Goal: Task Accomplishment & Management: Manage account settings

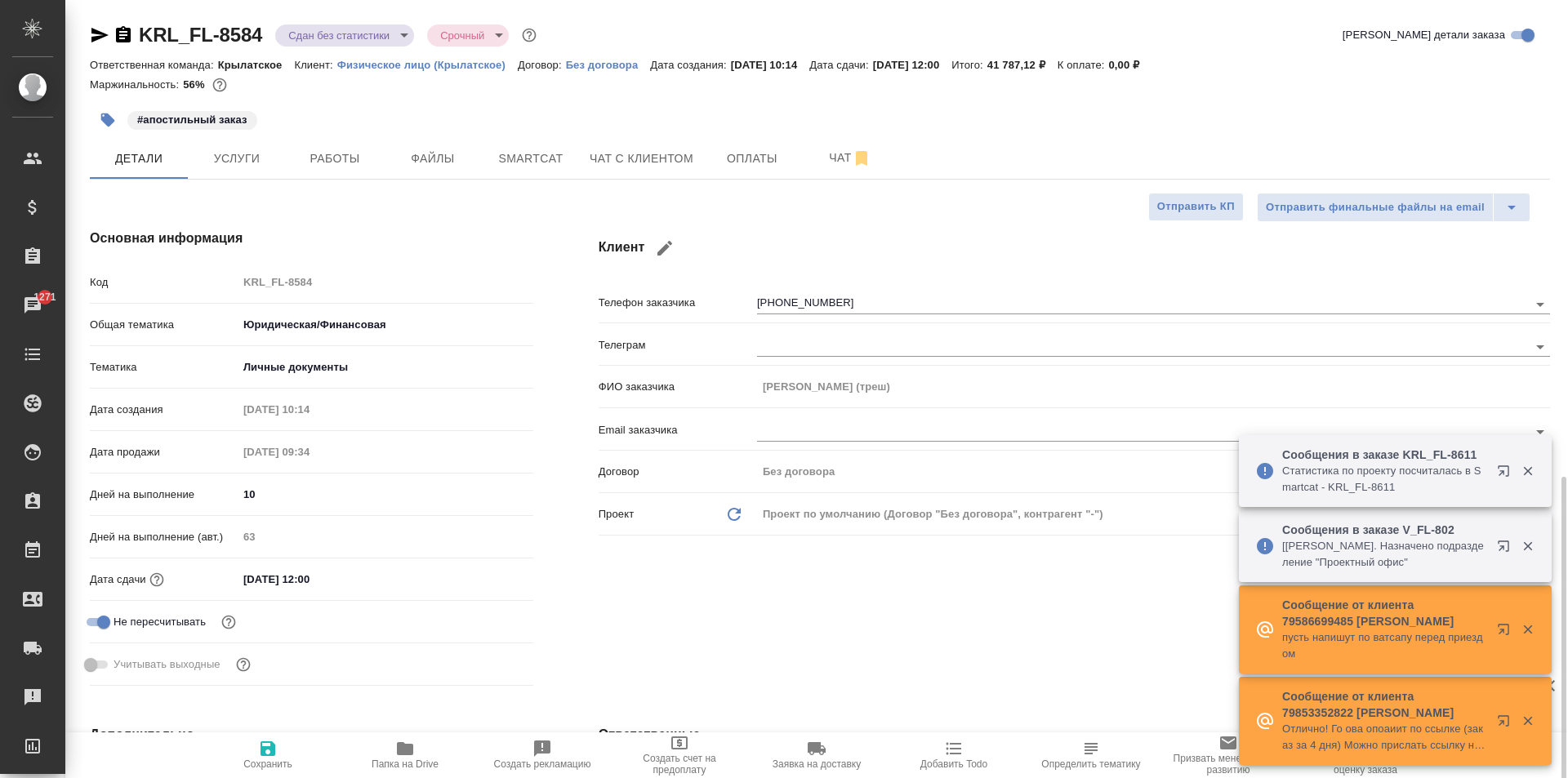
select select "RU"
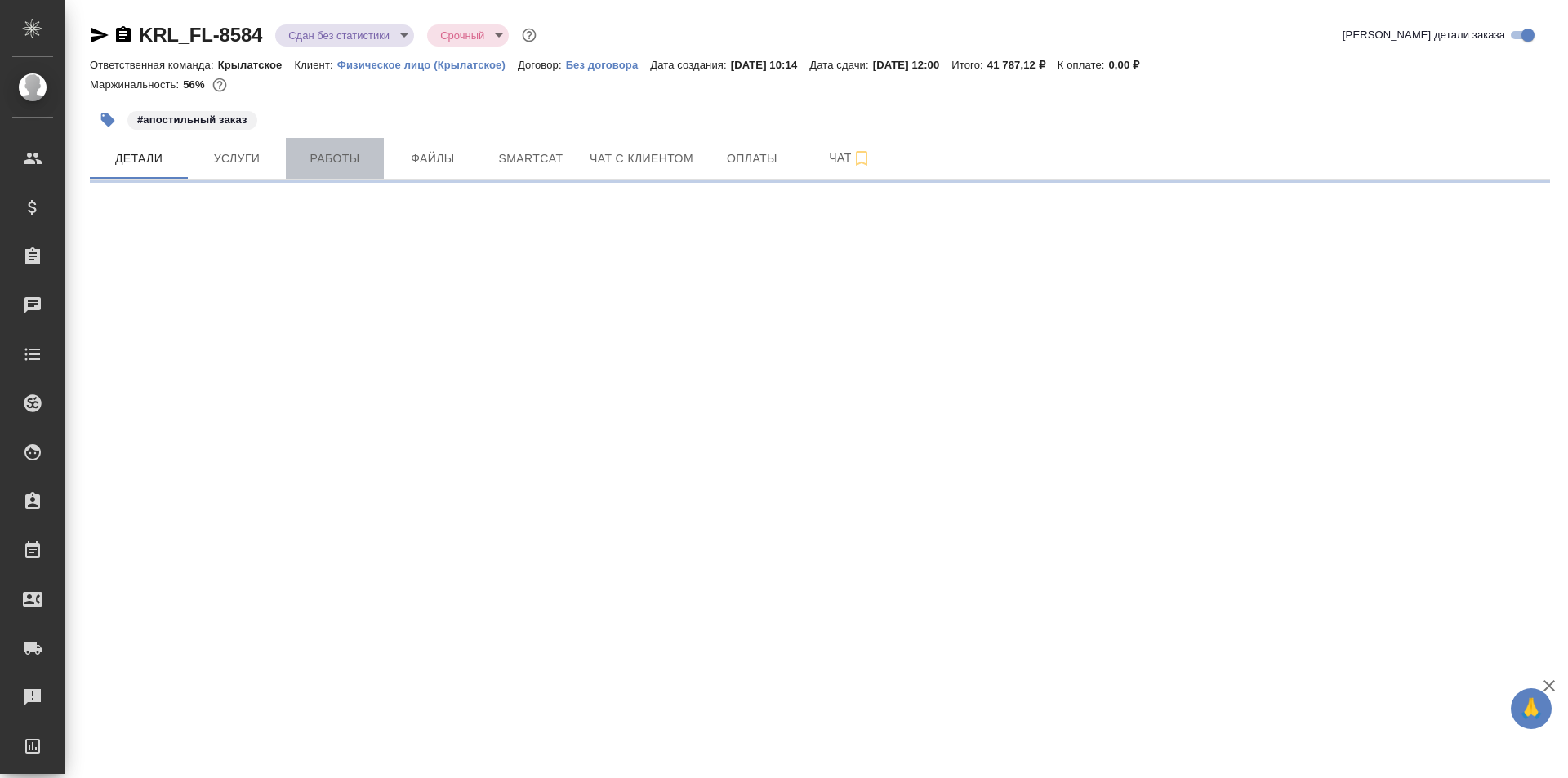
click at [358, 162] on span "Работы" at bounding box center [334, 158] width 79 height 21
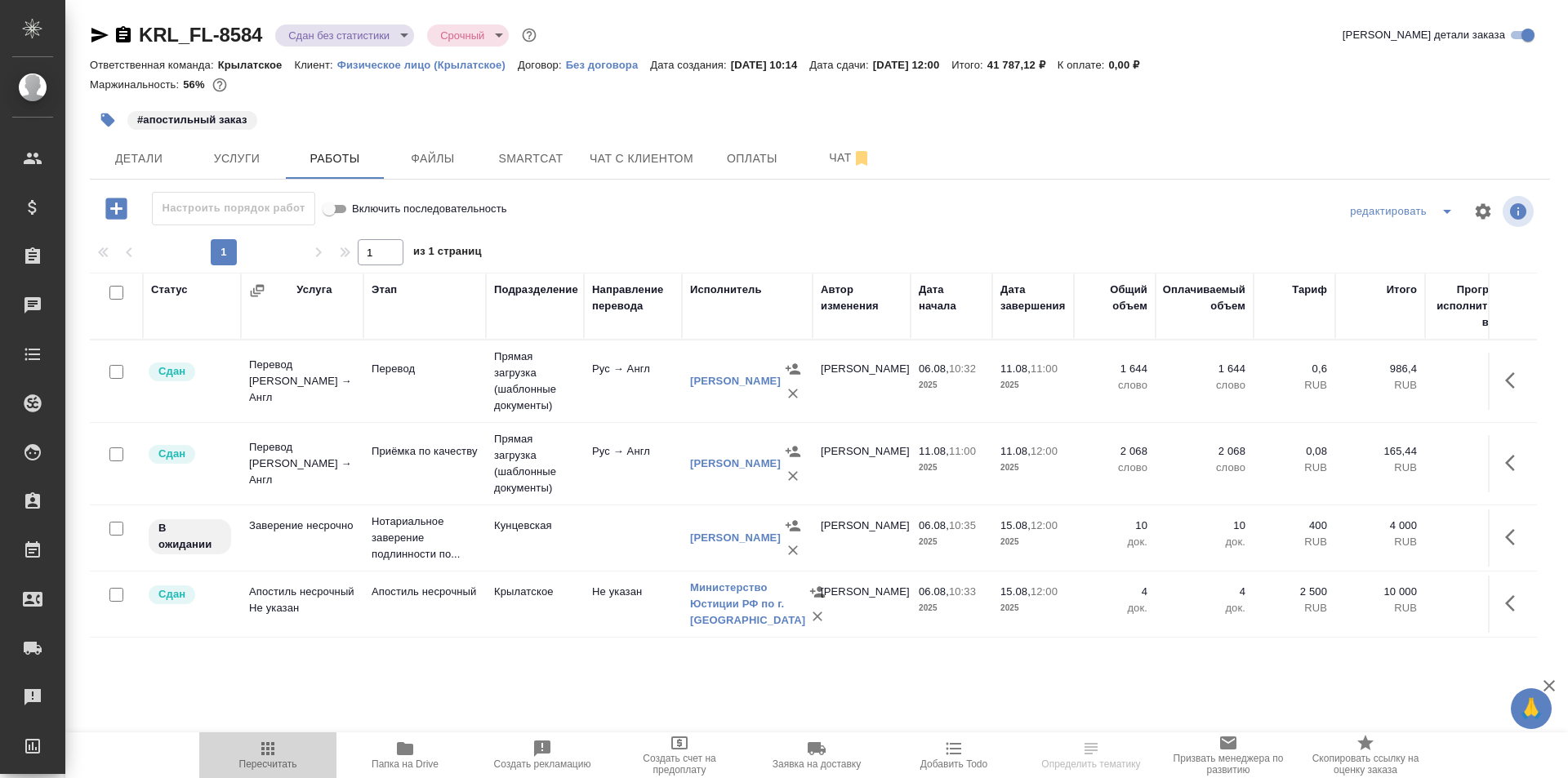
click at [271, 760] on span "Пересчитать" at bounding box center [269, 764] width 58 height 11
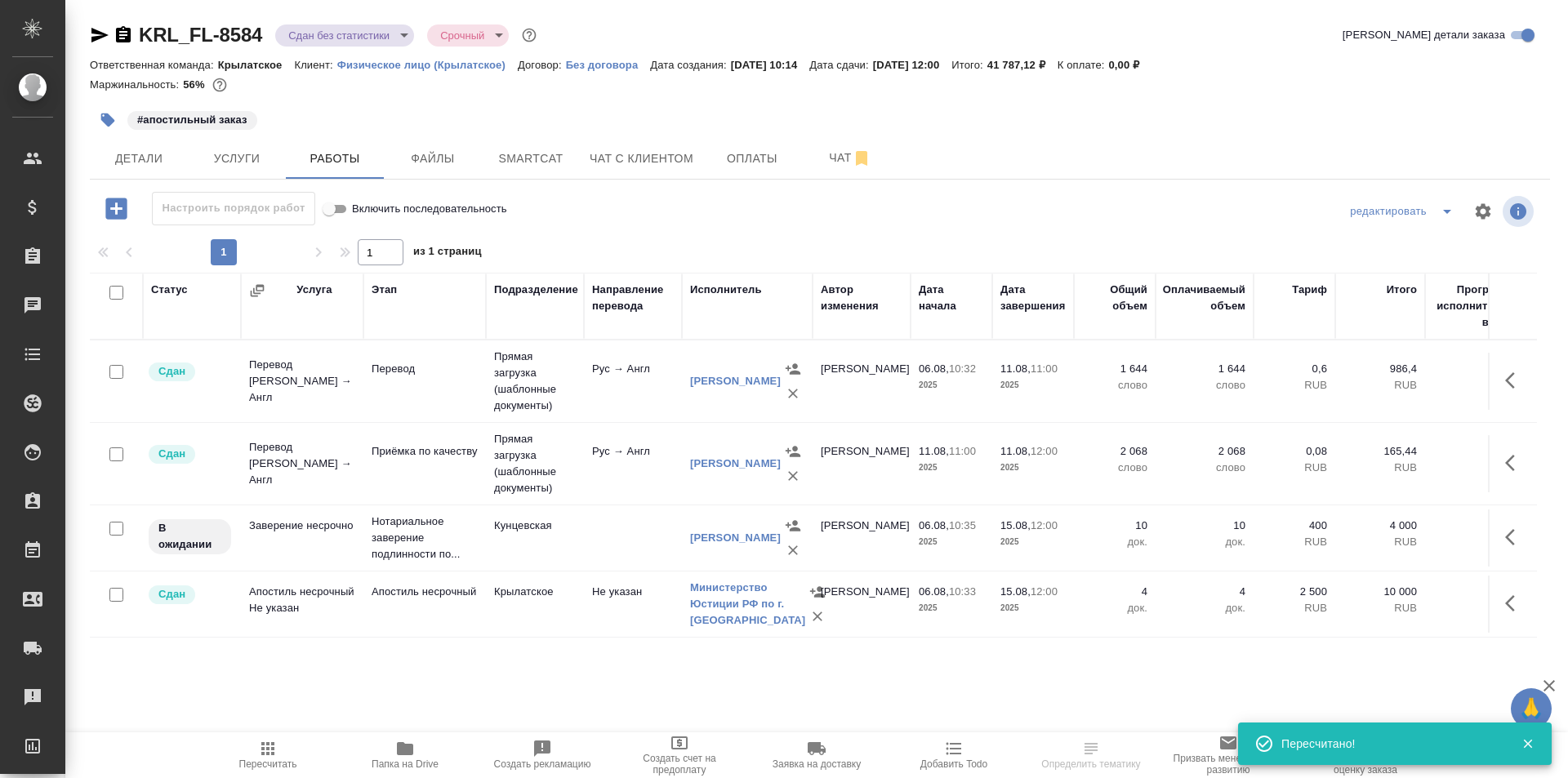
click at [1495, 525] on button "button" at bounding box center [1514, 537] width 39 height 39
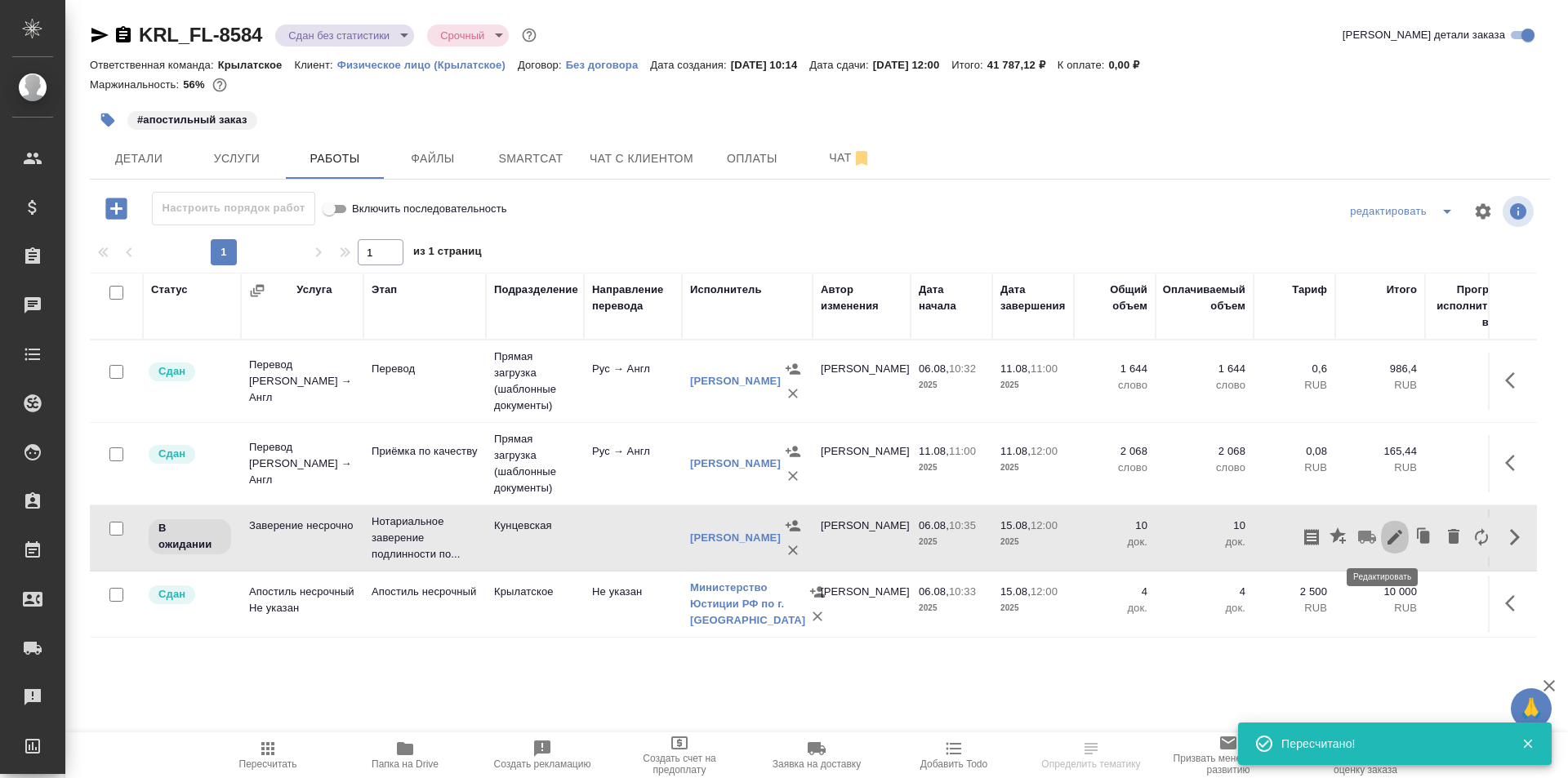
click at [1388, 536] on icon "button" at bounding box center [1395, 537] width 15 height 15
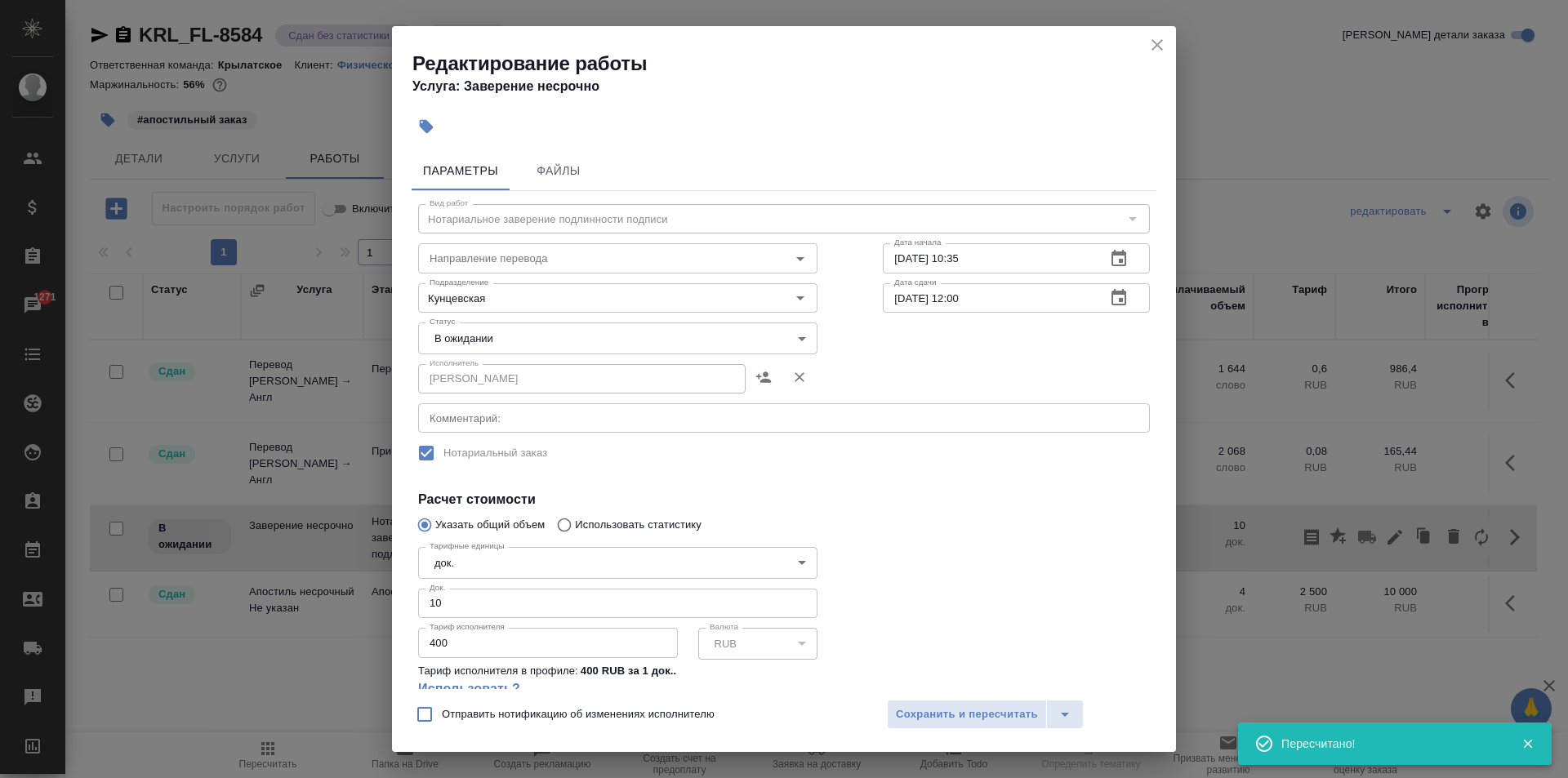
click at [456, 315] on div "Статус В ожидании pending Статус" at bounding box center [618, 336] width 465 height 106
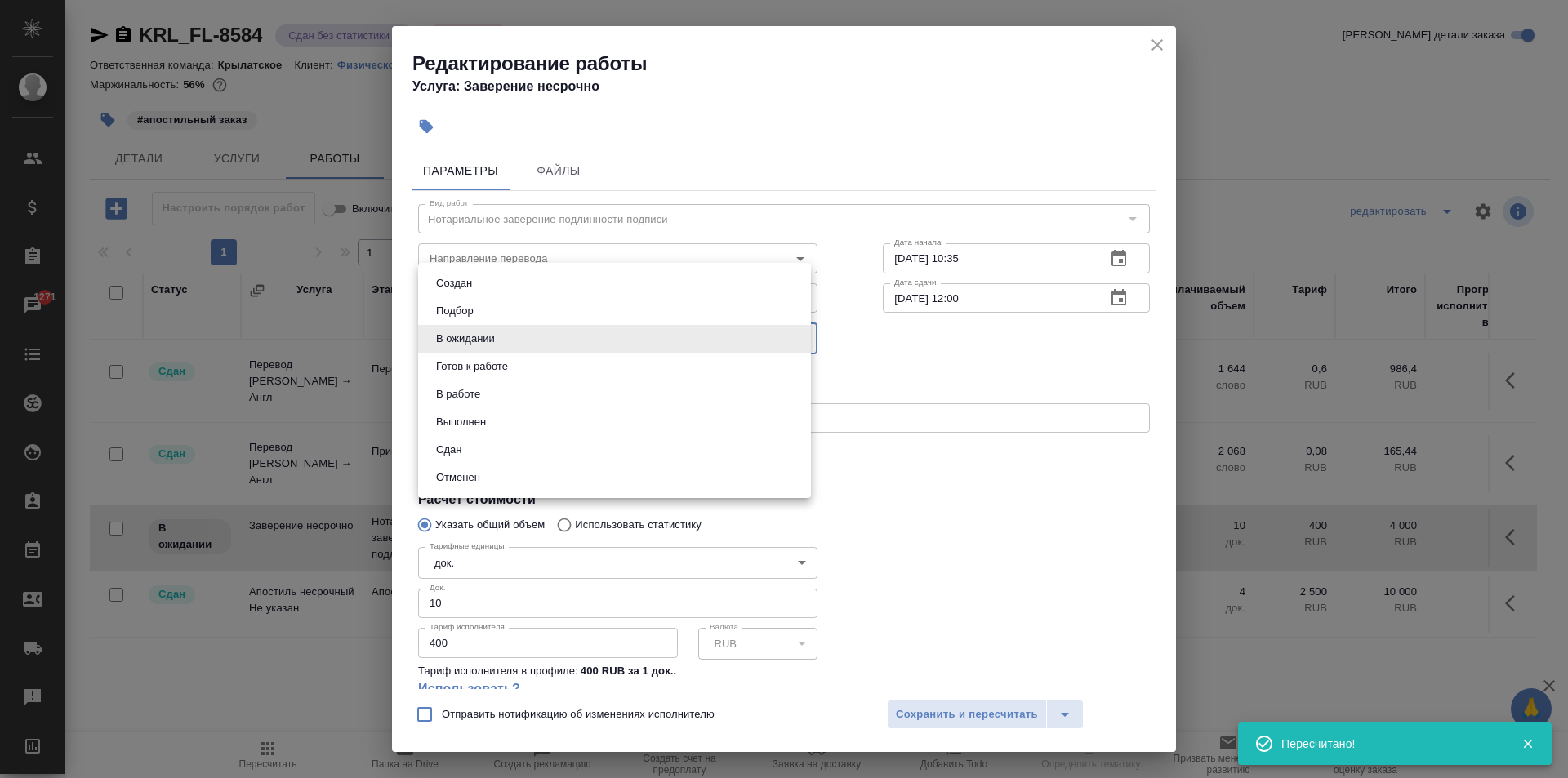
click at [466, 327] on body "🙏 .cls-1 fill:#fff; AWATERA Kasymov Timur Клиенты Спецификации Заказы 1271 Чаты…" at bounding box center [784, 389] width 1568 height 778
click at [478, 449] on li "Сдан" at bounding box center [614, 450] width 393 height 28
type input "closed"
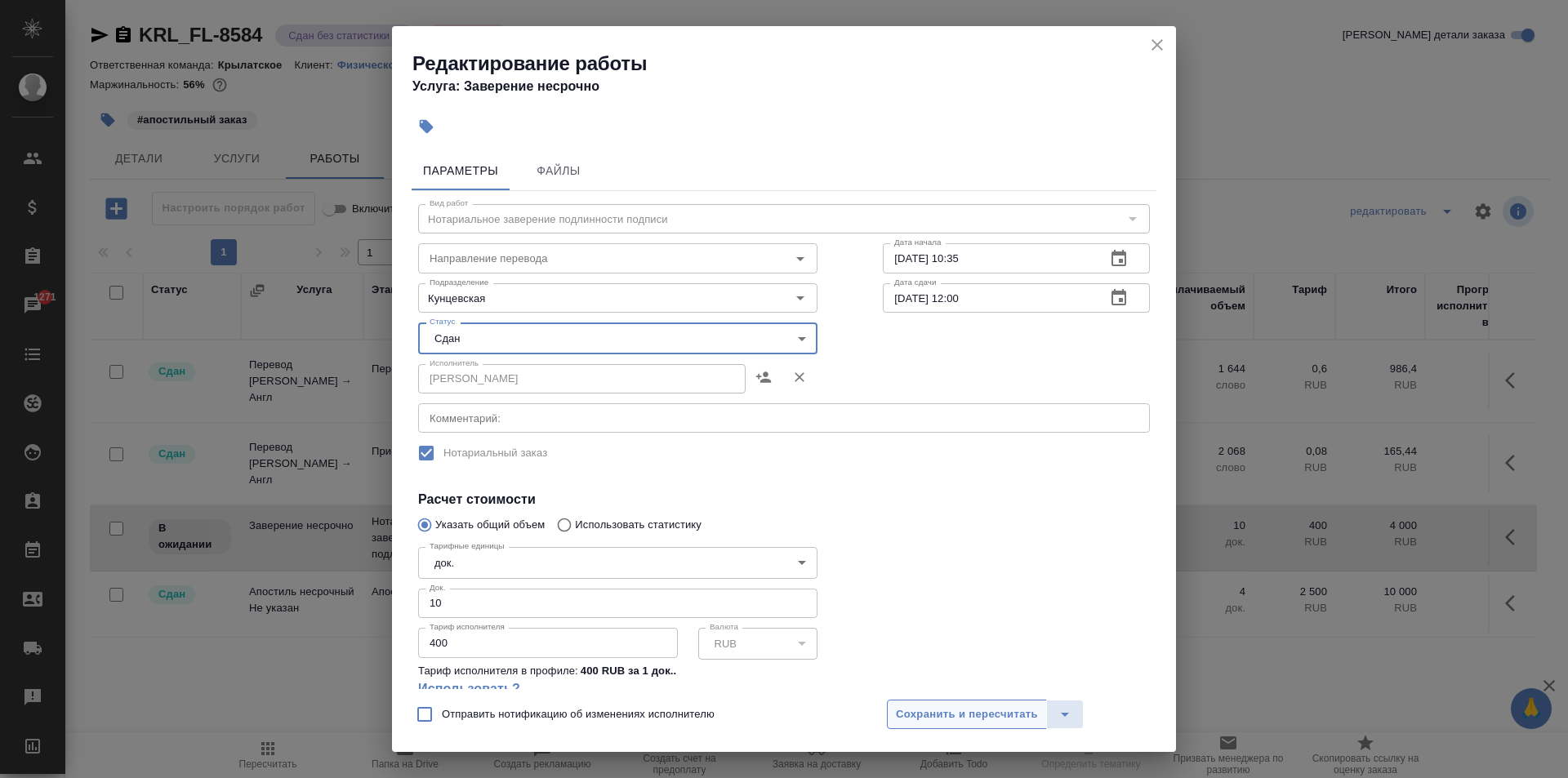
click at [916, 704] on div "Отправить нотификацию об изменениях исполнителю Сохранить и пересчитать" at bounding box center [784, 720] width 784 height 63
click at [929, 723] on span "Сохранить и пересчитать" at bounding box center [967, 714] width 142 height 19
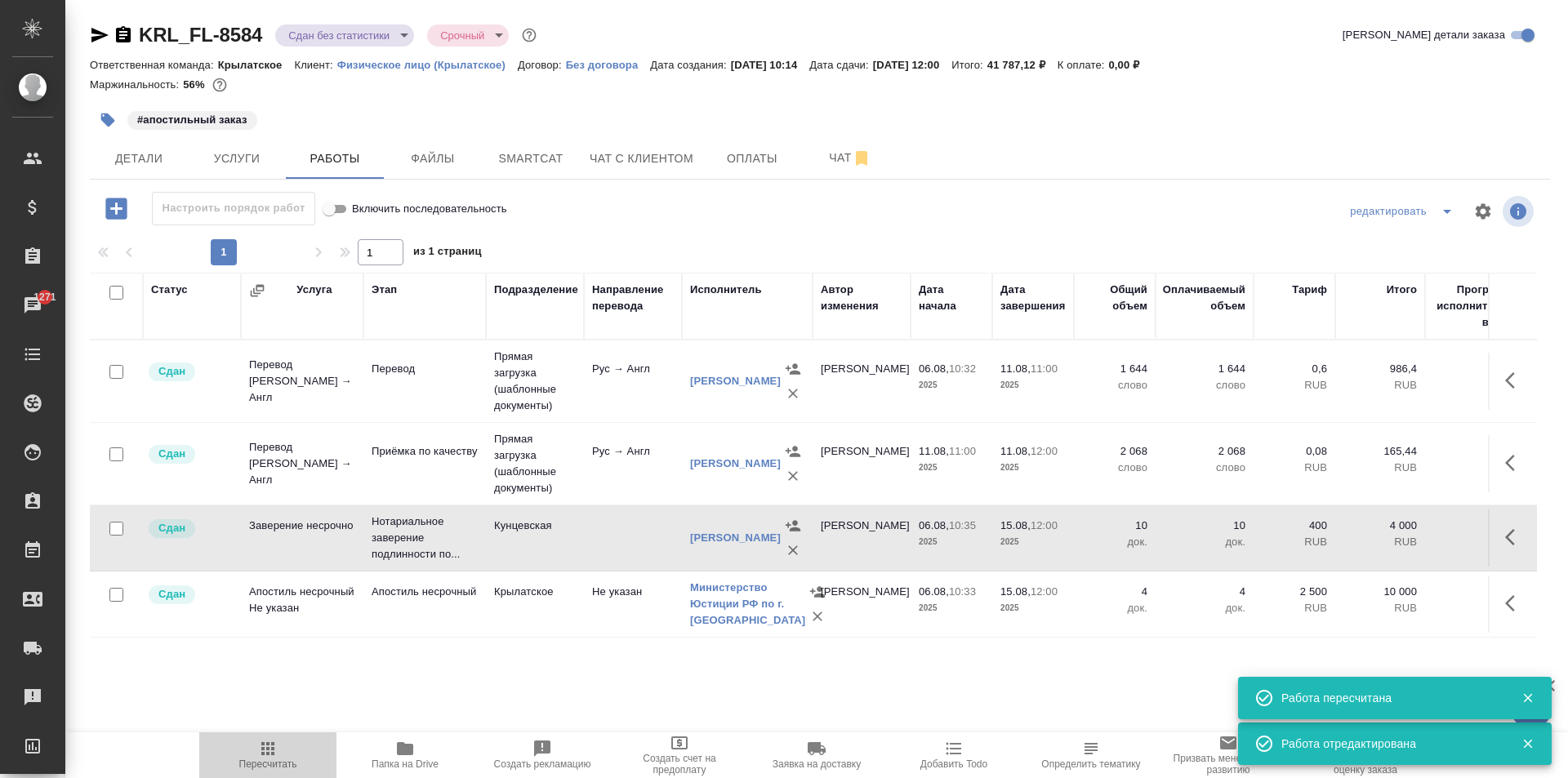
click at [265, 748] on icon "button" at bounding box center [268, 748] width 13 height 13
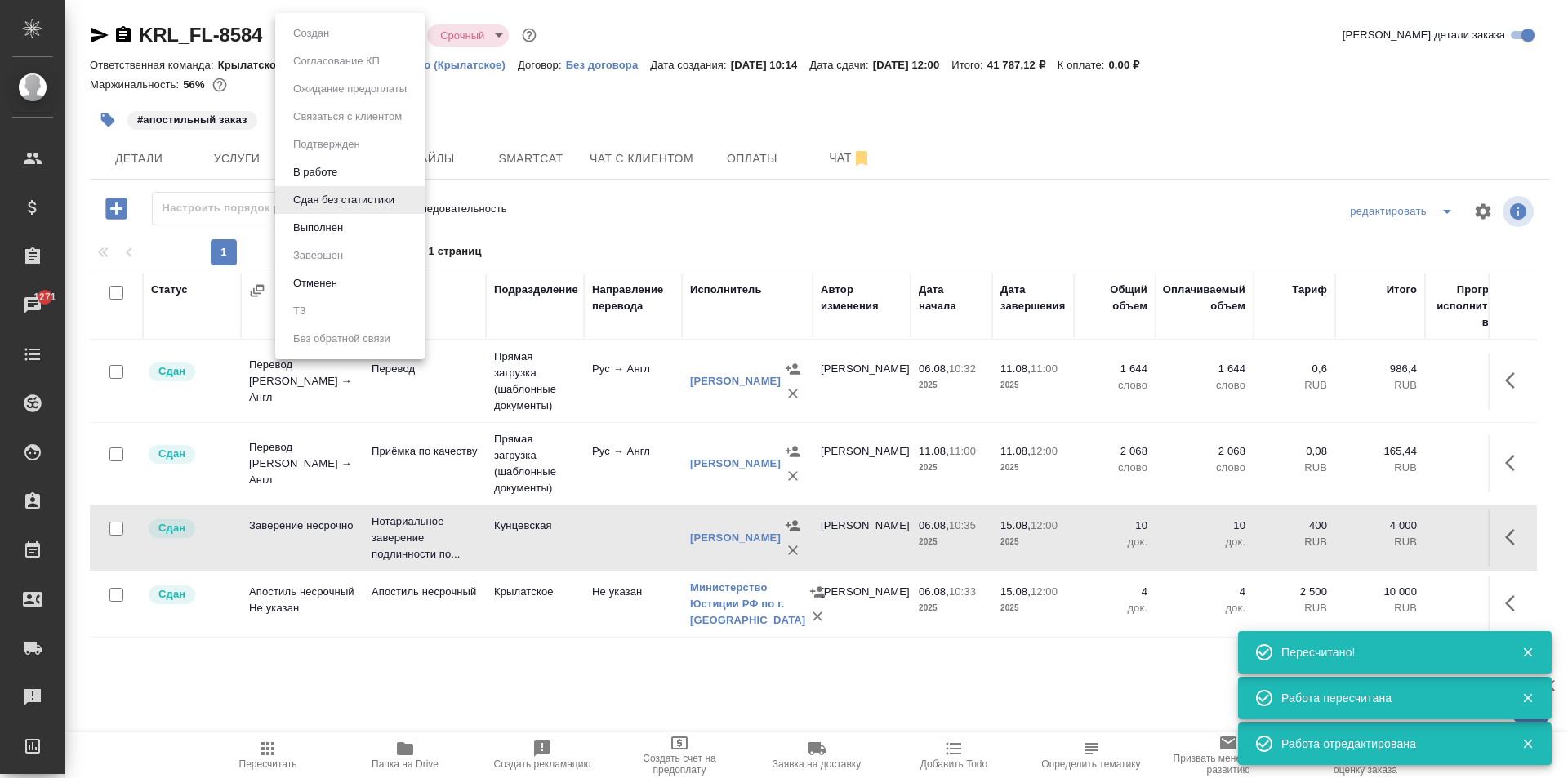
click at [367, 30] on body "🙏 .cls-1 fill:#fff; AWATERA Kasymov Timur Клиенты Спецификации Заказы 1271 Чаты…" at bounding box center [784, 389] width 1568 height 778
click at [331, 236] on button "Выполнен" at bounding box center [318, 228] width 60 height 18
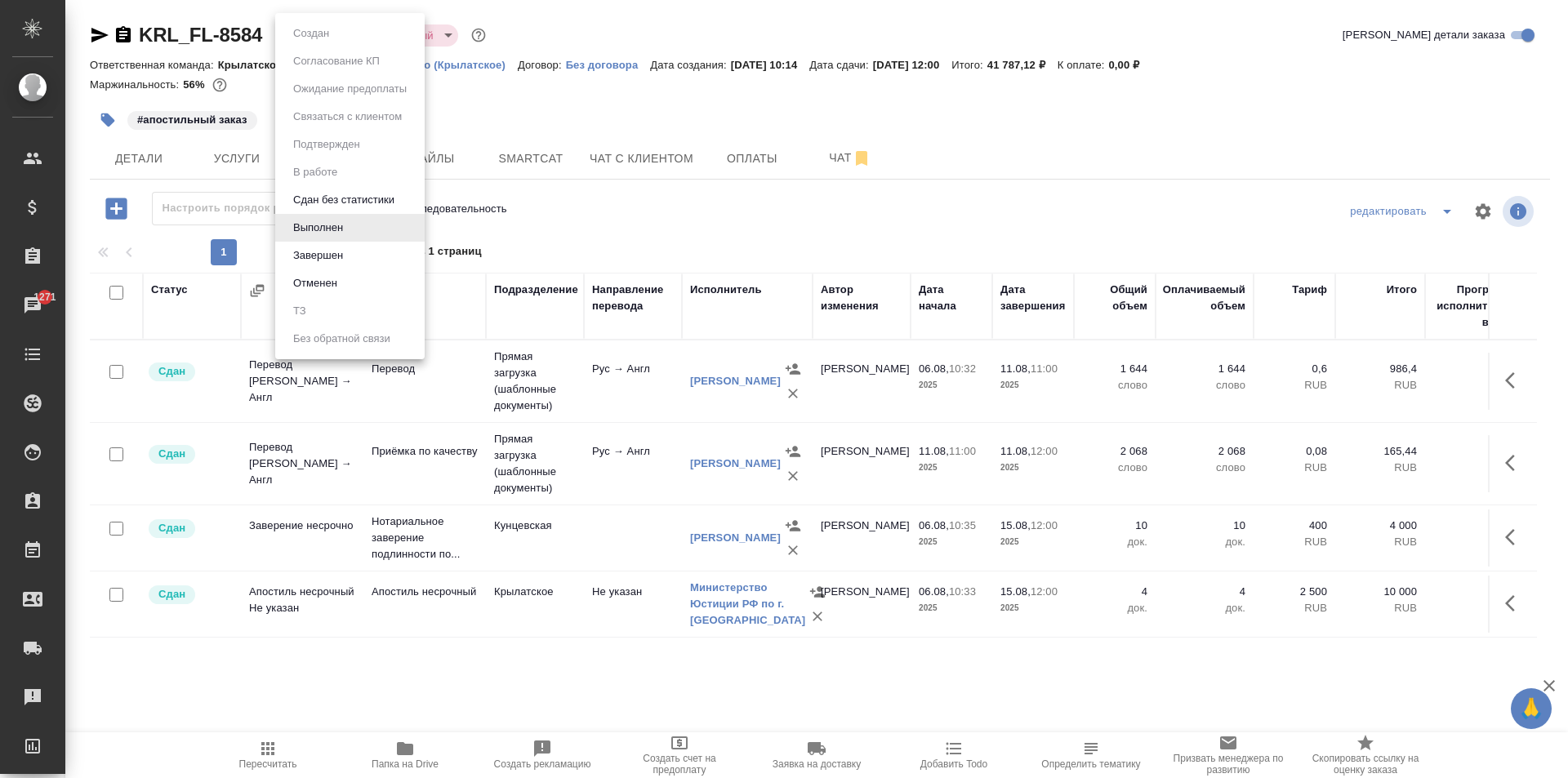
click at [352, 25] on body "🙏 .cls-1 fill:#fff; AWATERA Kasymov Timur Клиенты Спецификации Заказы 1271 Чаты…" at bounding box center [784, 389] width 1568 height 778
click at [664, 223] on div at bounding box center [784, 389] width 1568 height 778
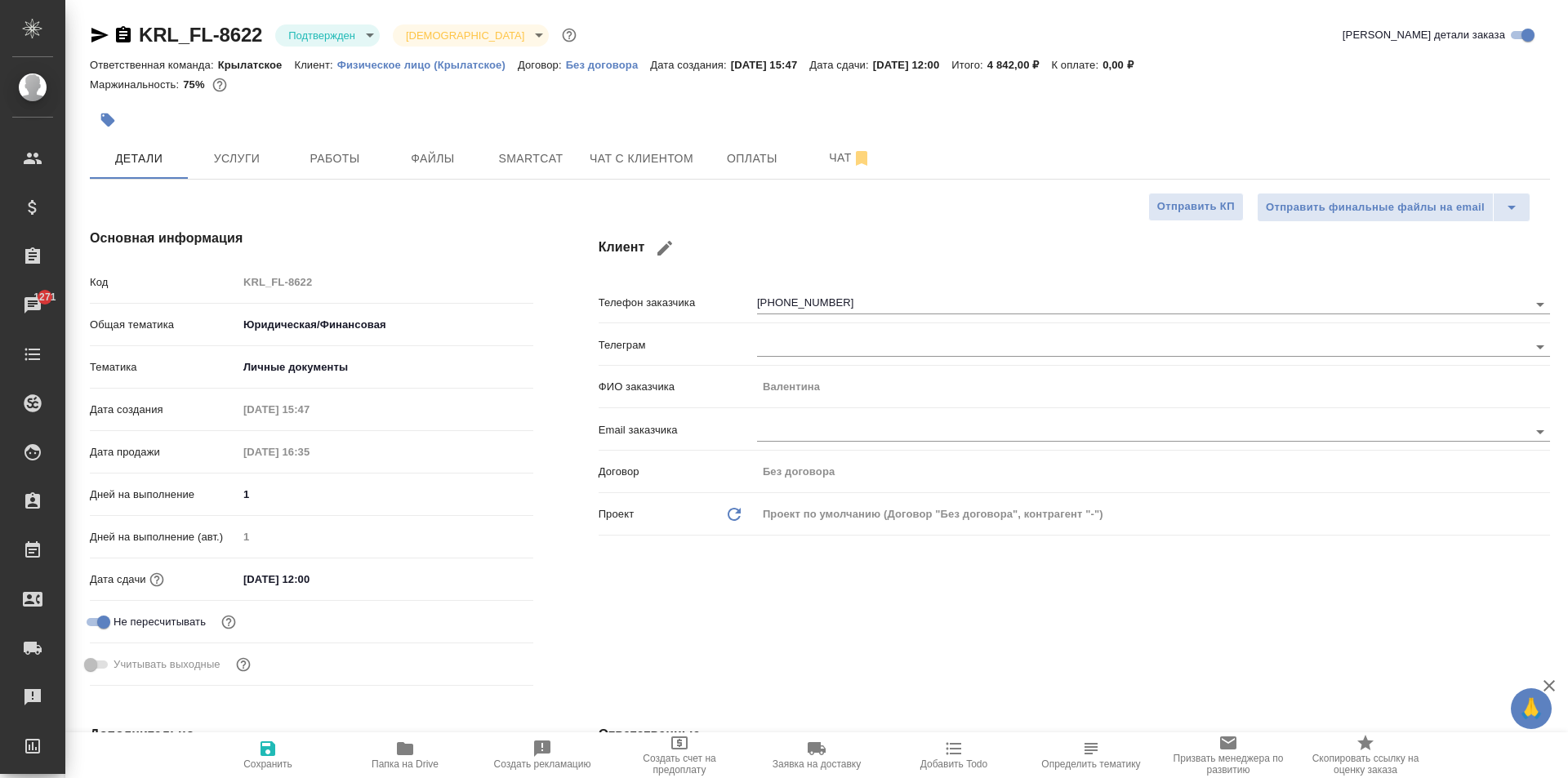
select select "RU"
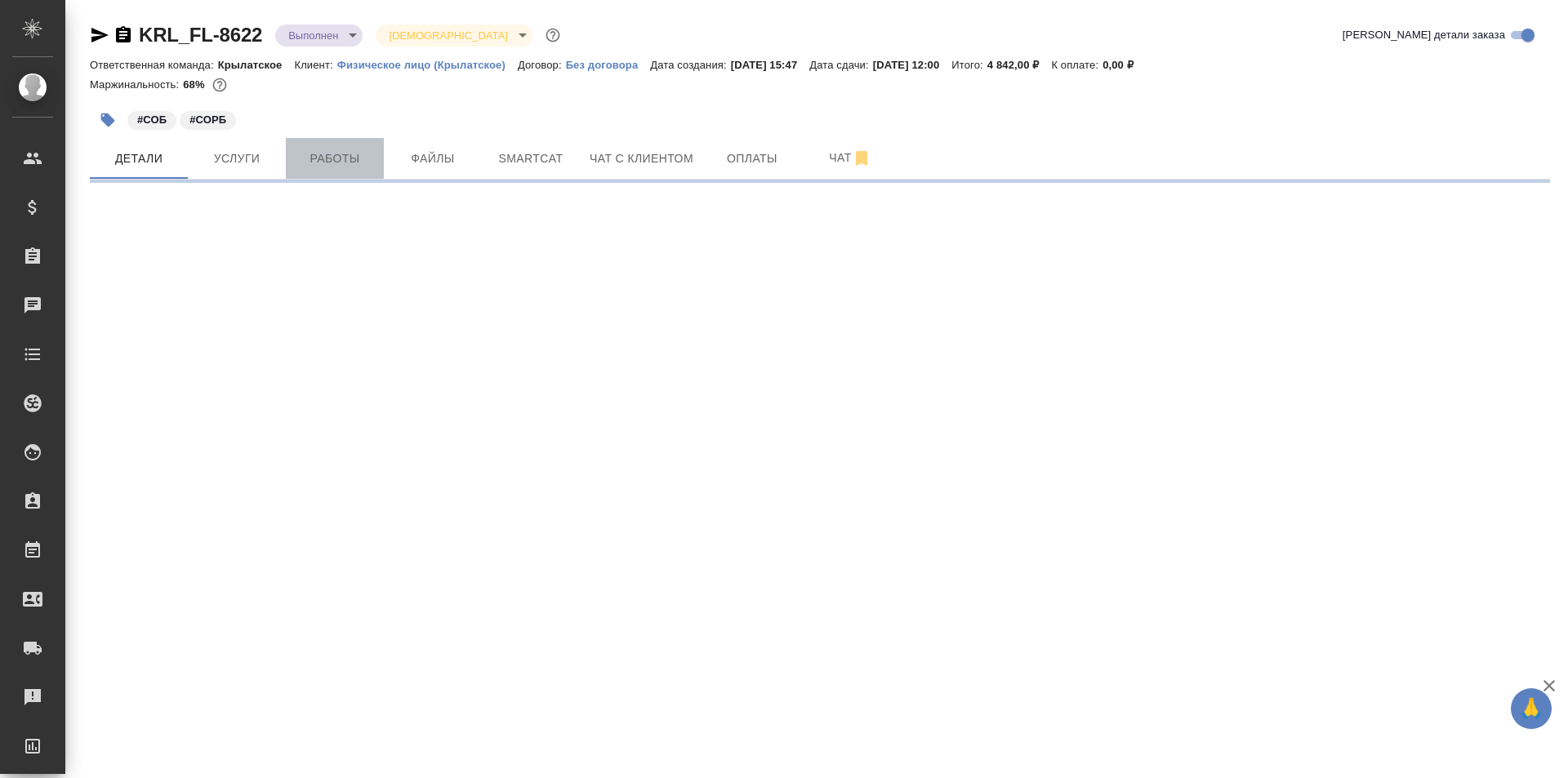
click at [314, 166] on span "Работы" at bounding box center [334, 158] width 79 height 21
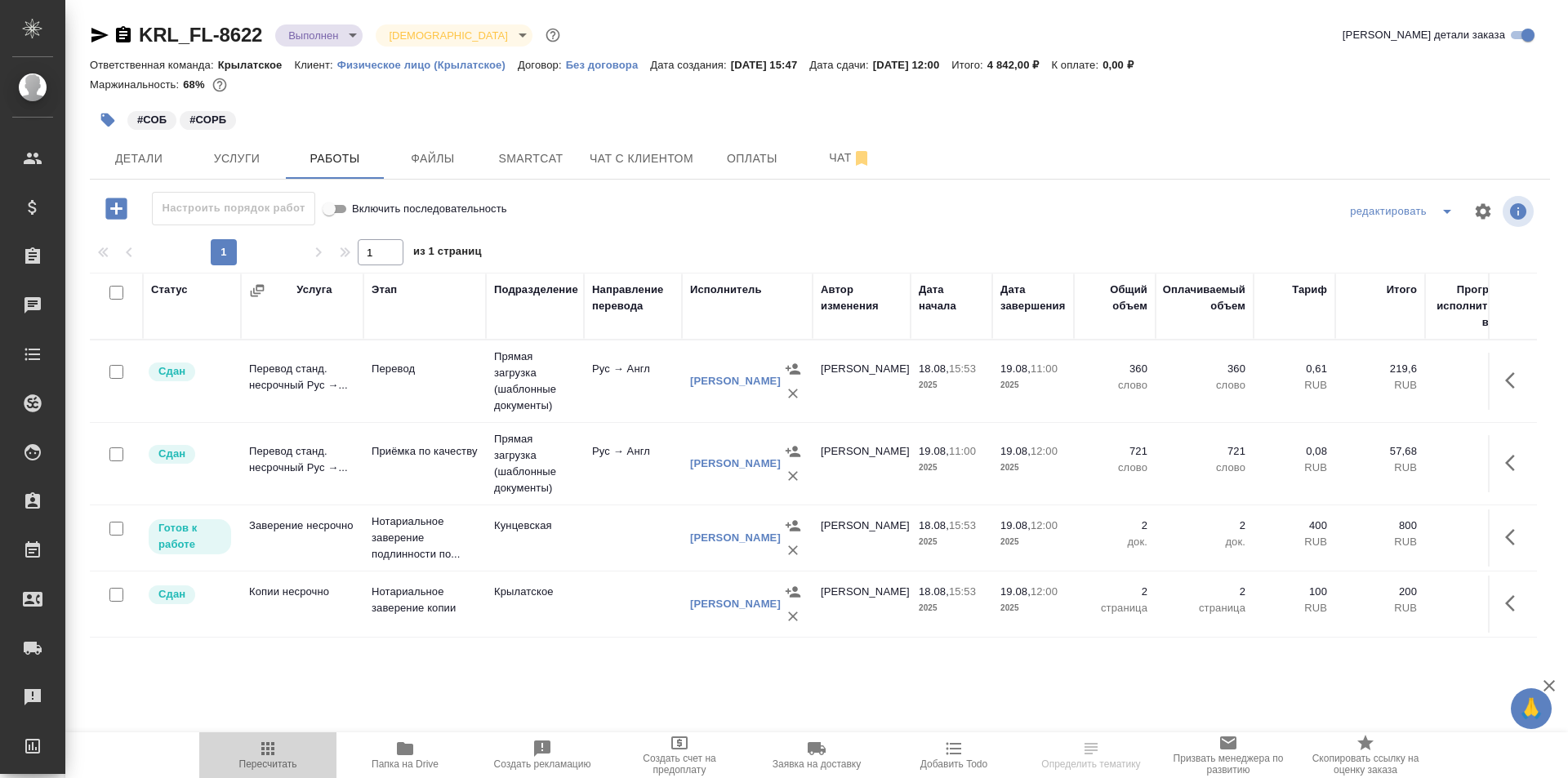
click at [277, 742] on icon "button" at bounding box center [268, 749] width 20 height 20
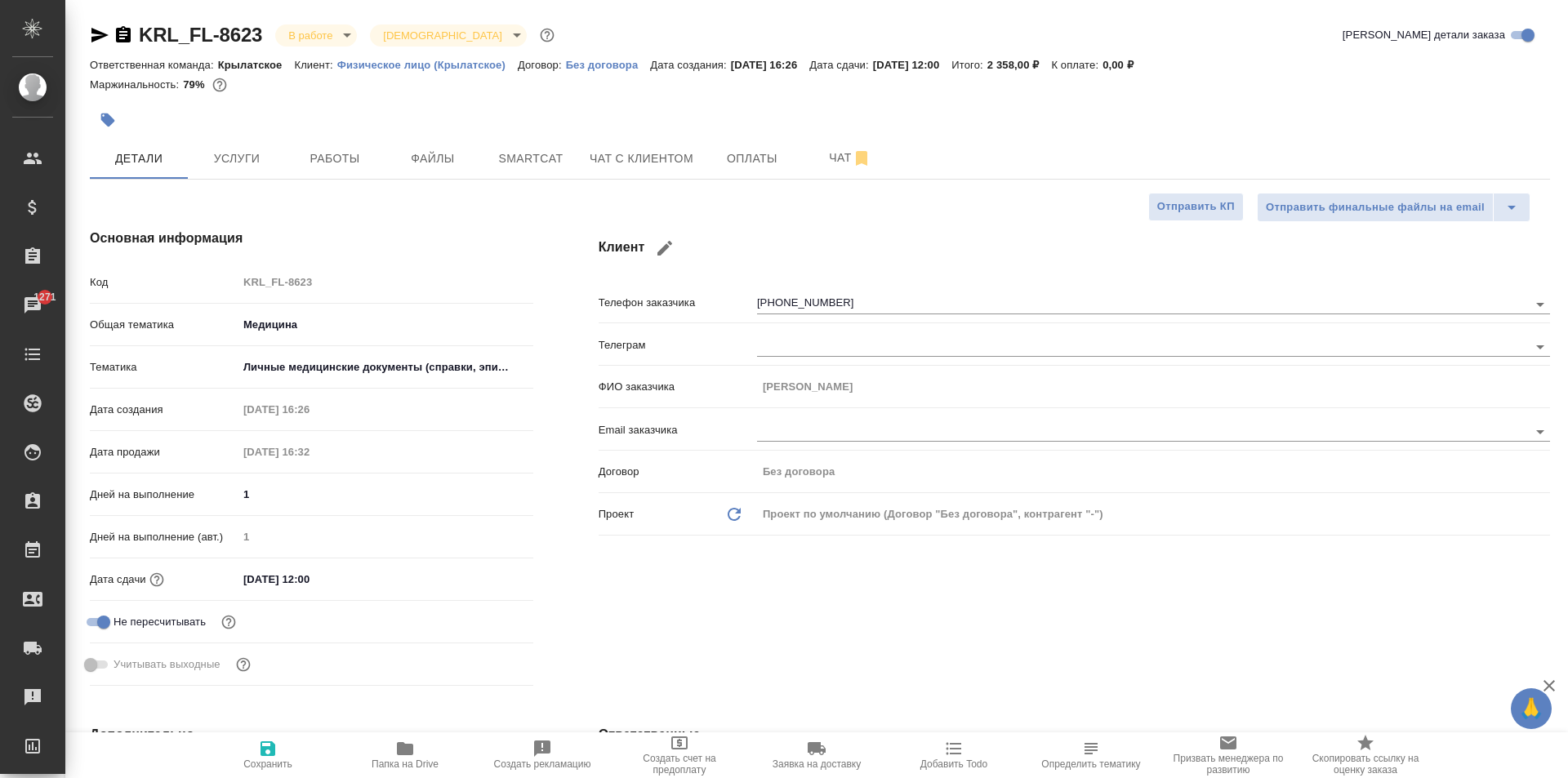
select select "RU"
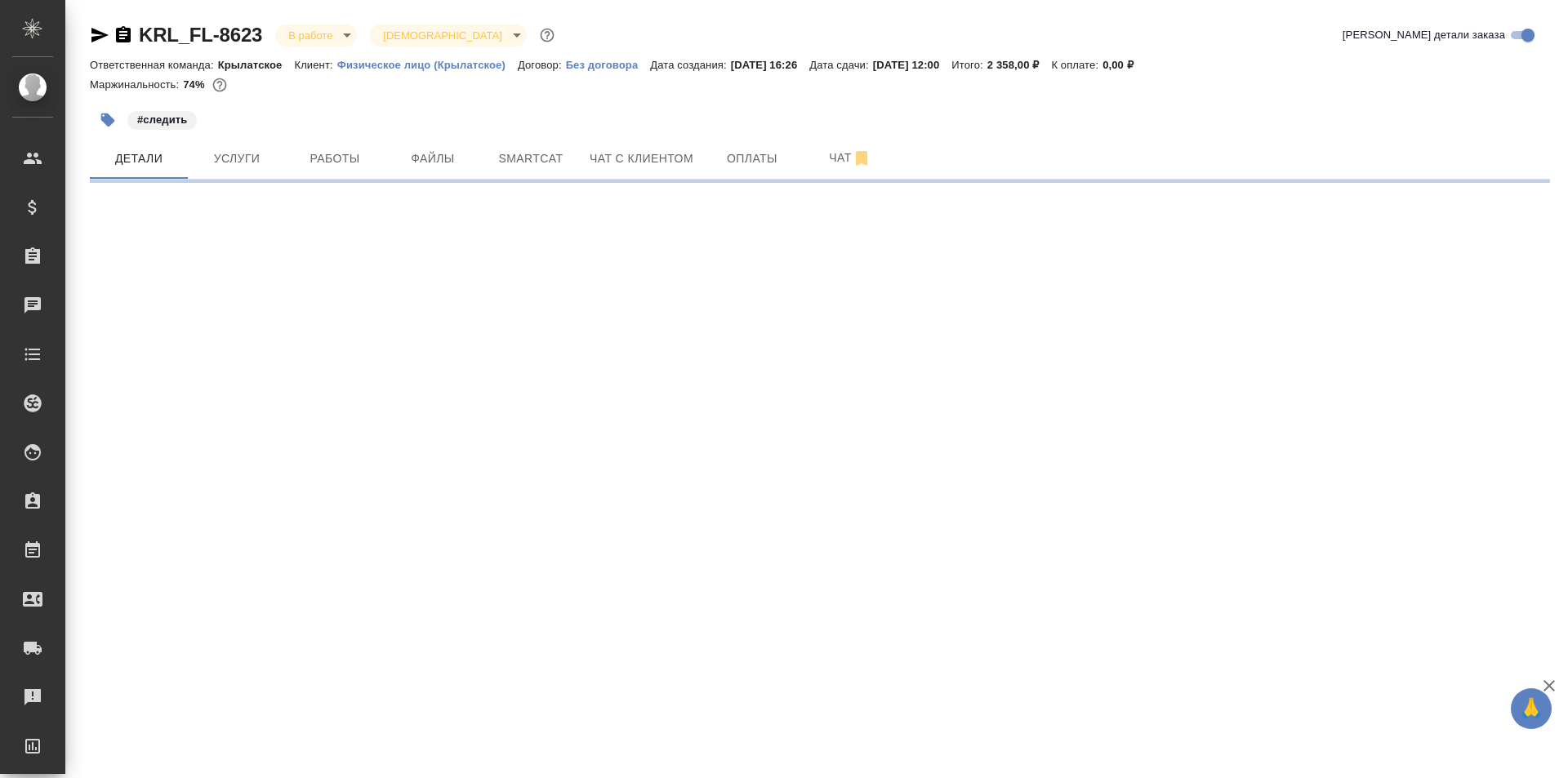
select select "RU"
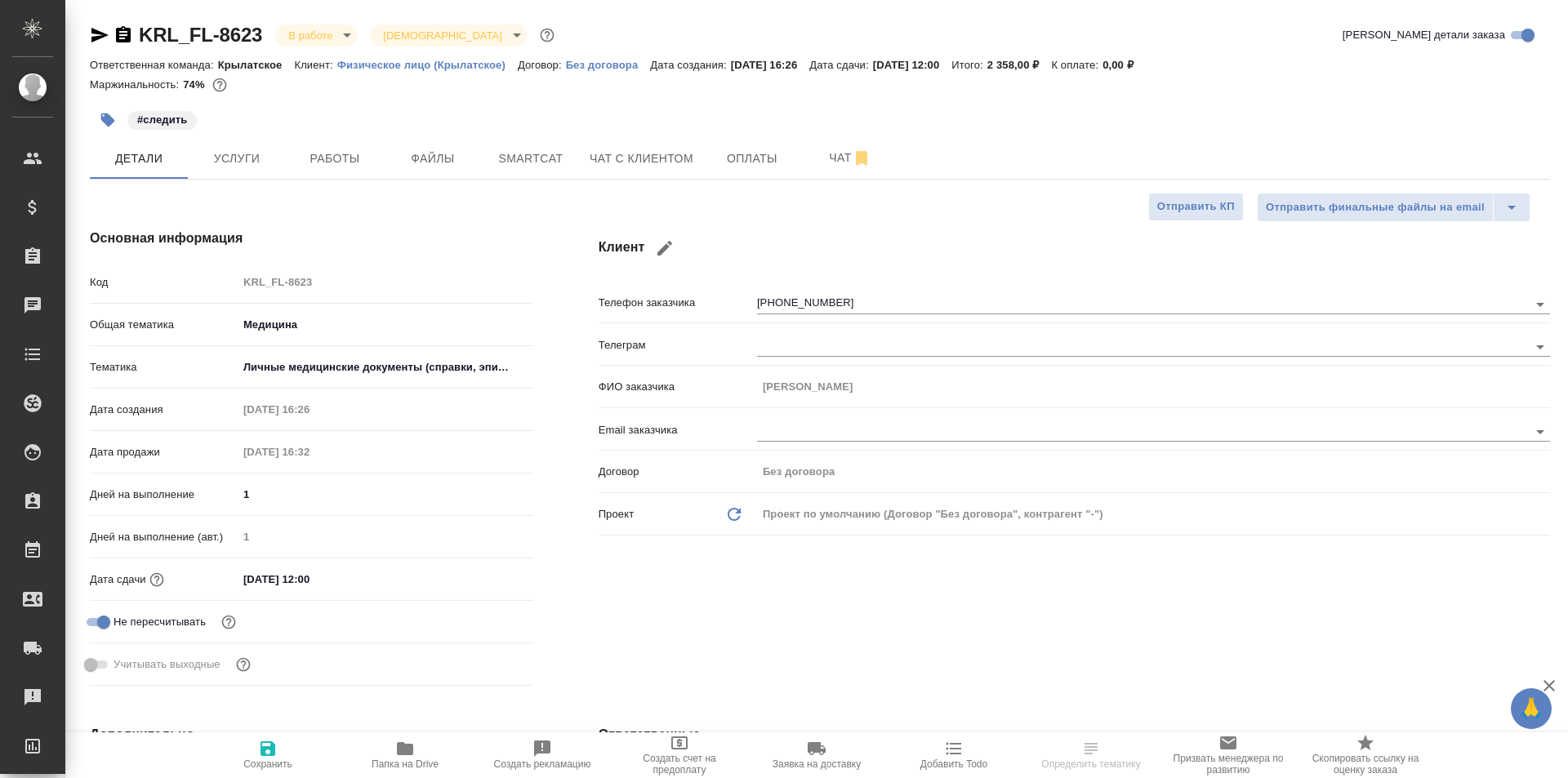
type textarea "x"
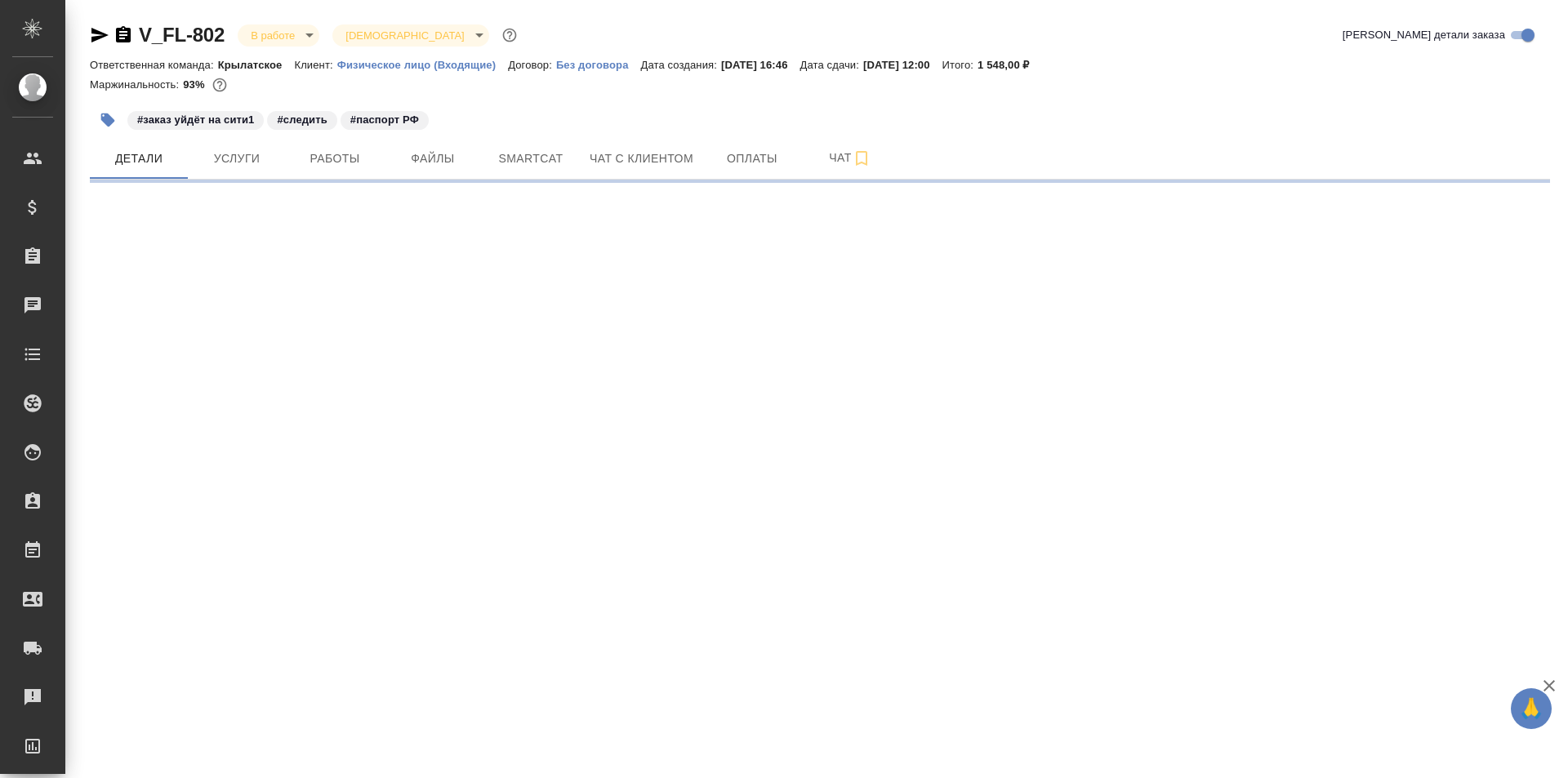
select select "RU"
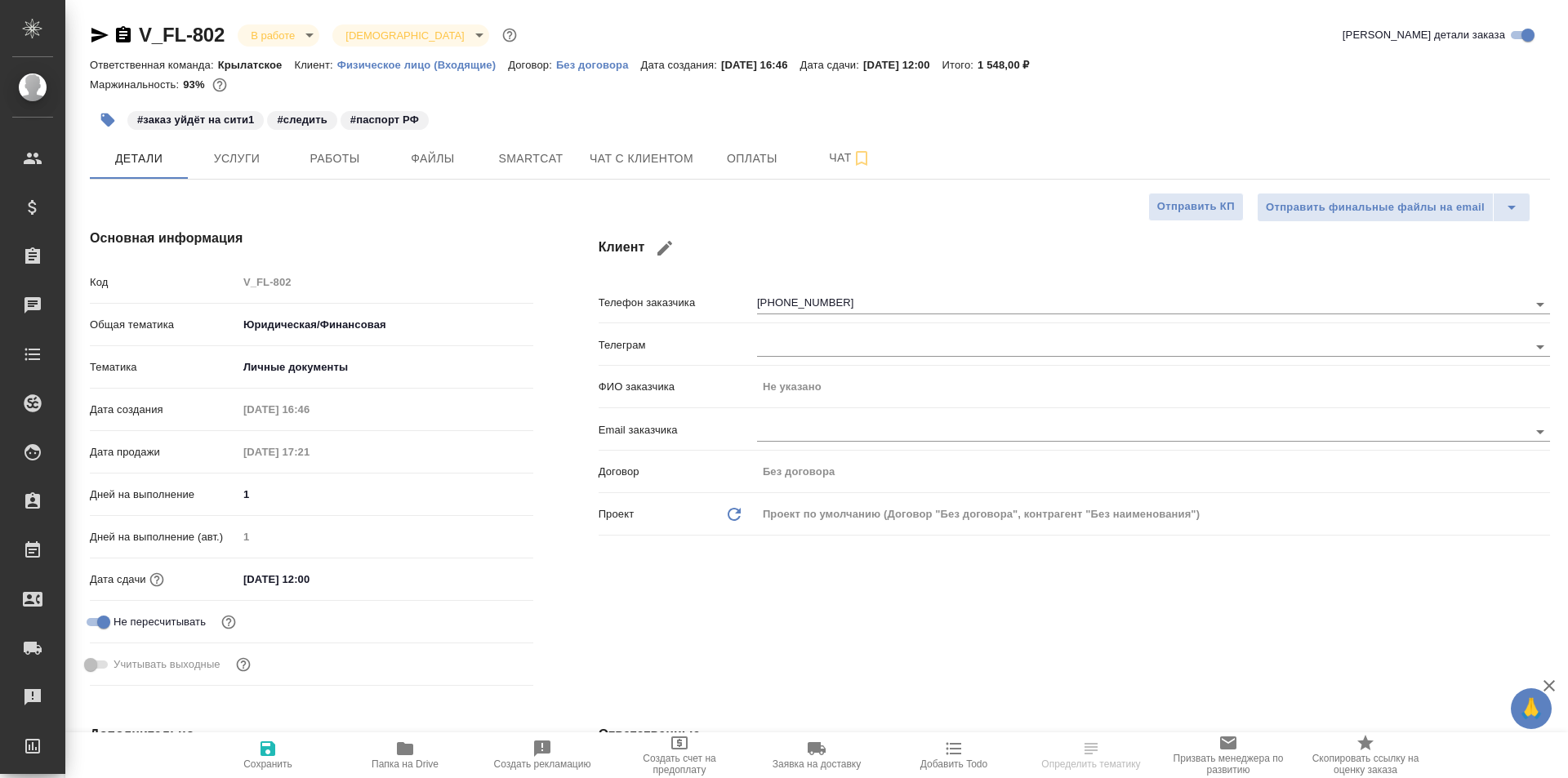
type textarea "x"
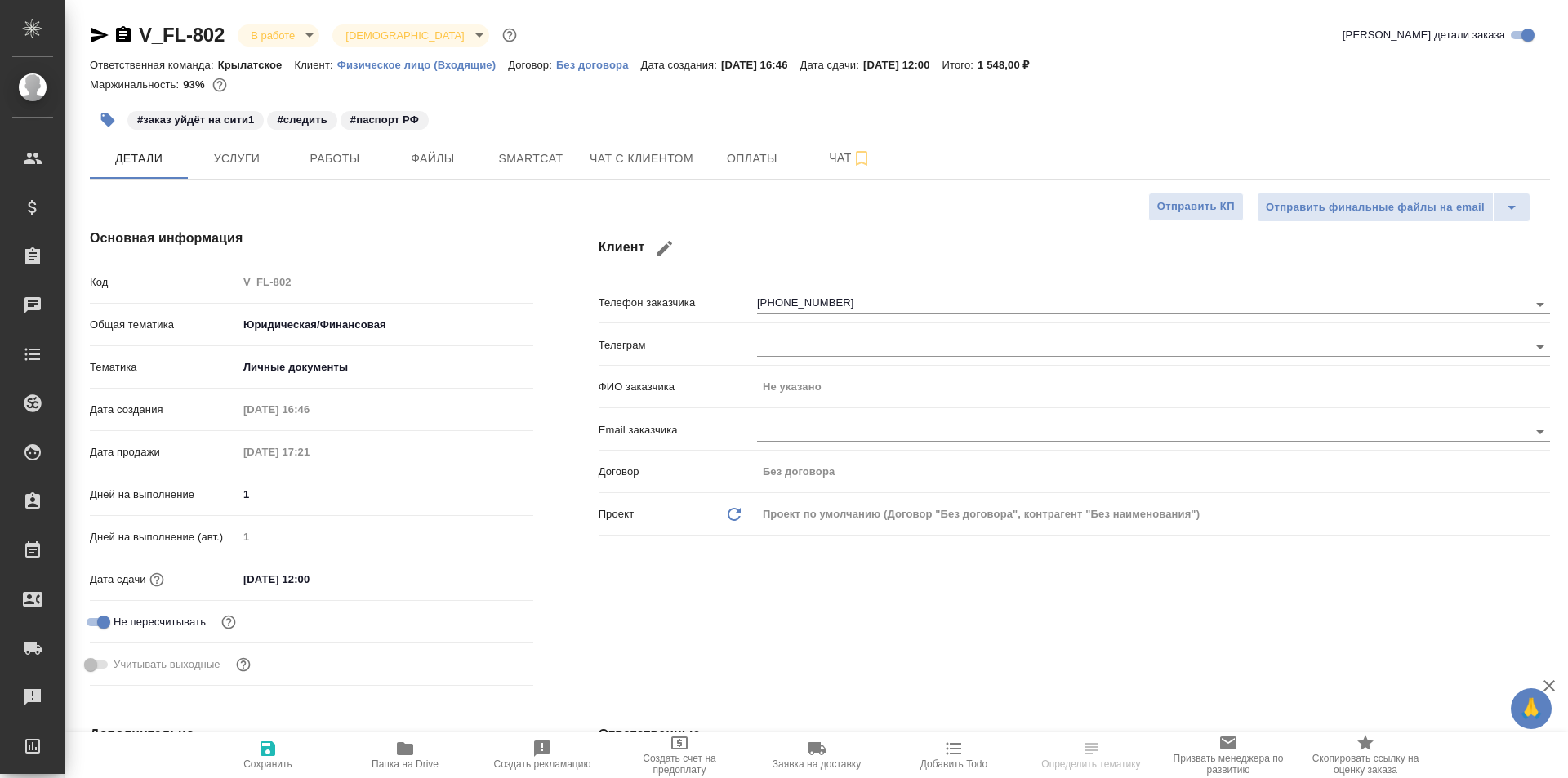
type textarea "x"
click at [340, 158] on span "Работы" at bounding box center [334, 158] width 79 height 21
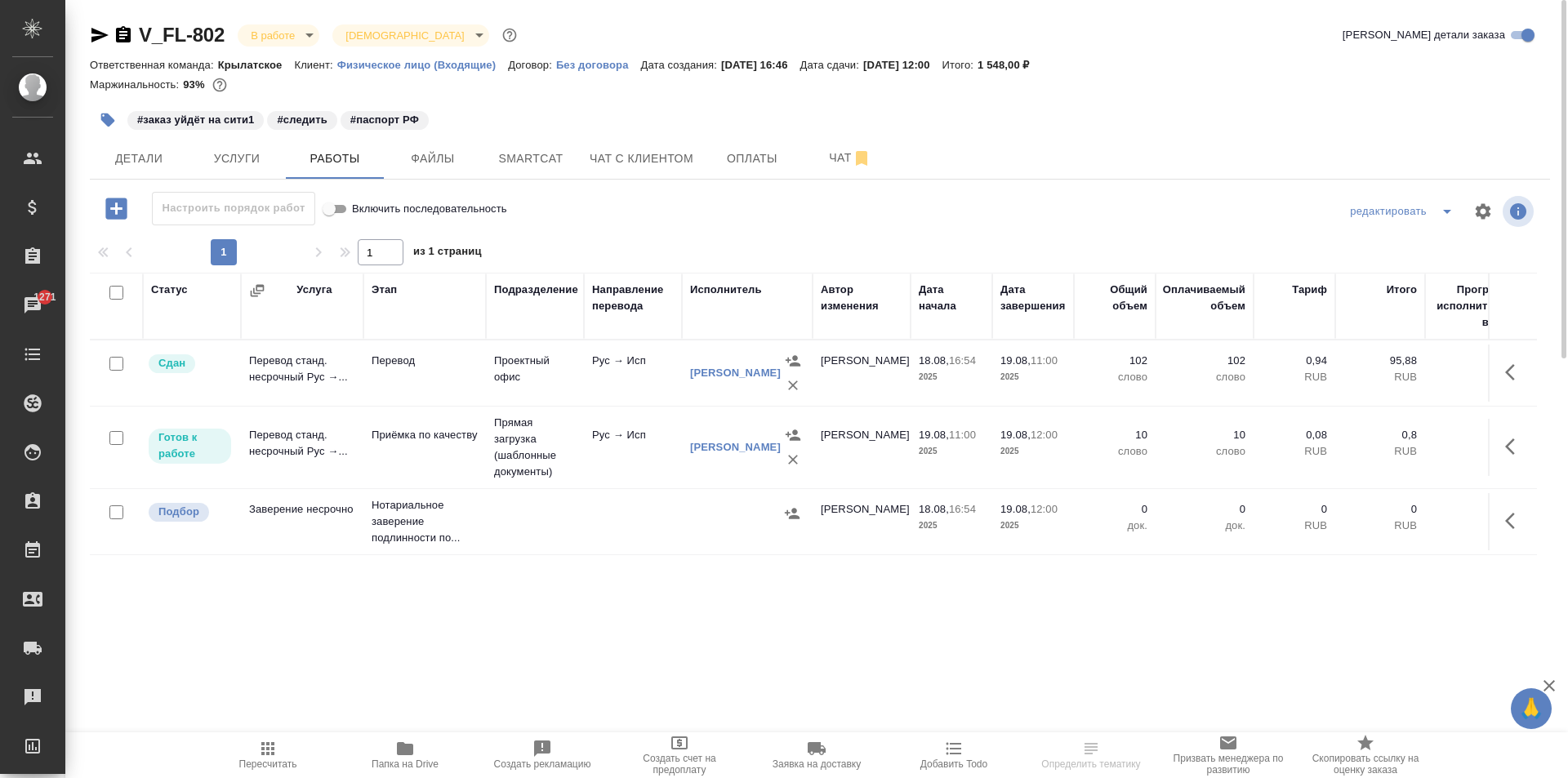
click at [282, 756] on span "Пересчитать" at bounding box center [268, 754] width 117 height 31
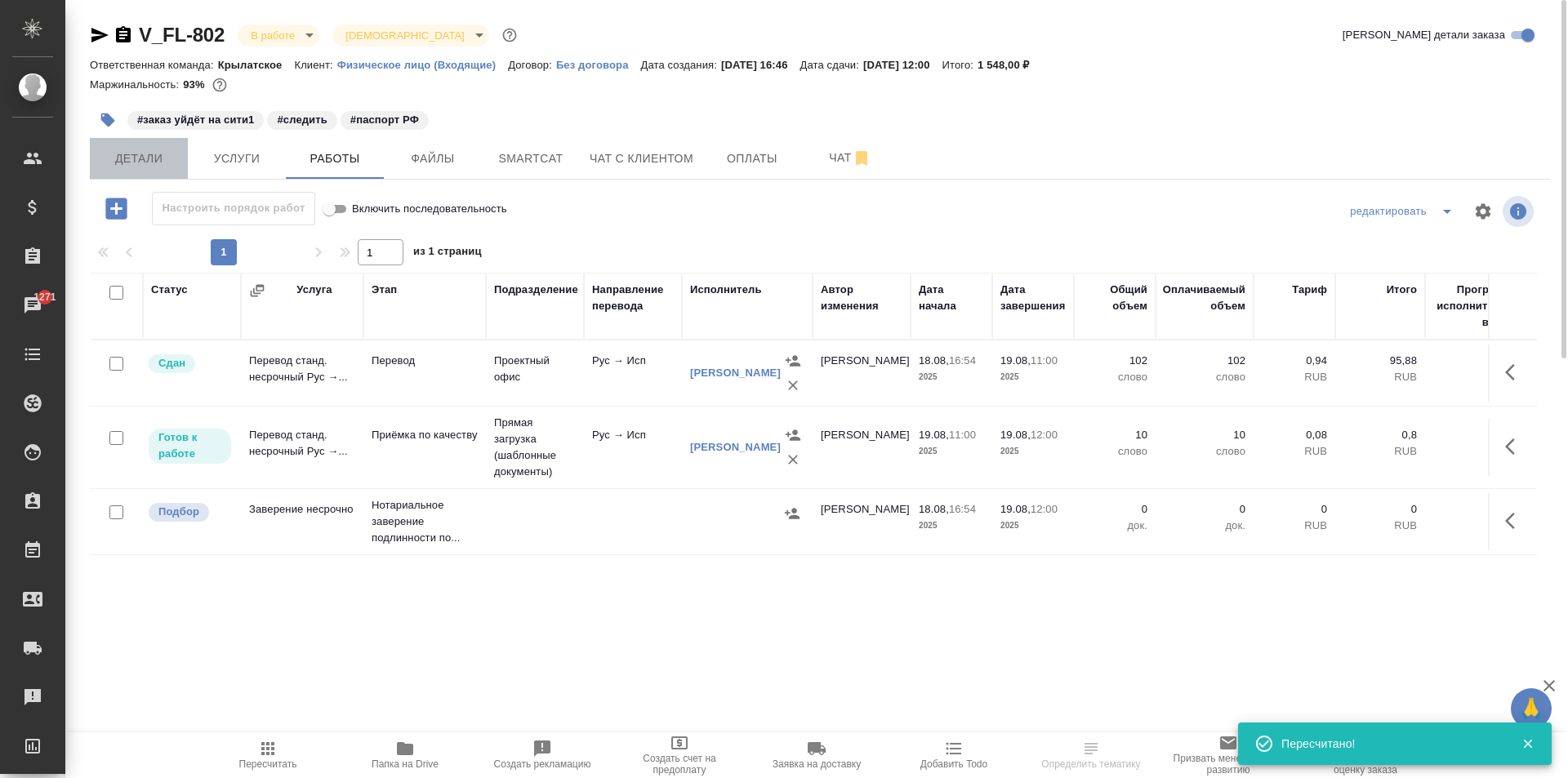
click at [159, 163] on span "Детали" at bounding box center [138, 158] width 79 height 21
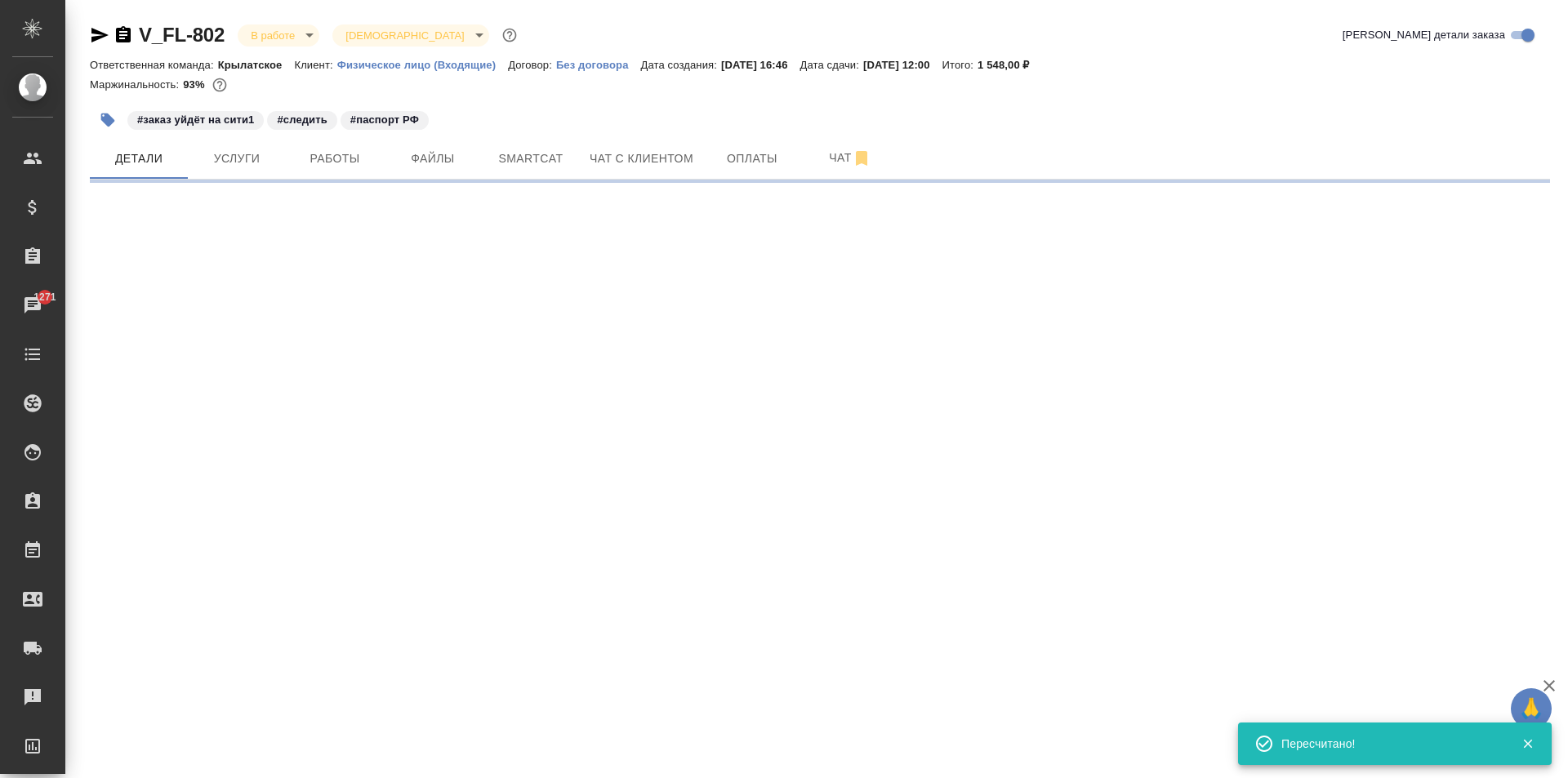
select select "RU"
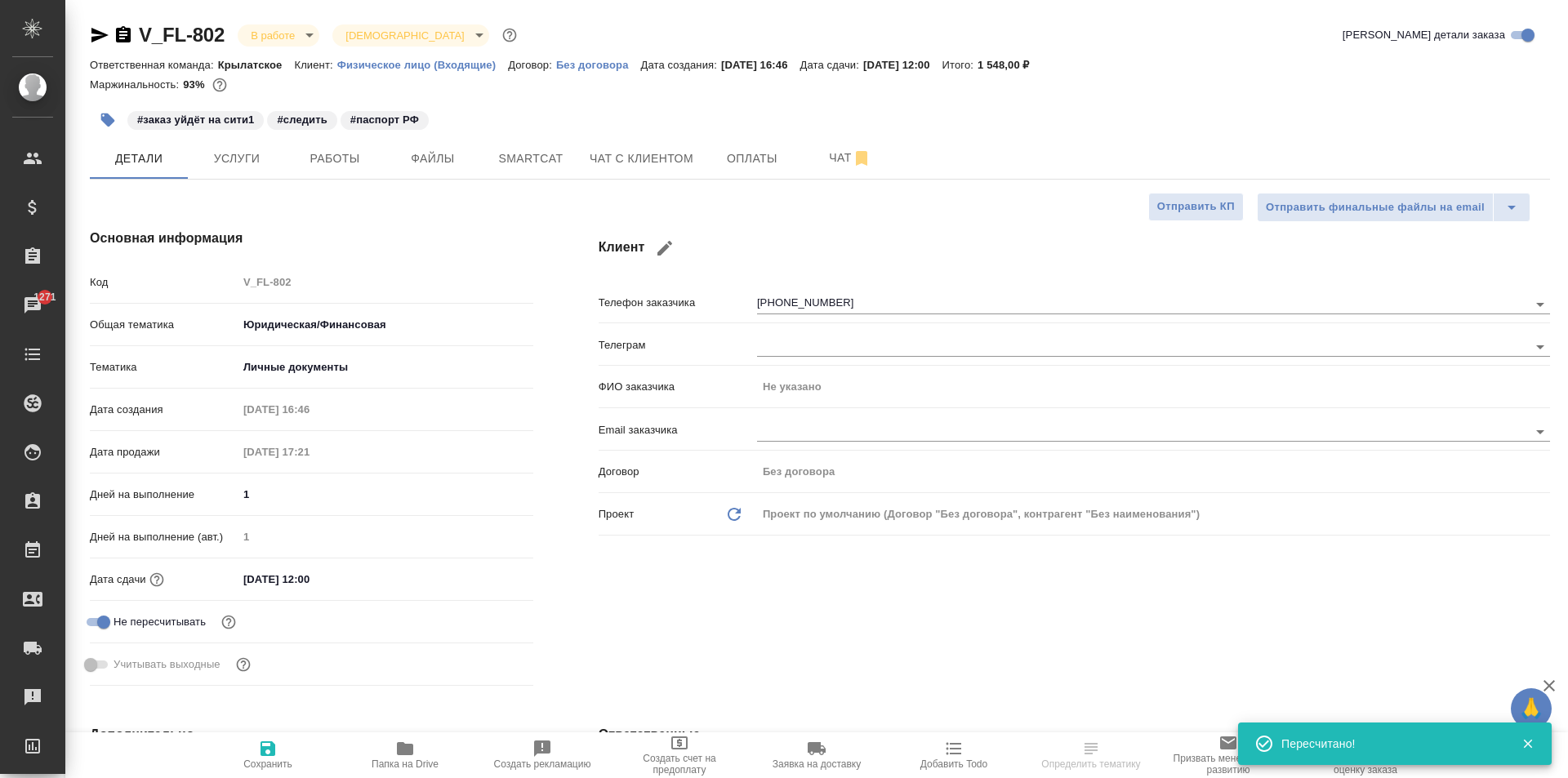
type textarea "x"
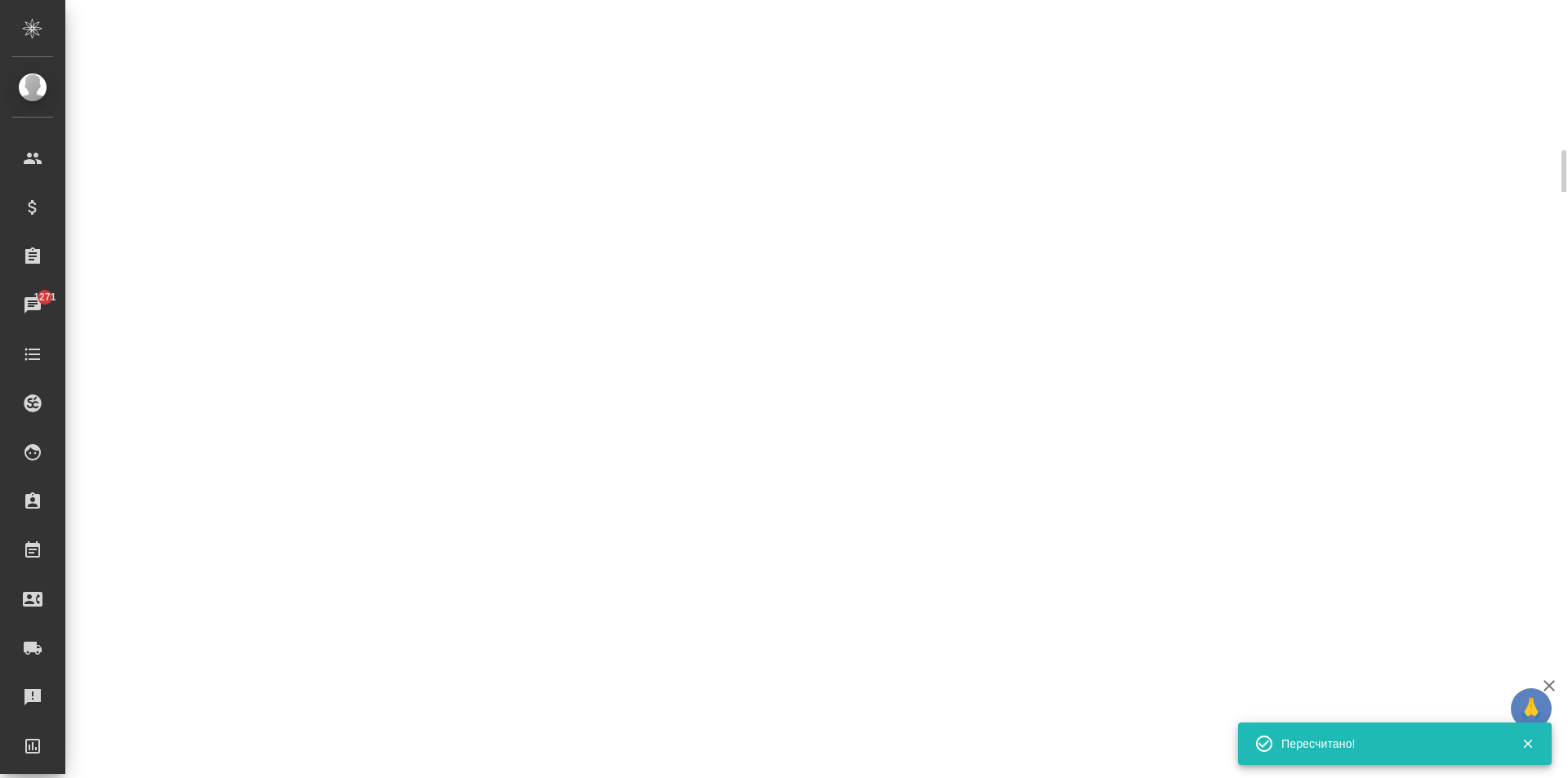
select select "RU"
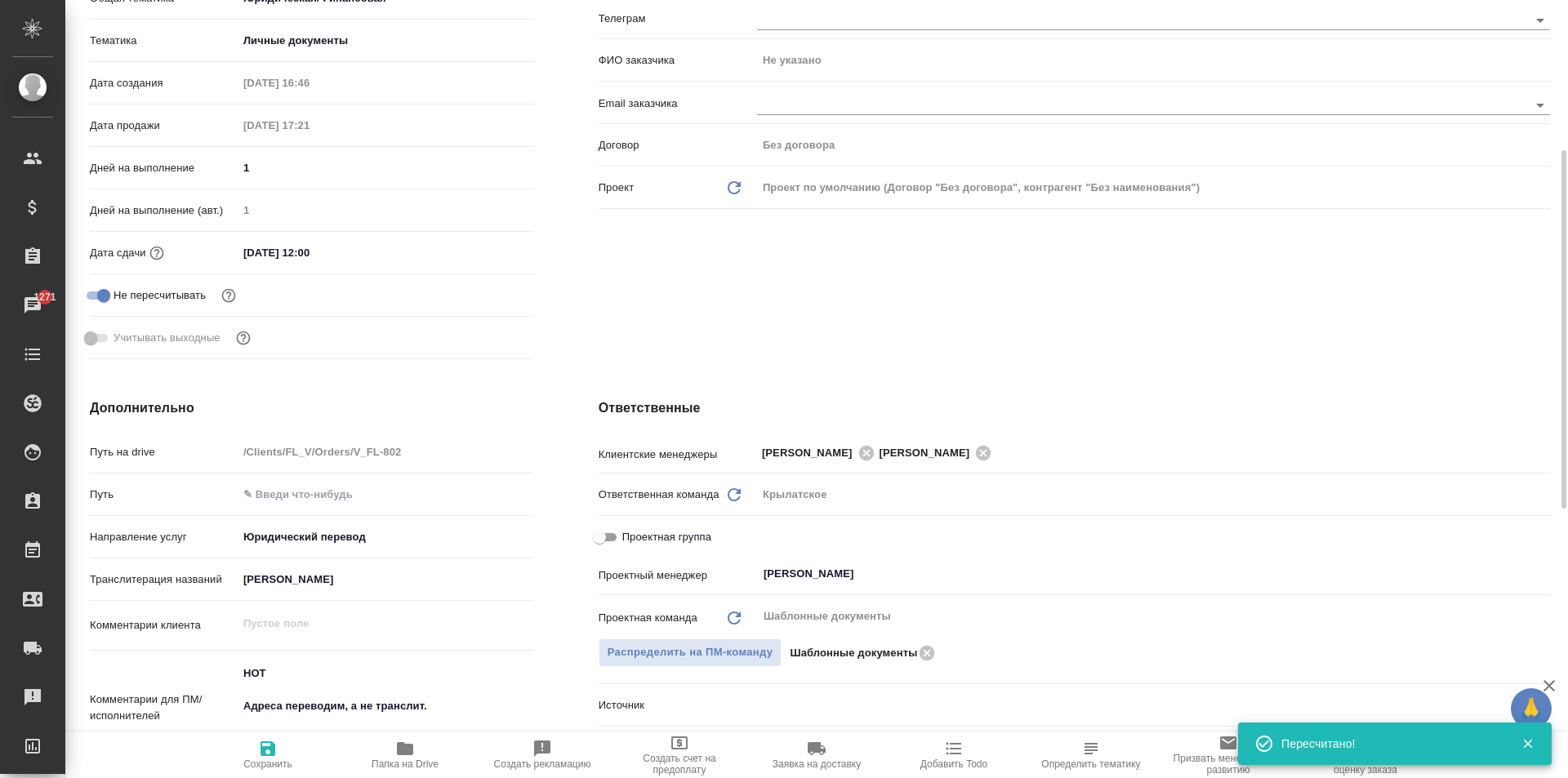
type textarea "x"
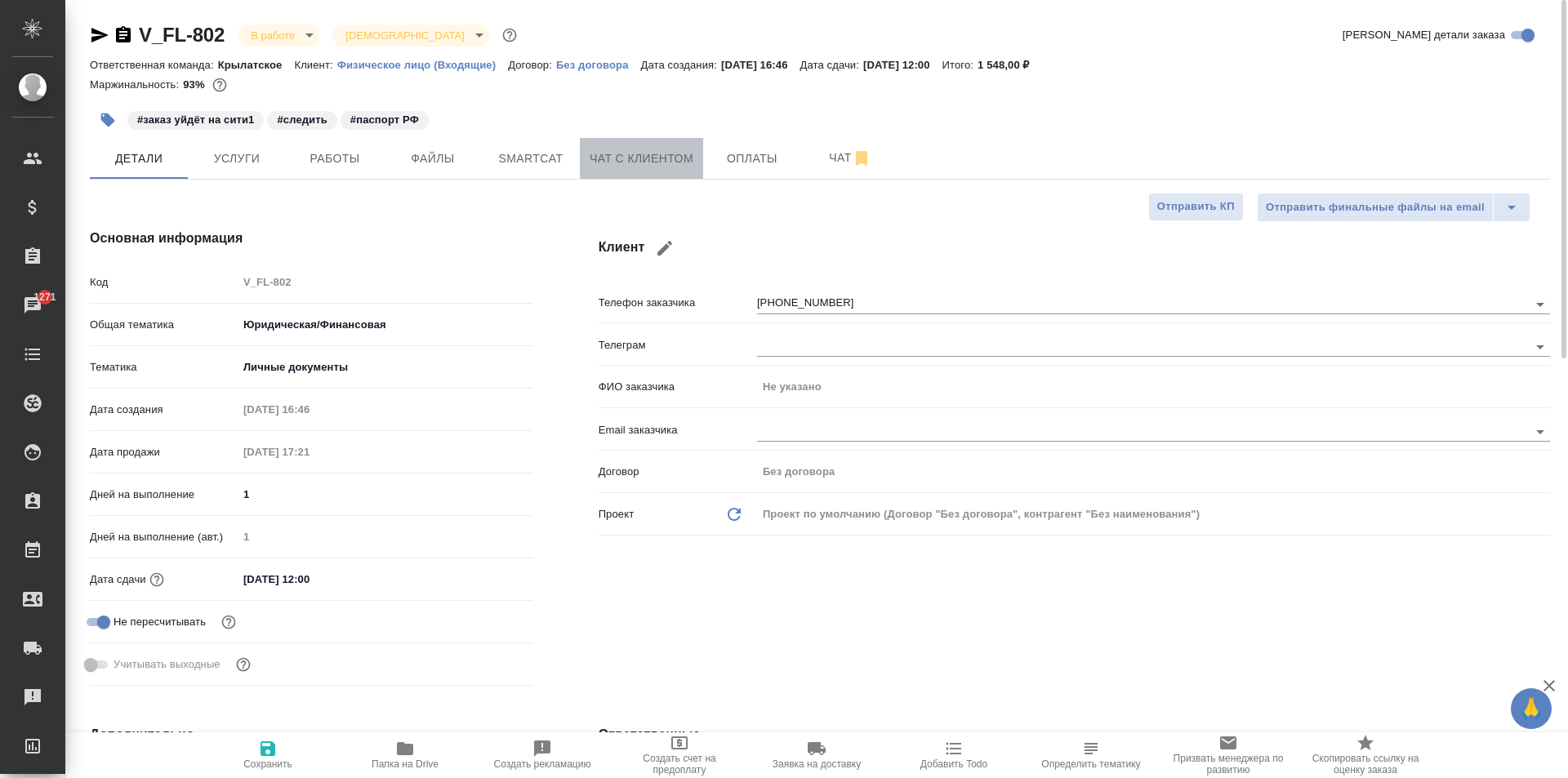
click at [632, 150] on span "Чат с клиентом" at bounding box center [642, 158] width 103 height 21
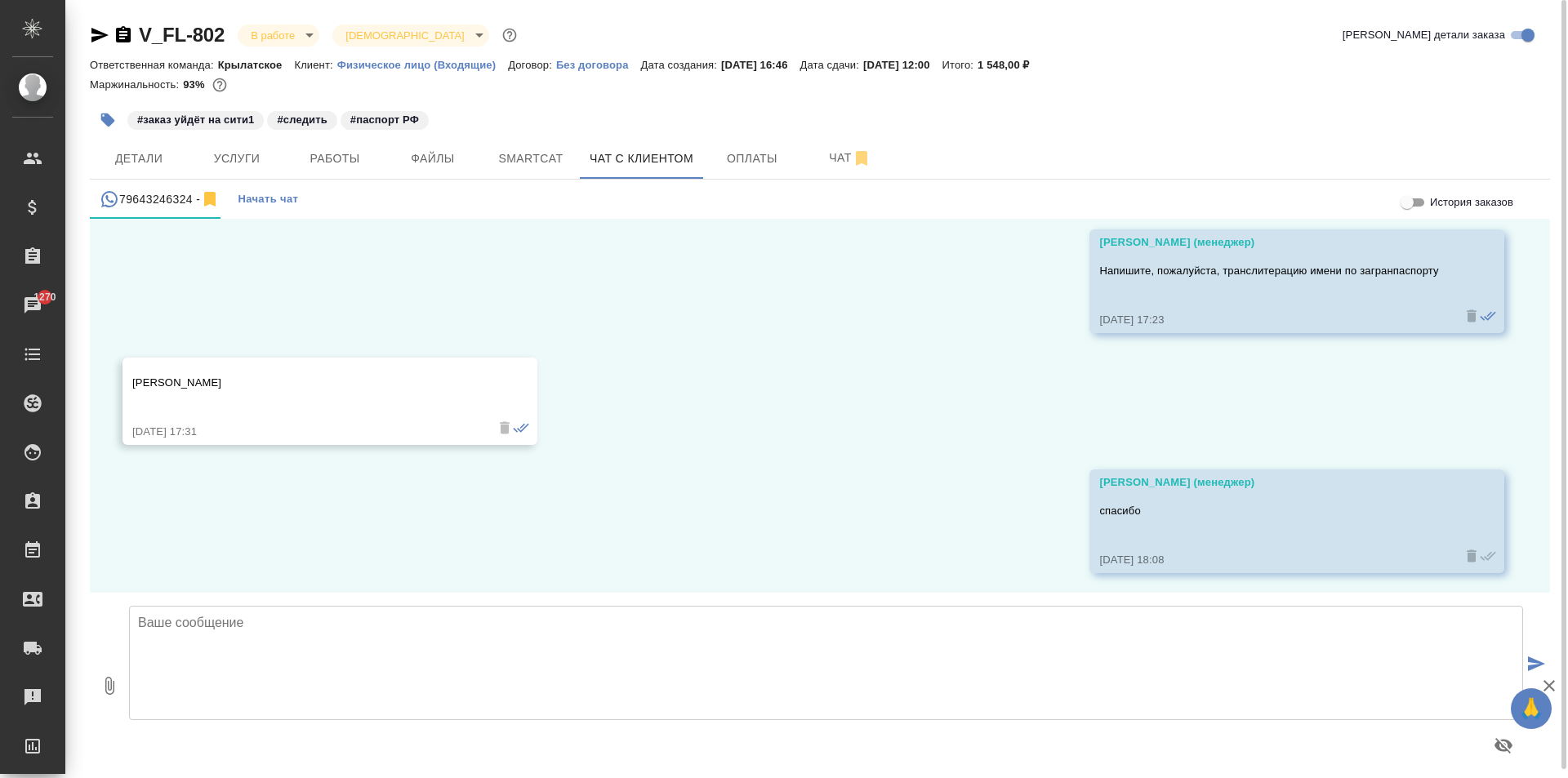
scroll to position [1847, 0]
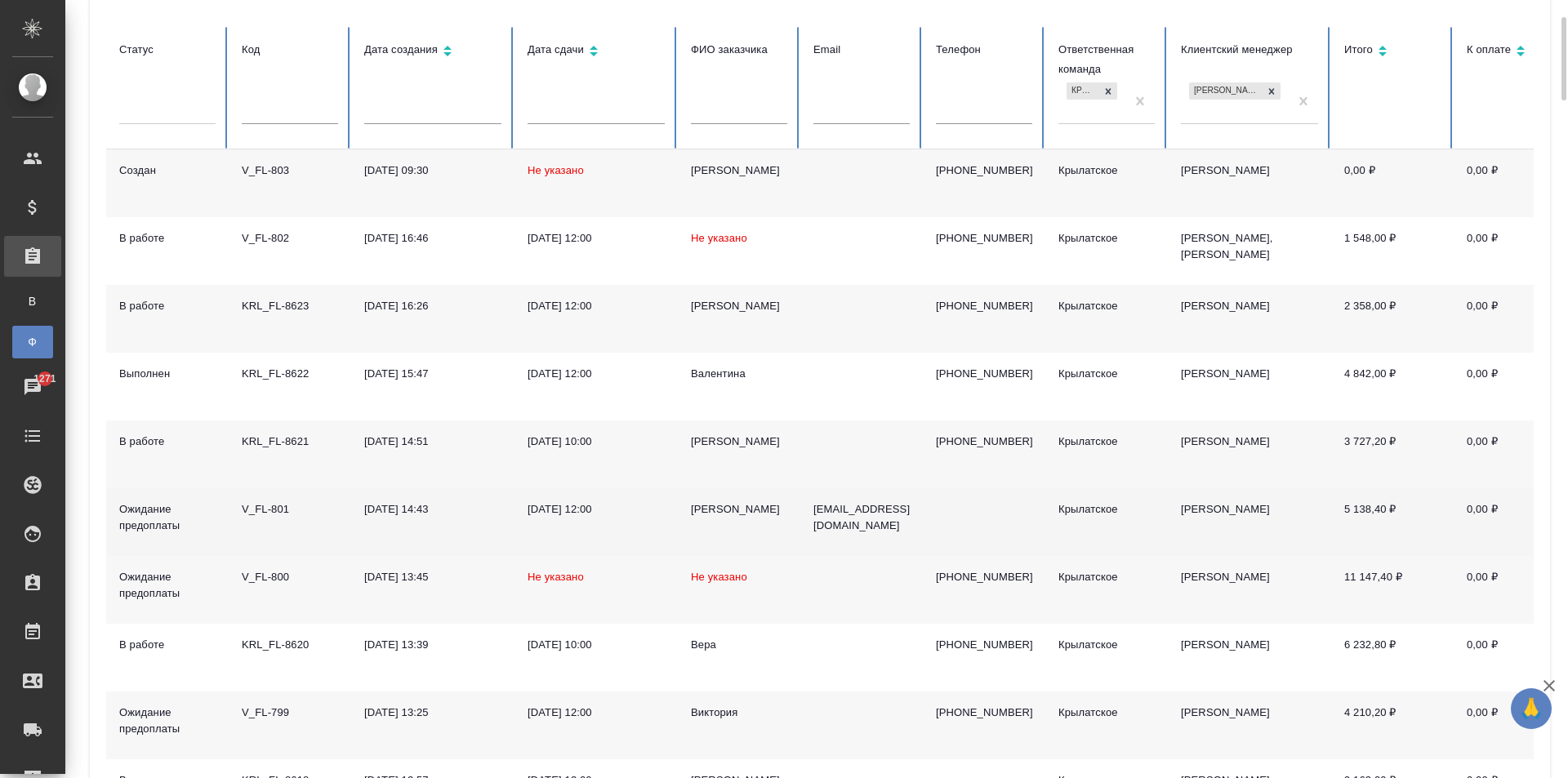
scroll to position [326, 0]
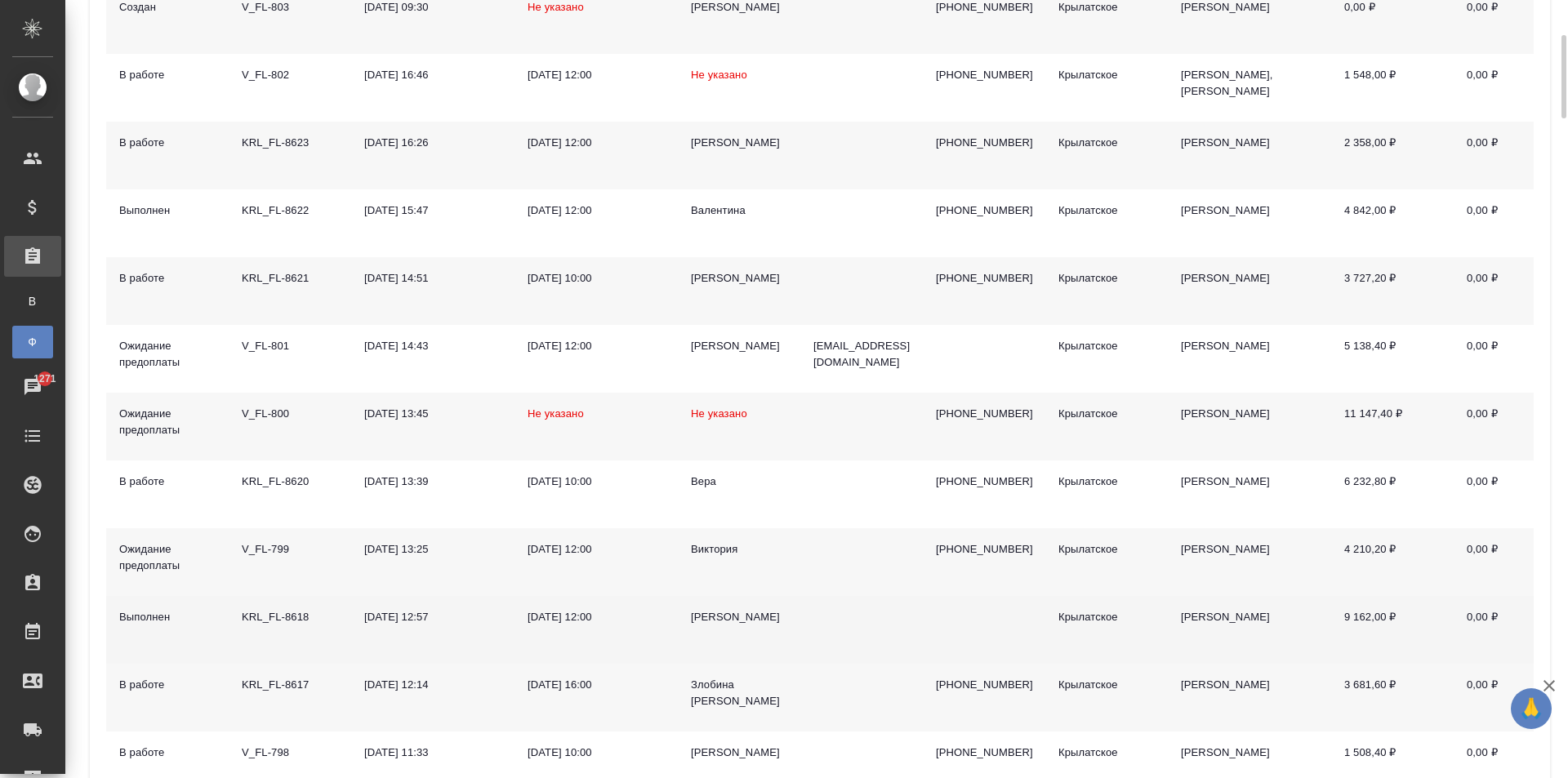
click at [735, 618] on div "[PERSON_NAME]" at bounding box center [739, 618] width 97 height 16
click at [736, 618] on div "[PERSON_NAME]" at bounding box center [739, 618] width 97 height 16
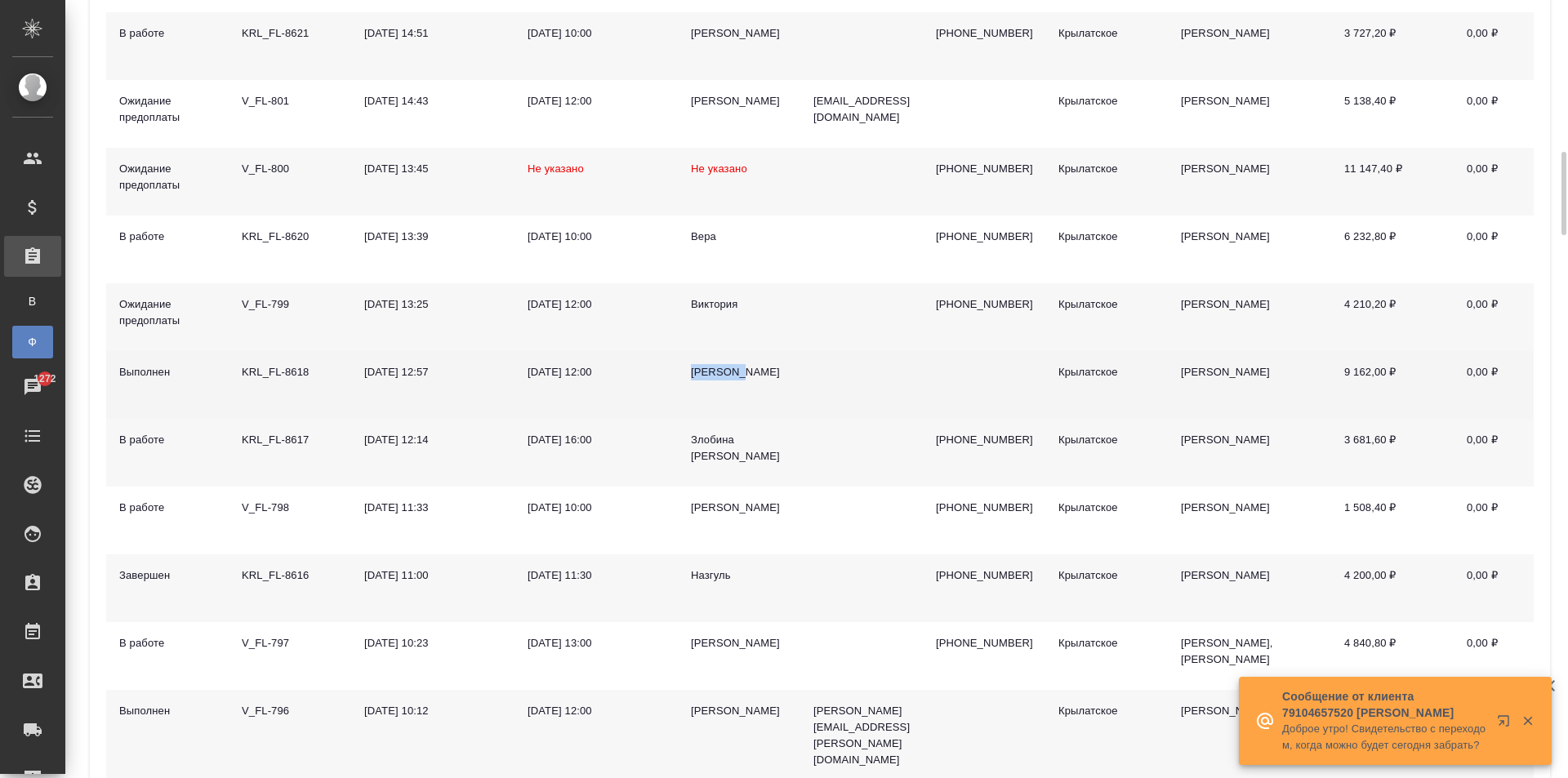
scroll to position [898, 0]
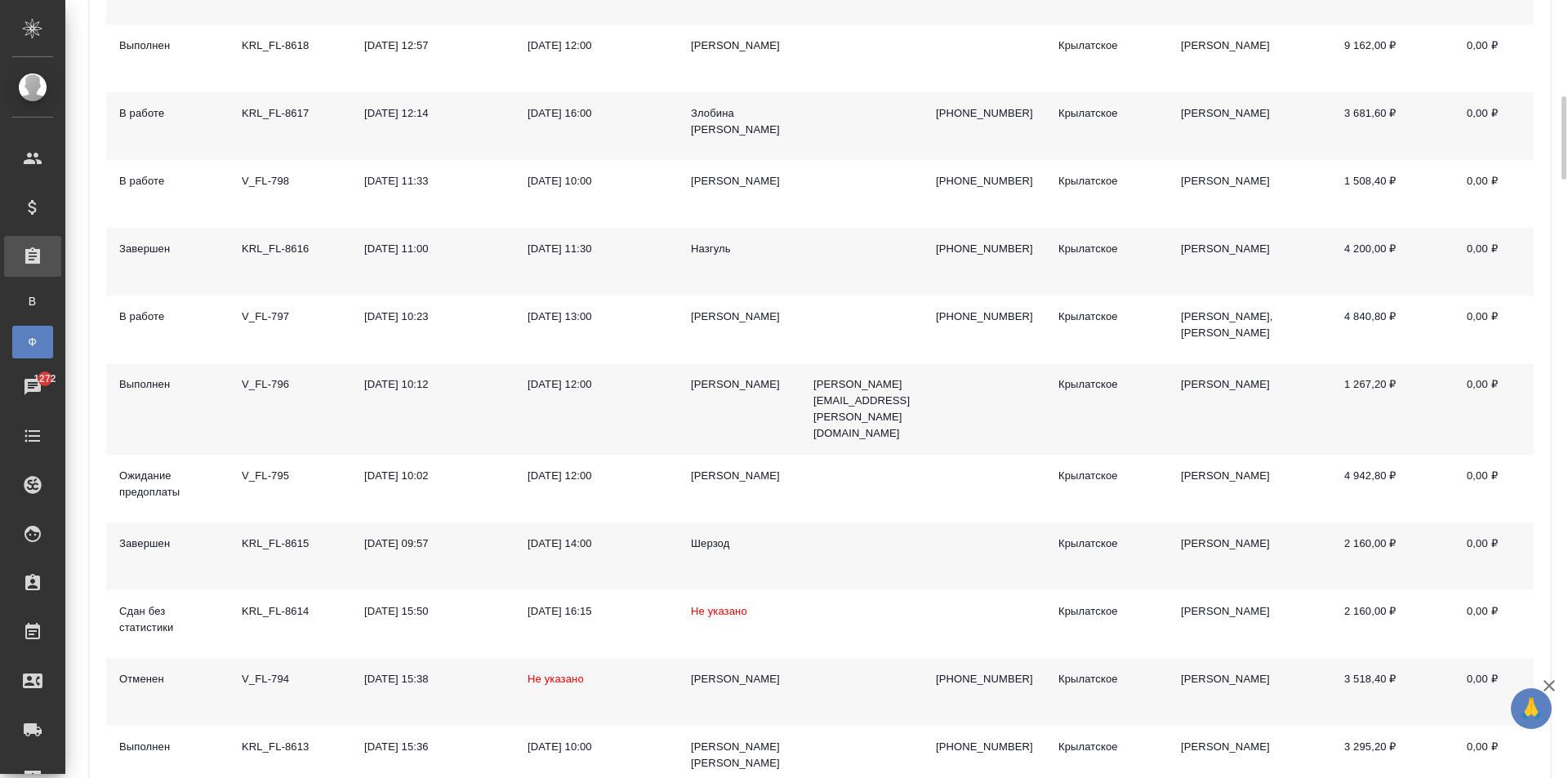
click at [724, 381] on div "[PERSON_NAME]" at bounding box center [739, 385] width 97 height 16
click at [702, 378] on div "[PERSON_NAME]" at bounding box center [739, 385] width 97 height 16
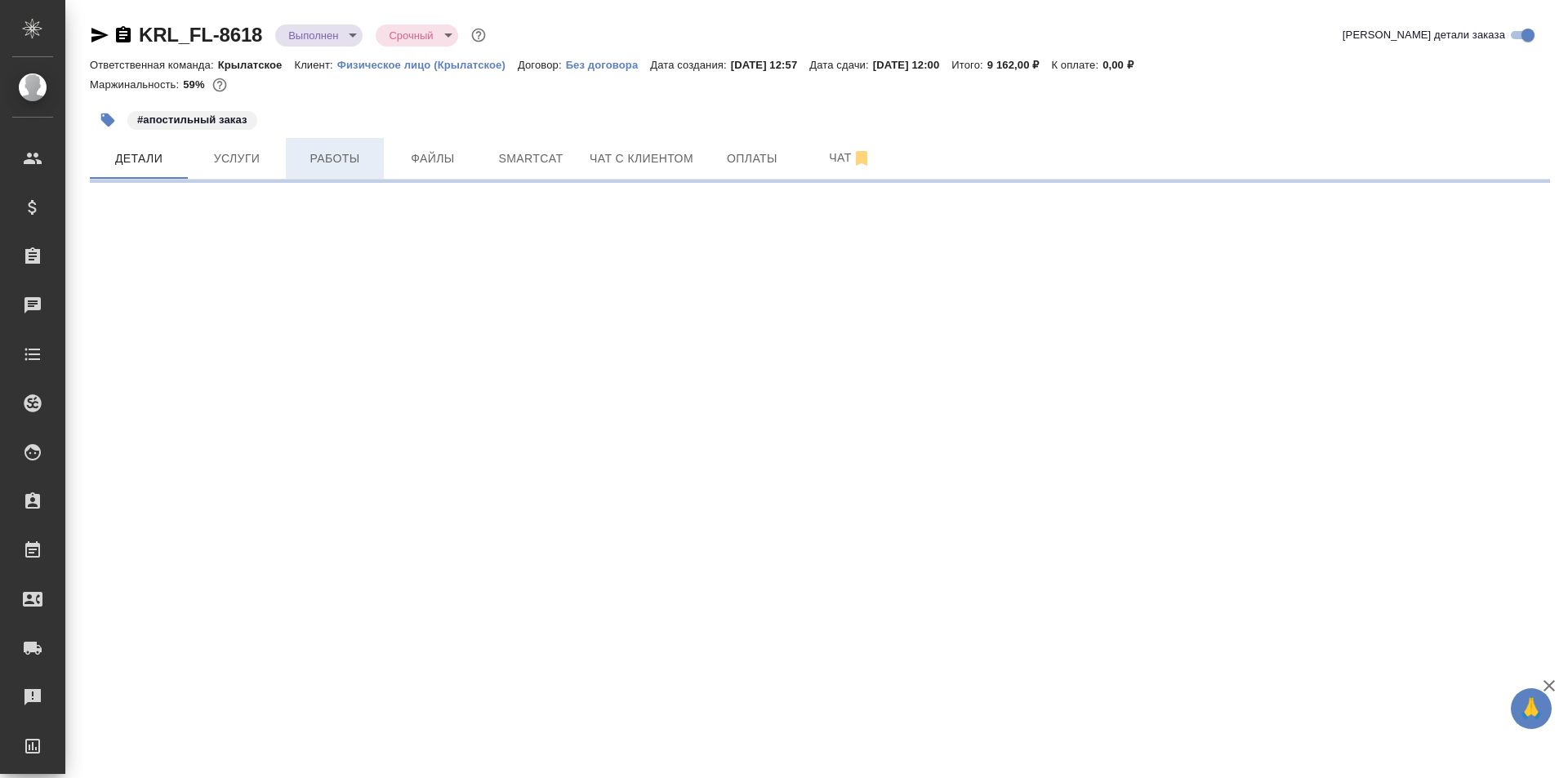
click at [320, 148] on span "Работы" at bounding box center [334, 158] width 79 height 21
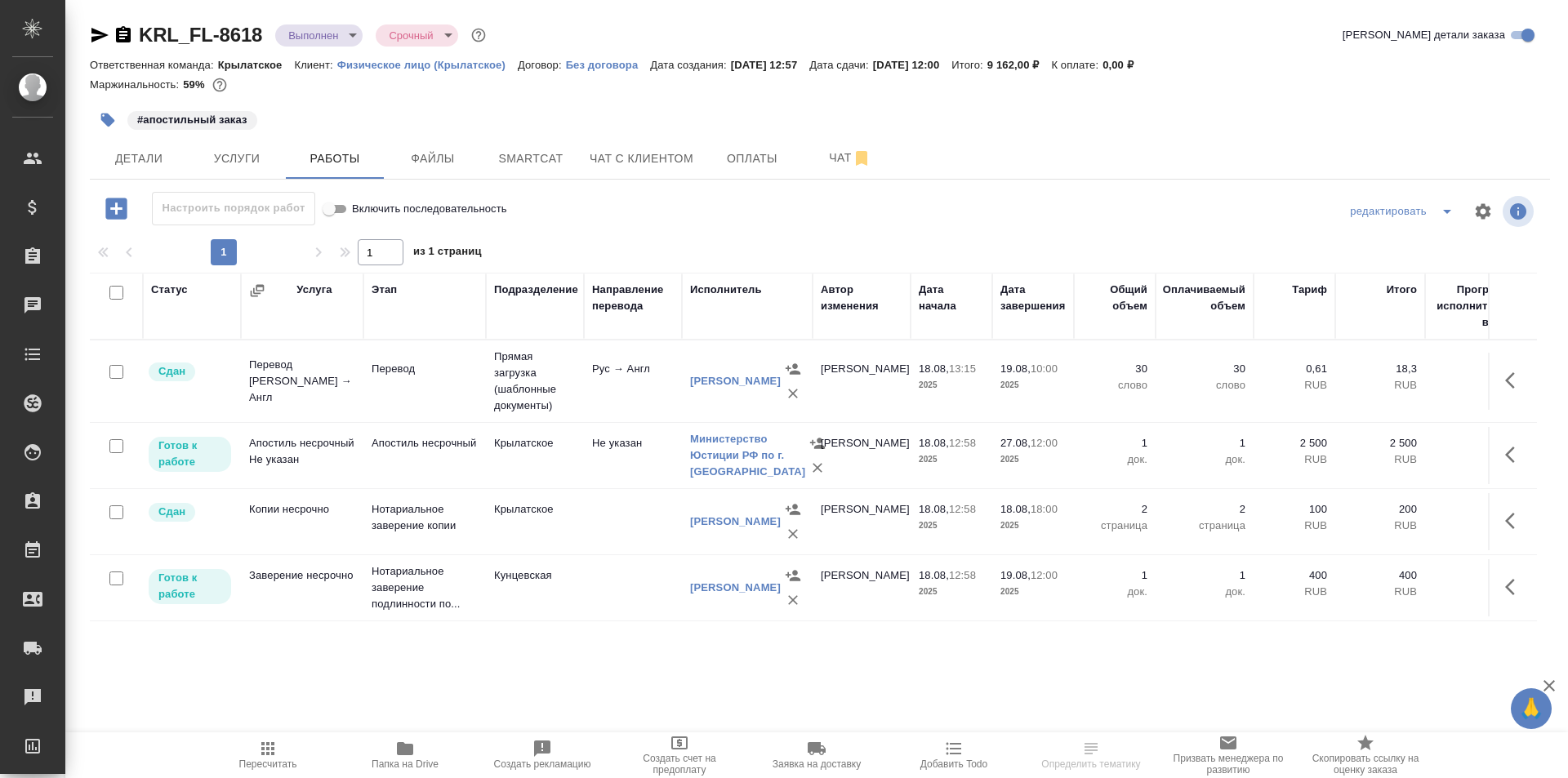
click at [291, 746] on span "Пересчитать" at bounding box center [268, 754] width 117 height 31
click at [101, 29] on icon "button" at bounding box center [99, 35] width 20 height 20
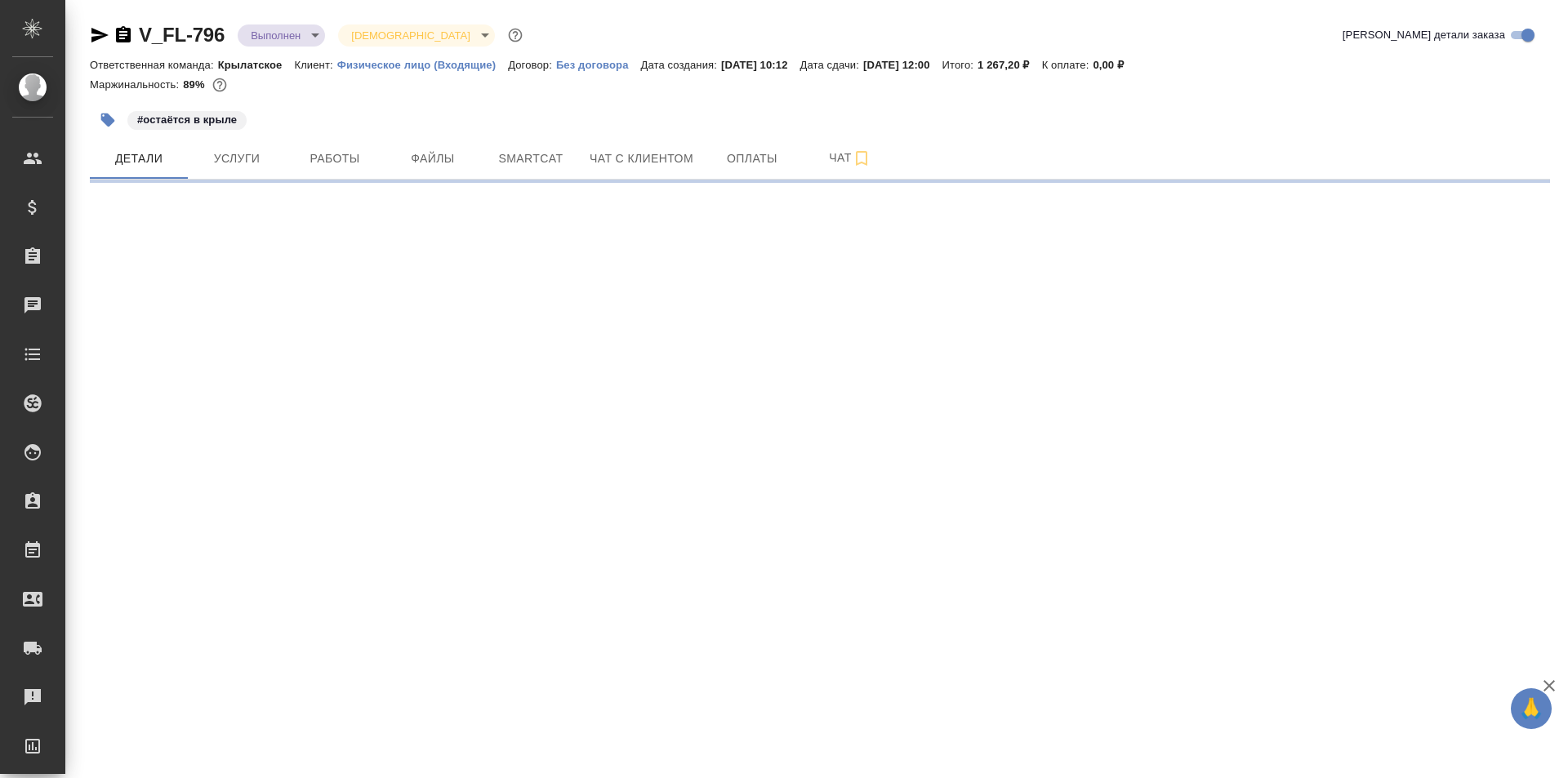
select select "RU"
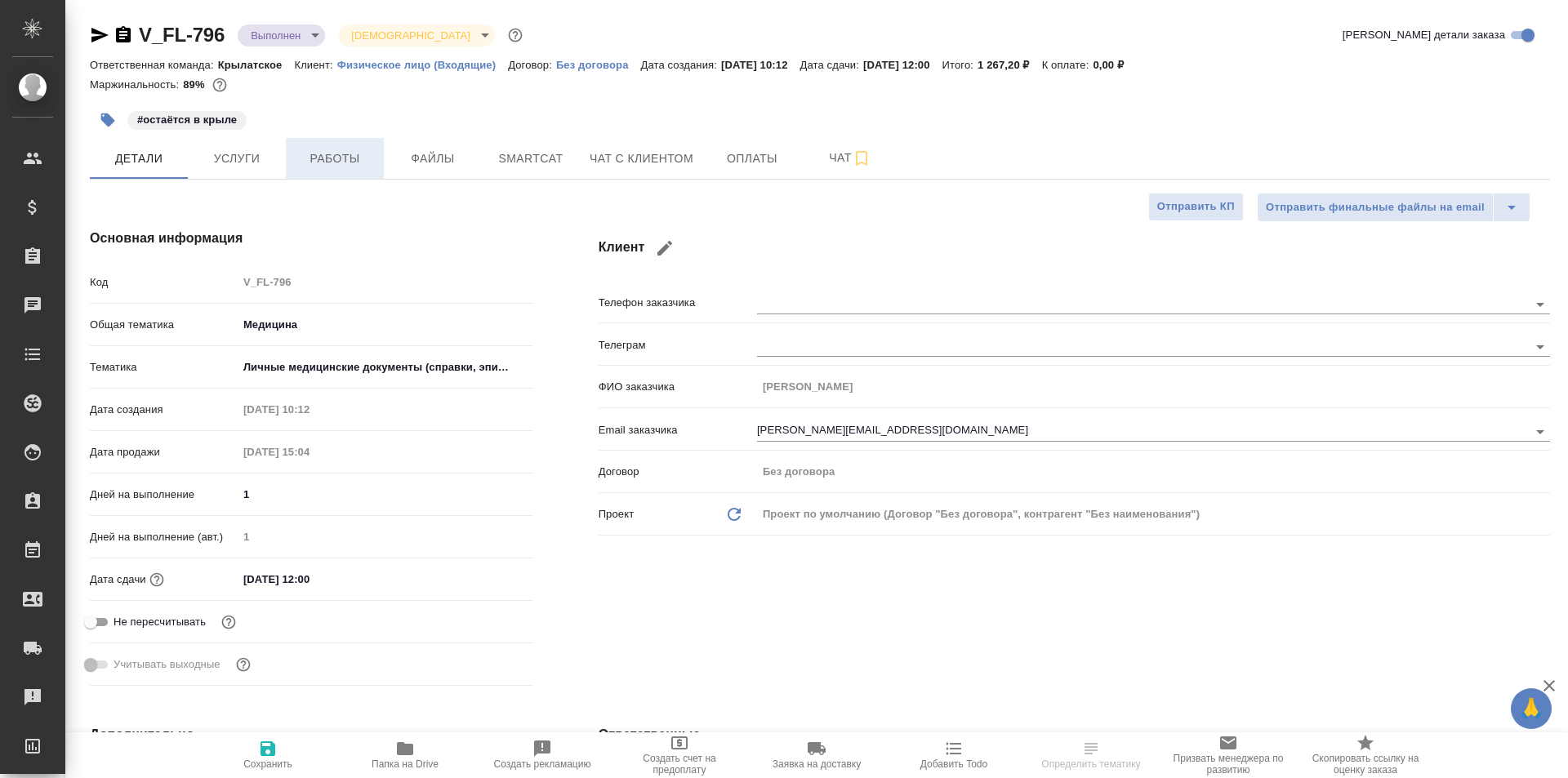
type textarea "x"
click at [322, 161] on span "Работы" at bounding box center [334, 158] width 79 height 21
type textarea "x"
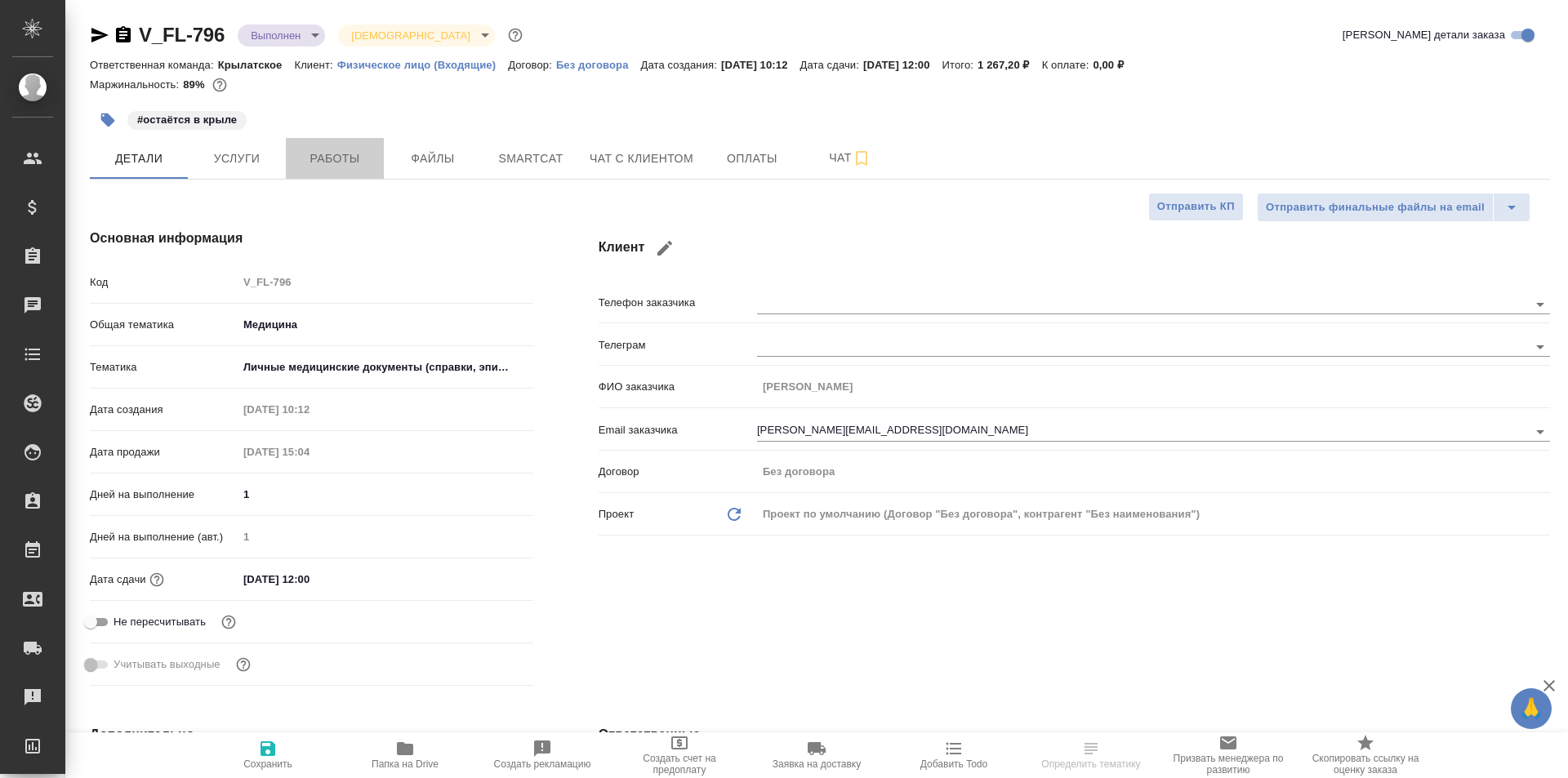
type textarea "x"
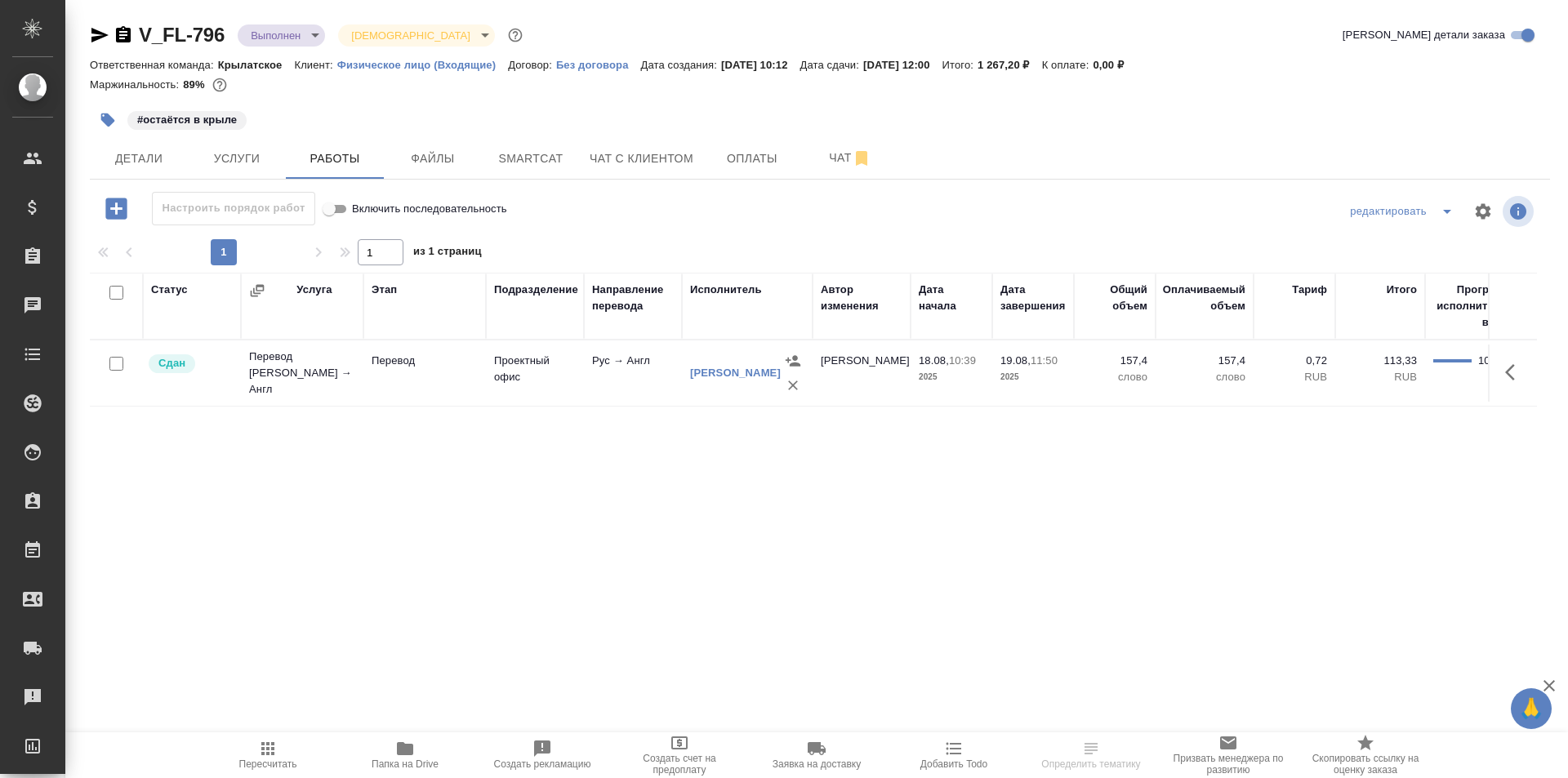
click at [306, 756] on span "Пересчитать" at bounding box center [268, 754] width 117 height 31
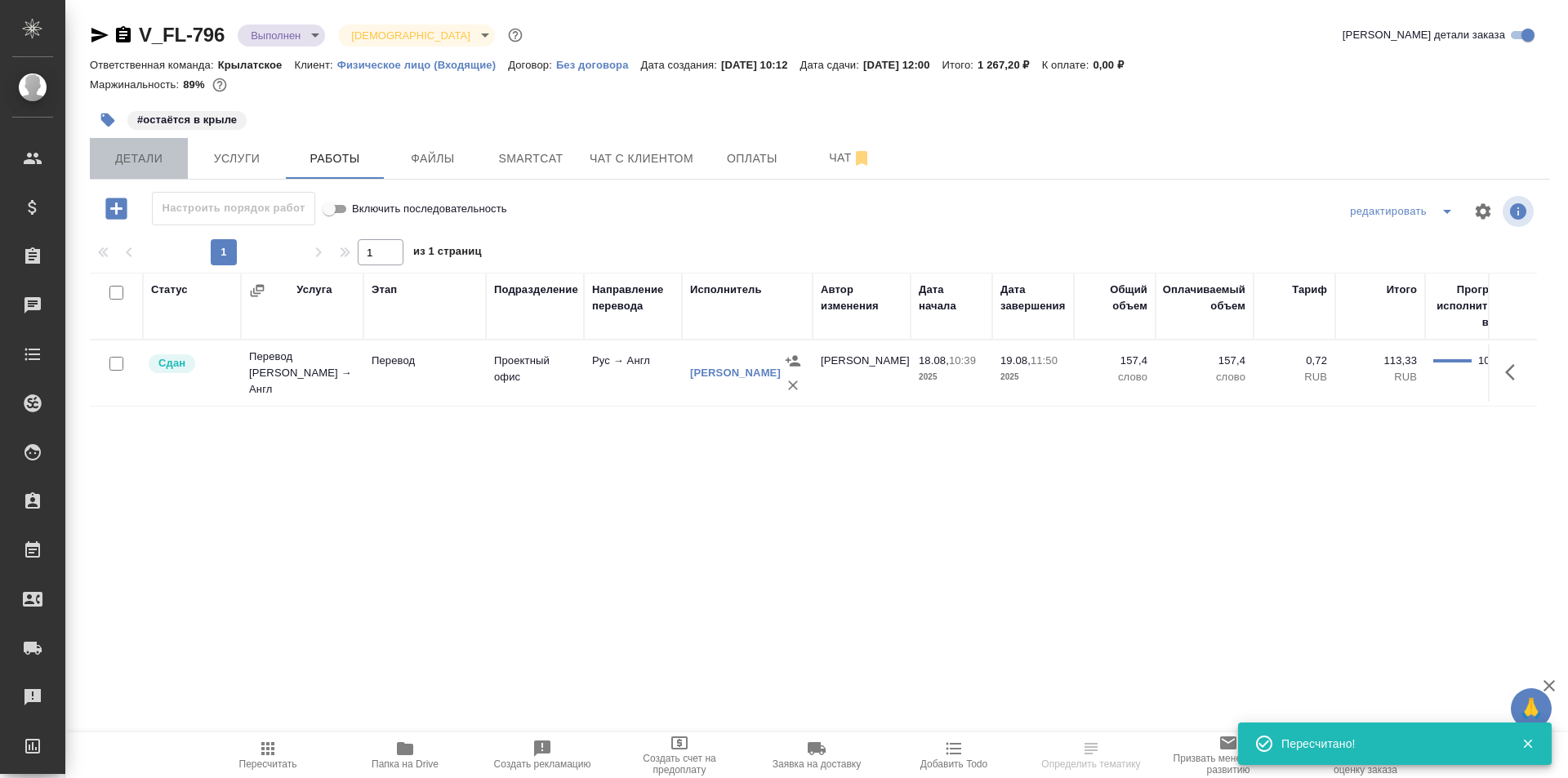
click at [162, 171] on button "Детали" at bounding box center [138, 158] width 98 height 41
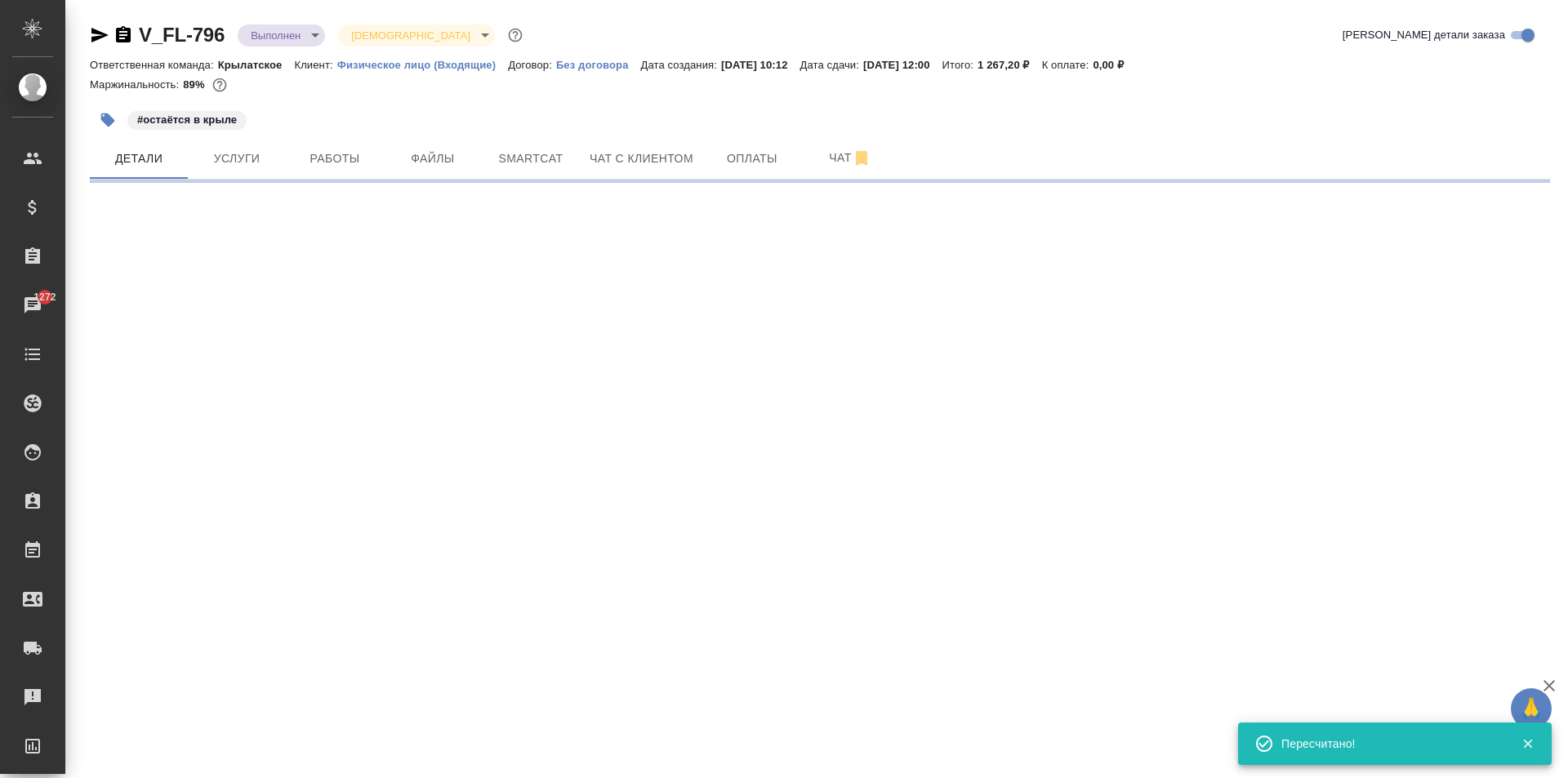
select select "RU"
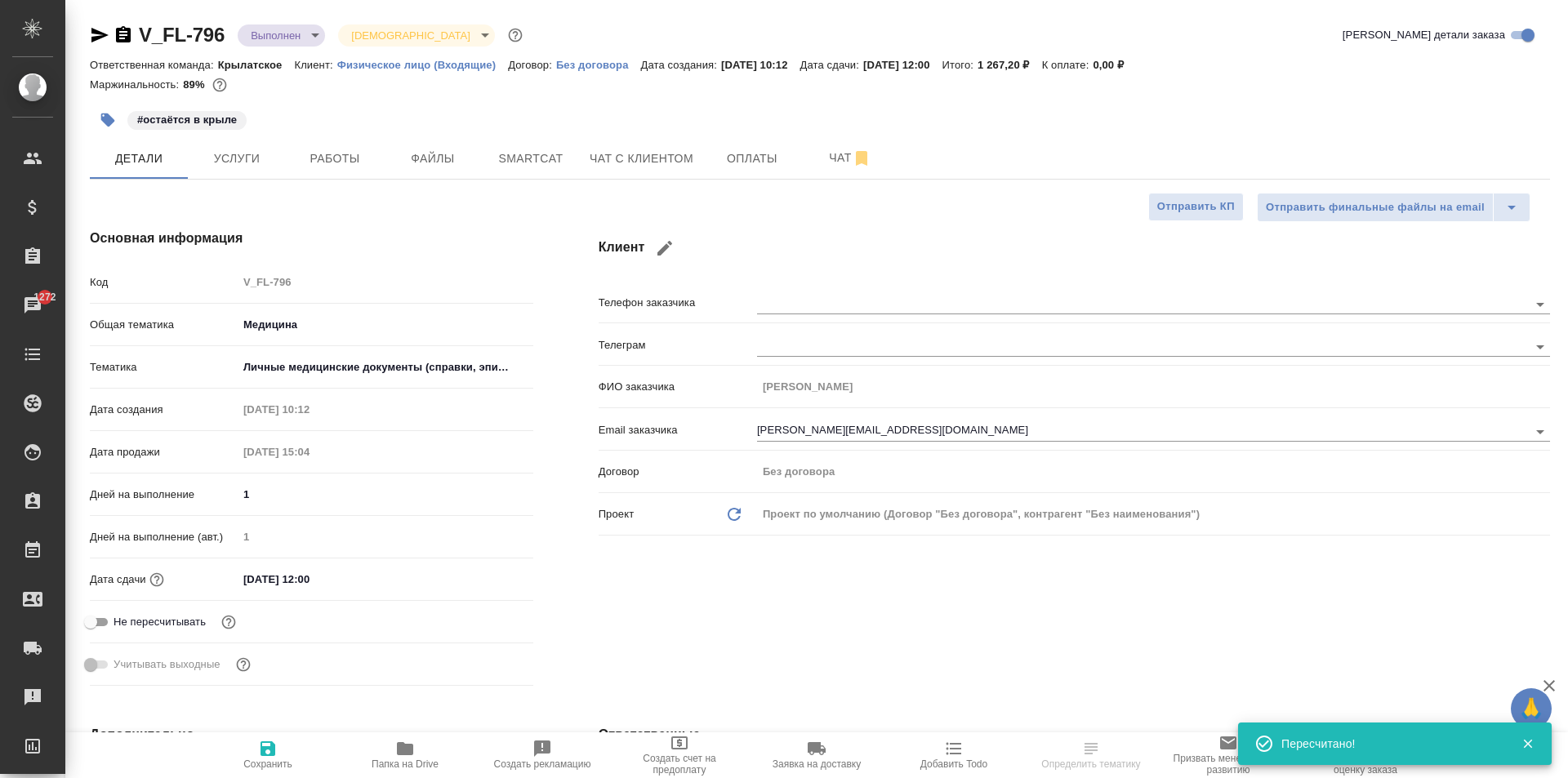
type textarea "x"
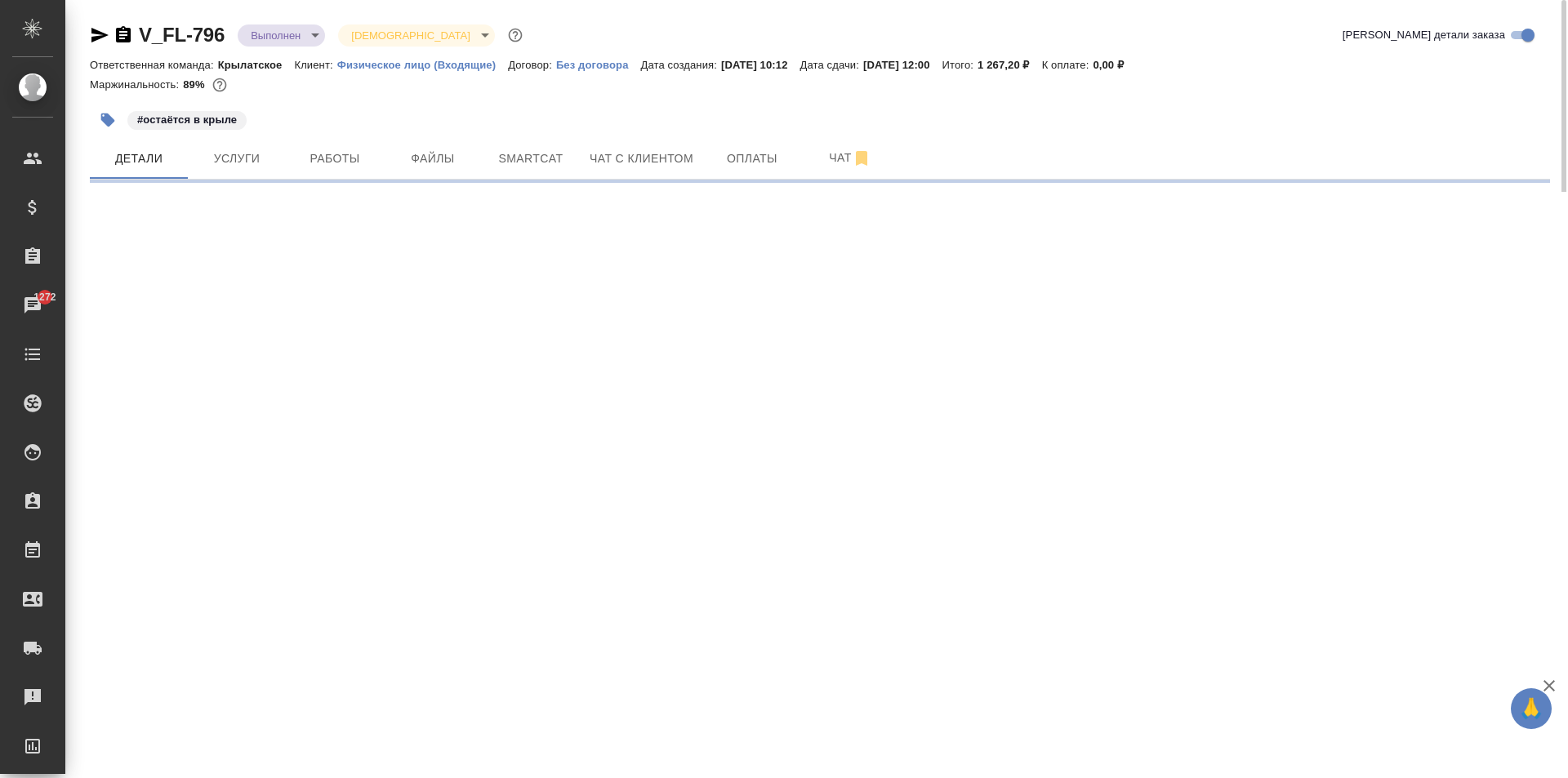
select select "RU"
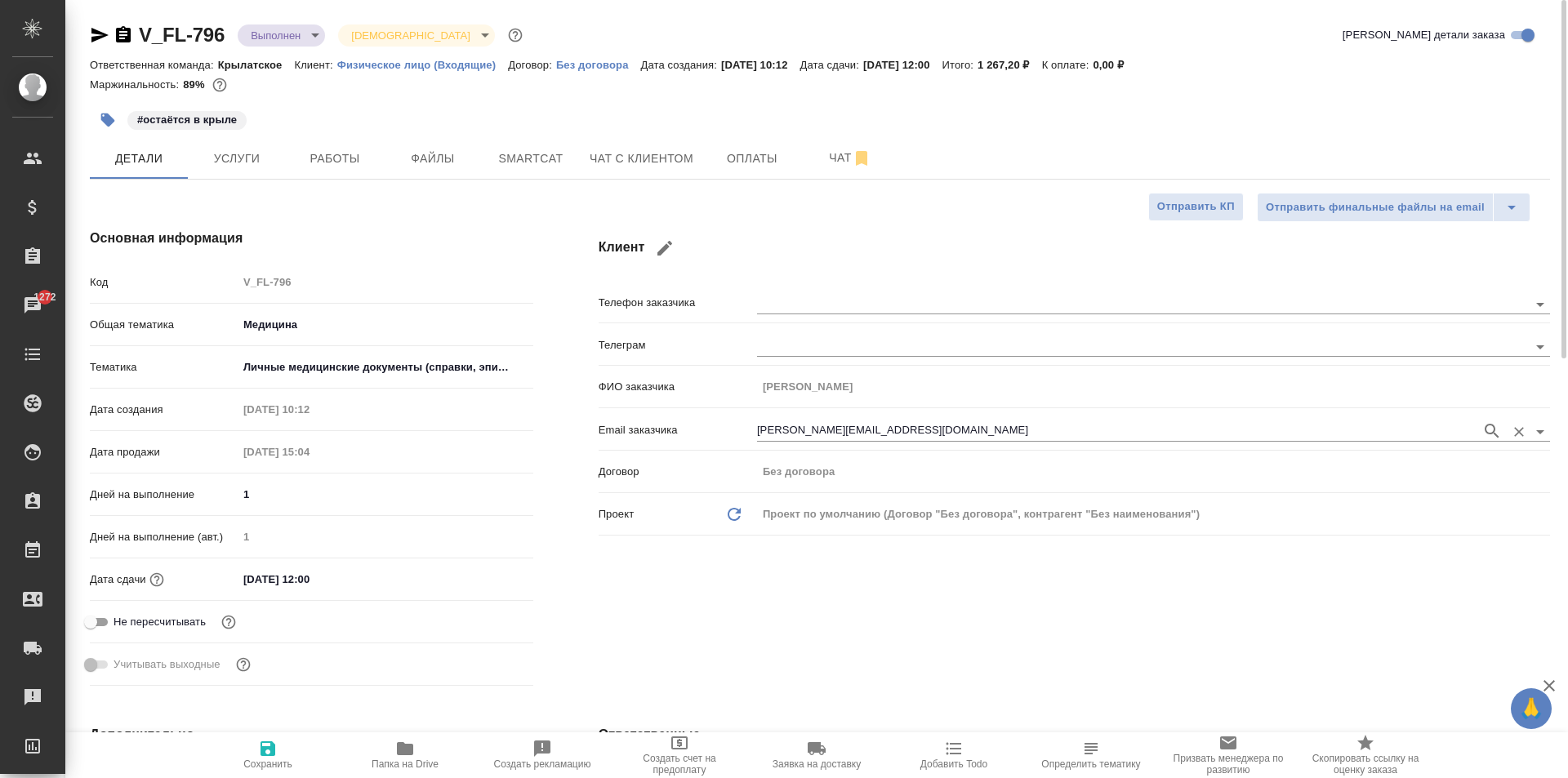
type textarea "x"
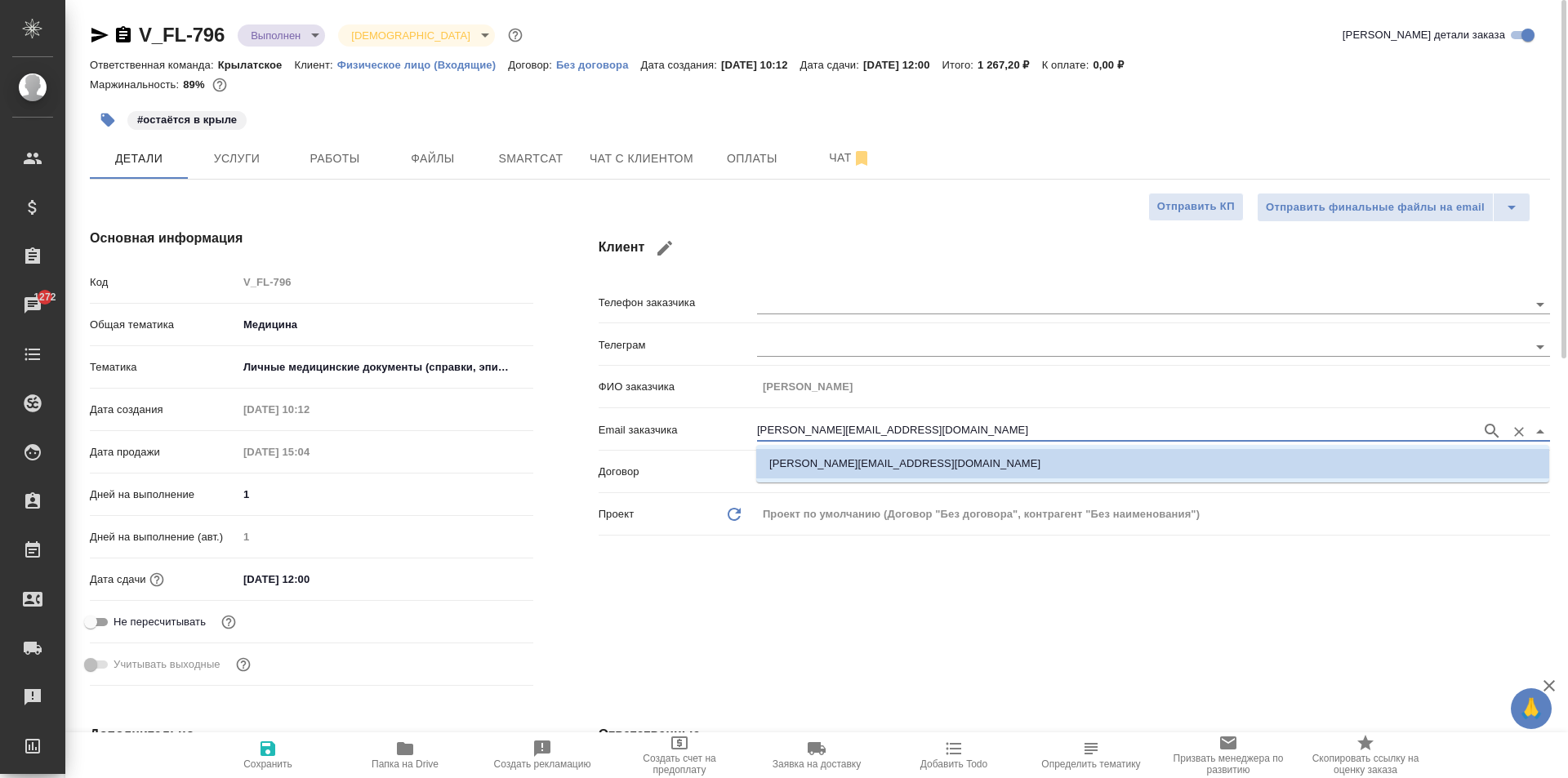
drag, startPoint x: 954, startPoint y: 426, endPoint x: 666, endPoint y: 413, distance: 288.3
click at [666, 413] on div "Телефон заказчика Телеграм ФИО заказчика Anna Abramova Email заказчика anna.abr…" at bounding box center [1075, 415] width 952 height 255
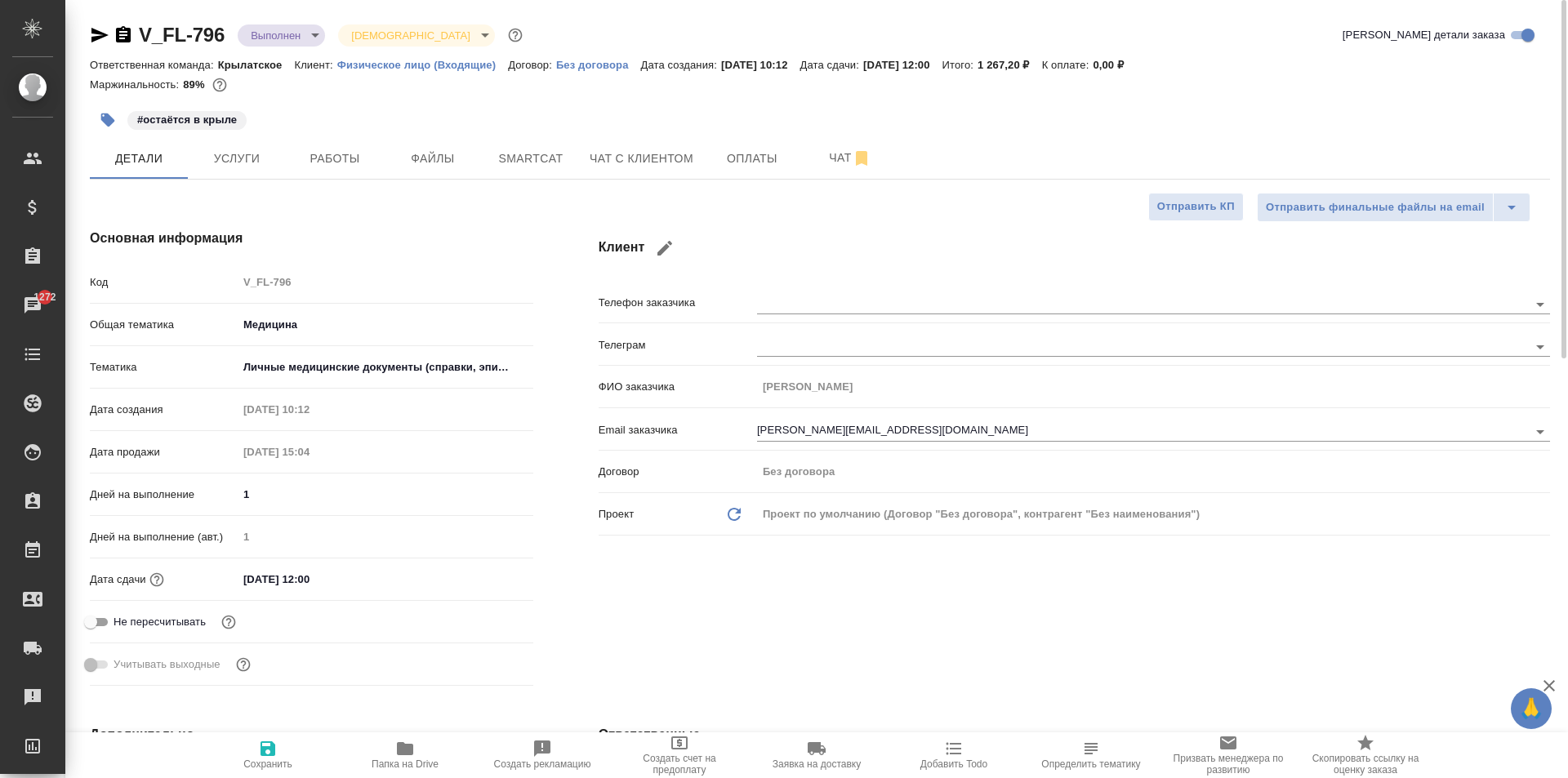
type textarea "x"
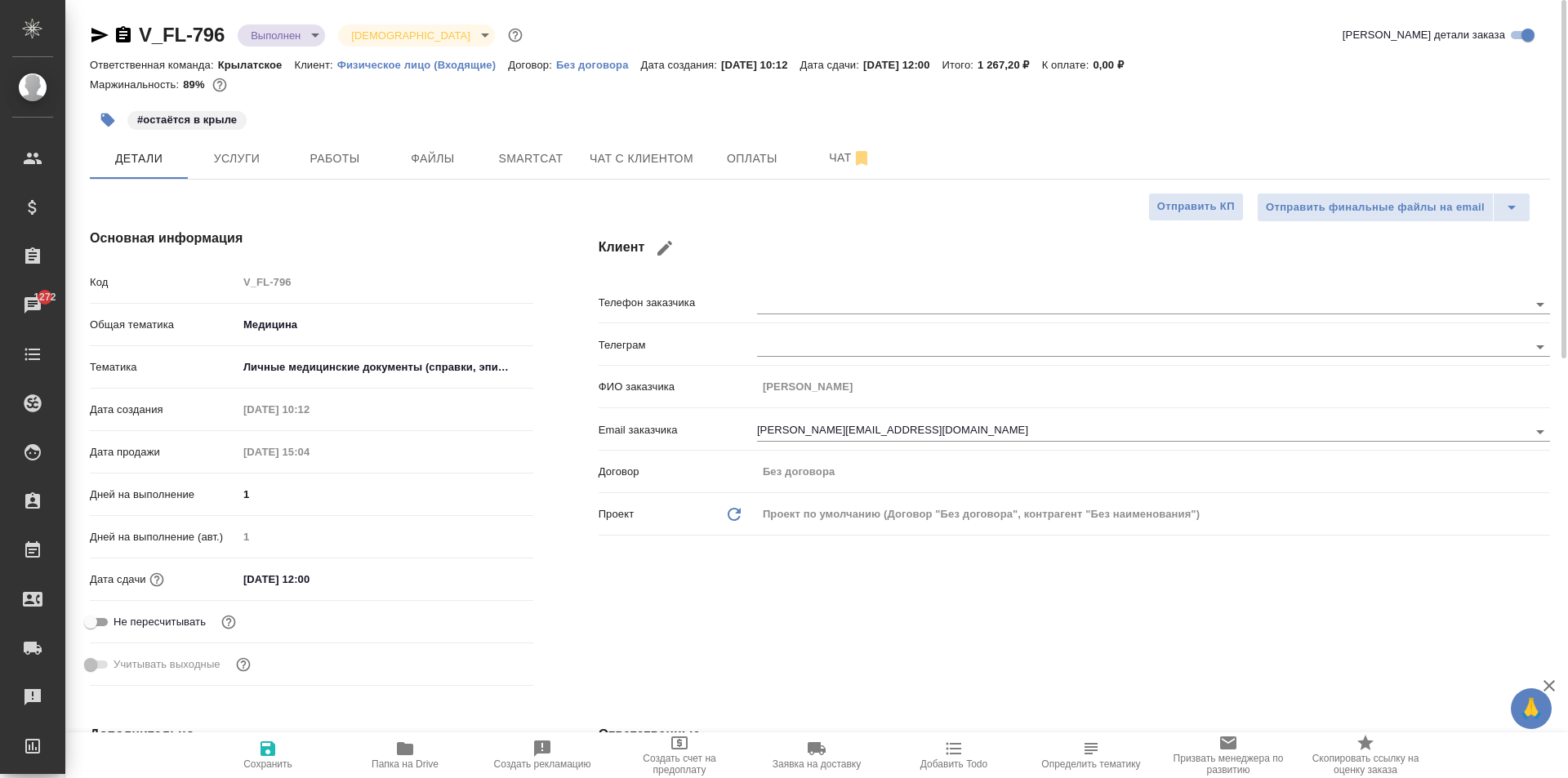
type textarea "x"
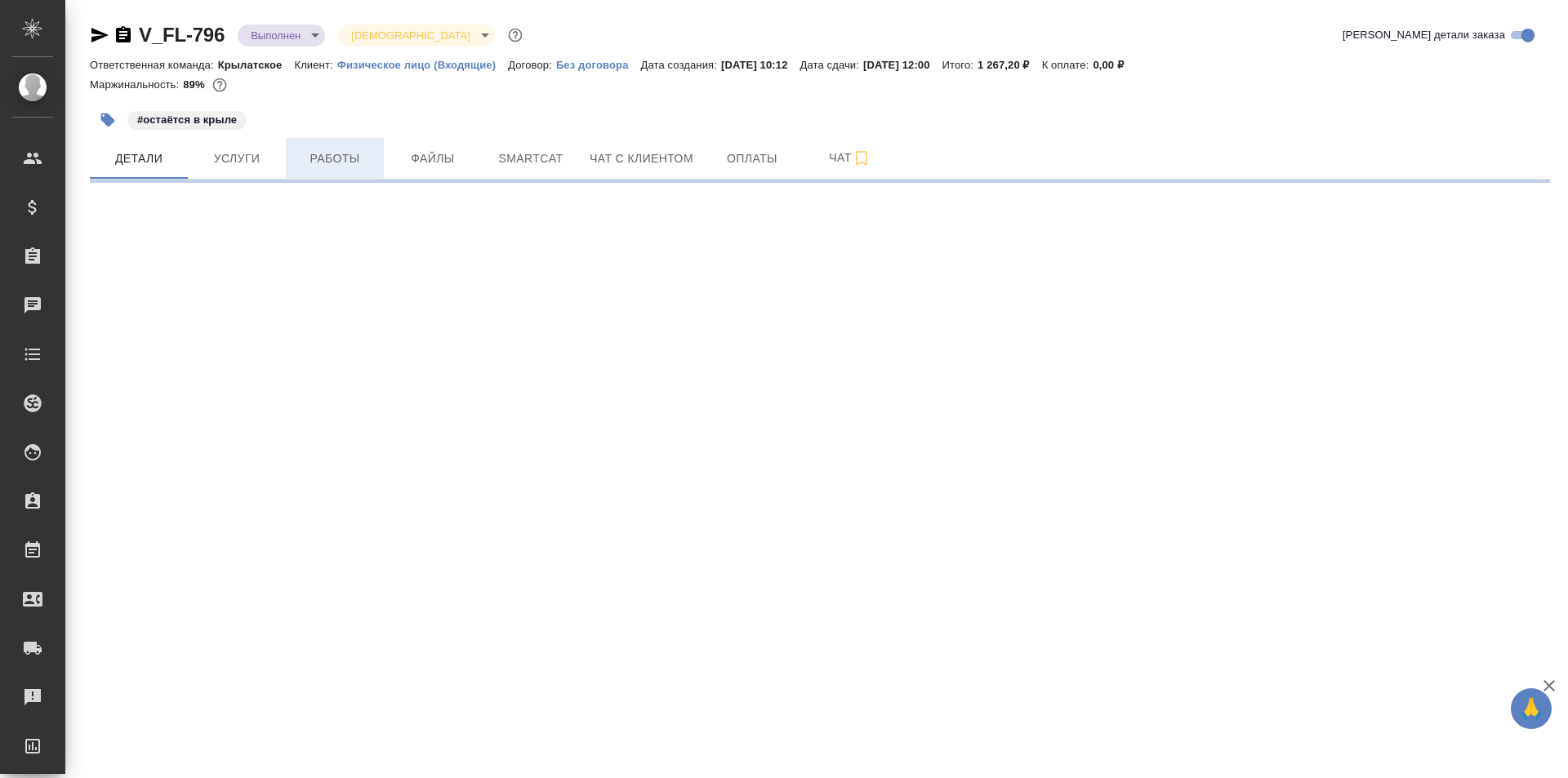
select select "RU"
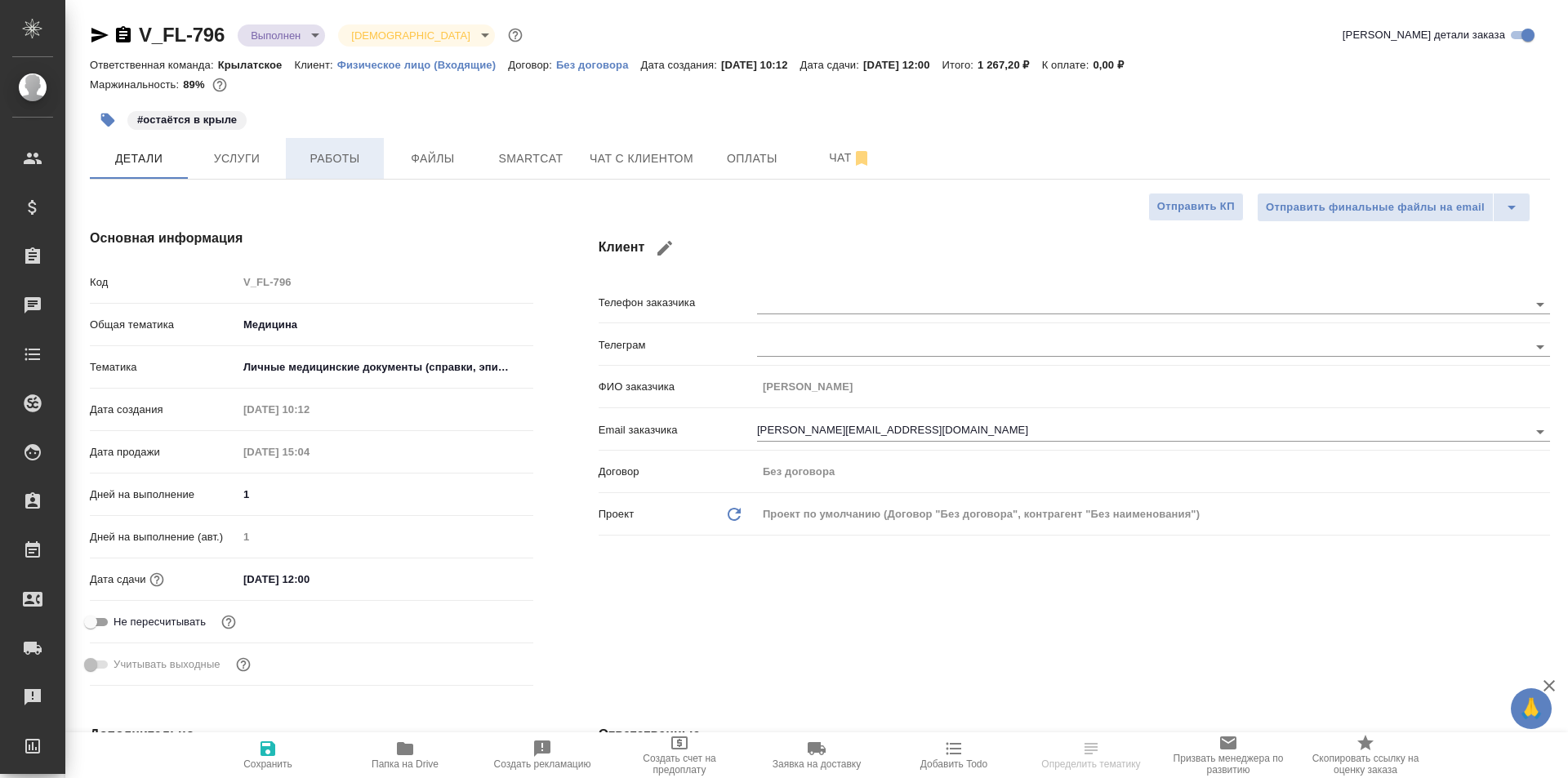
type textarea "x"
click at [317, 158] on span "Работы" at bounding box center [334, 158] width 79 height 21
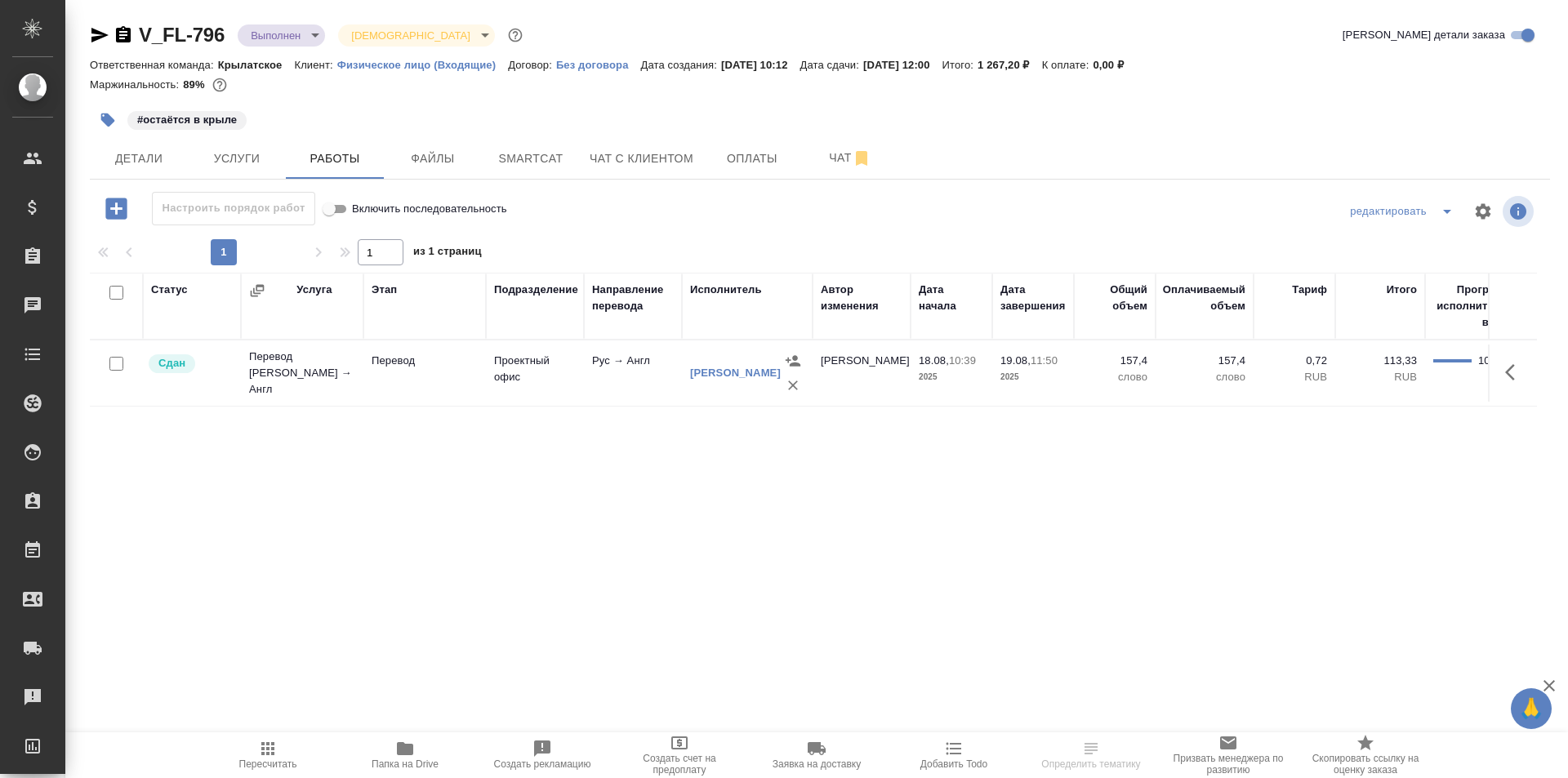
click at [309, 754] on span "Пересчитать" at bounding box center [268, 754] width 117 height 31
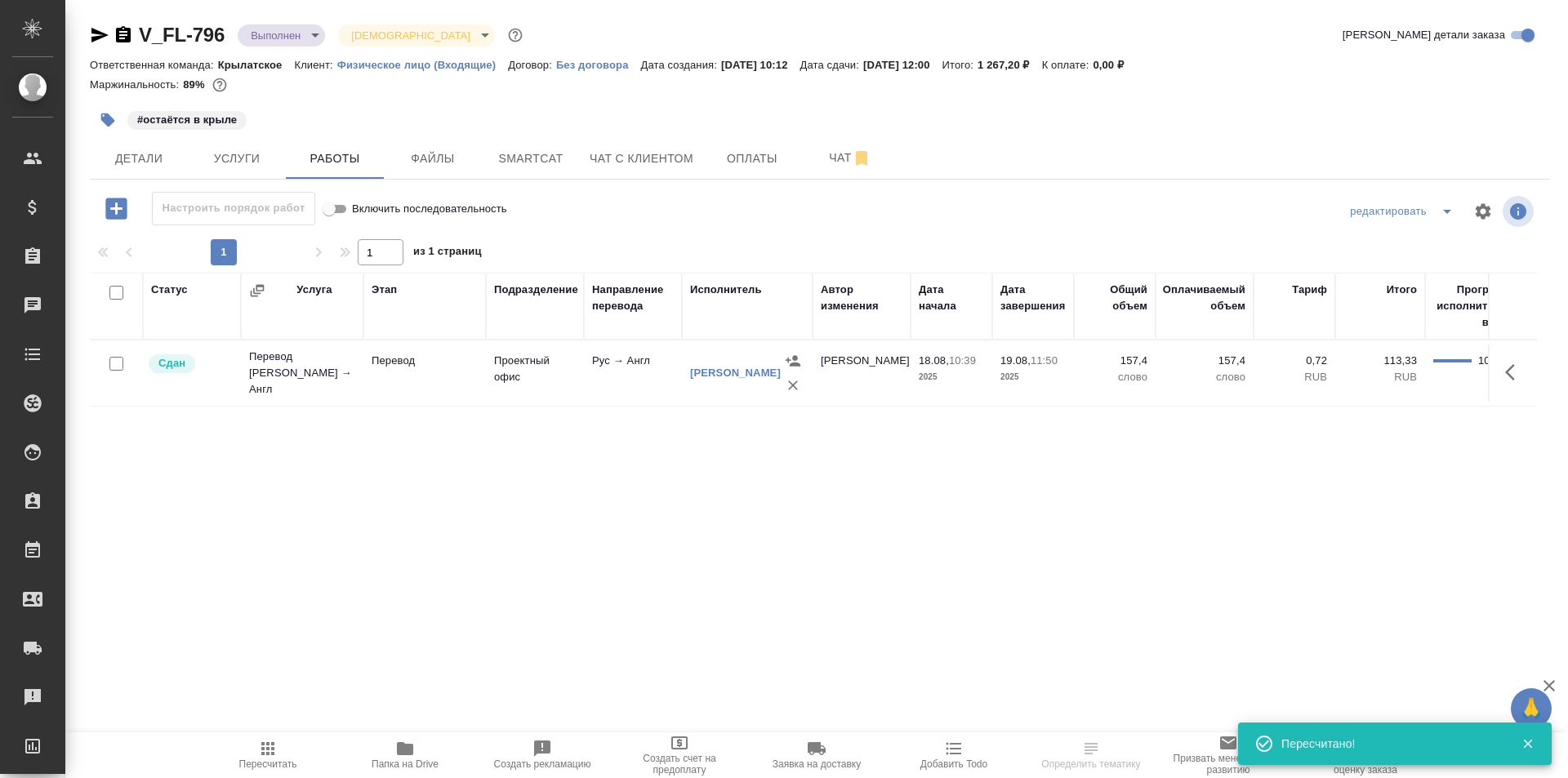
click at [284, 46] on body "🙏 .cls-1 fill:#fff; AWATERA Kasymov Timur Клиенты Спецификации Заказы Чаты Todo…" at bounding box center [784, 389] width 1568 height 778
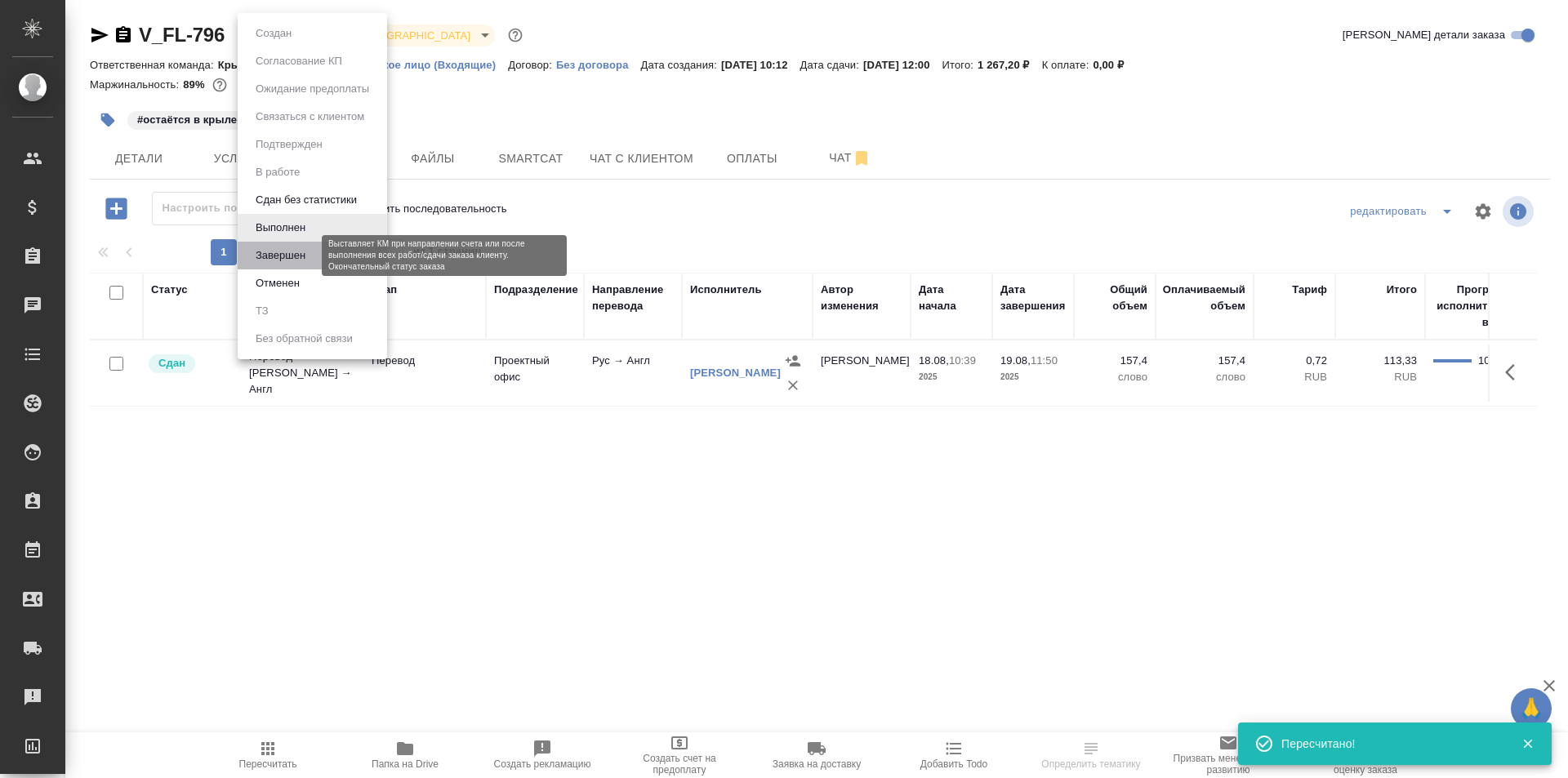
drag, startPoint x: 282, startPoint y: 250, endPoint x: 297, endPoint y: 266, distance: 21.9
click at [283, 250] on button "Завершен" at bounding box center [281, 256] width 60 height 18
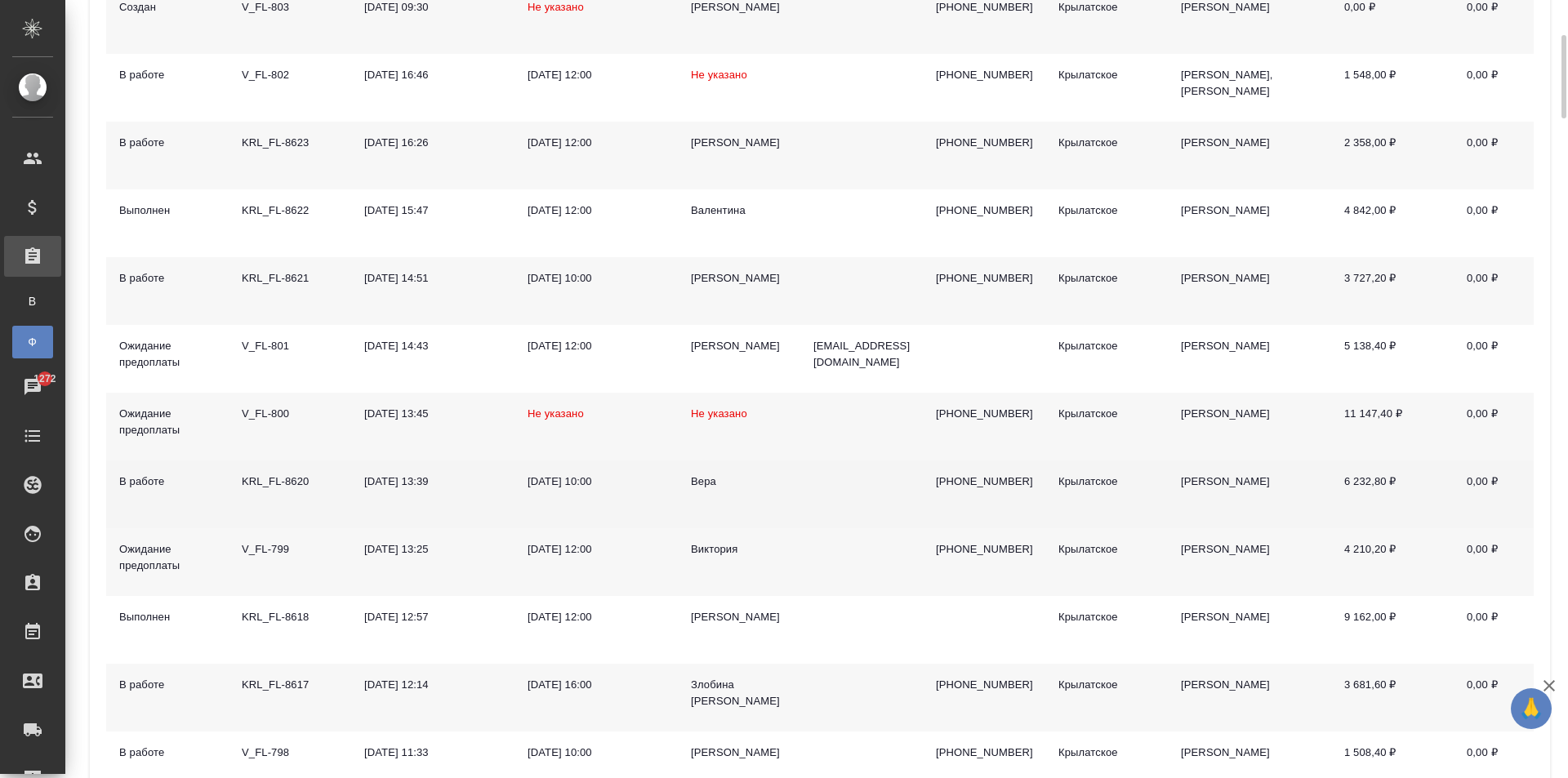
scroll to position [490, 0]
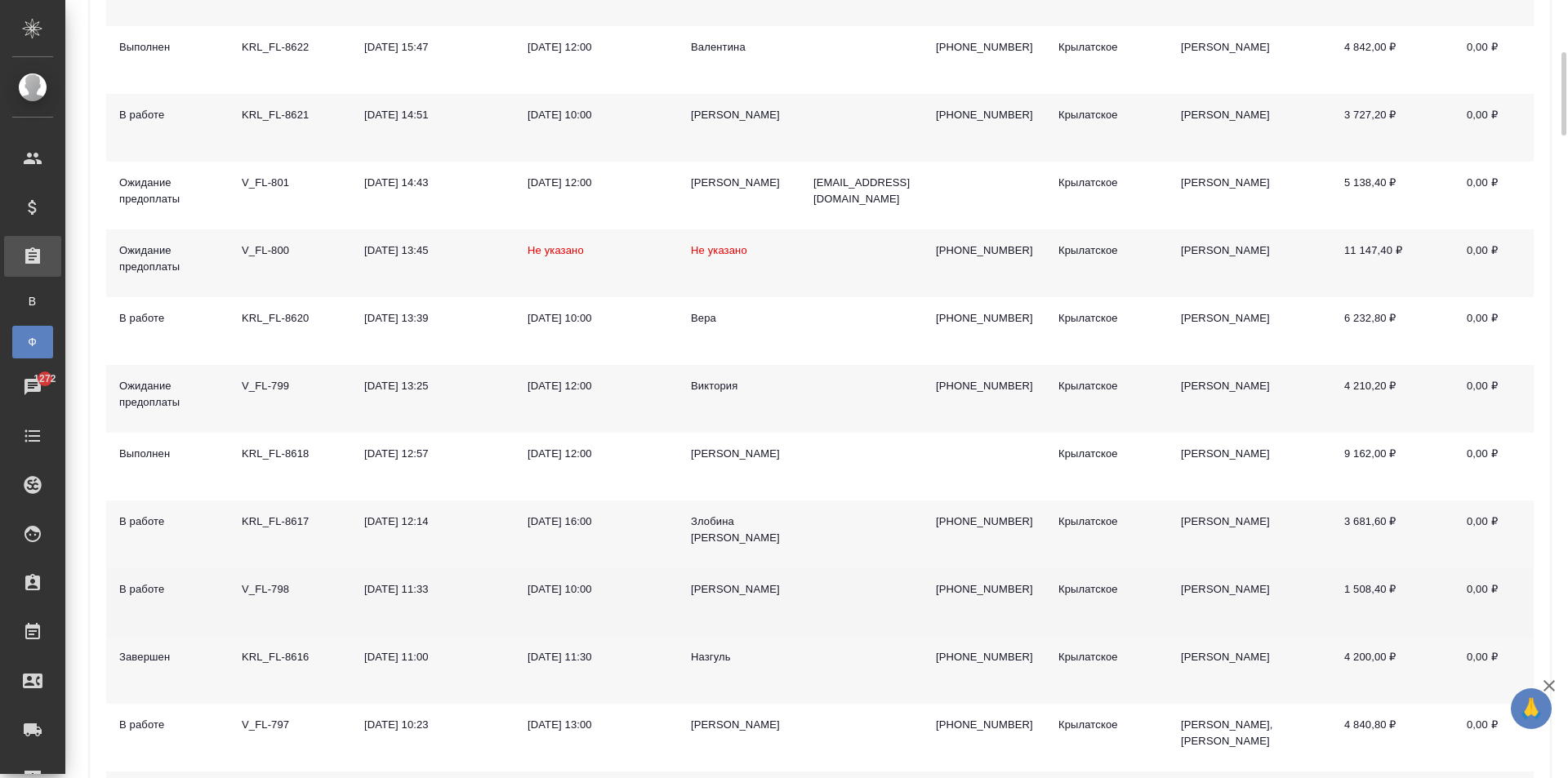
click at [705, 584] on div "[PERSON_NAME]" at bounding box center [739, 590] width 97 height 16
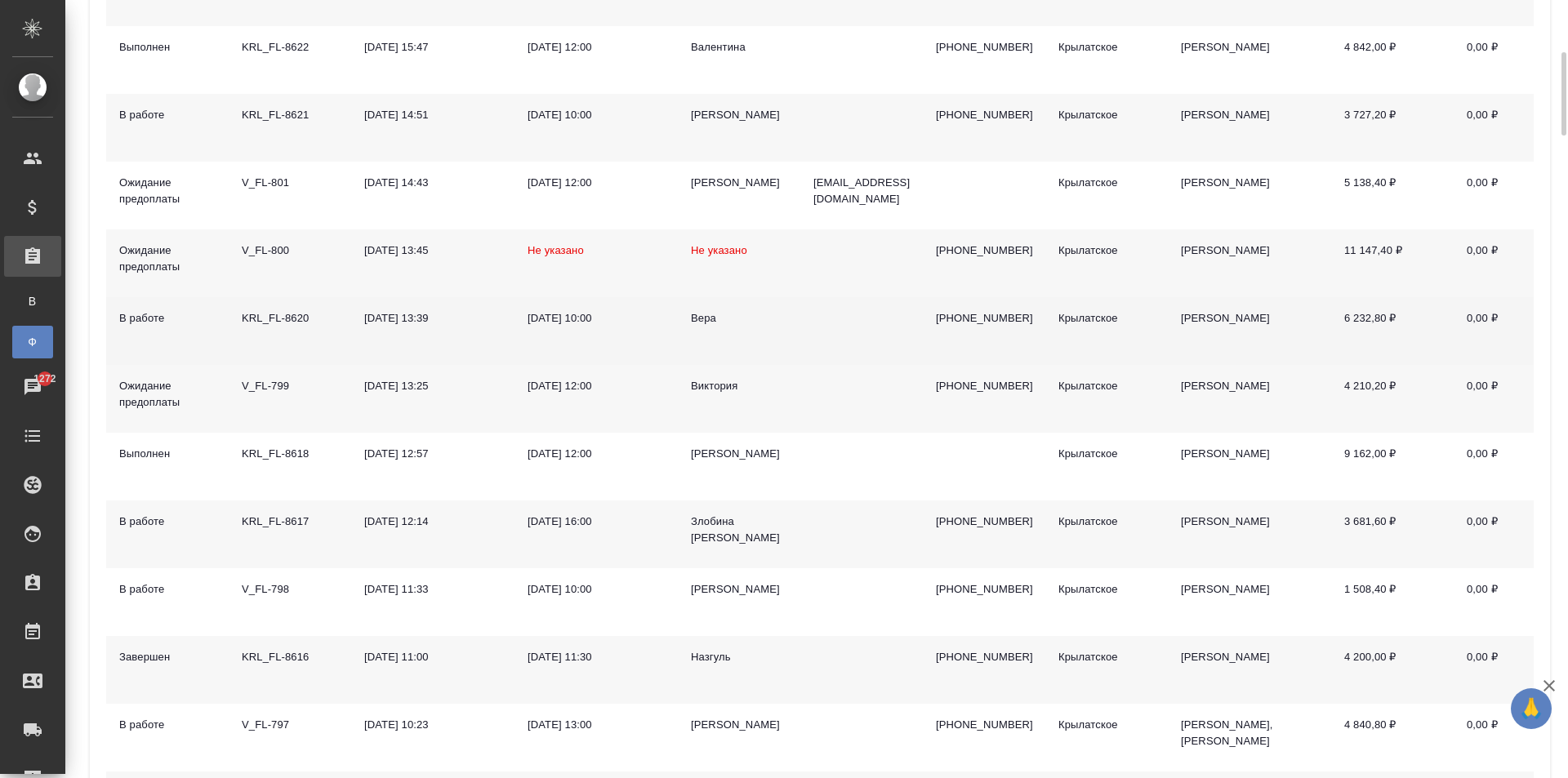
click at [697, 317] on div "Вера" at bounding box center [739, 318] width 97 height 16
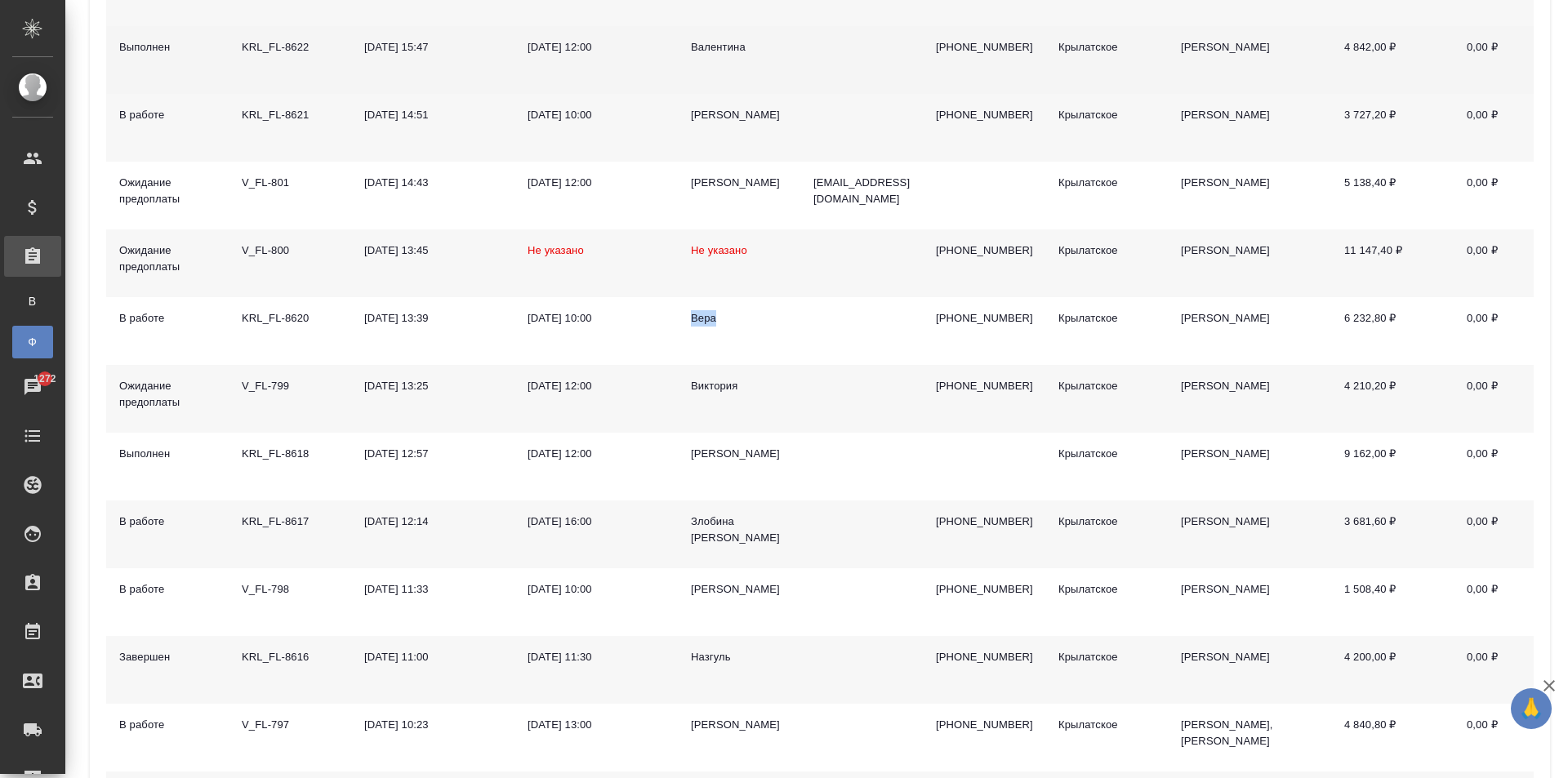
scroll to position [82, 0]
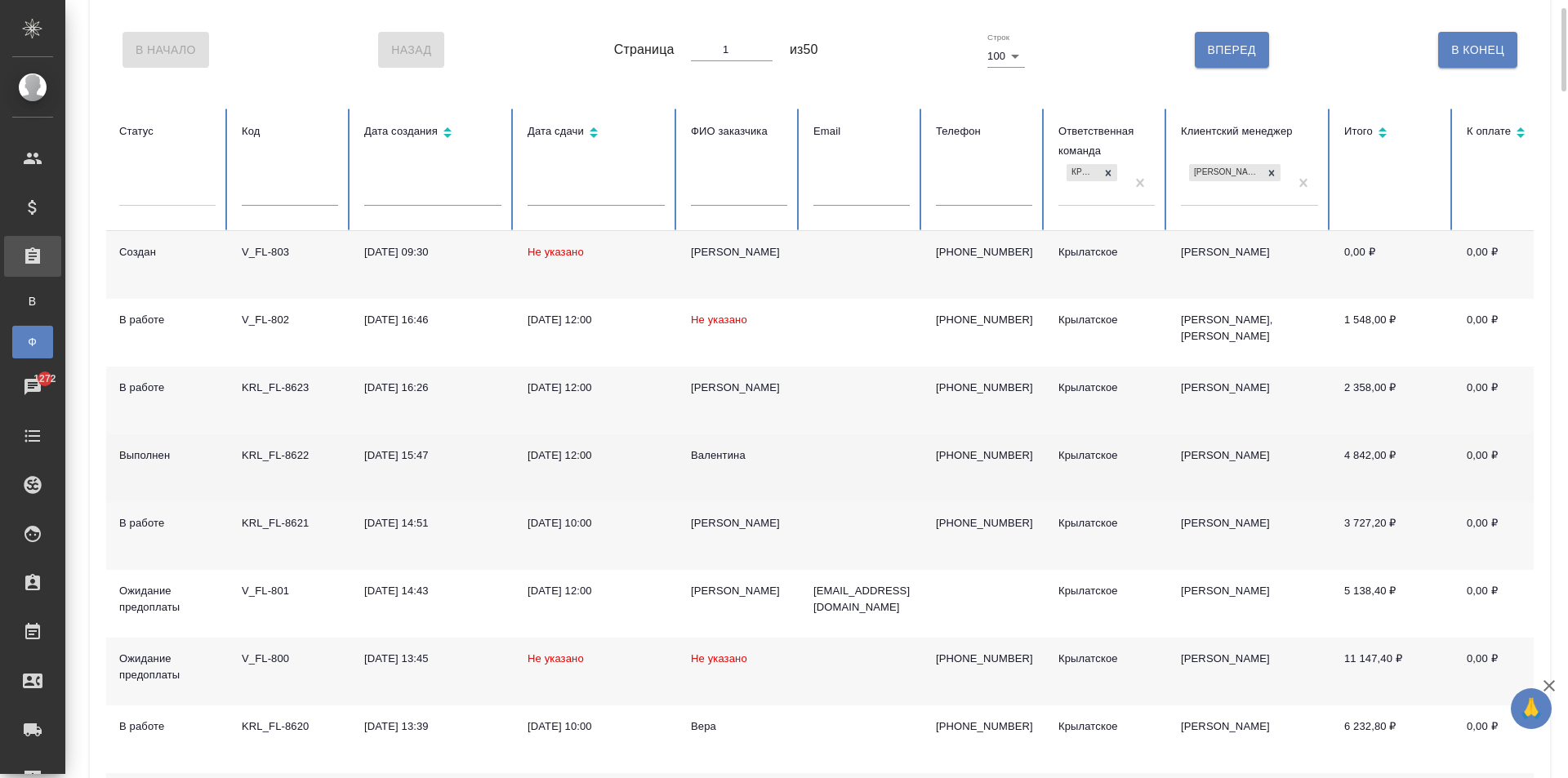
click at [699, 451] on div "Валентина" at bounding box center [739, 456] width 97 height 16
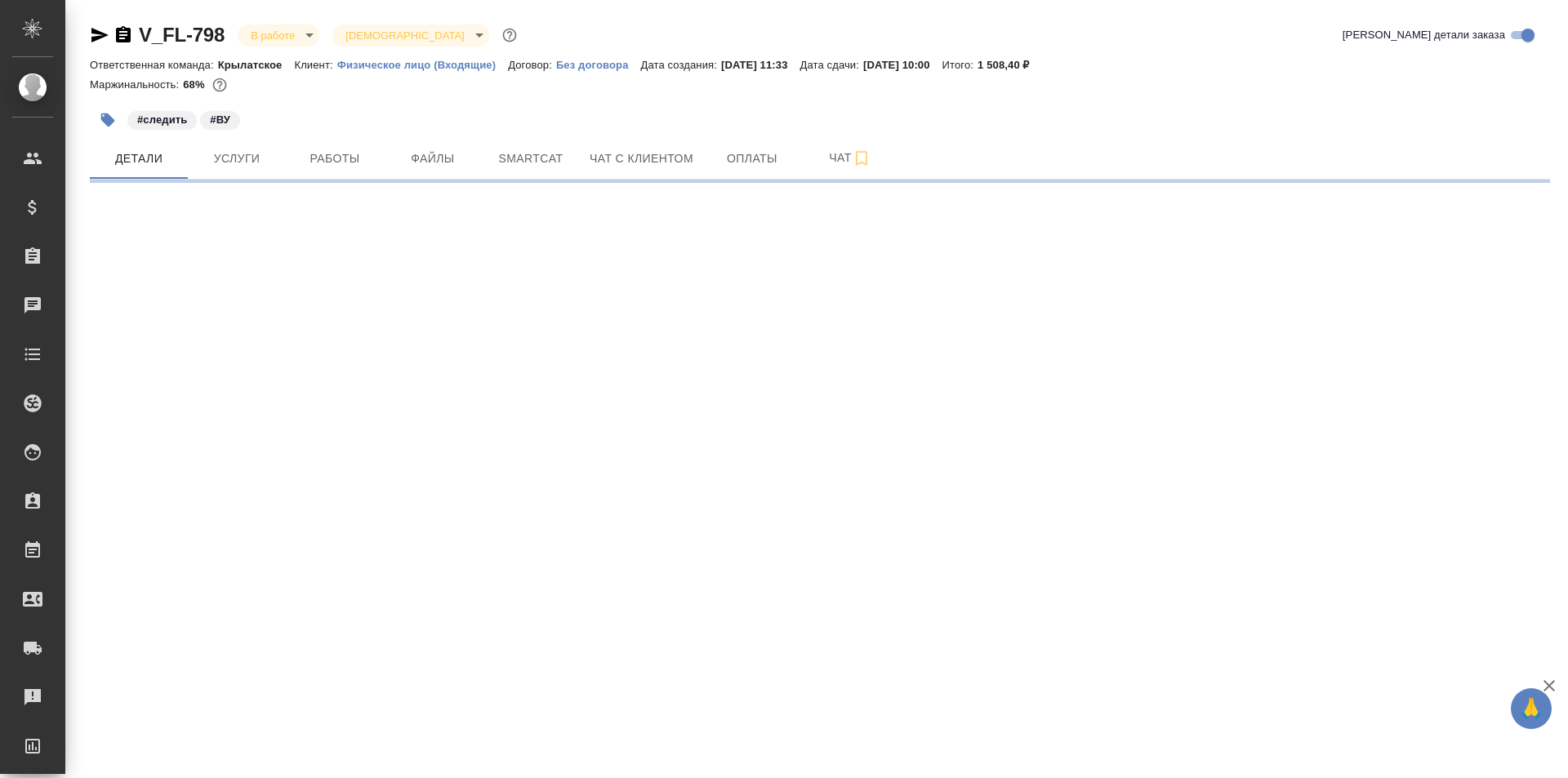
select select "RU"
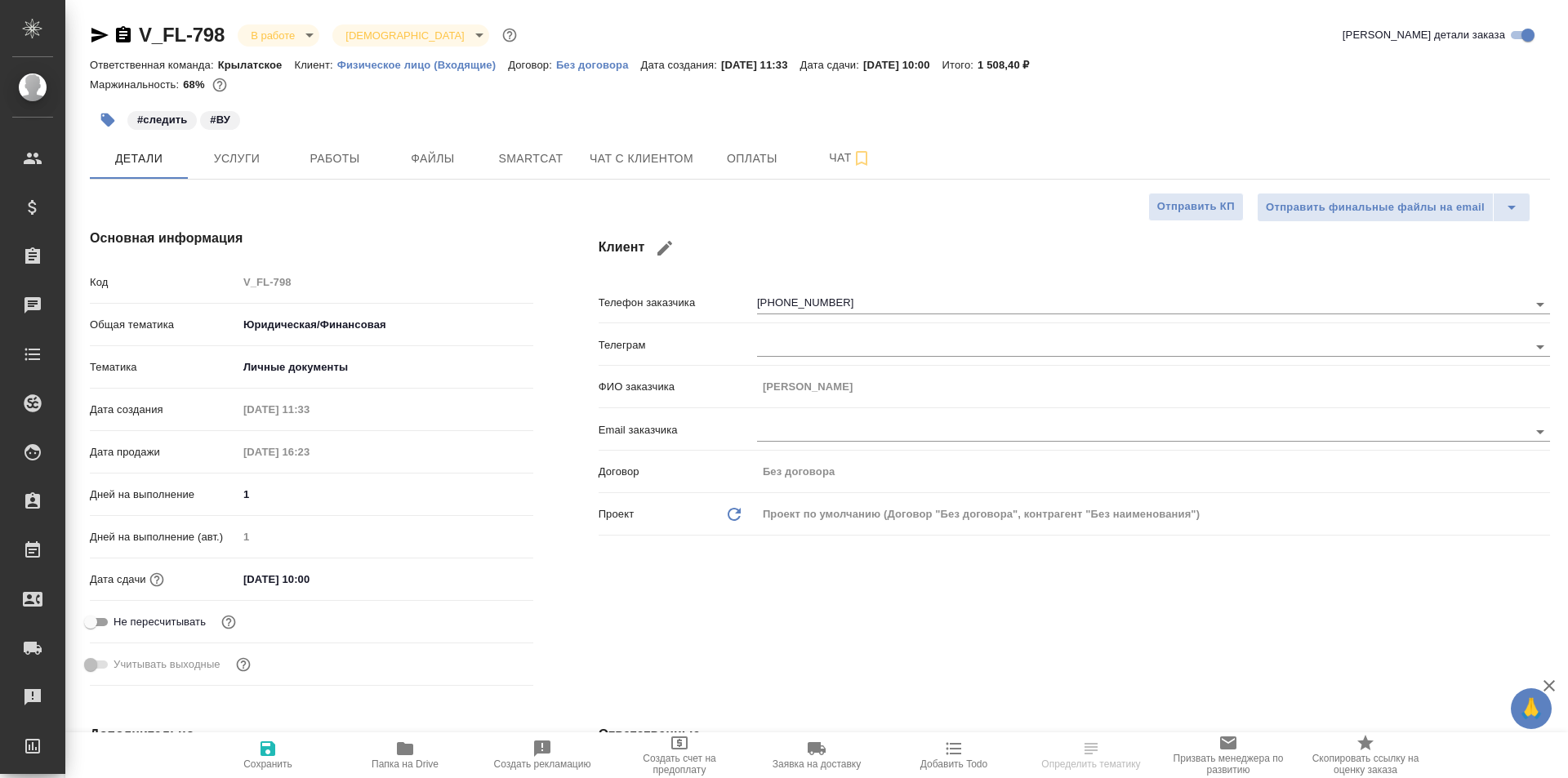
type textarea "x"
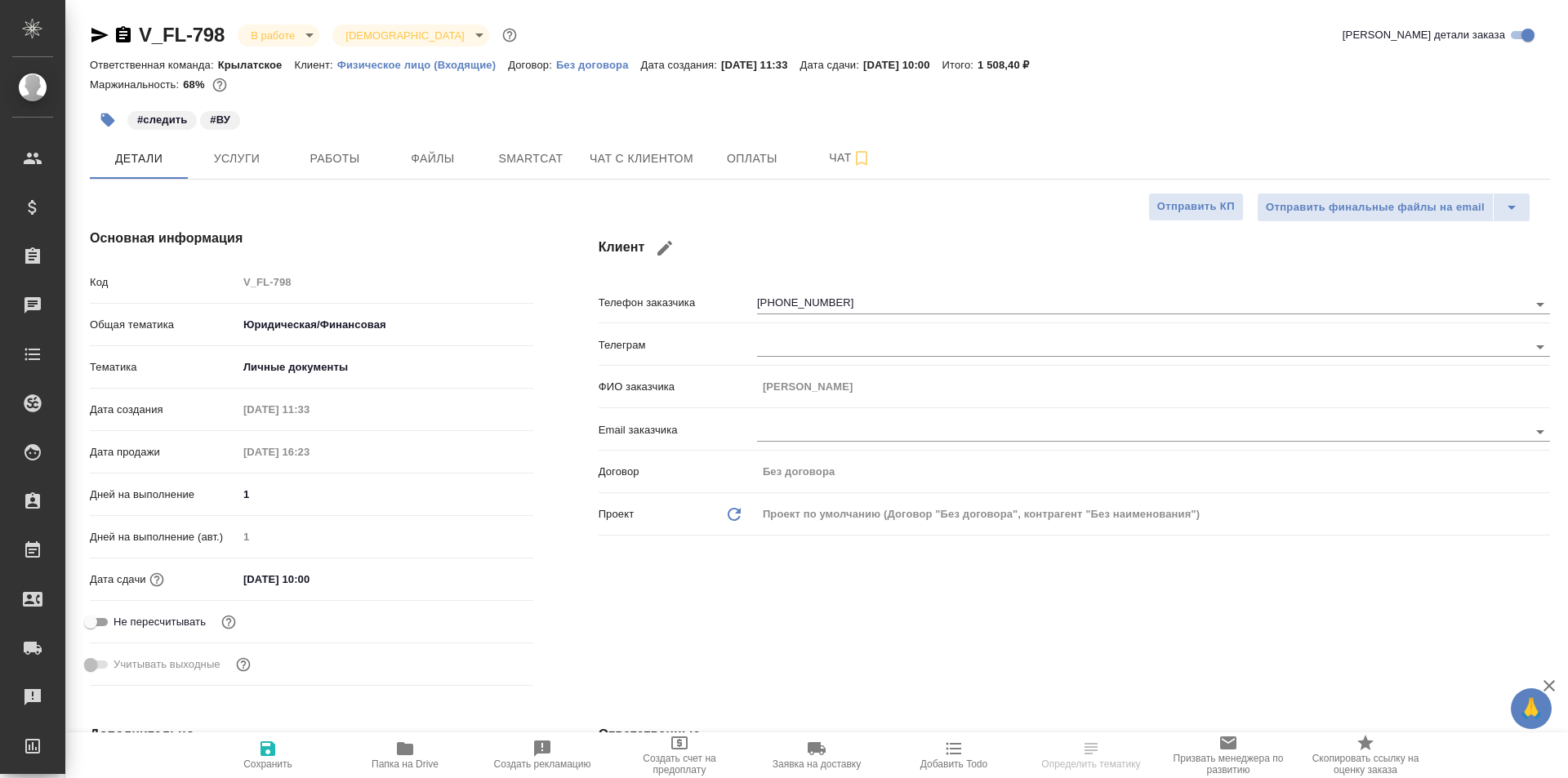
type textarea "x"
click at [588, 174] on button "Чат с клиентом" at bounding box center [642, 158] width 123 height 41
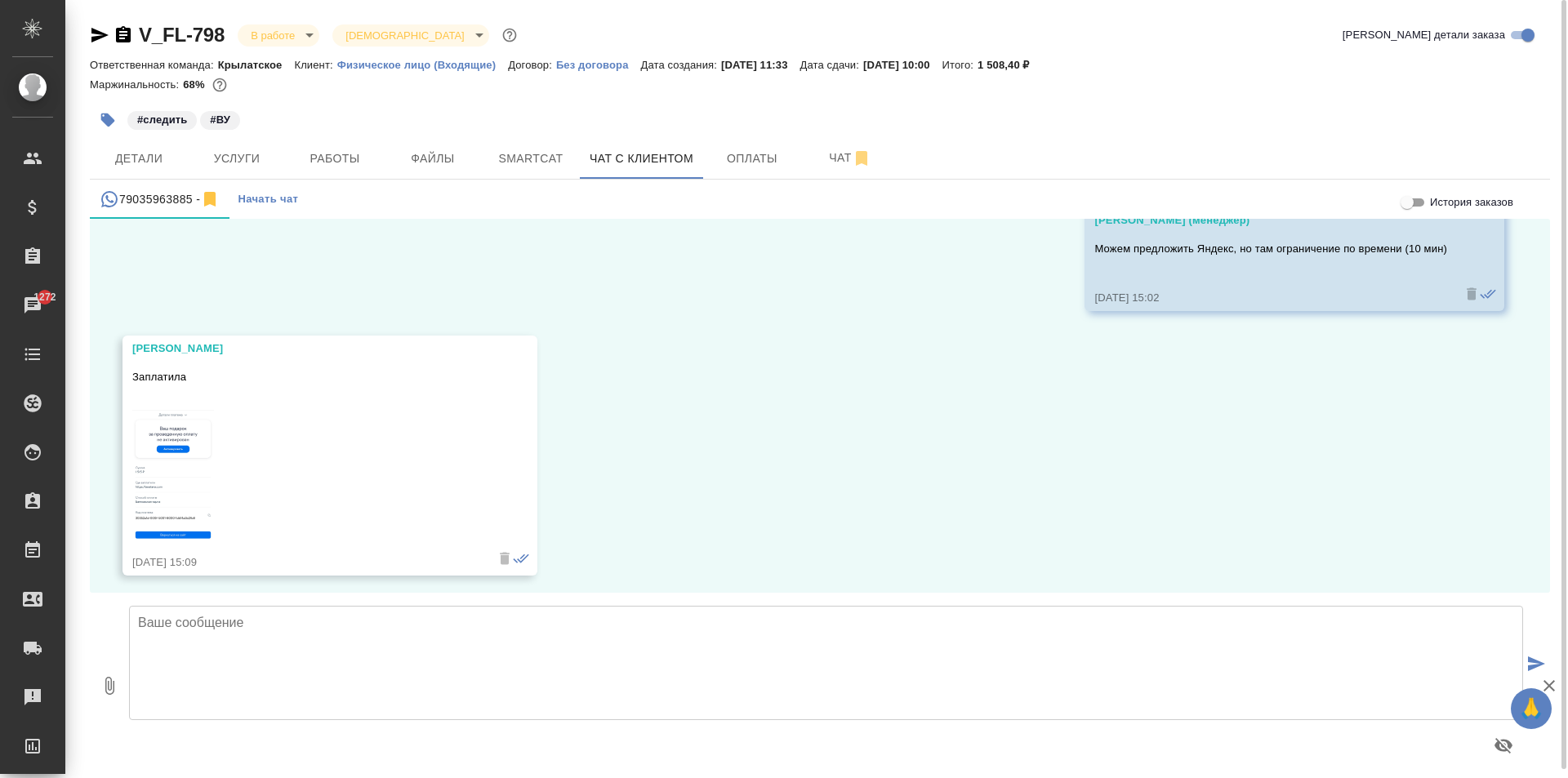
scroll to position [3648, 0]
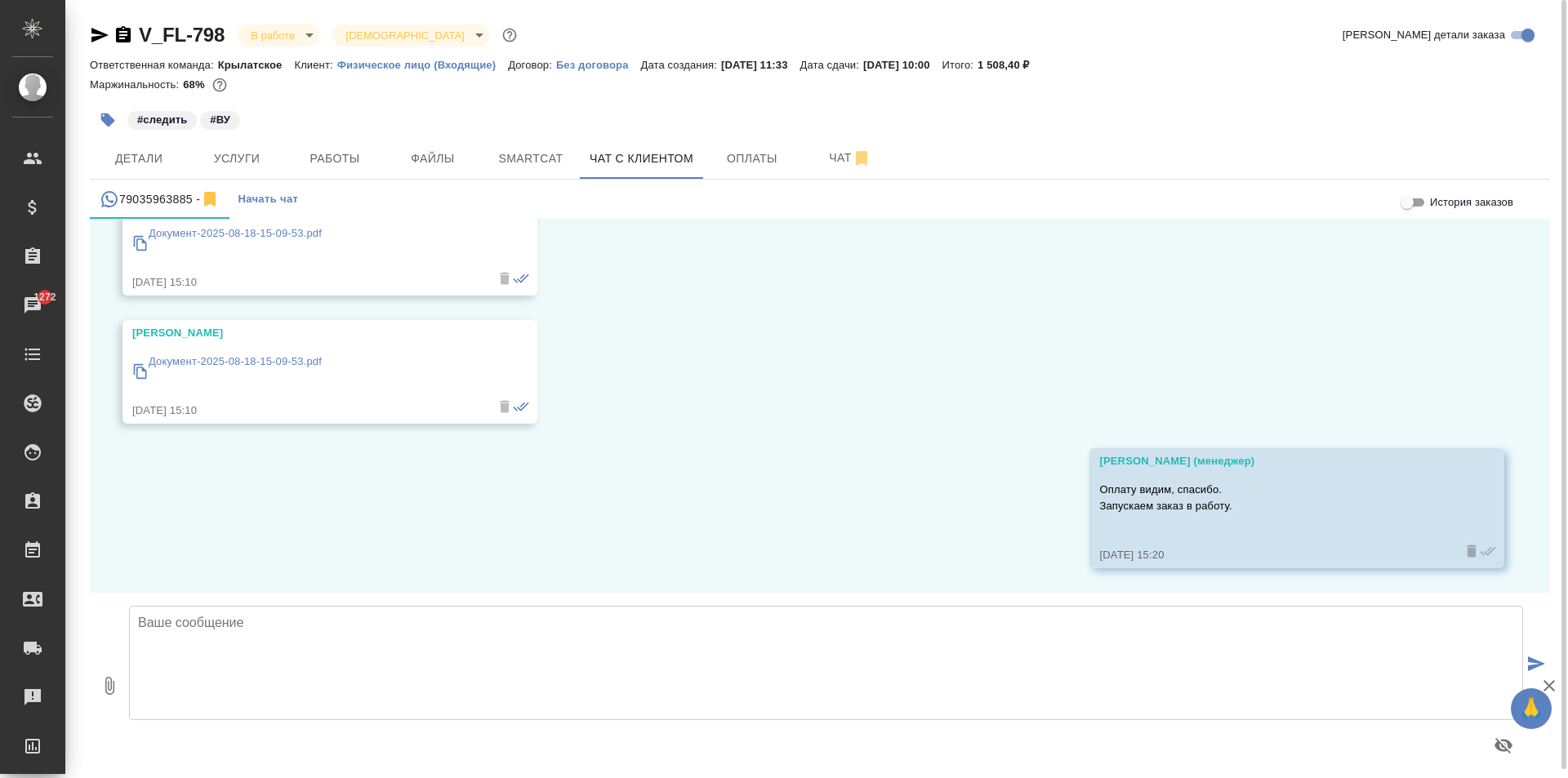
click at [222, 638] on textarea at bounding box center [827, 663] width 1395 height 114
type textarea "Добрый день, направляем перевод на ознакомление. Если всё верно - будем приступ…"
click at [116, 689] on icon "button" at bounding box center [109, 686] width 20 height 20
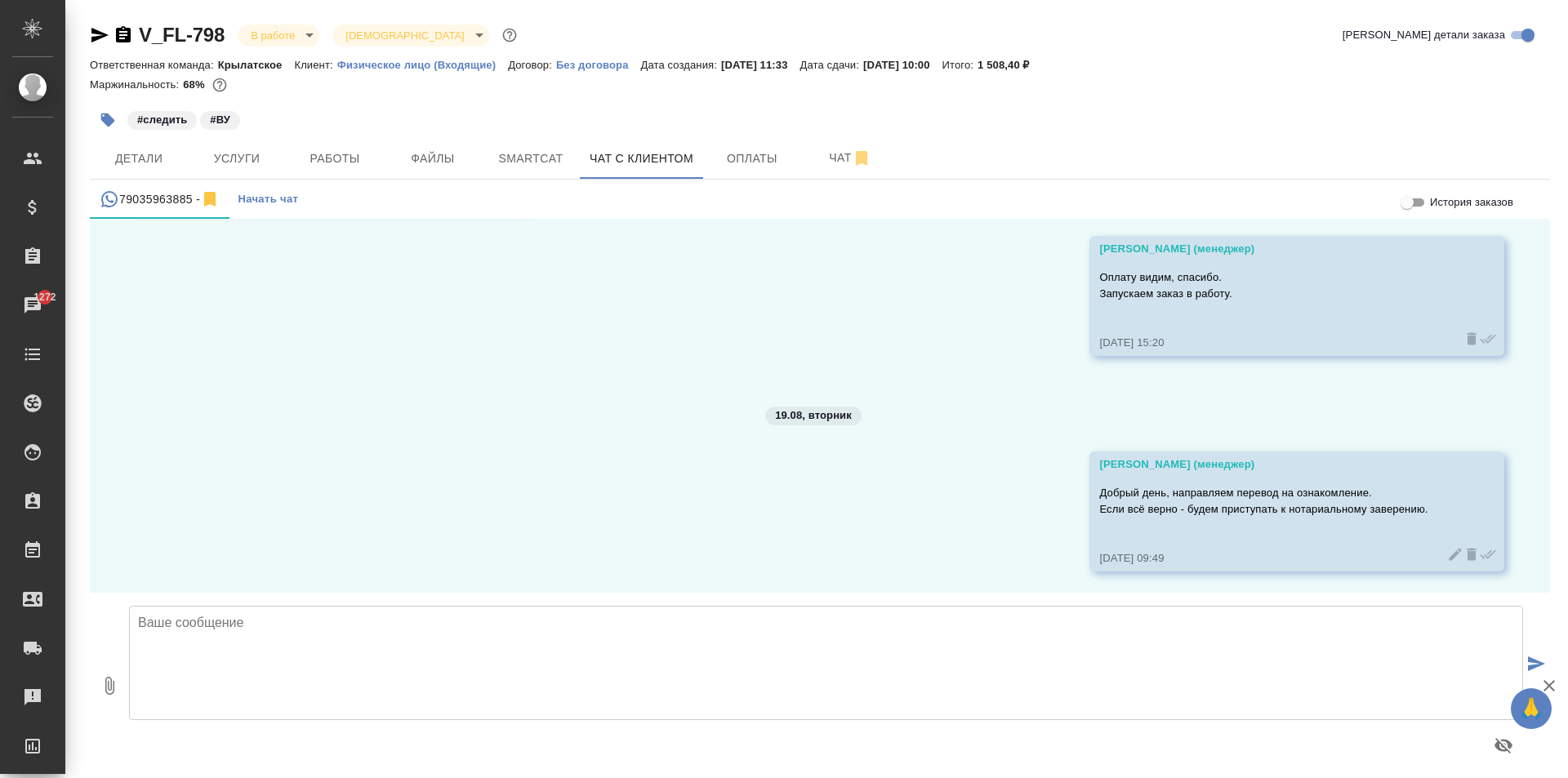
scroll to position [3864, 0]
type input "C:\fakepath\Итал ВУ.pdf"
click at [1120, 689] on textarea at bounding box center [827, 663] width 1395 height 114
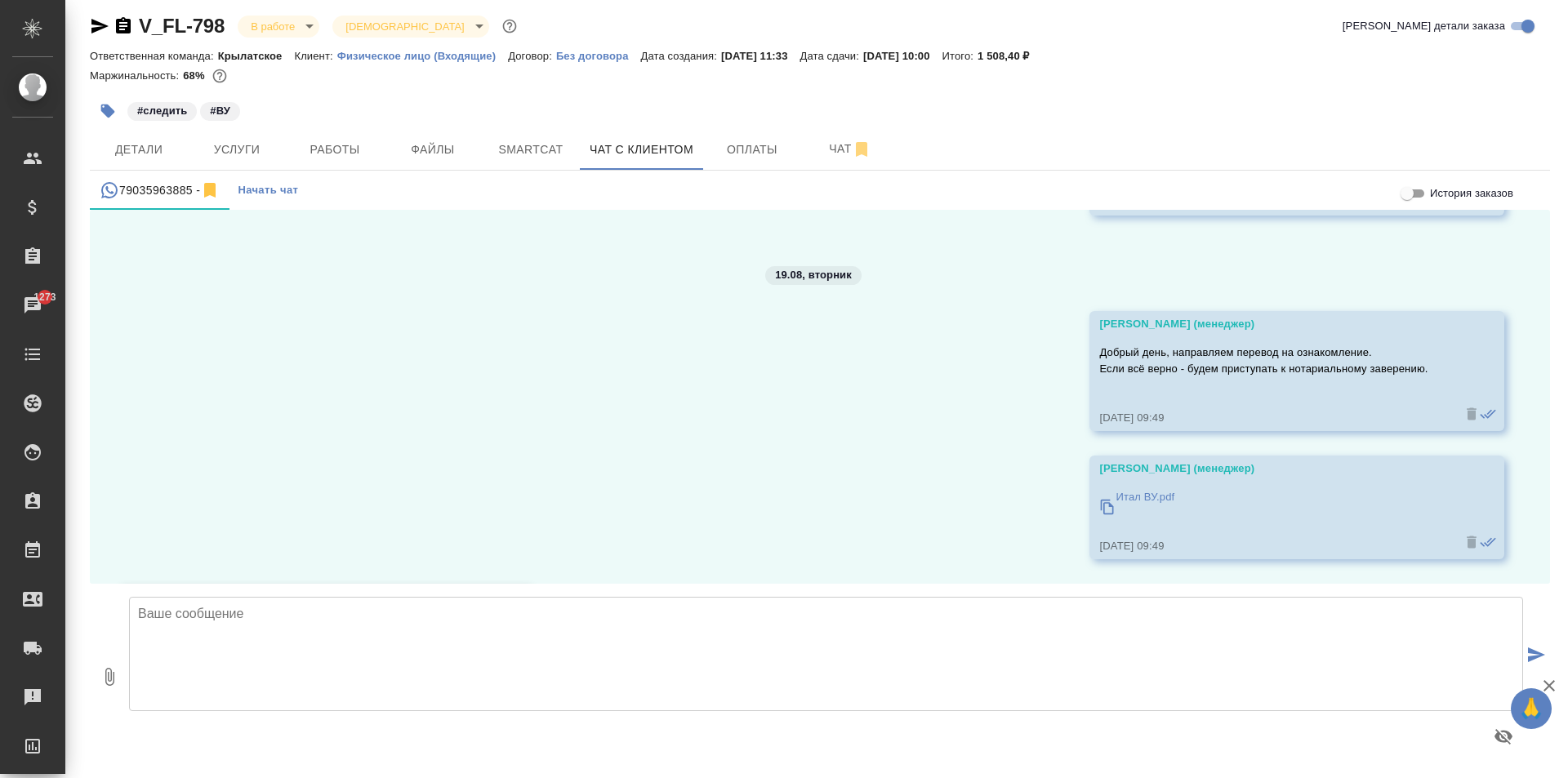
scroll to position [4120, 0]
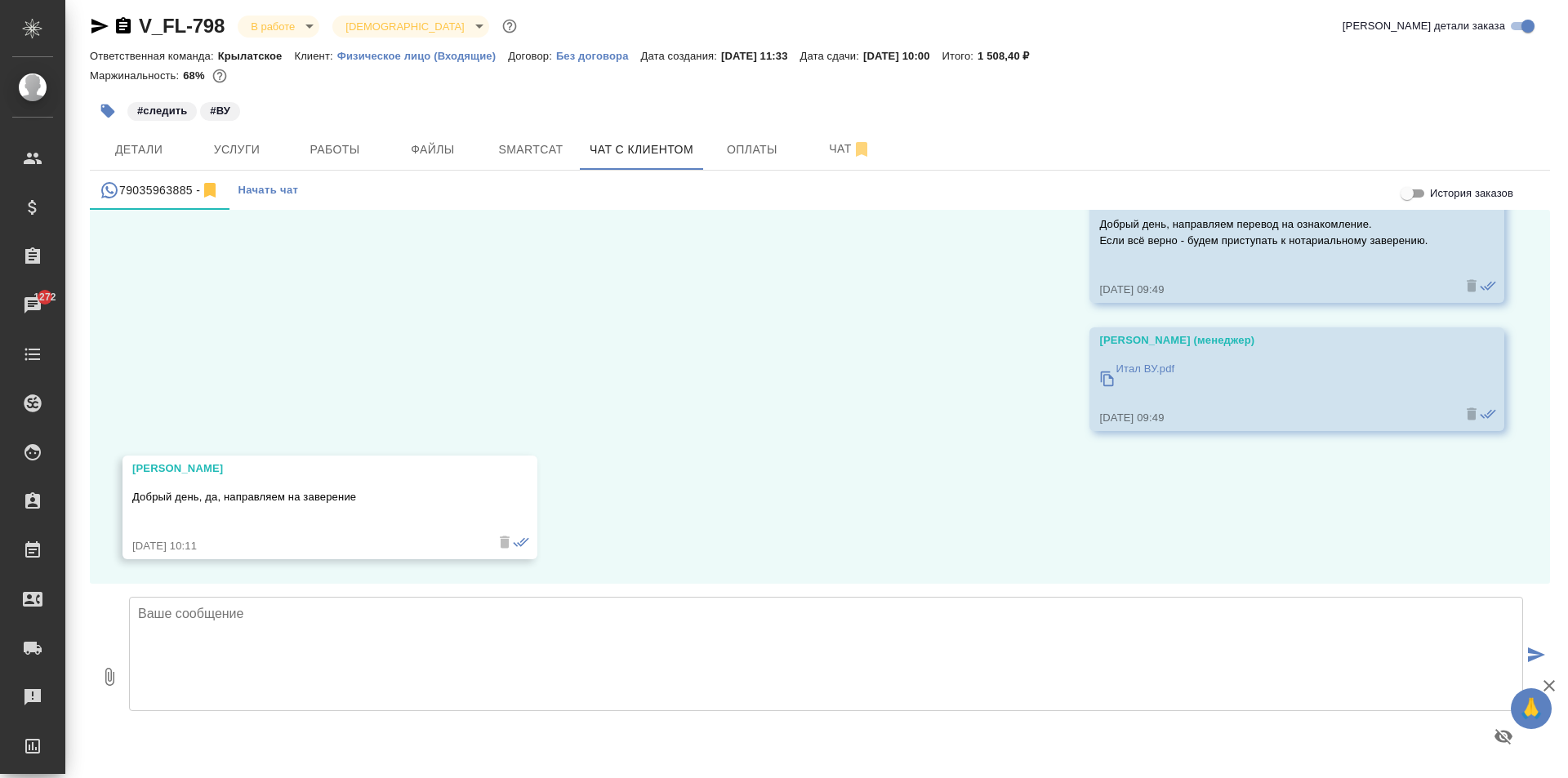
drag, startPoint x: 462, startPoint y: 618, endPoint x: 468, endPoint y: 609, distance: 10.8
click at [468, 609] on textarea at bounding box center [827, 654] width 1395 height 114
type textarea "Принято, спасибо"
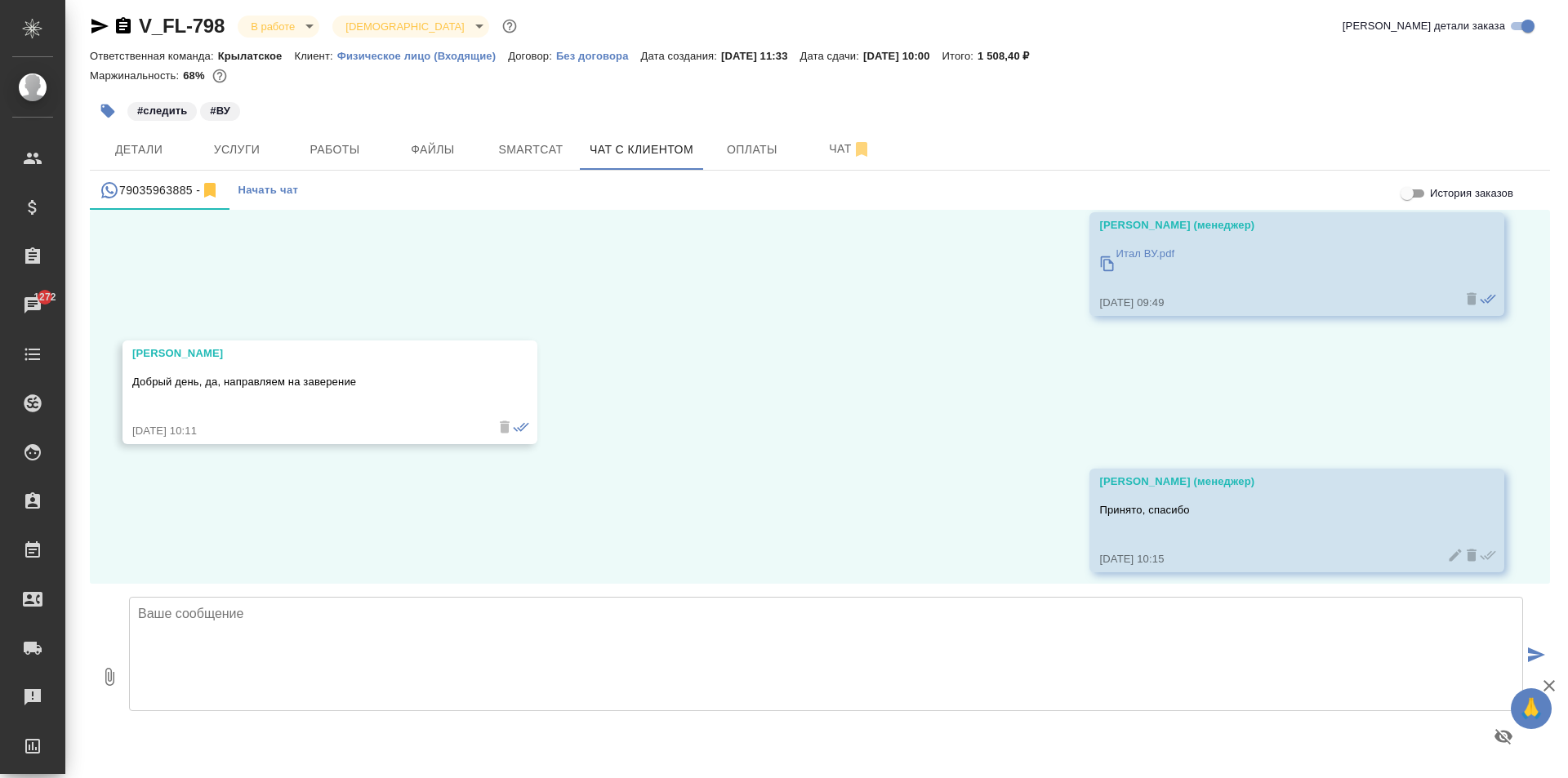
scroll to position [4248, 0]
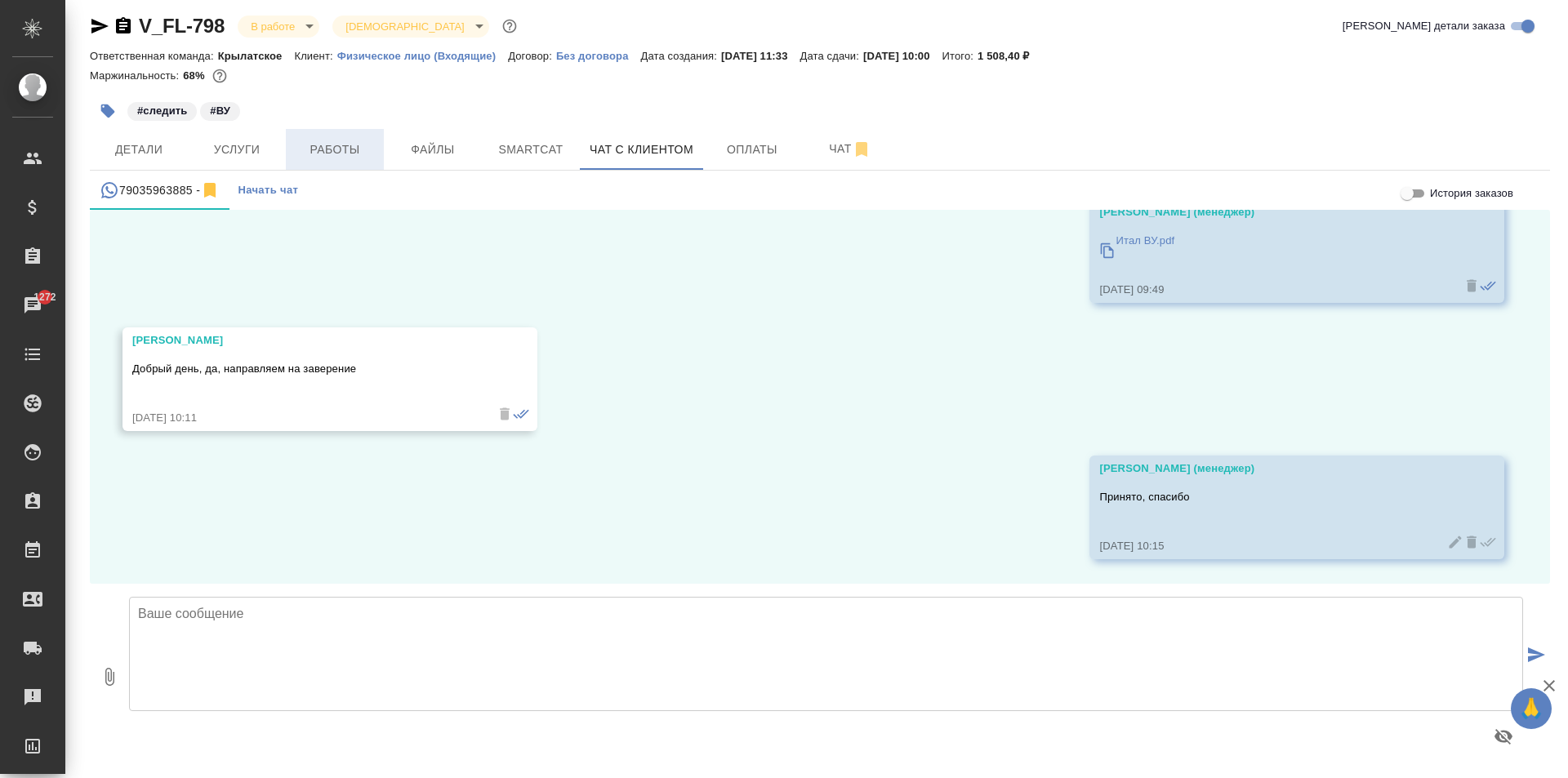
drag, startPoint x: 430, startPoint y: 151, endPoint x: 354, endPoint y: 139, distance: 76.9
click at [354, 139] on div "Детали Услуги Работы Файлы Smartcat Чат с клиентом Оплаты Чат" at bounding box center [820, 149] width 1461 height 41
click at [353, 139] on span "Работы" at bounding box center [334, 149] width 79 height 21
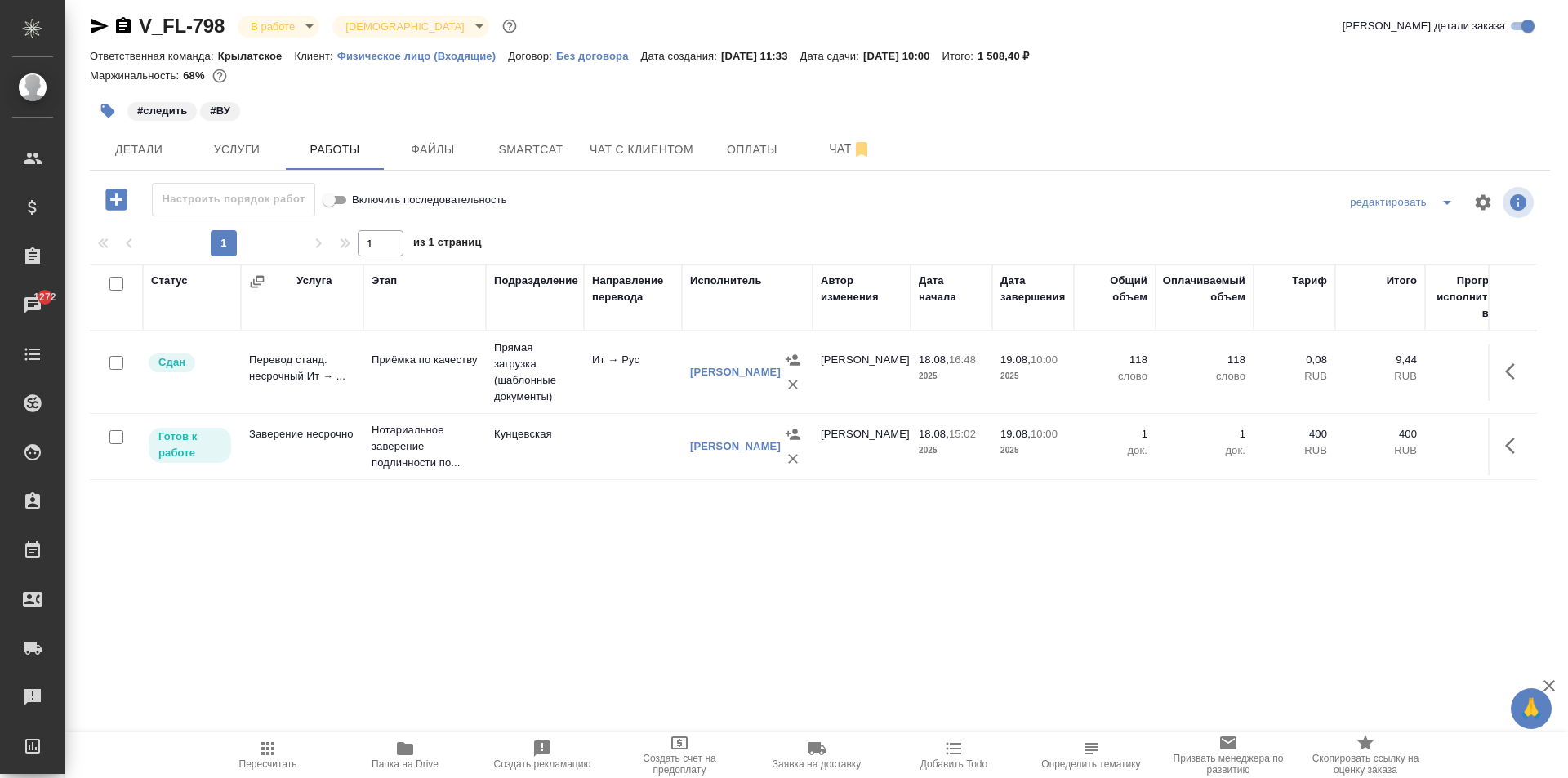
click at [249, 746] on span "Пересчитать" at bounding box center [268, 754] width 117 height 31
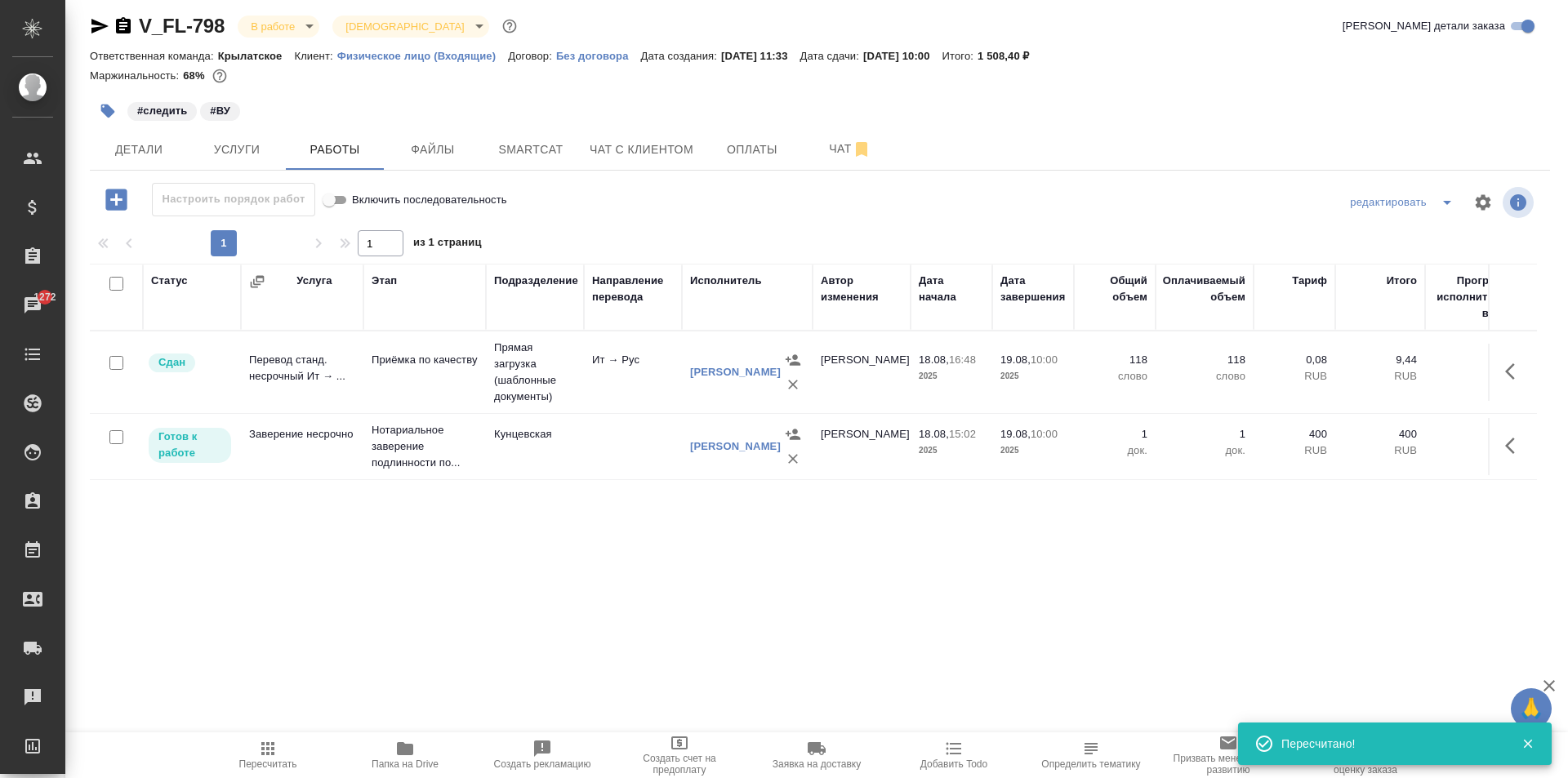
type input "completed"
drag, startPoint x: 132, startPoint y: 143, endPoint x: 292, endPoint y: 104, distance: 164.7
click at [294, 106] on div "V_FL-798 Выполнен completed Святая троица holyTrinity Кратко детали заказа Отве…" at bounding box center [820, 332] width 1478 height 682
click at [96, 22] on icon "button" at bounding box center [99, 26] width 17 height 15
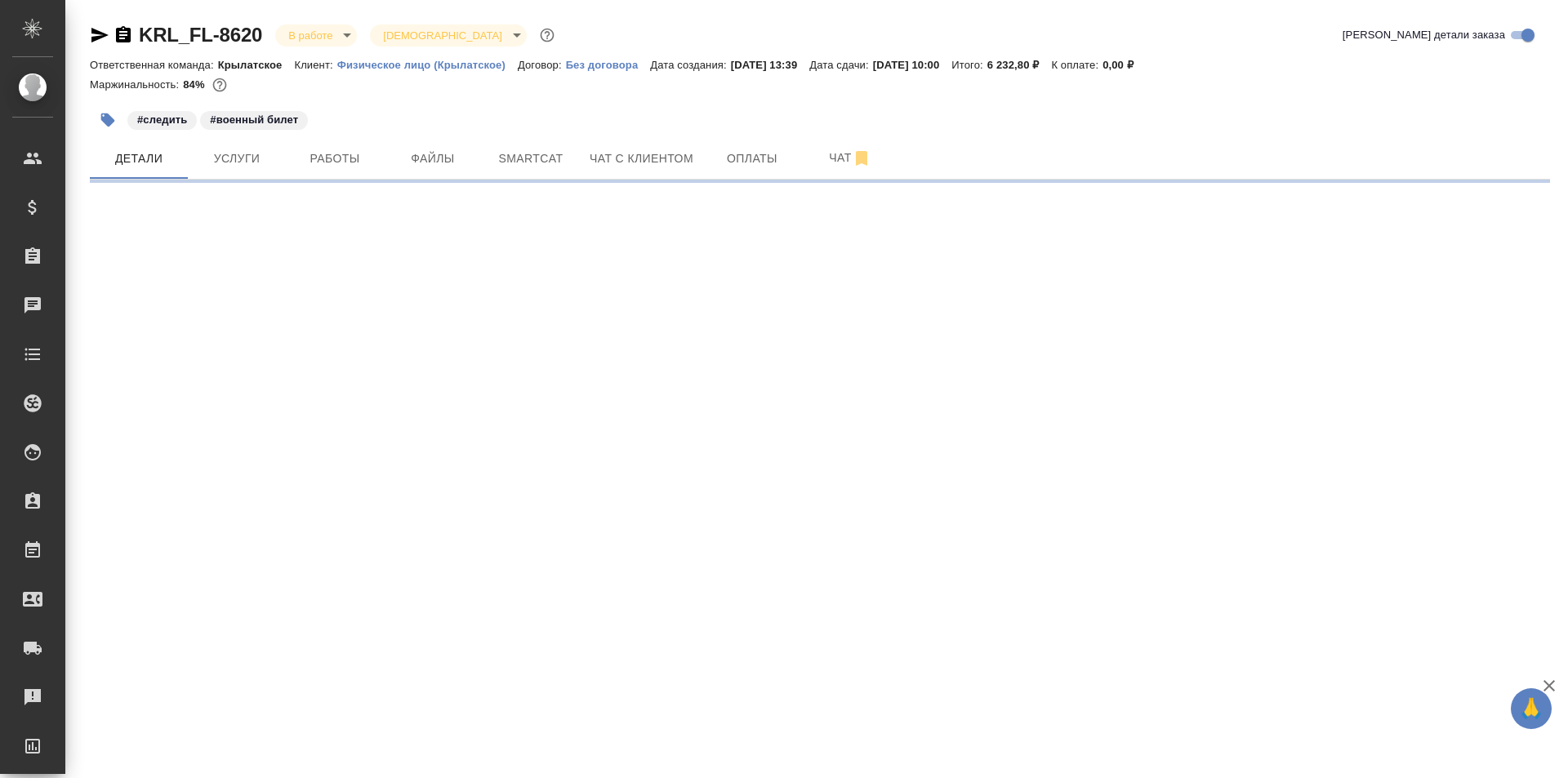
select select "RU"
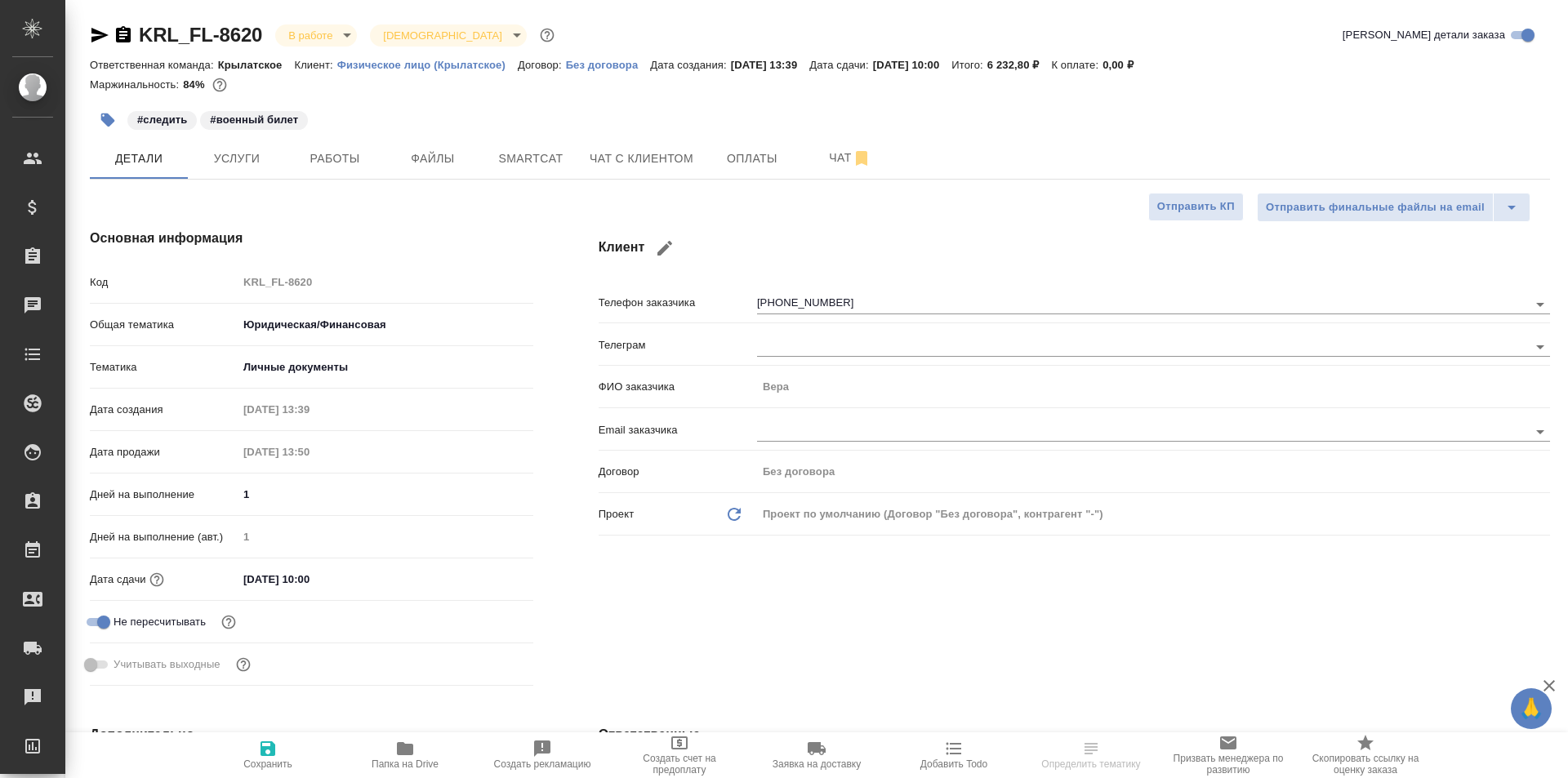
type textarea "x"
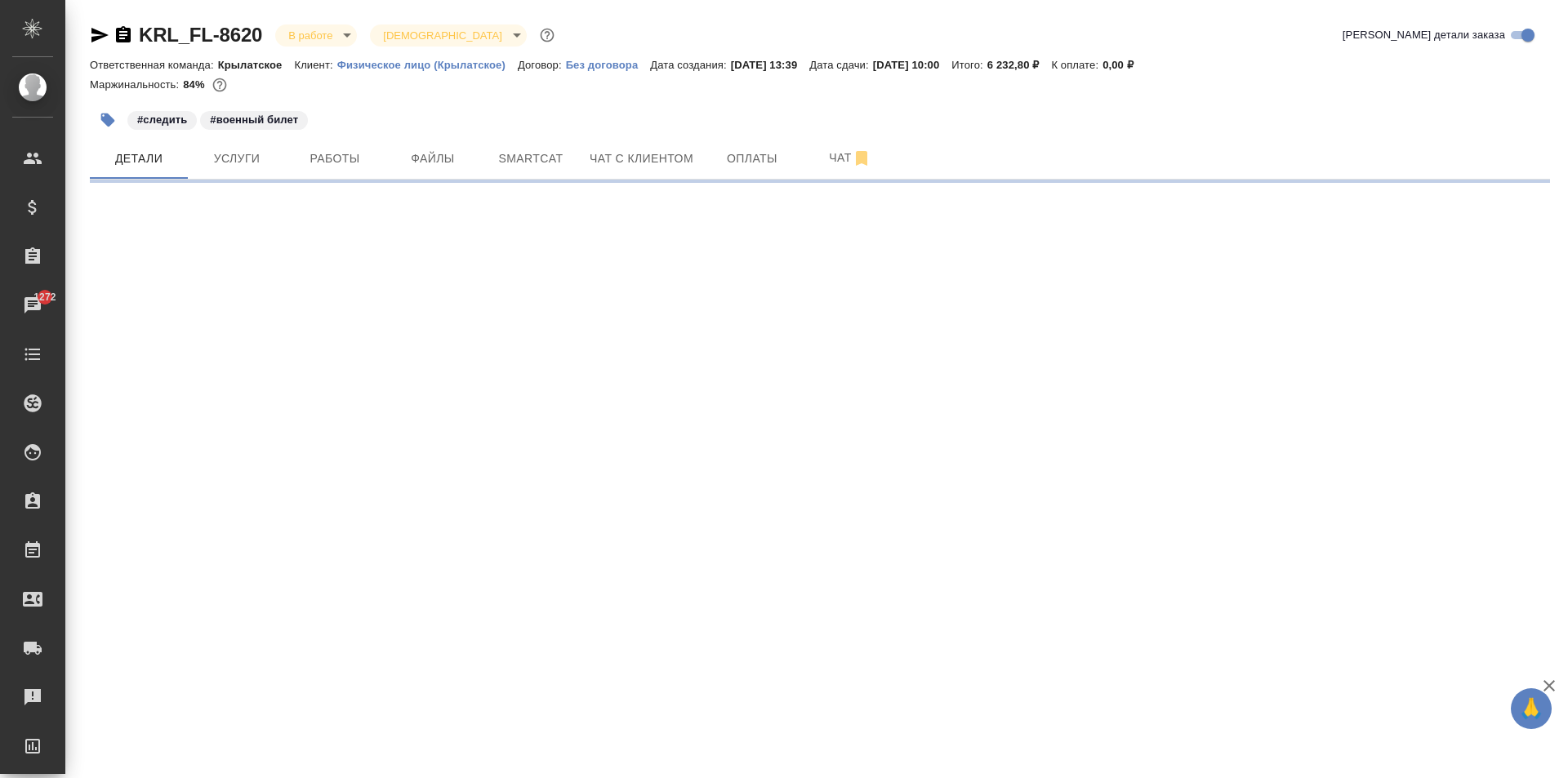
select select "RU"
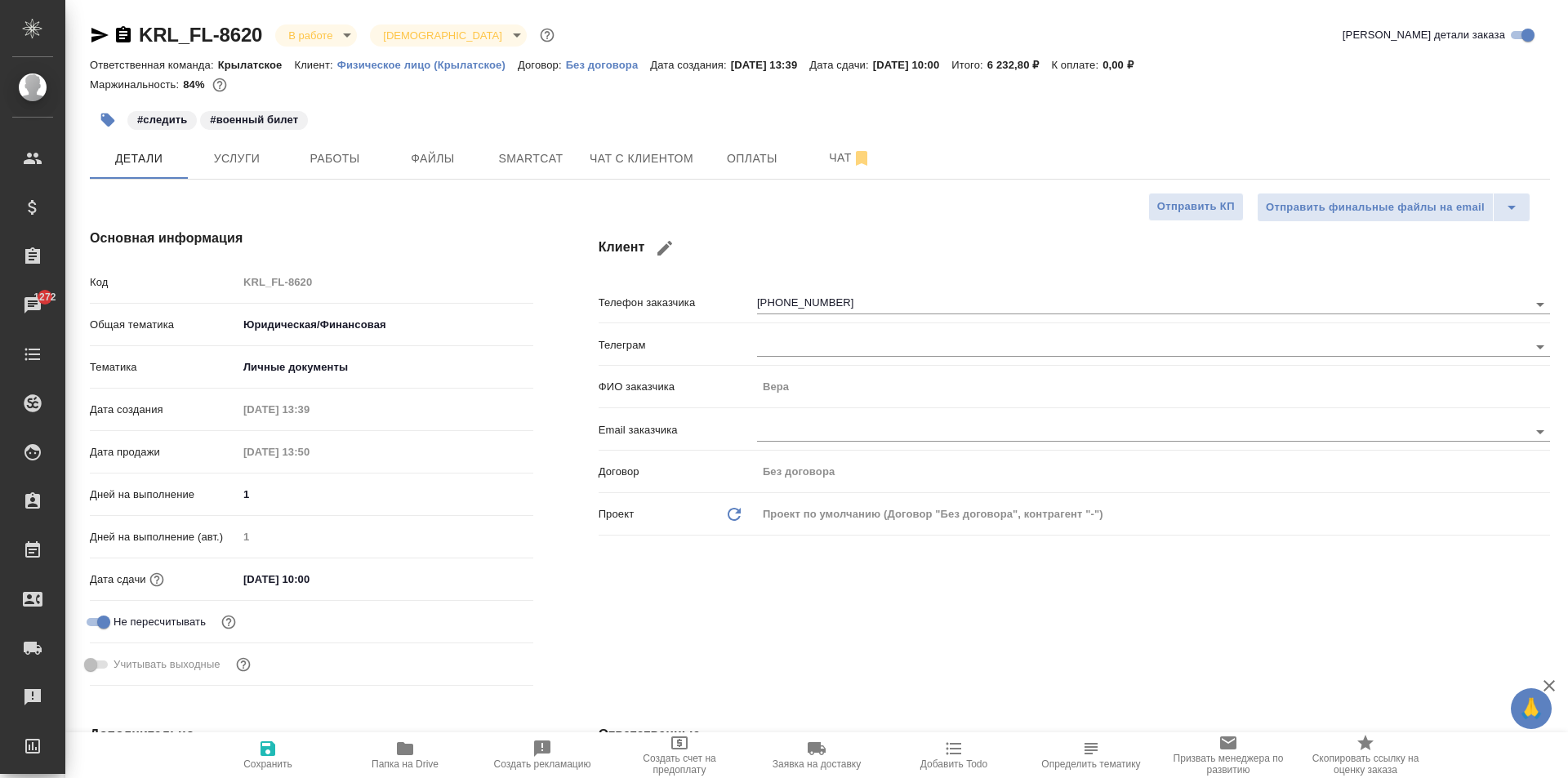
type textarea "x"
click at [352, 166] on span "Работы" at bounding box center [334, 158] width 79 height 21
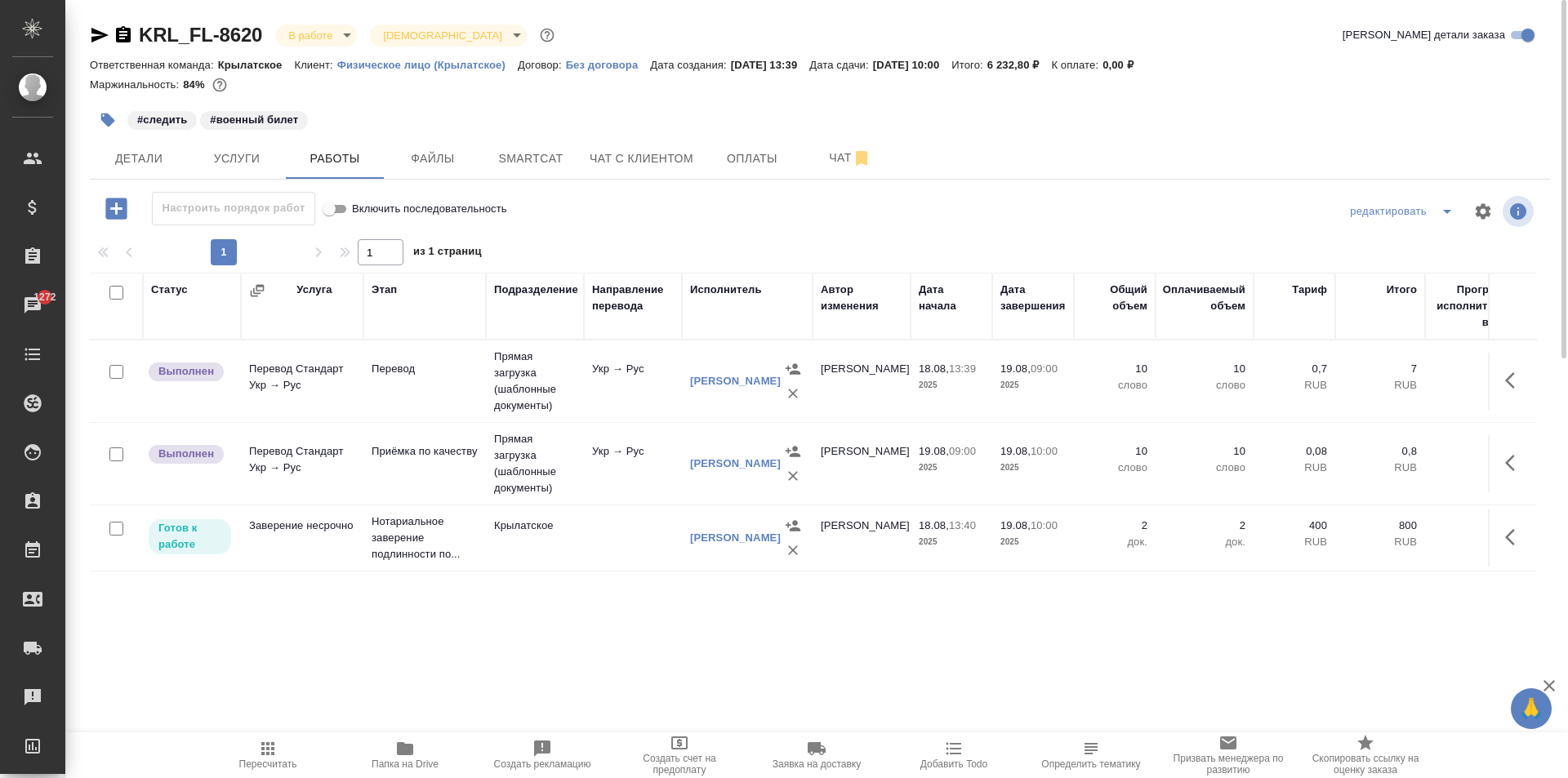
click at [1530, 372] on button "button" at bounding box center [1514, 380] width 39 height 39
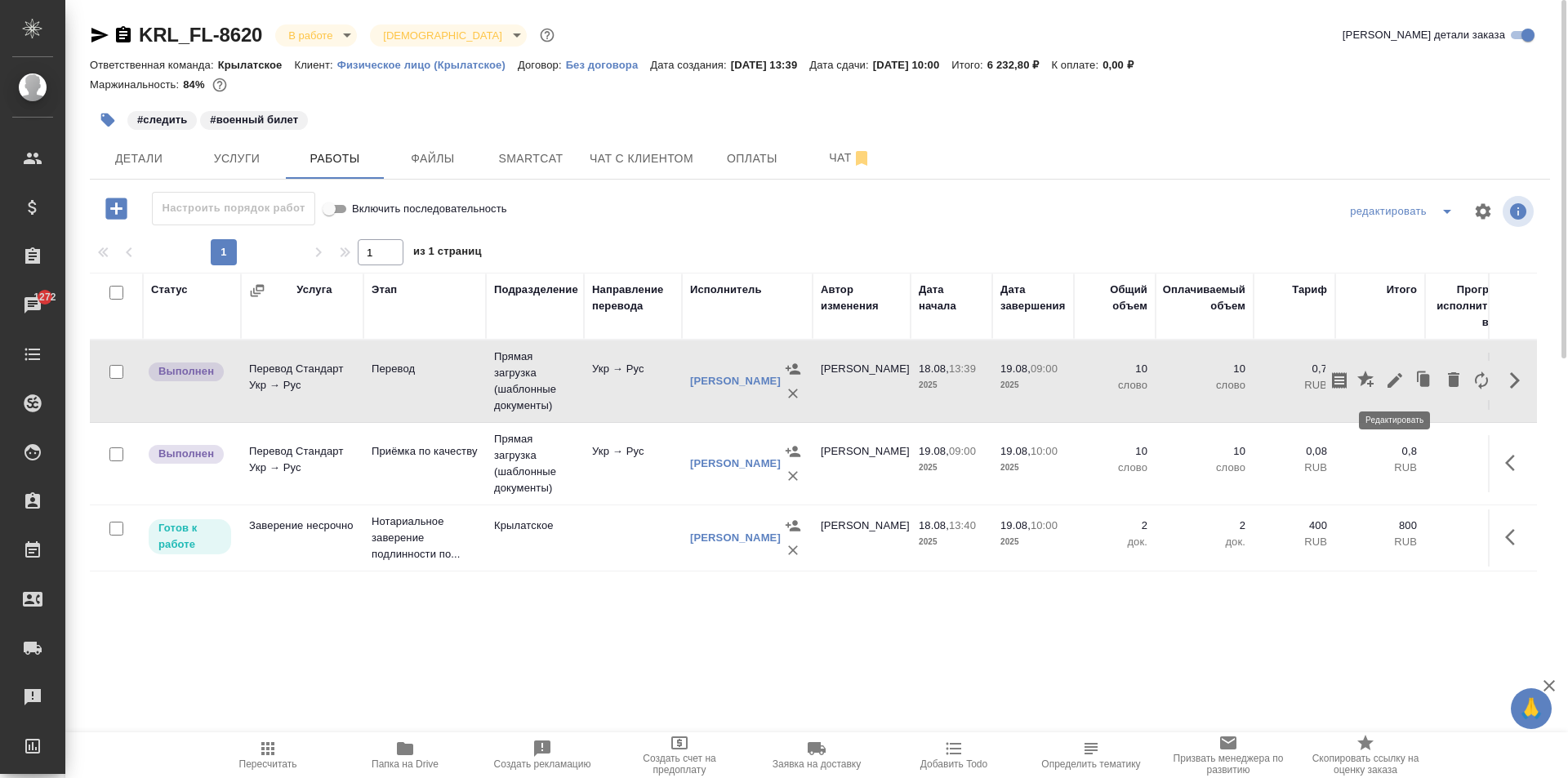
click at [1396, 380] on icon "button" at bounding box center [1395, 380] width 15 height 15
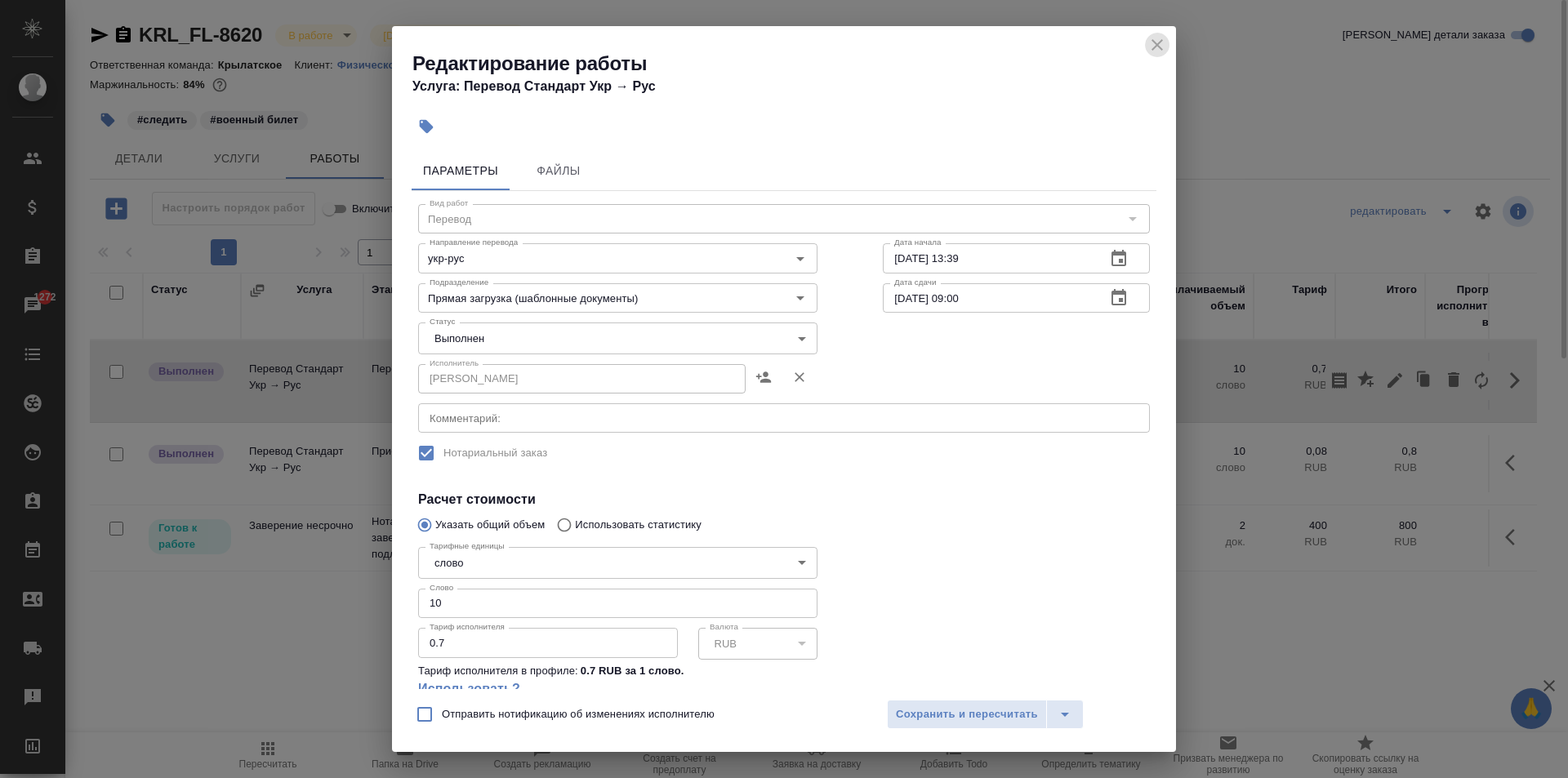
click at [1160, 48] on icon "close" at bounding box center [1157, 44] width 11 height 11
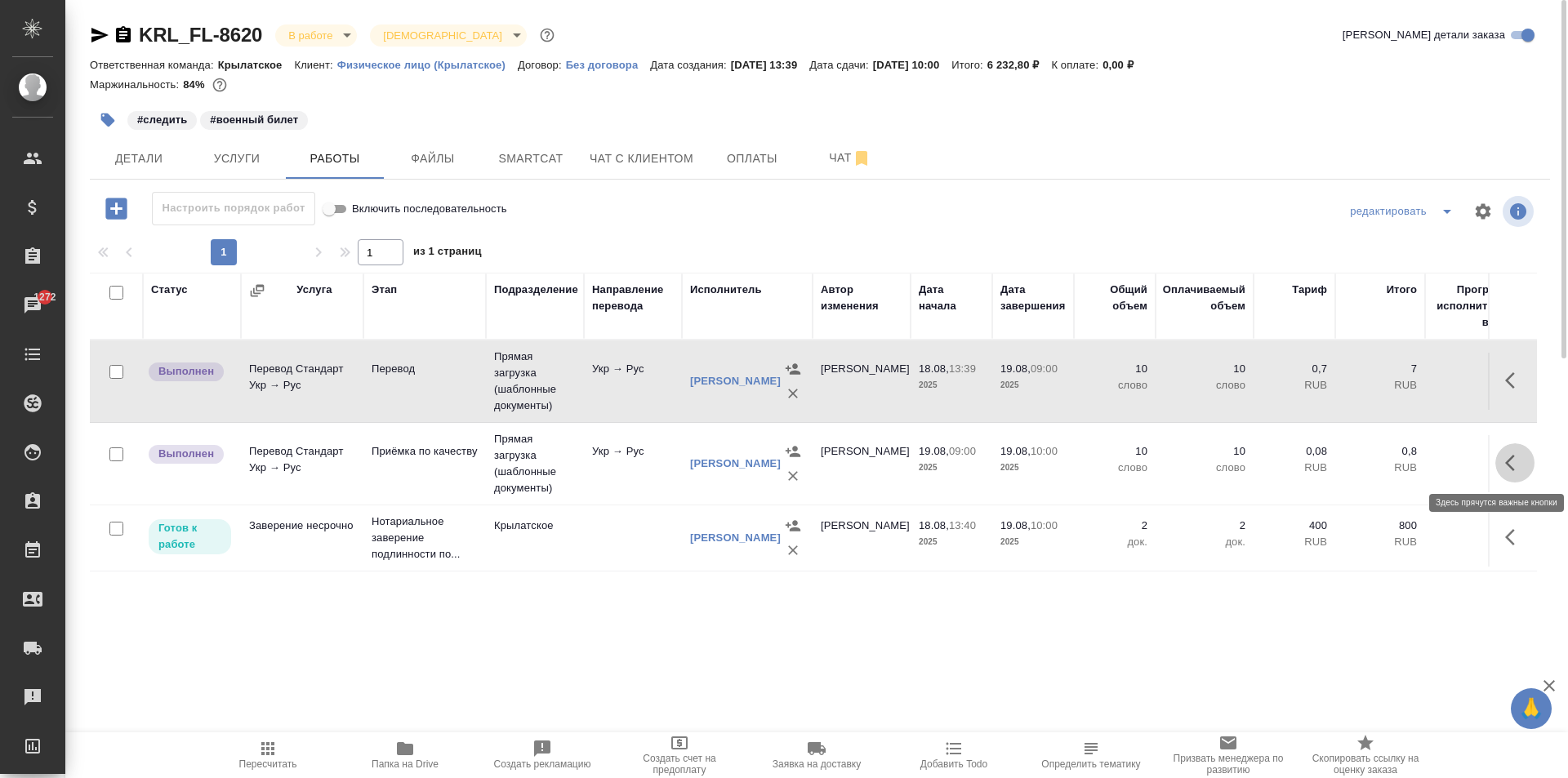
drag, startPoint x: 1517, startPoint y: 467, endPoint x: 1507, endPoint y: 466, distance: 10.0
click at [1507, 466] on icon "button" at bounding box center [1515, 464] width 20 height 20
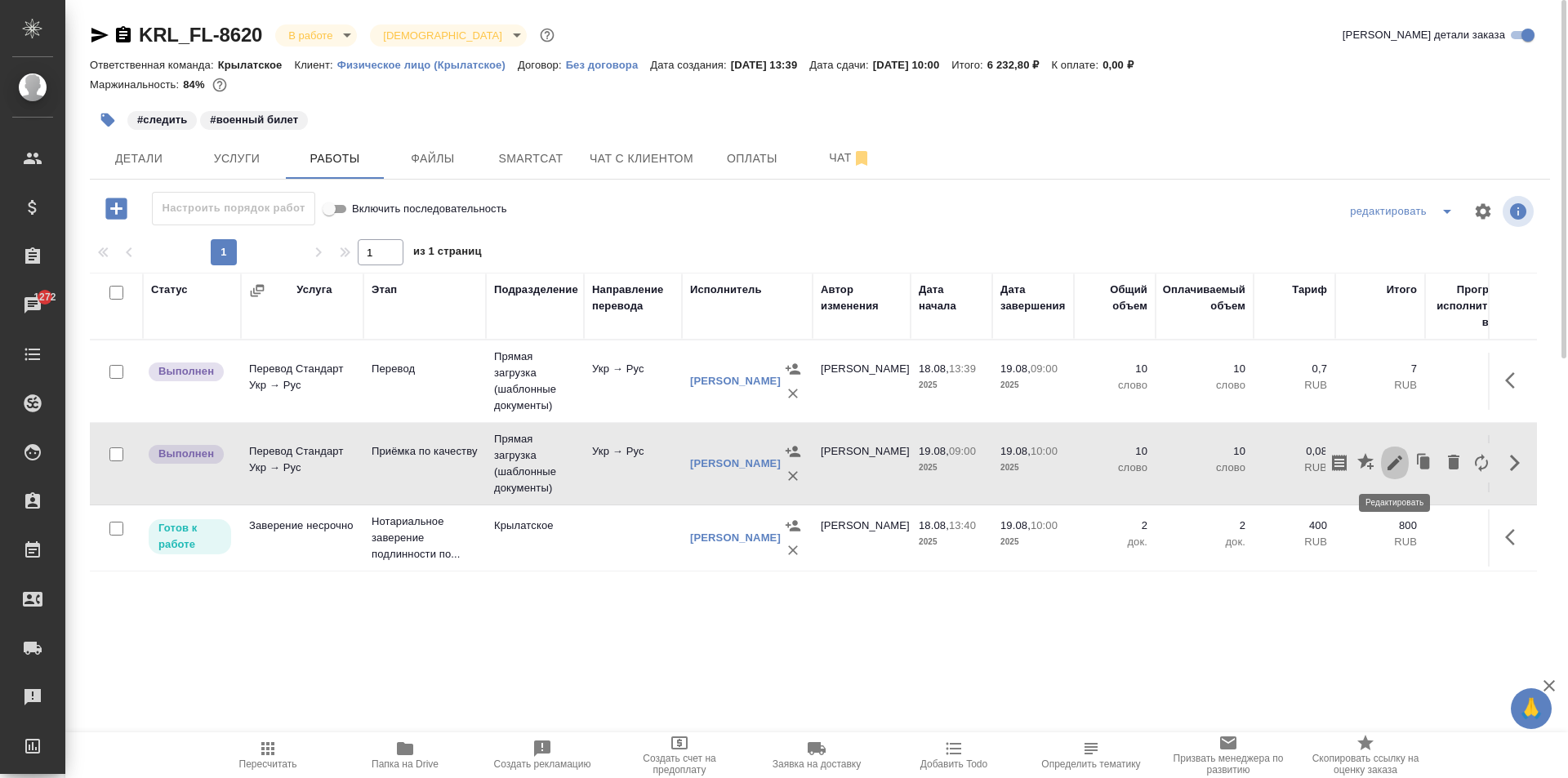
click at [1404, 464] on icon "button" at bounding box center [1396, 464] width 20 height 20
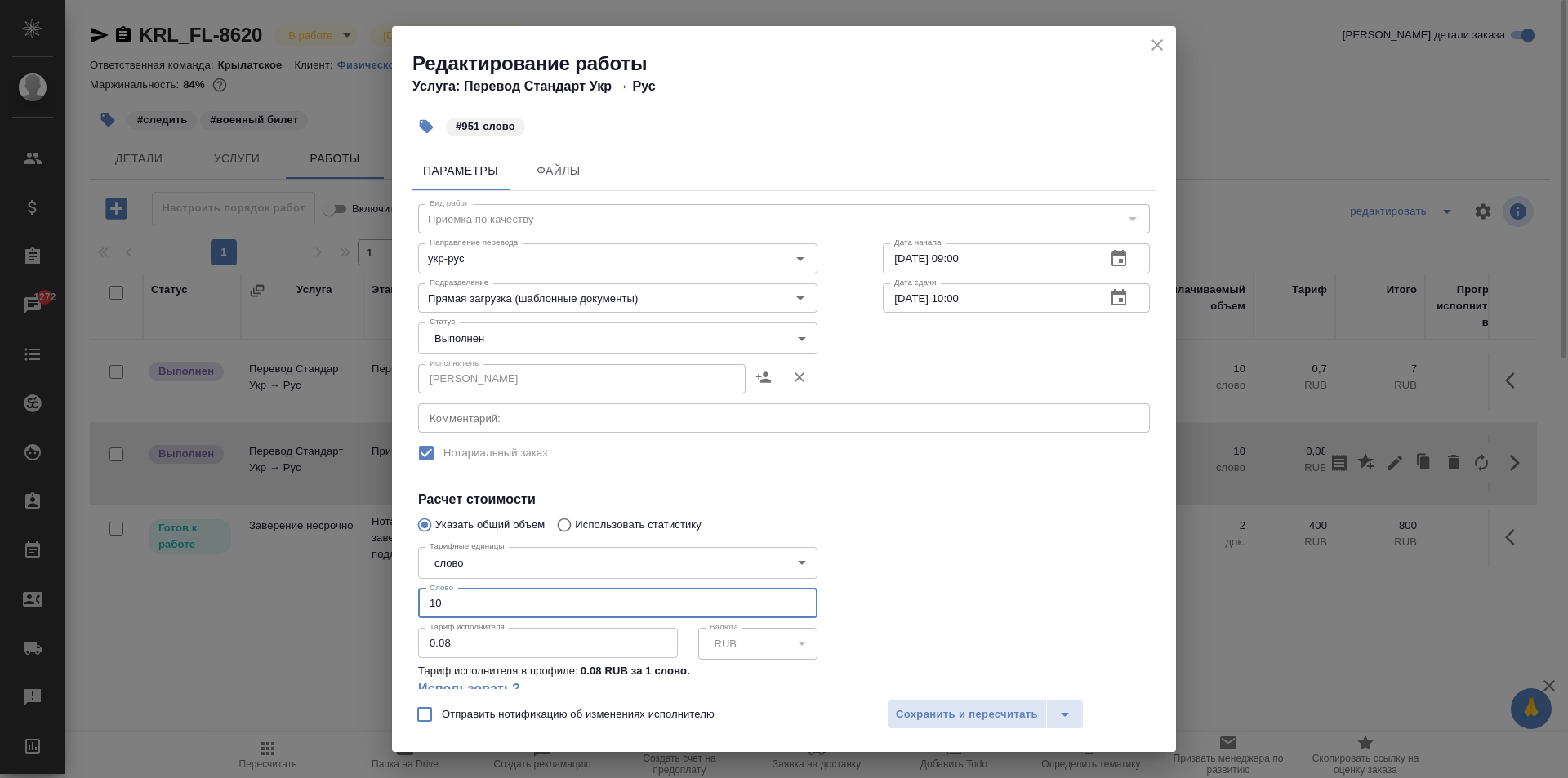
drag, startPoint x: 451, startPoint y: 608, endPoint x: 346, endPoint y: 597, distance: 105.6
click at [346, 597] on div "Редактирование работы Услуга: Перевод Стандарт Укр → Рус #951 слово Параметры Ф…" at bounding box center [784, 389] width 1568 height 778
type input "951"
click at [478, 362] on div "Исполнитель Любицкая Ольга Исполнитель" at bounding box center [618, 377] width 400 height 39
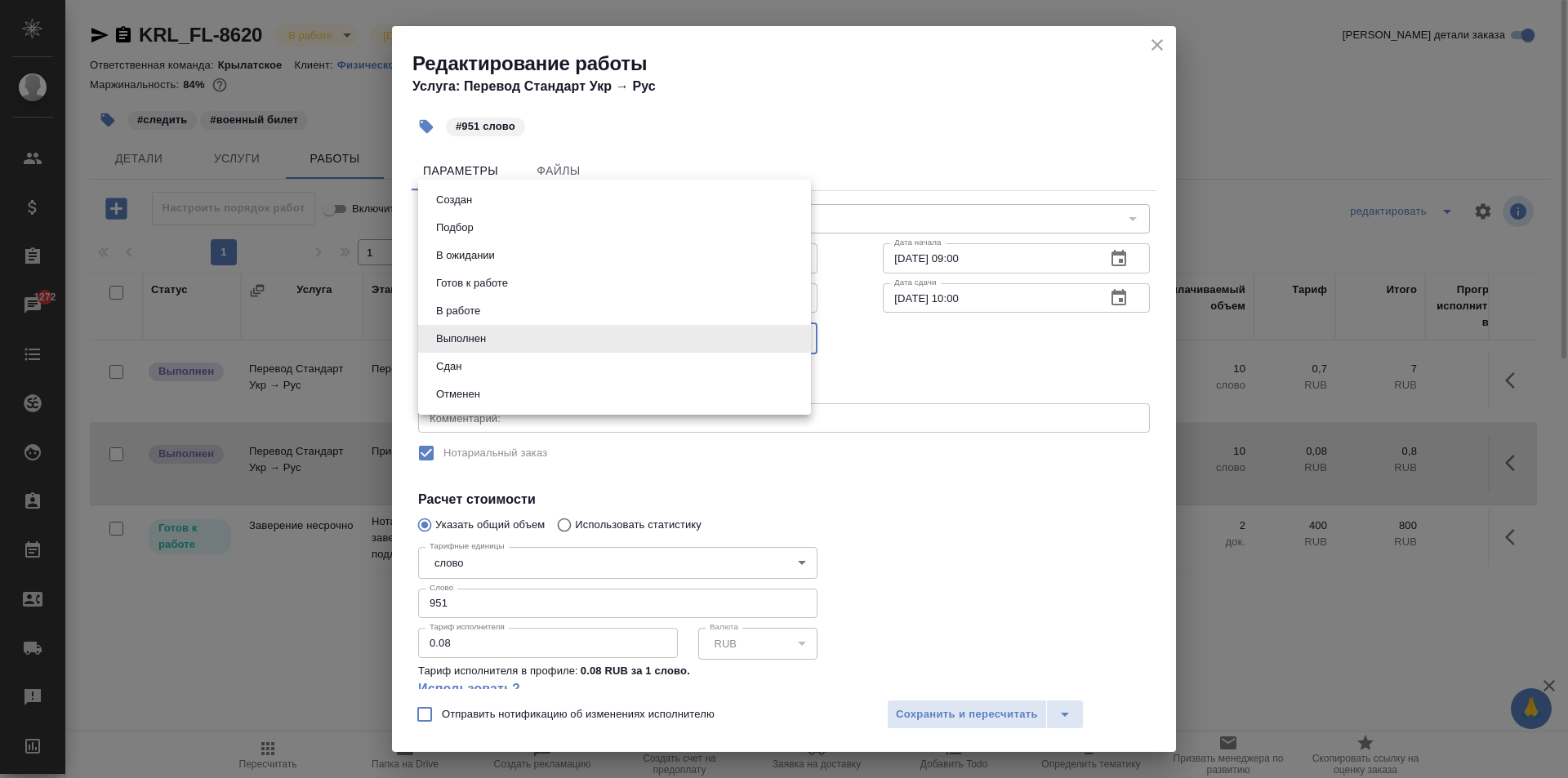
click at [463, 345] on body "🙏 .cls-1 fill:#fff; AWATERA Kasymov Timur Клиенты Спецификации Заказы 1272 Чаты…" at bounding box center [784, 389] width 1568 height 778
click at [452, 369] on button "Сдан" at bounding box center [449, 367] width 35 height 18
type input "closed"
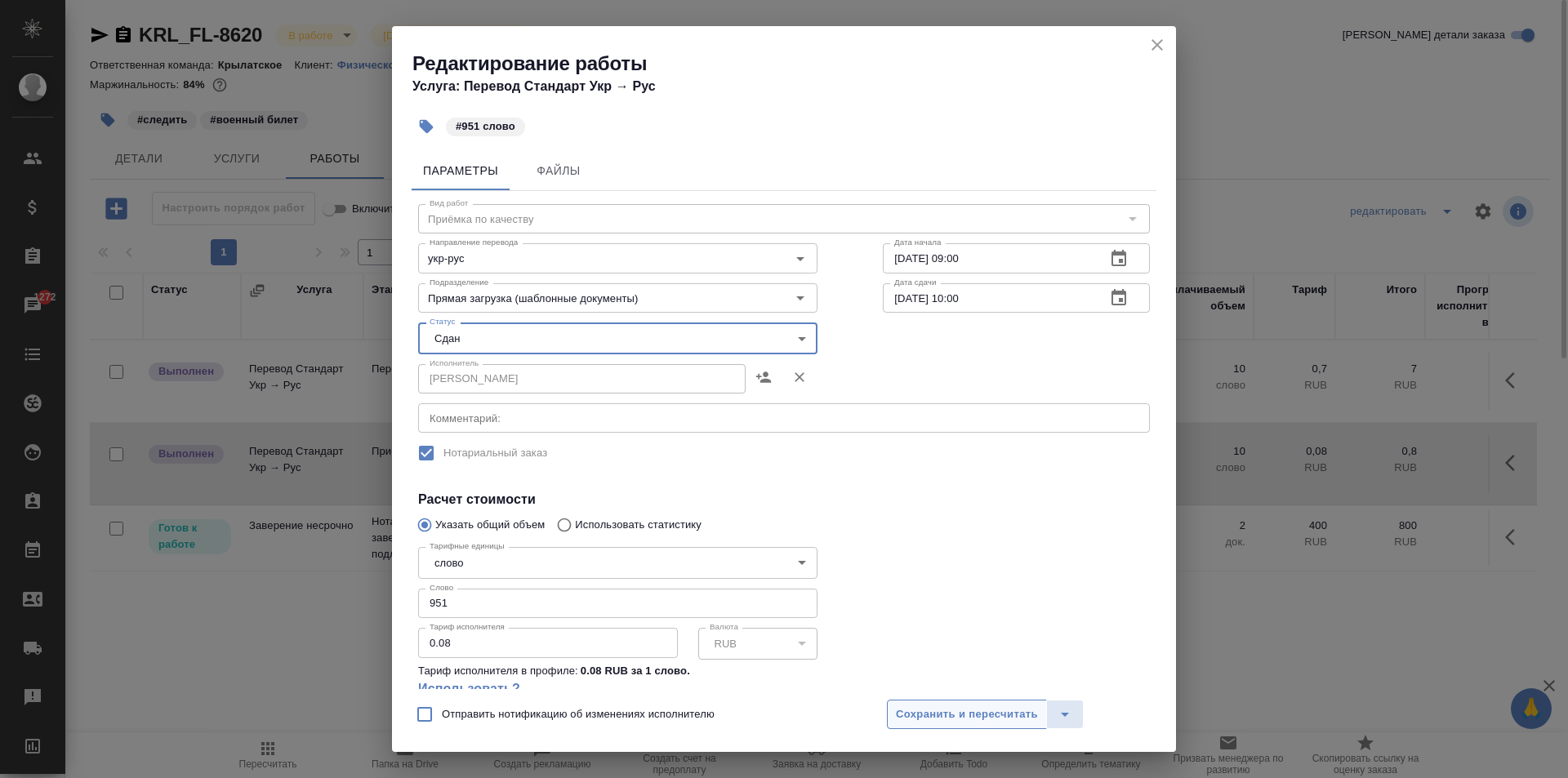
click at [984, 705] on span "Сохранить и пересчитать" at bounding box center [967, 714] width 142 height 19
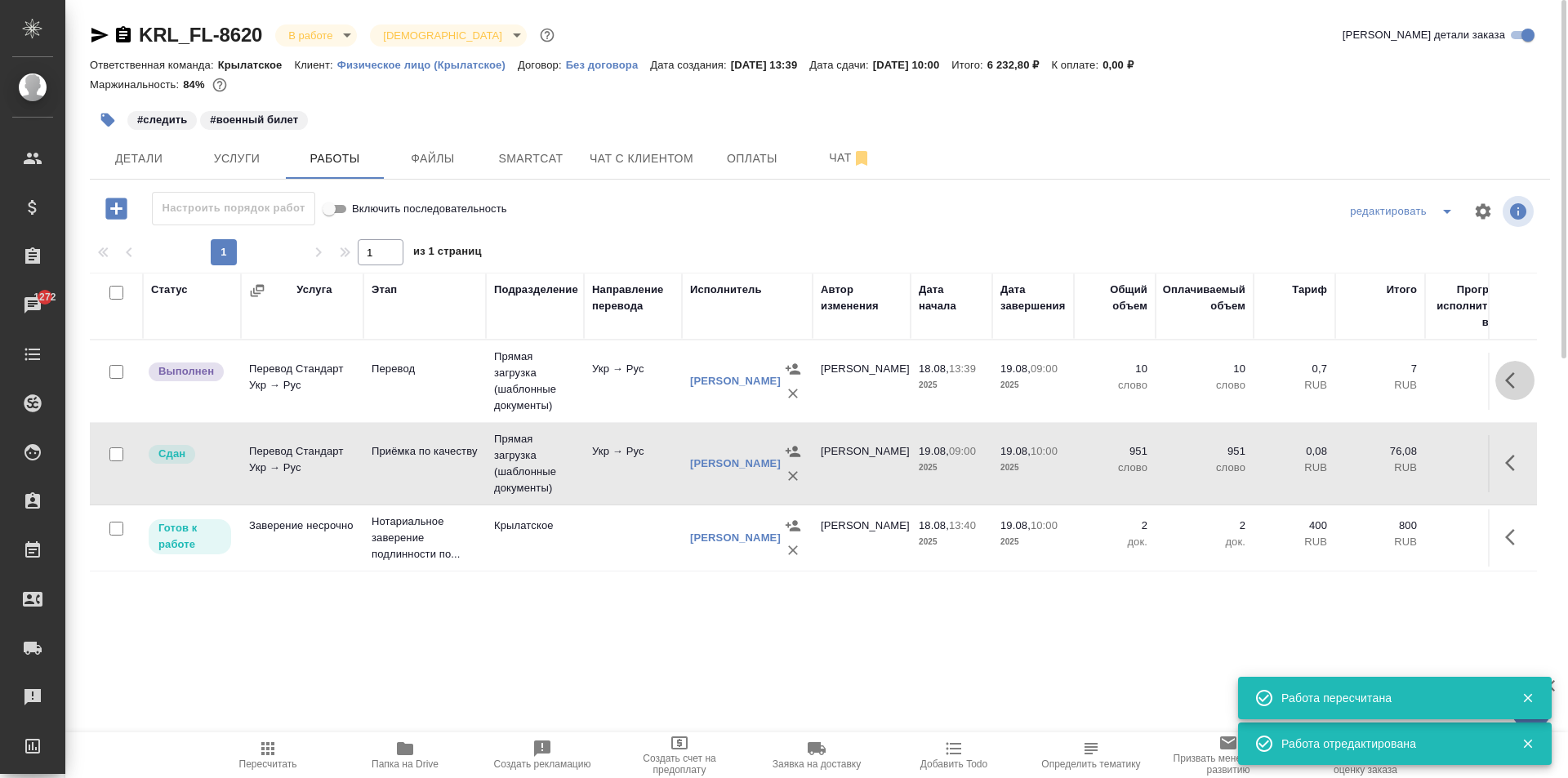
click at [1510, 379] on icon "button" at bounding box center [1515, 381] width 20 height 20
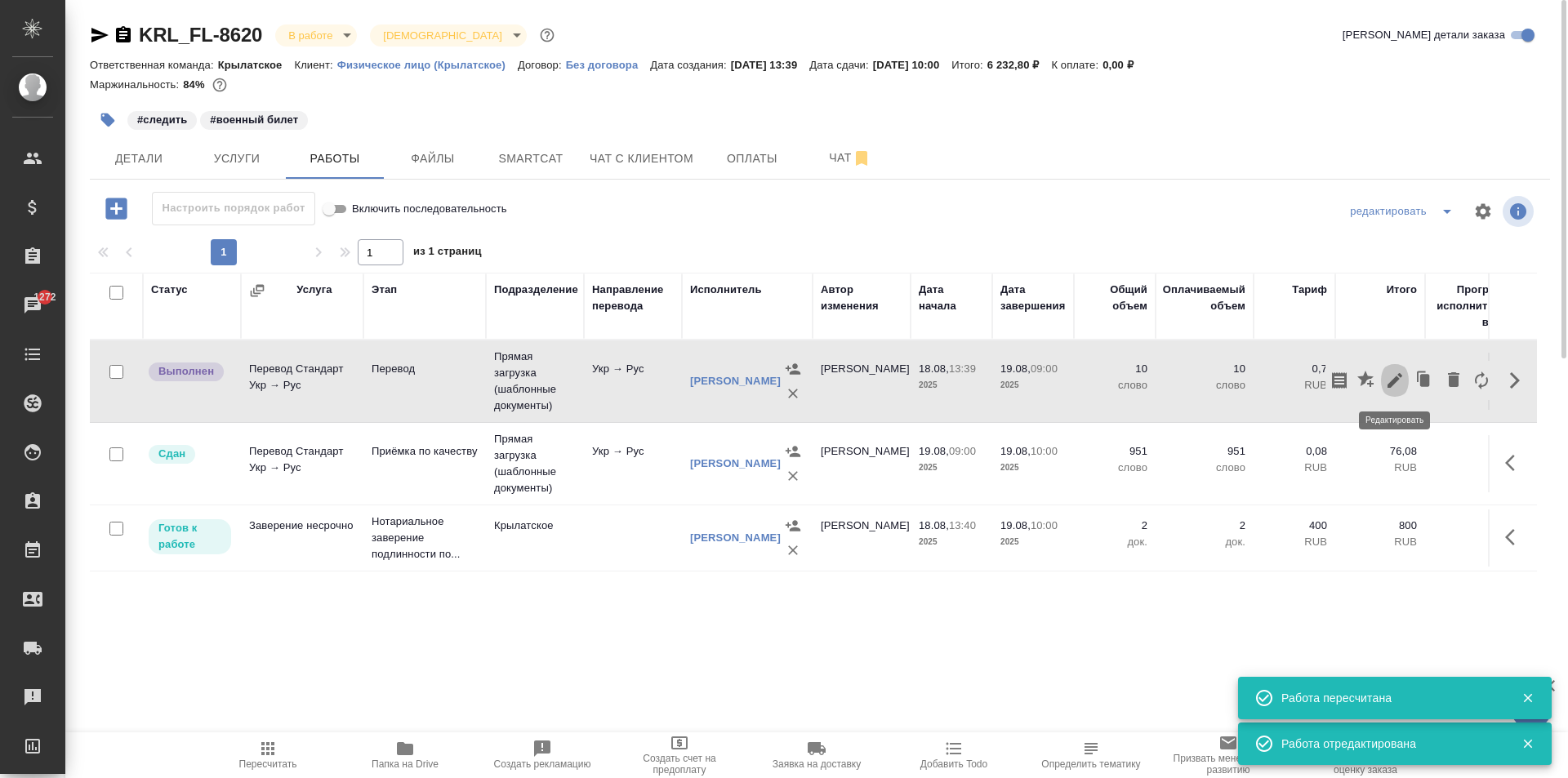
click at [1393, 383] on icon "button" at bounding box center [1395, 380] width 15 height 15
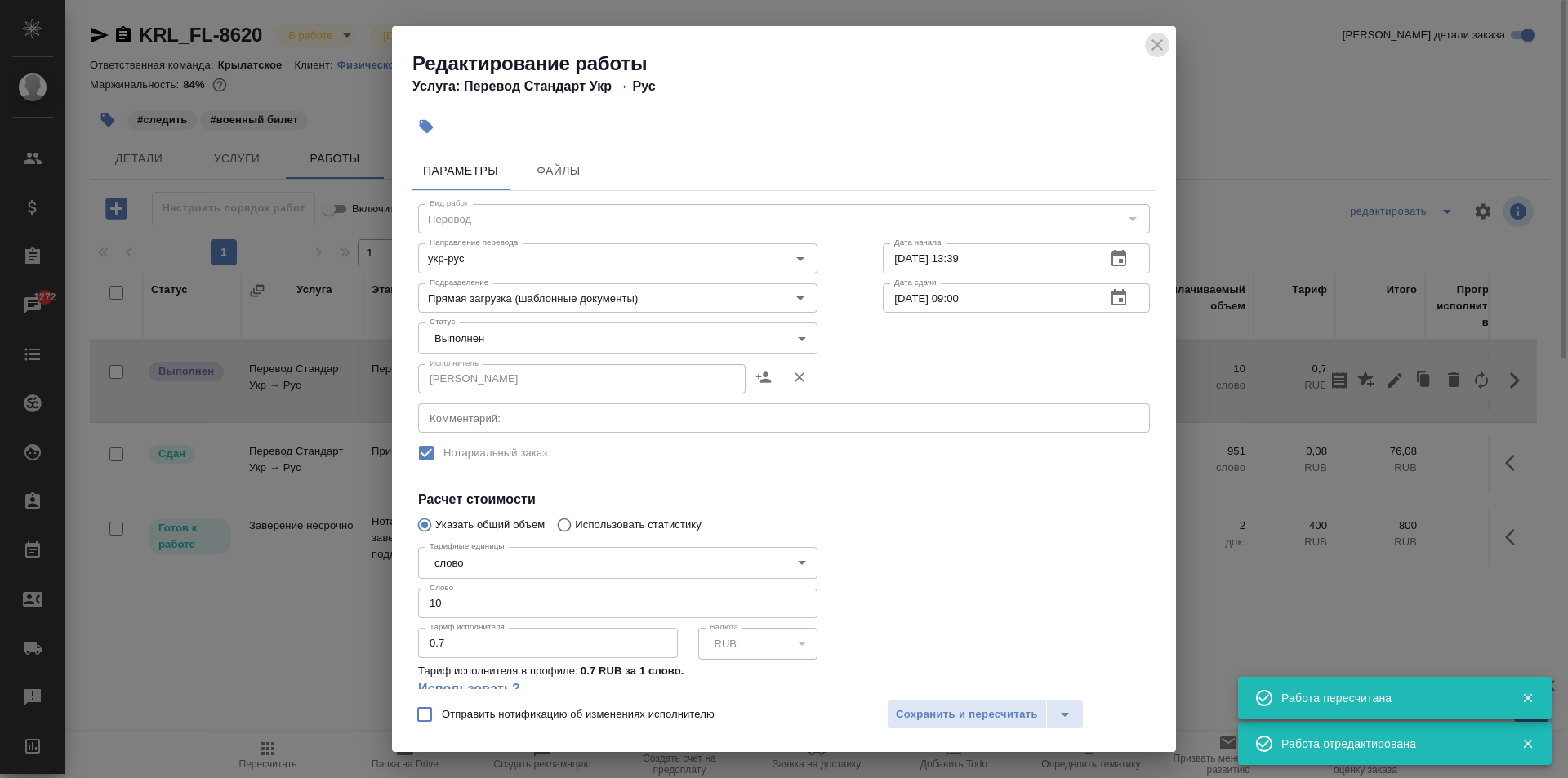
click at [1162, 50] on icon "close" at bounding box center [1157, 44] width 11 height 11
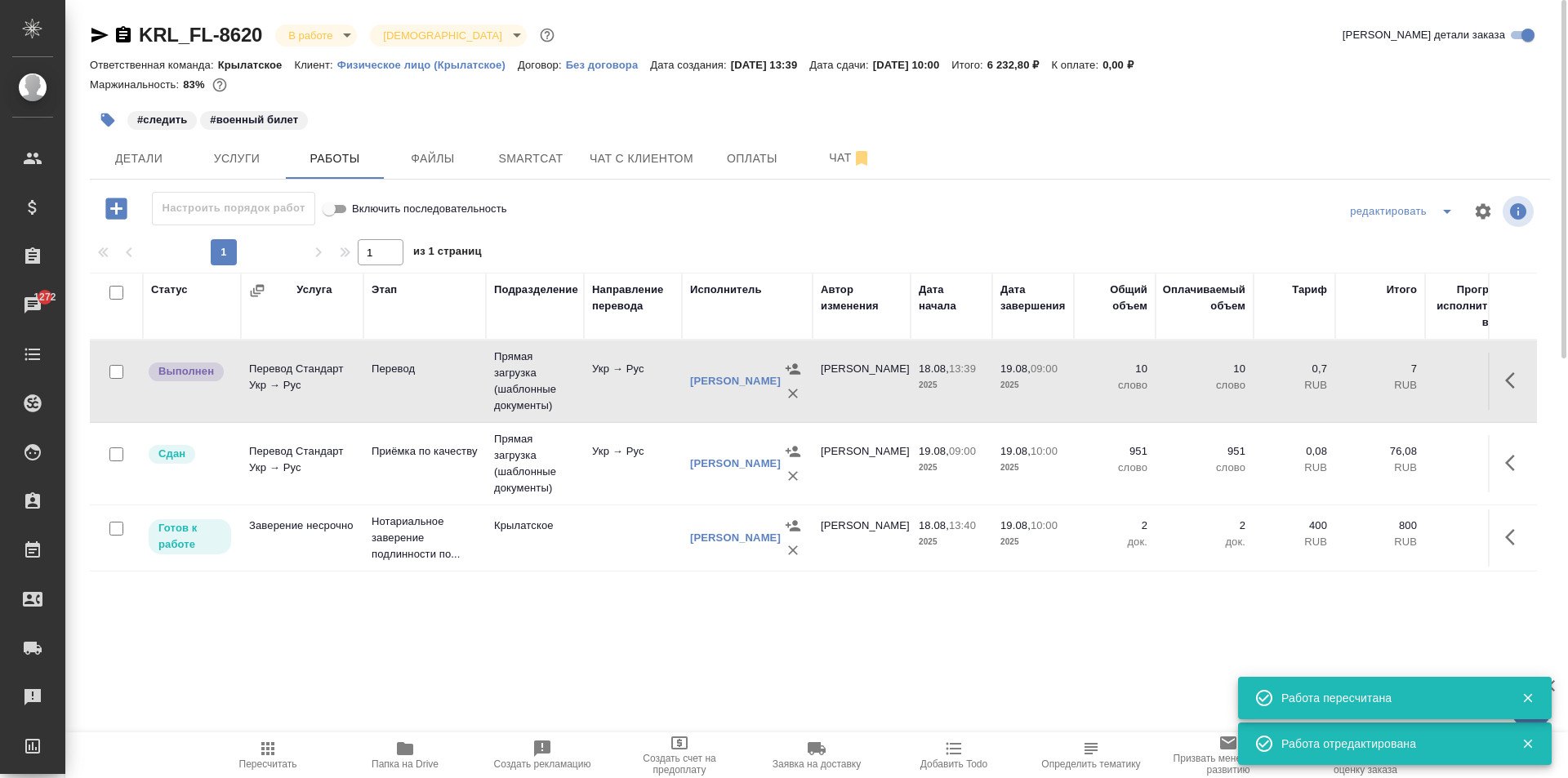
click at [192, 746] on div "Пересчитать Папка на Drive Создать рекламацию Создать счет на предоплату Заявка…" at bounding box center [817, 755] width 1503 height 46
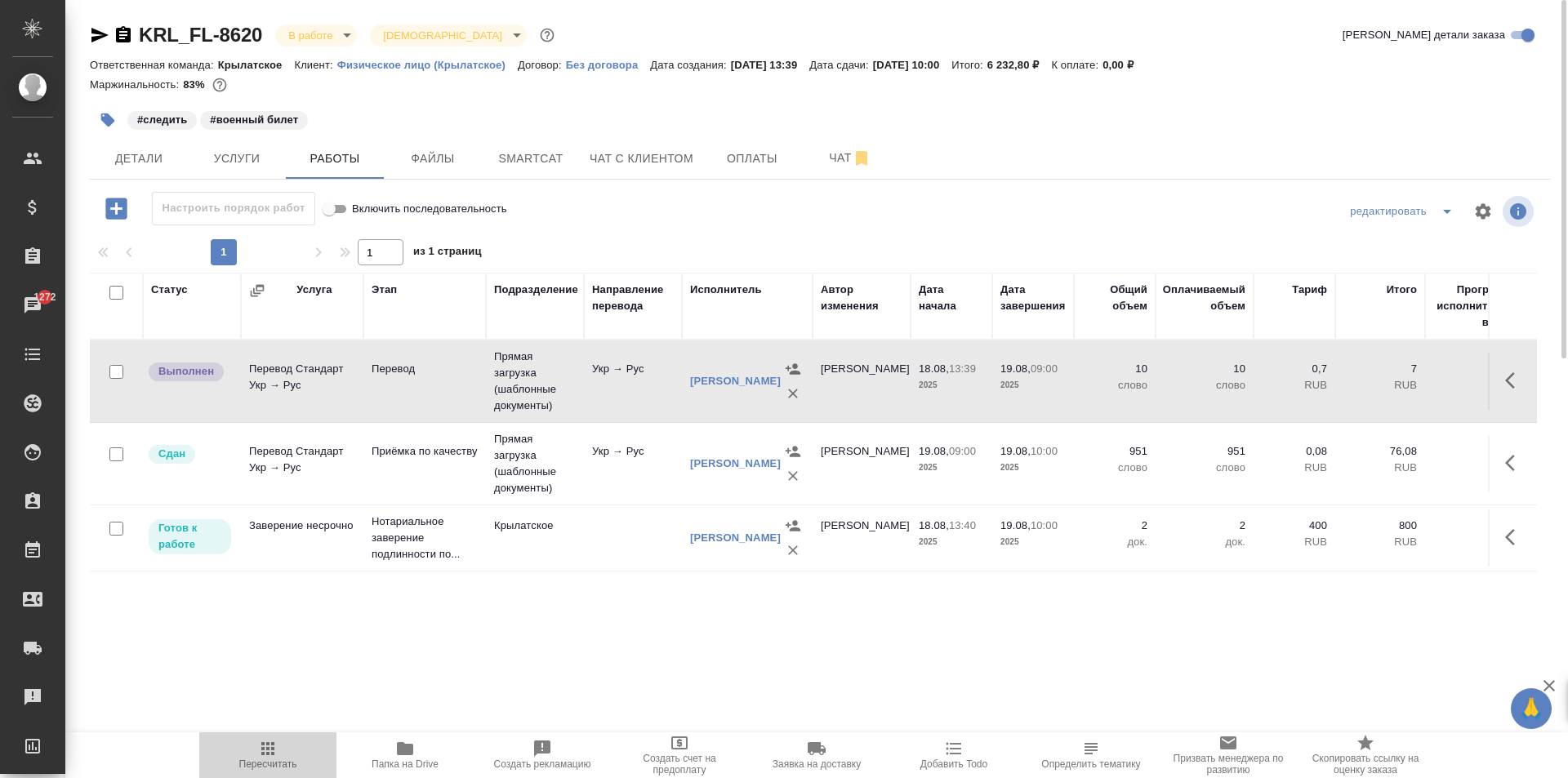
click at [239, 758] on span "Пересчитать" at bounding box center [268, 754] width 117 height 31
click at [717, 217] on div at bounding box center [820, 211] width 487 height 39
click at [280, 760] on span "Пересчитать" at bounding box center [269, 764] width 58 height 11
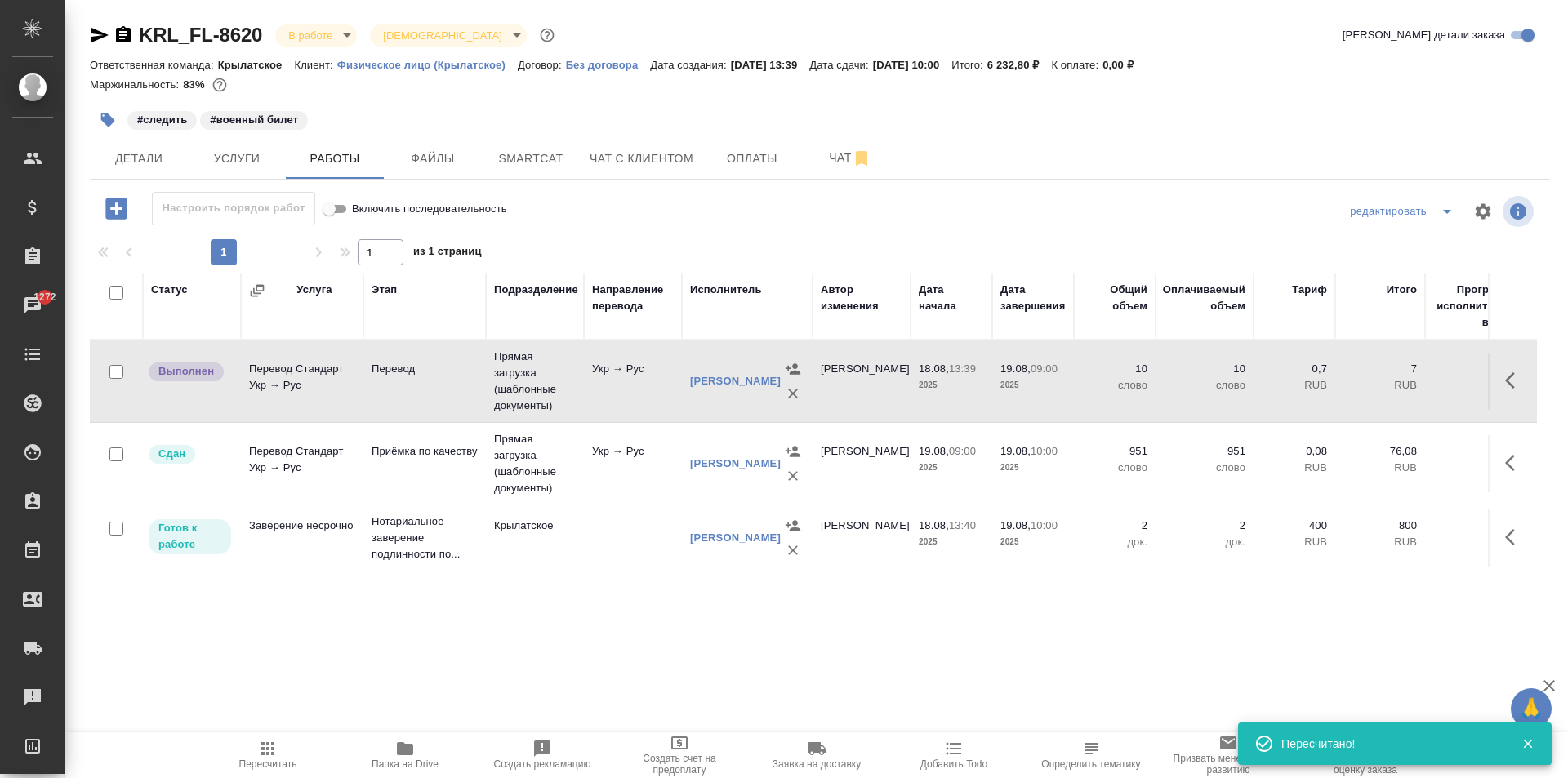
click at [425, 760] on span "Папка на Drive" at bounding box center [405, 764] width 67 height 11
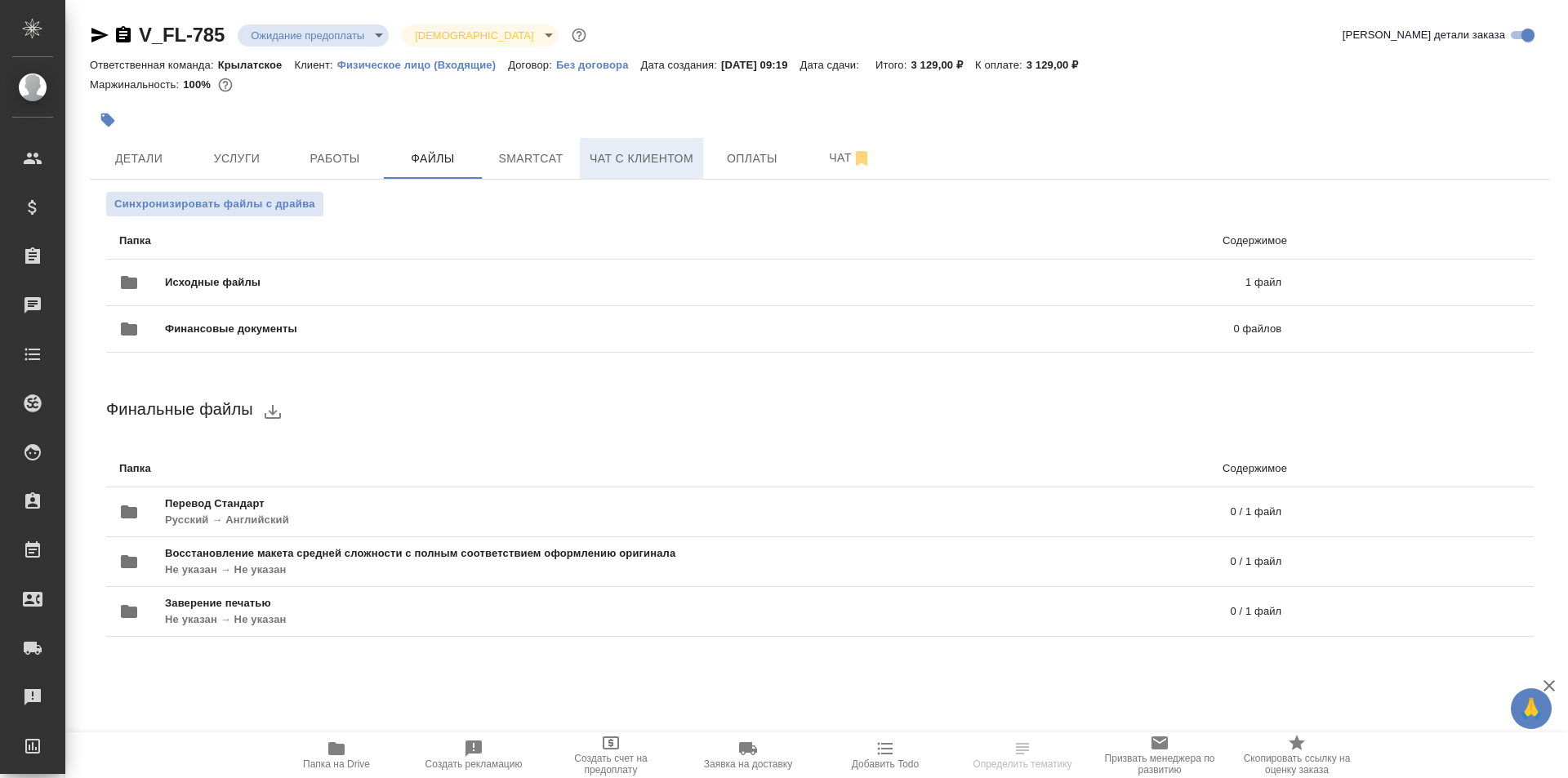
click at [638, 164] on span "Чат с клиентом" at bounding box center [642, 158] width 103 height 21
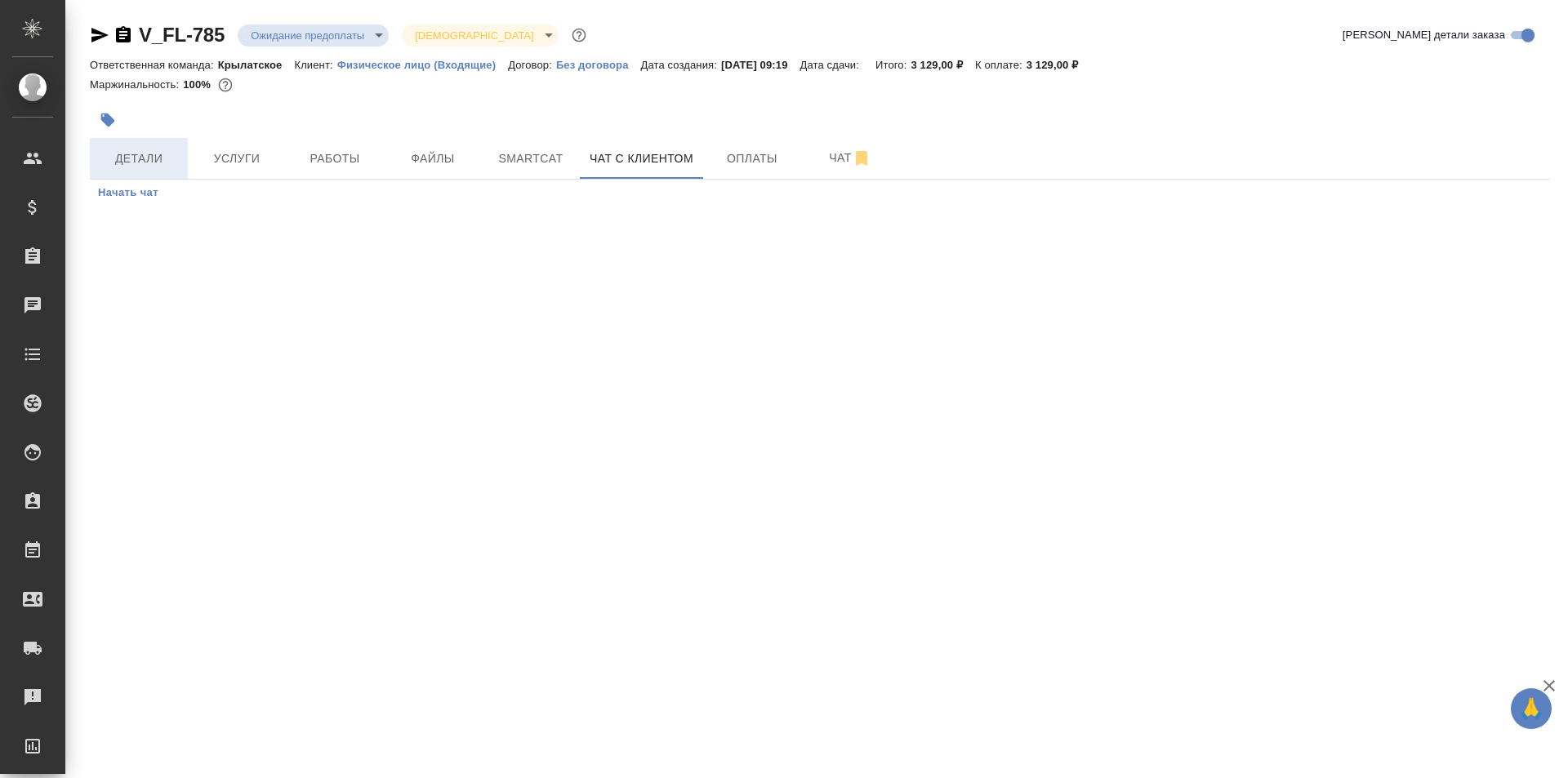
click at [142, 173] on button "Детали" at bounding box center [138, 158] width 98 height 41
select select "RU"
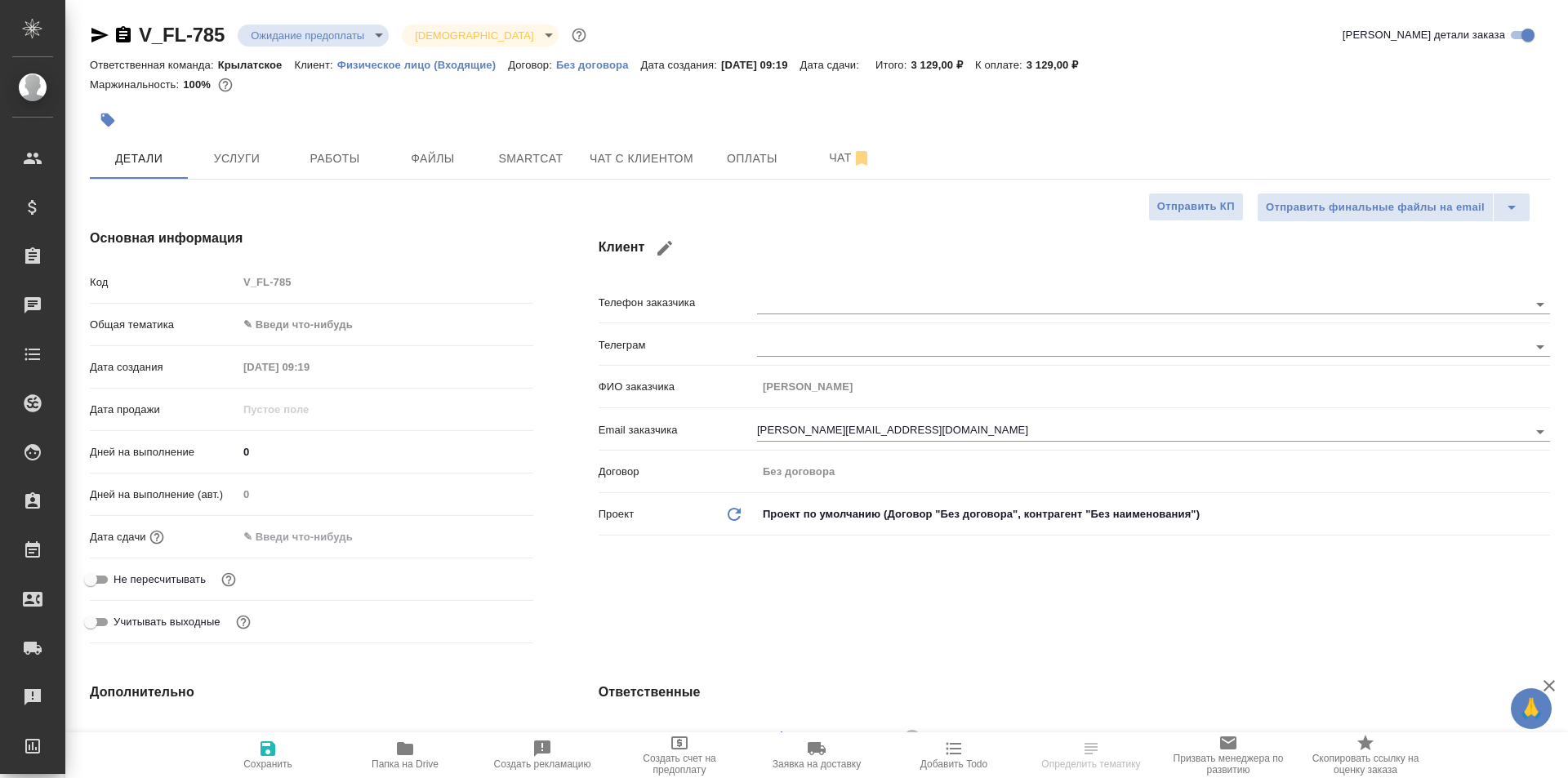
type textarea "x"
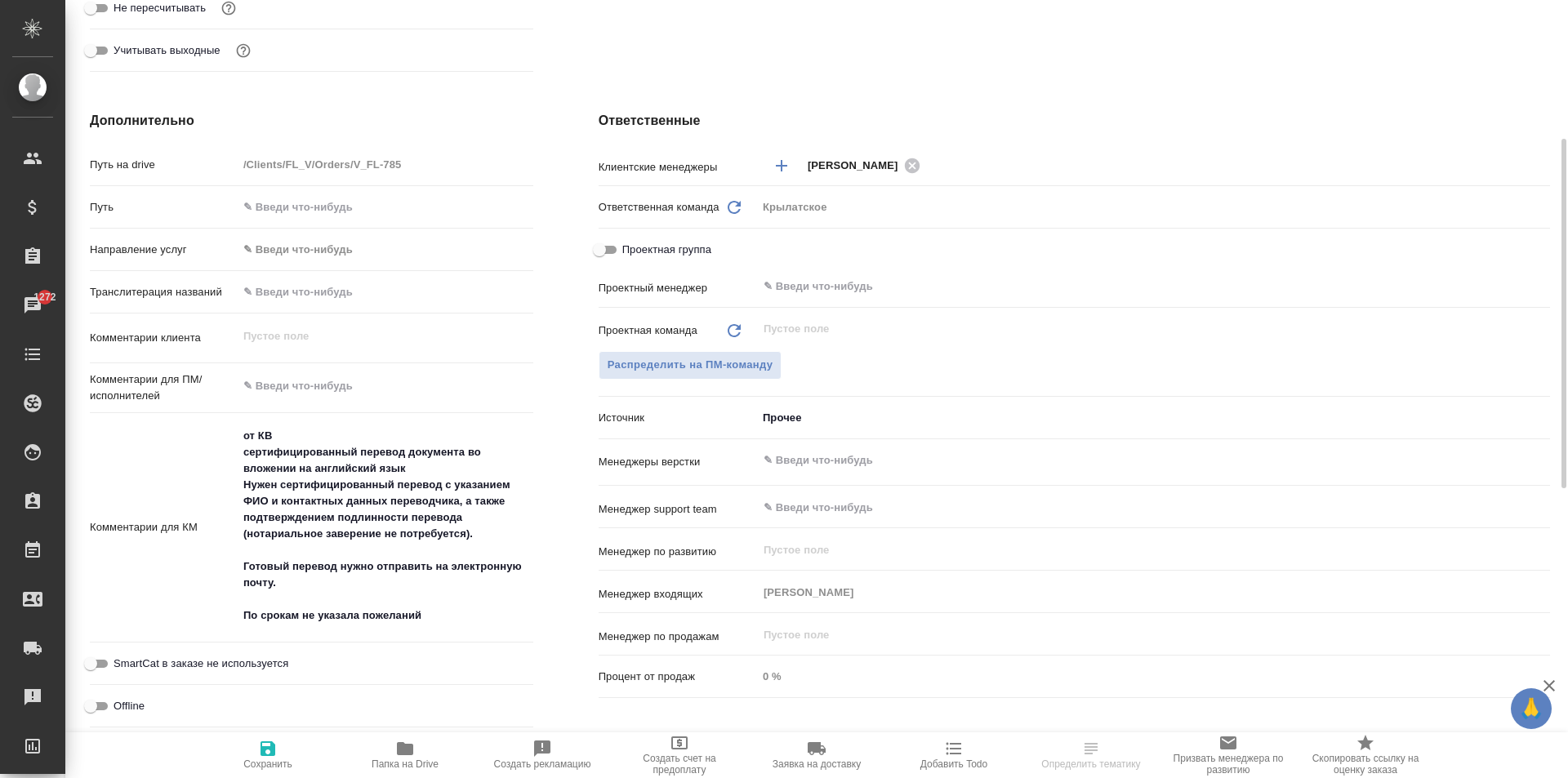
scroll to position [654, 0]
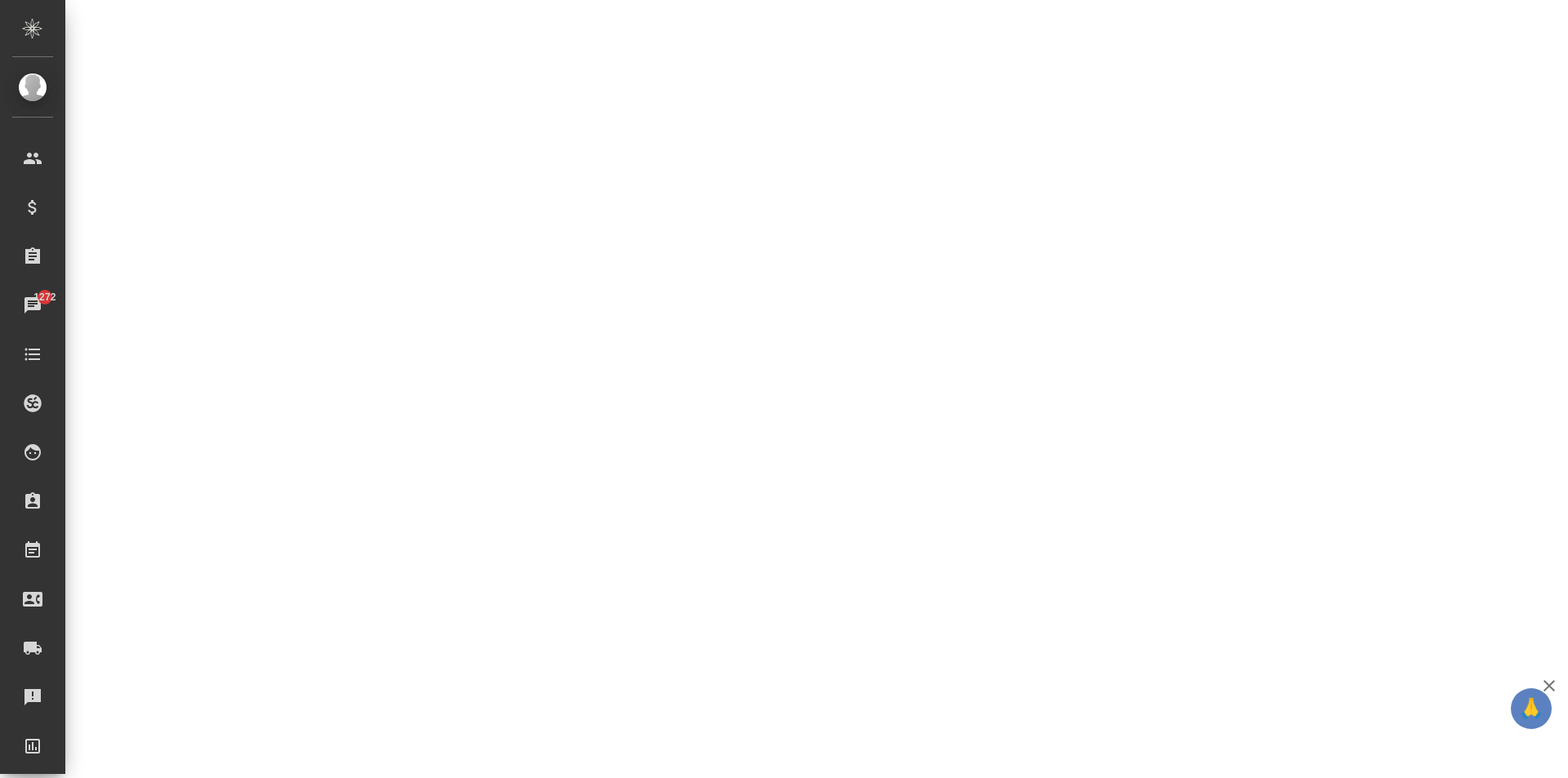
select select "RU"
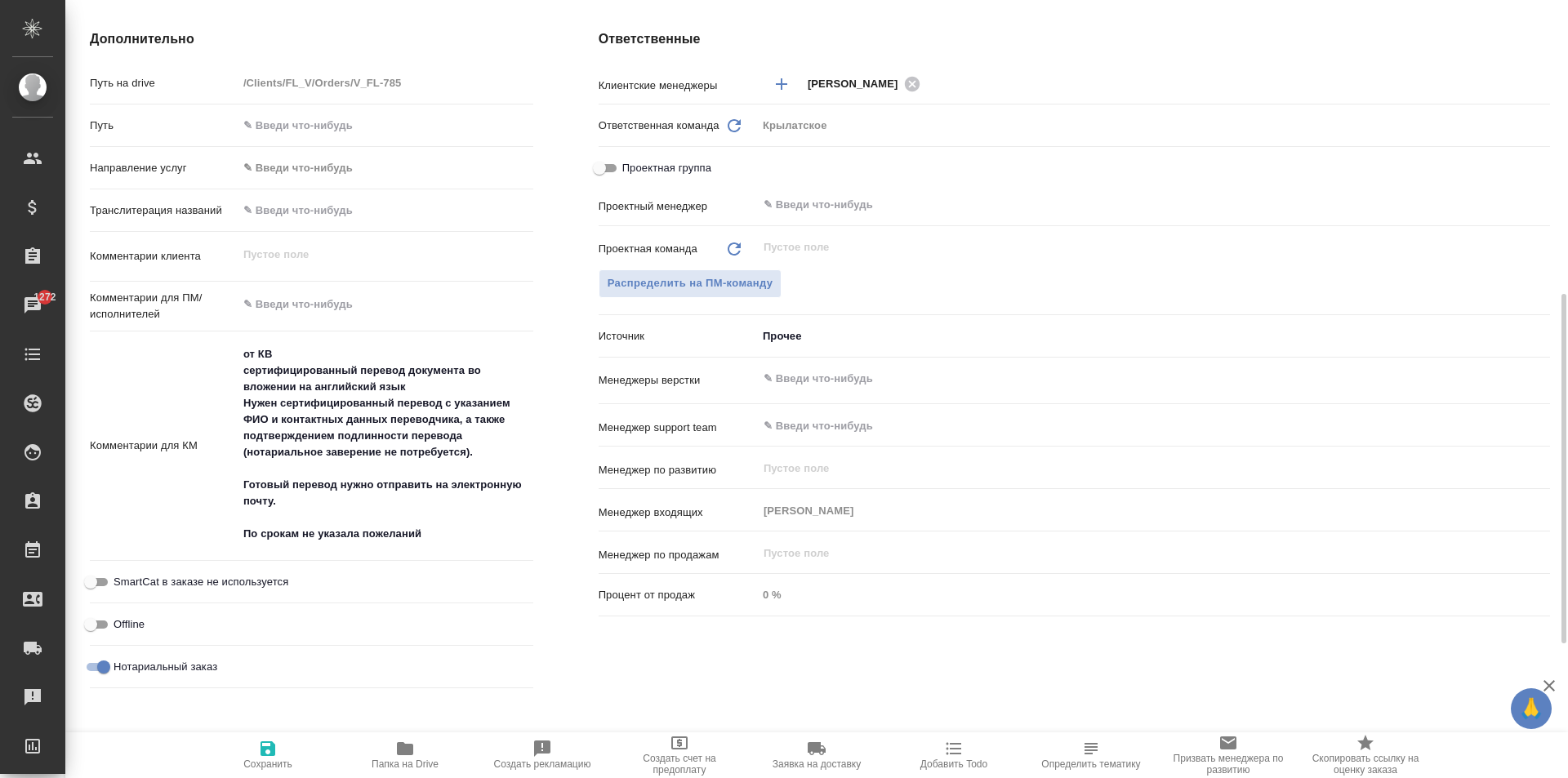
type textarea "x"
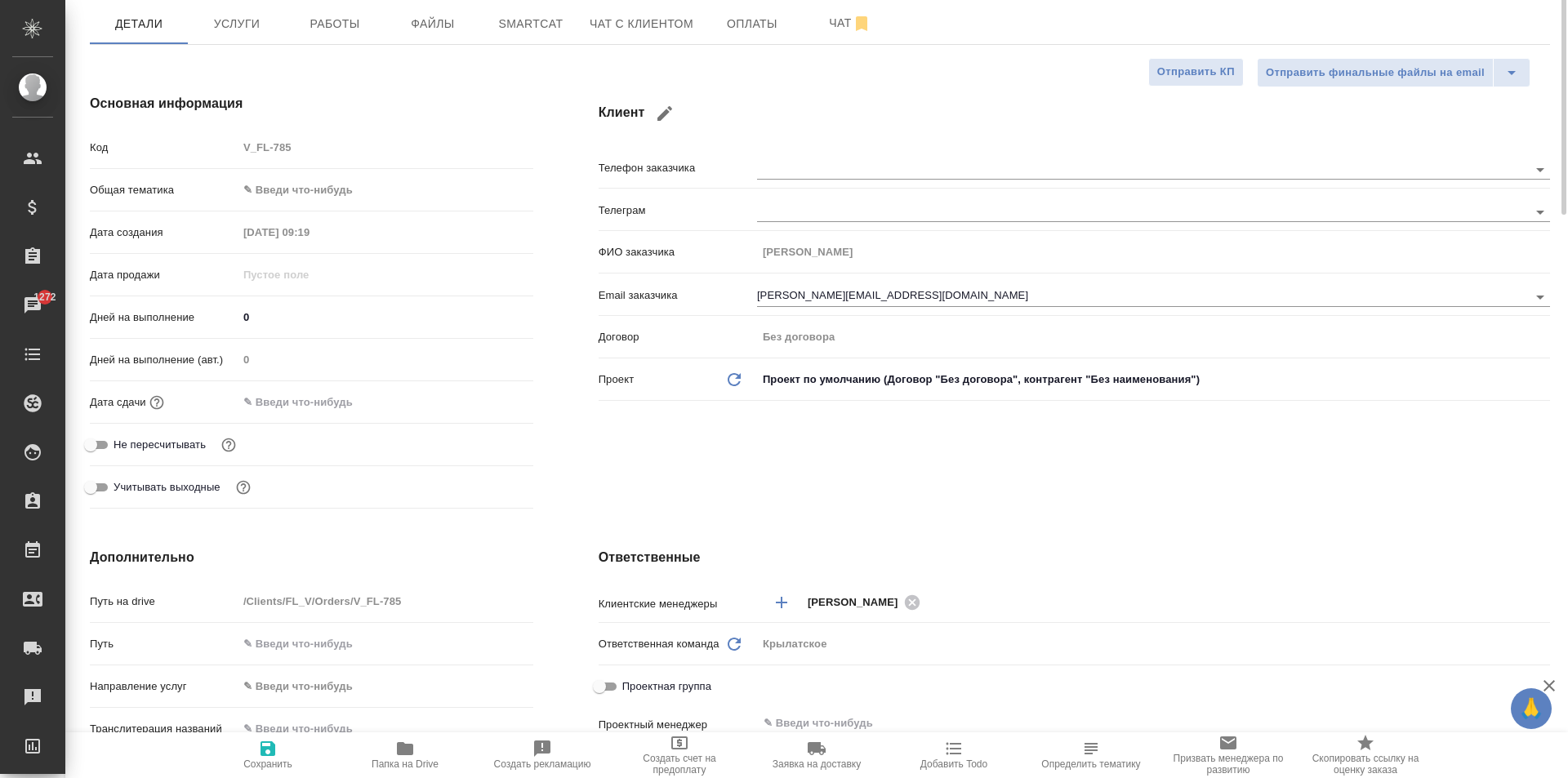
scroll to position [0, 0]
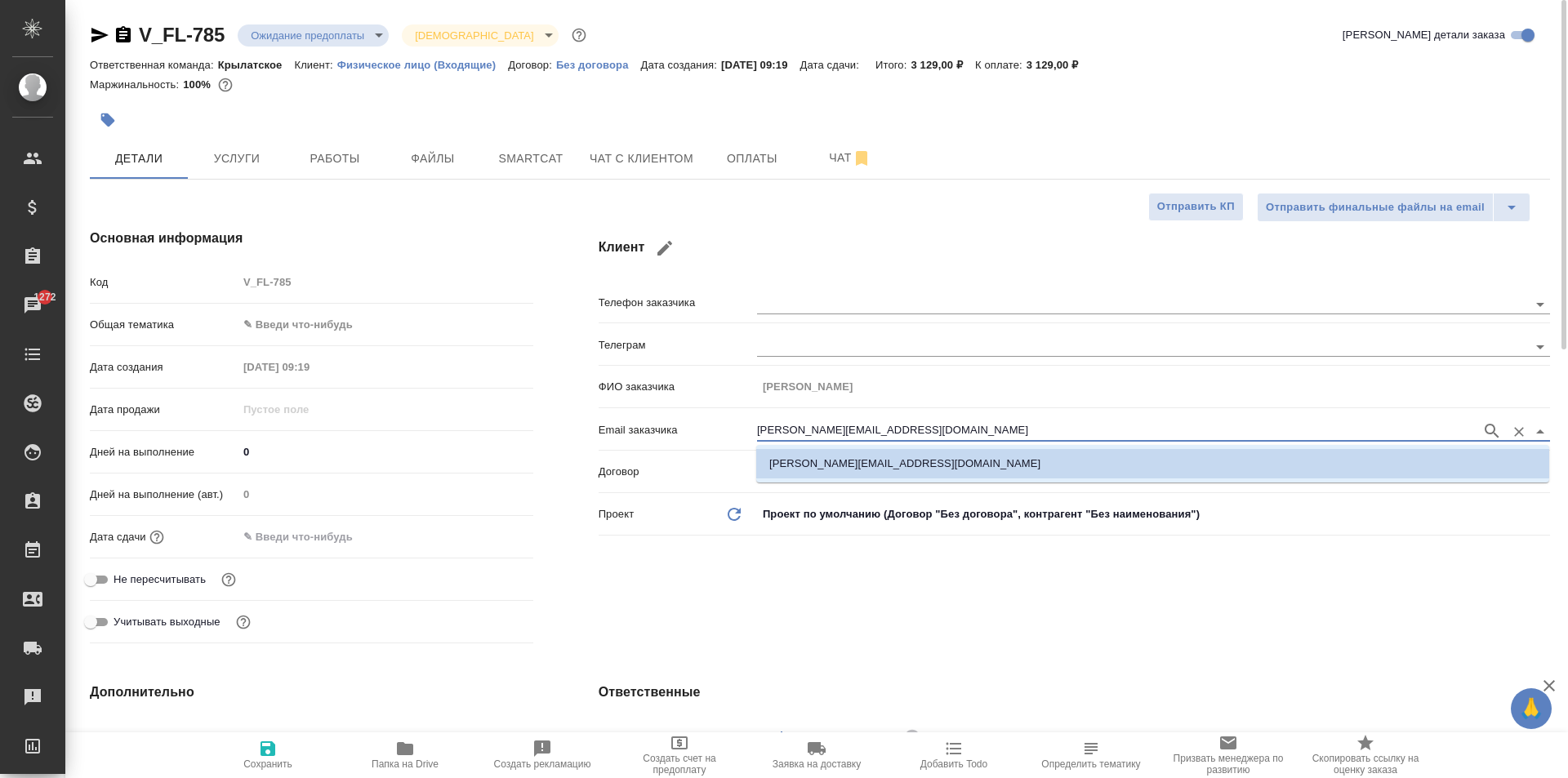
drag, startPoint x: 847, startPoint y: 432, endPoint x: 639, endPoint y: 424, distance: 208.2
click at [639, 424] on div "Email заказчика [PERSON_NAME][EMAIL_ADDRESS][DOMAIN_NAME]" at bounding box center [1075, 429] width 952 height 29
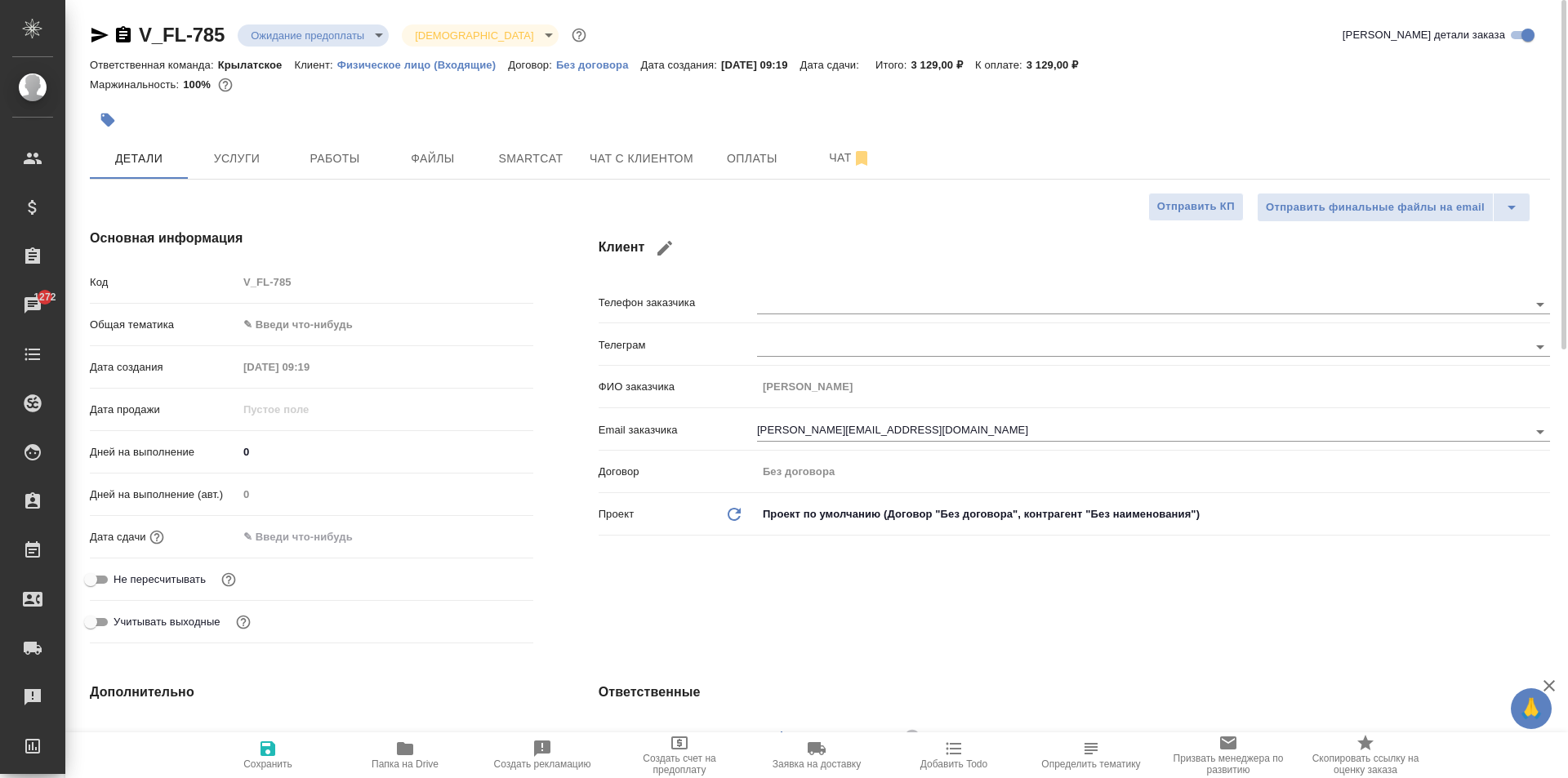
type textarea "x"
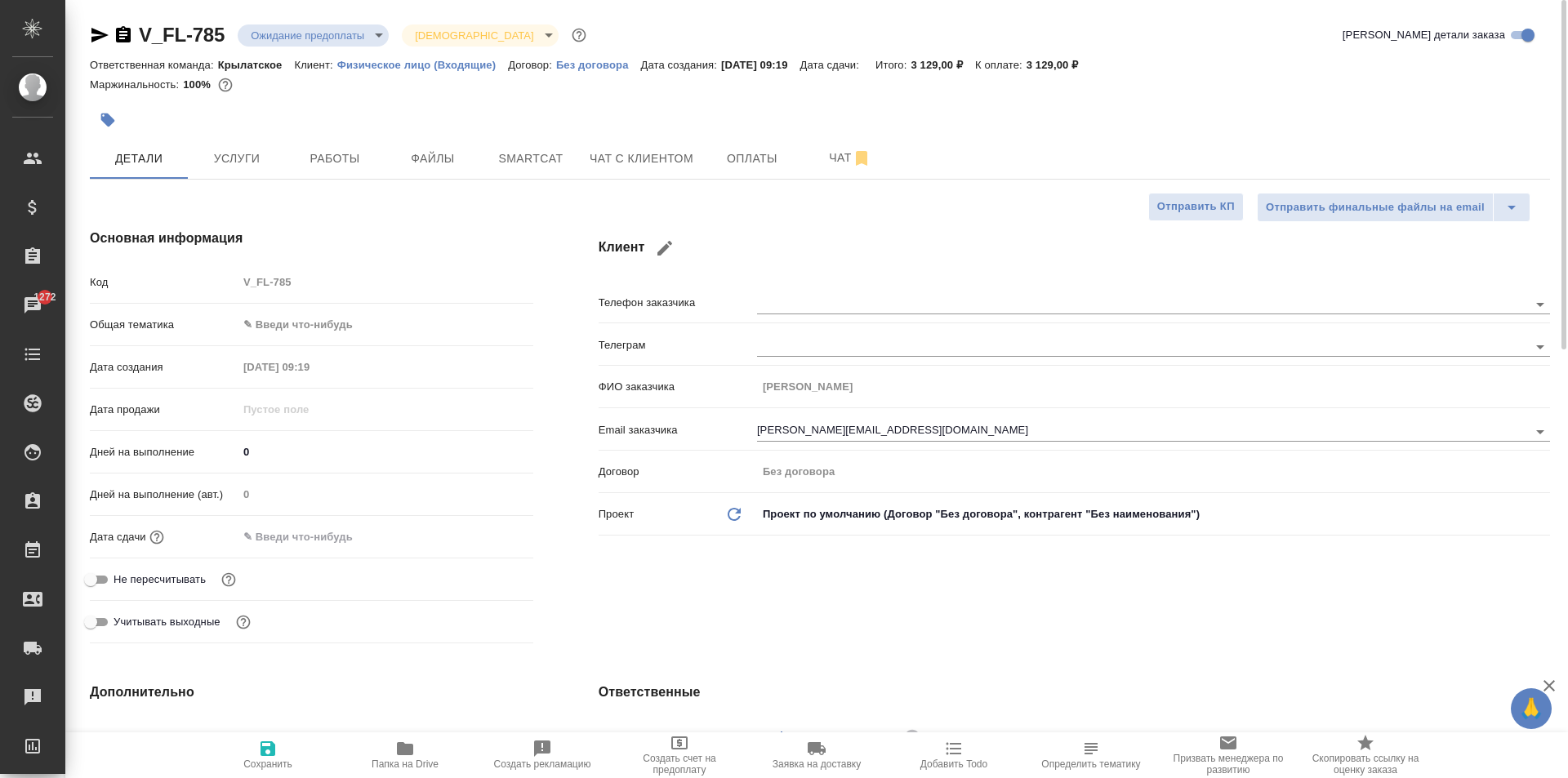
type textarea "x"
click at [457, 166] on span "Файлы" at bounding box center [433, 158] width 79 height 21
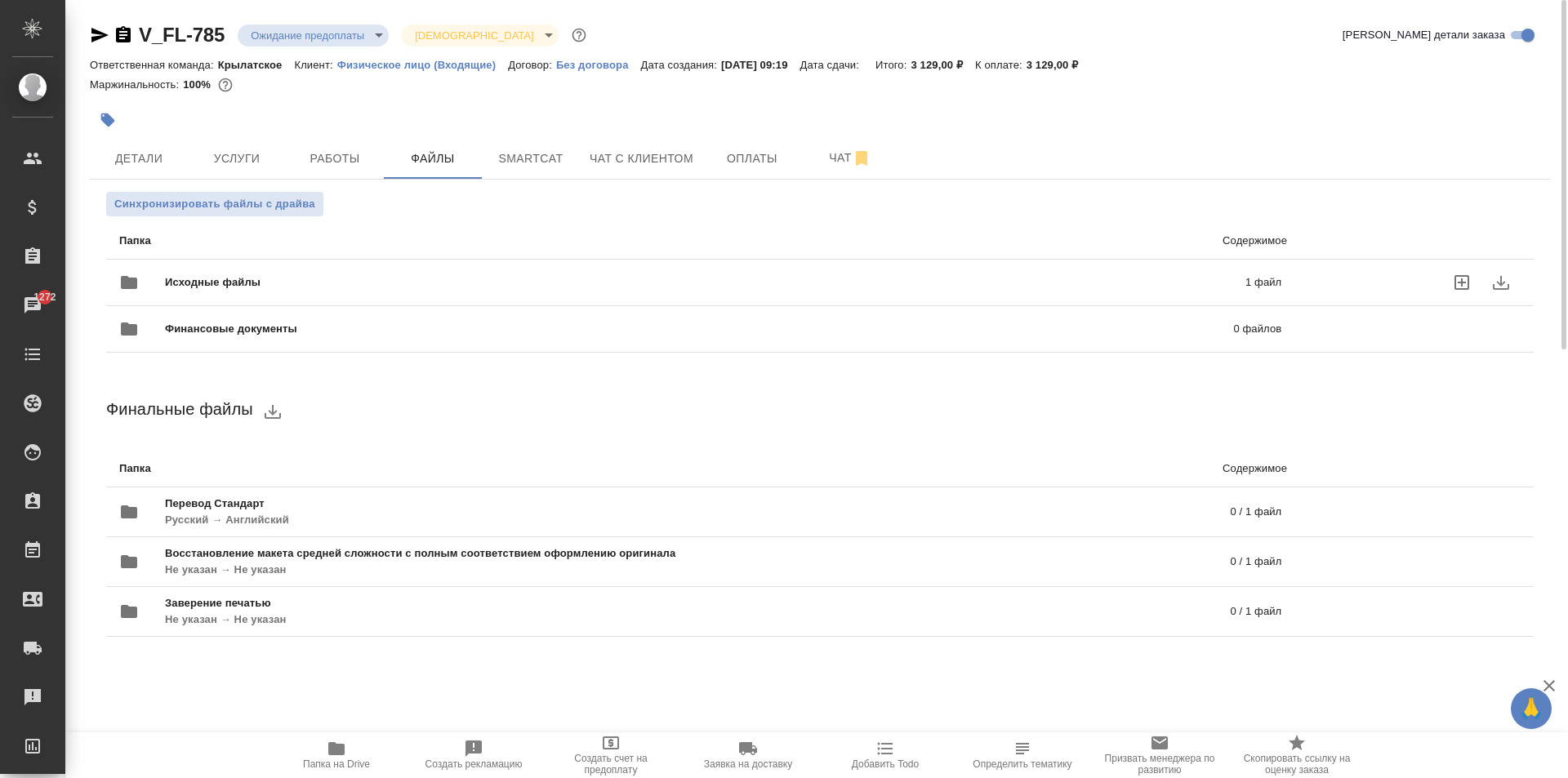
click at [297, 258] on div "Исходные файлы 1 файл" at bounding box center [699, 283] width 1195 height 72
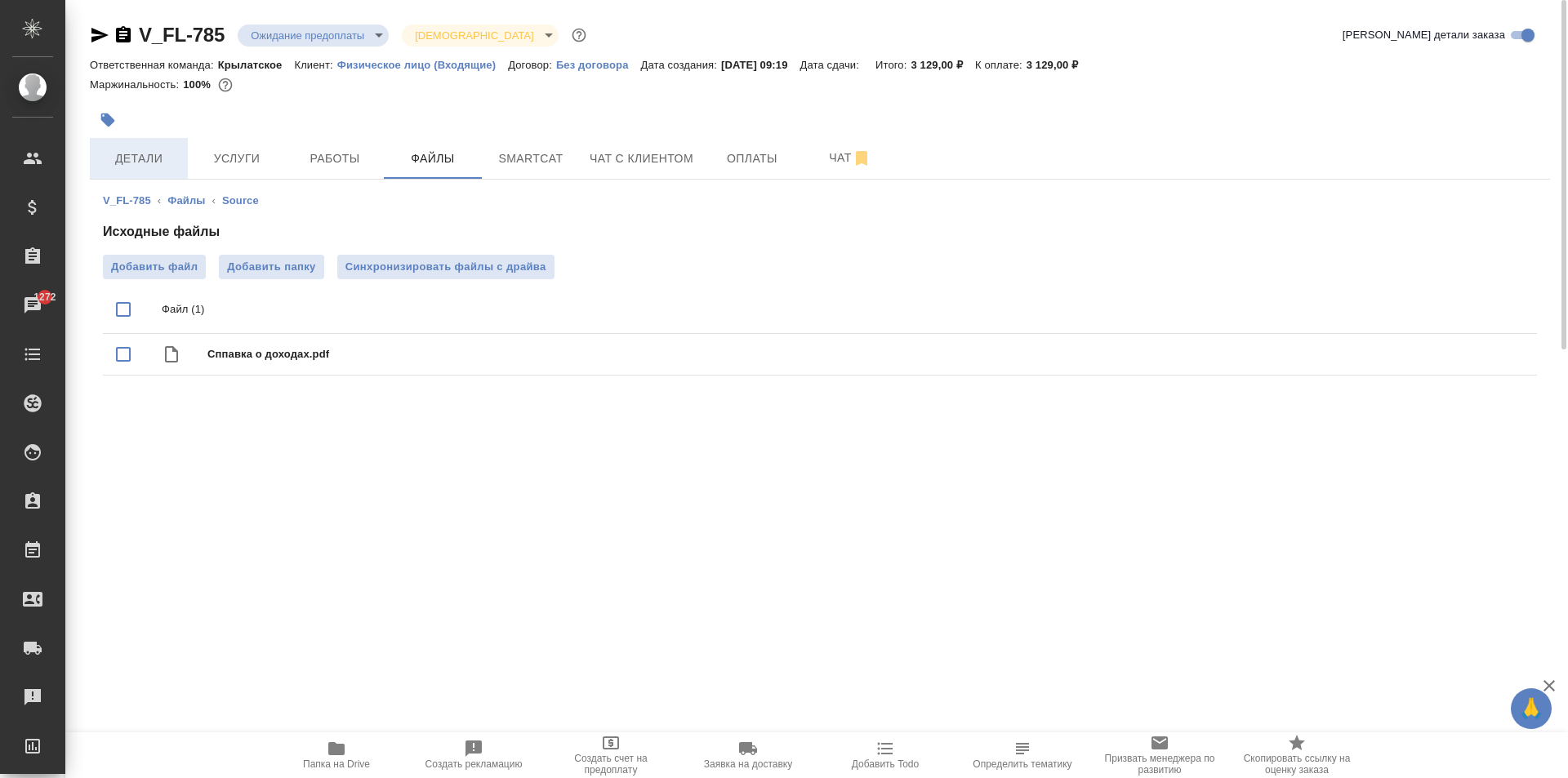
click at [166, 156] on span "Детали" at bounding box center [138, 158] width 79 height 21
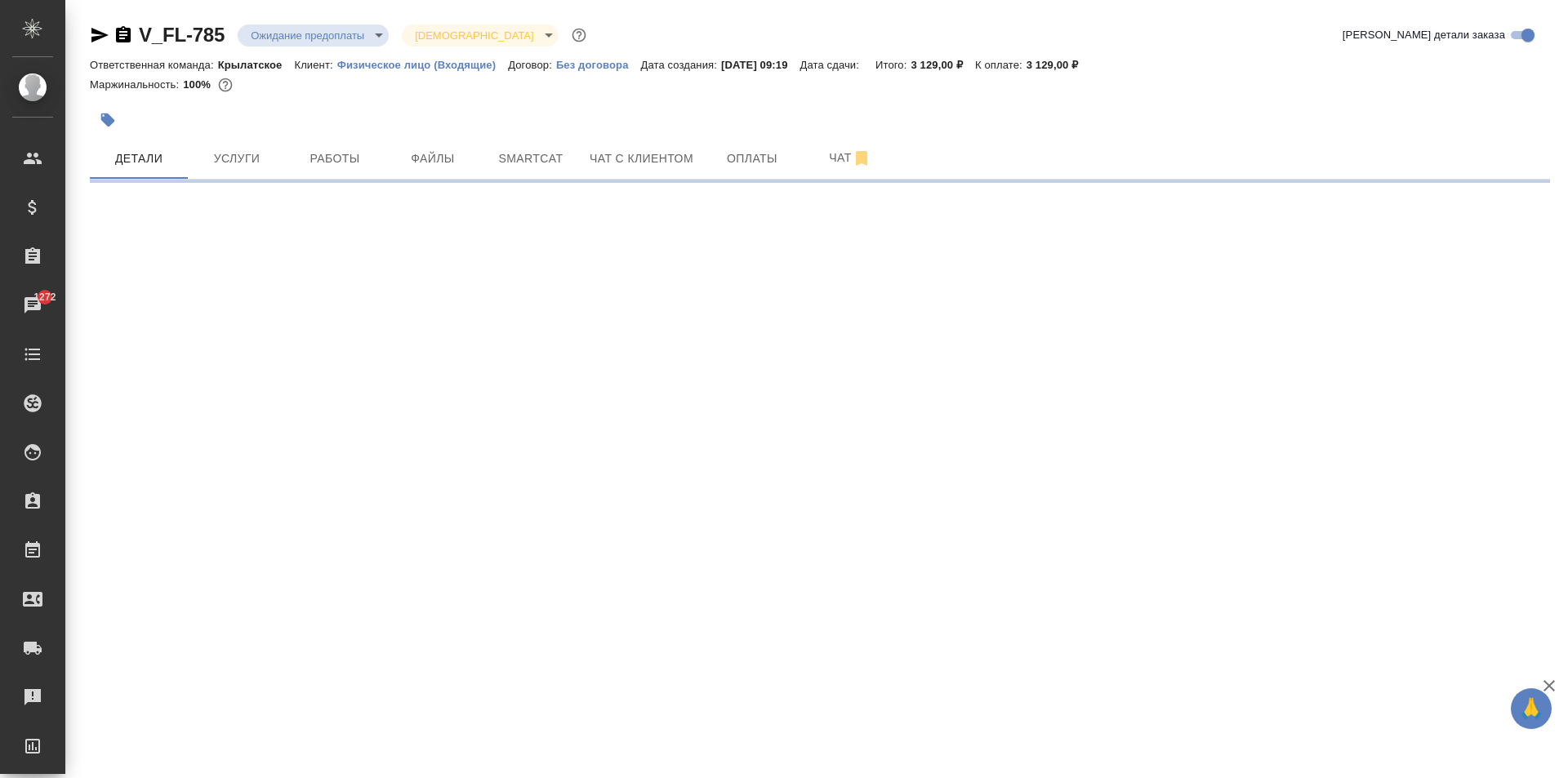
select select "RU"
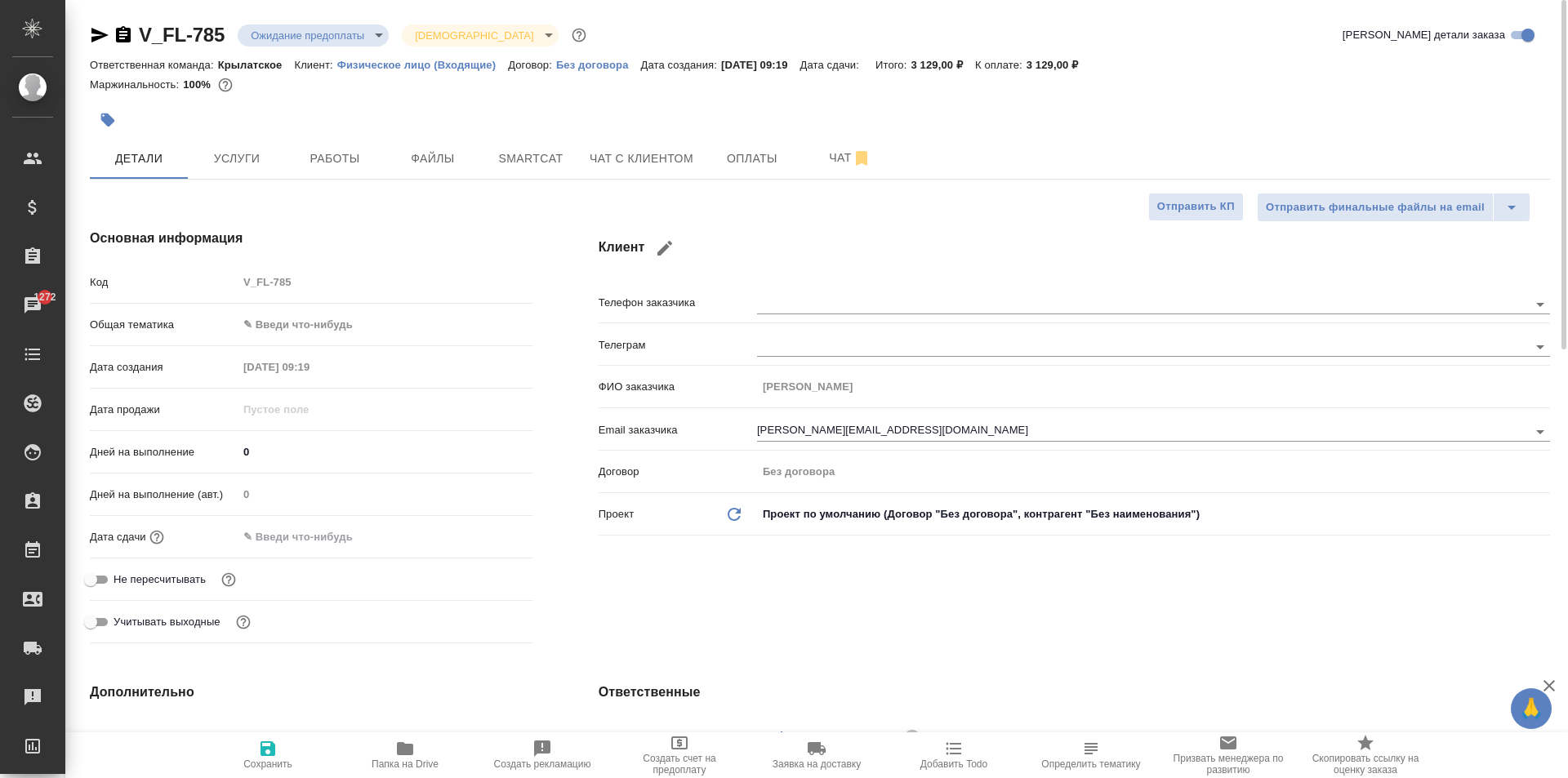
type textarea "x"
click at [288, 312] on body "🙏 .cls-1 fill:#fff; AWATERA [PERSON_NAME] Клиенты Спецификации Заказы 1272 Чаты…" at bounding box center [784, 389] width 1568 height 778
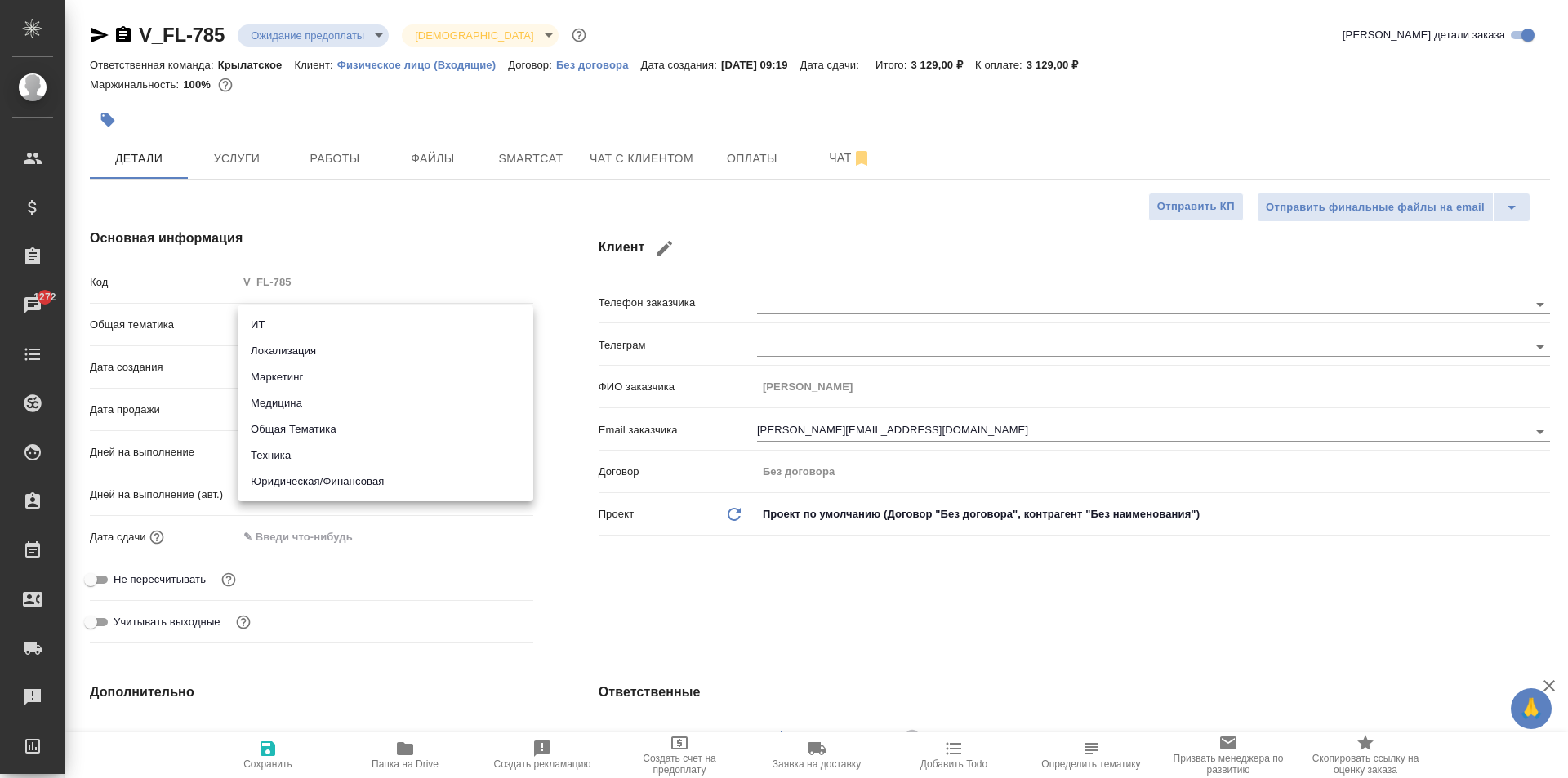
click at [321, 470] on li "Юридическая/Финансовая" at bounding box center [385, 482] width 295 height 26
type input "yr-fn"
type textarea "x"
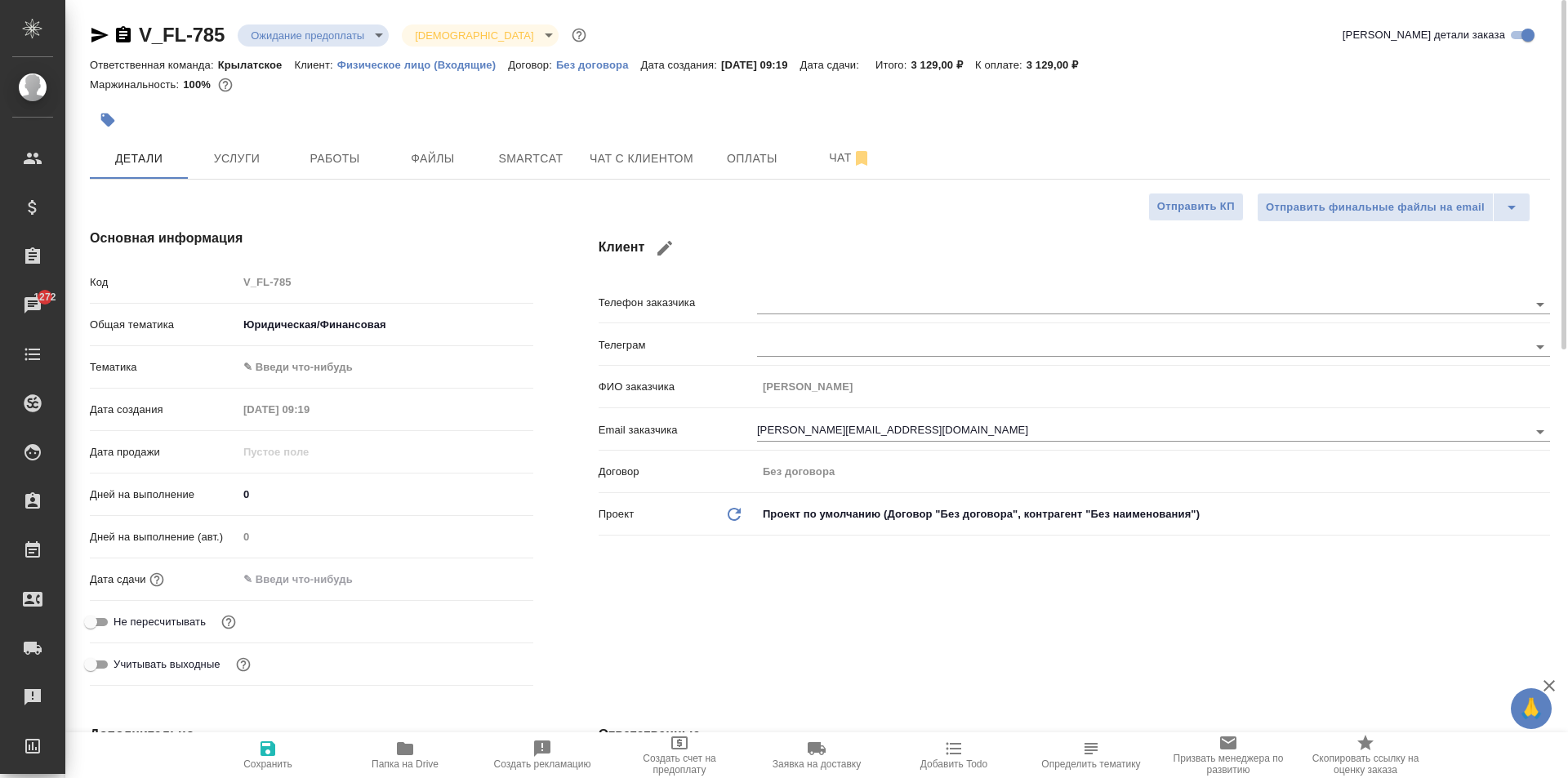
click at [281, 364] on body "🙏 .cls-1 fill:#fff; AWATERA [PERSON_NAME] Клиенты Спецификации Заказы 1272 Чаты…" at bounding box center [784, 389] width 1568 height 778
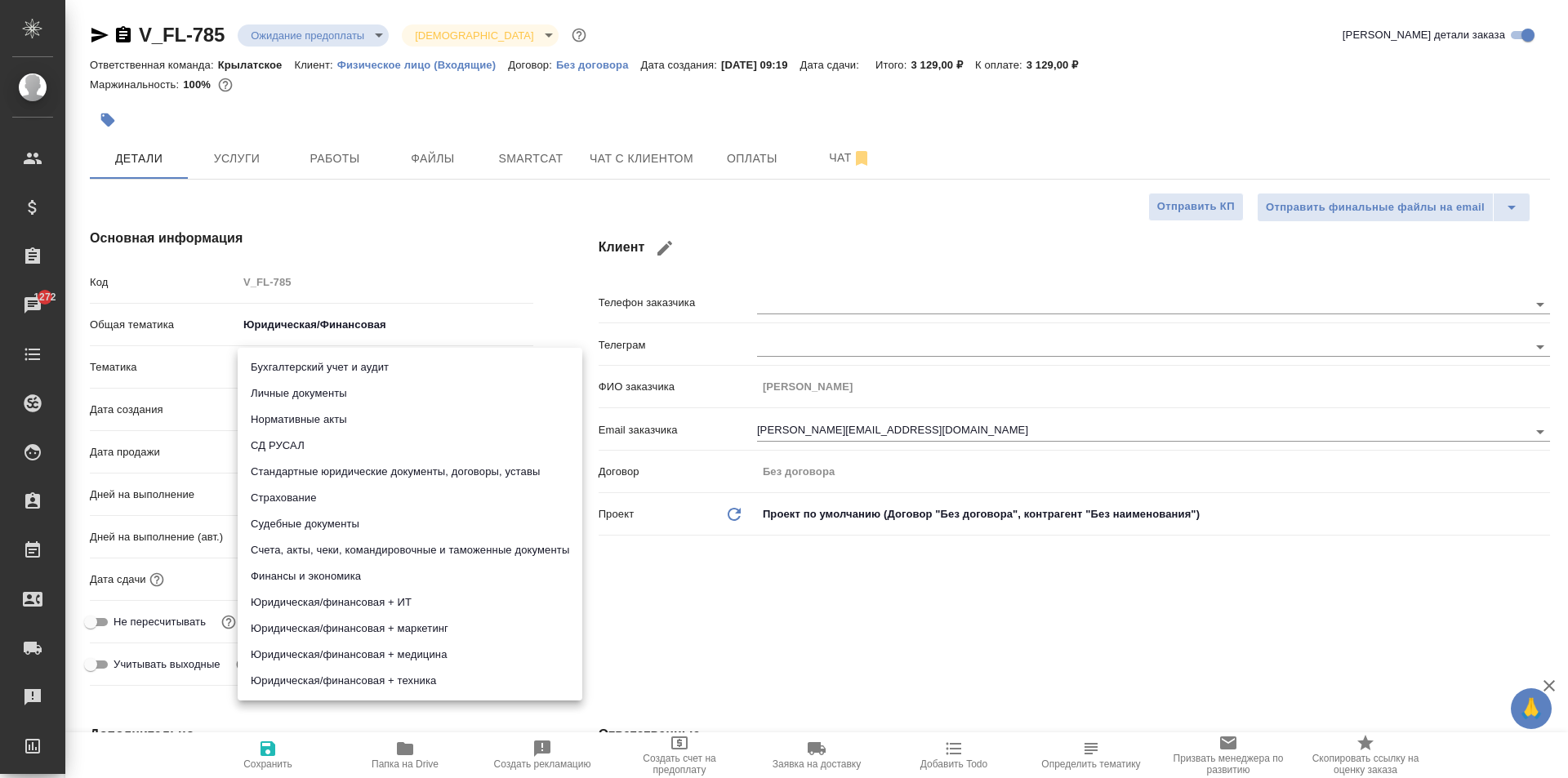
click at [271, 395] on li "Личные документы" at bounding box center [410, 394] width 344 height 26
type textarea "x"
type input "5a8b8b956a9677013d343cfe"
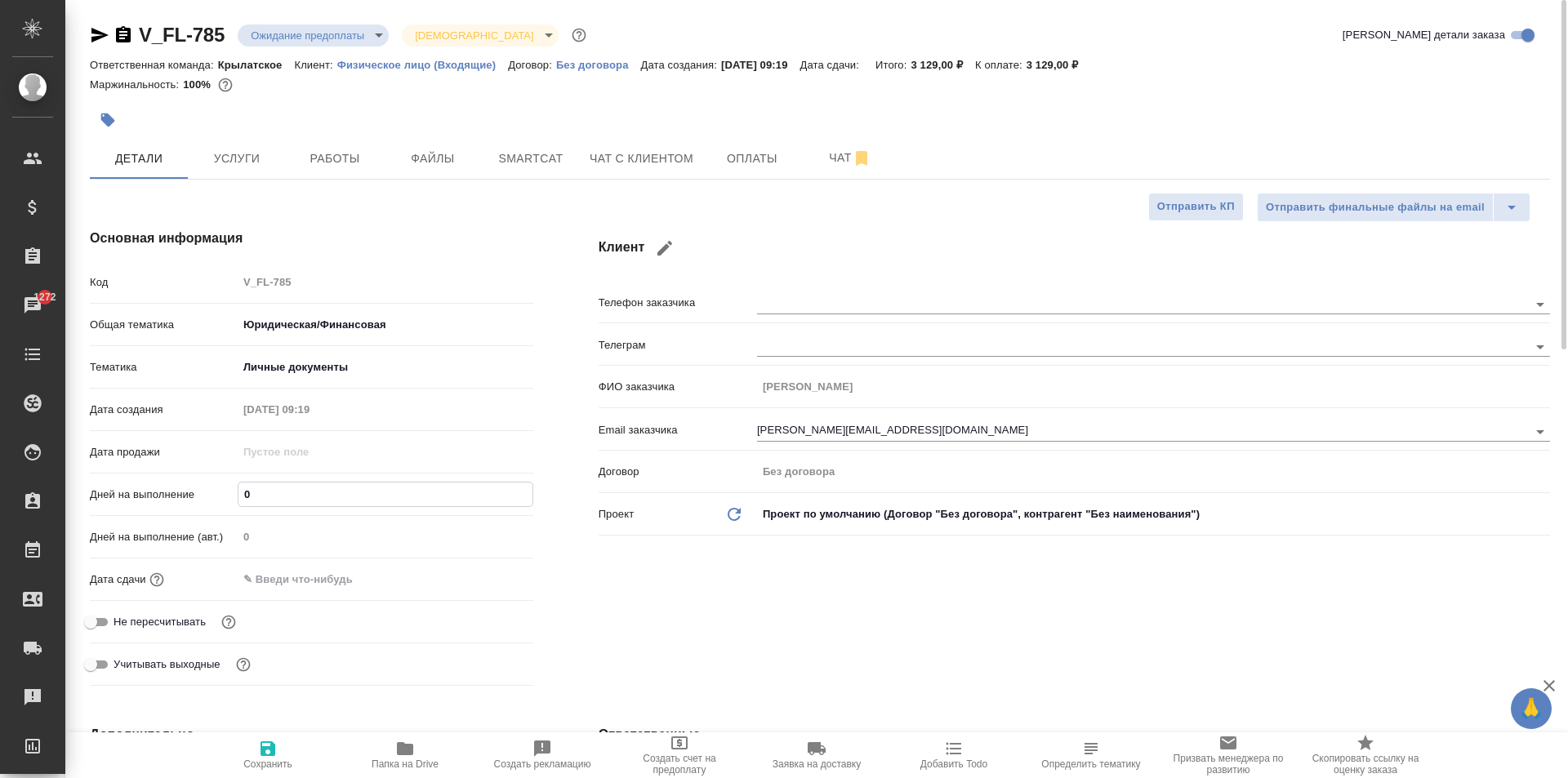
drag, startPoint x: 265, startPoint y: 492, endPoint x: 226, endPoint y: 482, distance: 40.3
click at [226, 482] on div "Дней на выполнение 0" at bounding box center [311, 494] width 444 height 29
type input "1"
type textarea "x"
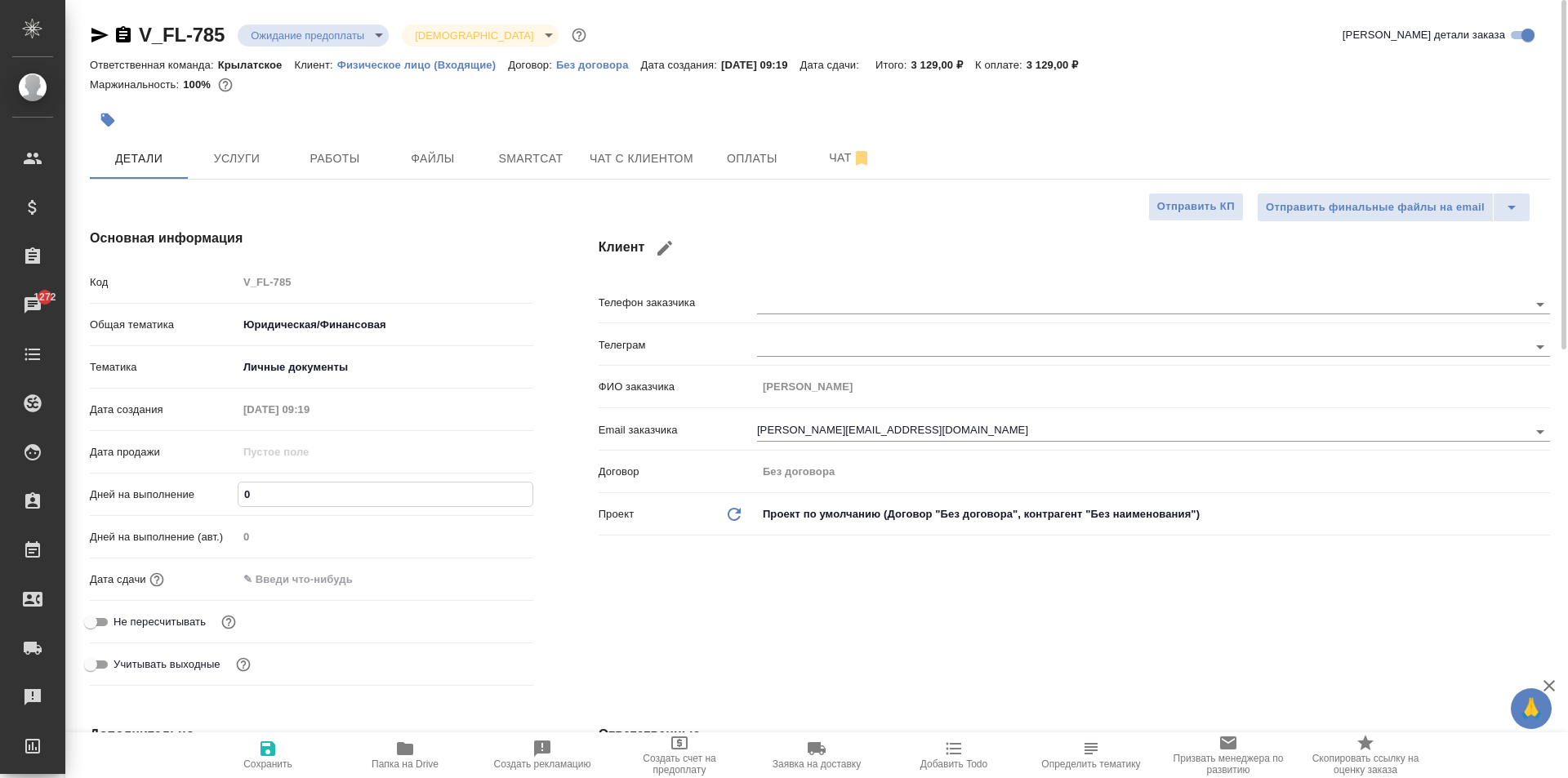
type textarea "x"
type input "1"
click at [282, 562] on div "Дней на выполнение (авт.) 0" at bounding box center [311, 543] width 444 height 43
click at [282, 568] on input "text" at bounding box center [309, 580] width 143 height 24
drag, startPoint x: 475, startPoint y: 566, endPoint x: 483, endPoint y: 579, distance: 15.3
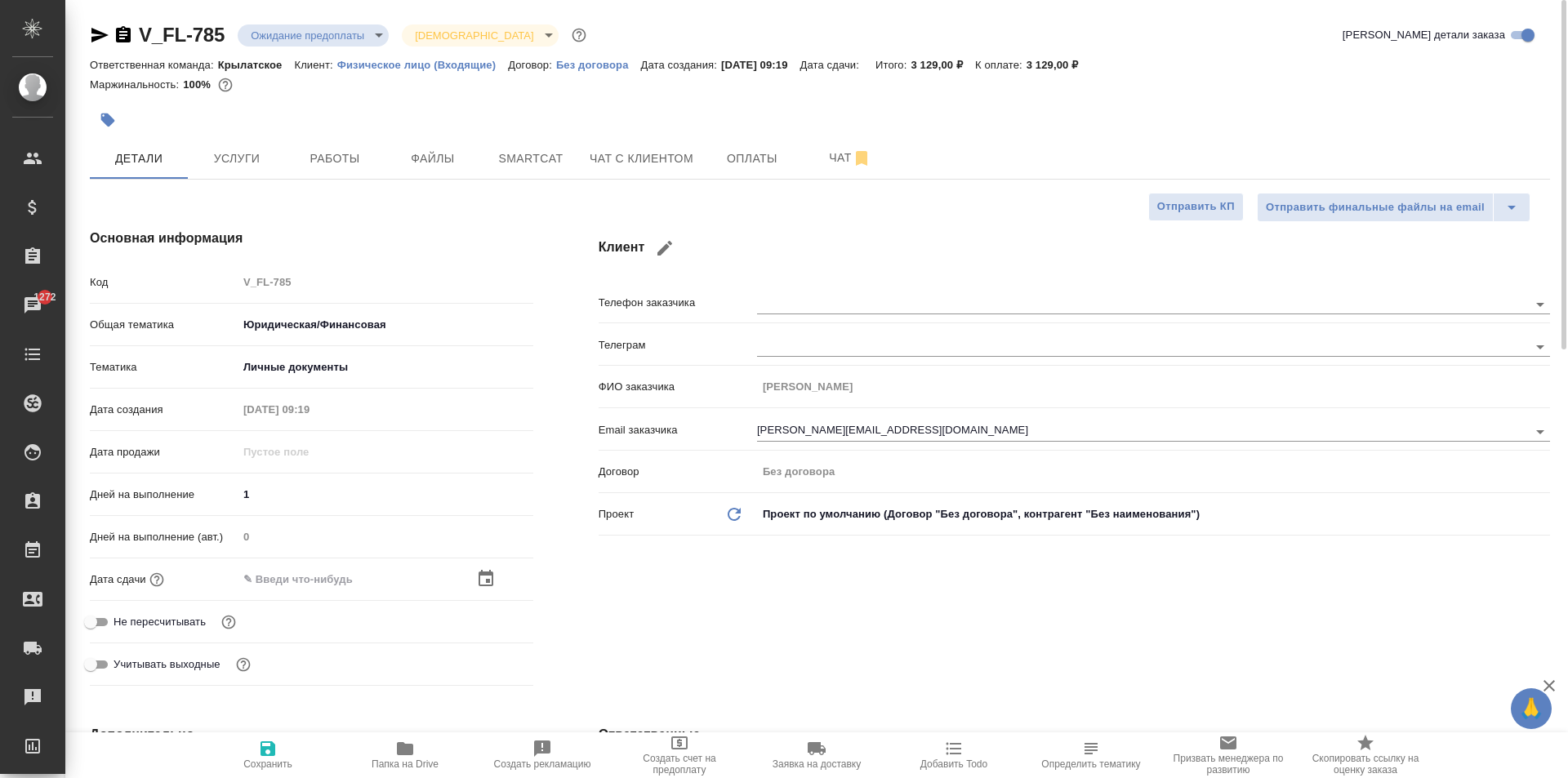
click at [476, 566] on div "Дата сдачи" at bounding box center [311, 579] width 444 height 29
click at [488, 582] on icon "button" at bounding box center [486, 578] width 15 height 16
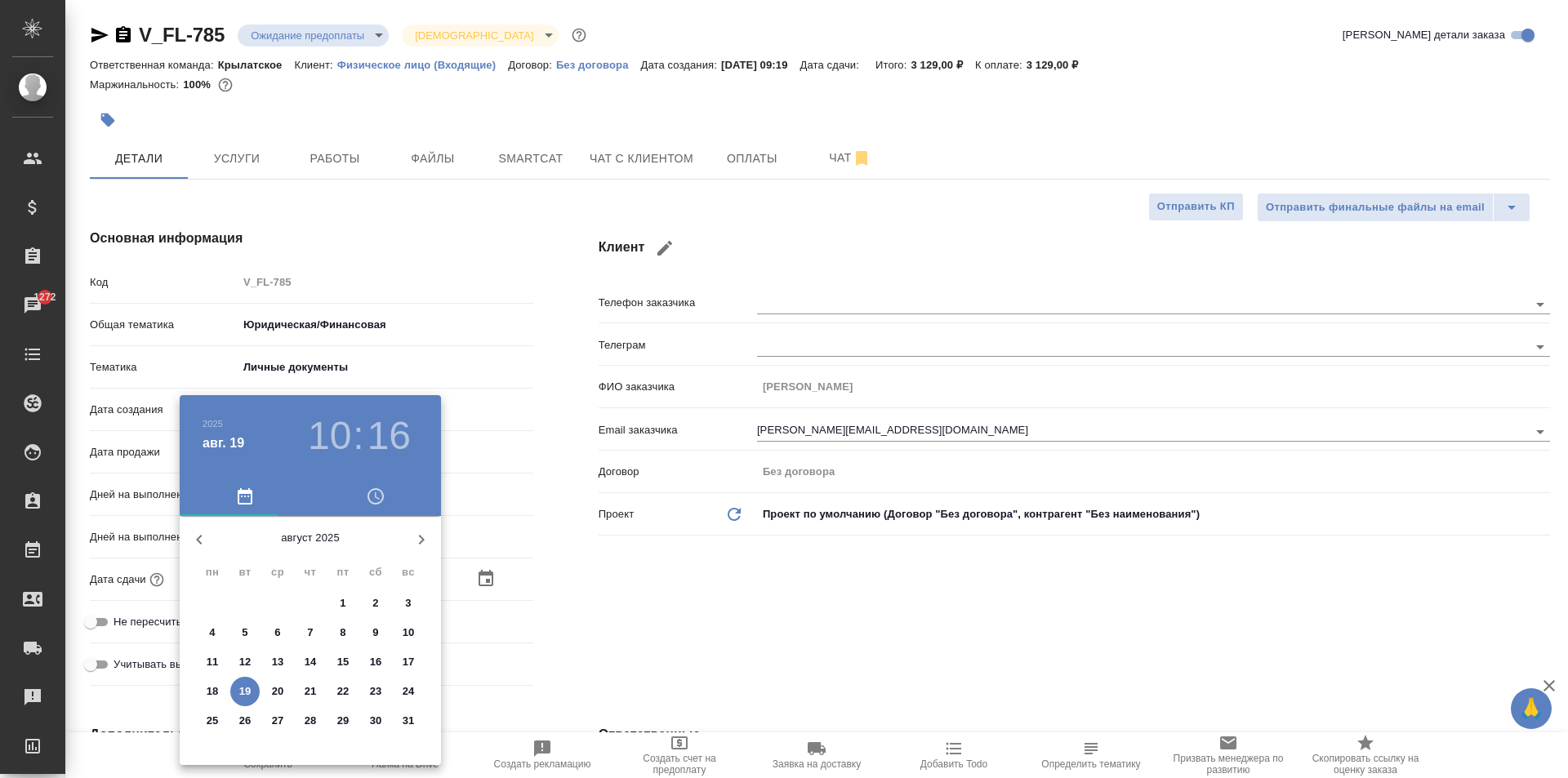
click at [274, 691] on p "20" at bounding box center [278, 691] width 12 height 16
type input "20.08.2025 10:16"
type textarea "x"
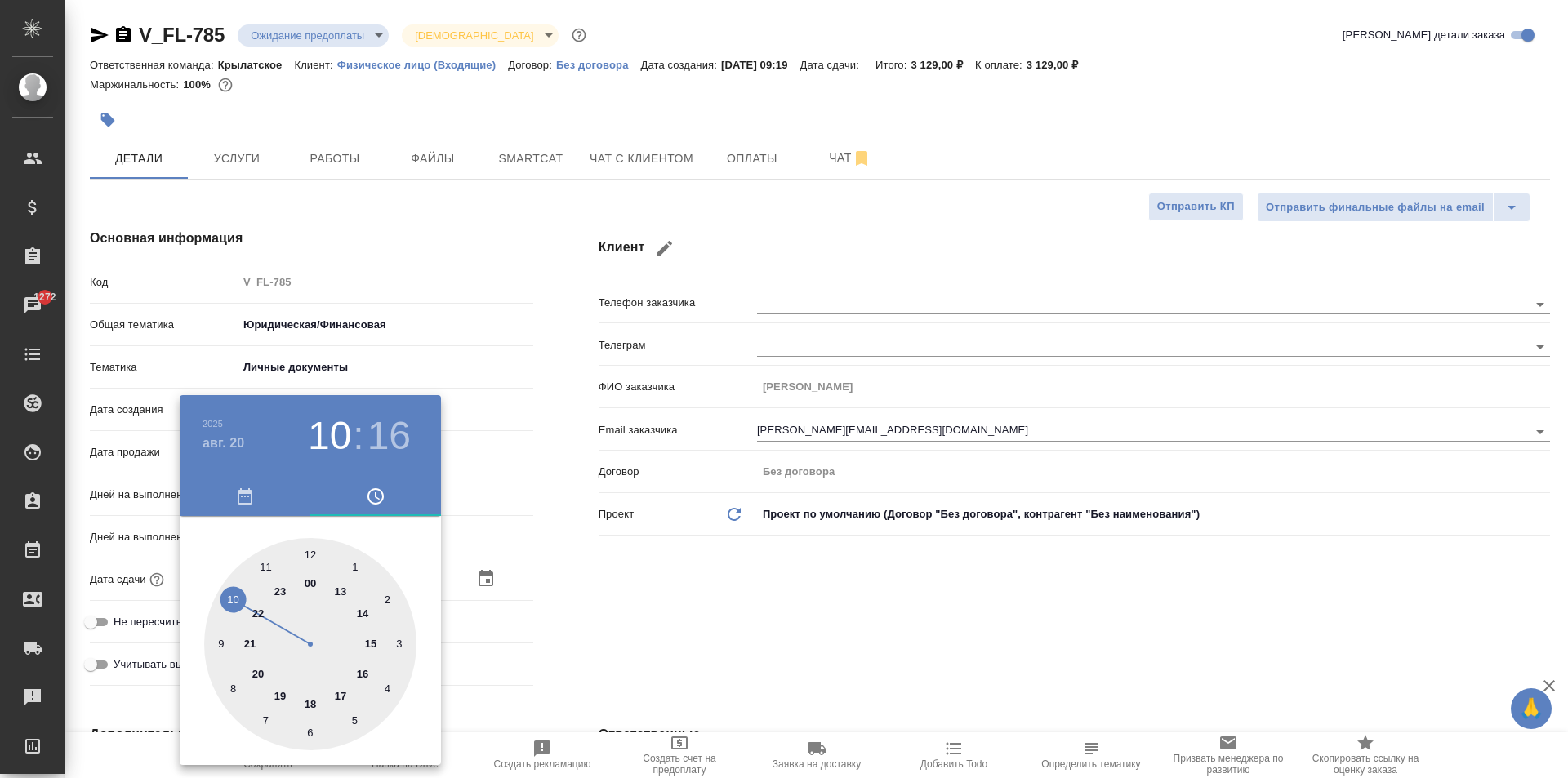
click at [313, 553] on div at bounding box center [309, 644] width 212 height 212
type input "20.08.2025 12:16"
type textarea "x"
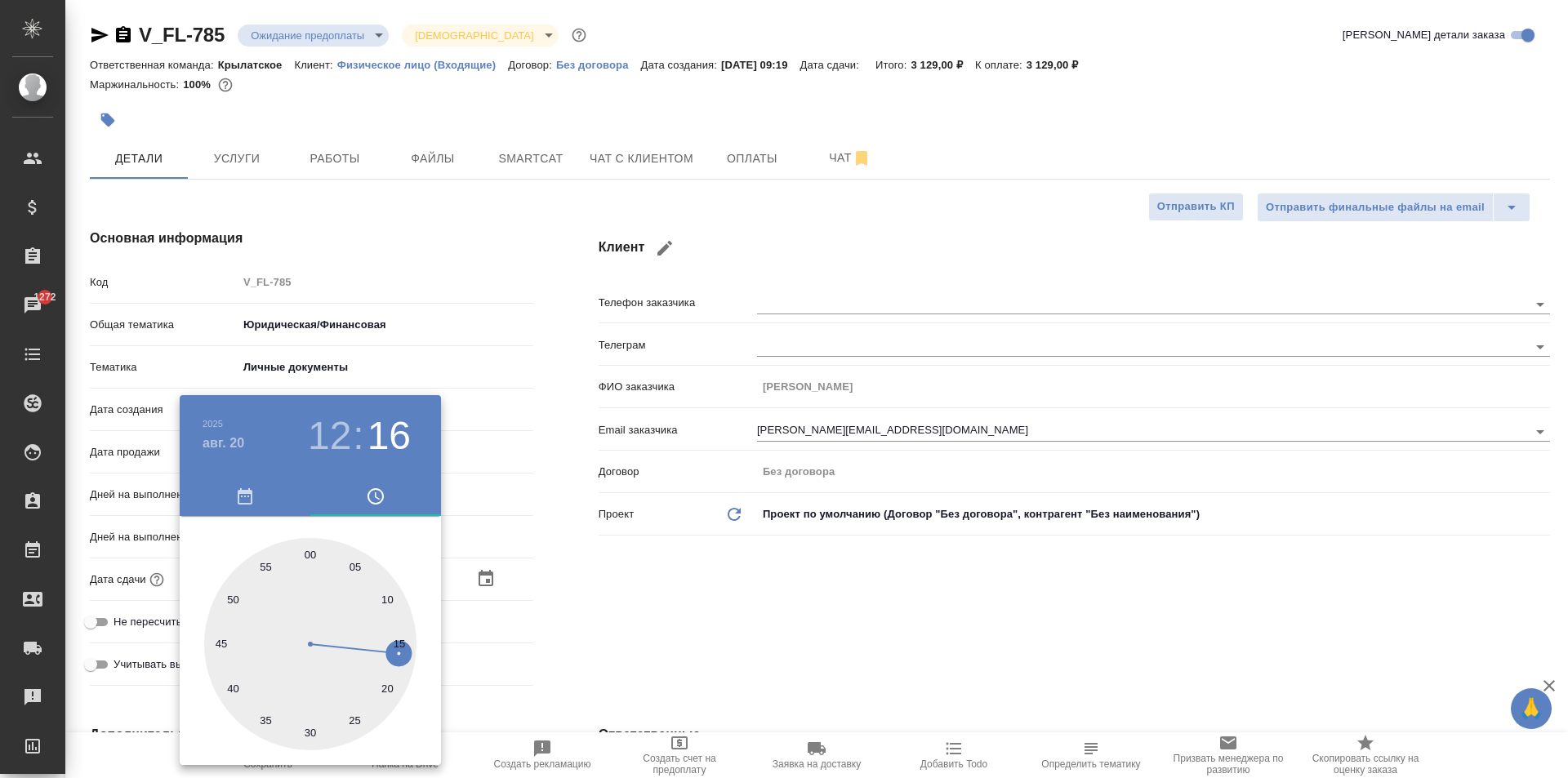
click at [309, 550] on div at bounding box center [309, 644] width 212 height 212
type input "20.08.2025 12:00"
type textarea "x"
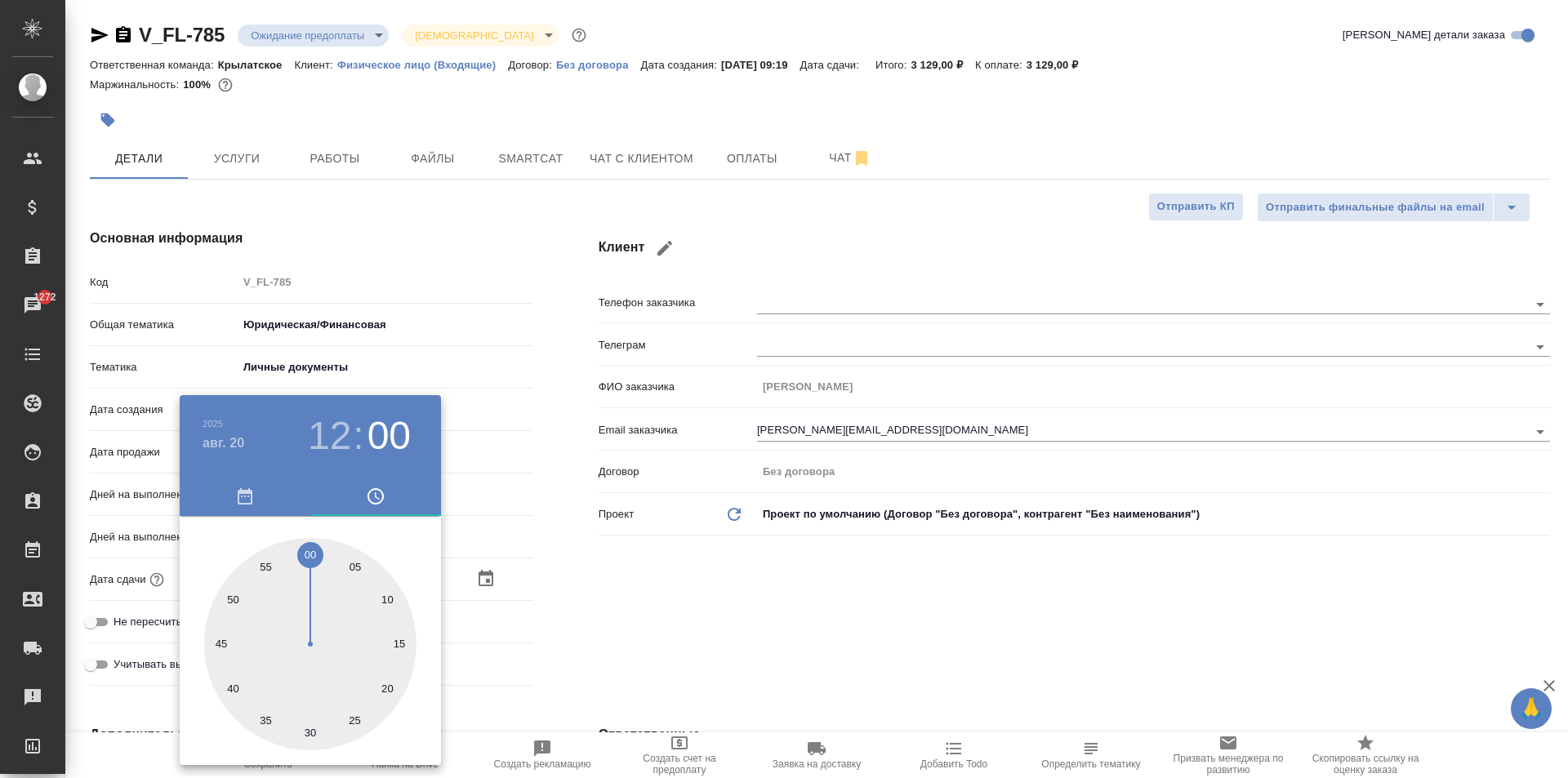
click at [309, 549] on div at bounding box center [309, 644] width 212 height 212
type textarea "x"
drag, startPoint x: 561, startPoint y: 557, endPoint x: 491, endPoint y: 572, distance: 71.6
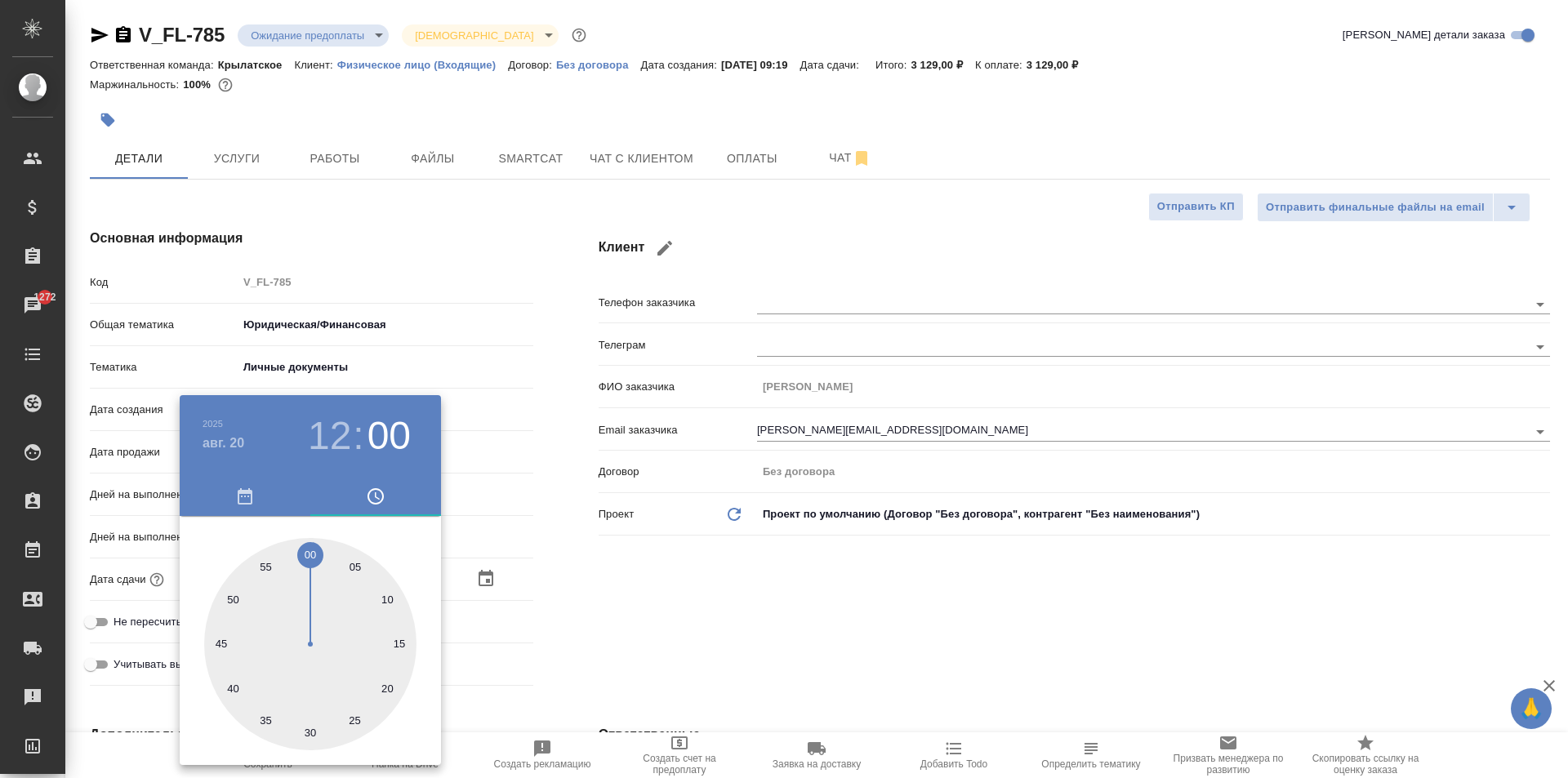
click at [556, 559] on div at bounding box center [784, 389] width 1568 height 778
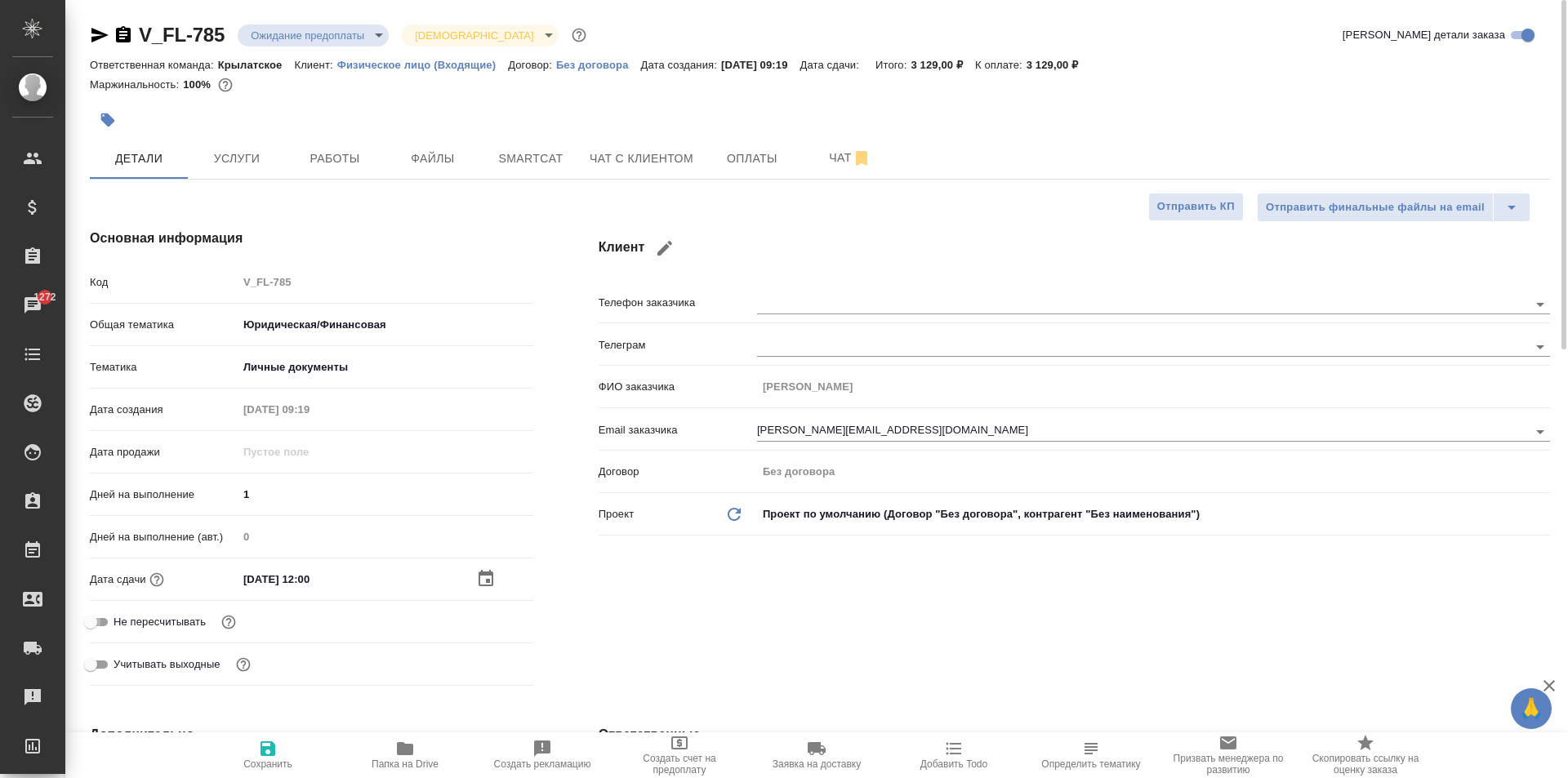
click at [106, 625] on input "Не пересчитывать" at bounding box center [91, 623] width 59 height 20
checkbox input "true"
type textarea "x"
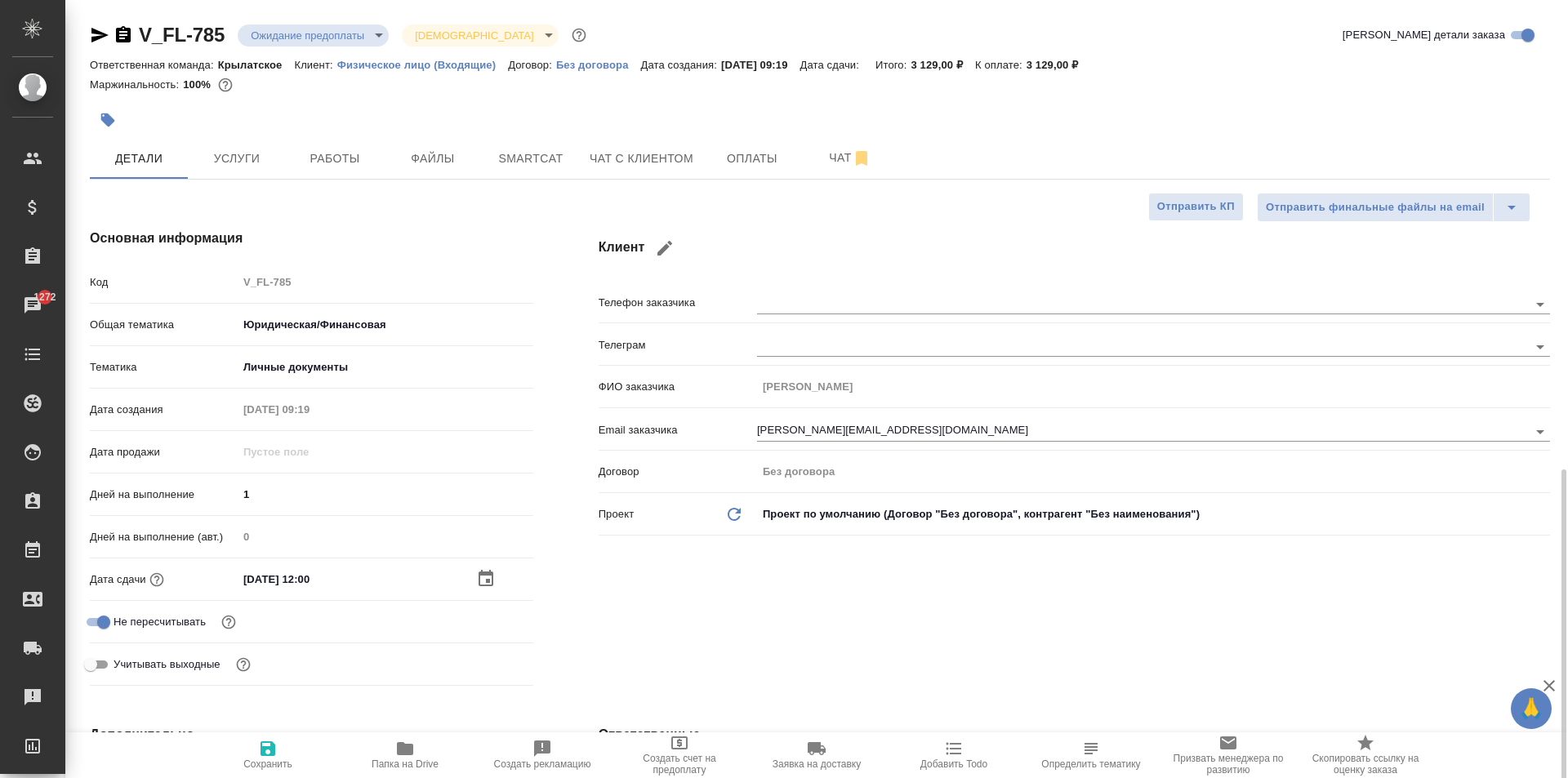
scroll to position [490, 0]
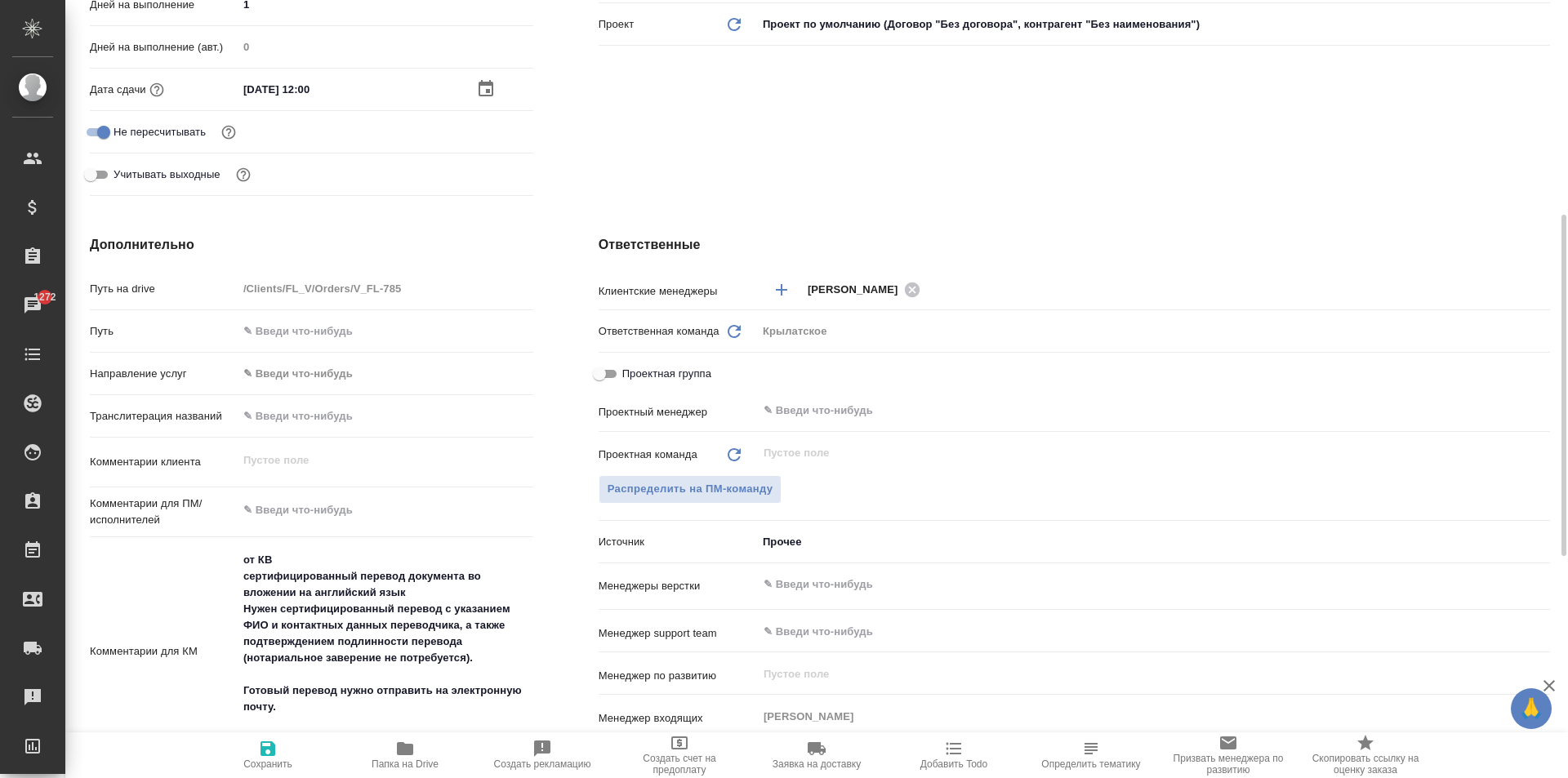
click at [321, 359] on body "🙏 .cls-1 fill:#fff; AWATERA Kasymov Timur Клиенты Спецификации Заказы 1272 Чаты…" at bounding box center [784, 389] width 1568 height 778
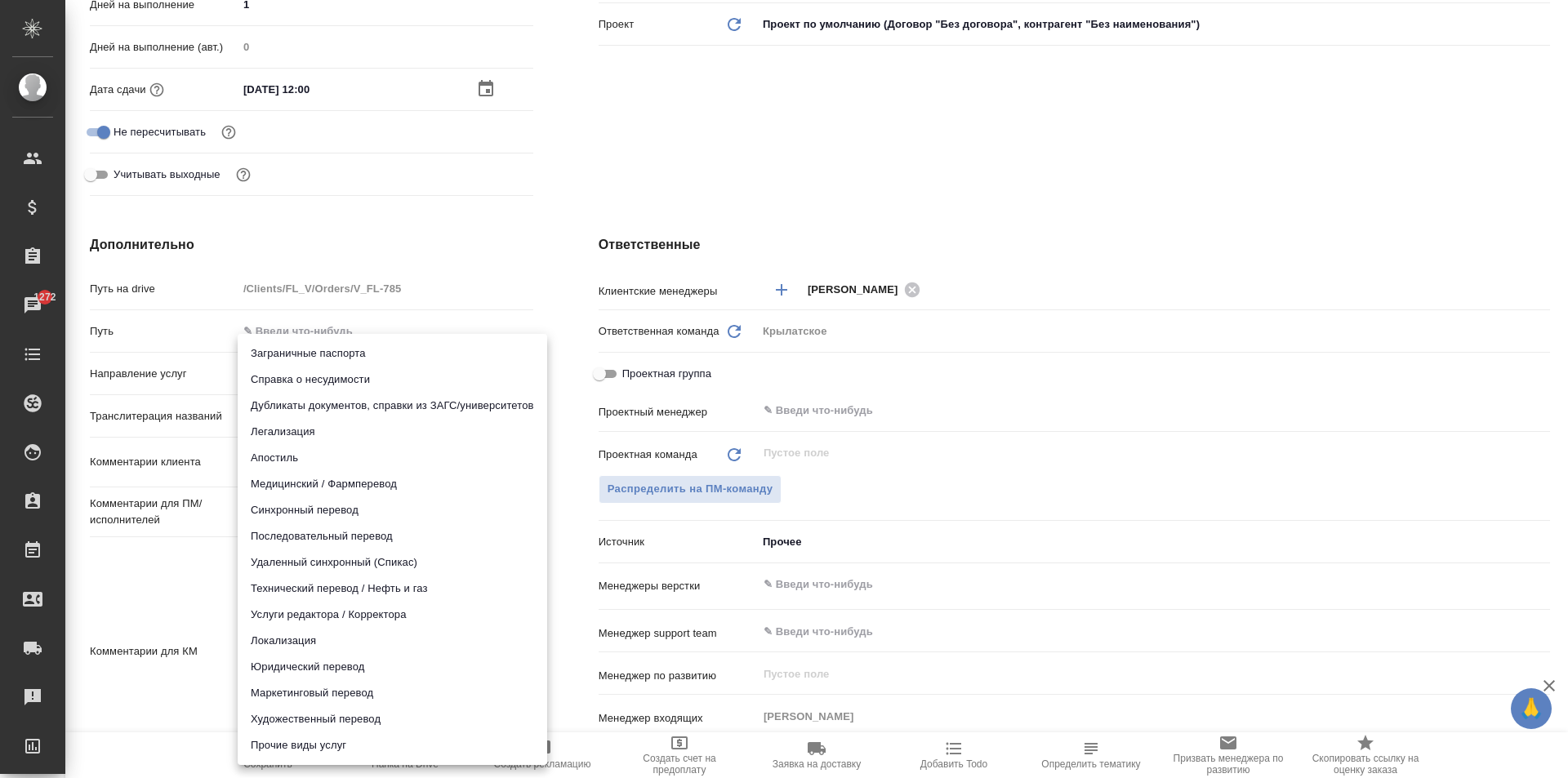
click at [292, 663] on li "Юридический перевод" at bounding box center [392, 668] width 309 height 26
type input "legalTranslation"
type textarea "x"
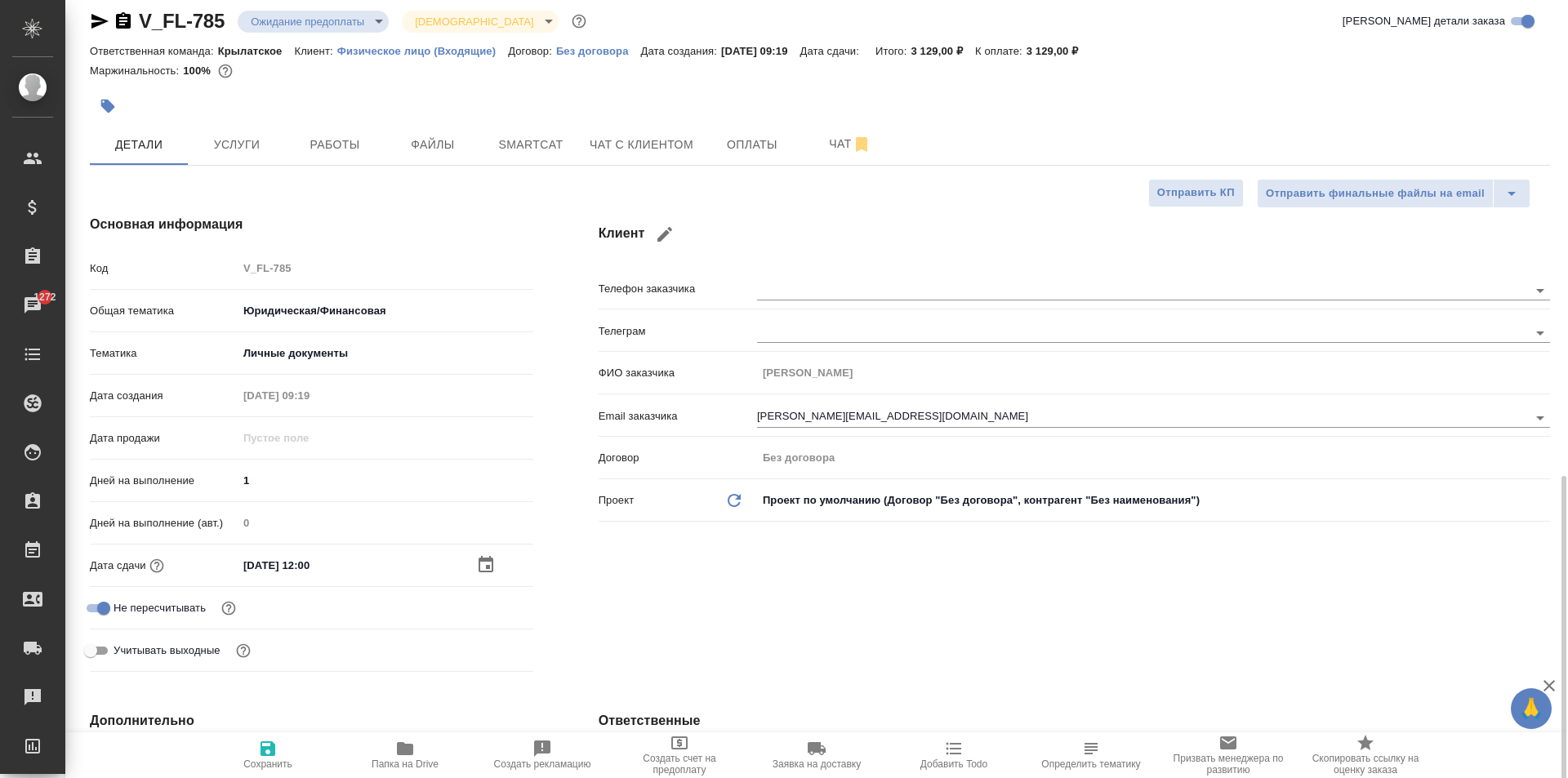
scroll to position [0, 0]
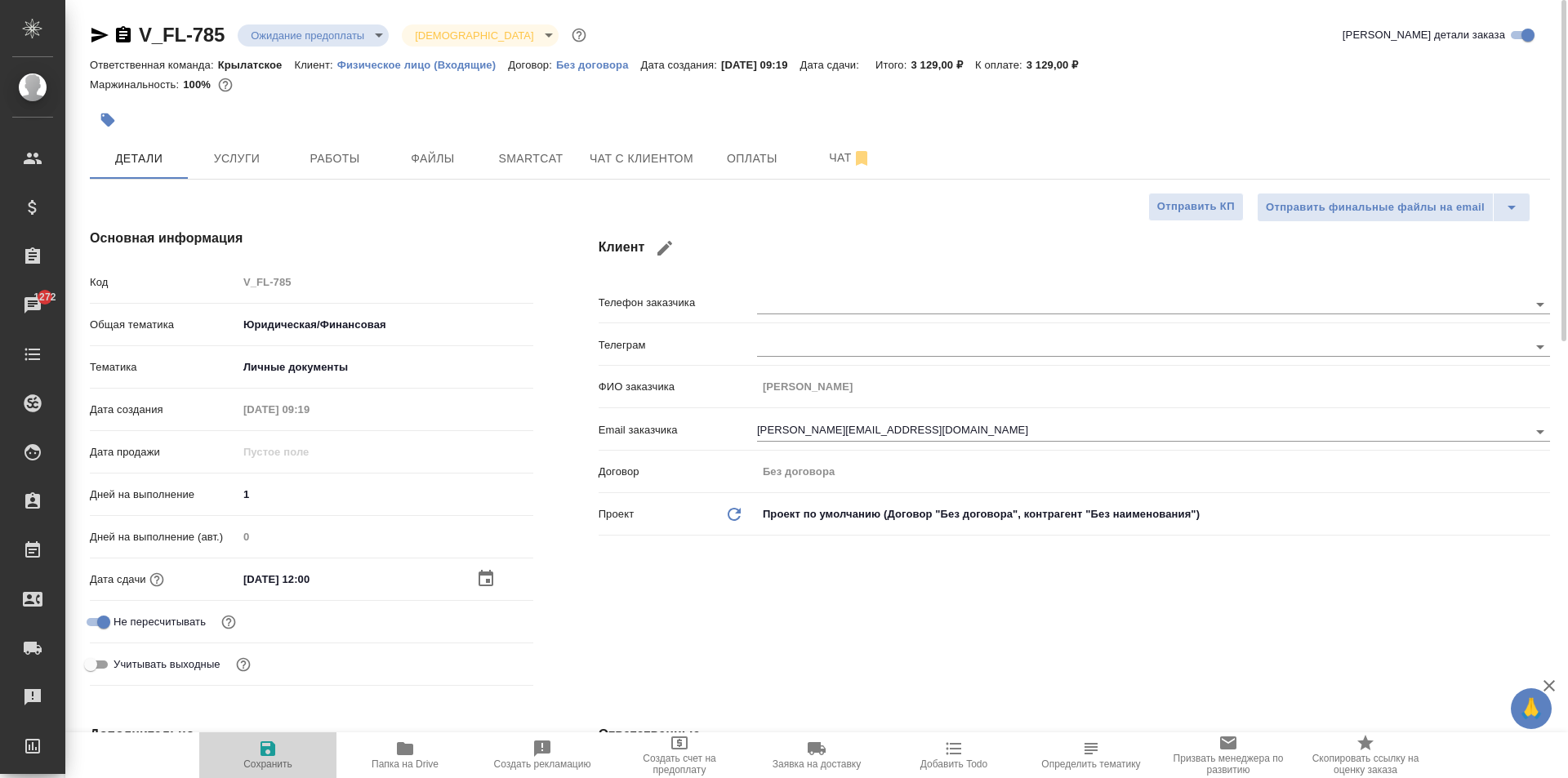
click at [245, 746] on span "Сохранить" at bounding box center [268, 754] width 117 height 31
type textarea "x"
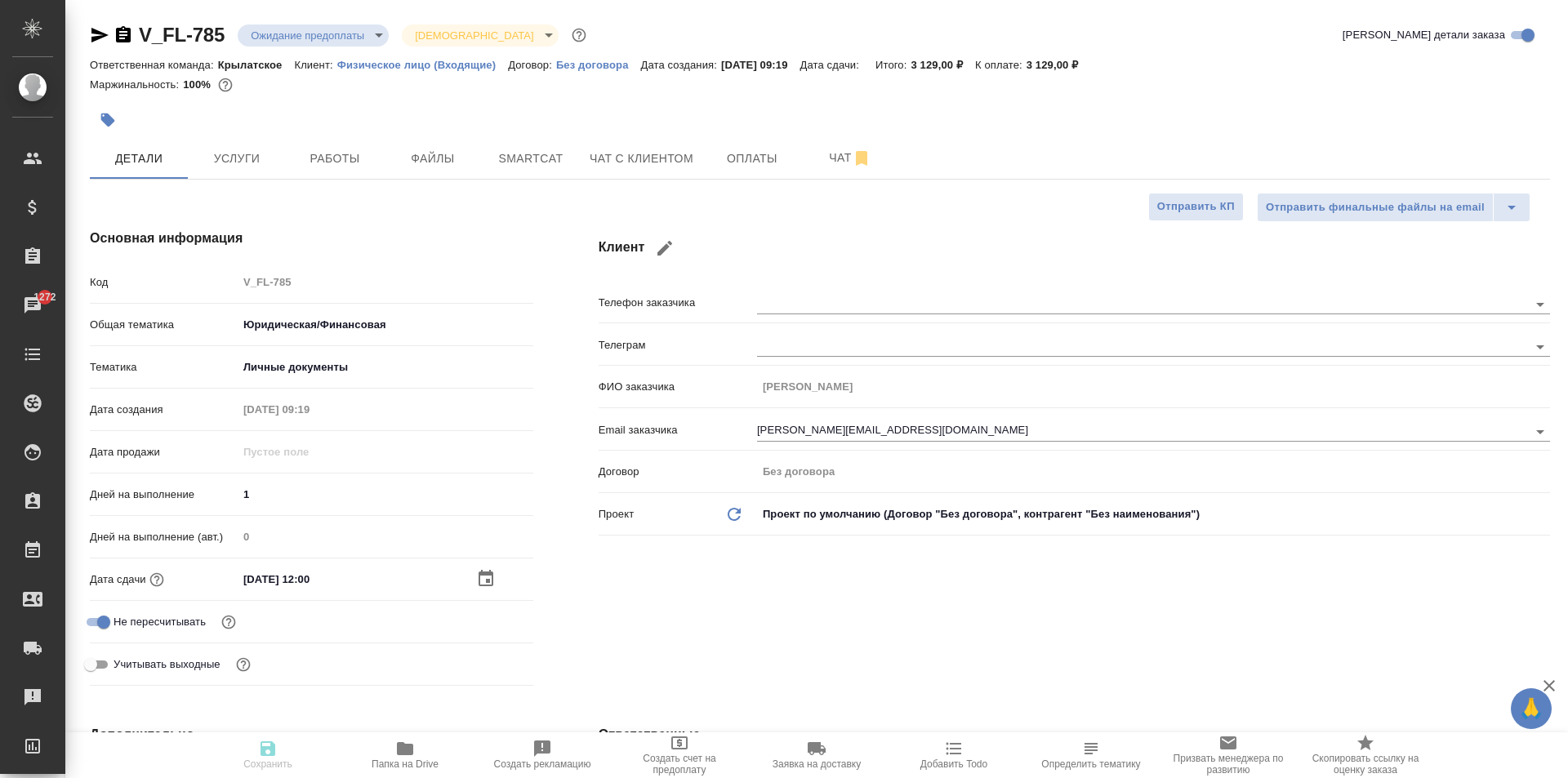
type textarea "x"
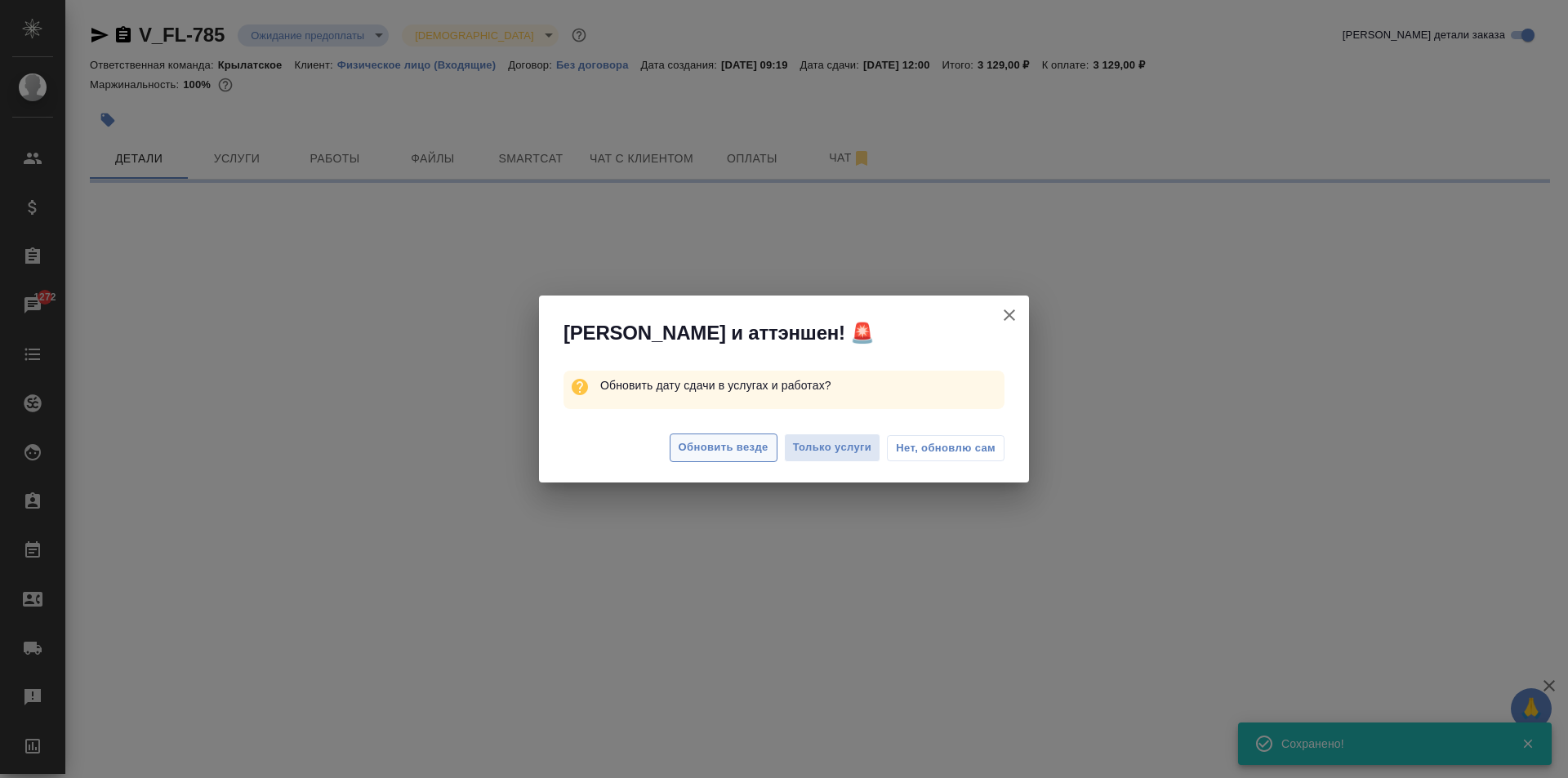
click at [759, 447] on span "Обновить везде" at bounding box center [723, 448] width 90 height 19
select select "RU"
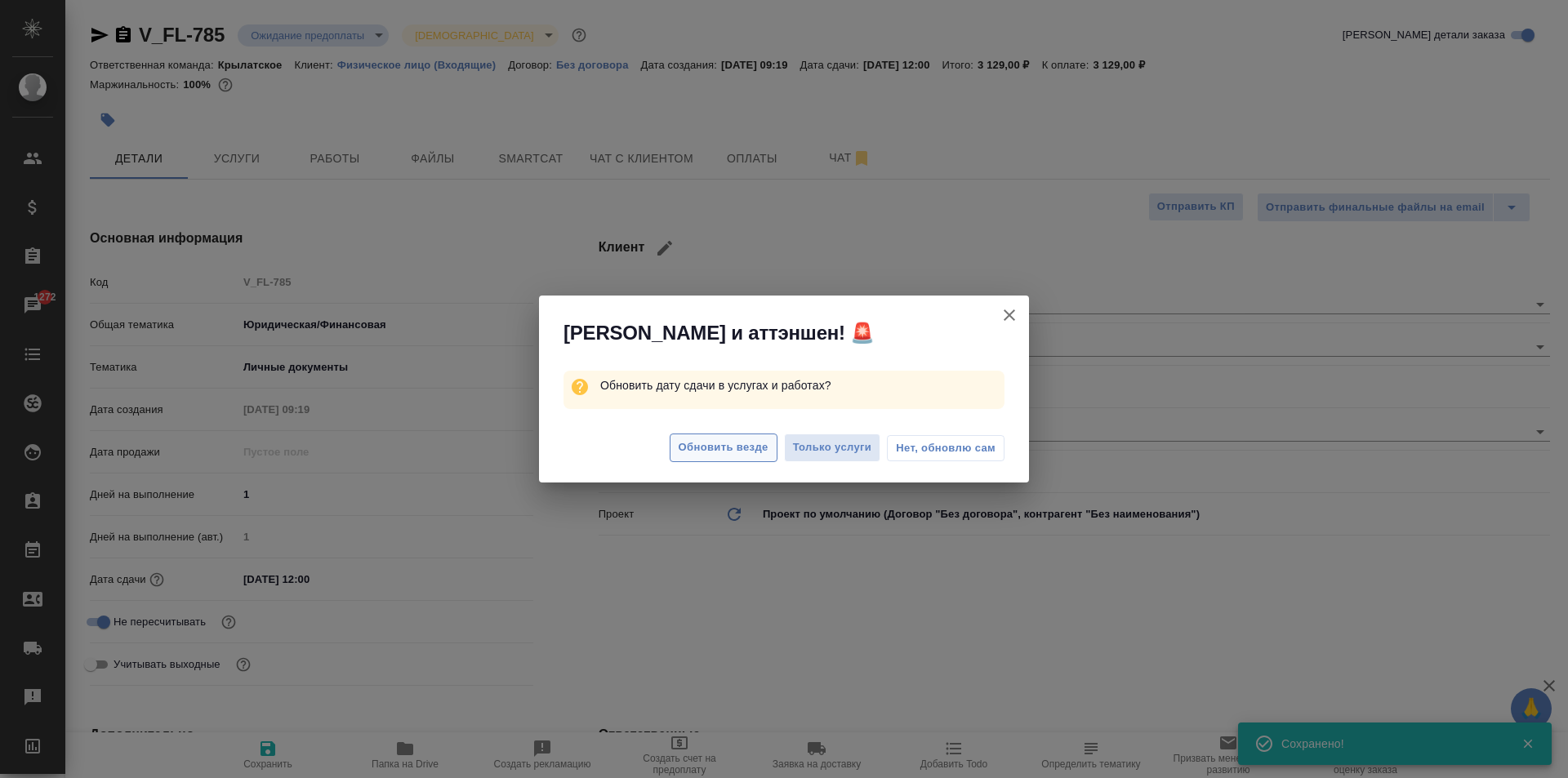
type textarea "x"
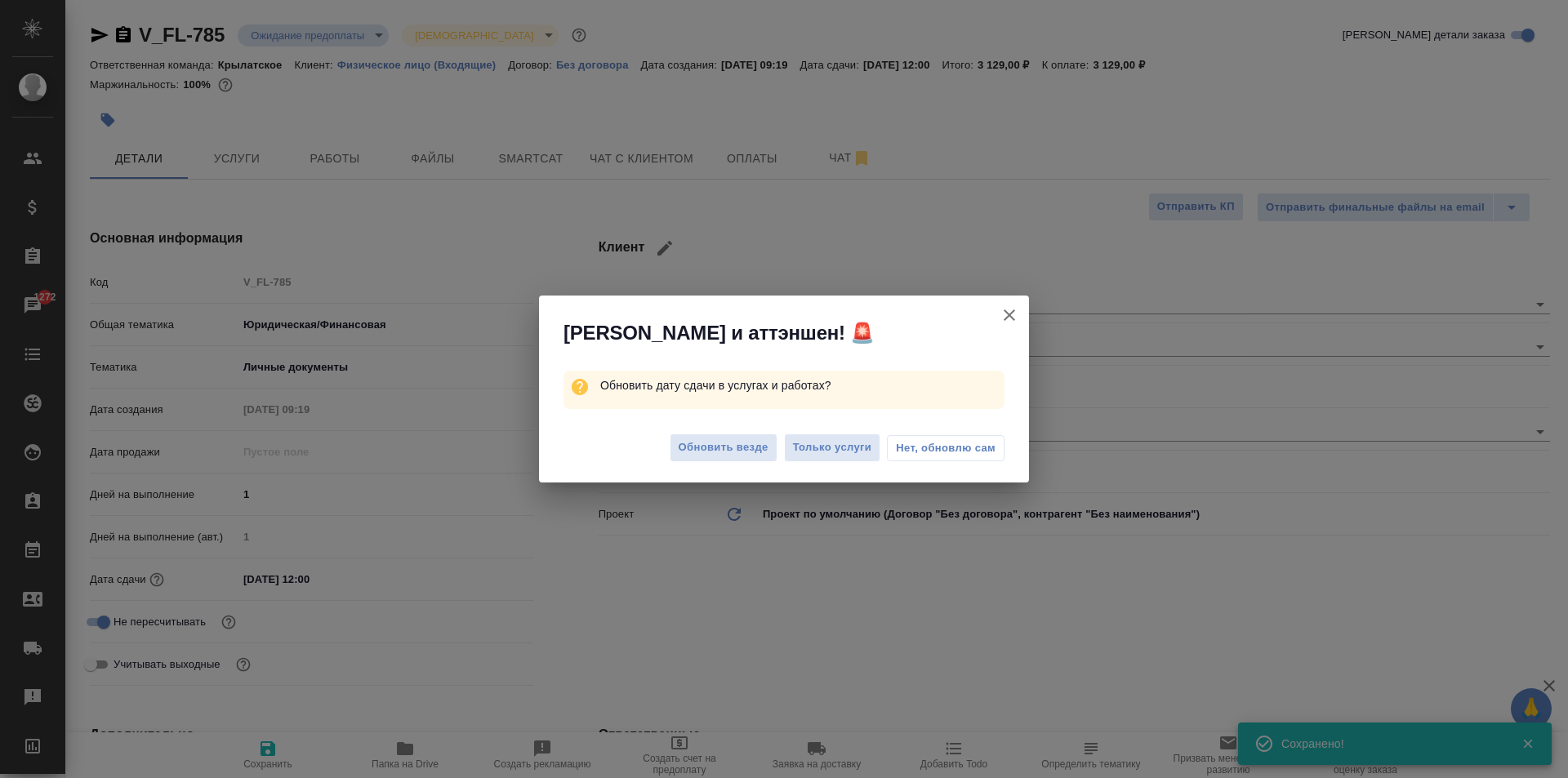
type textarea "x"
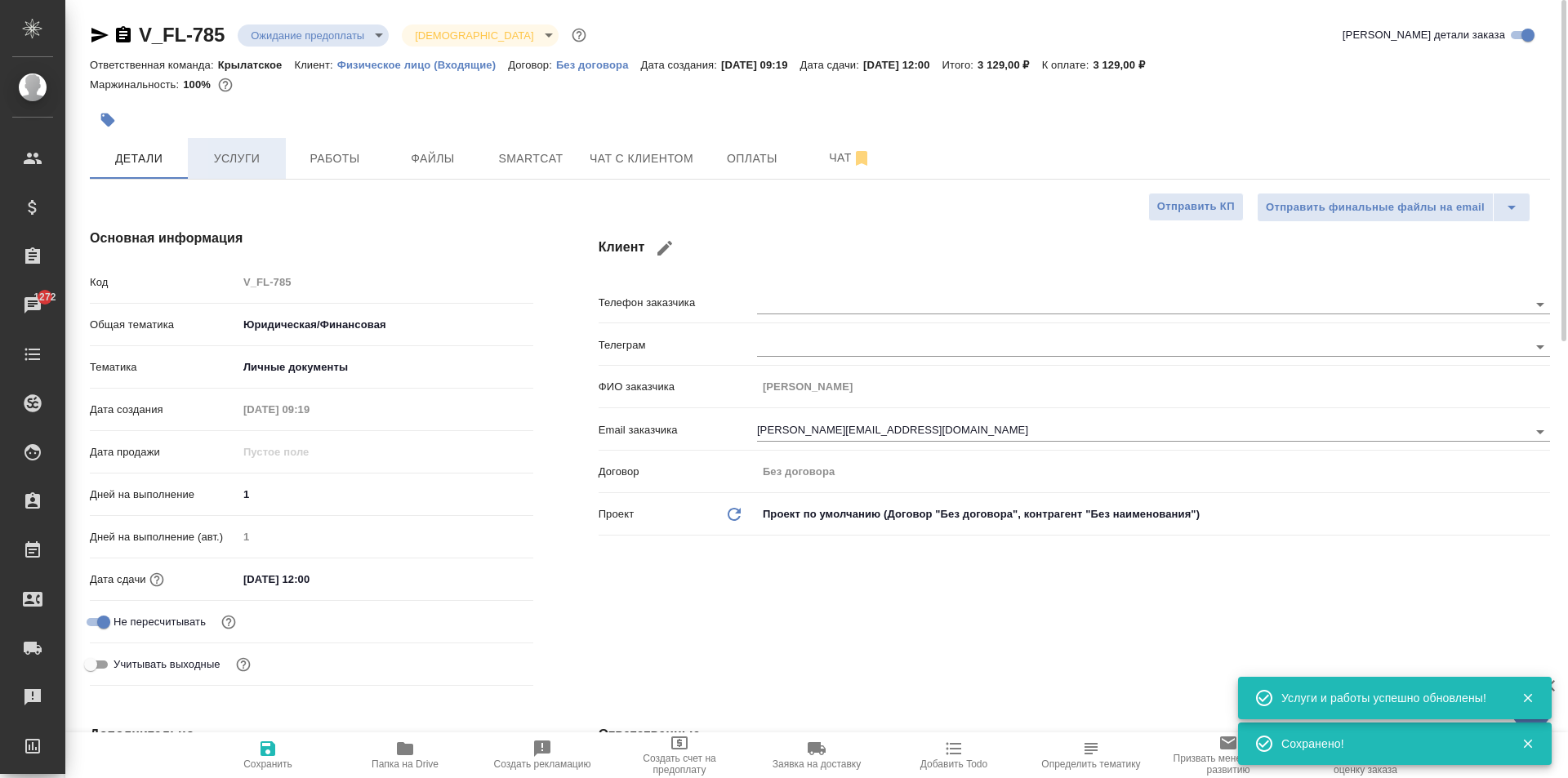
drag, startPoint x: 282, startPoint y: 203, endPoint x: 272, endPoint y: 160, distance: 44.1
click at [272, 160] on span "Услуги" at bounding box center [237, 158] width 79 height 21
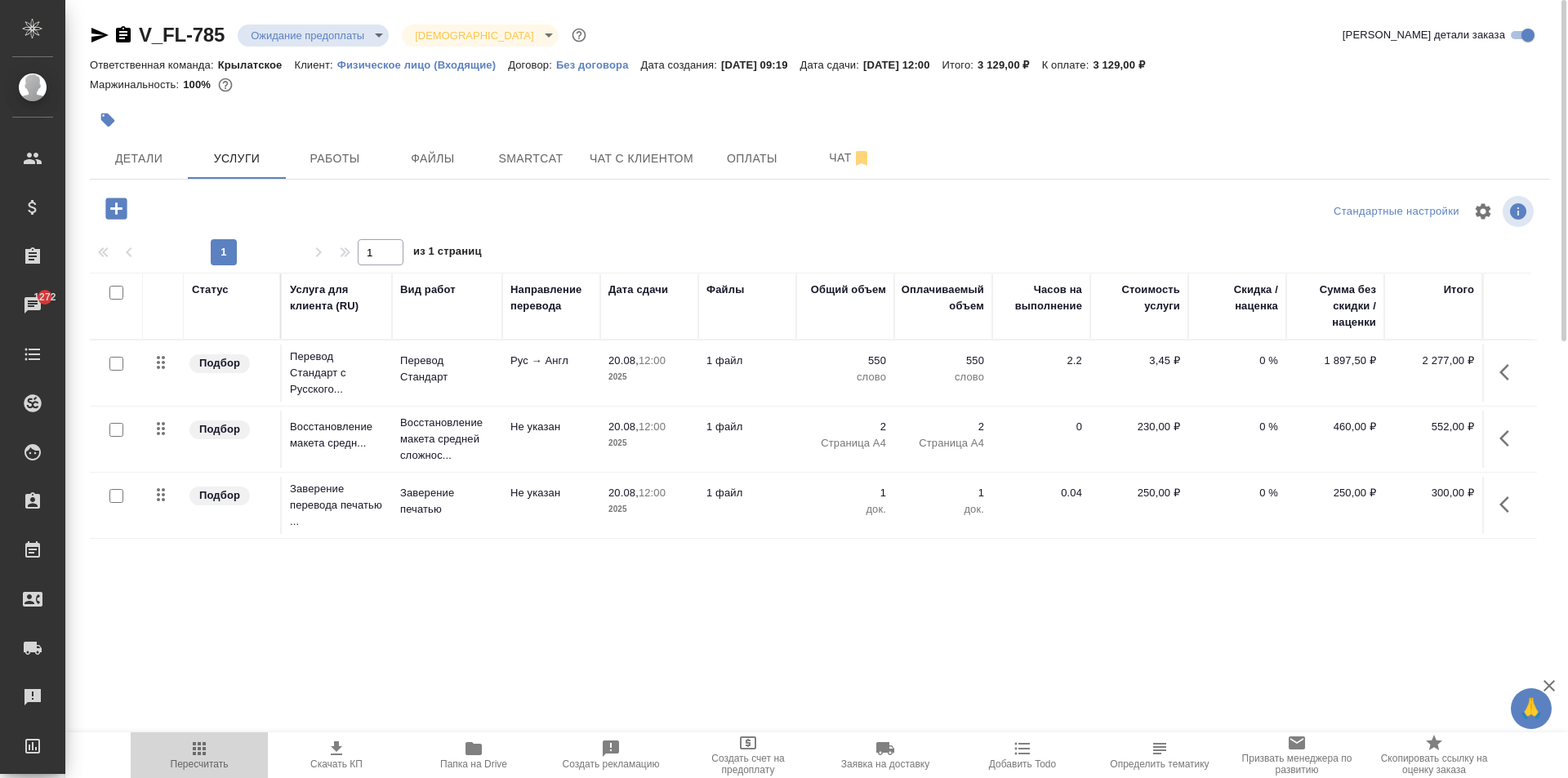
click at [228, 737] on button "Пересчитать" at bounding box center [199, 755] width 137 height 46
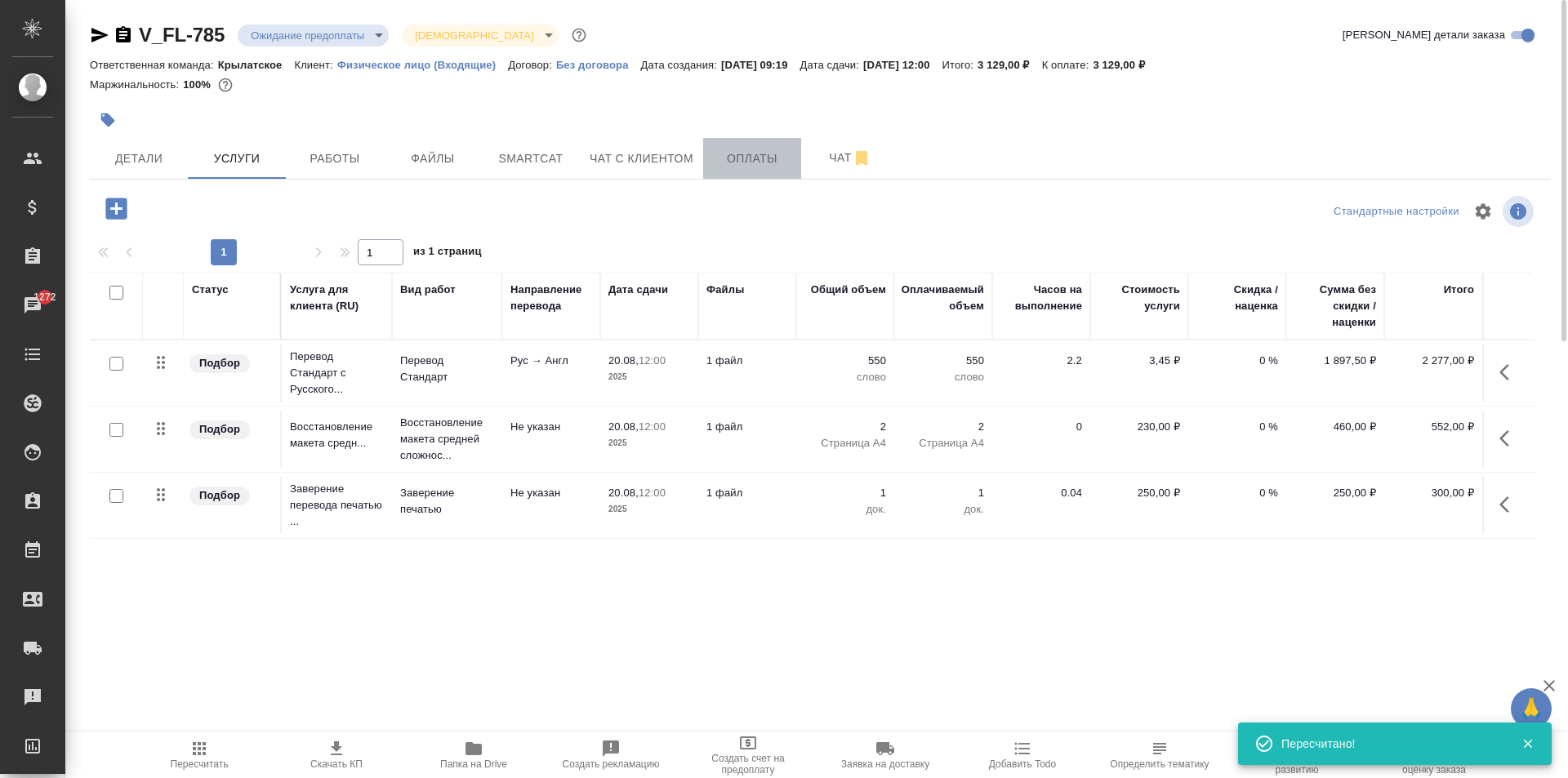
click at [742, 167] on span "Оплаты" at bounding box center [752, 158] width 79 height 21
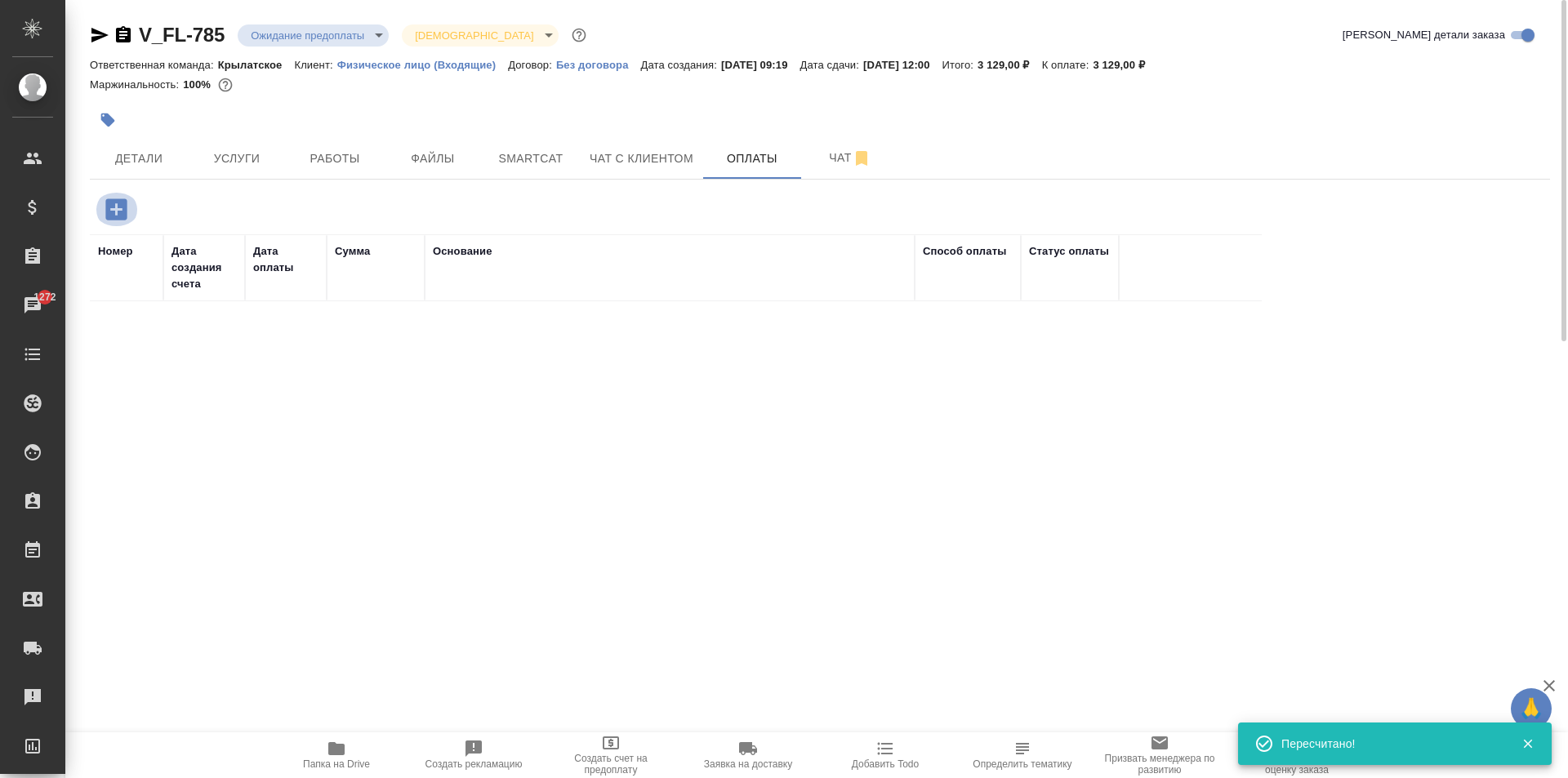
click at [121, 221] on icon "button" at bounding box center [116, 209] width 29 height 29
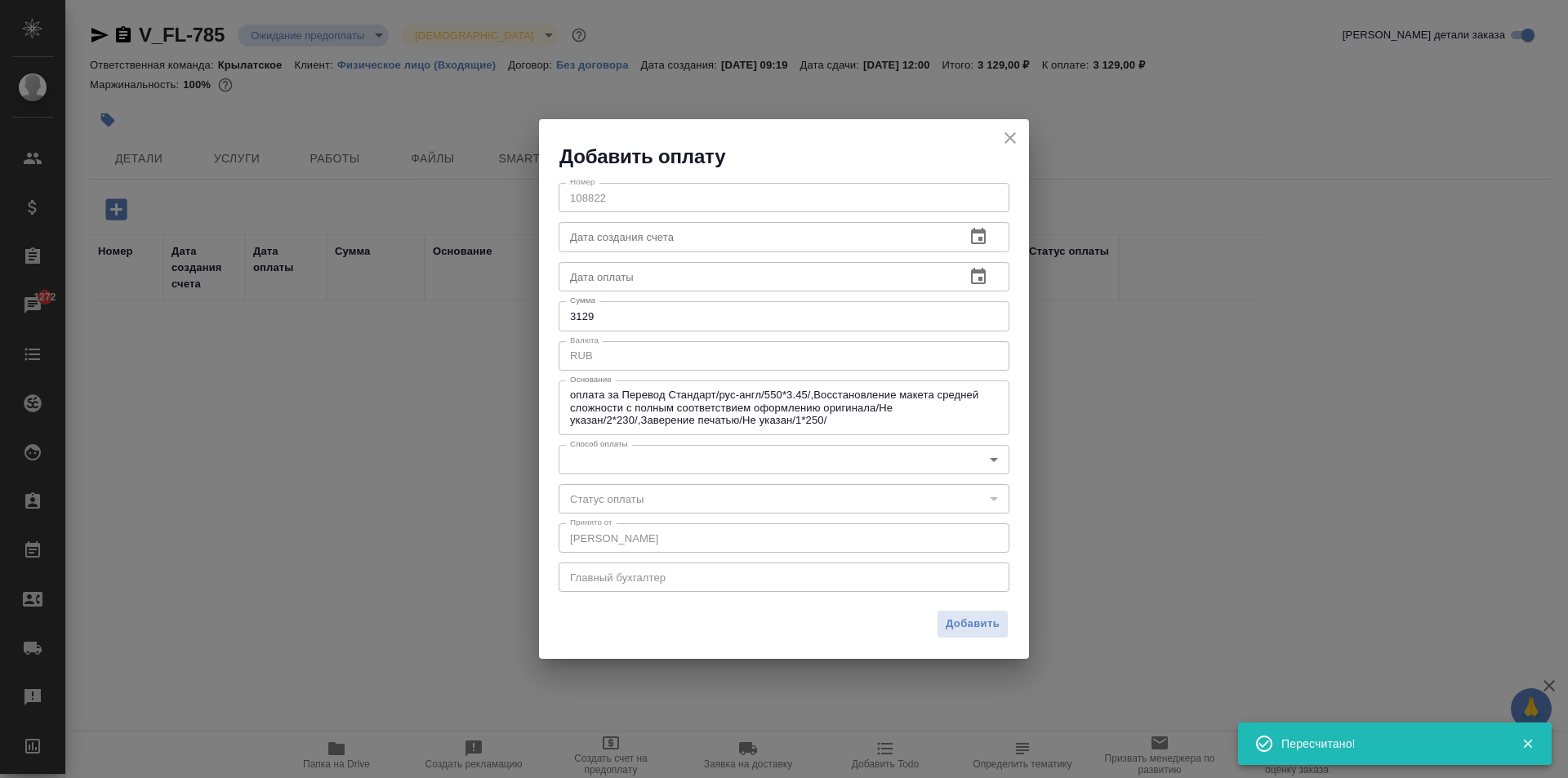
drag, startPoint x: 675, startPoint y: 482, endPoint x: 661, endPoint y: 459, distance: 26.9
click at [664, 462] on div "Номер 108822 Номер Дата создания счета Дата создания счета Дата оплаты Дата опл…" at bounding box center [784, 386] width 490 height 433
click at [661, 459] on body "🙏 .cls-1 fill:#fff; AWATERA Kasymov Timur Клиенты Спецификации Заказы 1272 Чаты…" at bounding box center [784, 389] width 1568 height 778
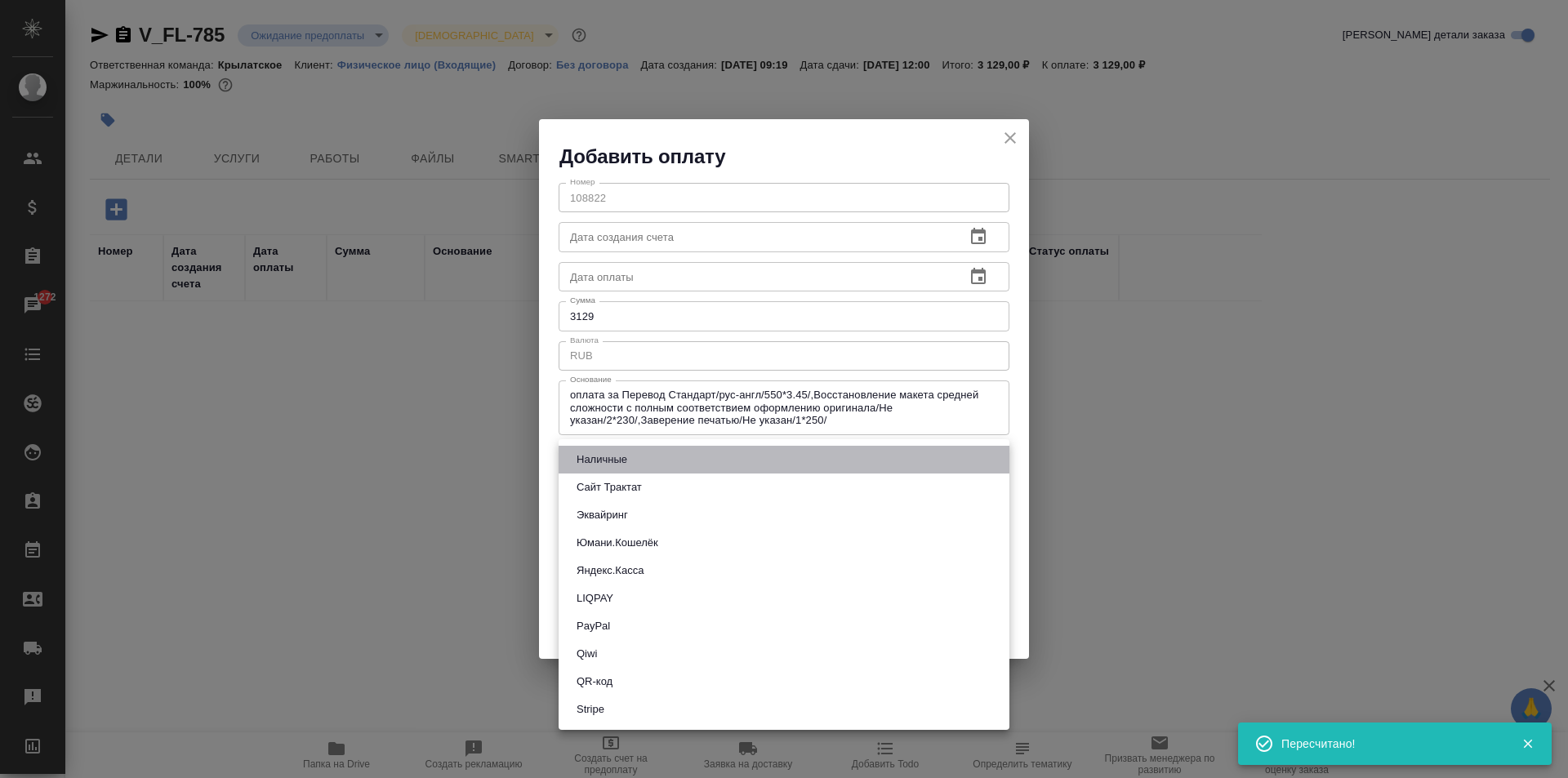
click at [598, 473] on li "Наличные" at bounding box center [784, 460] width 451 height 28
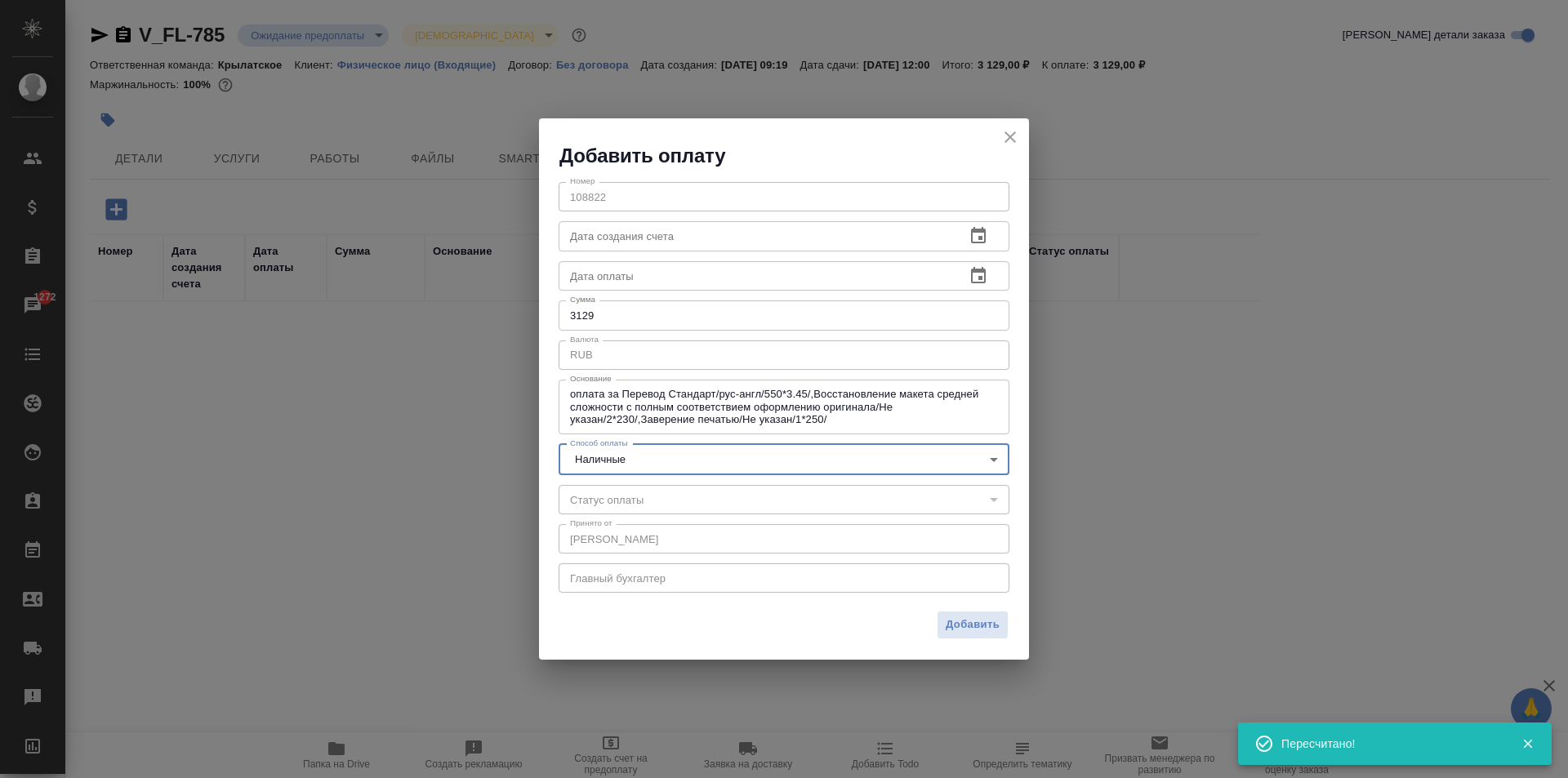
click at [603, 453] on body "🙏 .cls-1 fill:#fff; AWATERA Kasymov Timur Клиенты Спецификации Заказы 1272 Чаты…" at bounding box center [784, 389] width 1568 height 778
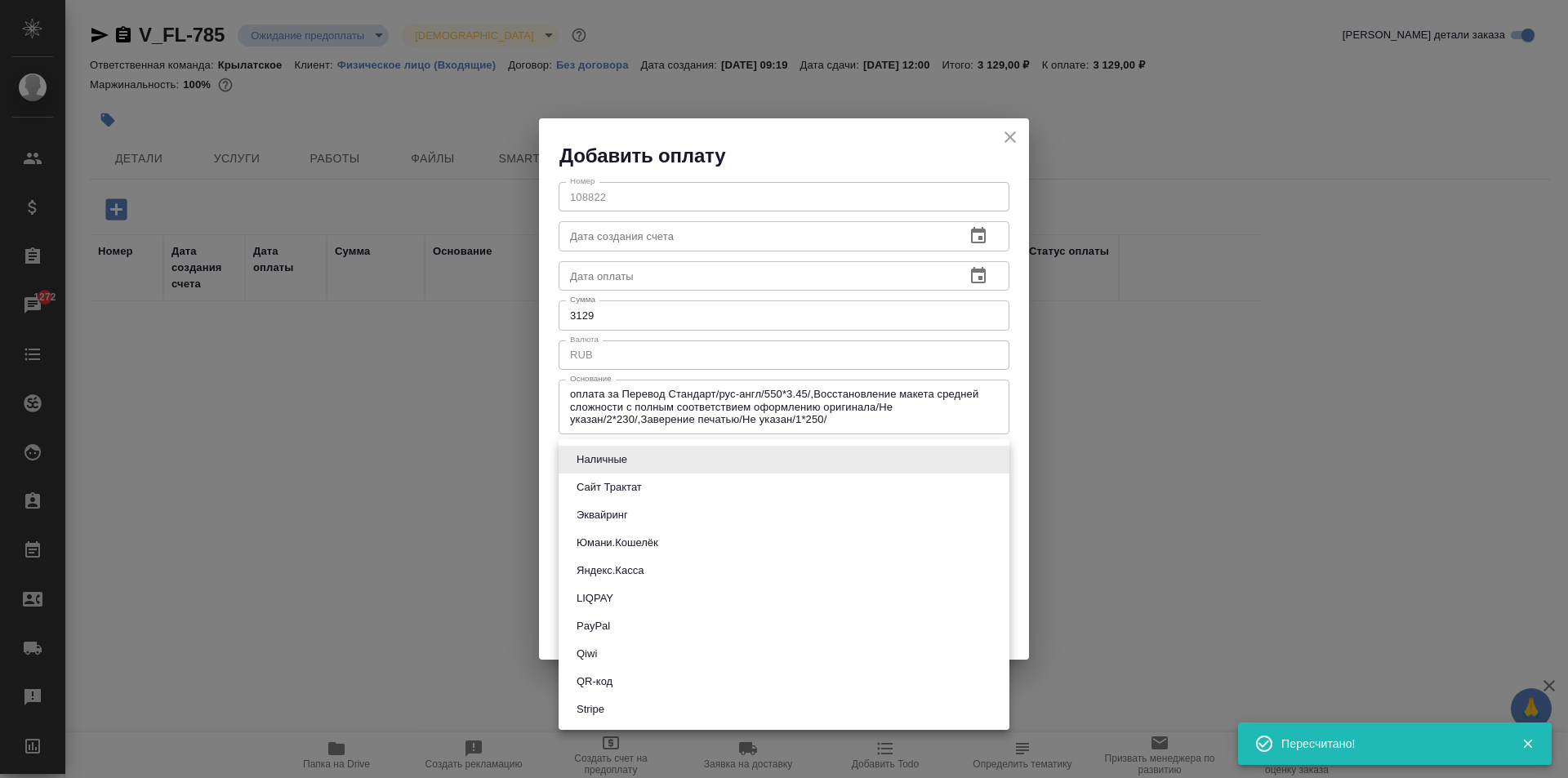
click at [621, 479] on button "Сайт Трактат" at bounding box center [610, 487] width 76 height 18
type input "site-traktat"
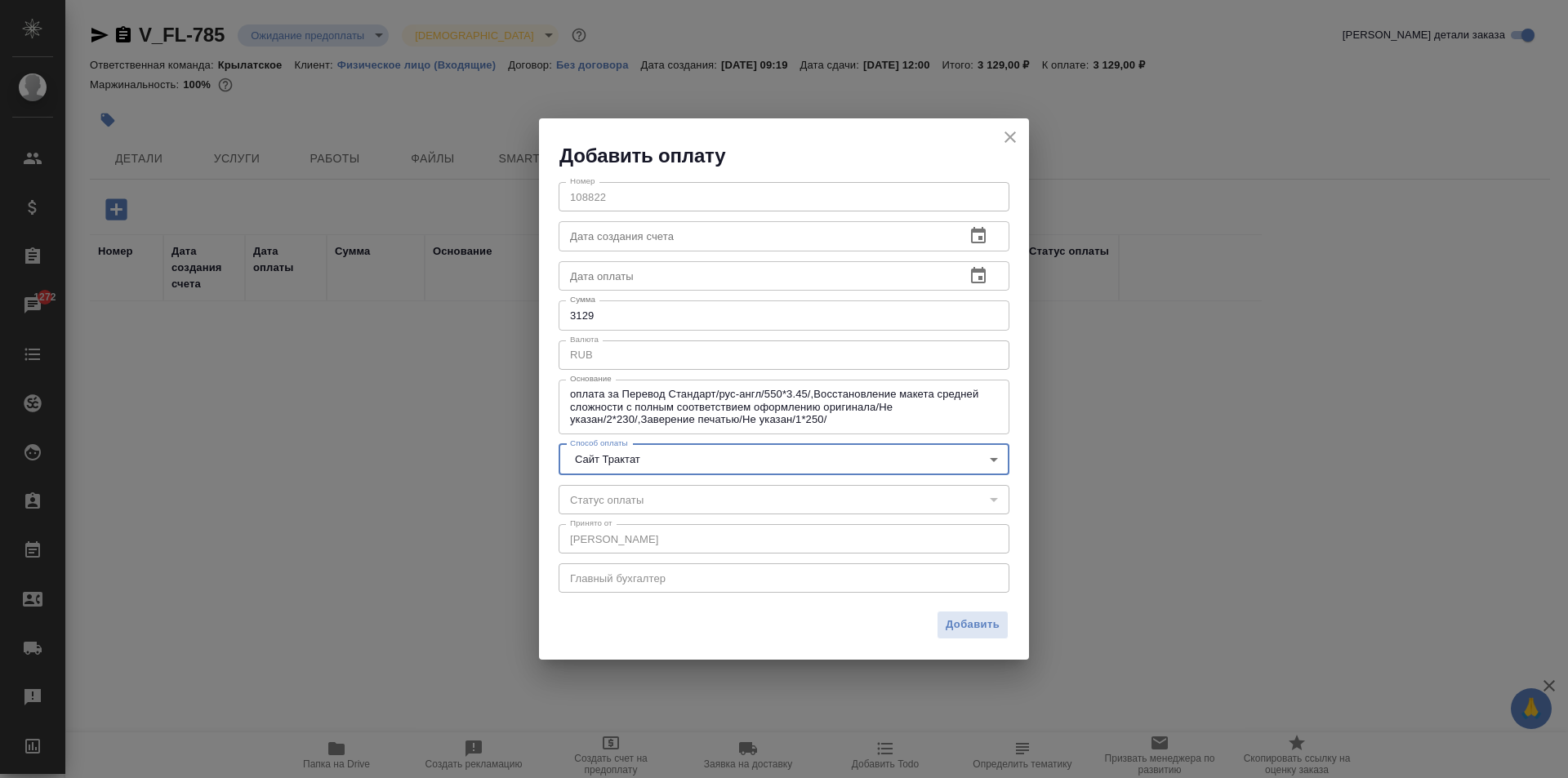
click at [923, 615] on div "Добавить" at bounding box center [784, 631] width 490 height 57
click at [949, 623] on span "Добавить" at bounding box center [973, 625] width 54 height 19
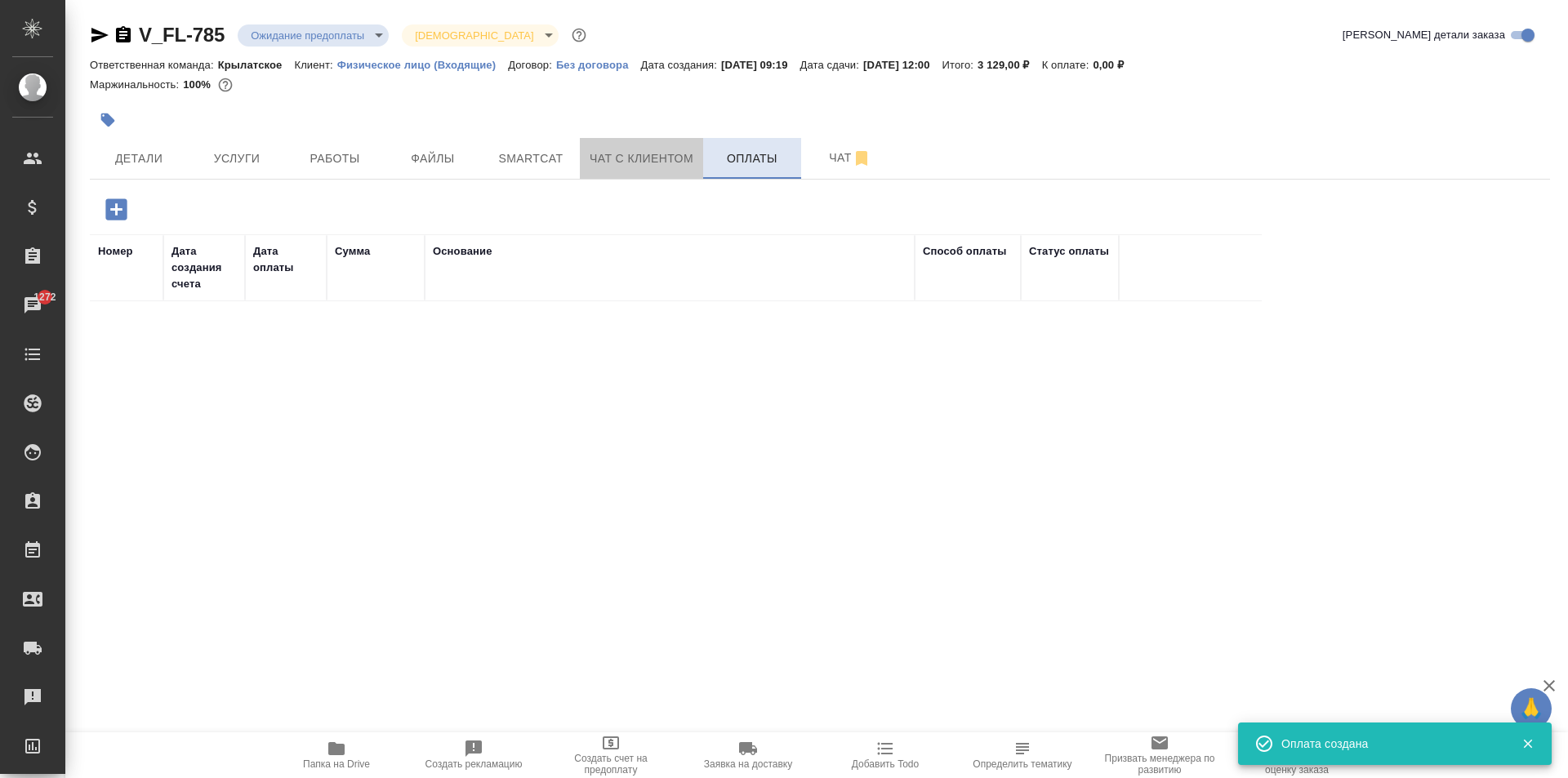
drag, startPoint x: 650, startPoint y: 151, endPoint x: 720, endPoint y: 162, distance: 70.9
click at [653, 151] on span "Чат с клиентом" at bounding box center [642, 158] width 103 height 21
click at [726, 161] on span "Оплаты" at bounding box center [752, 158] width 79 height 21
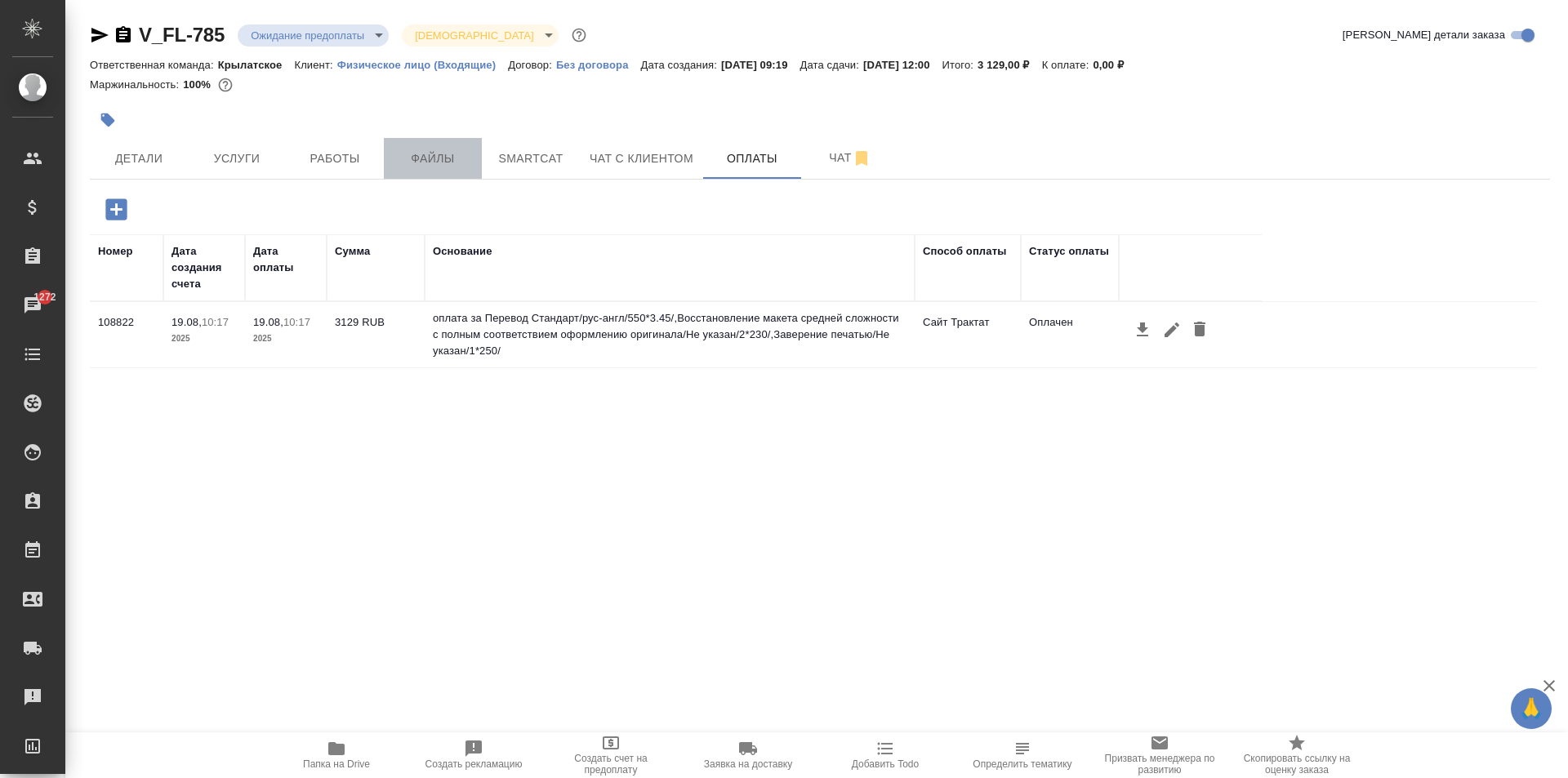
click at [416, 160] on span "Файлы" at bounding box center [433, 158] width 79 height 21
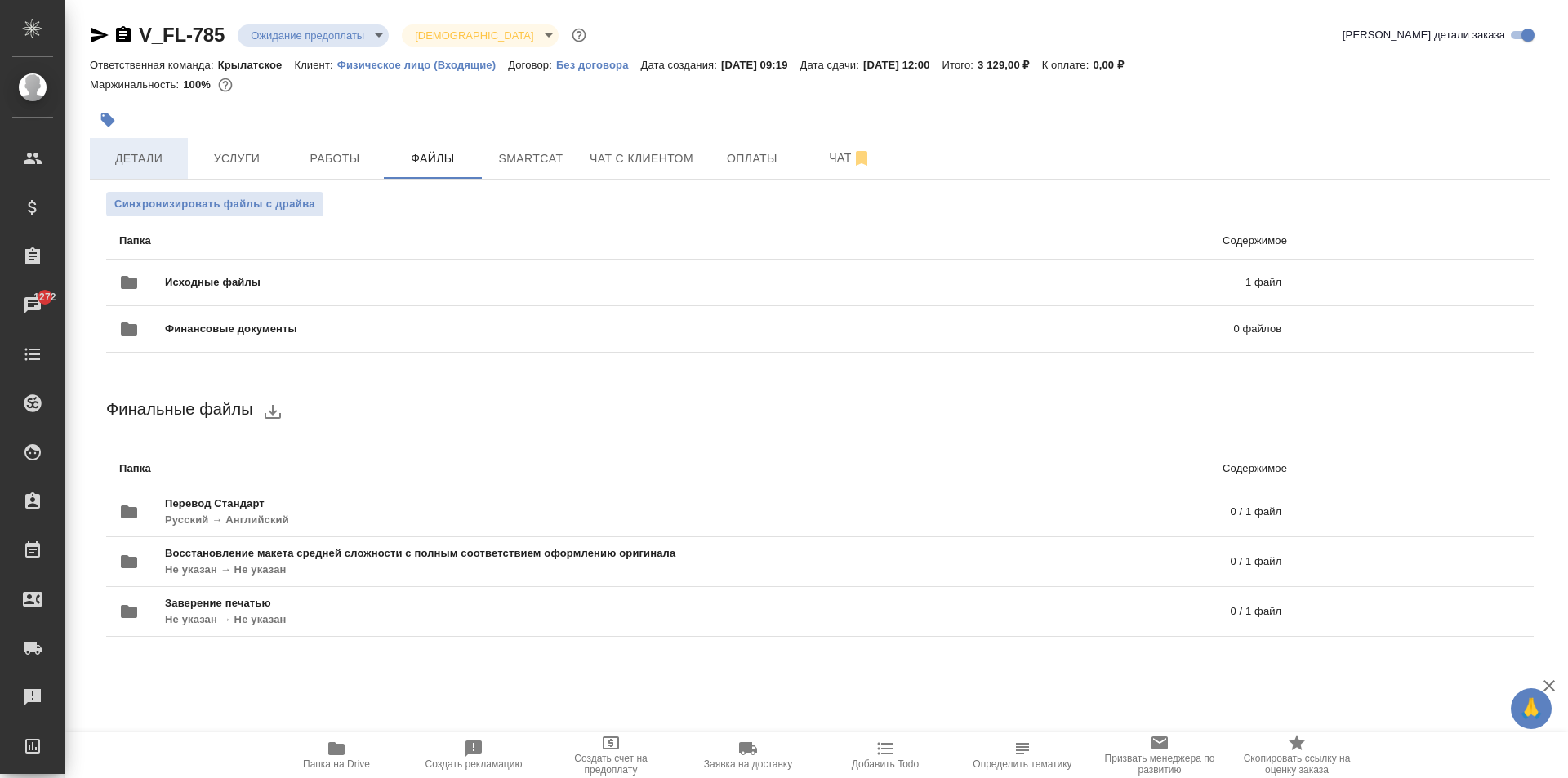
click at [183, 153] on button "Детали" at bounding box center [138, 158] width 98 height 41
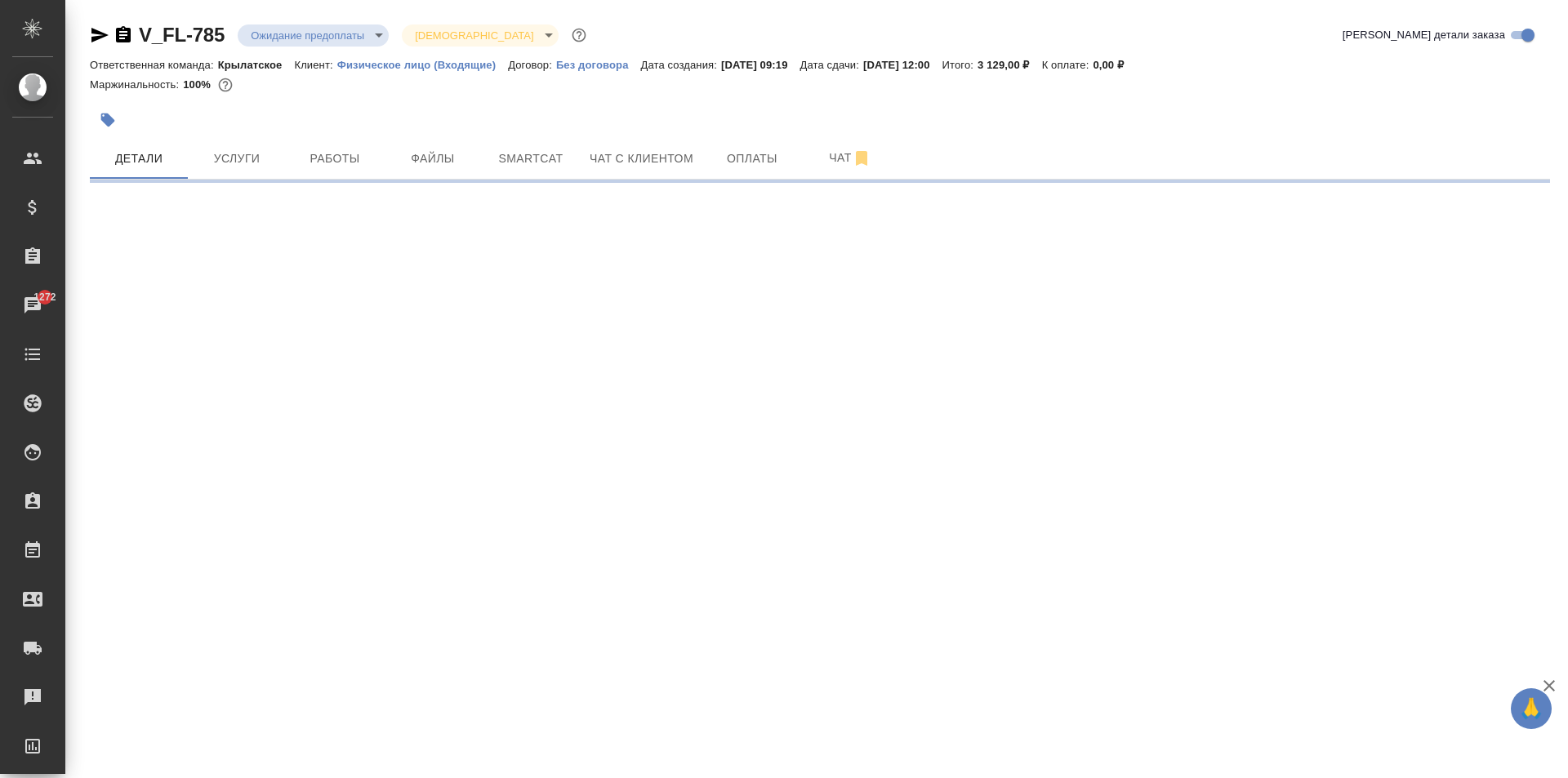
select select "RU"
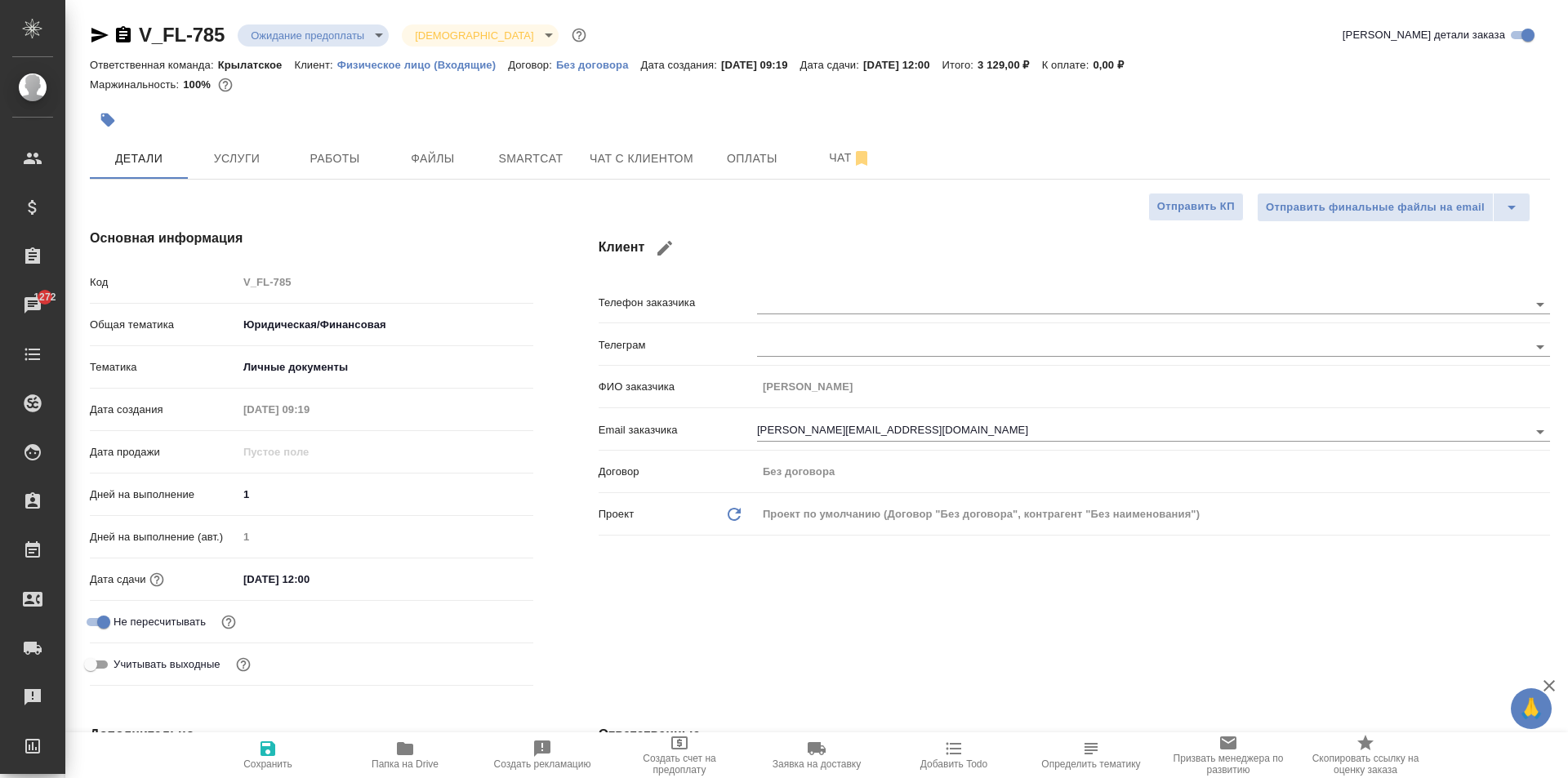
type textarea "x"
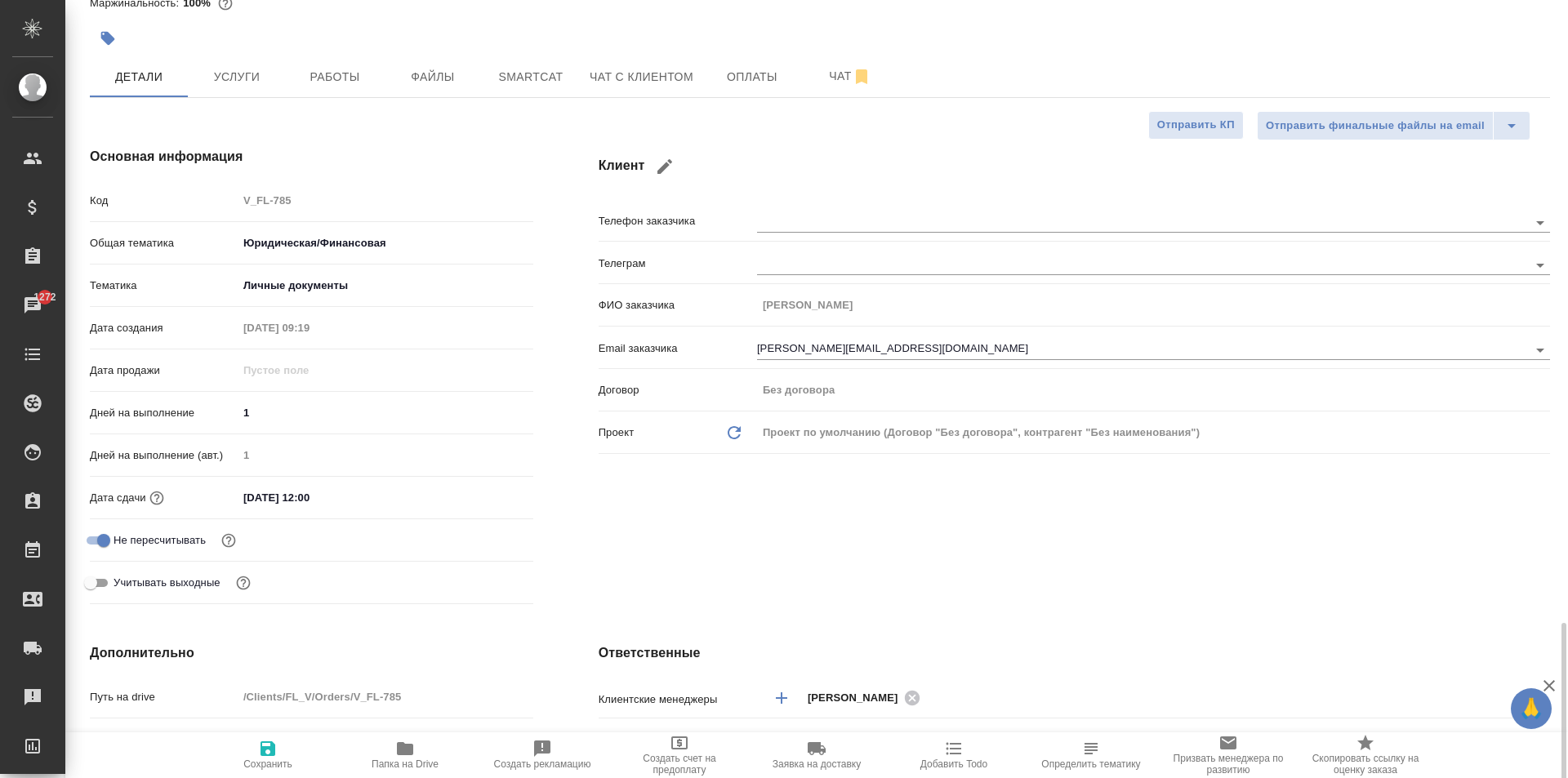
scroll to position [490, 0]
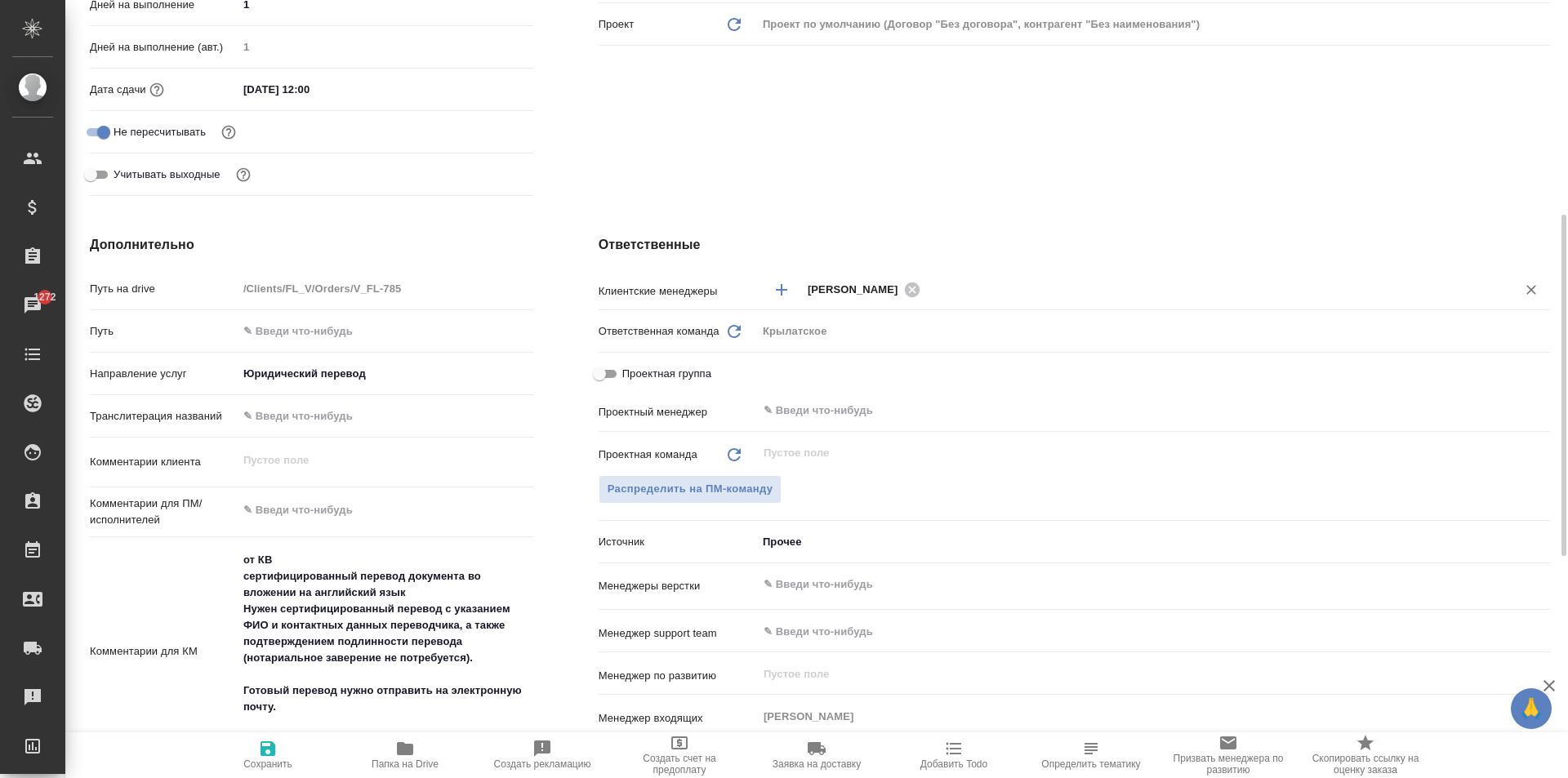
click at [970, 281] on input "text" at bounding box center [1208, 290] width 565 height 20
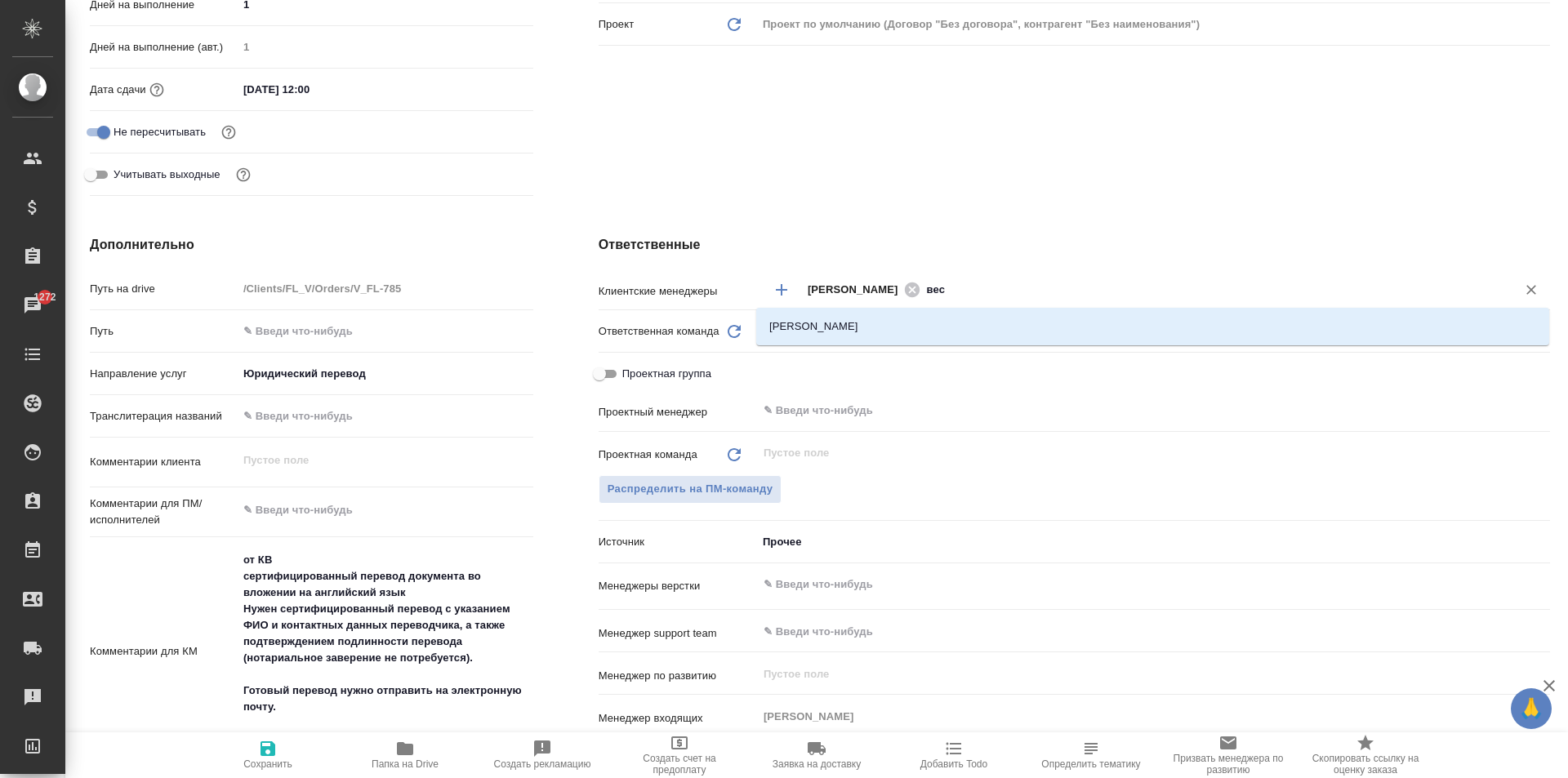
type input "весе"
click at [952, 321] on li "Веселова Юлия" at bounding box center [1152, 327] width 793 height 30
type textarea "x"
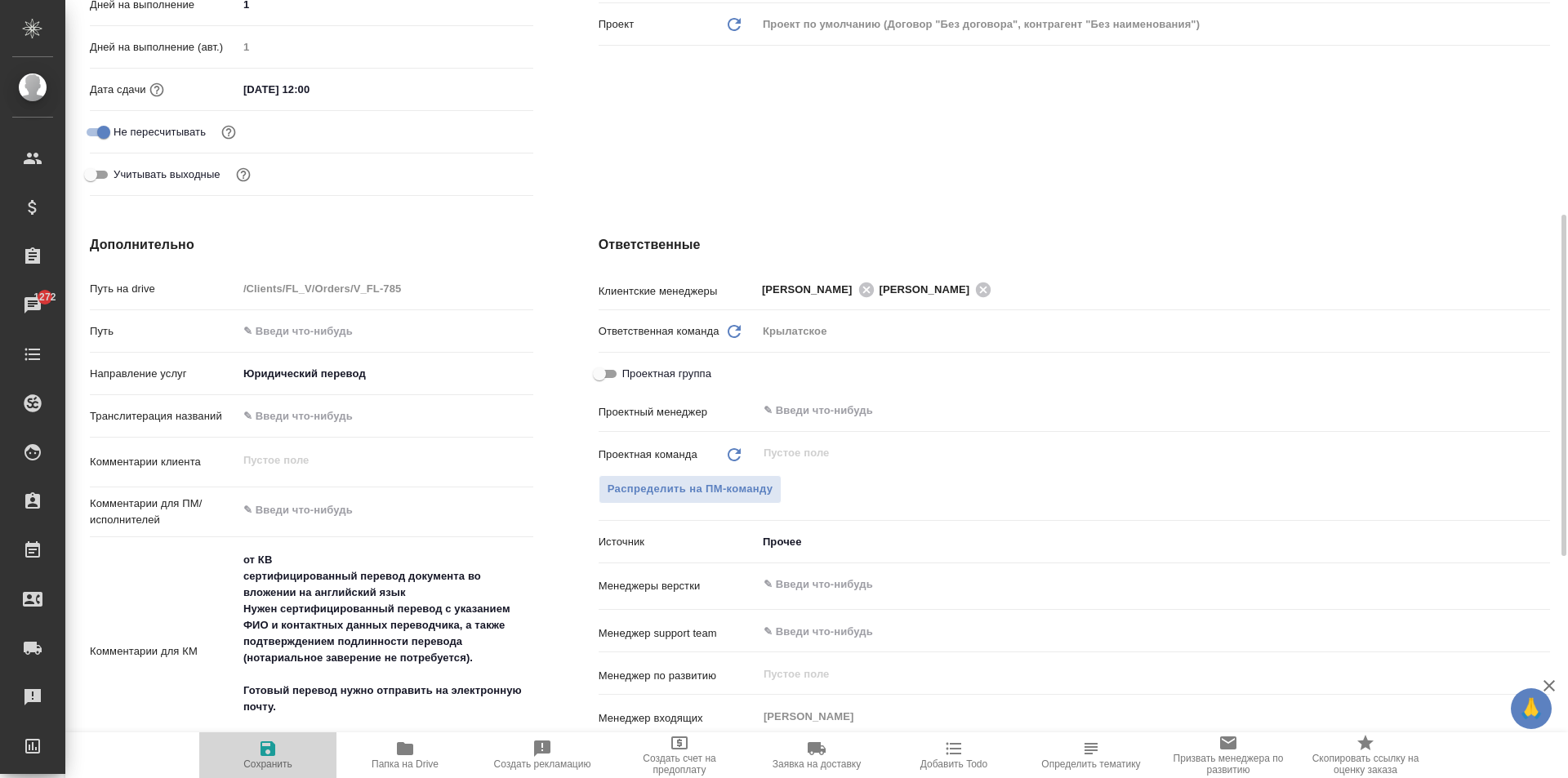
click at [272, 760] on span "Сохранить" at bounding box center [268, 764] width 49 height 11
type textarea "x"
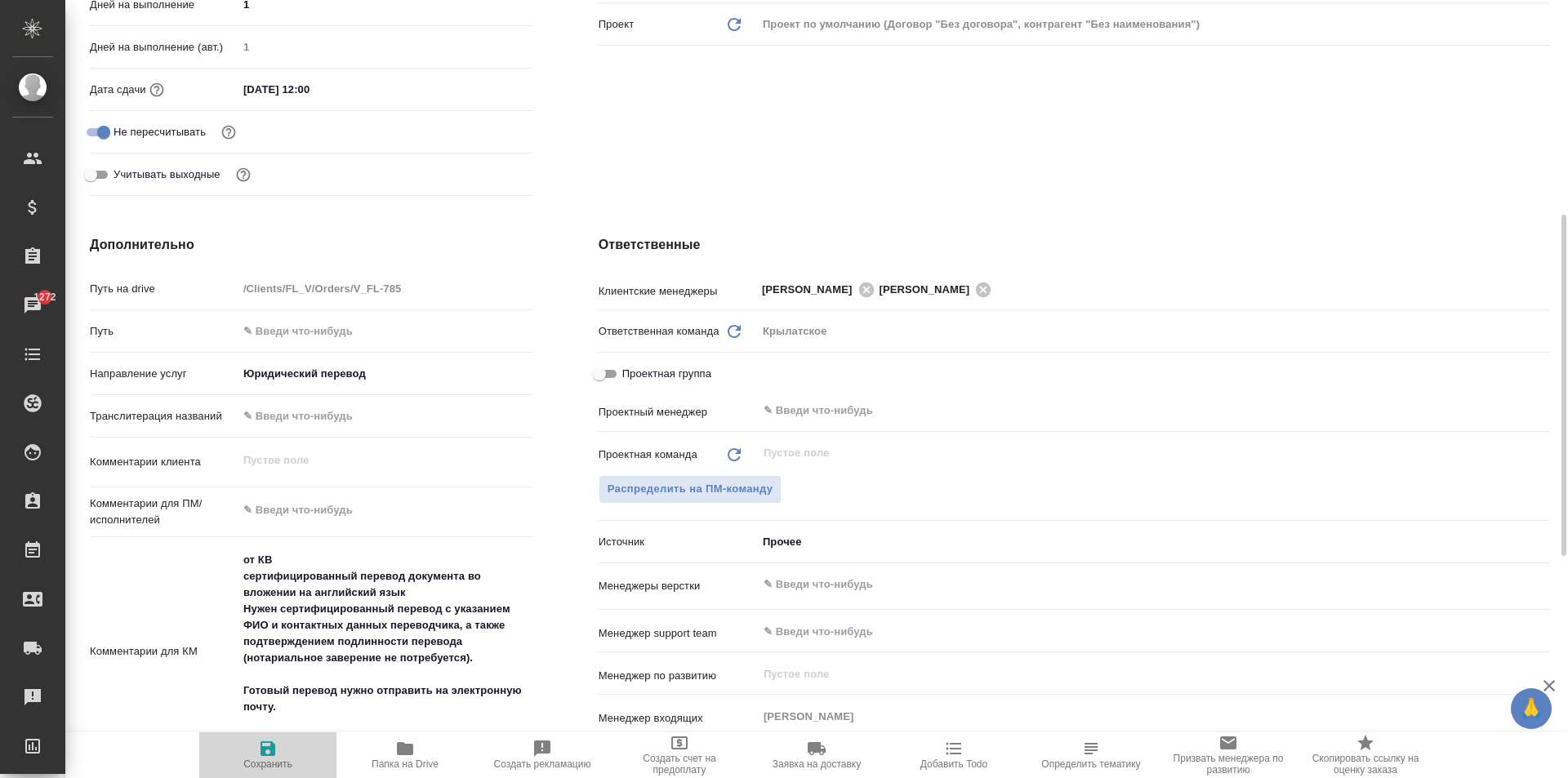
type textarea "x"
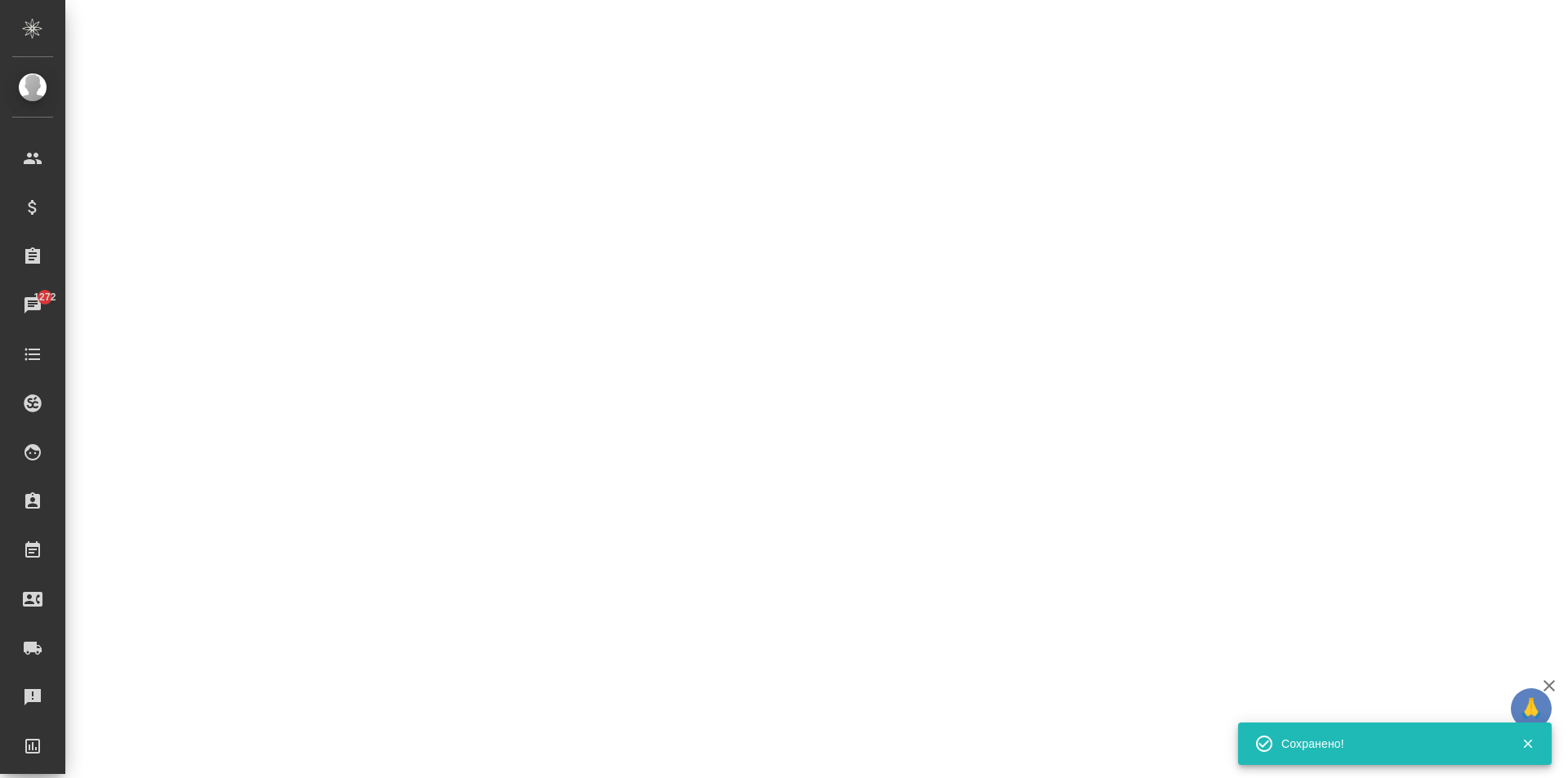
select select "RU"
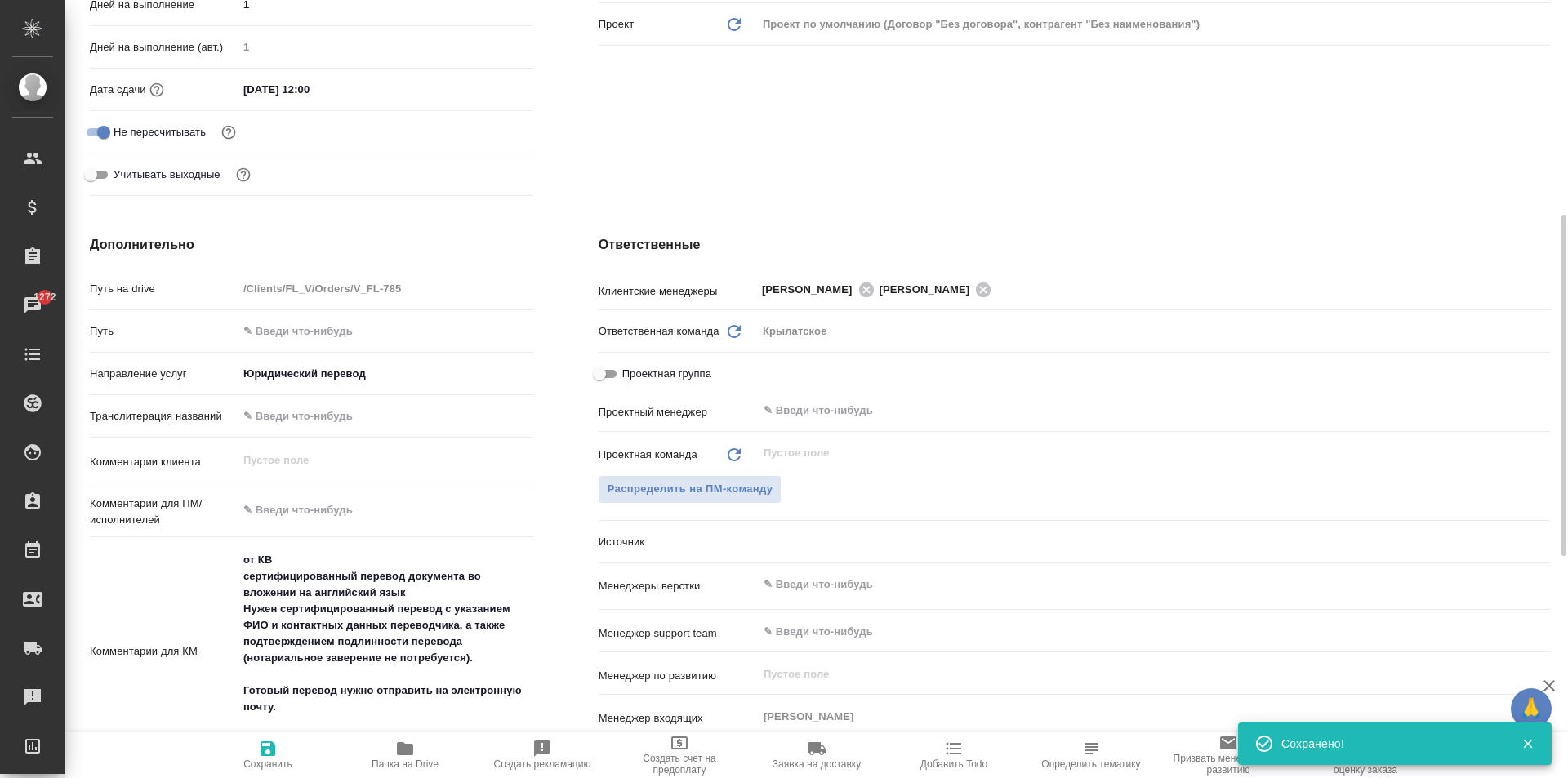
type textarea "x"
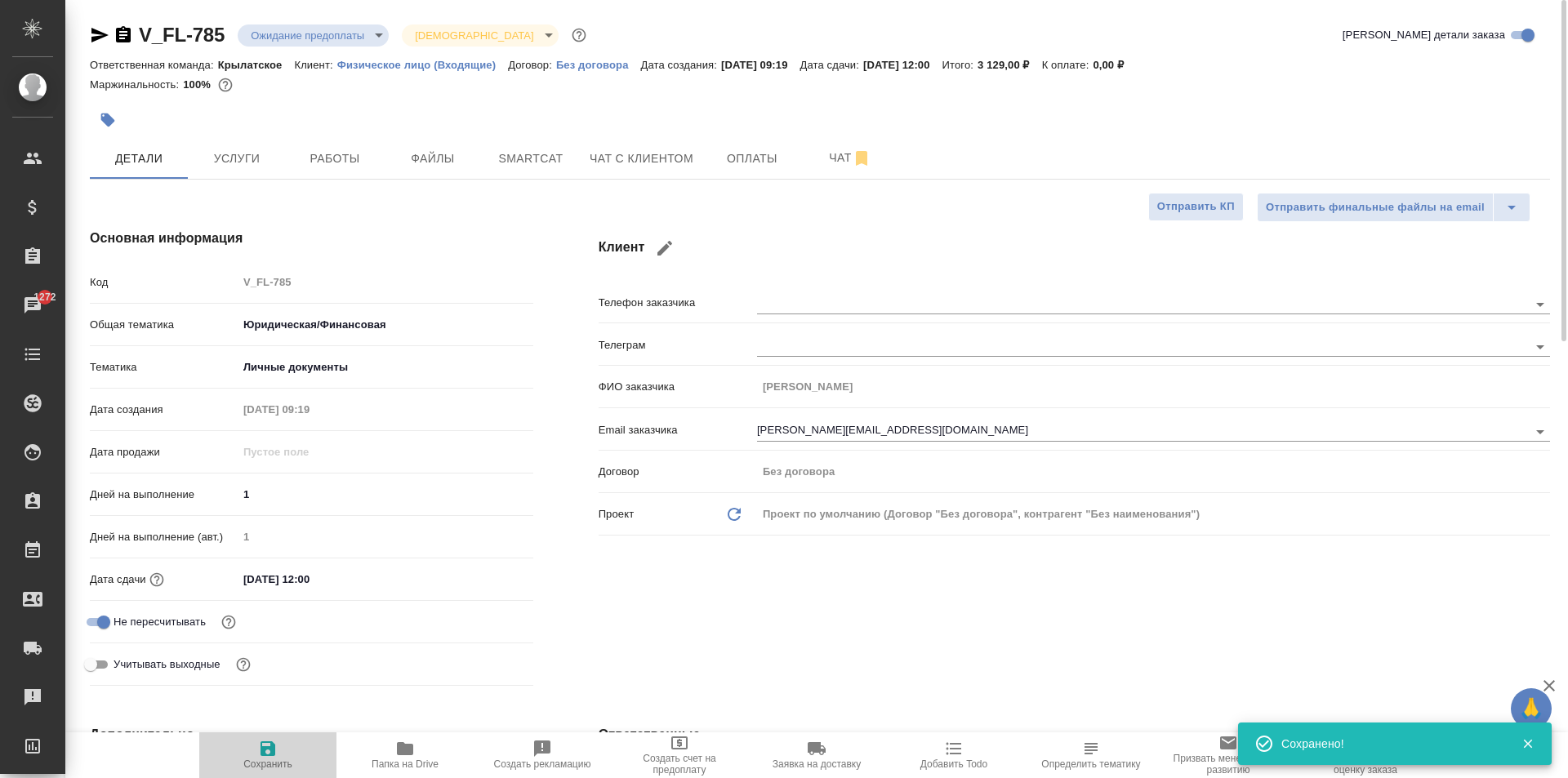
drag, startPoint x: 275, startPoint y: 735, endPoint x: 281, endPoint y: 723, distance: 13.4
click at [273, 735] on button "Сохранить" at bounding box center [268, 755] width 137 height 46
type textarea "x"
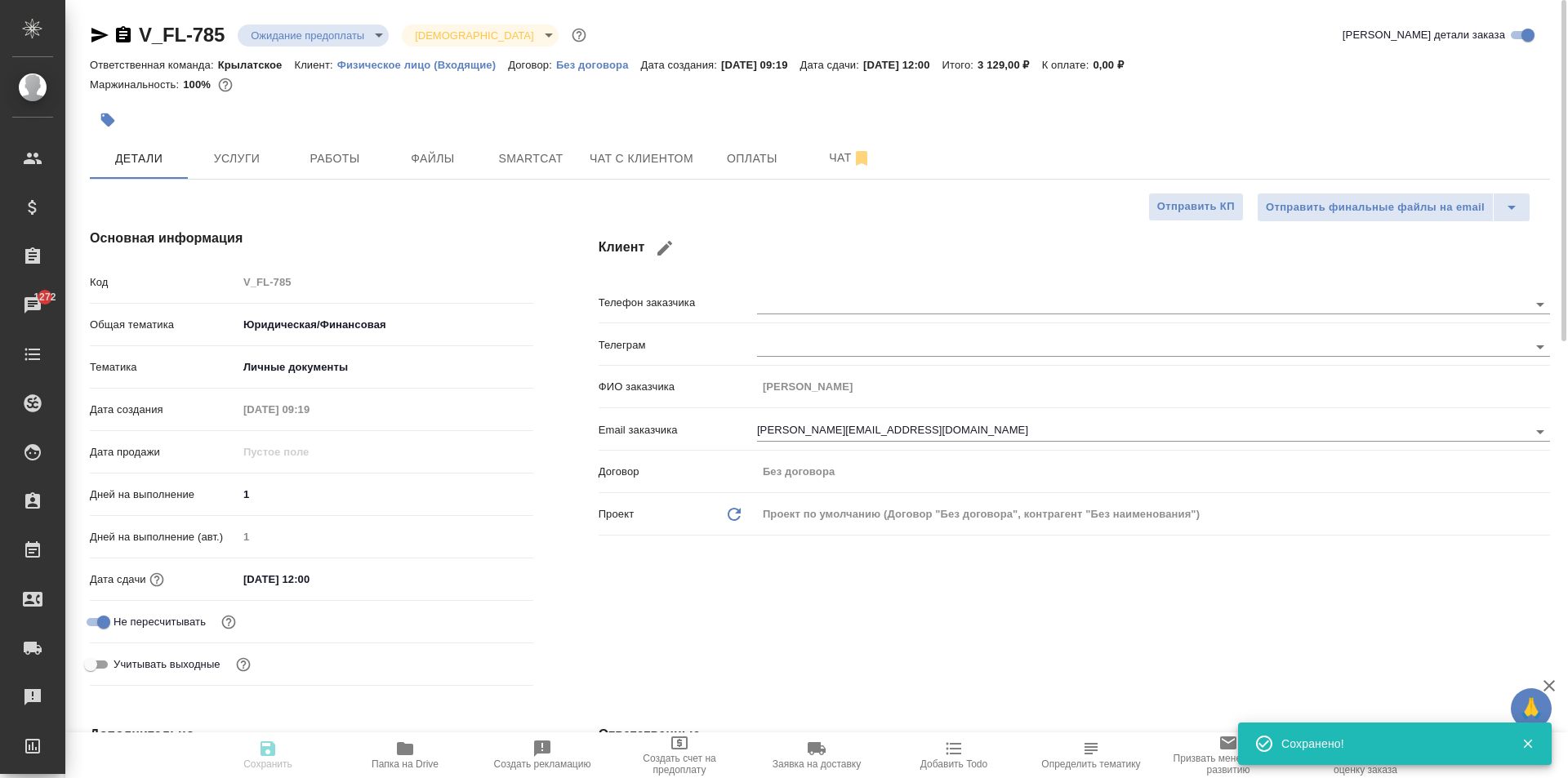
type textarea "x"
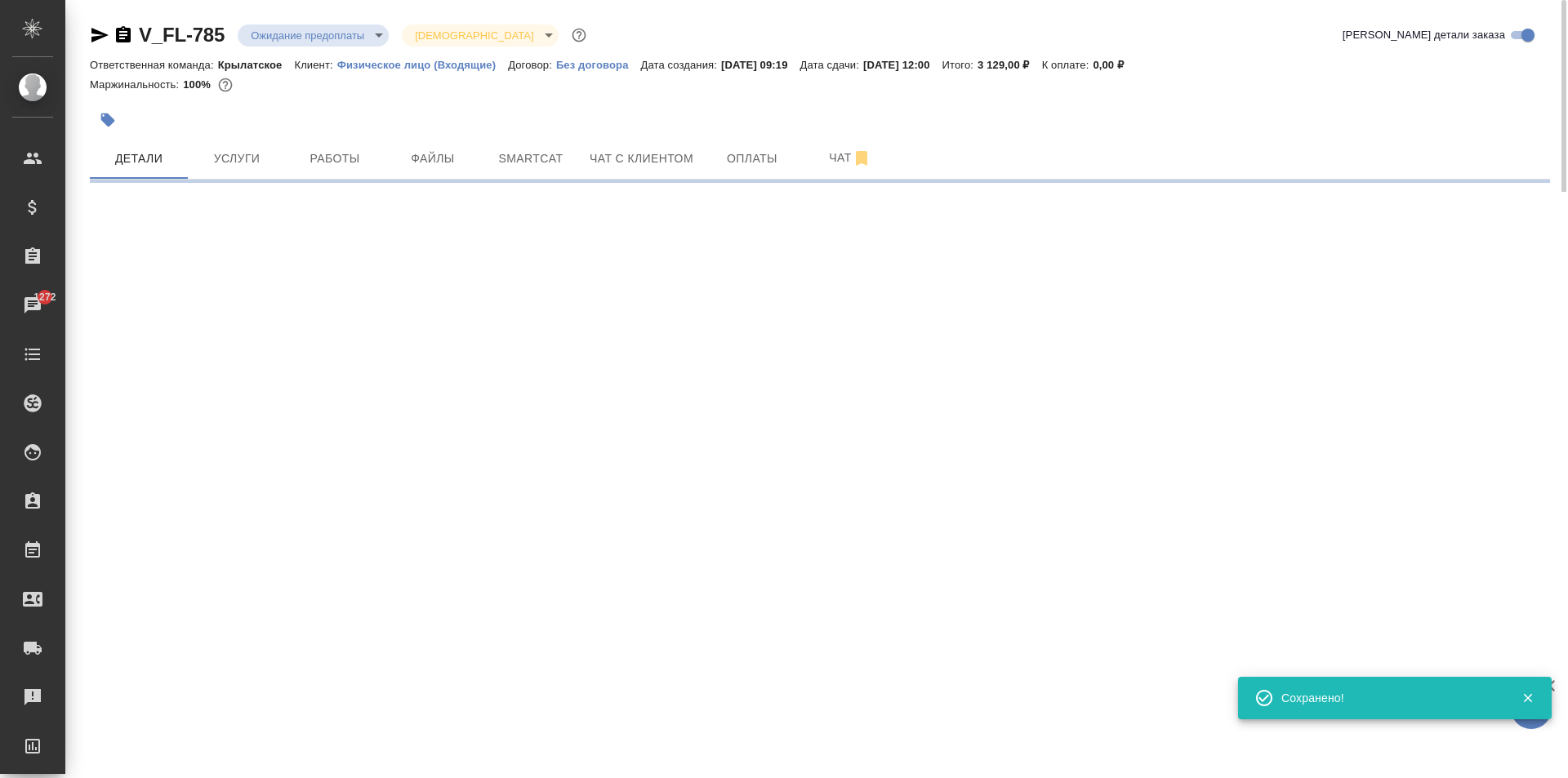
select select "RU"
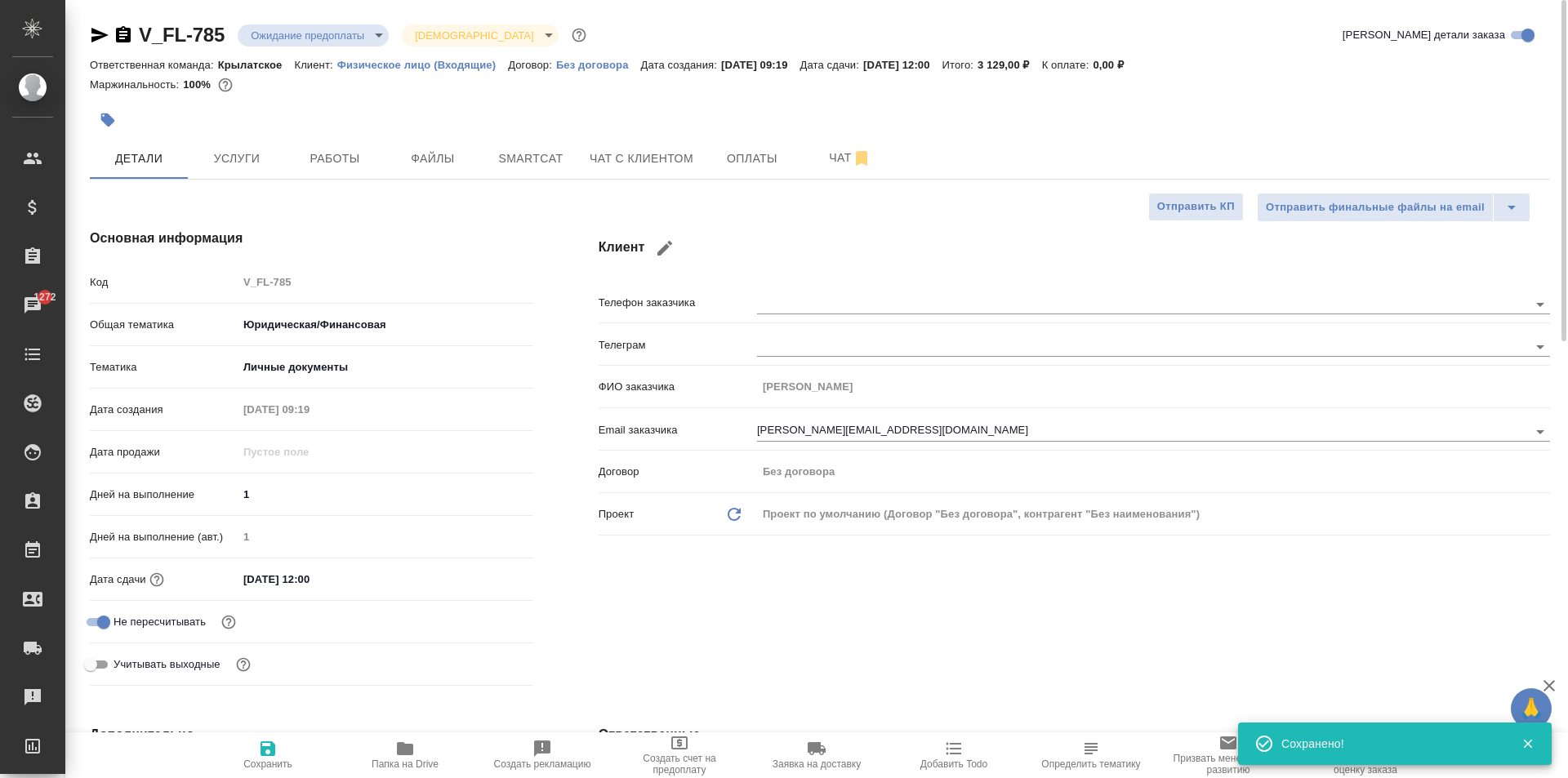
type textarea "x"
click at [122, 114] on button "button" at bounding box center [107, 120] width 36 height 36
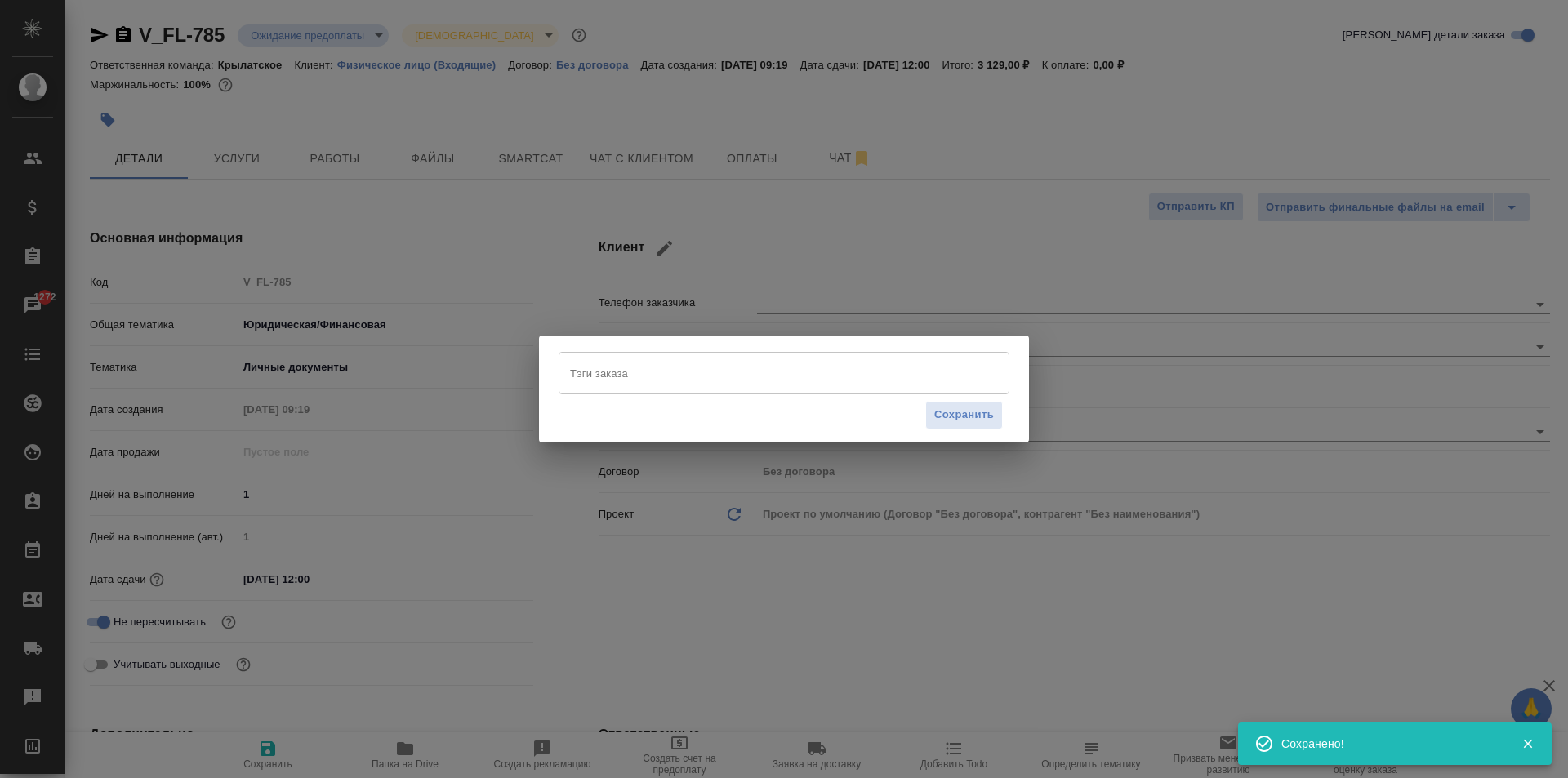
click at [628, 354] on div "Тэги заказа" at bounding box center [784, 373] width 451 height 43
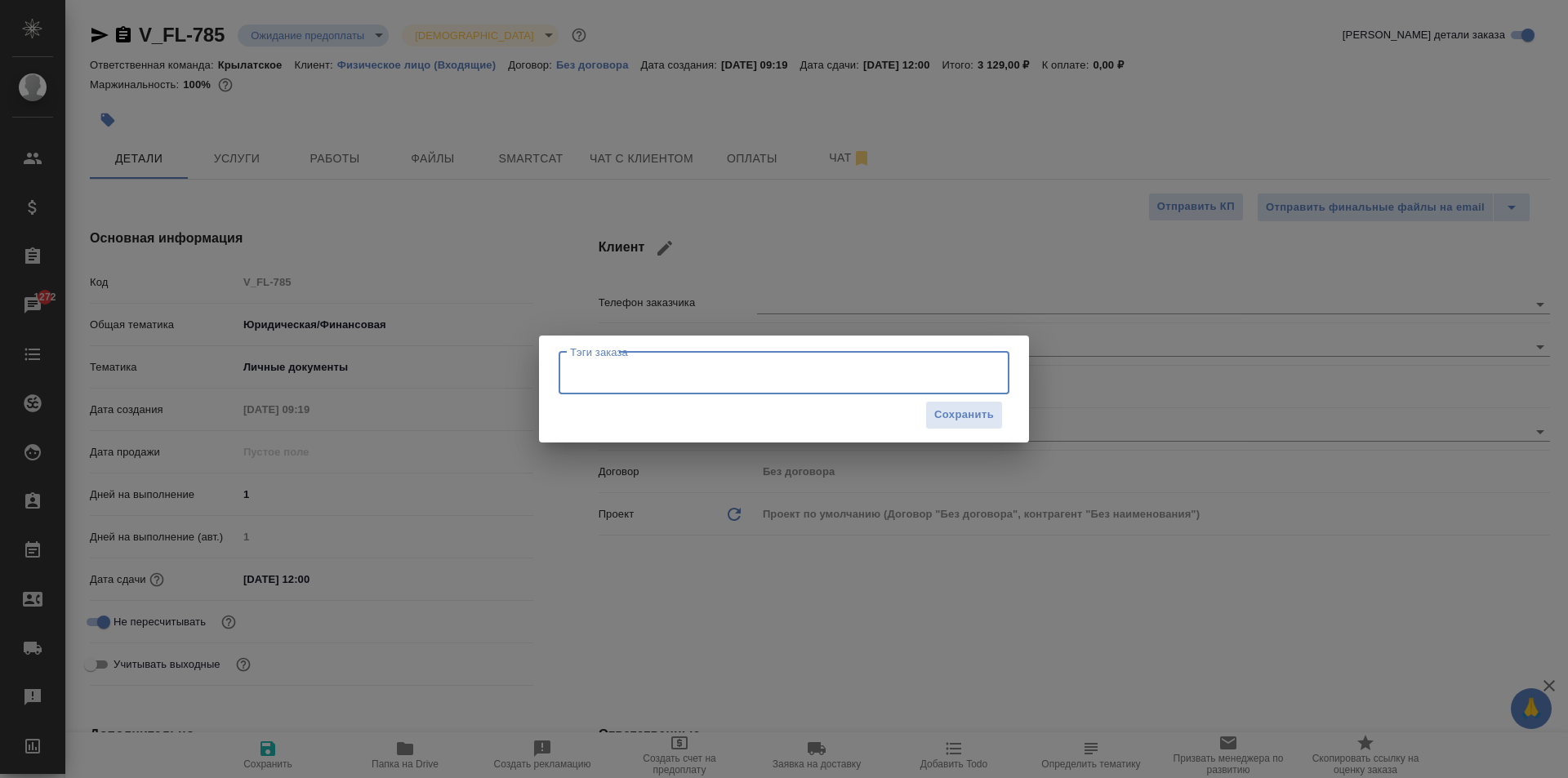
click at [627, 355] on div "Тэги заказа" at bounding box center [784, 373] width 451 height 43
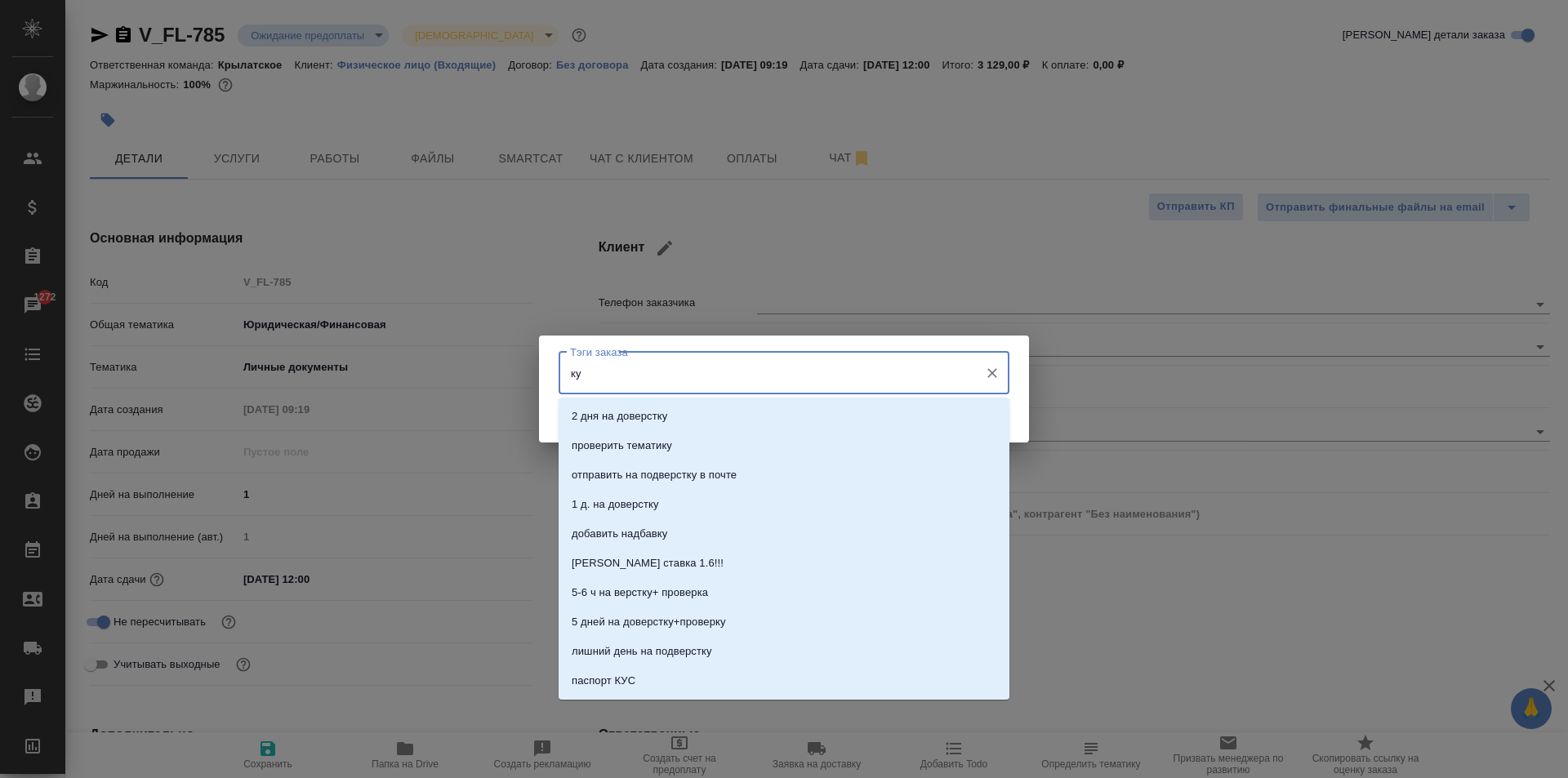
type input "кун"
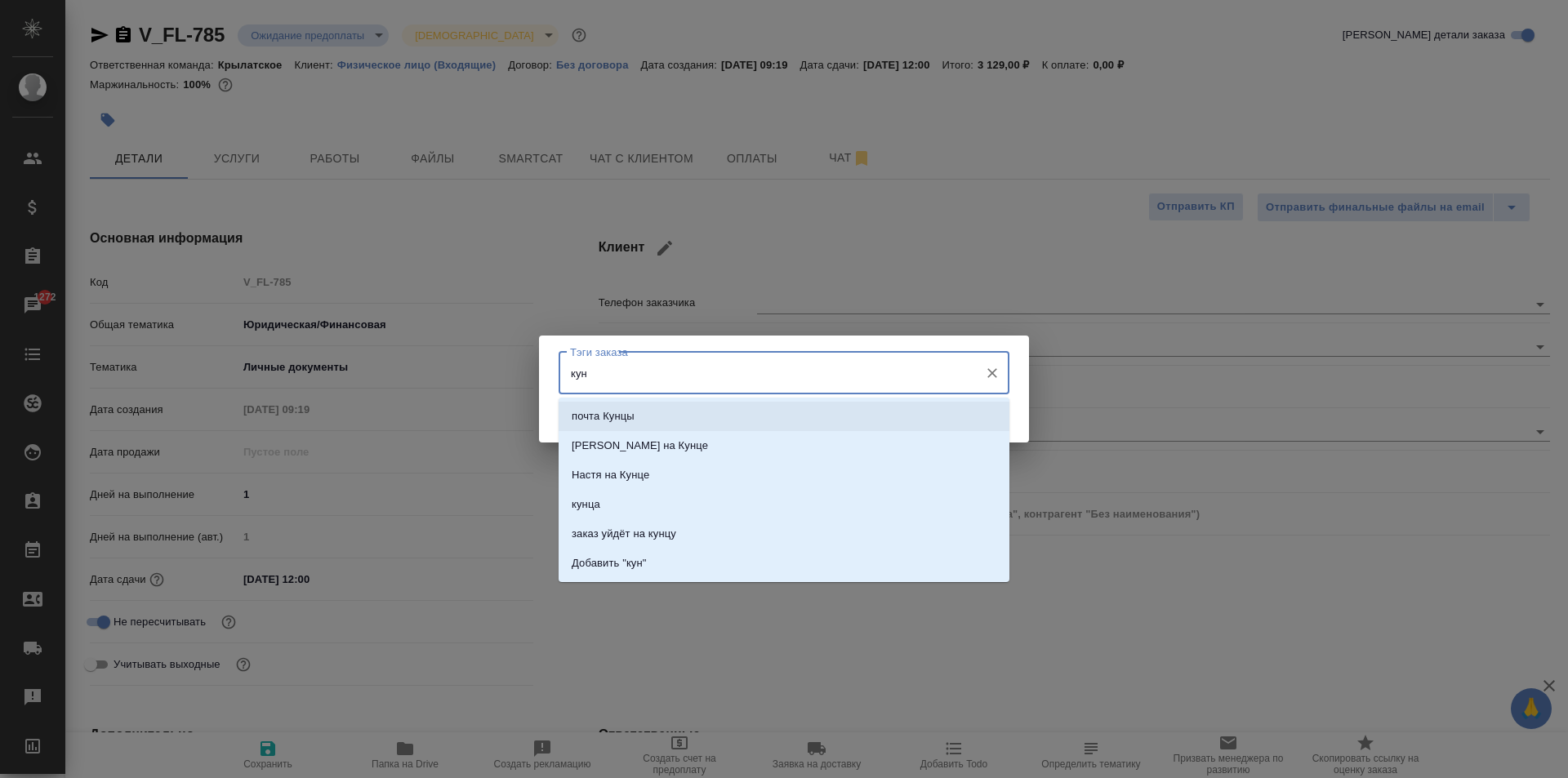
click at [669, 409] on li "почта Кунцы" at bounding box center [784, 417] width 451 height 30
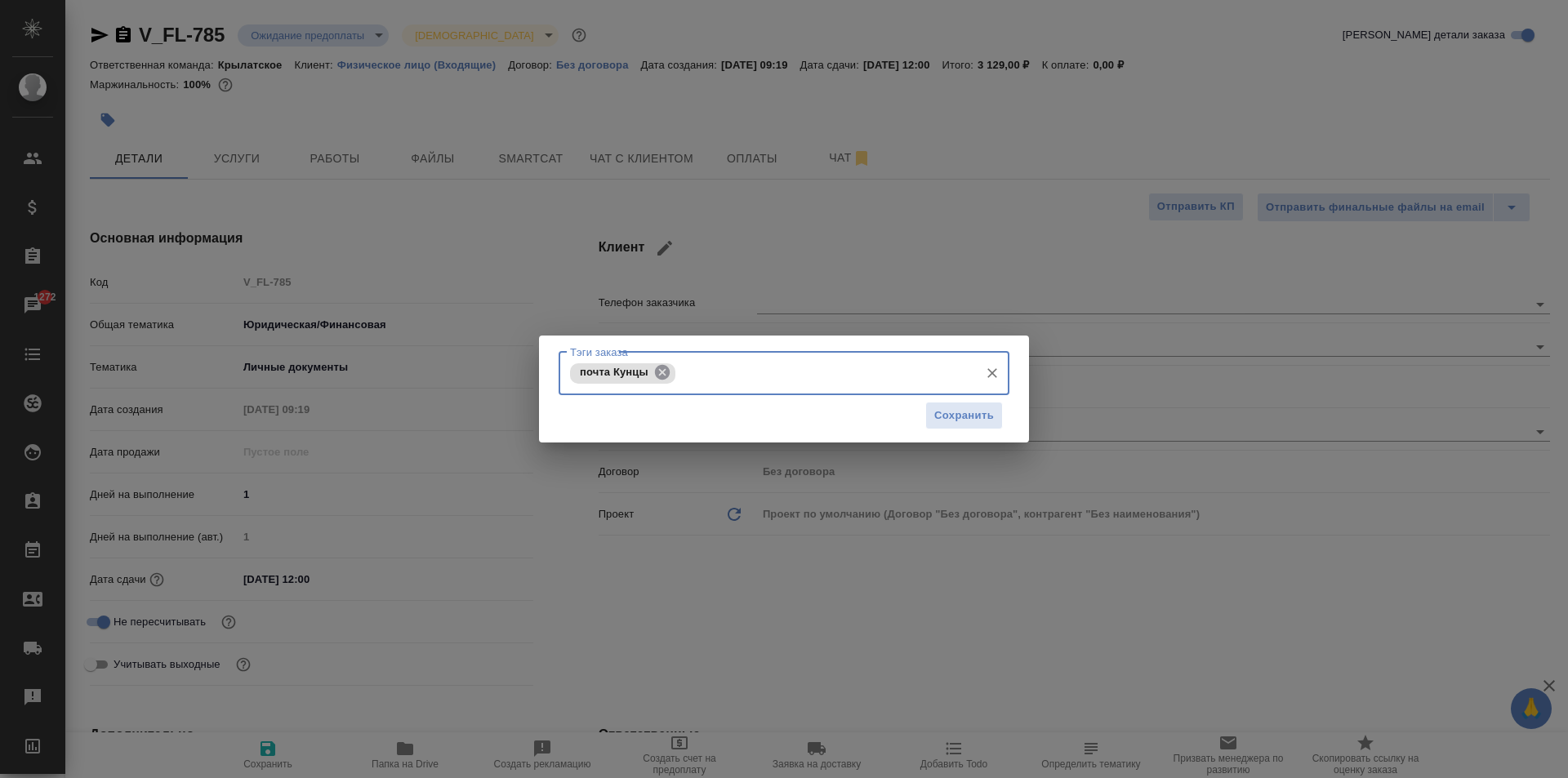
click at [660, 371] on icon at bounding box center [663, 372] width 18 height 18
click at [664, 371] on input "Тэги заказа" at bounding box center [768, 373] width 405 height 28
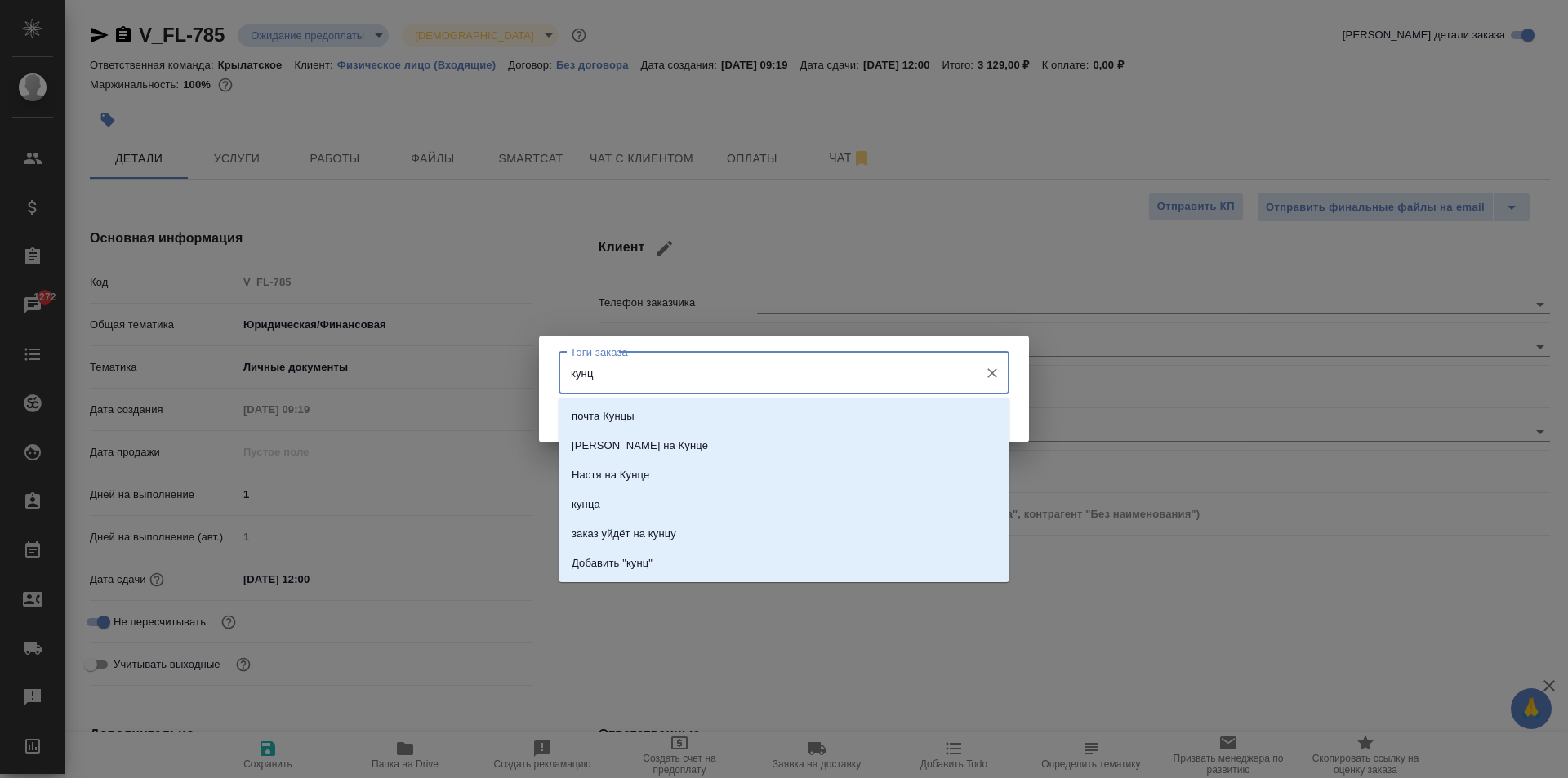
type input "кунцу"
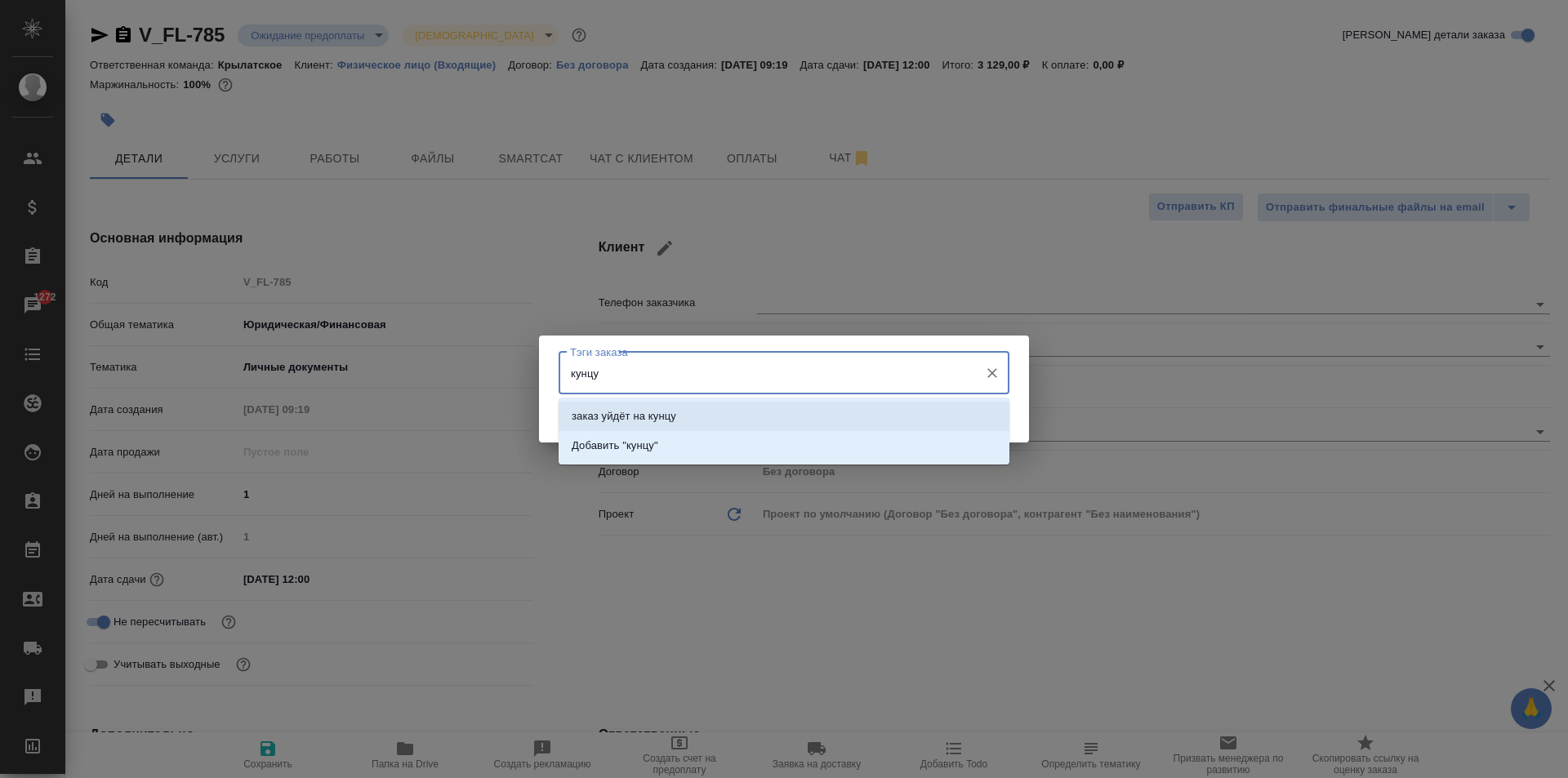
click at [704, 421] on li "заказ уйдёт на кунцу" at bounding box center [784, 417] width 451 height 30
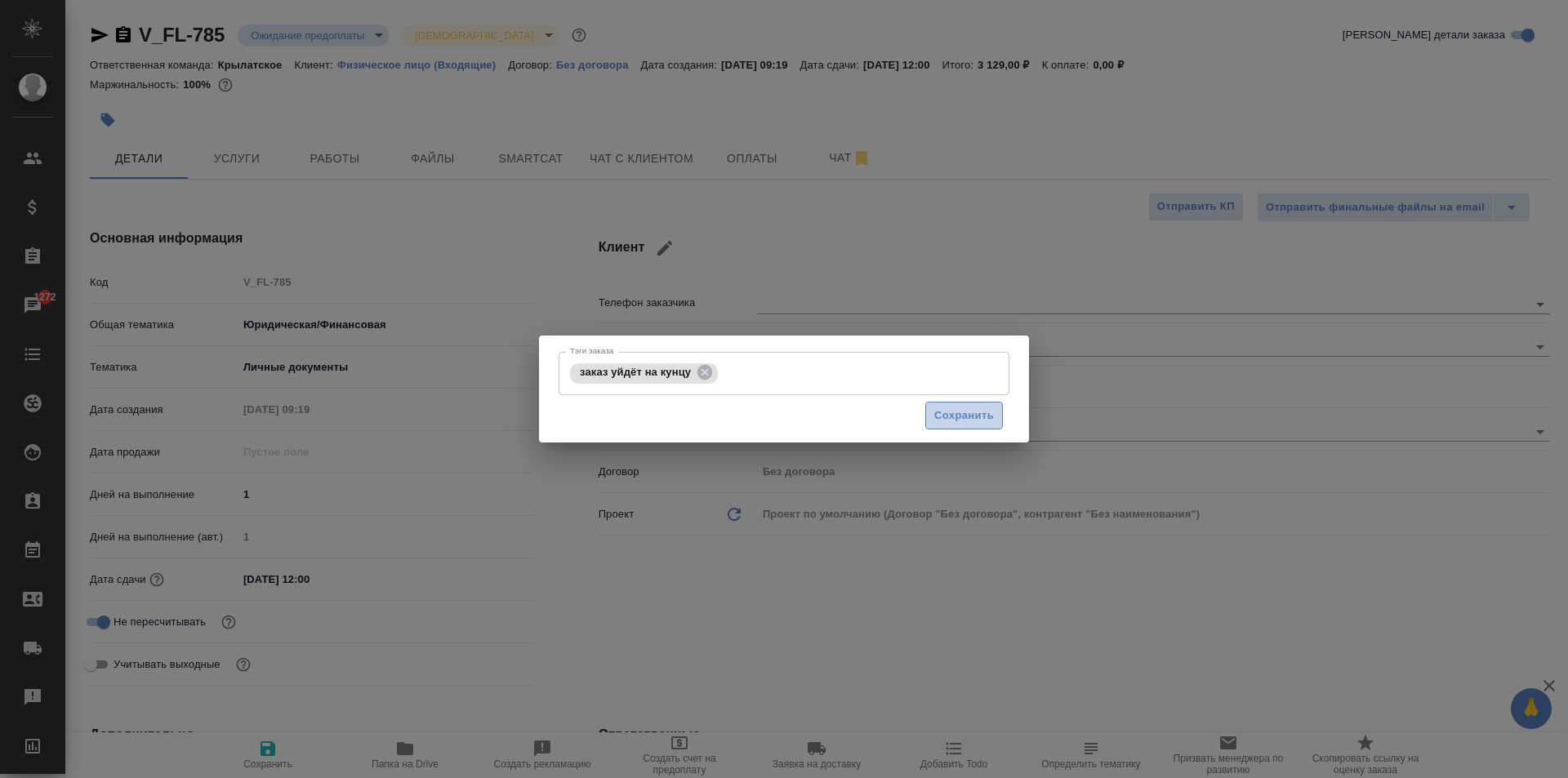
click at [957, 420] on span "Сохранить" at bounding box center [964, 416] width 60 height 19
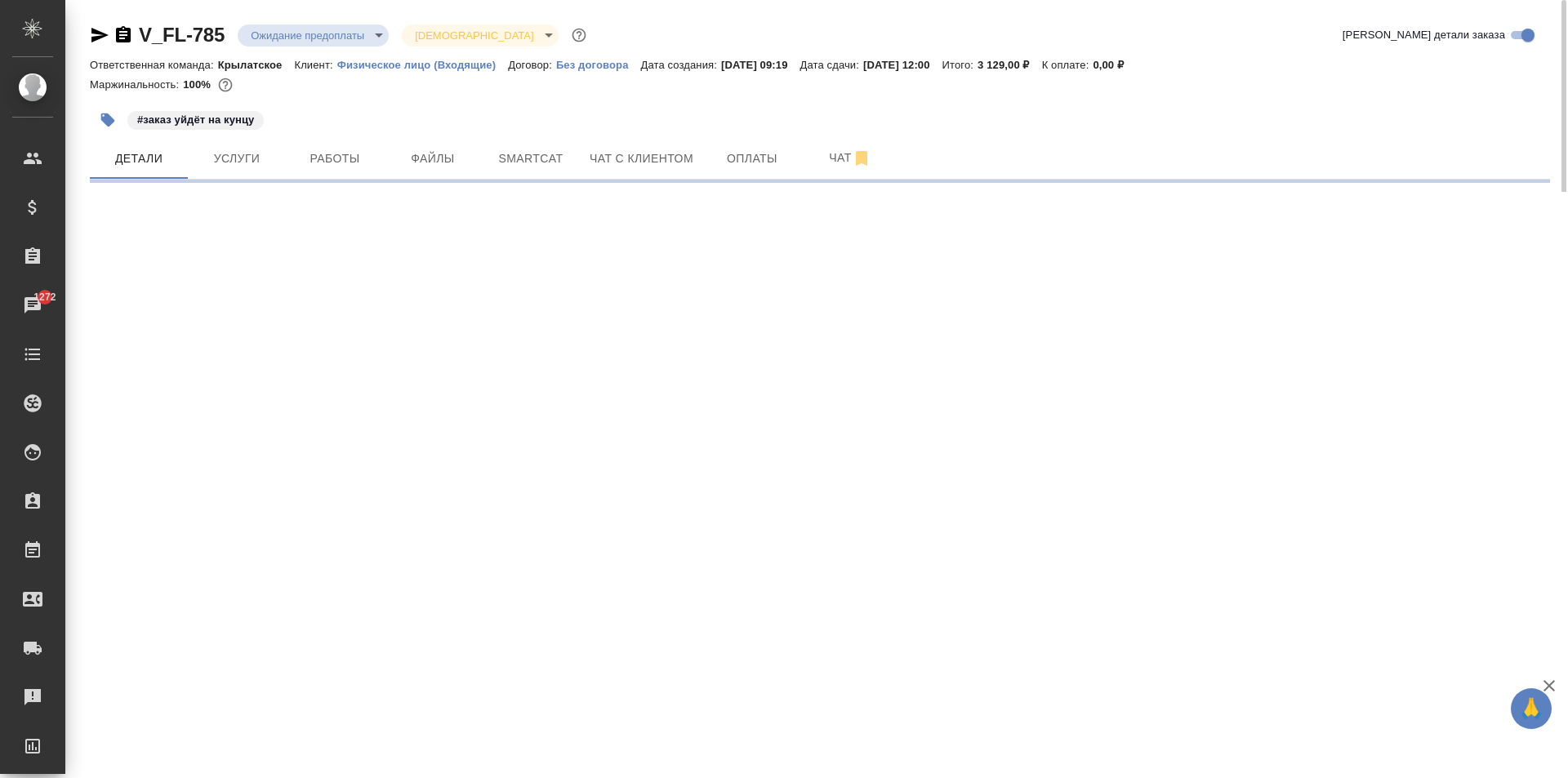
select select "RU"
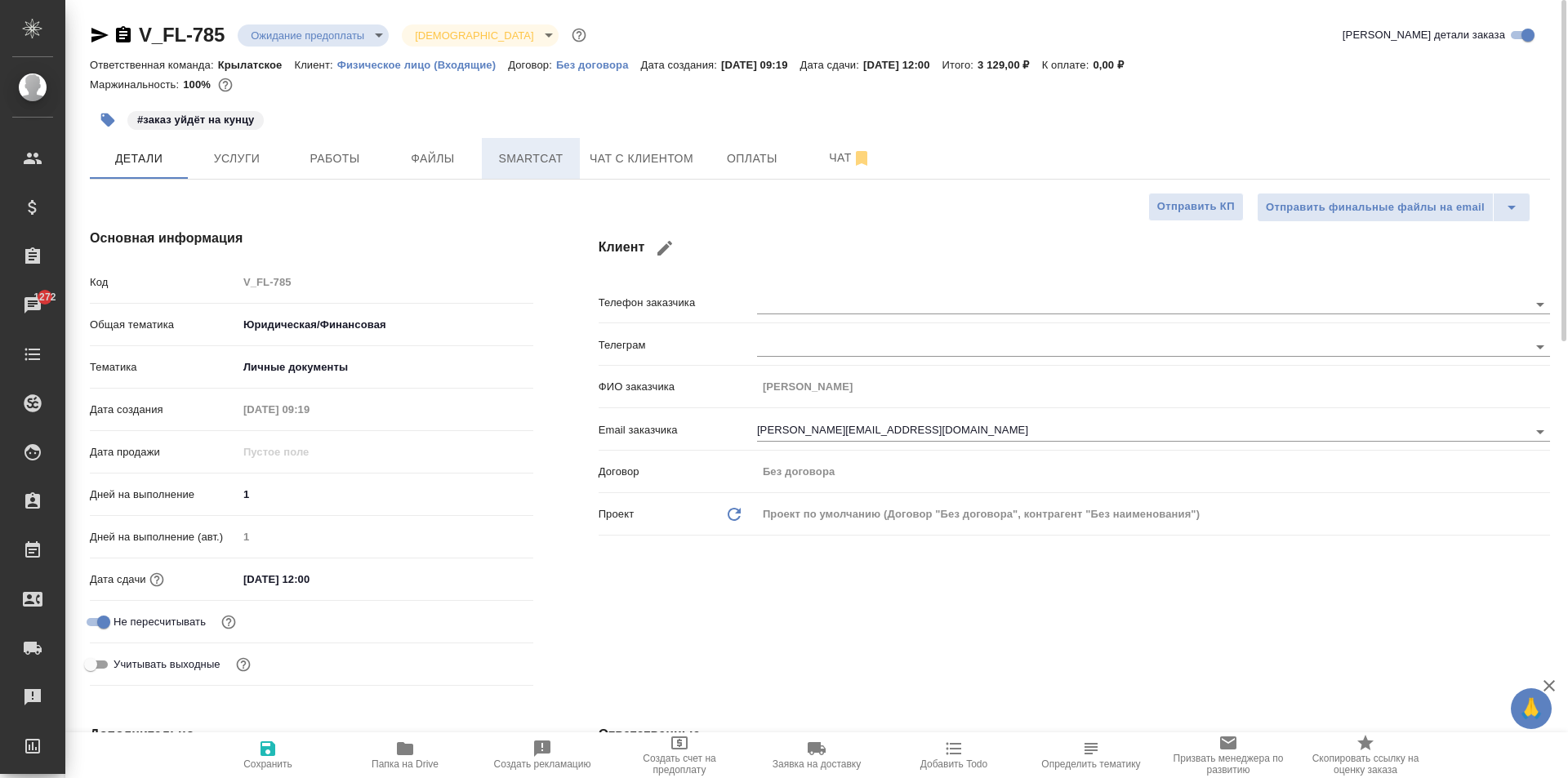
type textarea "x"
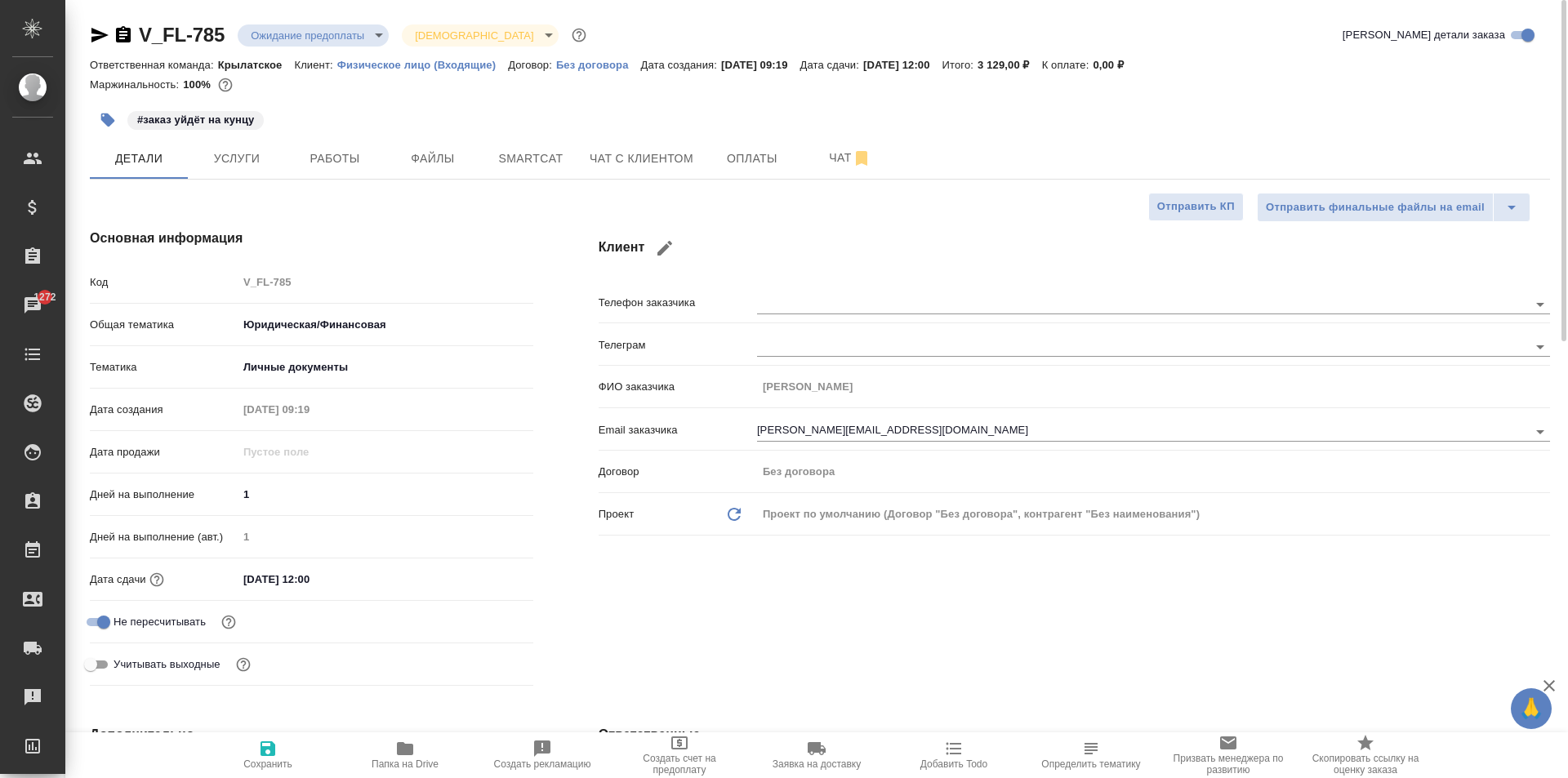
type textarea "x"
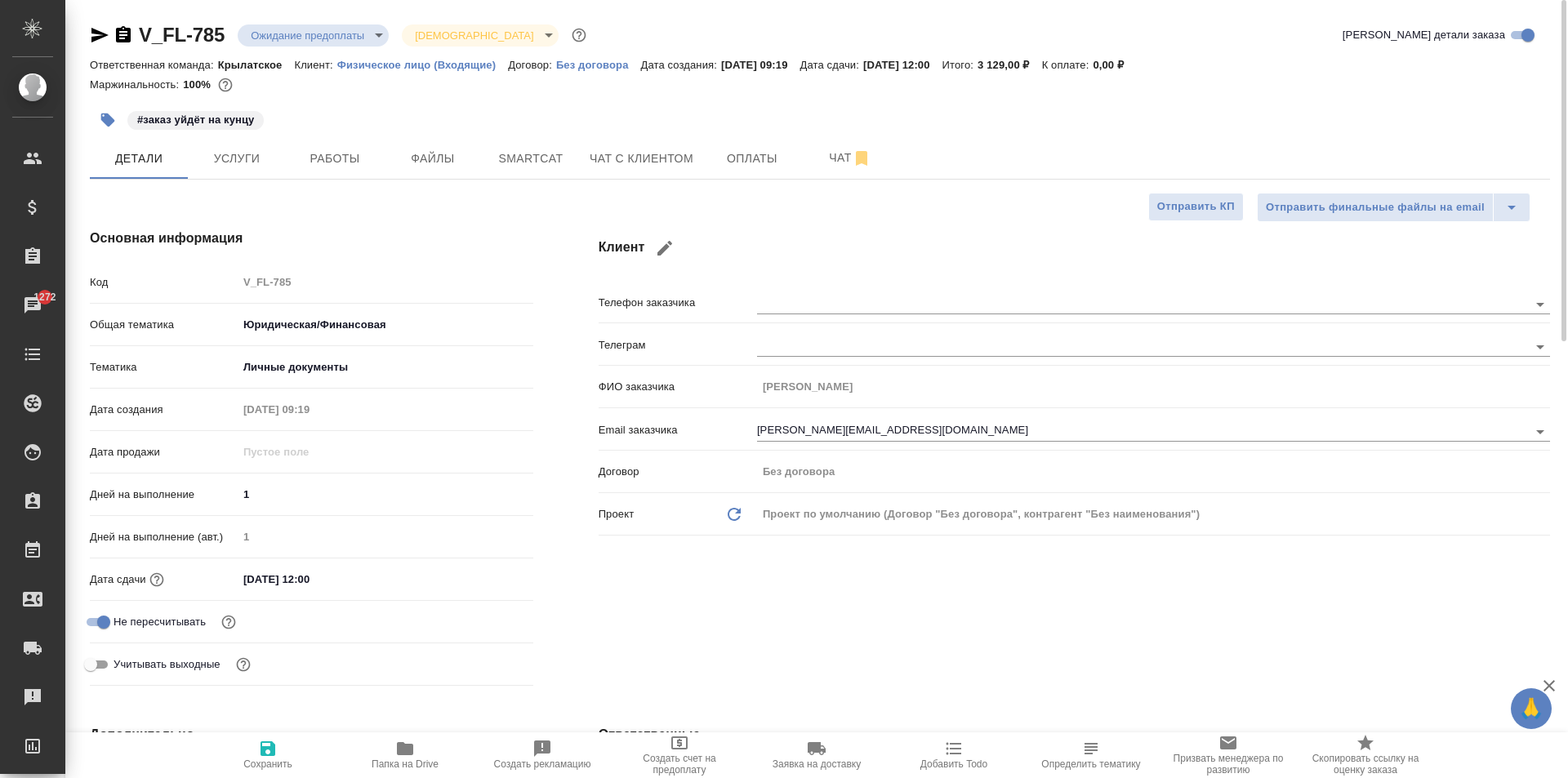
type textarea "x"
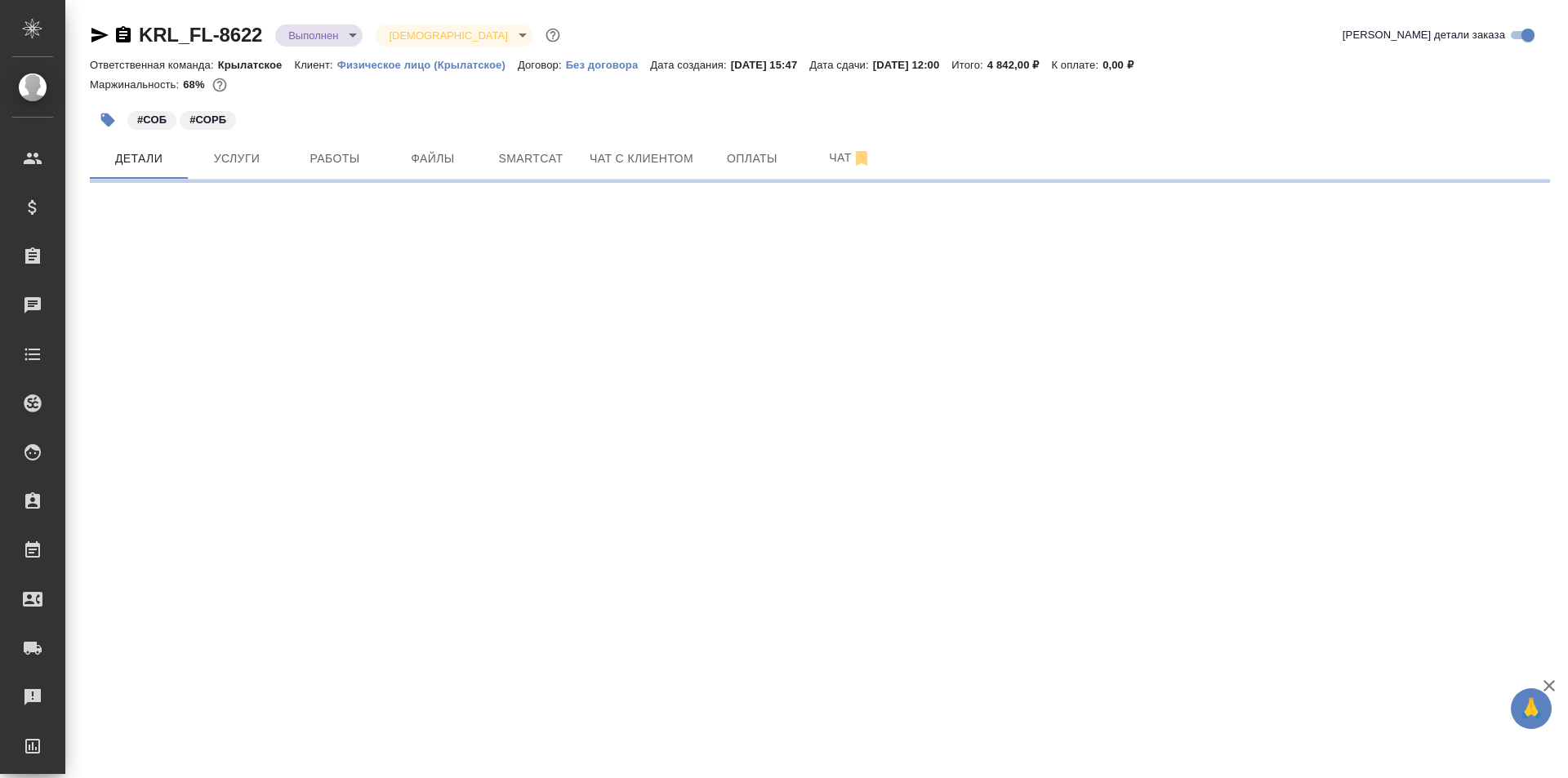
select select "RU"
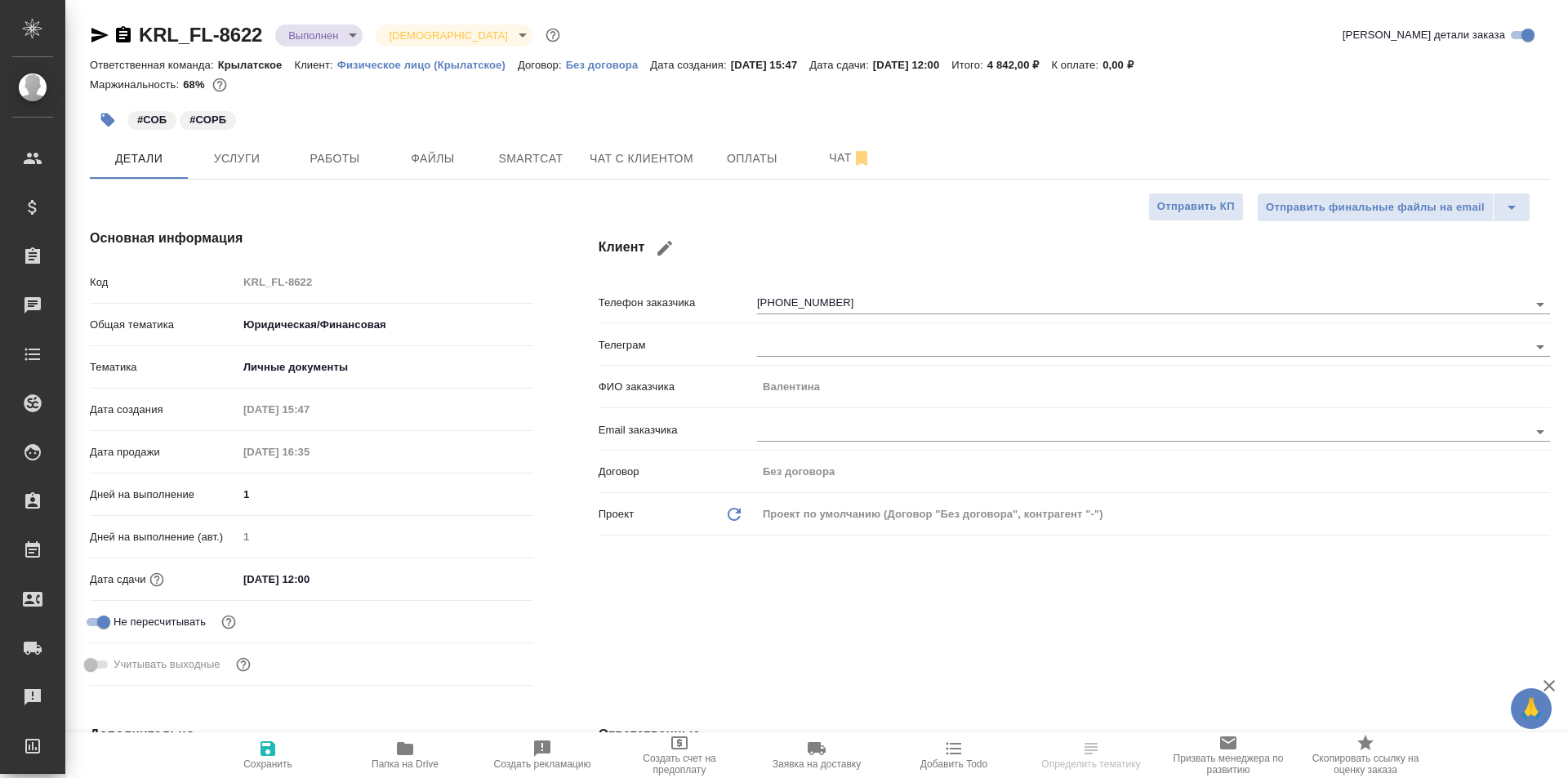
type textarea "x"
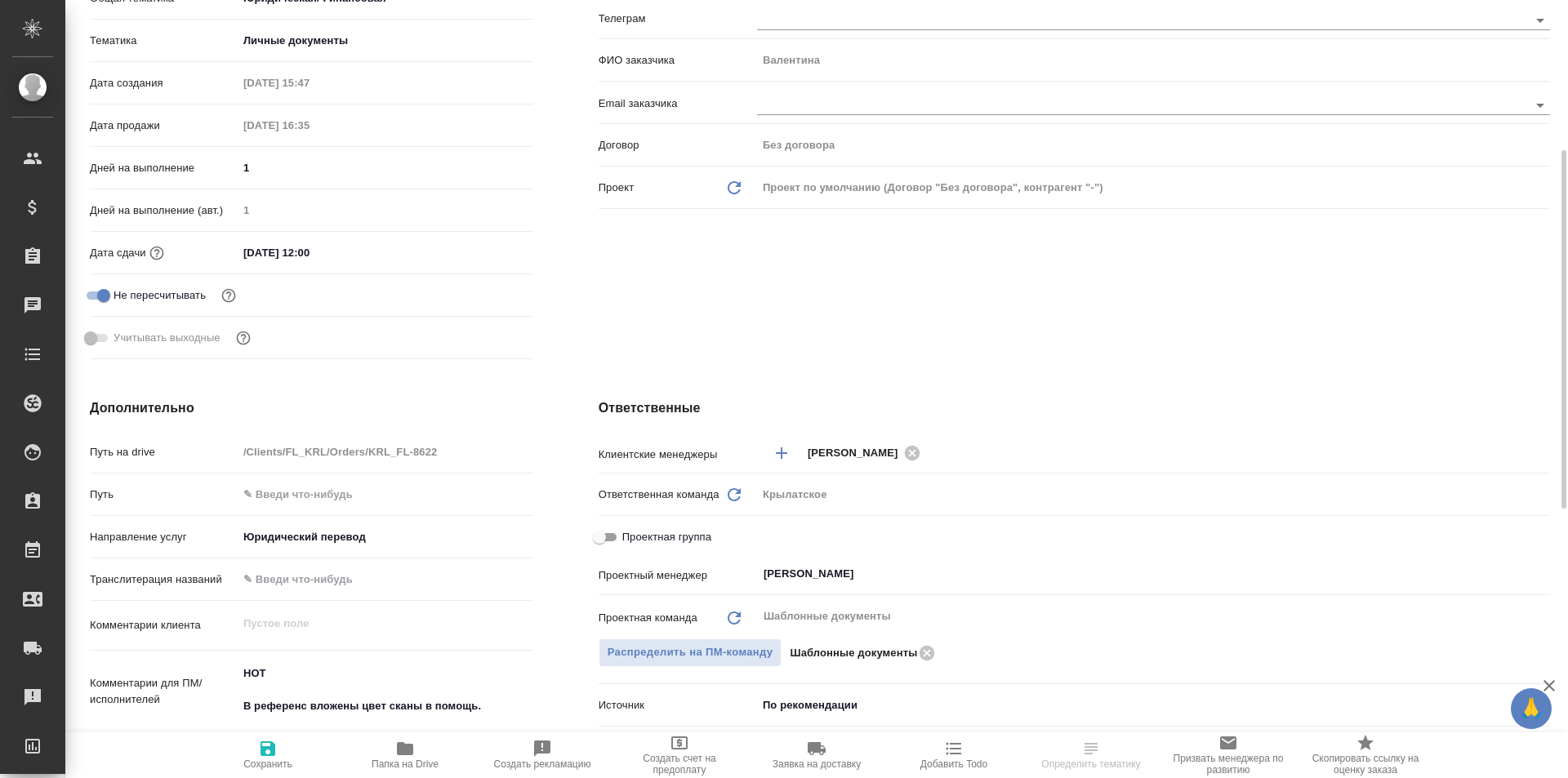
scroll to position [735, 0]
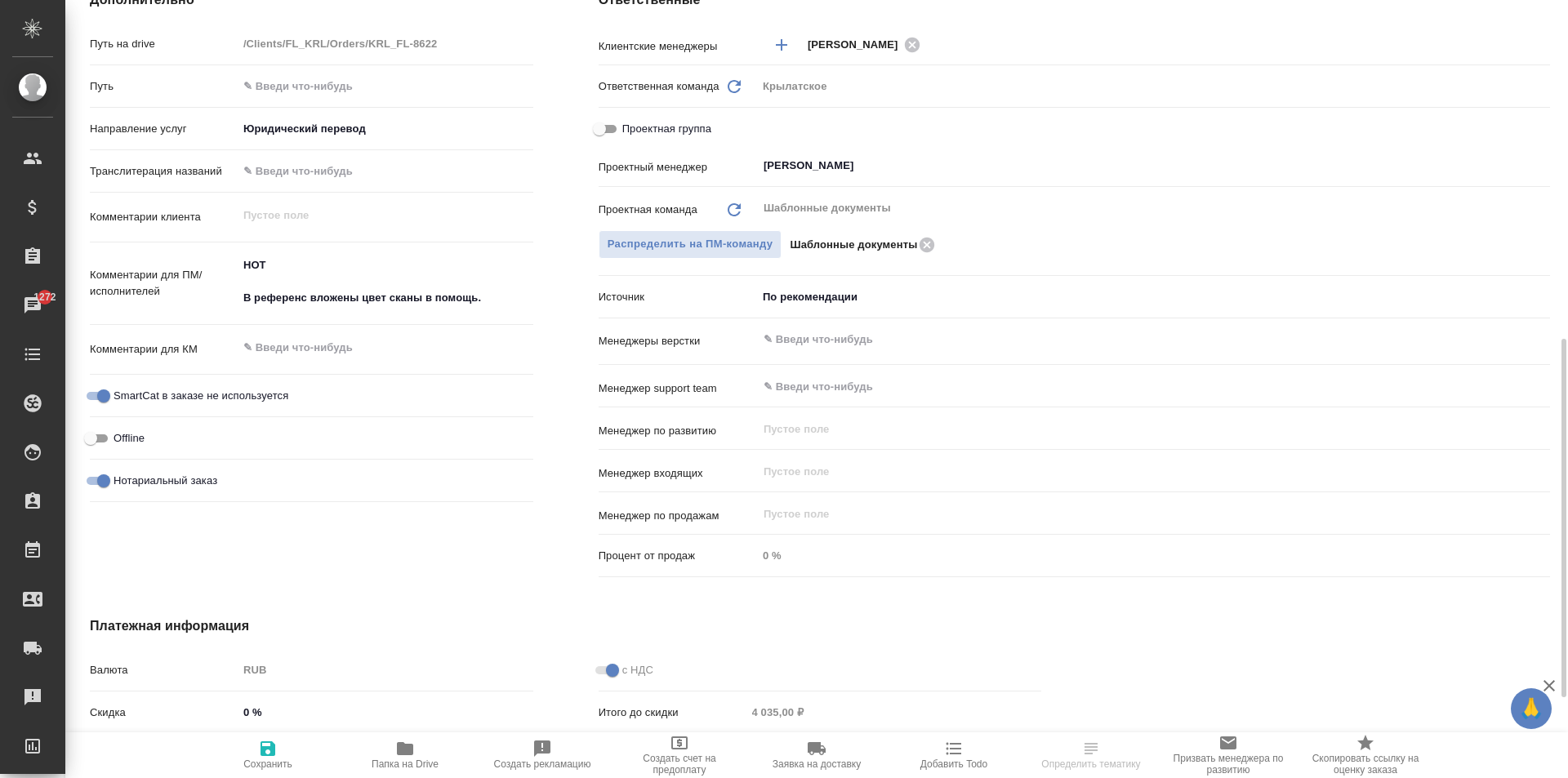
click at [363, 177] on input "text" at bounding box center [385, 171] width 295 height 24
type textarea "x"
click at [269, 300] on textarea "НОТ В референс вложены цвет сканы в помощь." at bounding box center [385, 282] width 295 height 61
click at [517, 304] on textarea "НОТ В референс вложены цвет сканы в помощь." at bounding box center [386, 283] width 294 height 61
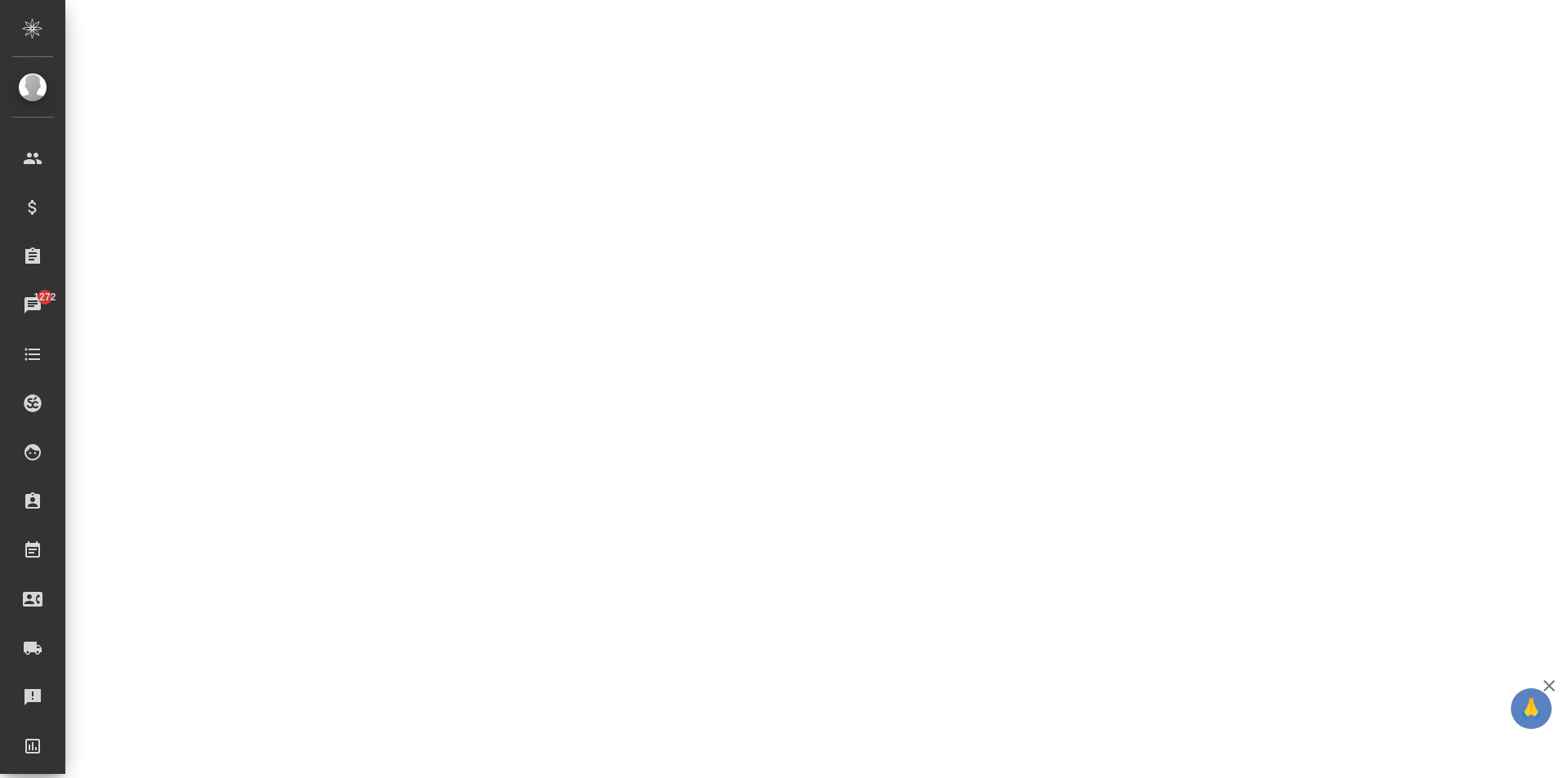
click at [390, 349] on div ".cls-1 fill:#fff; AWATERA Kasymov Timur Клиенты Спецификации Заказы 1272 Чаты T…" at bounding box center [784, 389] width 1568 height 778
select select "RU"
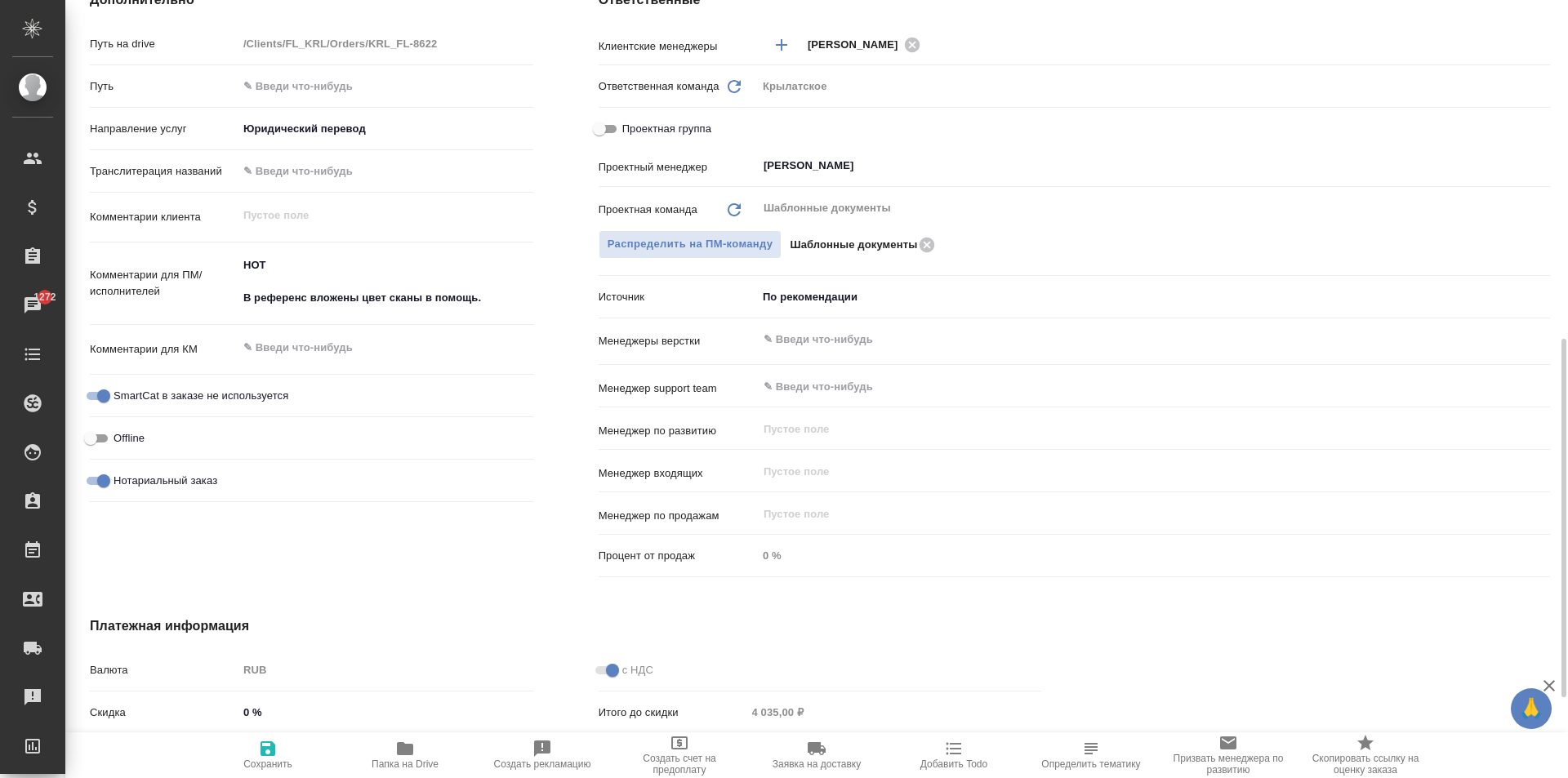
type textarea "x"
click at [314, 352] on textarea at bounding box center [385, 348] width 295 height 28
type textarea "D"
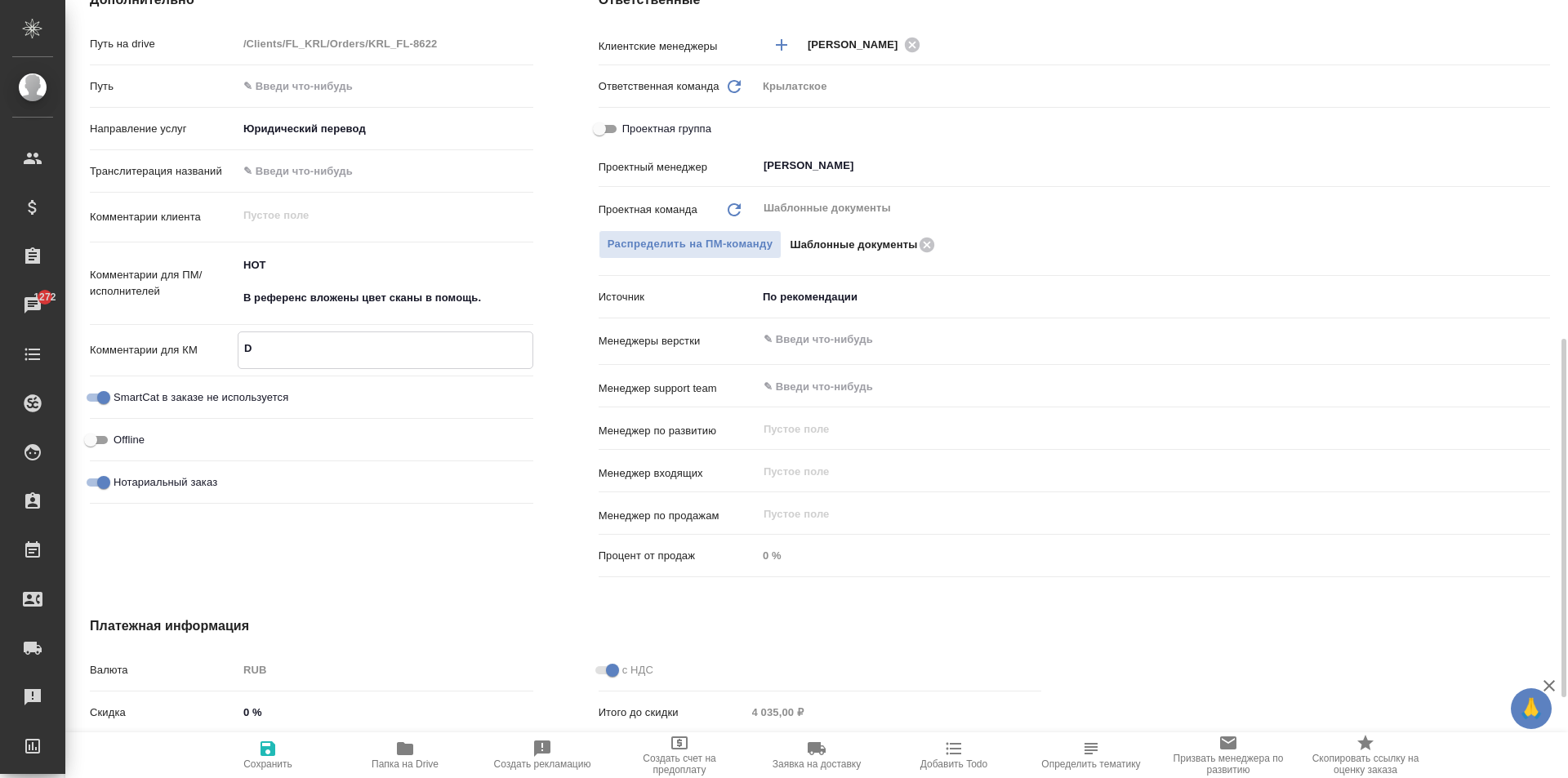
type textarea "x"
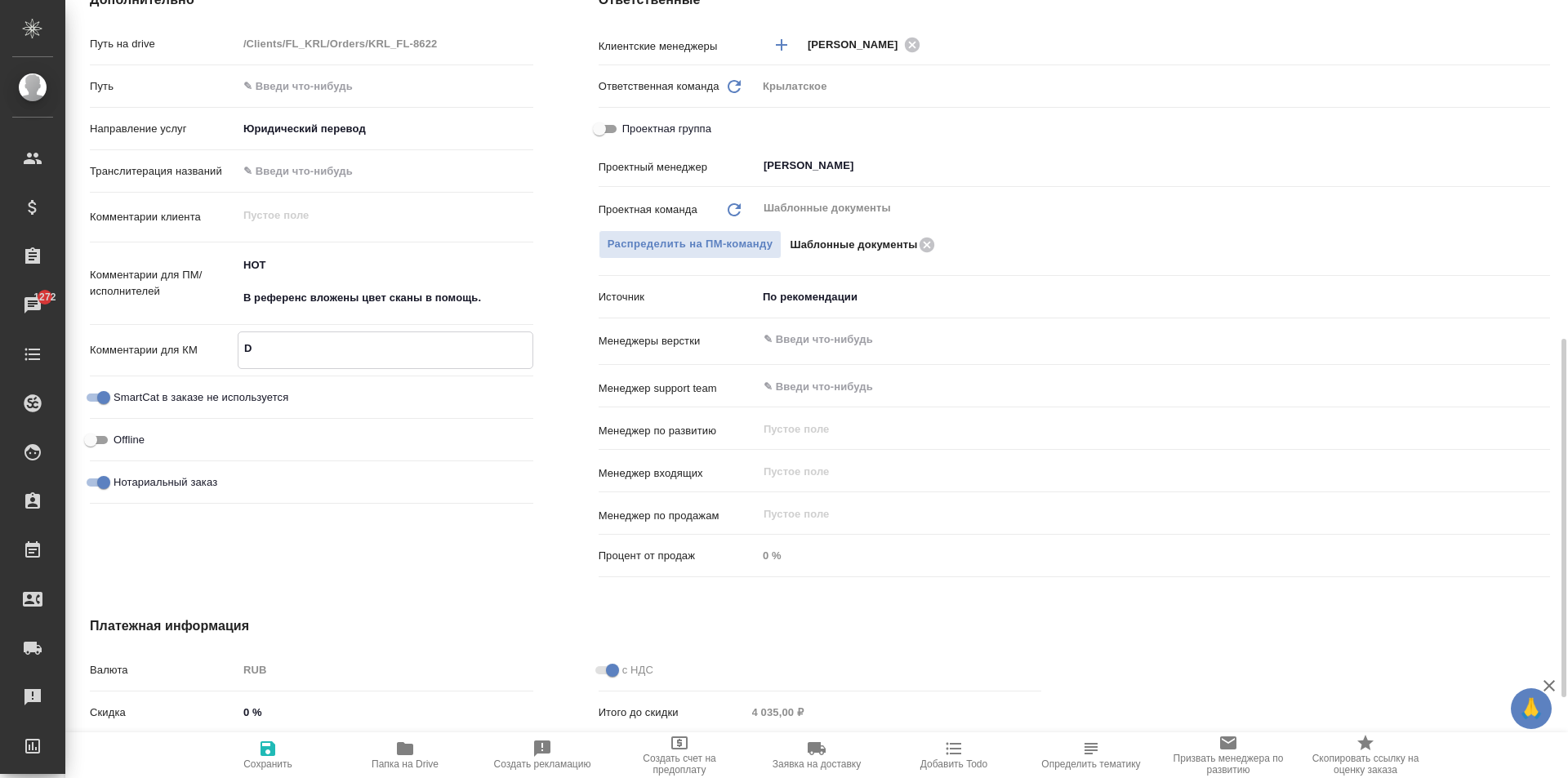
type textarea "DI"
type textarea "x"
type textarea "DIU"
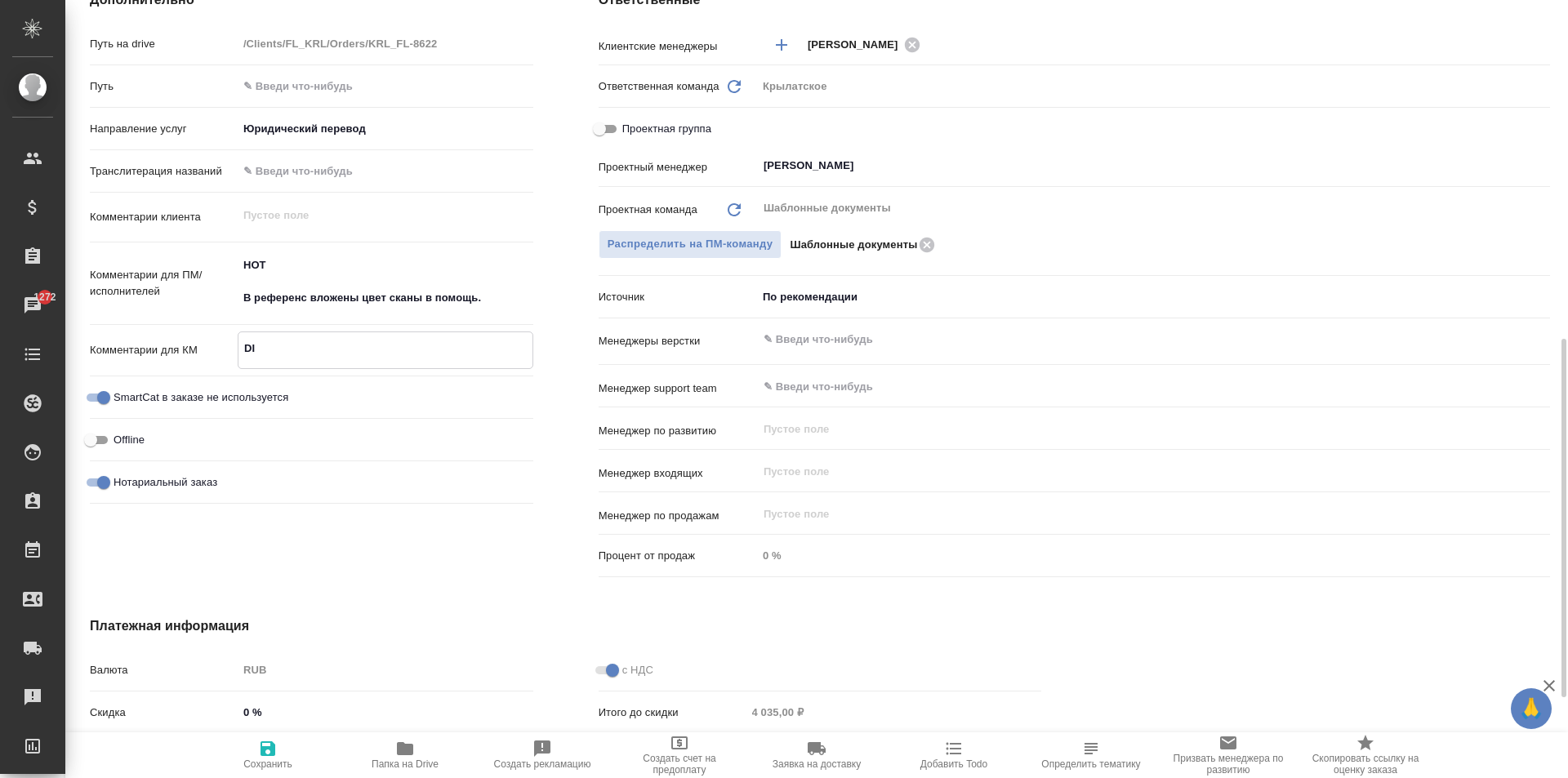
type textarea "x"
type textarea "DIUM"
type textarea "x"
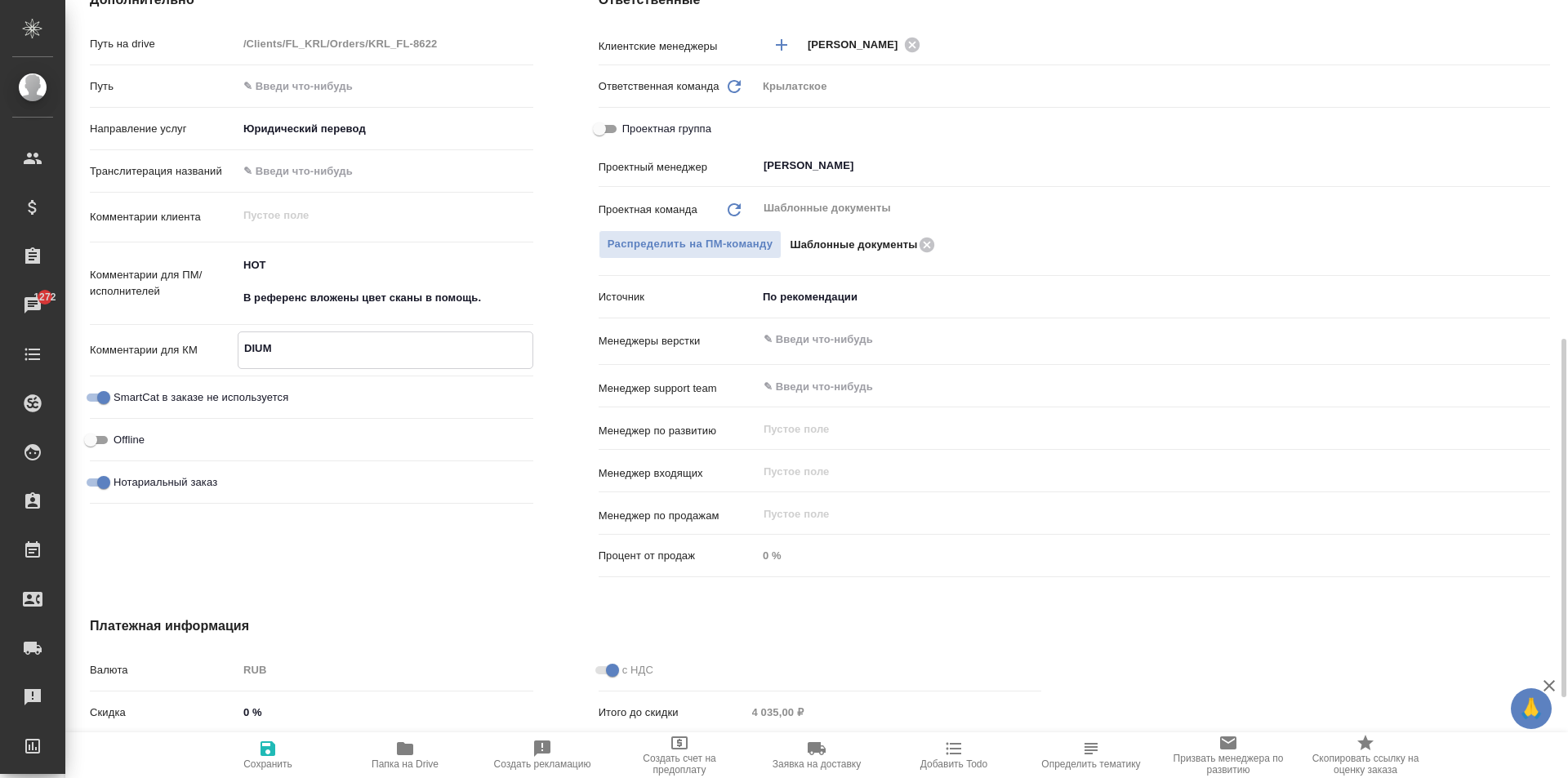
type textarea "x"
type textarea "DIUMI"
type textarea "x"
type textarea "DIUMIN"
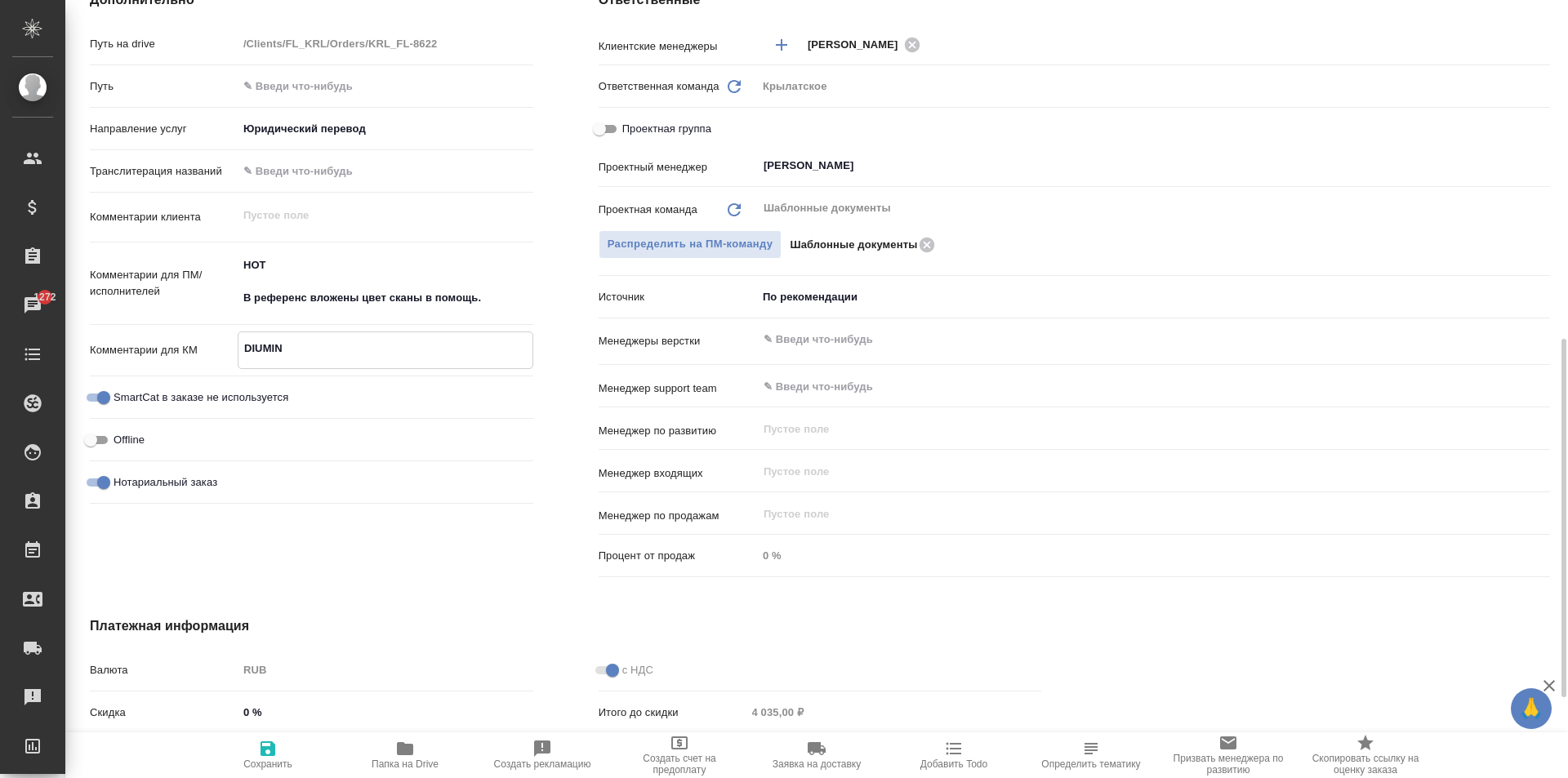
type textarea "x"
type textarea "DIUMINA"
type textarea "x"
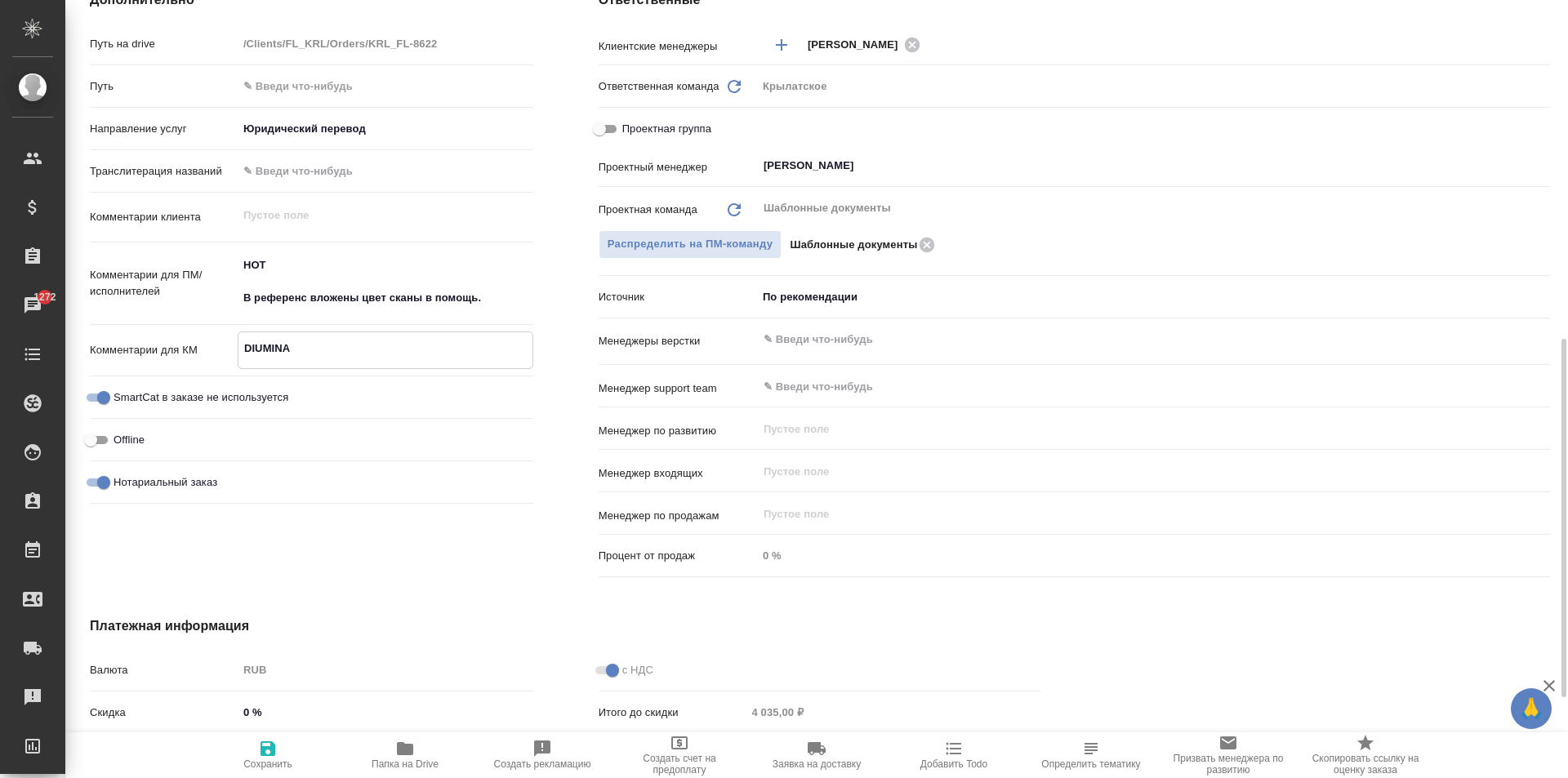
type textarea "x"
type textarea "DIUMINA"
type textarea "x"
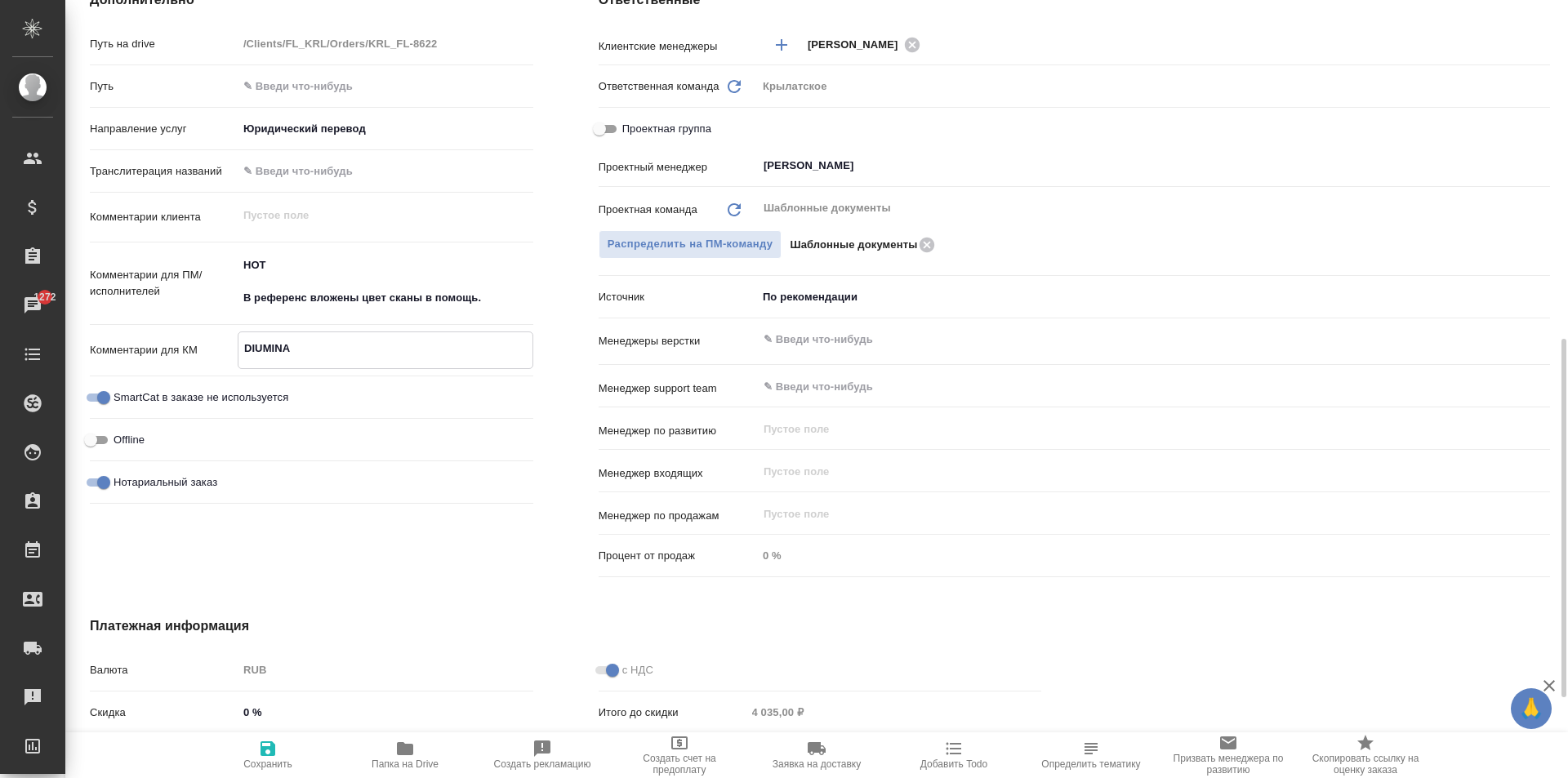
type textarea "x"
type textarea "DIUMINA V"
type textarea "x"
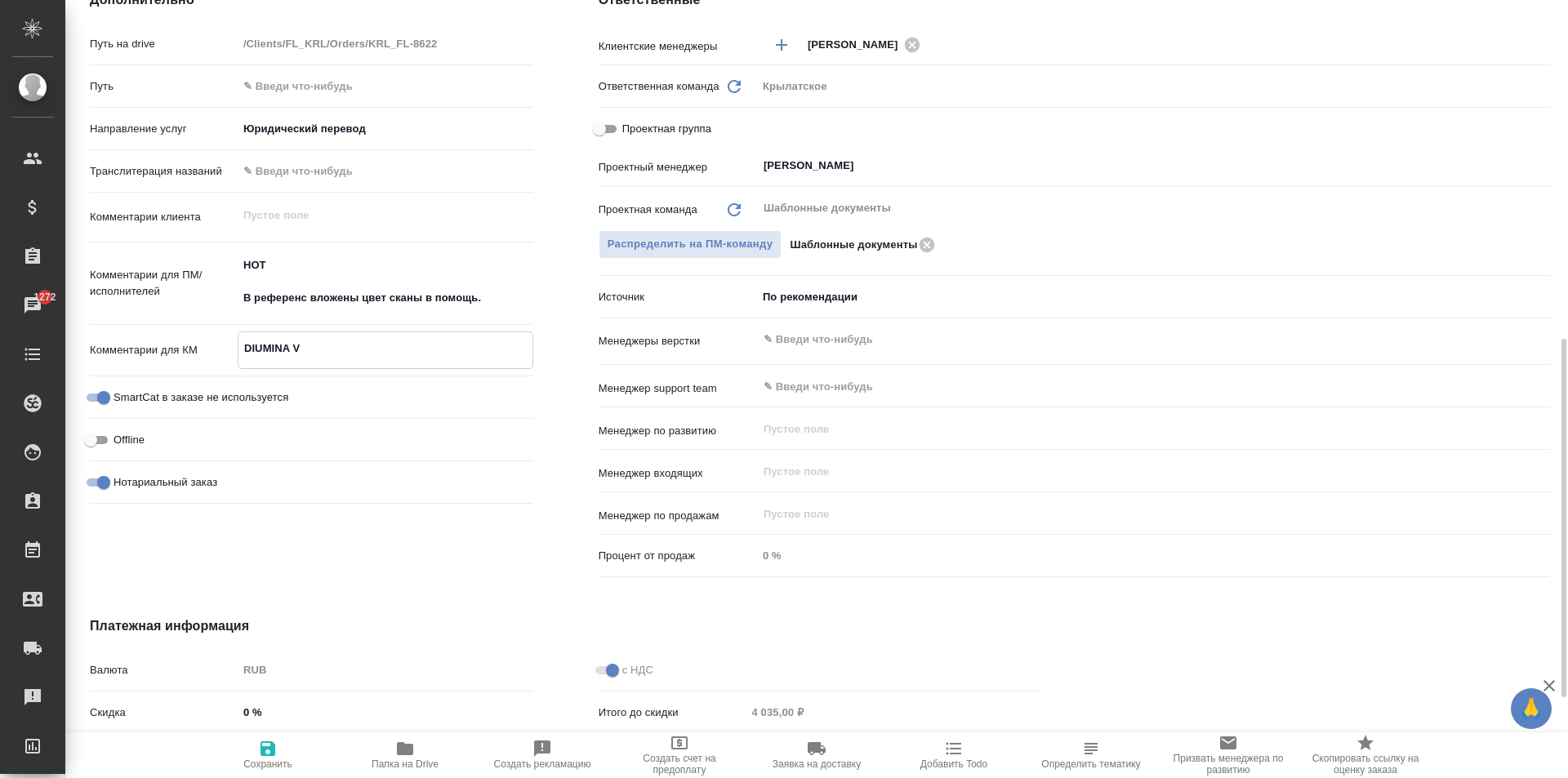
type textarea "x"
type textarea "DIUMINA VA"
type textarea "x"
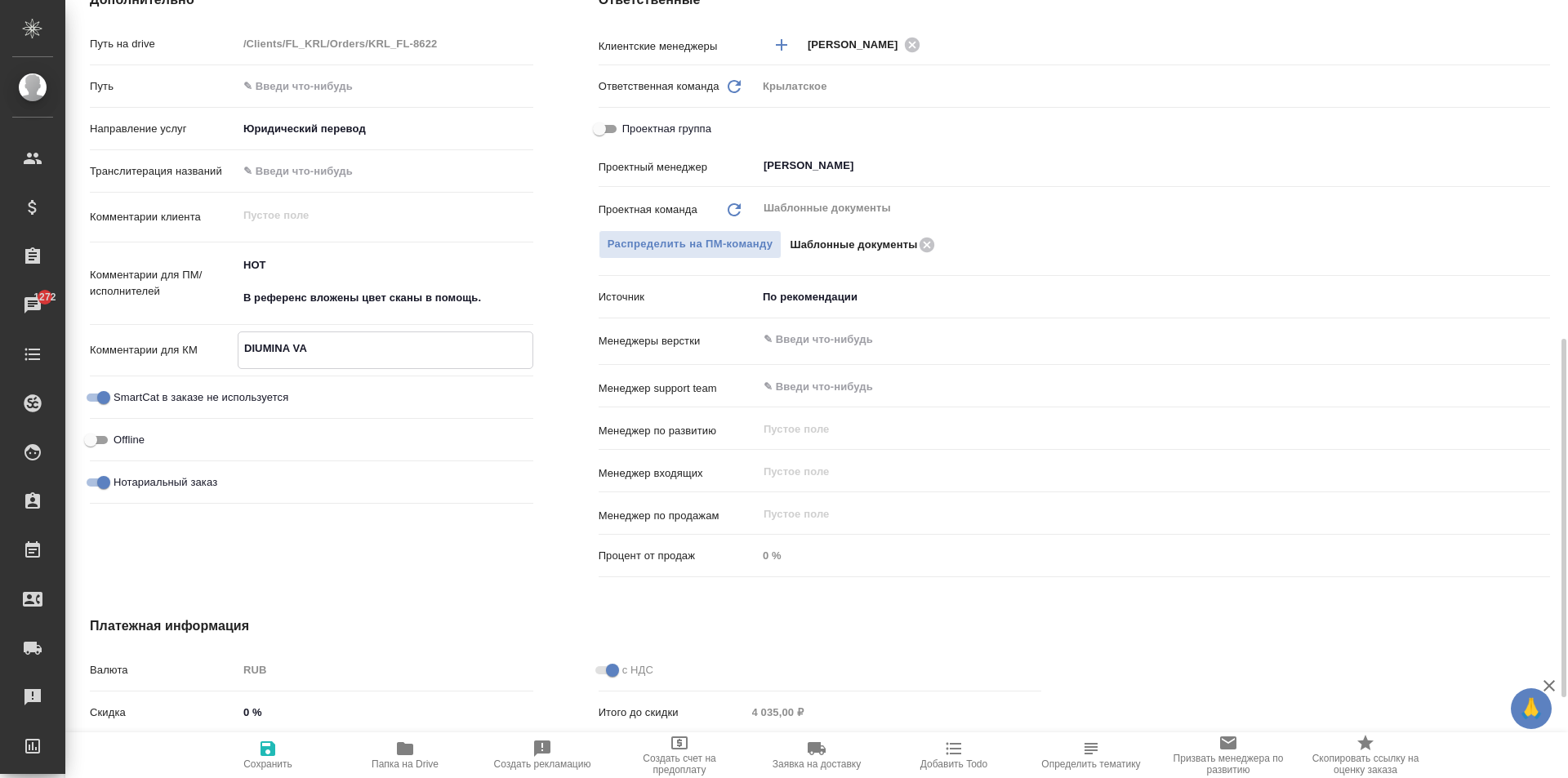
type textarea "x"
type textarea "DIUMINA VAL"
type textarea "x"
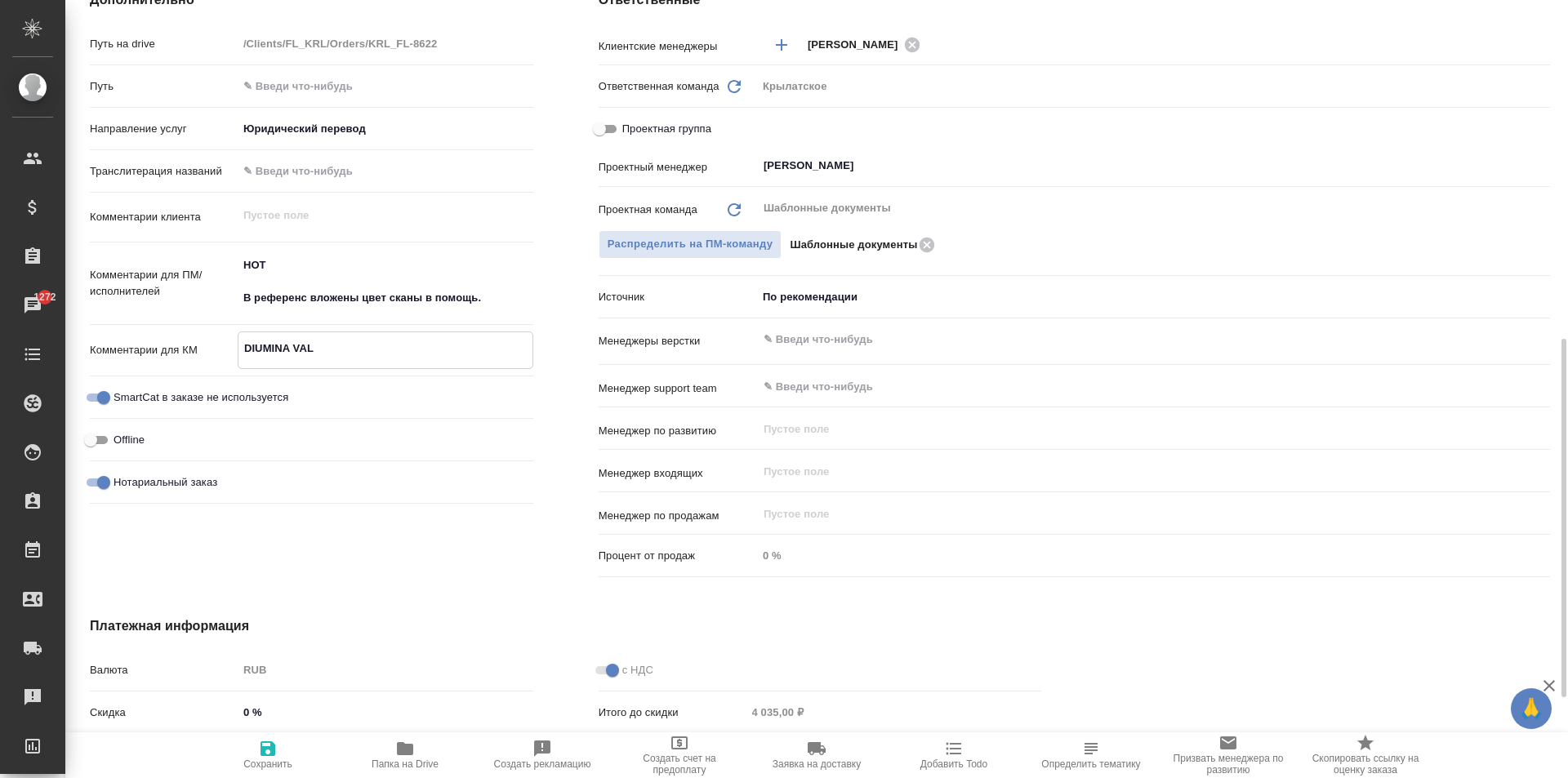
type textarea "DIUMINA VALE"
type textarea "x"
type textarea "DIUMINA VALEN"
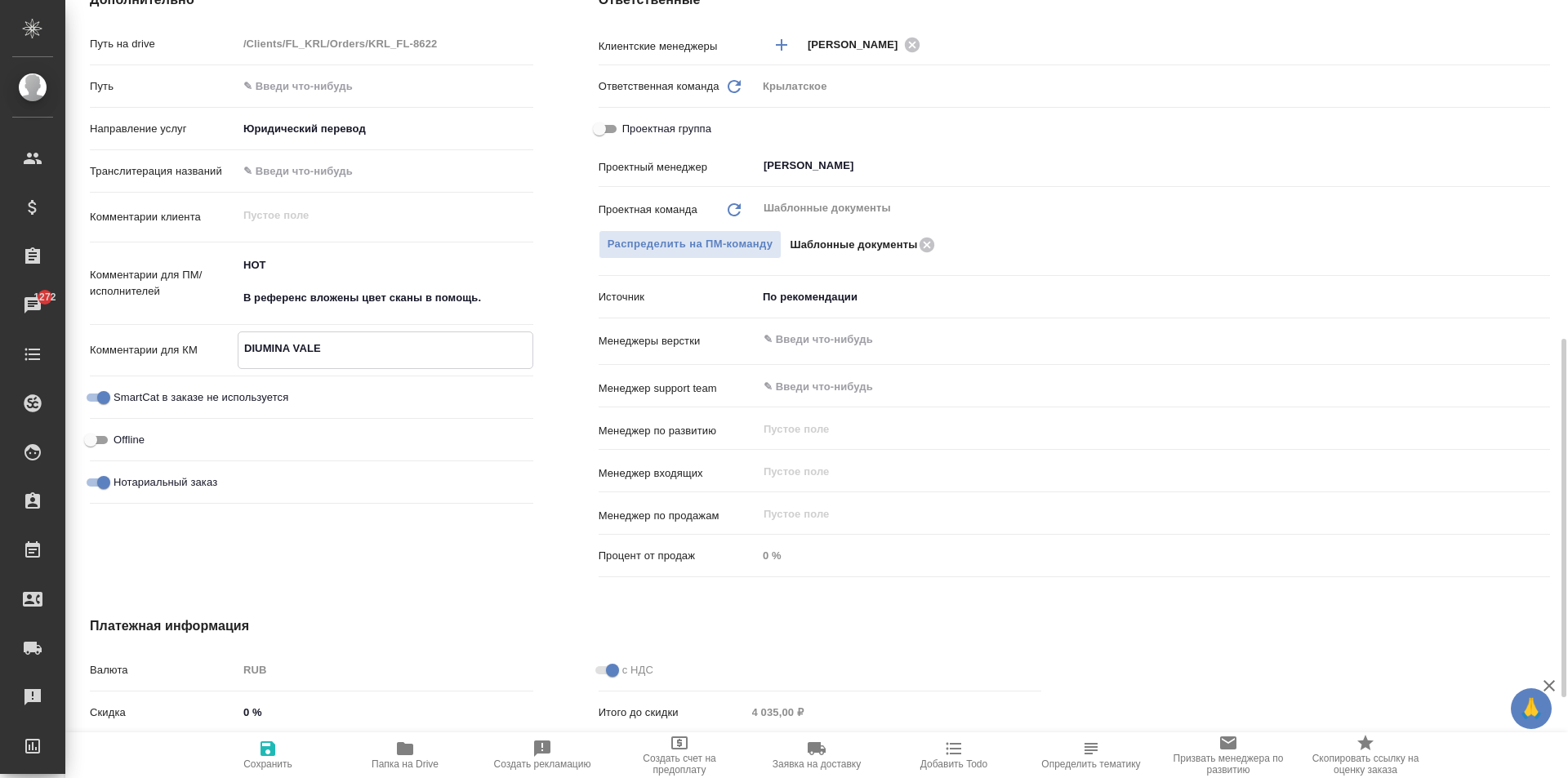
type textarea "x"
type textarea "DIUMINA VALENT"
type textarea "x"
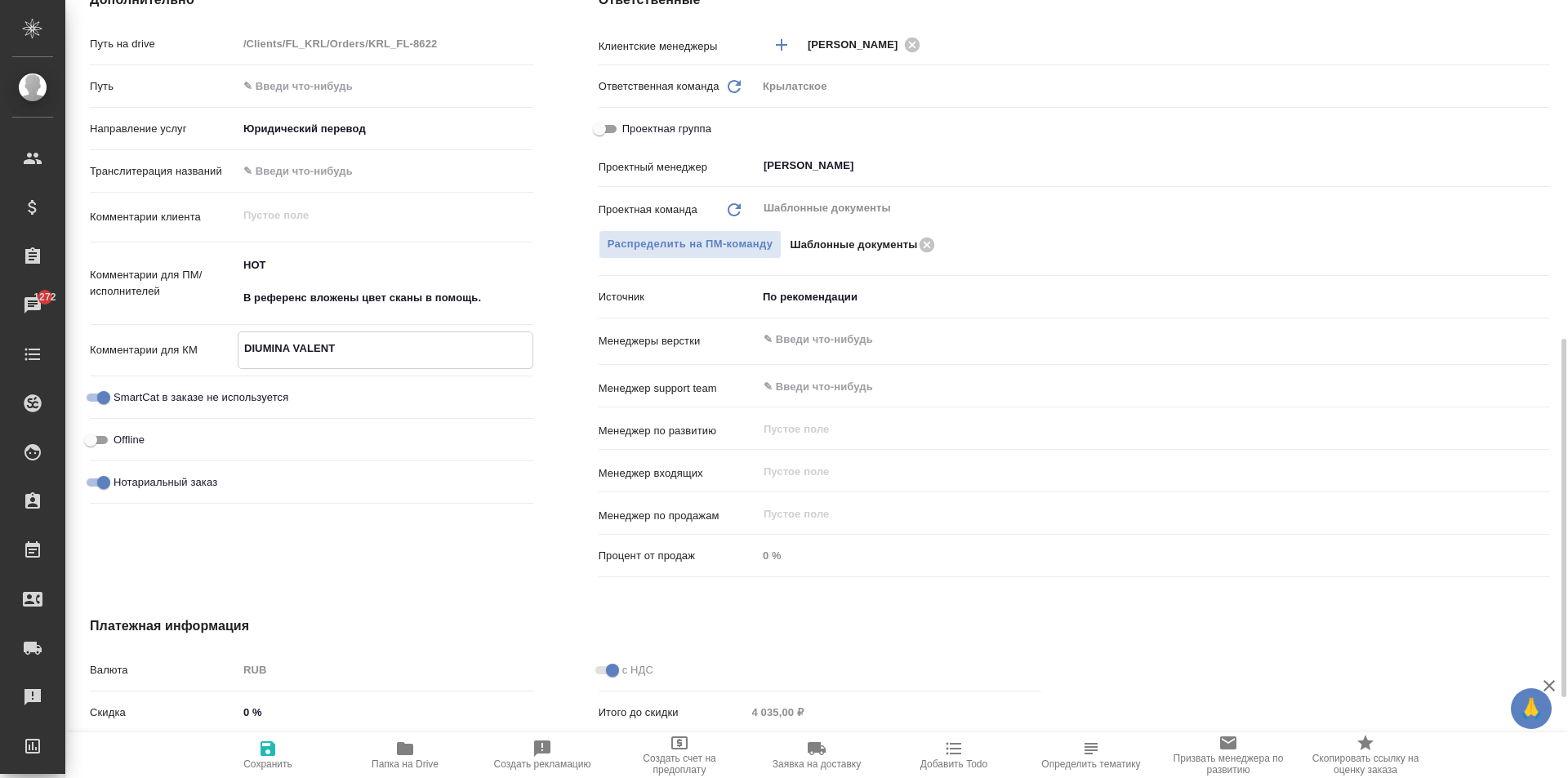
type textarea "x"
type textarea "DIUMINA VALENTI"
type textarea "x"
type textarea "DIUMINA VALENTIN"
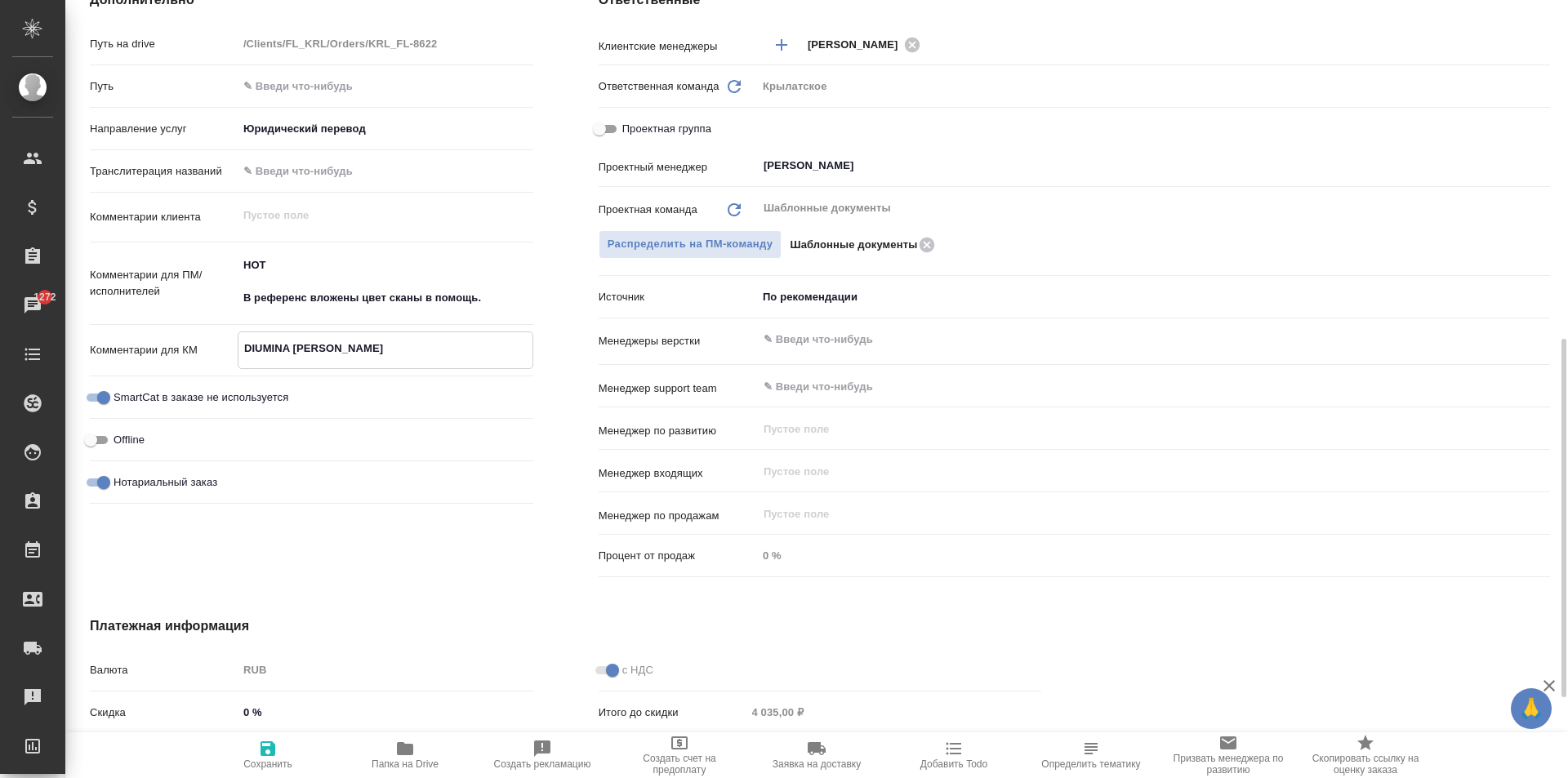
type textarea "x"
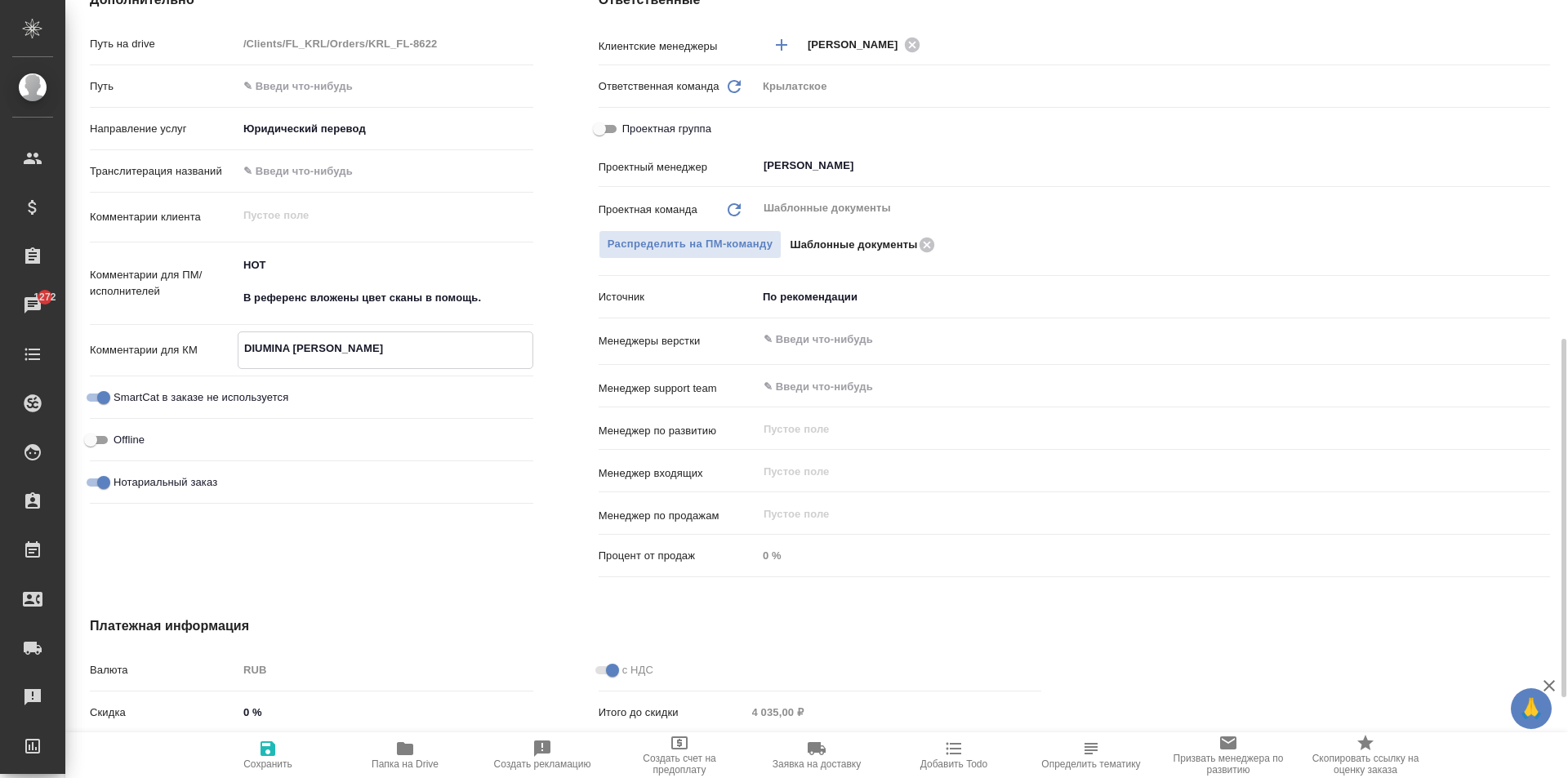
type textarea "DIUMINA VALENTINA"
type textarea "x"
type textarea "DIUMINA VALENTINA"
type textarea "x"
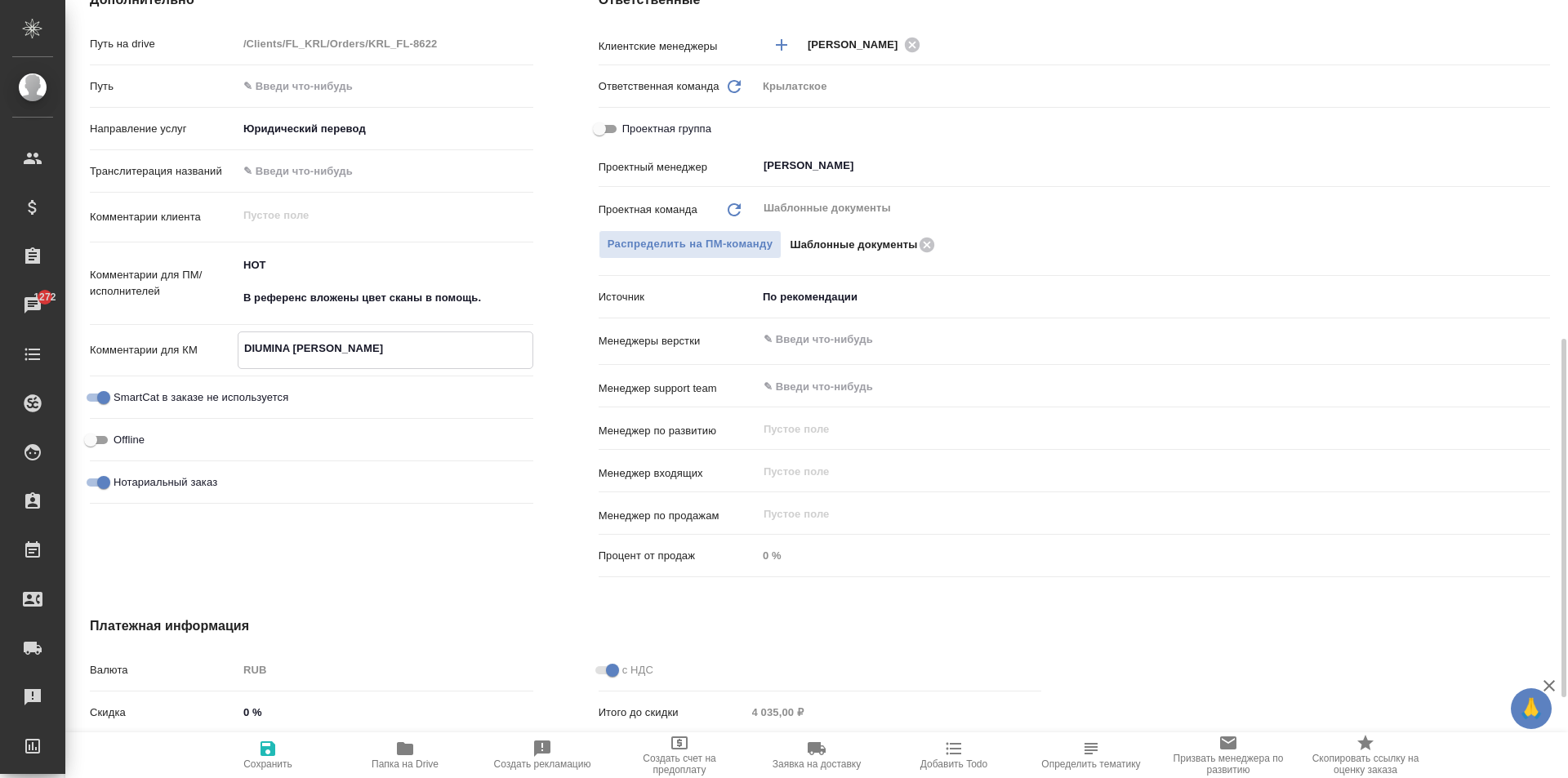
type textarea "x"
type textarea "DIUMINA VALENTINA"
type textarea "x"
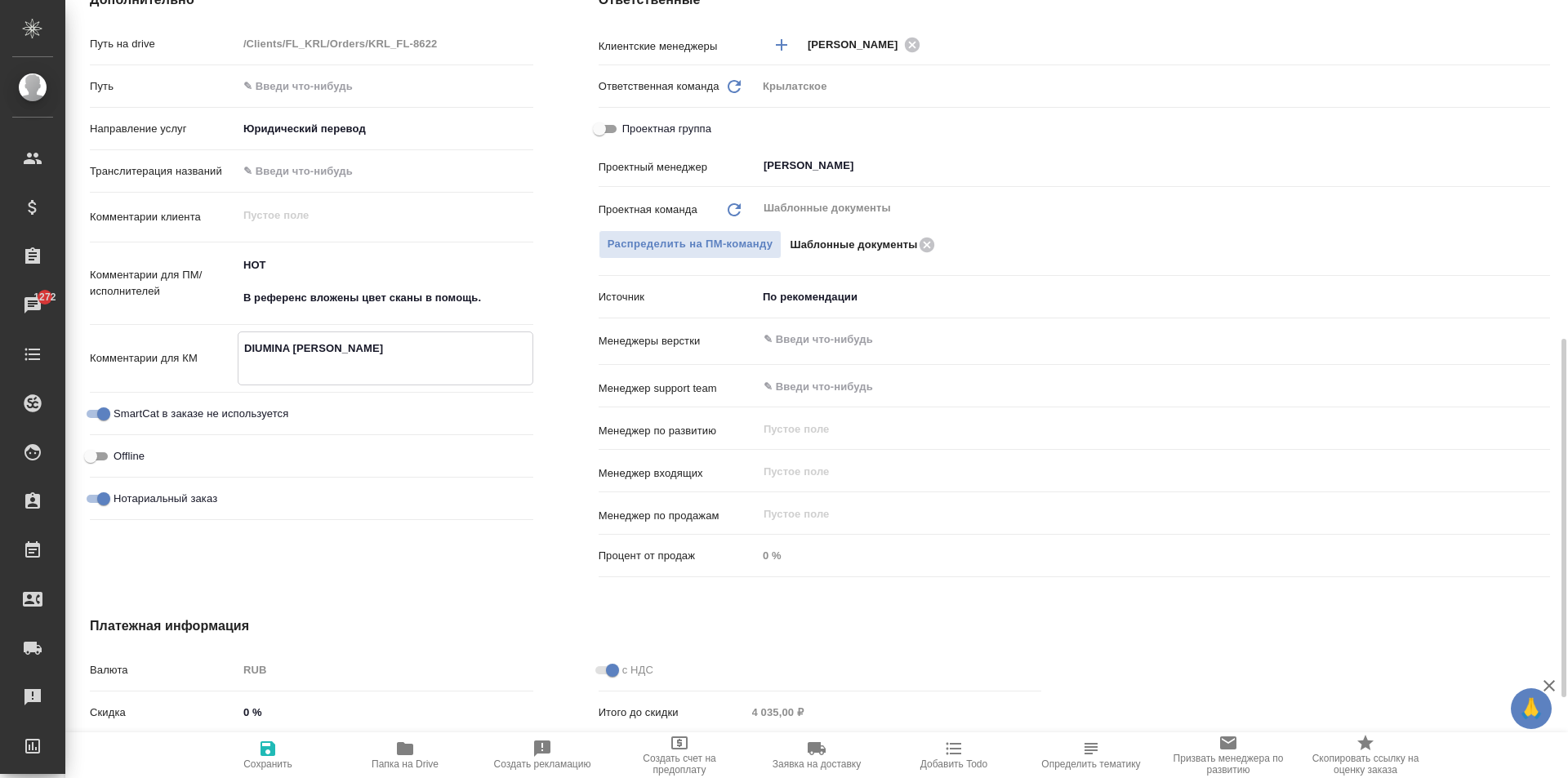
type textarea "x"
type textarea "DIUMINA VALENTINA I"
type textarea "x"
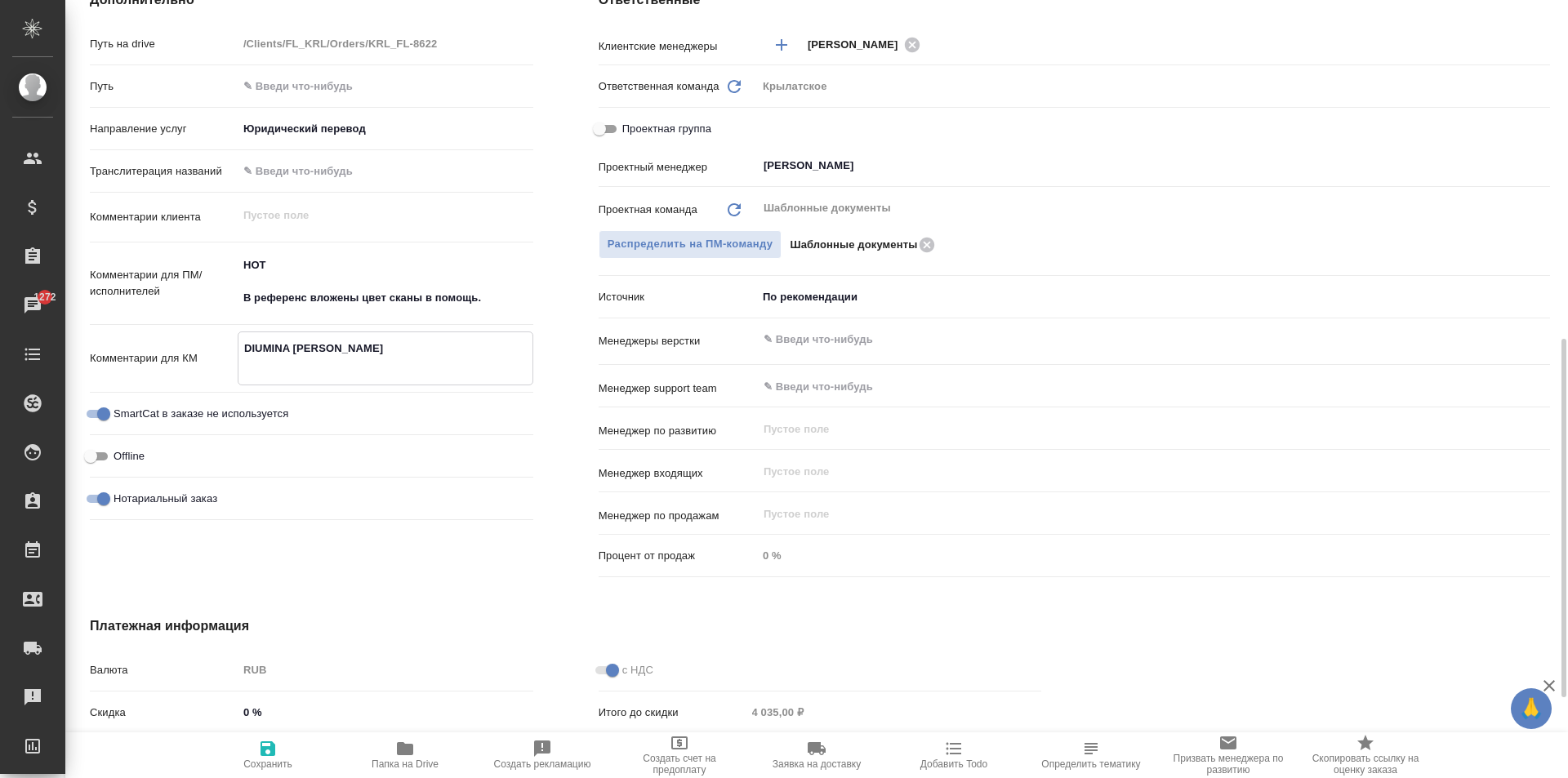
type textarea "x"
type textarea "DIUMINA VALENTINA IL"
type textarea "x"
type textarea "DIUMINA VALENTINA ILI"
type textarea "x"
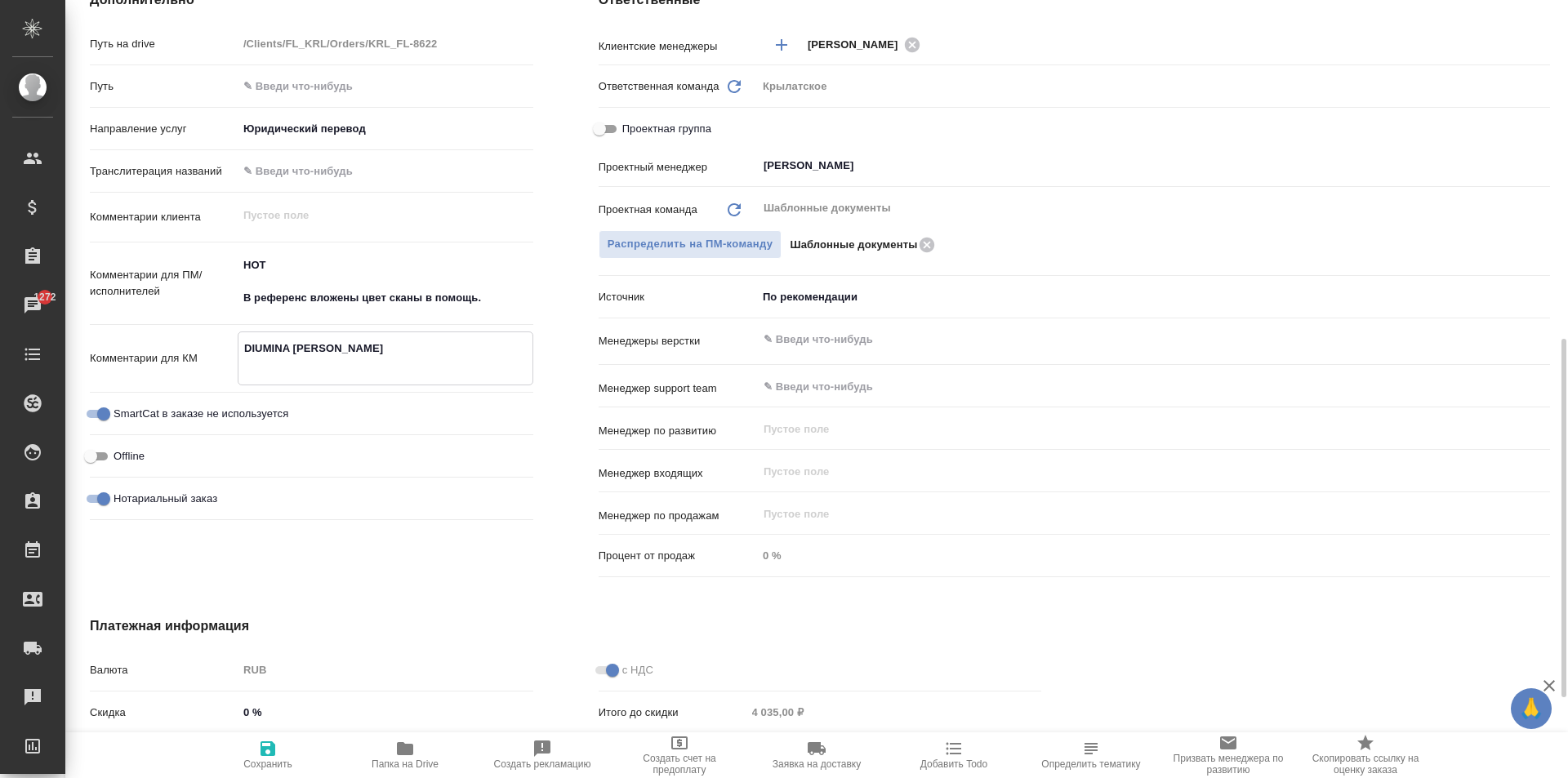
type textarea "x"
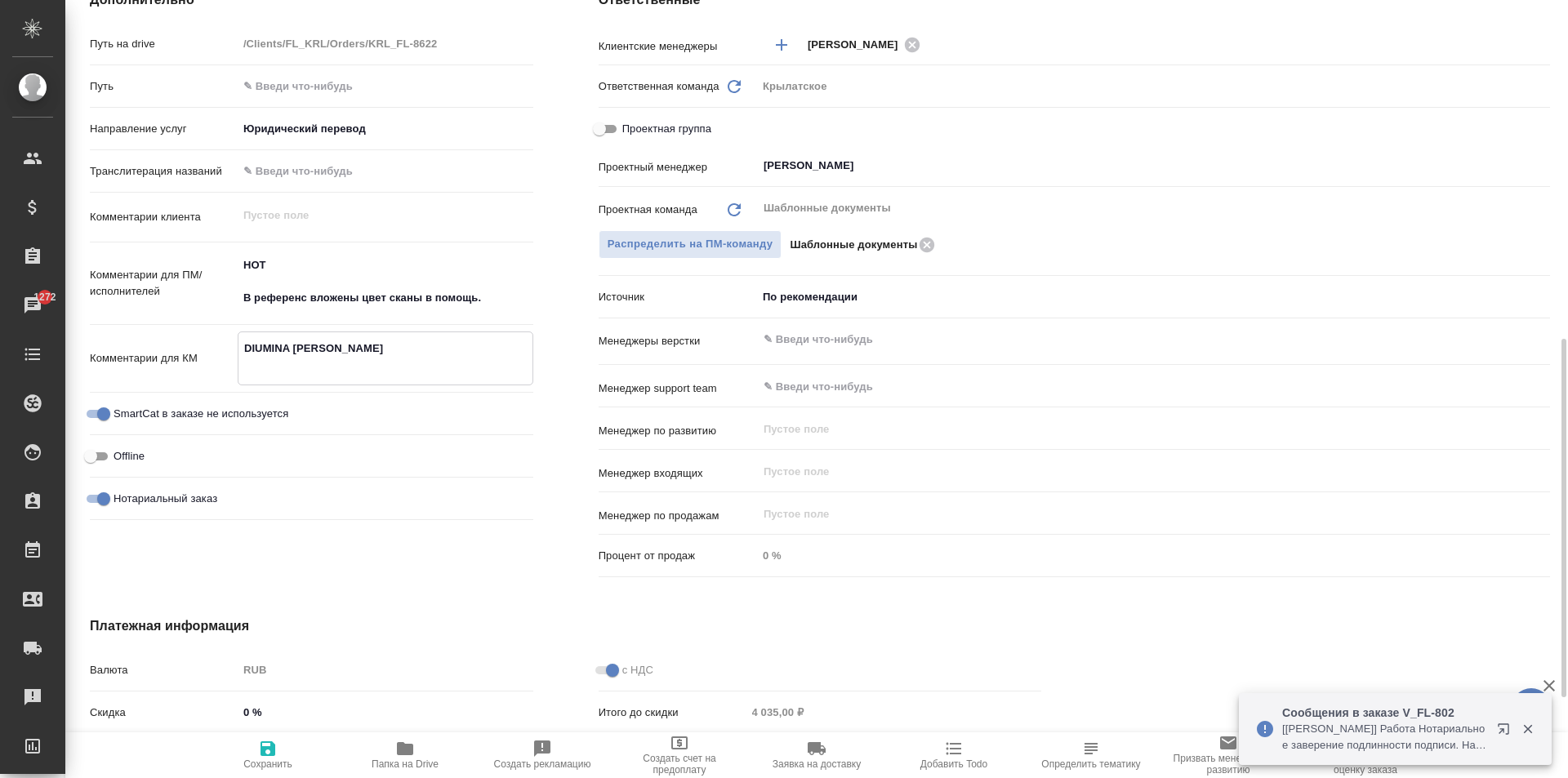
type textarea "x"
type textarea "DIUMINA VALENTINA ILIY"
type textarea "x"
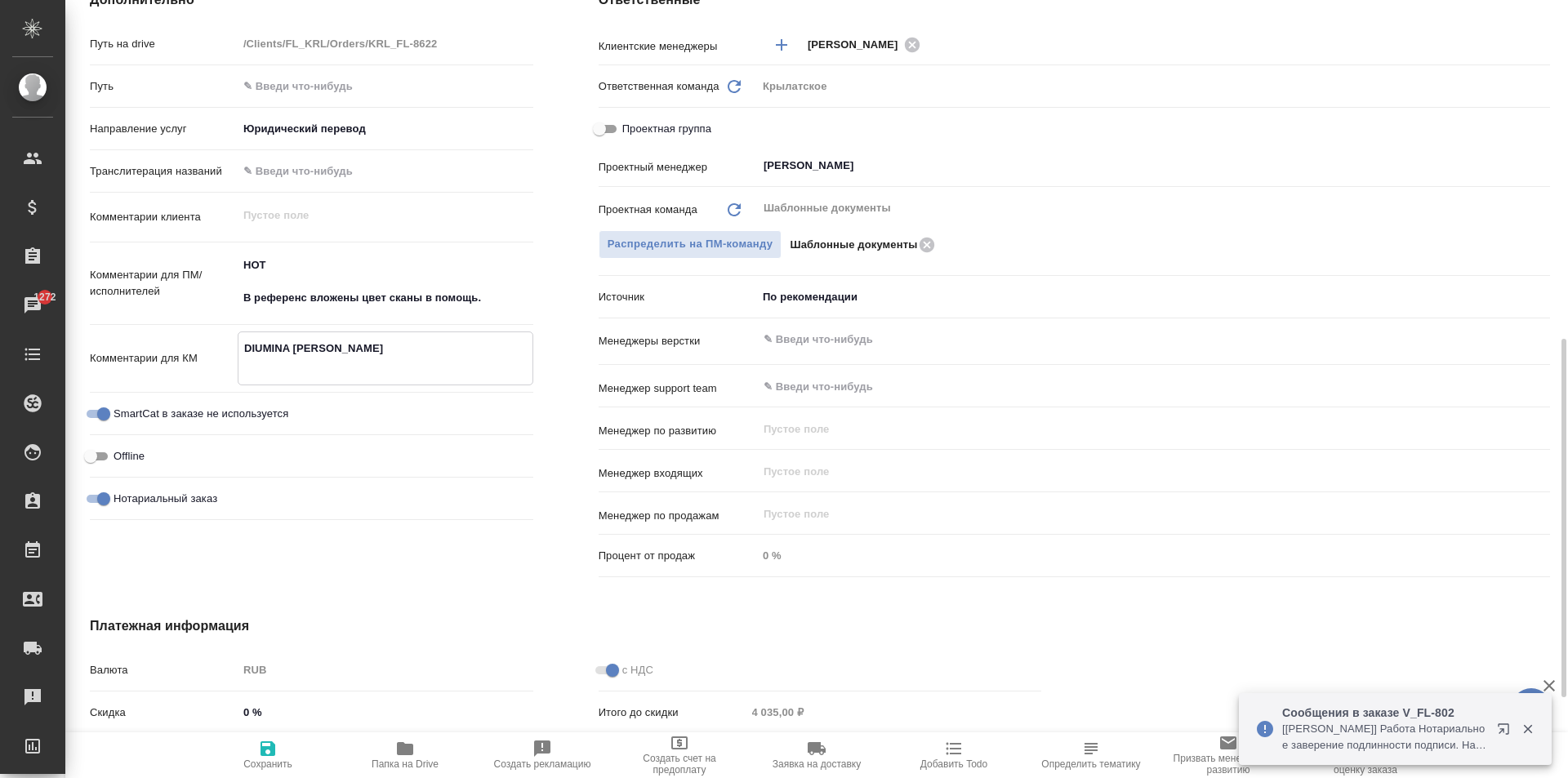
type textarea "x"
type textarea "DIUMINA VALENTINA ILIYA"
type textarea "x"
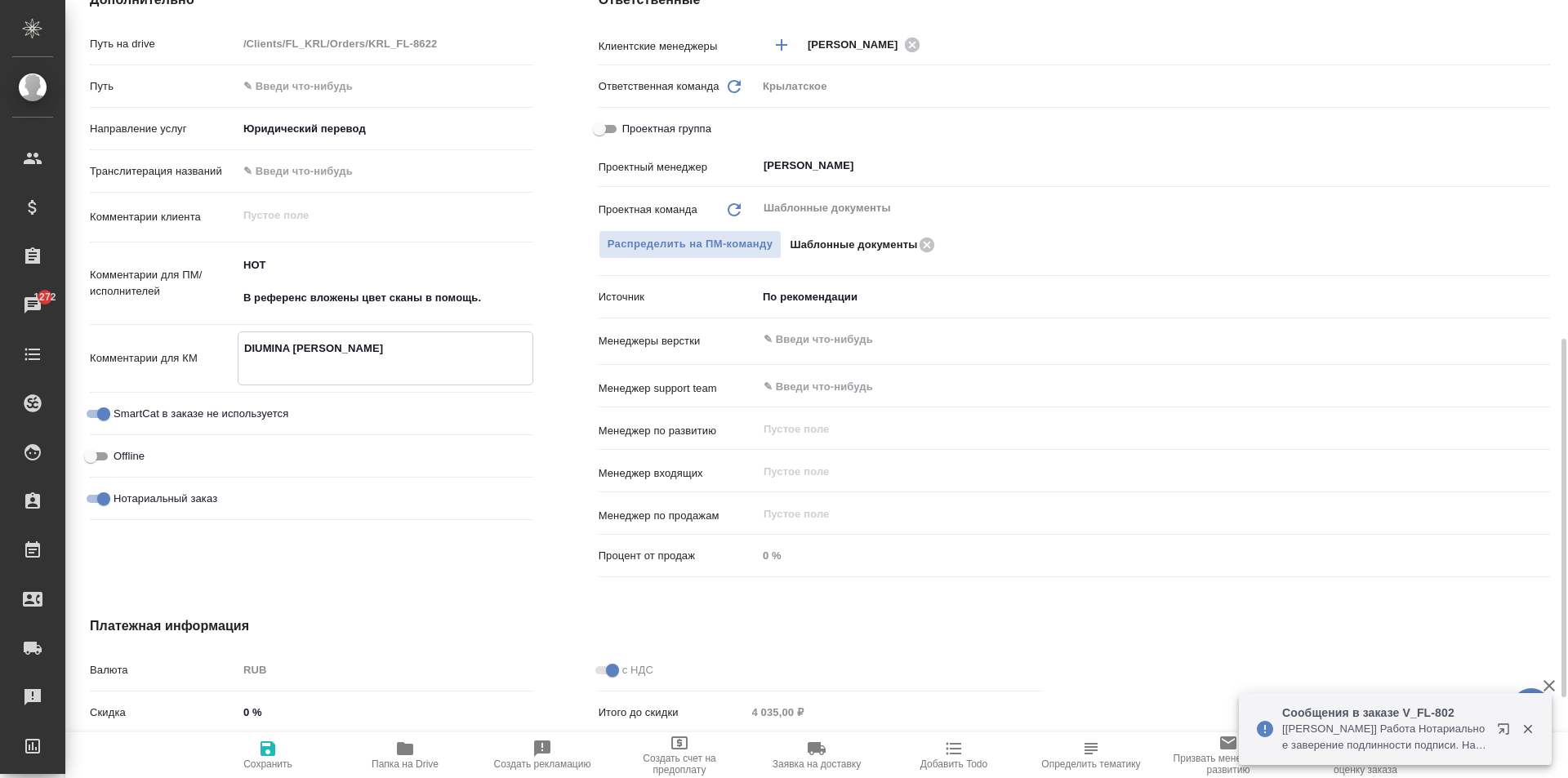
type textarea "DIUMINA VALENTINA ILIYAI"
type textarea "x"
type textarea "DIUMINA VALENTINA ILIYAIC"
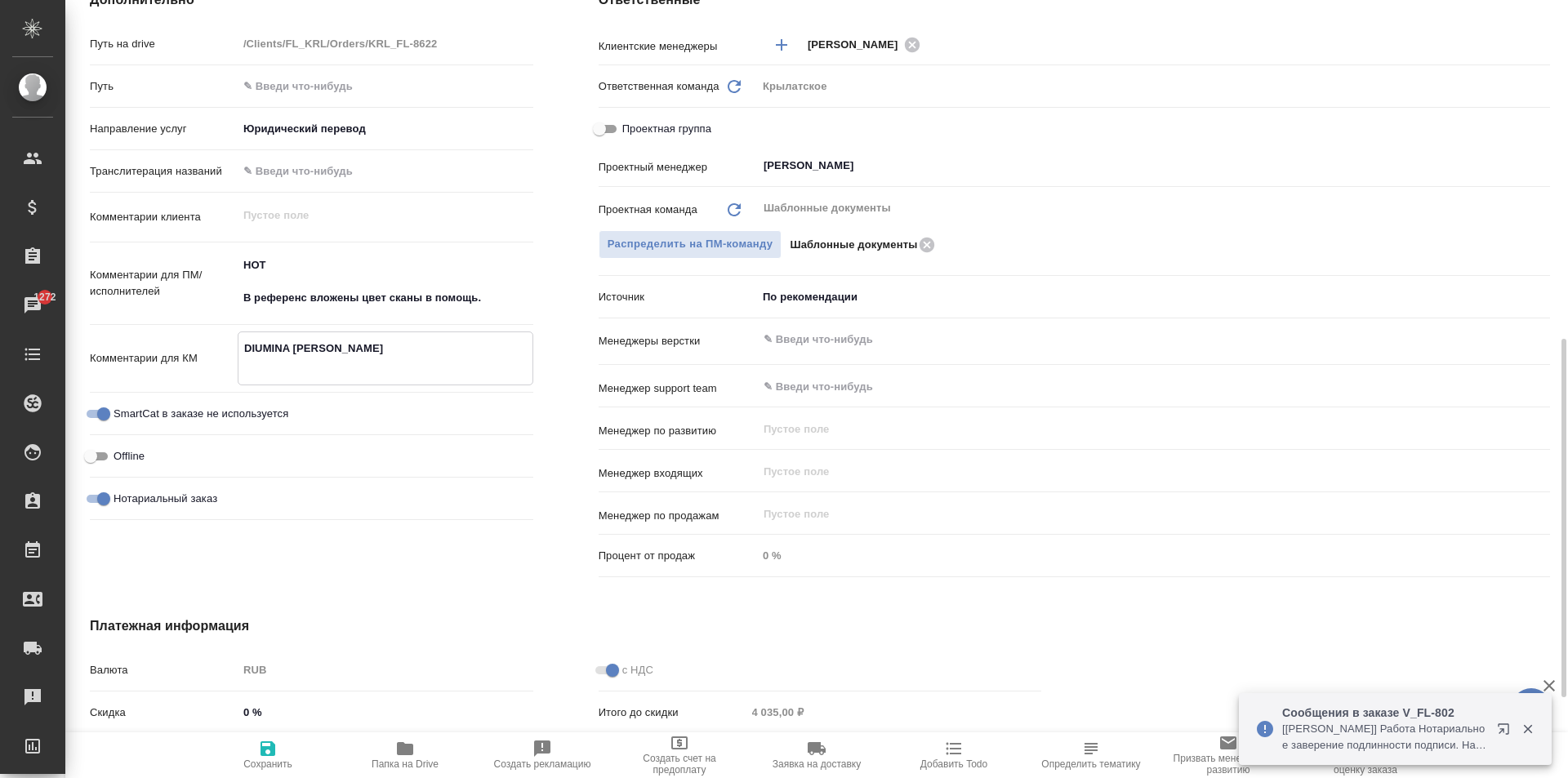
type textarea "x"
type textarea "DIUMINA VALENTINA ILIYAICH"
type textarea "x"
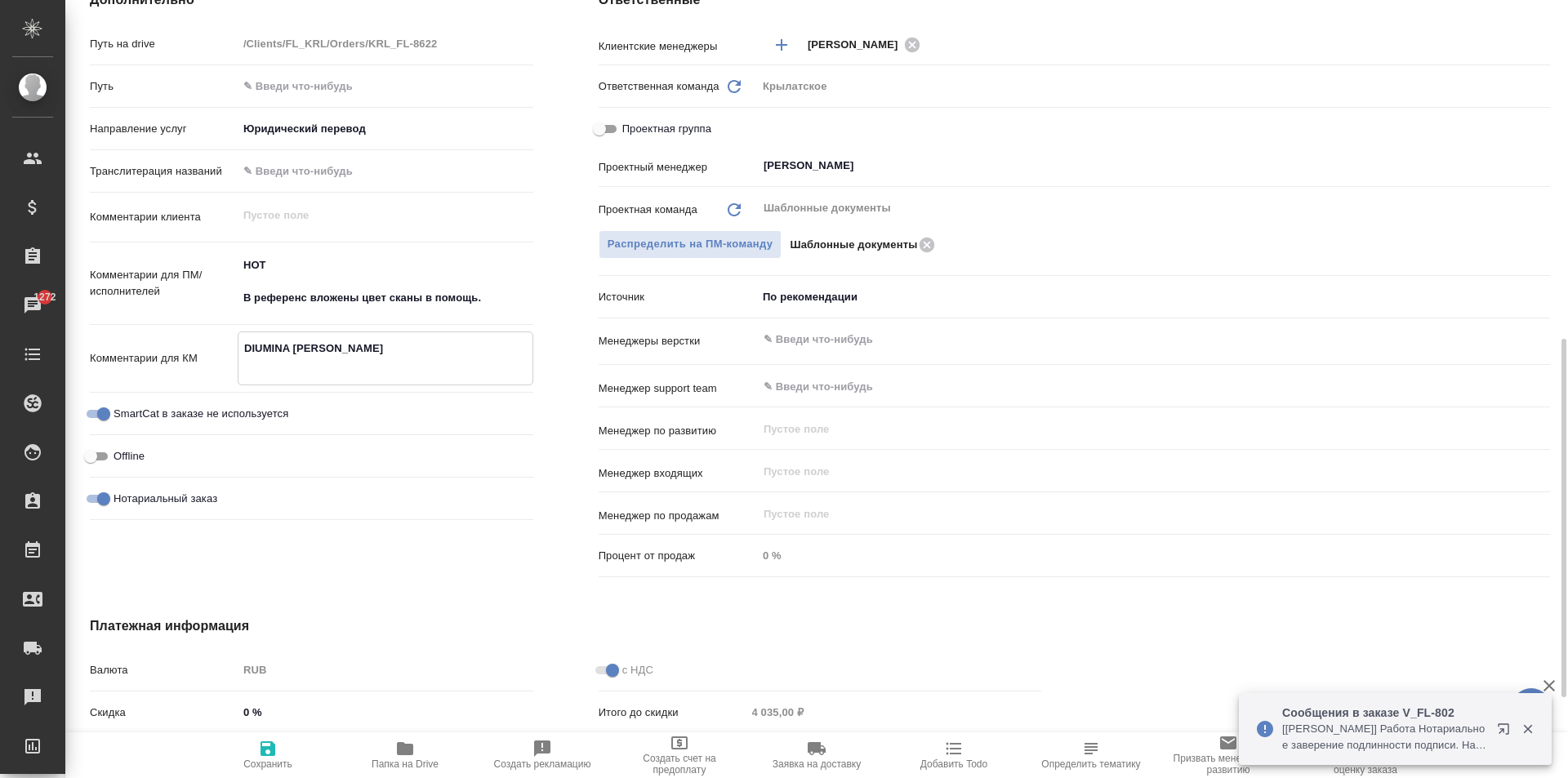
type textarea "x"
type textarea "DIUMINA VALENTINA ILIYAICH"
type textarea "x"
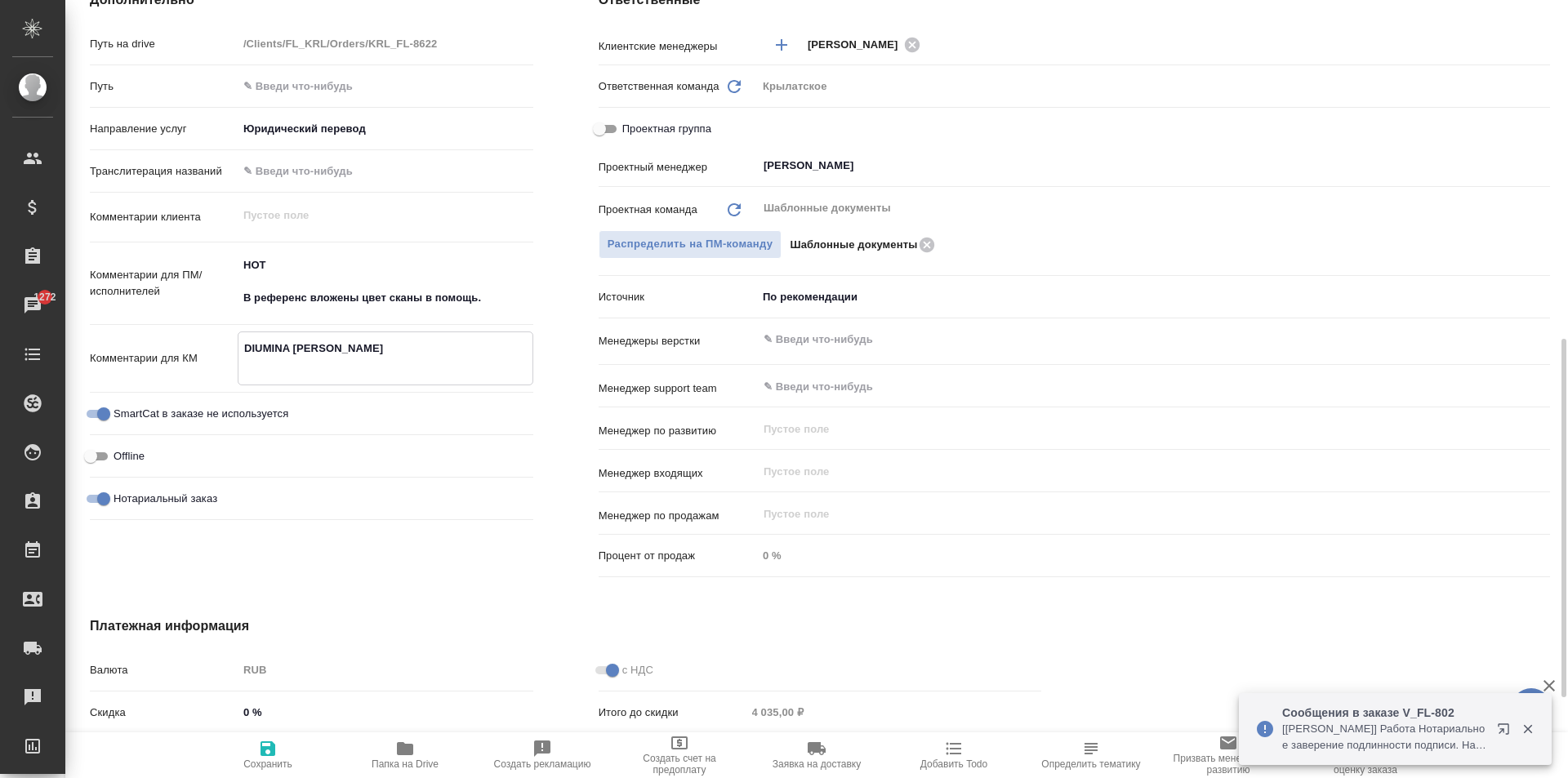
type textarea "x"
type textarea "DIUMINA VALENTINA ILIYAICH E"
type textarea "x"
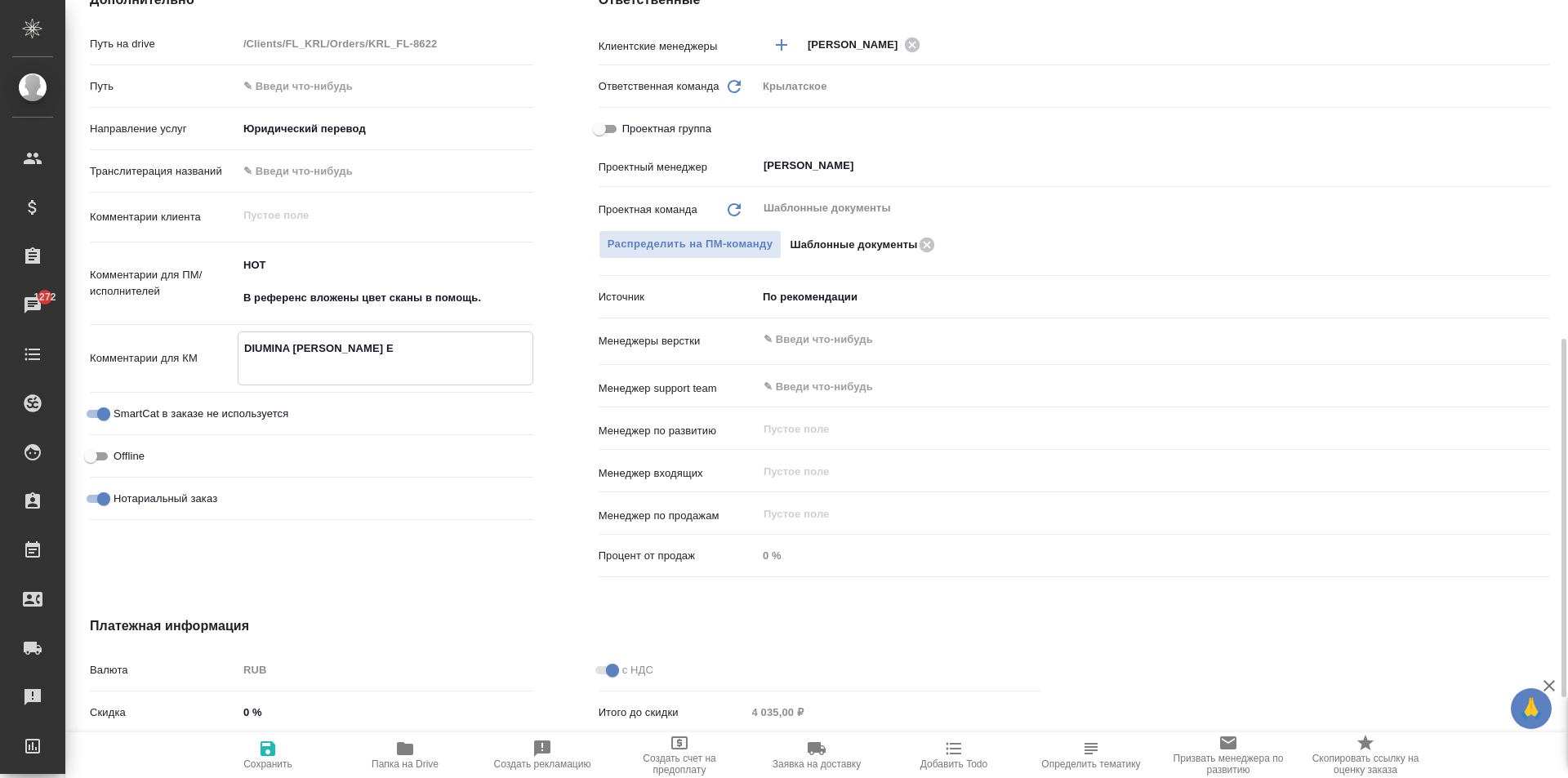
type textarea "x"
type textarea "DIUMINA VALENTINA ILIYAICH EF"
type textarea "x"
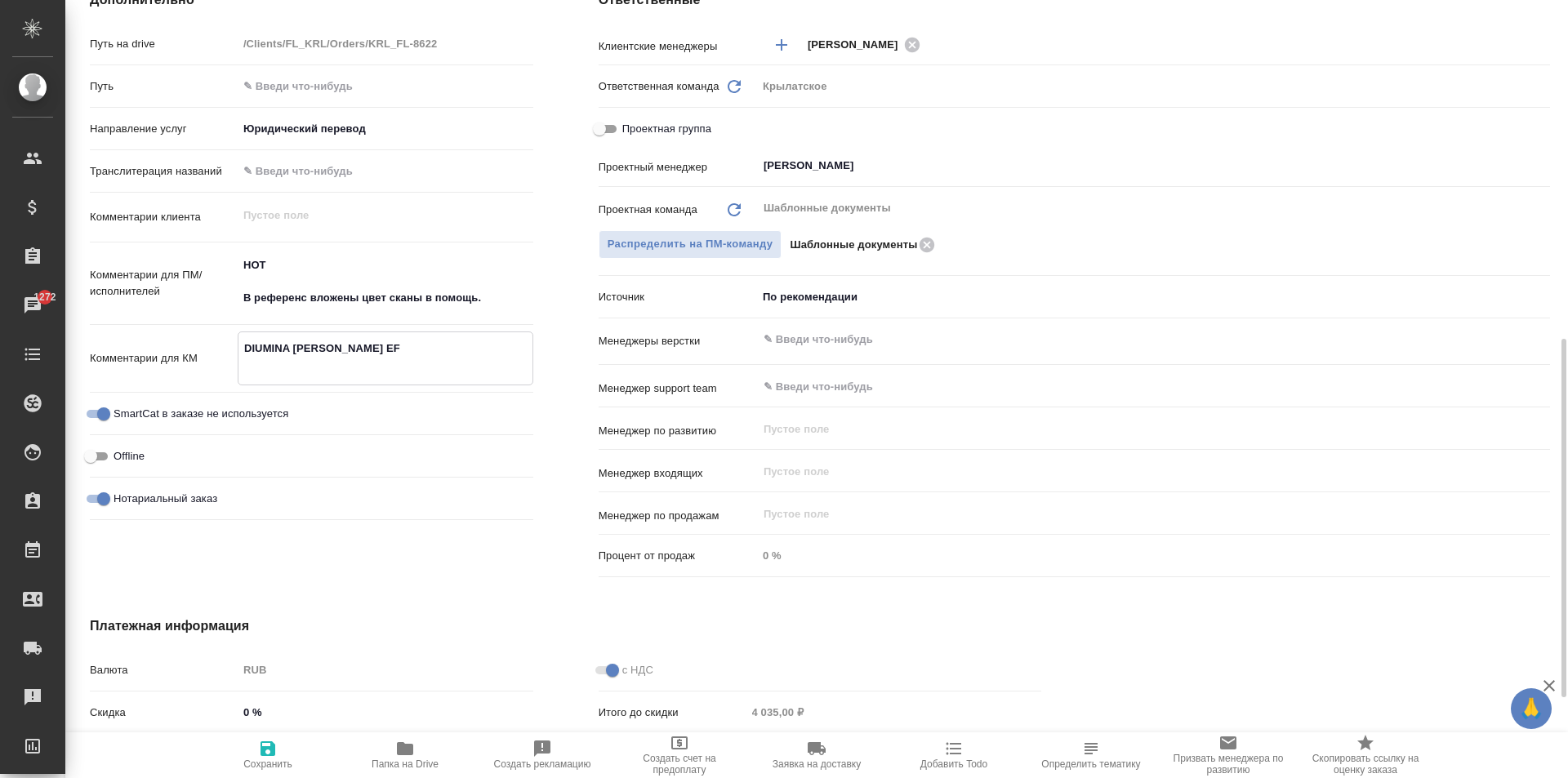
type textarea "x"
type textarea "DIUMINA VALENTINA ILIYAICH EFI"
type textarea "x"
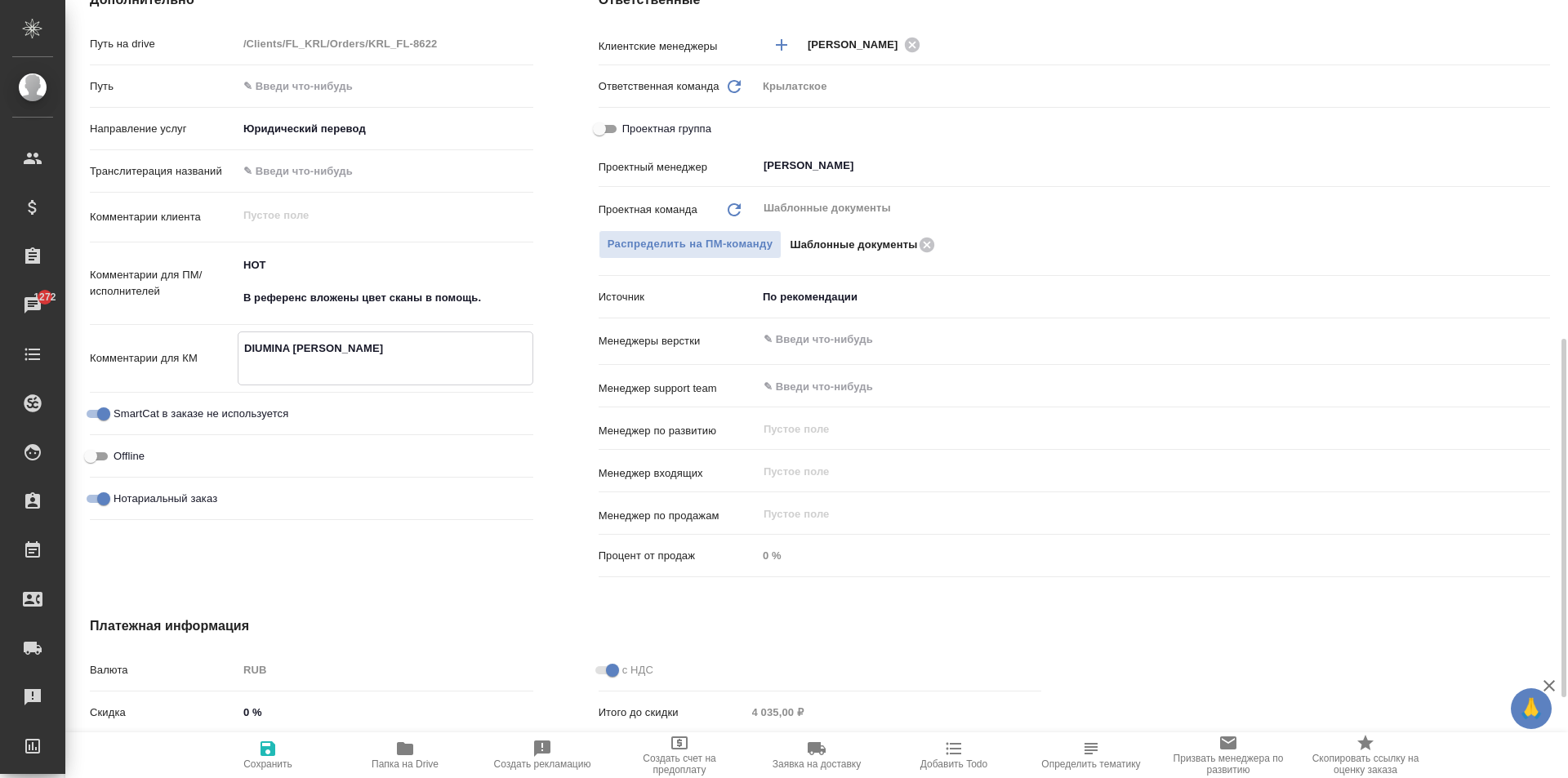
type textarea "DIUMINA VALENTINA ILIYAICH EFIM"
type textarea "x"
type textarea "DIUMINA VALENTINA ILIYAICH EFIM"
type textarea "x"
click at [314, 742] on span "Сохранить" at bounding box center [268, 754] width 117 height 31
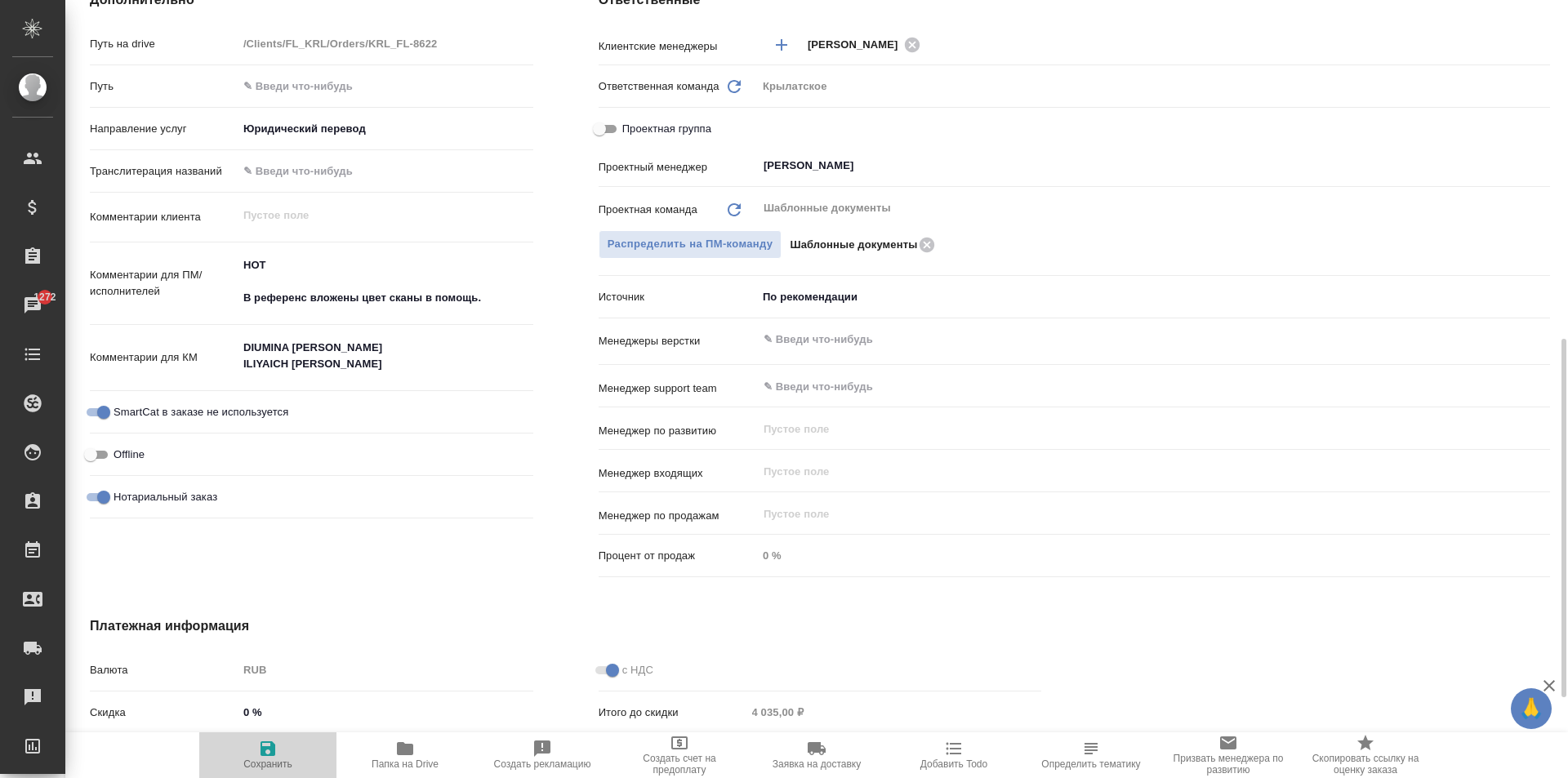
type textarea "x"
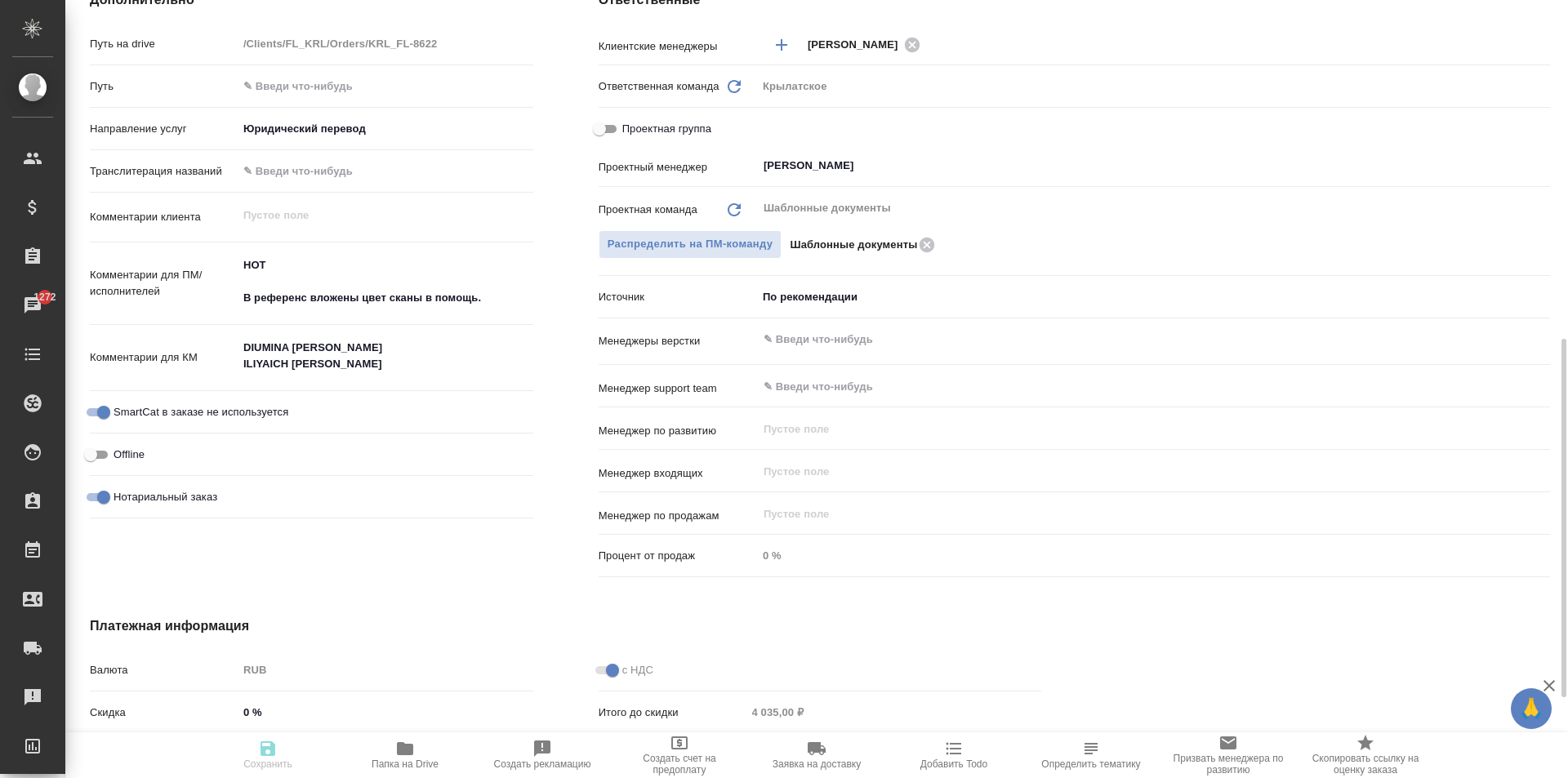
type textarea "x"
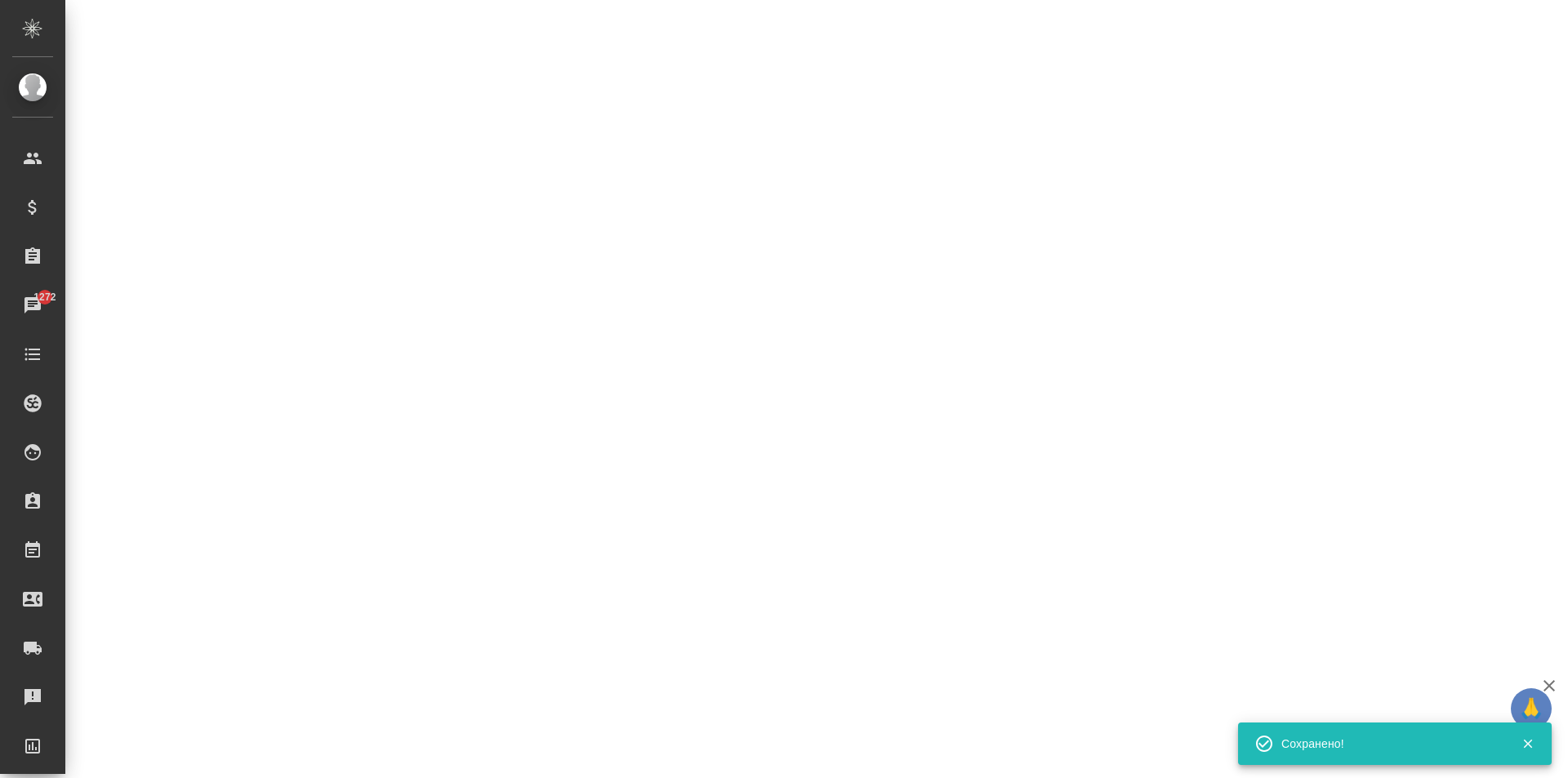
select select "RU"
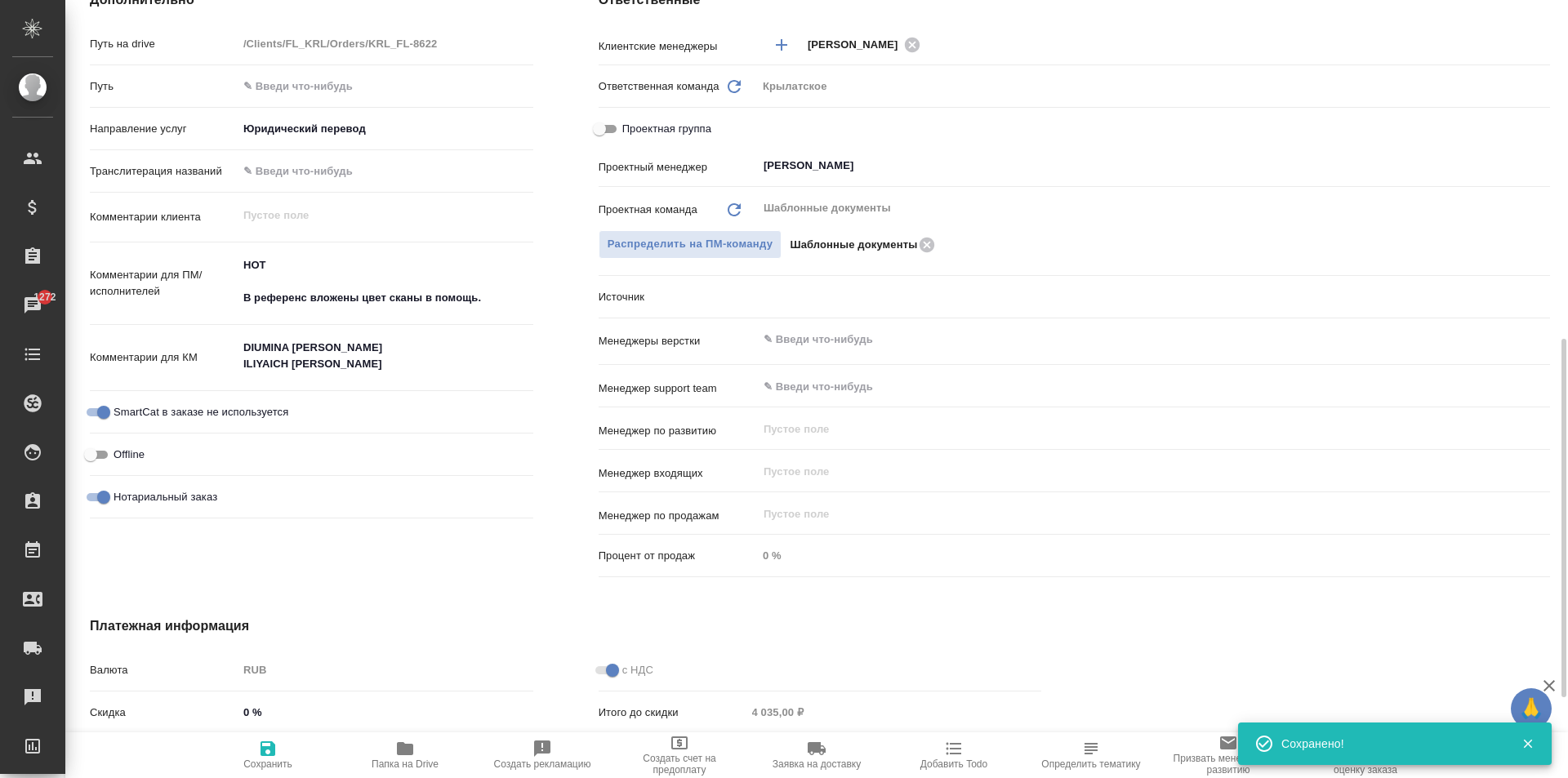
type textarea "x"
drag, startPoint x: 338, startPoint y: 367, endPoint x: 138, endPoint y: 349, distance: 200.8
click at [138, 349] on div "Комментарии для КМ DIUMINA VALENTINA ILIYAICH EFIM x" at bounding box center [311, 358] width 444 height 54
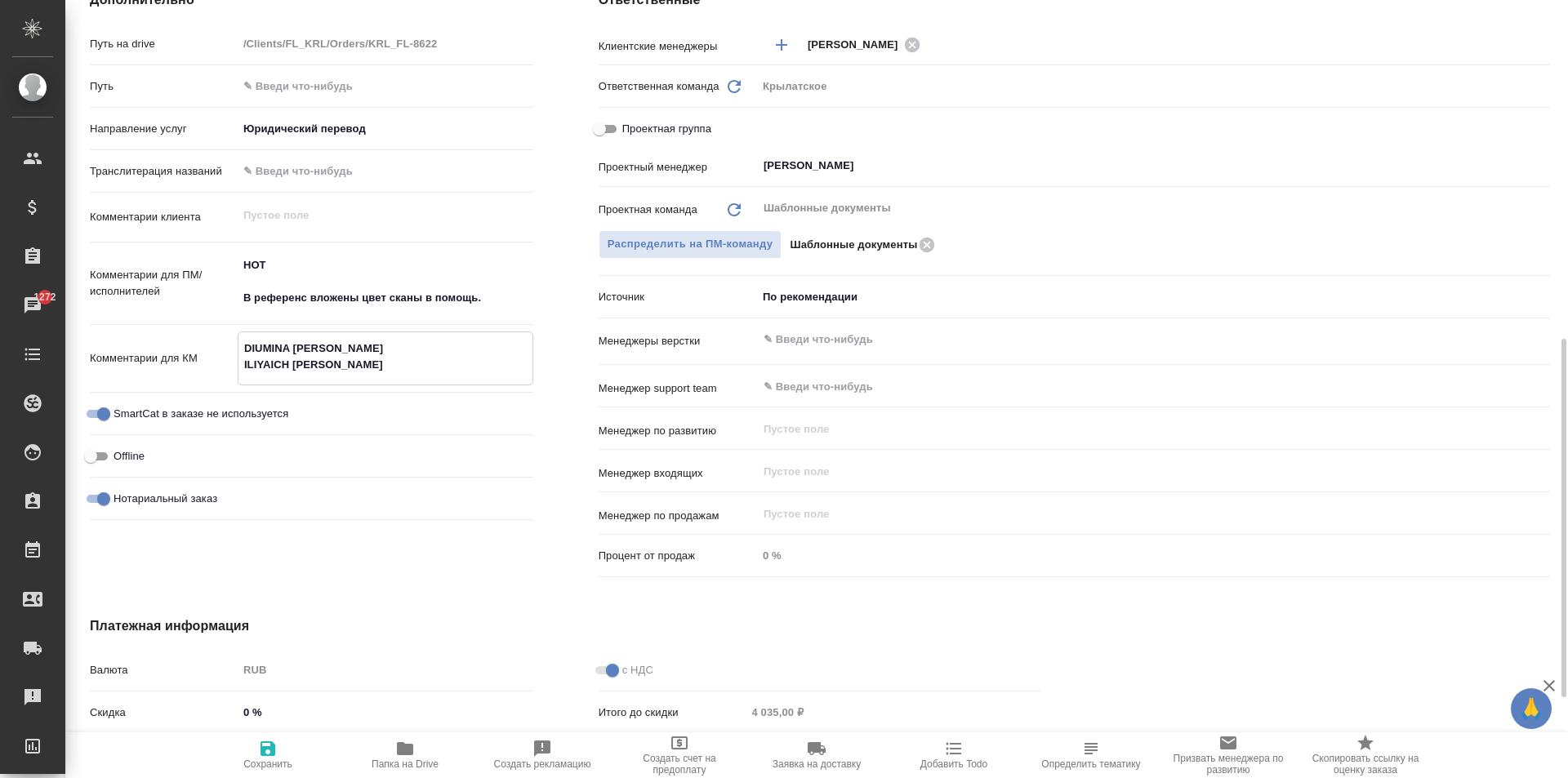
drag, startPoint x: 331, startPoint y: 366, endPoint x: 203, endPoint y: 312, distance: 138.9
click at [203, 312] on div "Путь на drive /Clients/FL_KRL/Orders/KRL_FL-8622 Путь Направление услуг Юридиче…" at bounding box center [311, 279] width 444 height 497
type textarea "x"
click at [294, 171] on input "text" at bounding box center [385, 171] width 295 height 24
paste input "DIUMINA VALENTINA ILIYAICH EFIM"
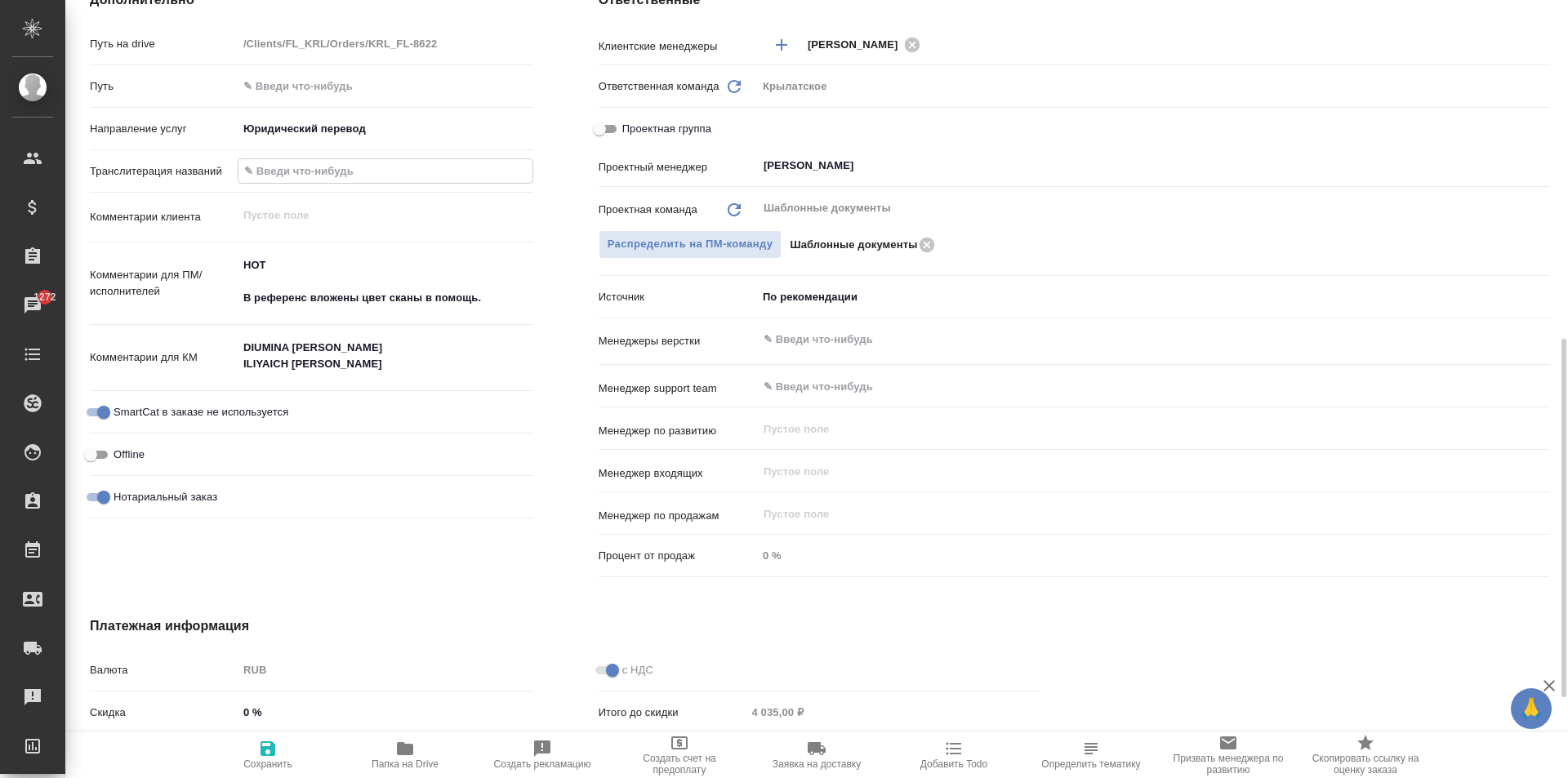
type input "DIUMINA VALENTINA ILIYAICH EFIM"
type textarea "x"
click at [358, 170] on input "DIUMINA VALENTINA ILIYAICH EFIM" at bounding box center [386, 171] width 294 height 24
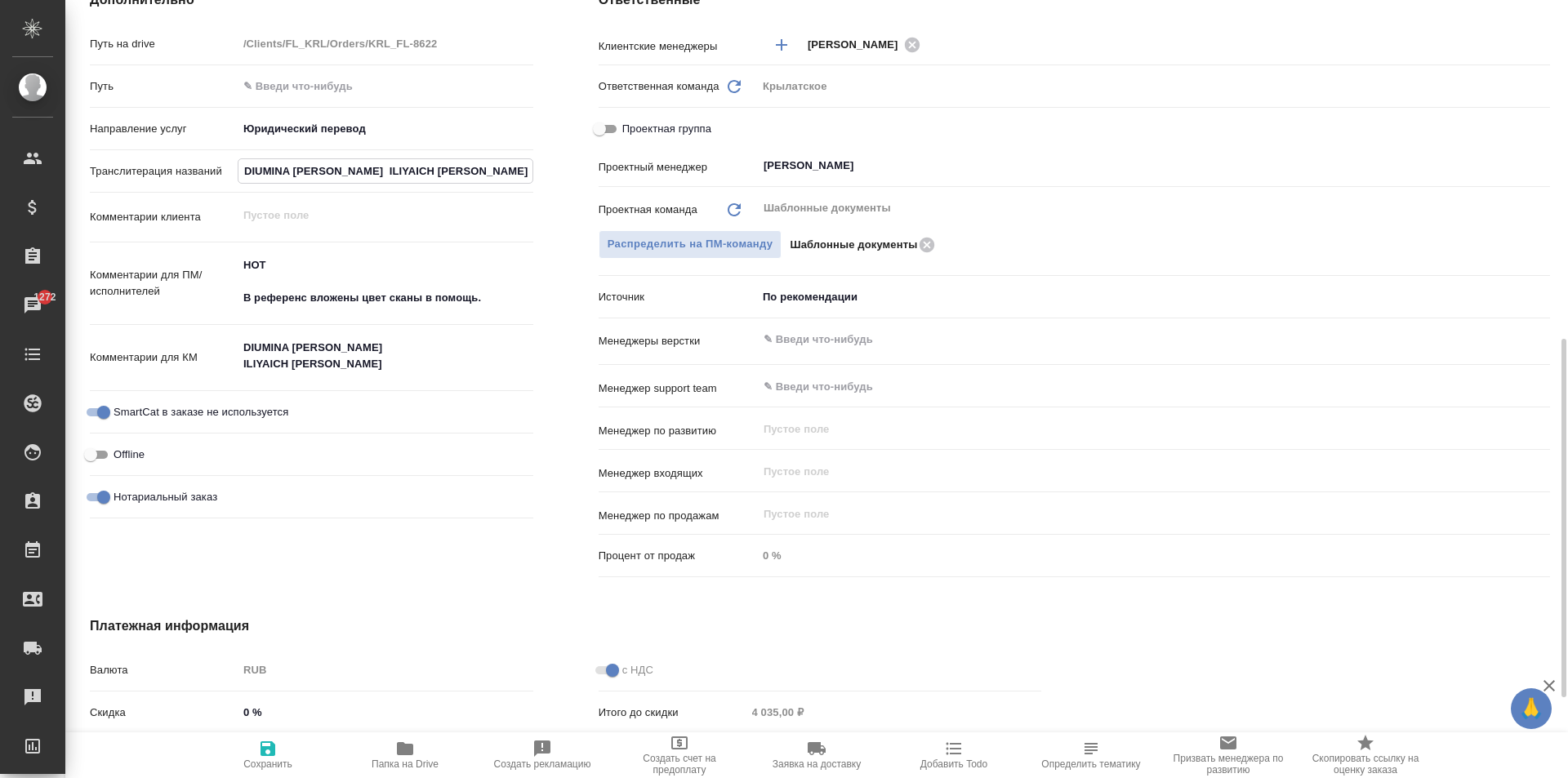
type input "DIUMINA VALENTINA | ILIYAICH EFIM"
type textarea "x"
type input "DIUMINA VALENTINA ILIYAICH EFIM"
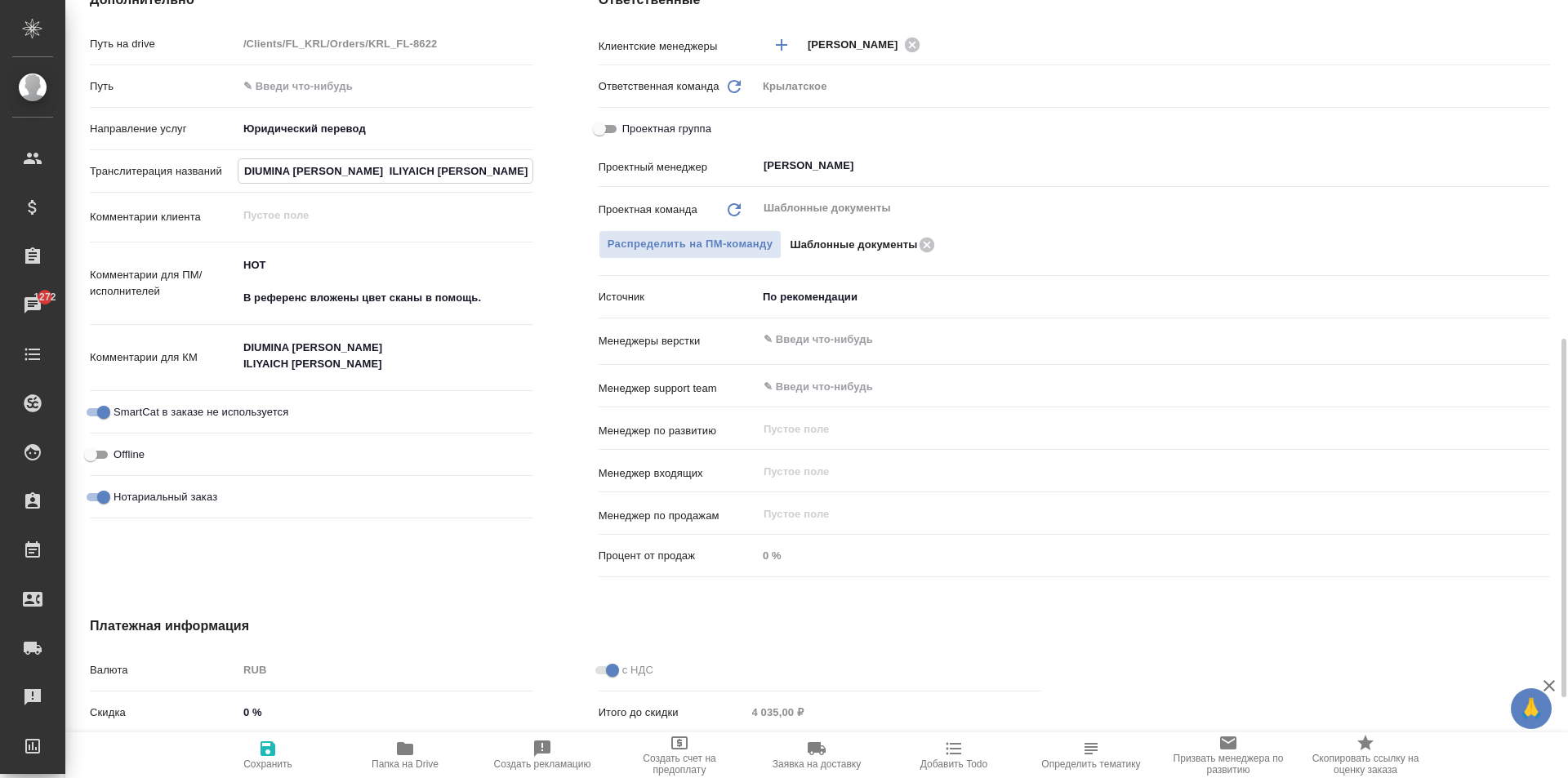
type textarea "x"
type input "DIUMINA VALENTINA \ ILIYAICH EFIM"
type textarea "x"
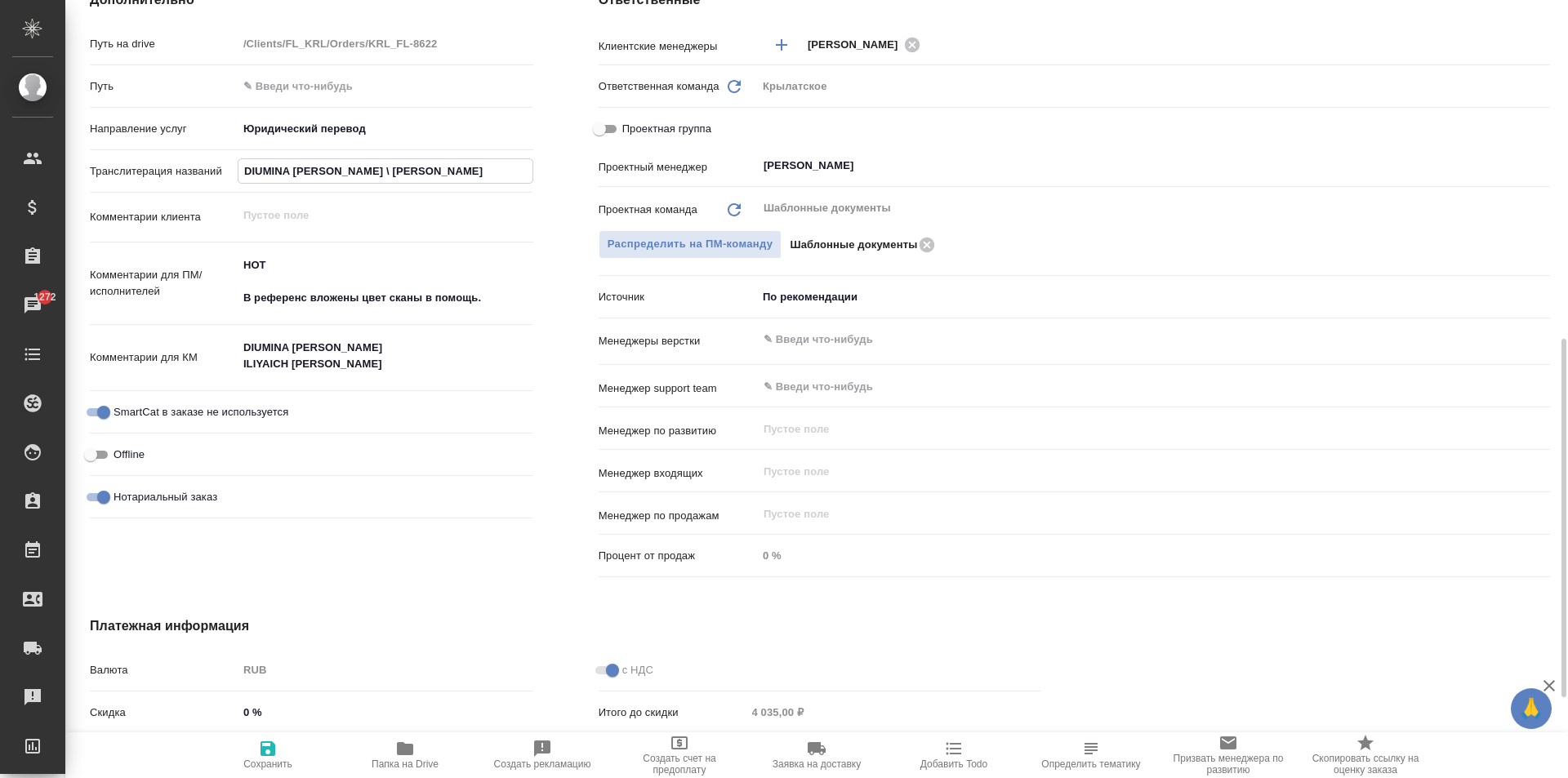
type textarea "x"
type input "DIUMINA VALENTINA \ ILIYAICH EFIM"
click at [239, 744] on span "Сохранить" at bounding box center [268, 754] width 117 height 31
type textarea "x"
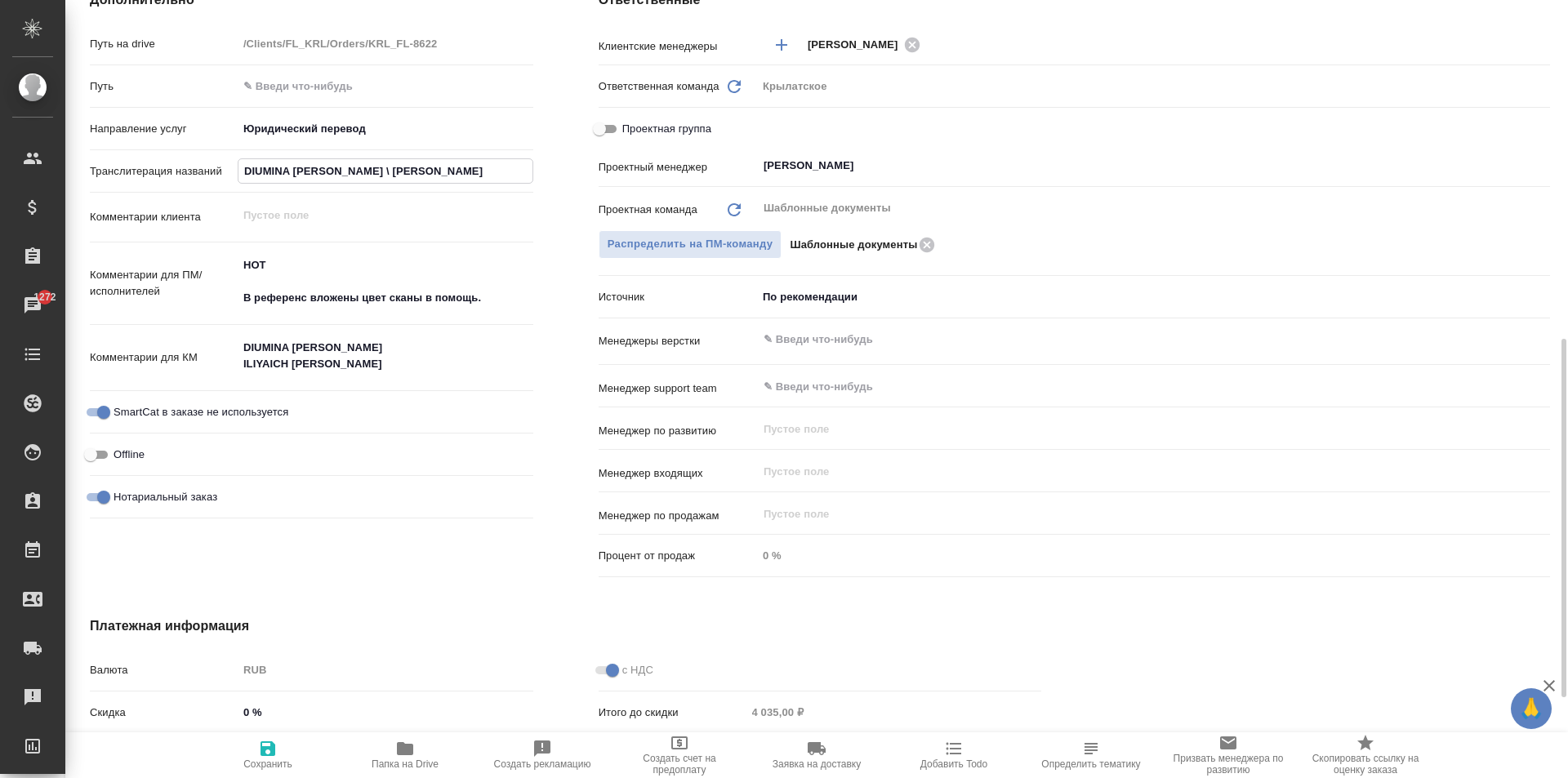
type textarea "x"
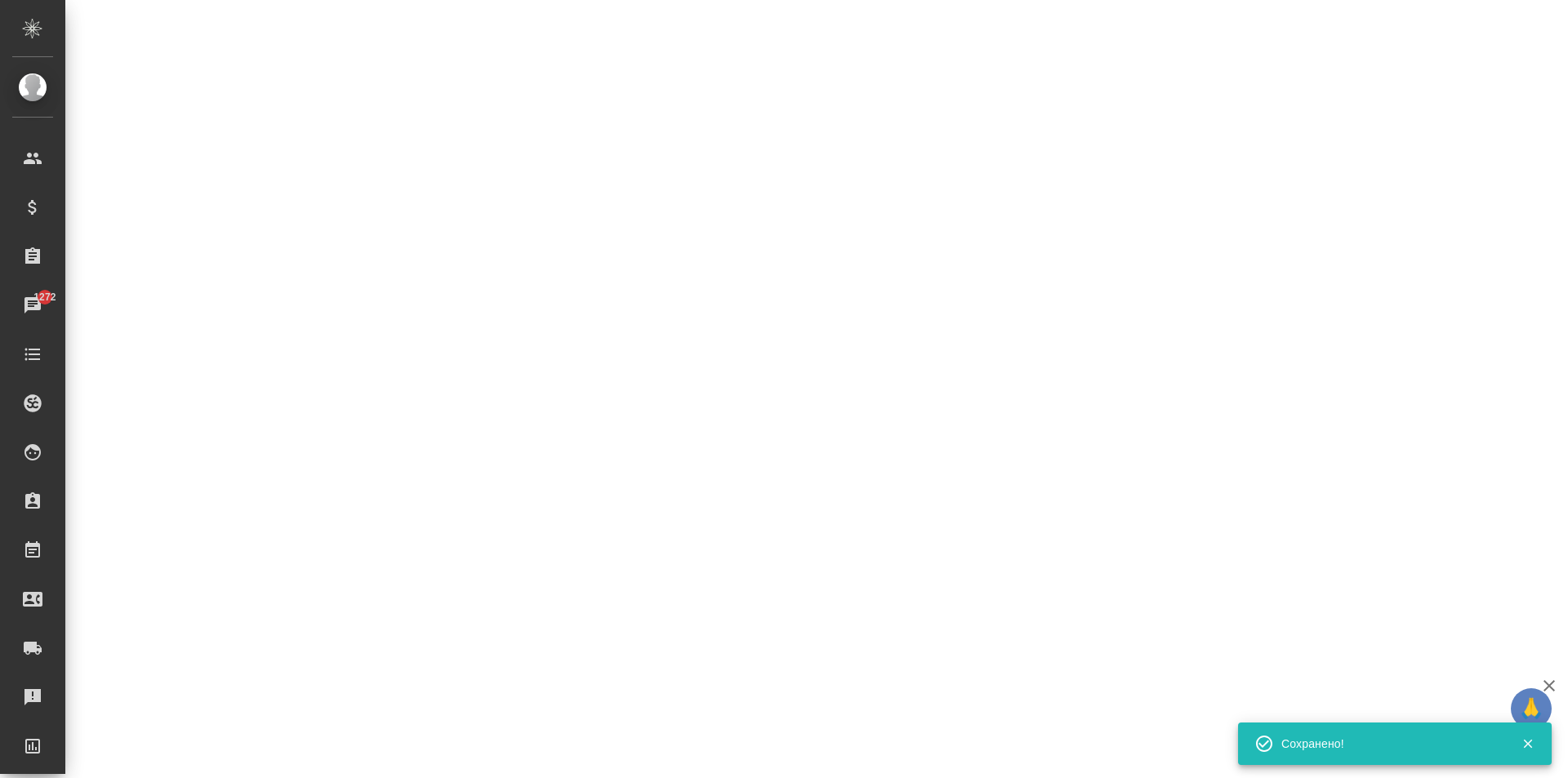
select select "RU"
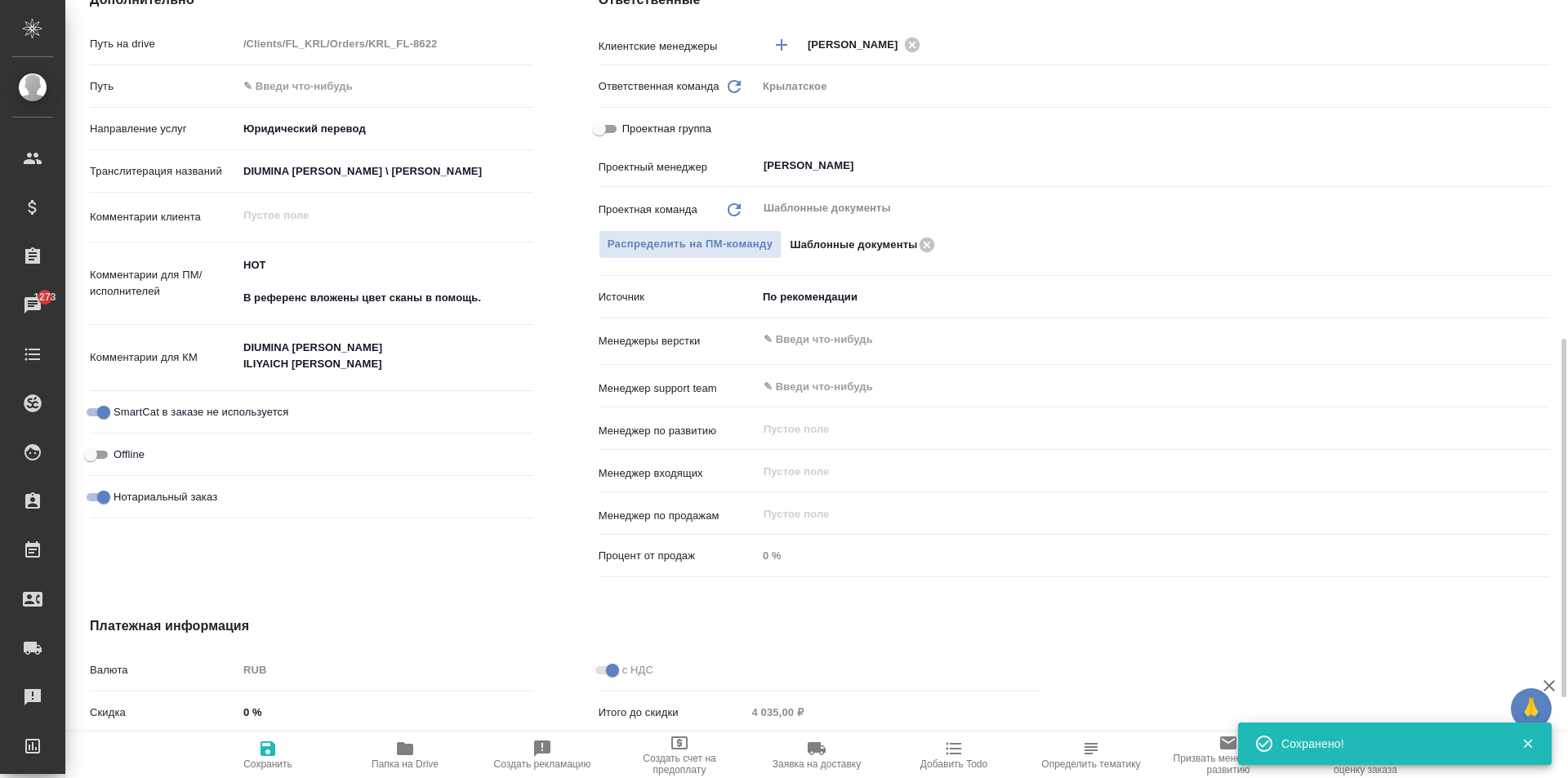
type textarea "x"
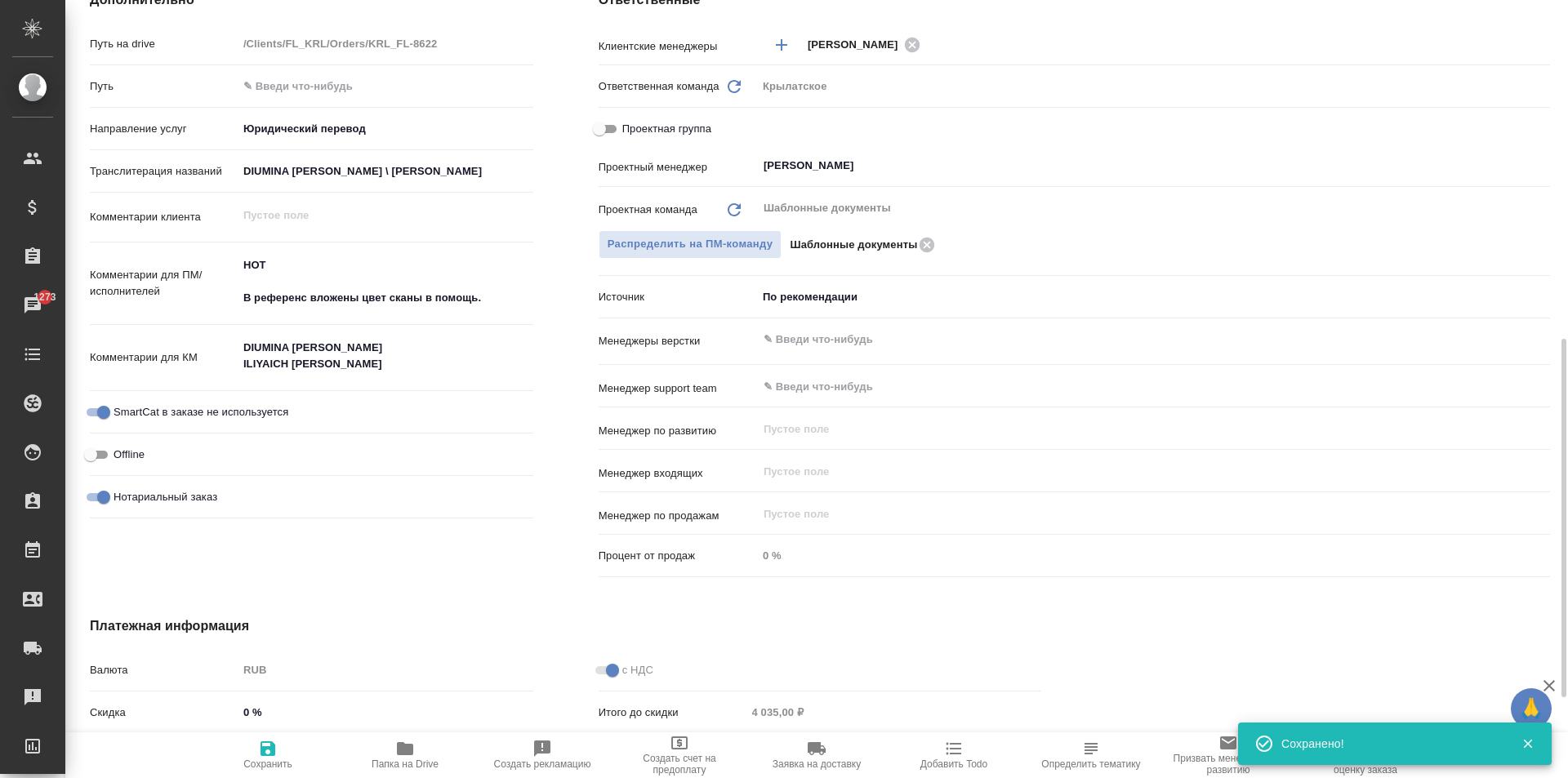
type textarea "x"
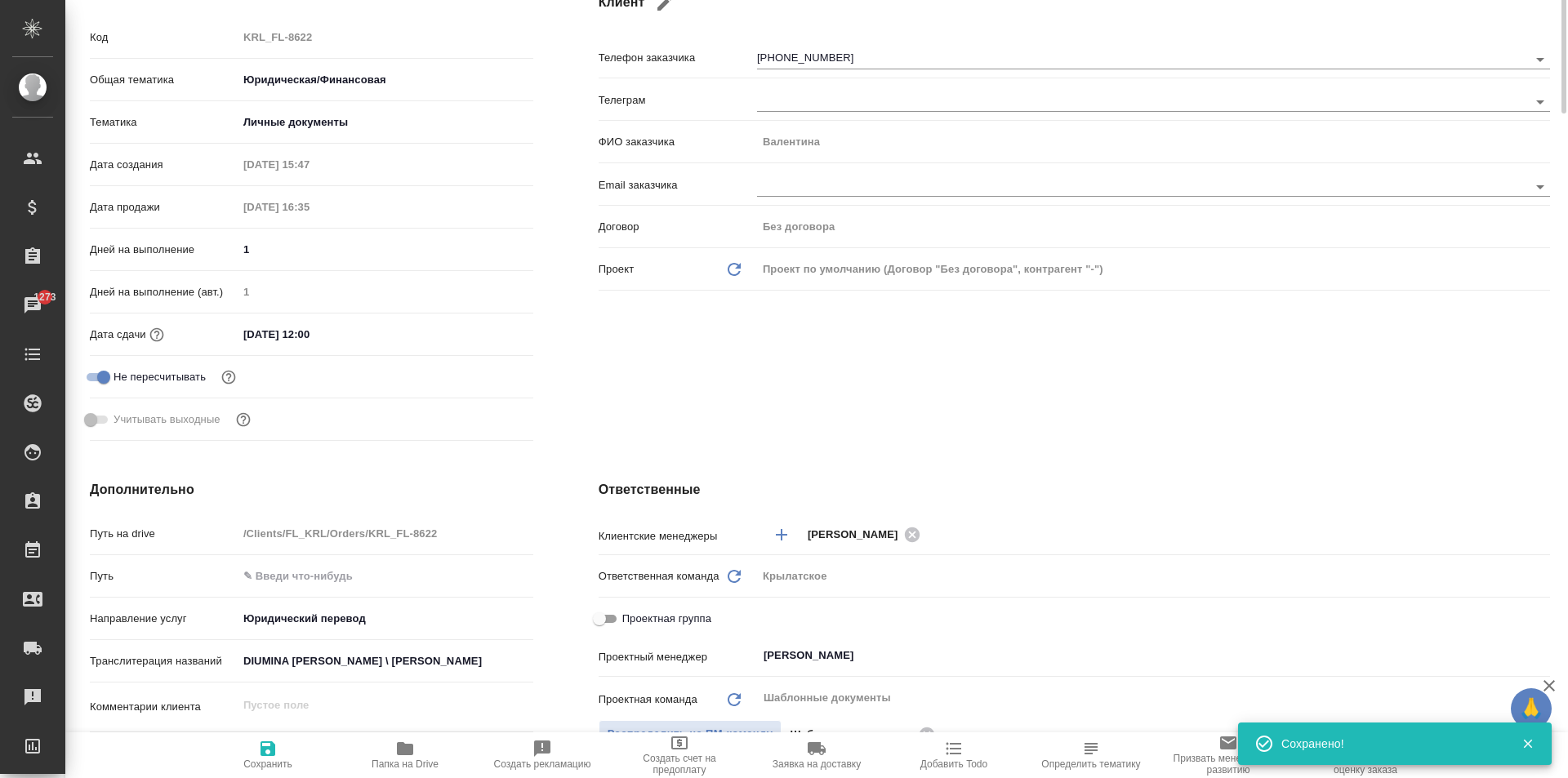
scroll to position [0, 0]
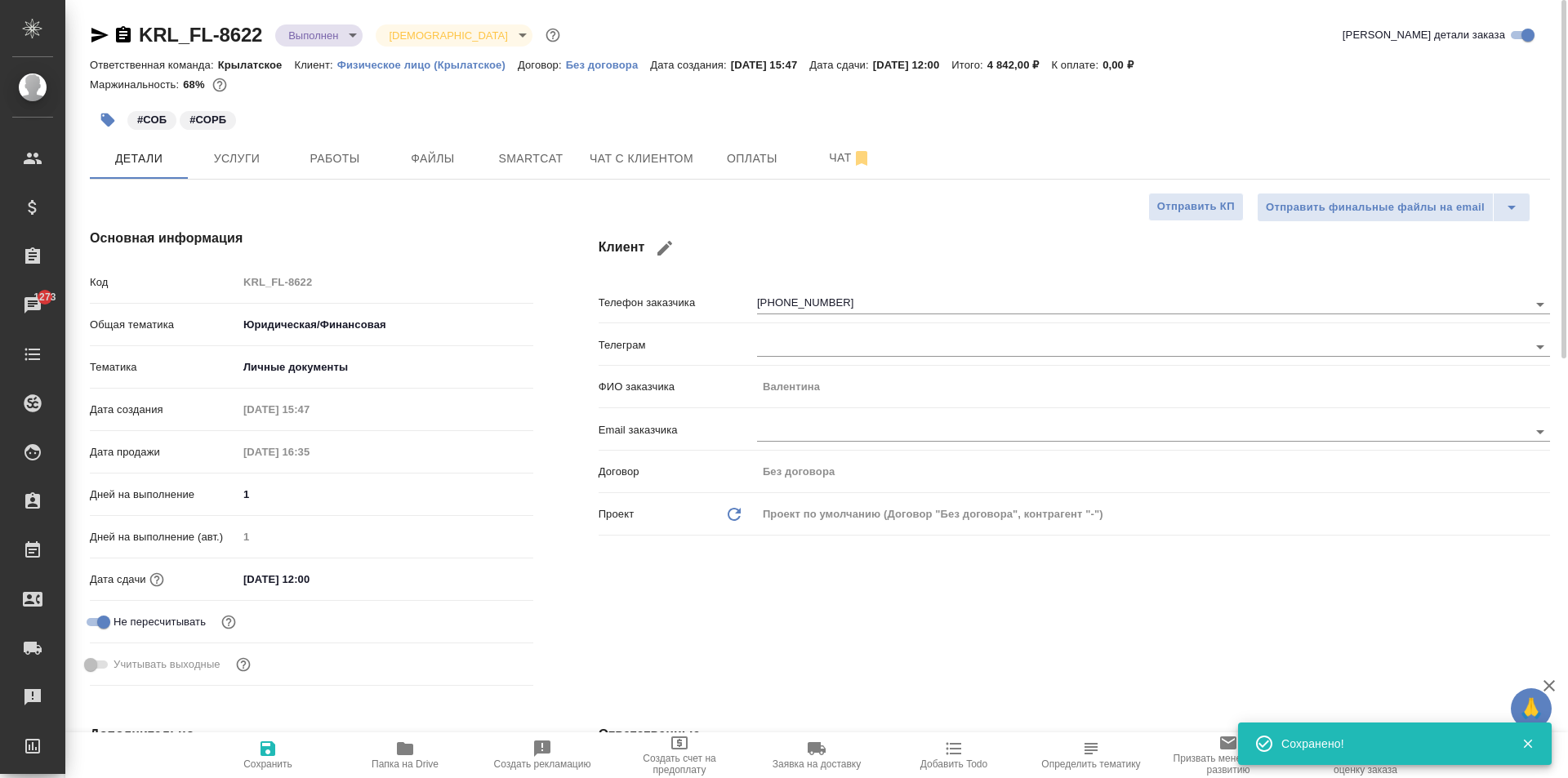
click at [256, 760] on span "Сохранить" at bounding box center [268, 764] width 49 height 11
type textarea "x"
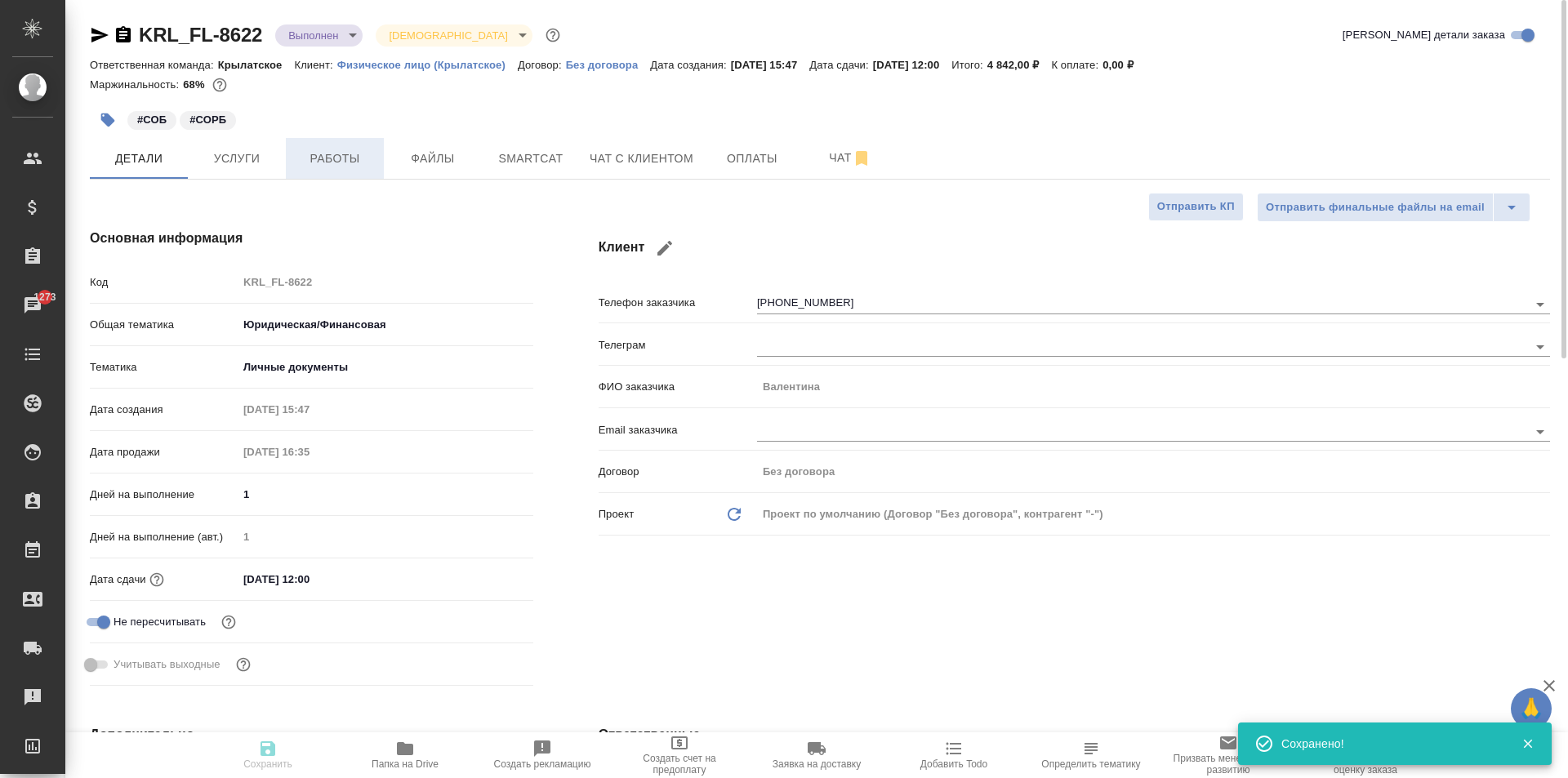
type textarea "x"
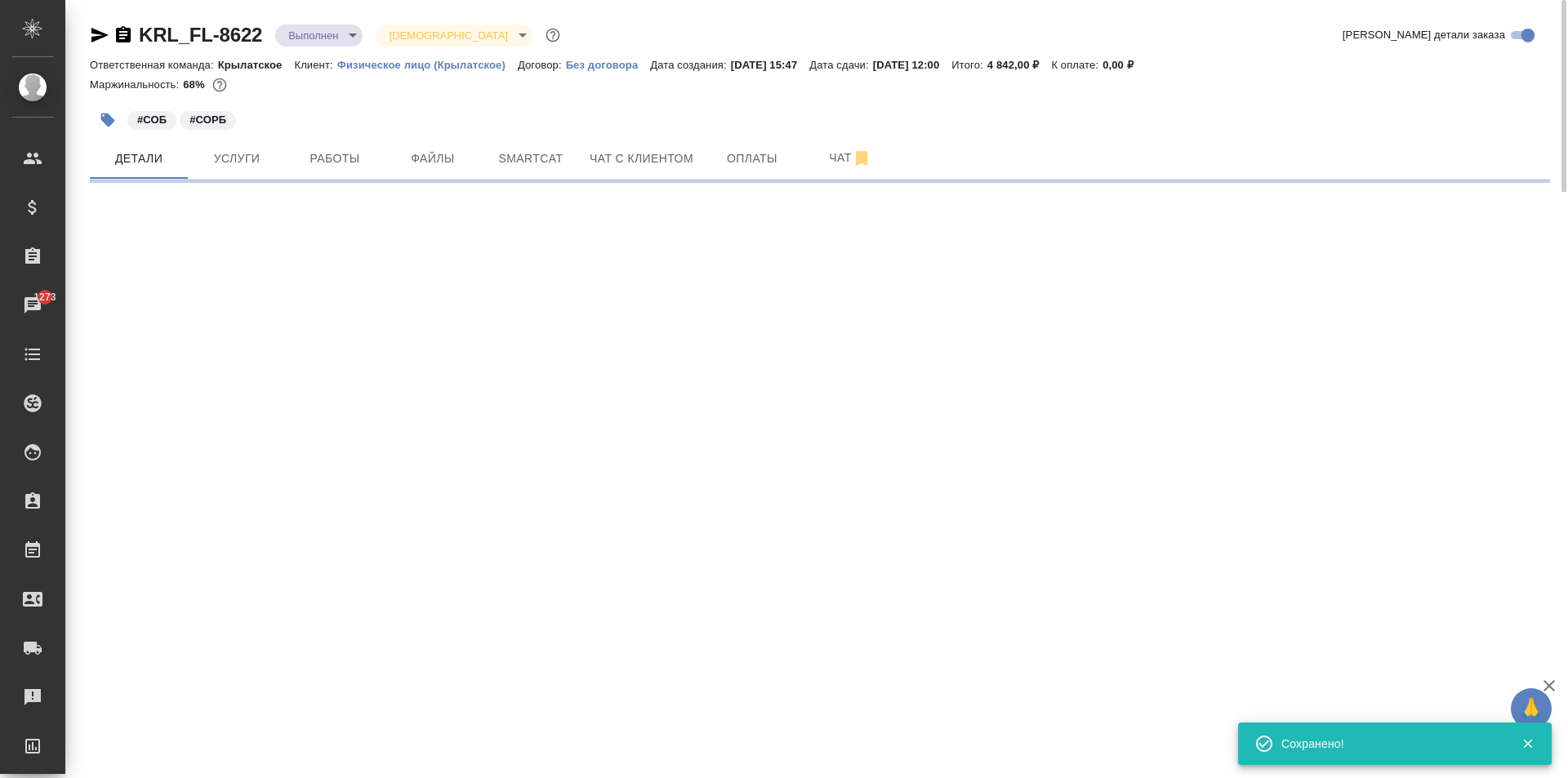
select select "RU"
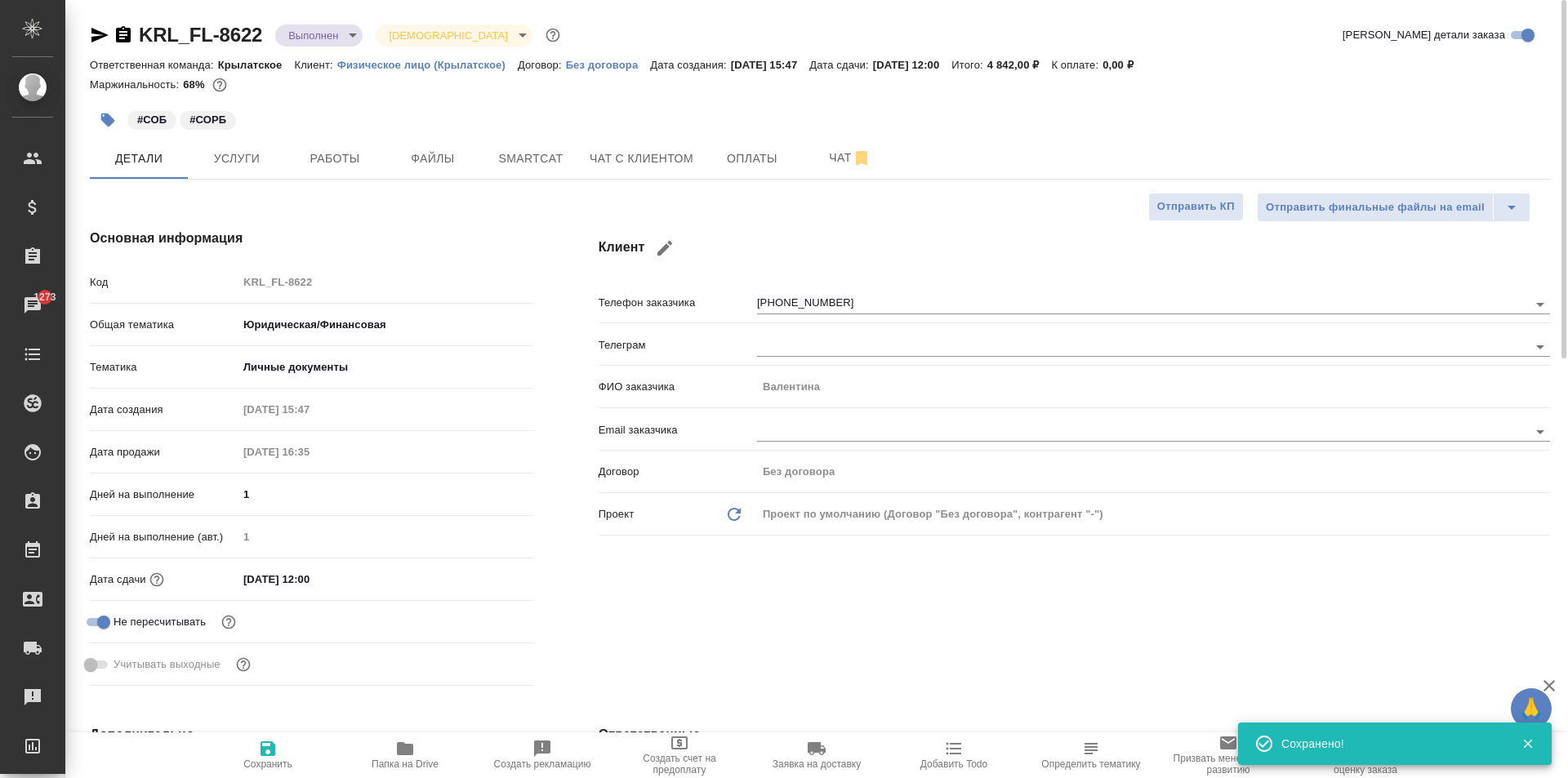
type textarea "x"
click at [95, 36] on icon "button" at bounding box center [99, 35] width 20 height 20
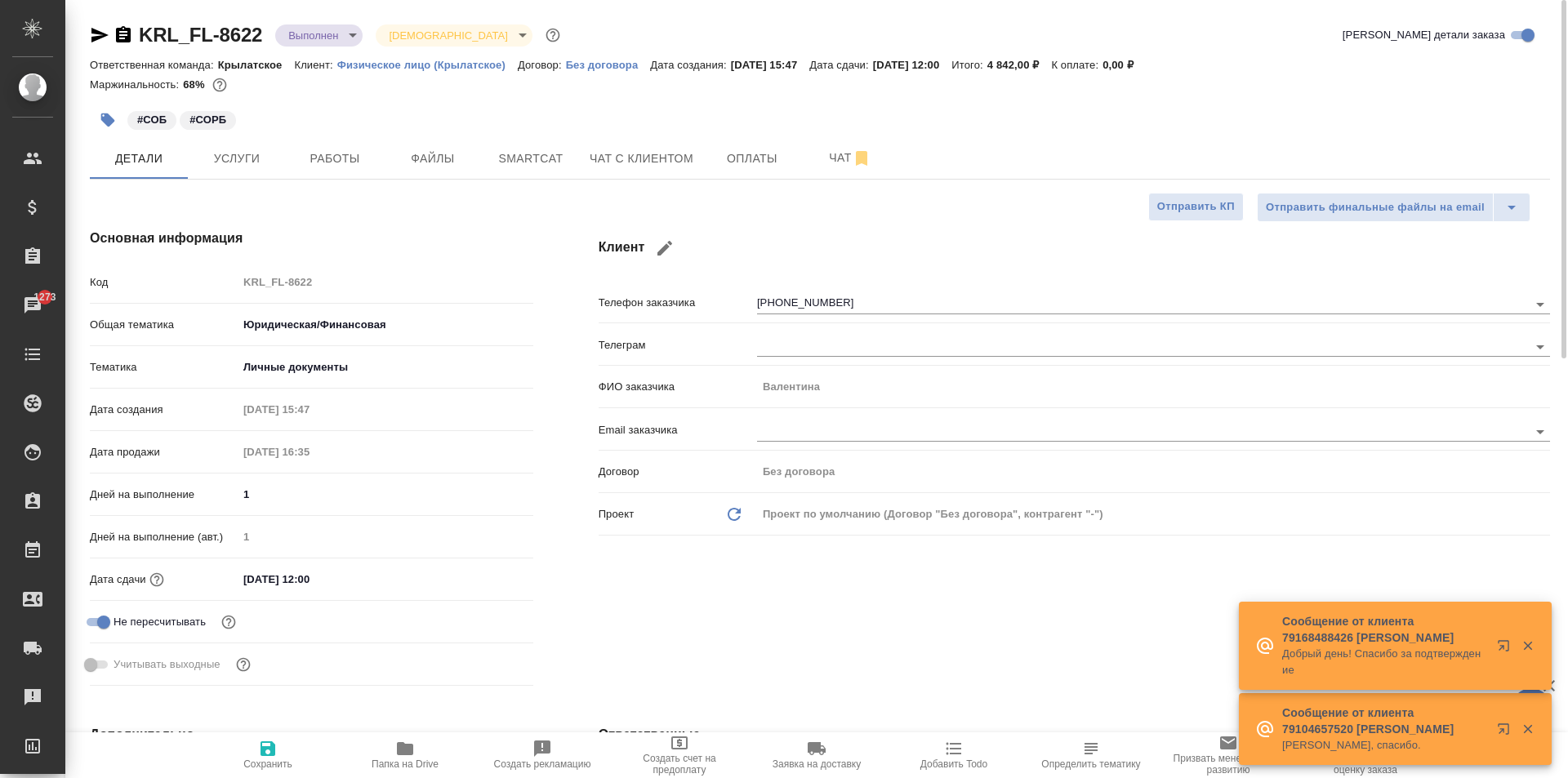
click at [655, 249] on icon "button" at bounding box center [665, 249] width 20 height 20
type input "Валентина"
type input "+7 916 795 79 24"
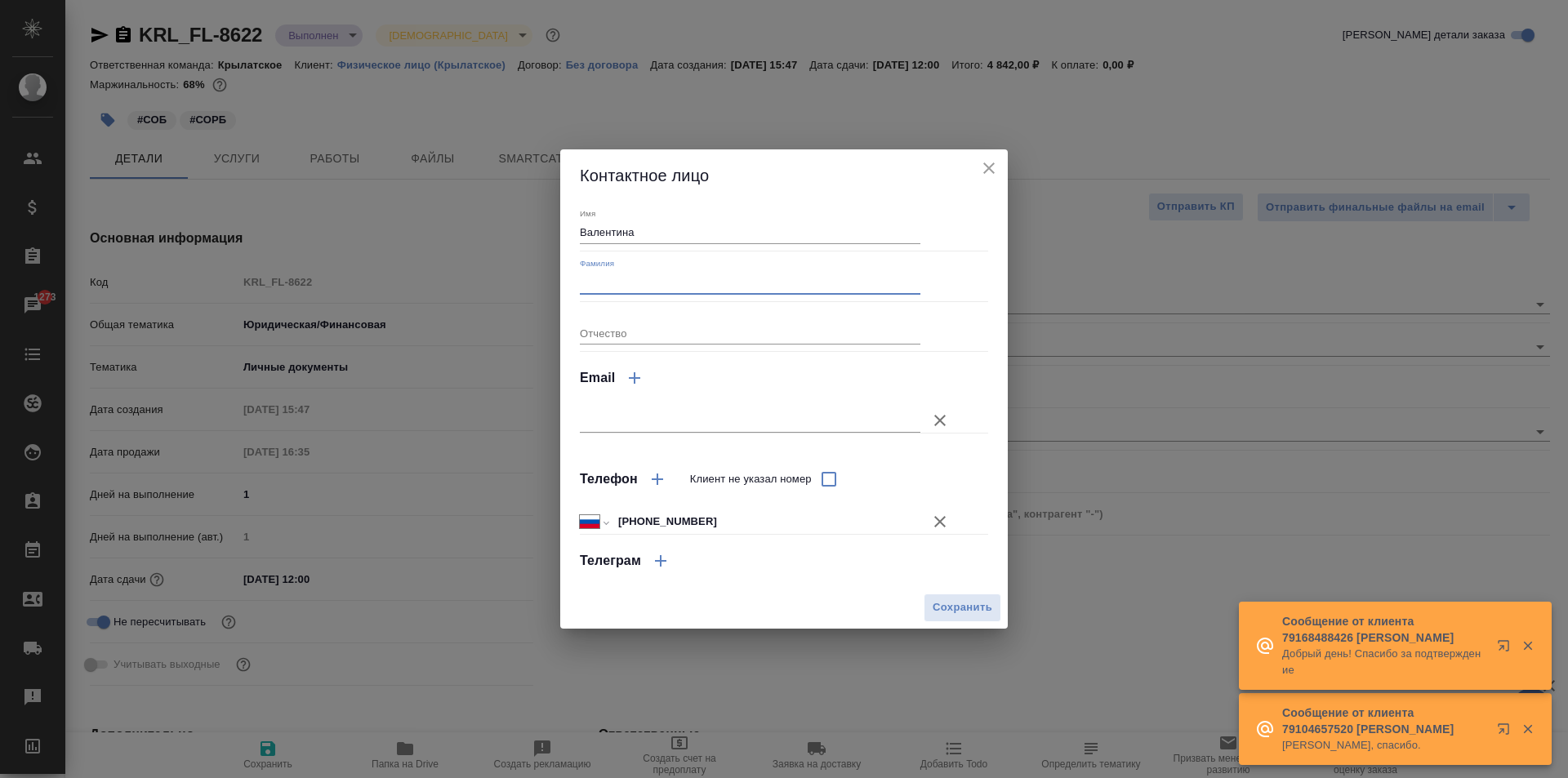
click at [643, 272] on input "Фамилия" at bounding box center [750, 283] width 340 height 23
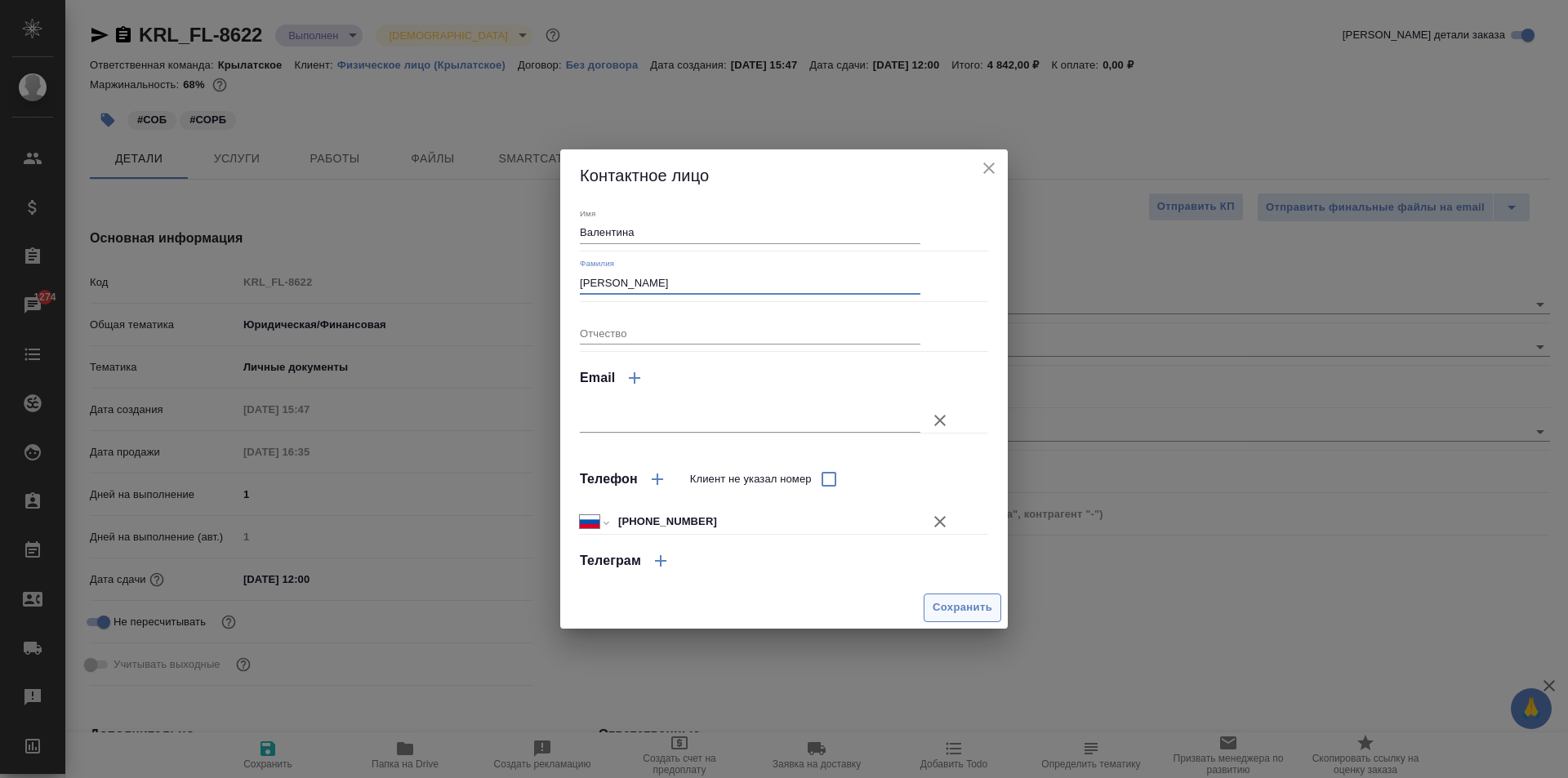
type input "Дюмина"
click span "Сохранить"
type input "Дюмина Валентина"
type textarea "x"
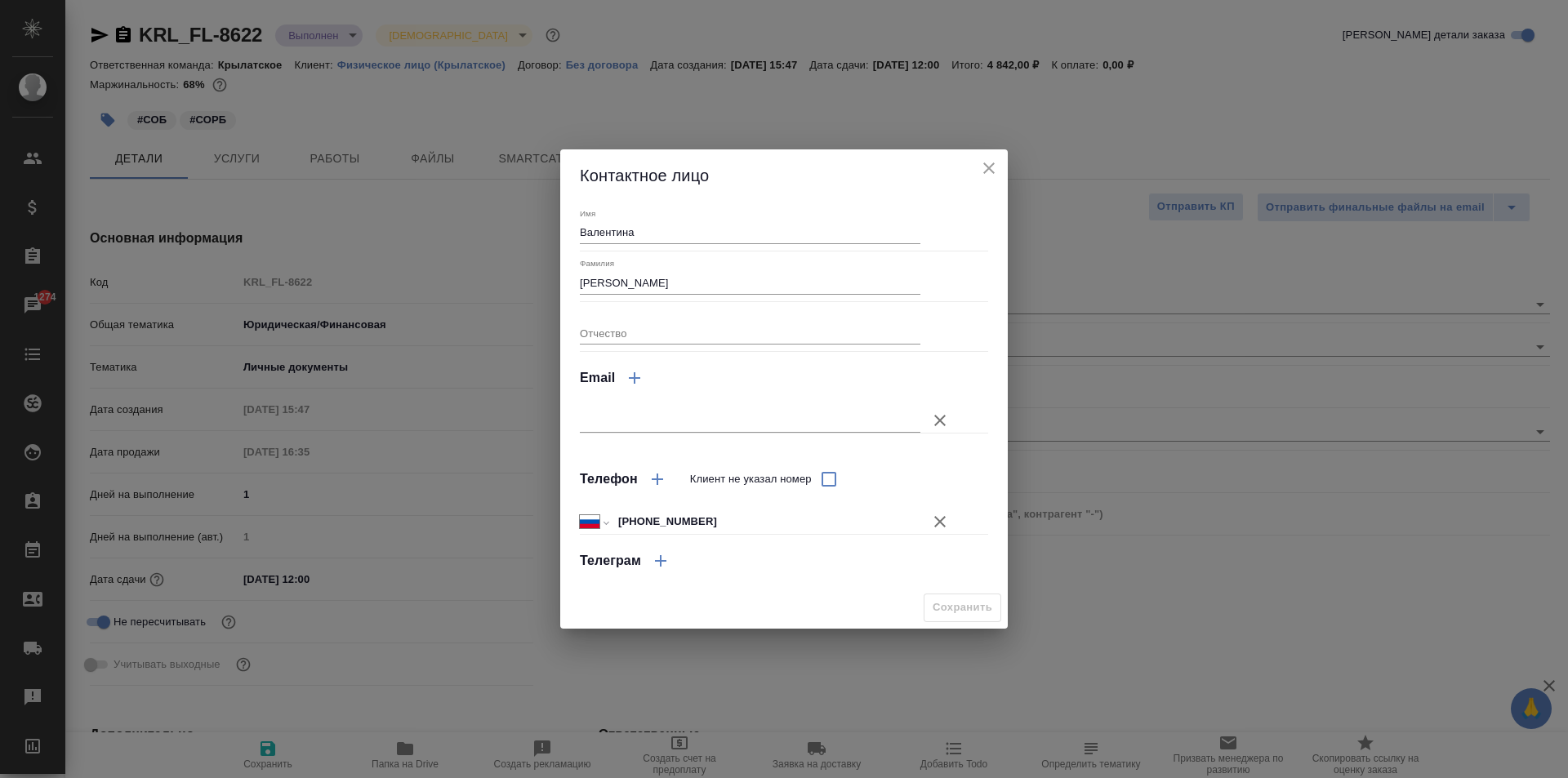
type textarea "x"
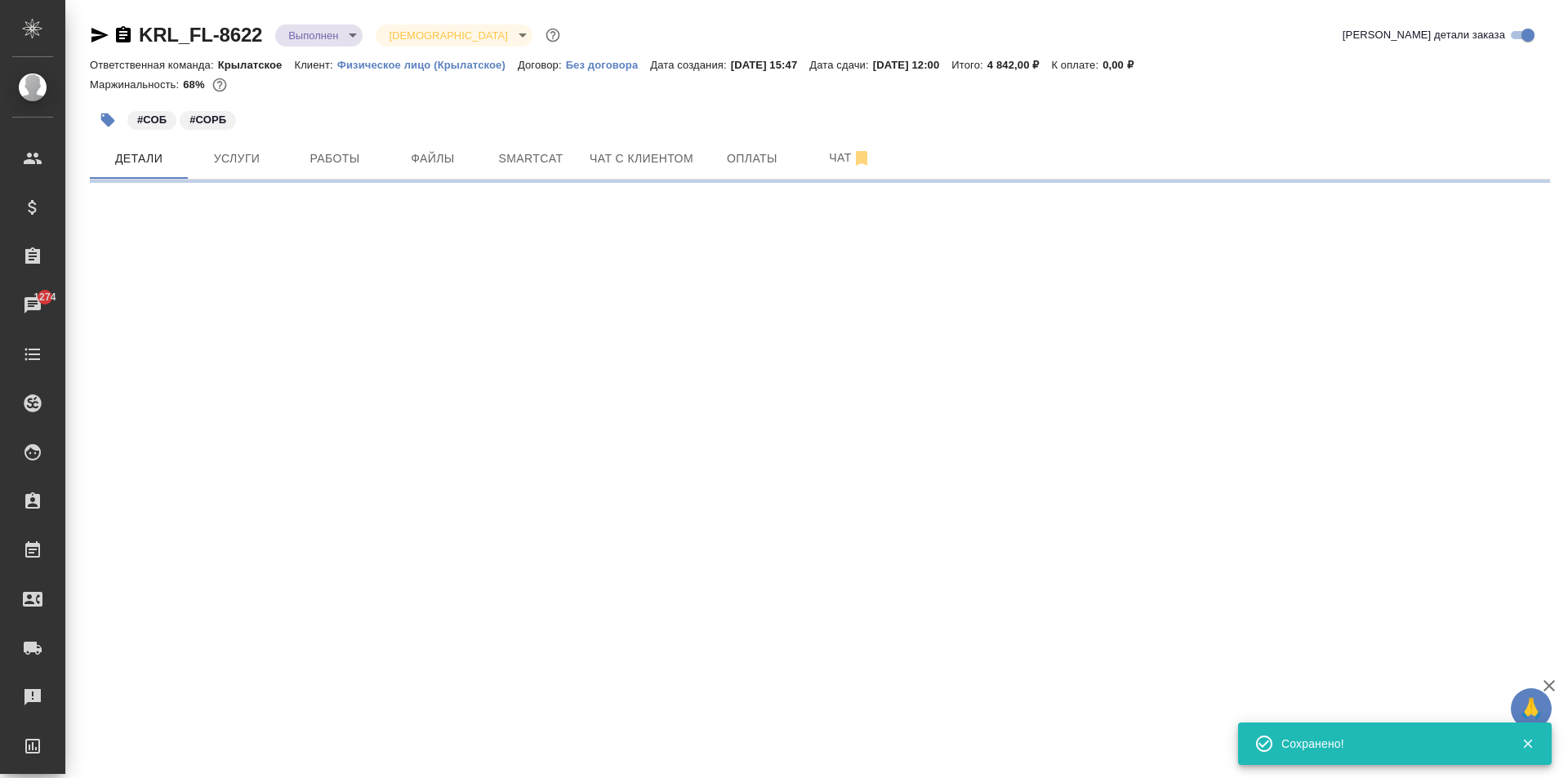
select select "RU"
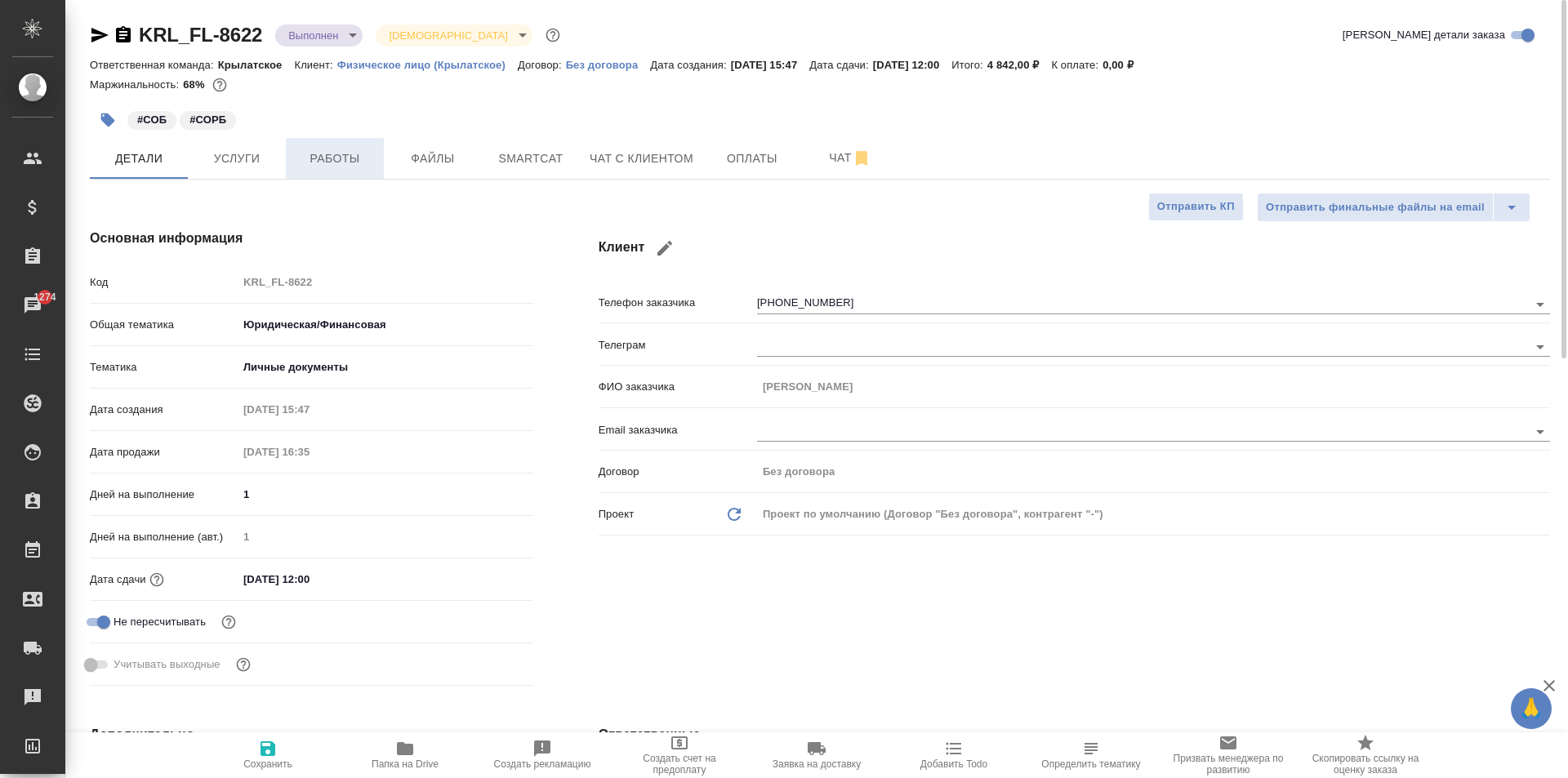
click button "Работы"
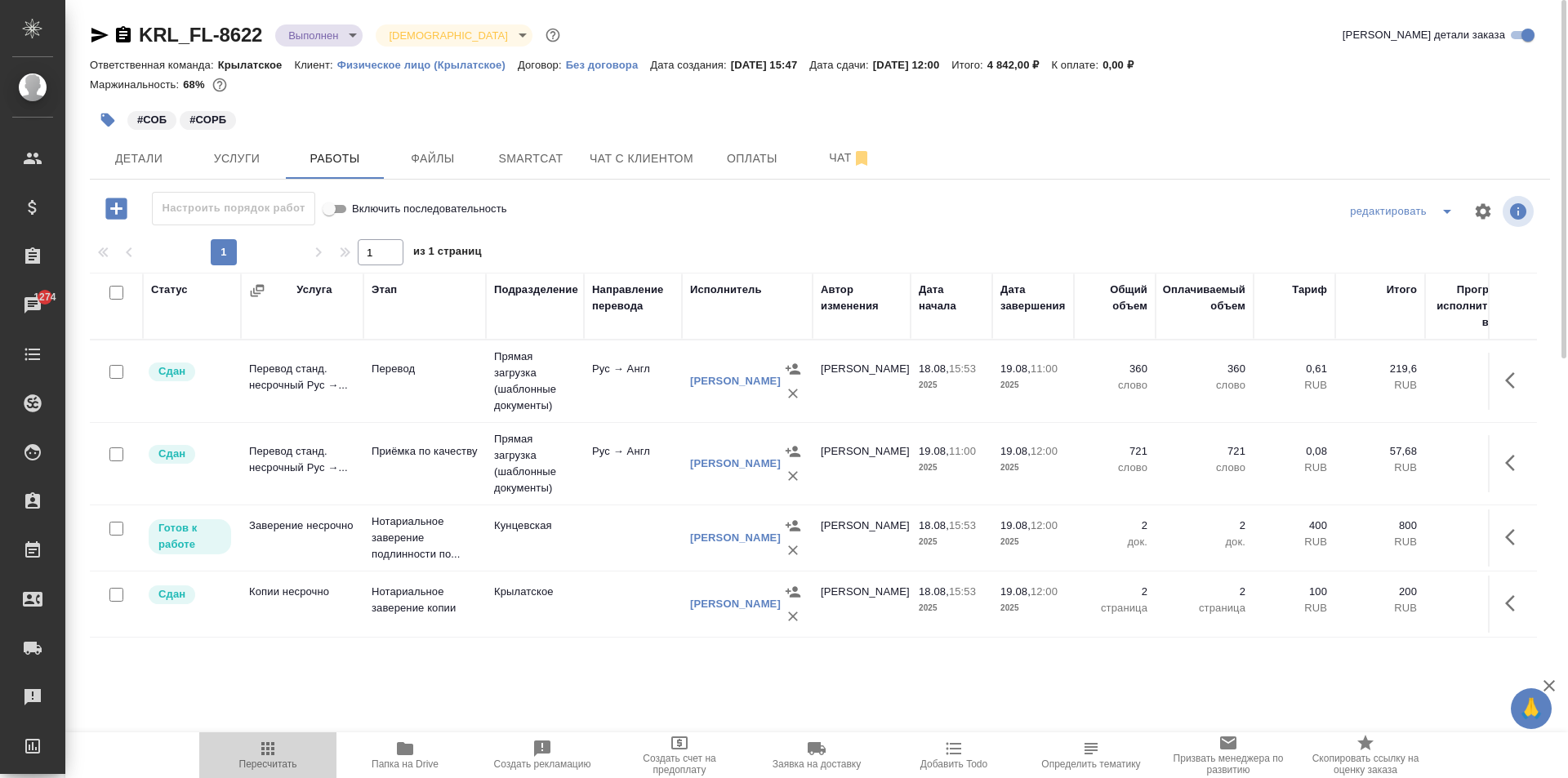
click icon "button"
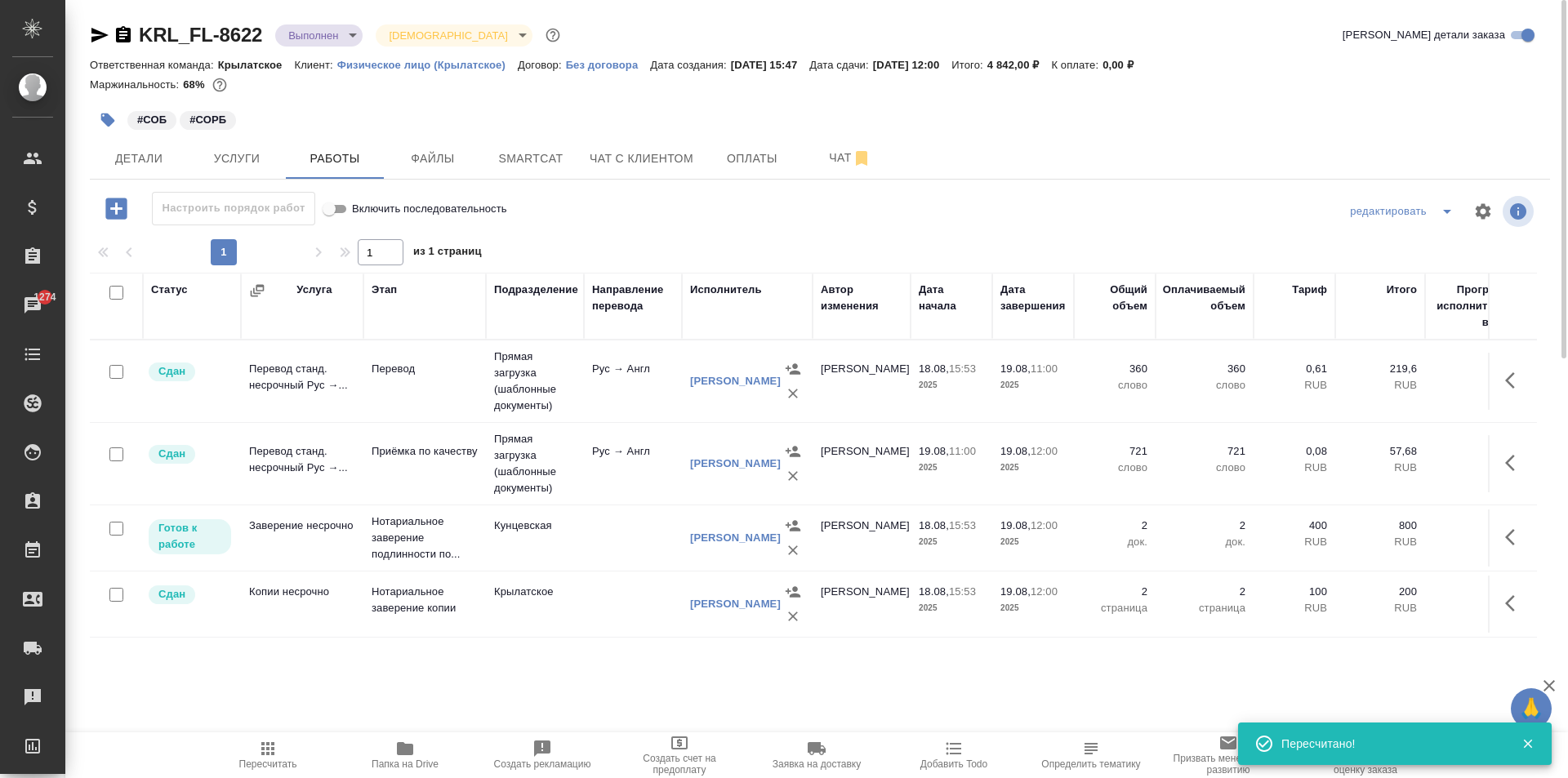
click div "KRL_FL-8622 Выполнен completed Святая троица holyTrinity Кратко детали заказа О…"
click icon "button"
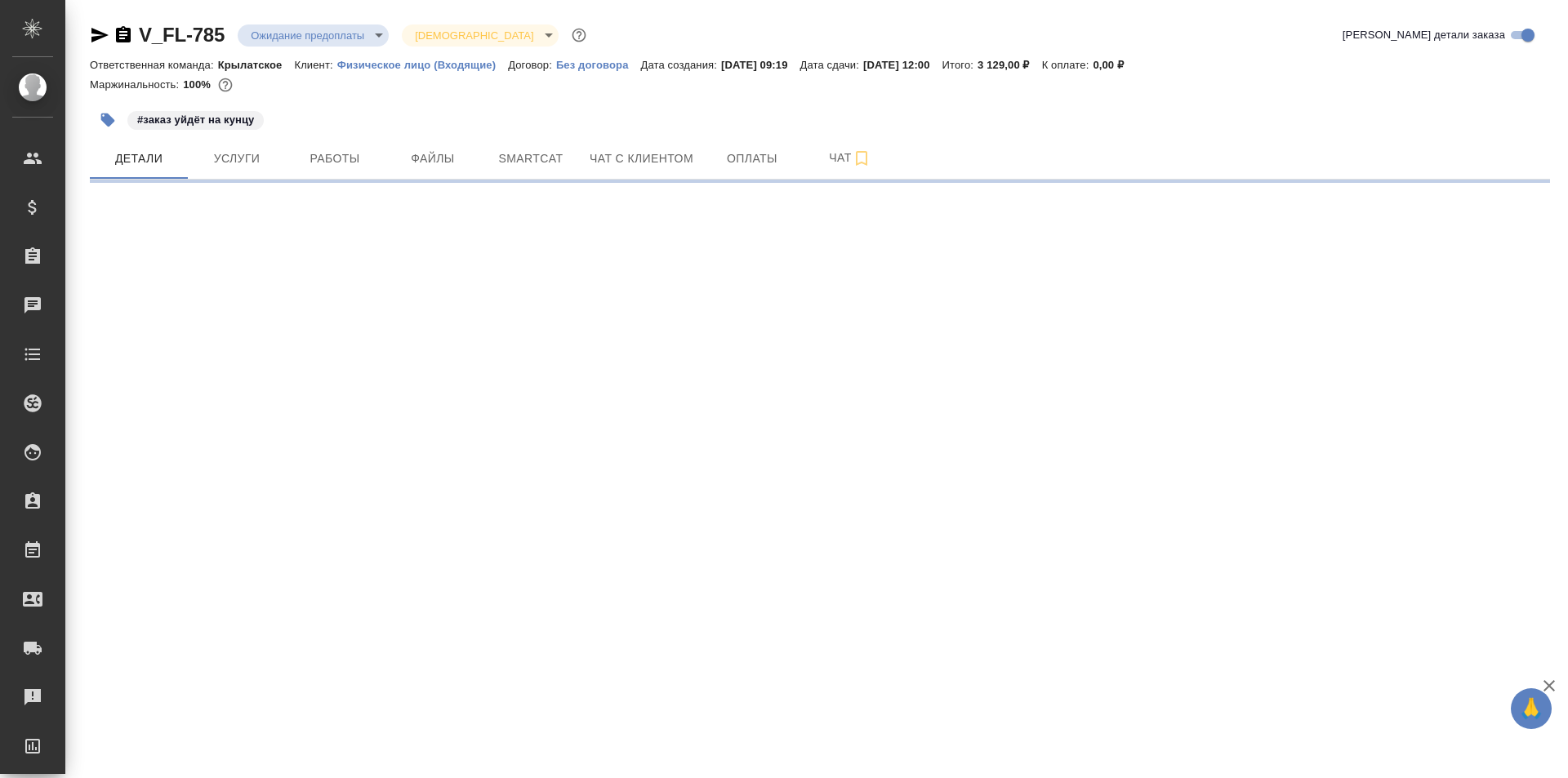
select select "RU"
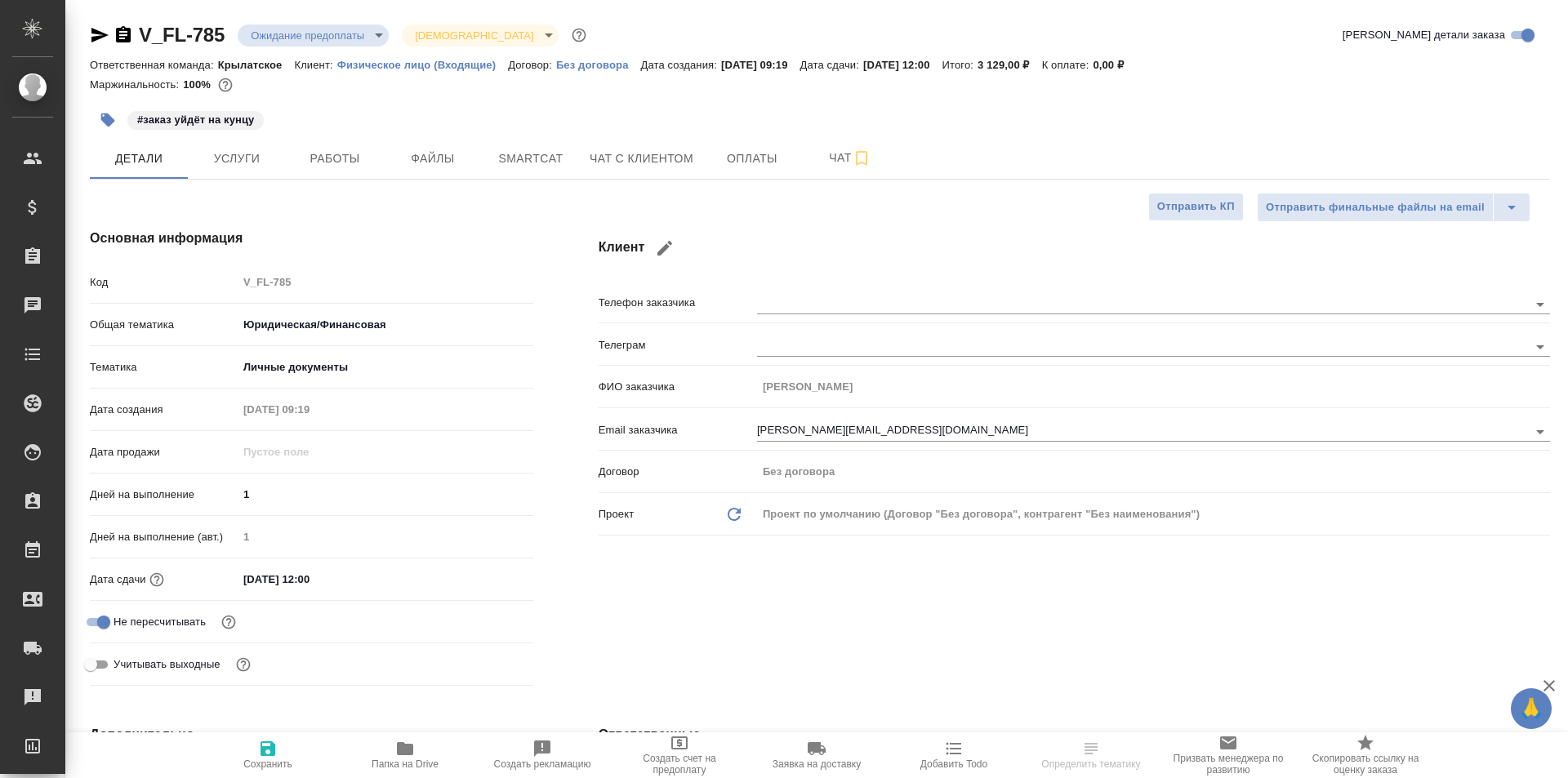
type textarea "x"
click at [97, 34] on icon "button" at bounding box center [99, 35] width 20 height 20
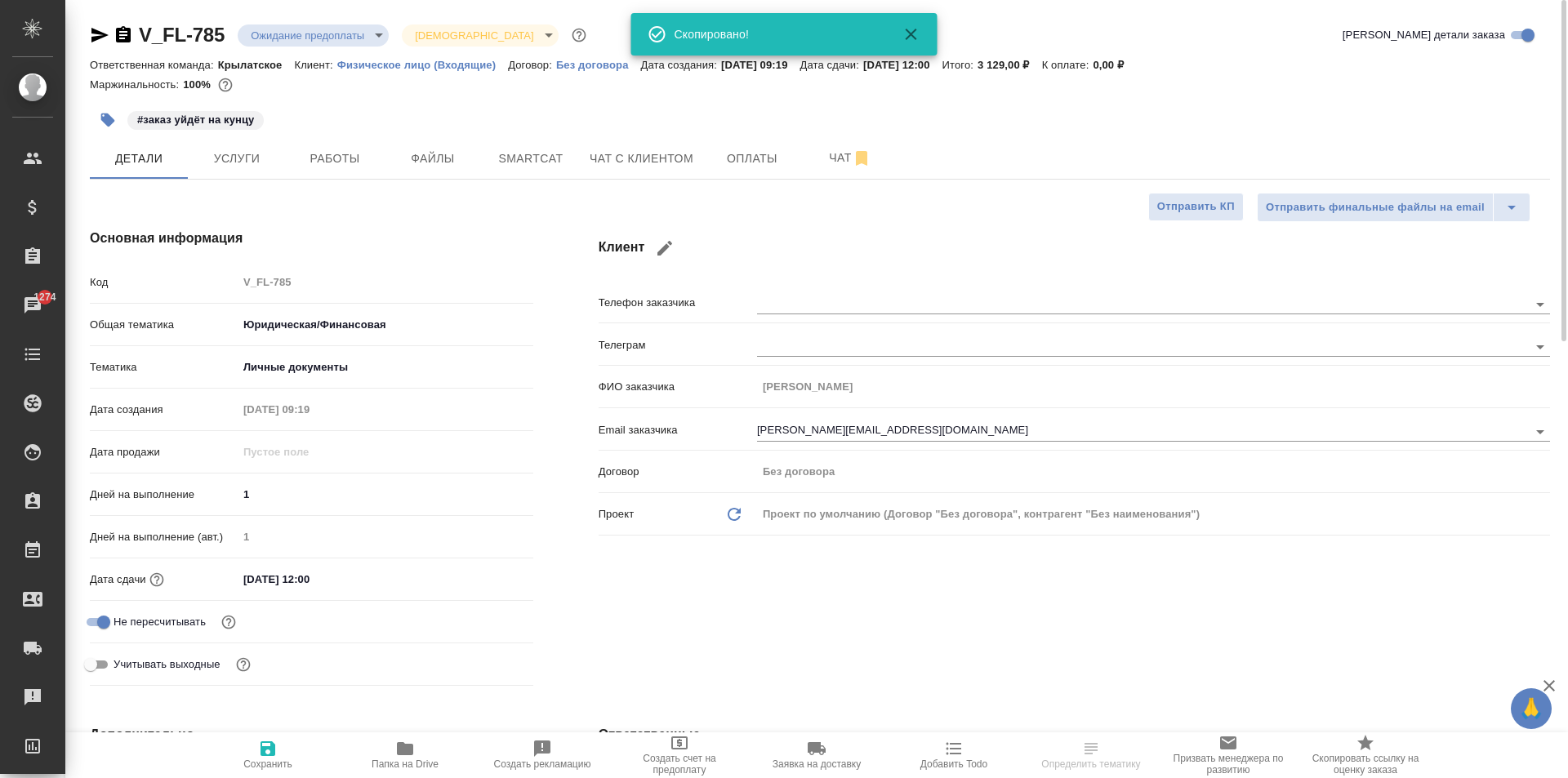
type textarea "x"
select select "RU"
type textarea "x"
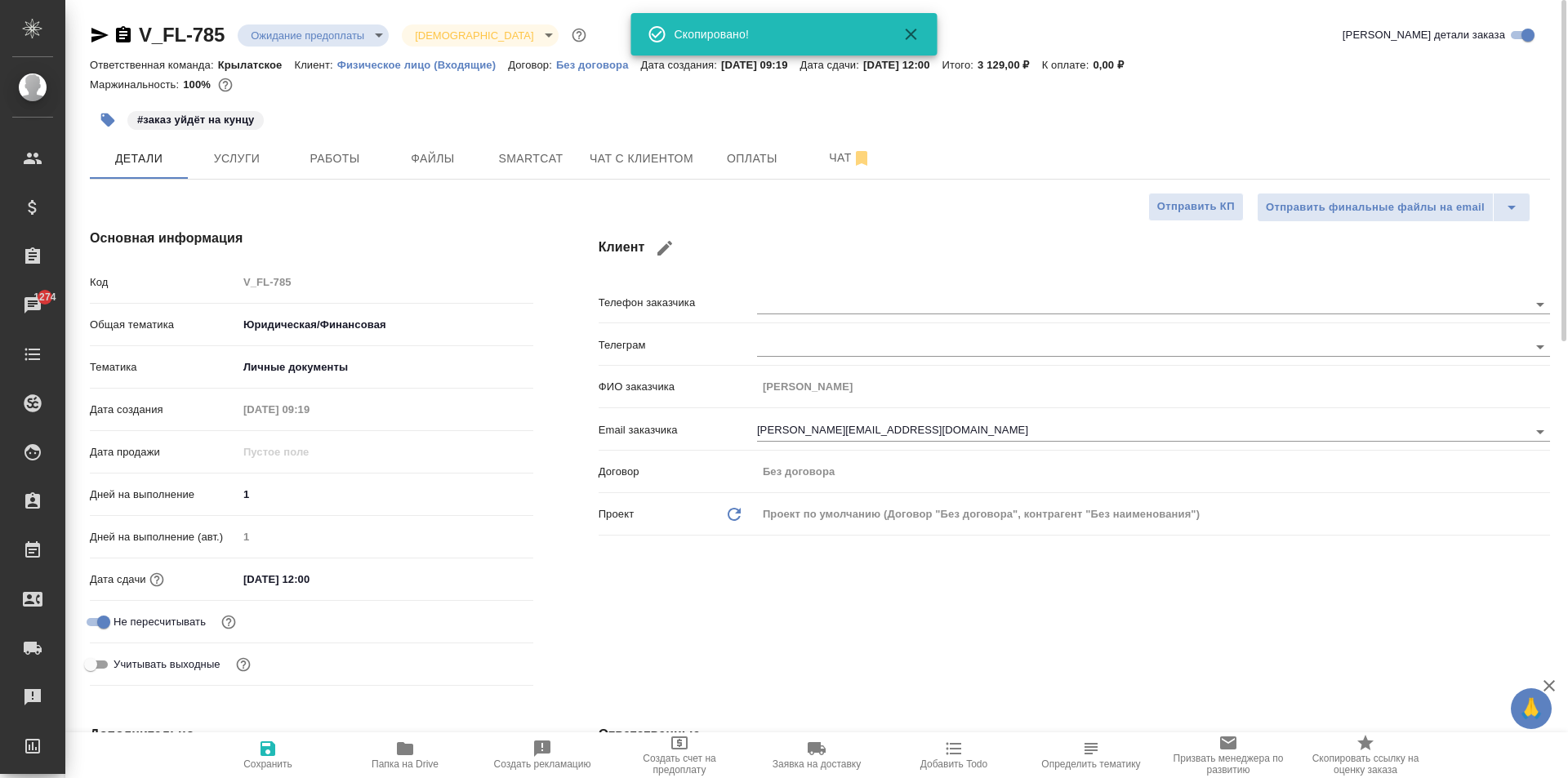
type textarea "x"
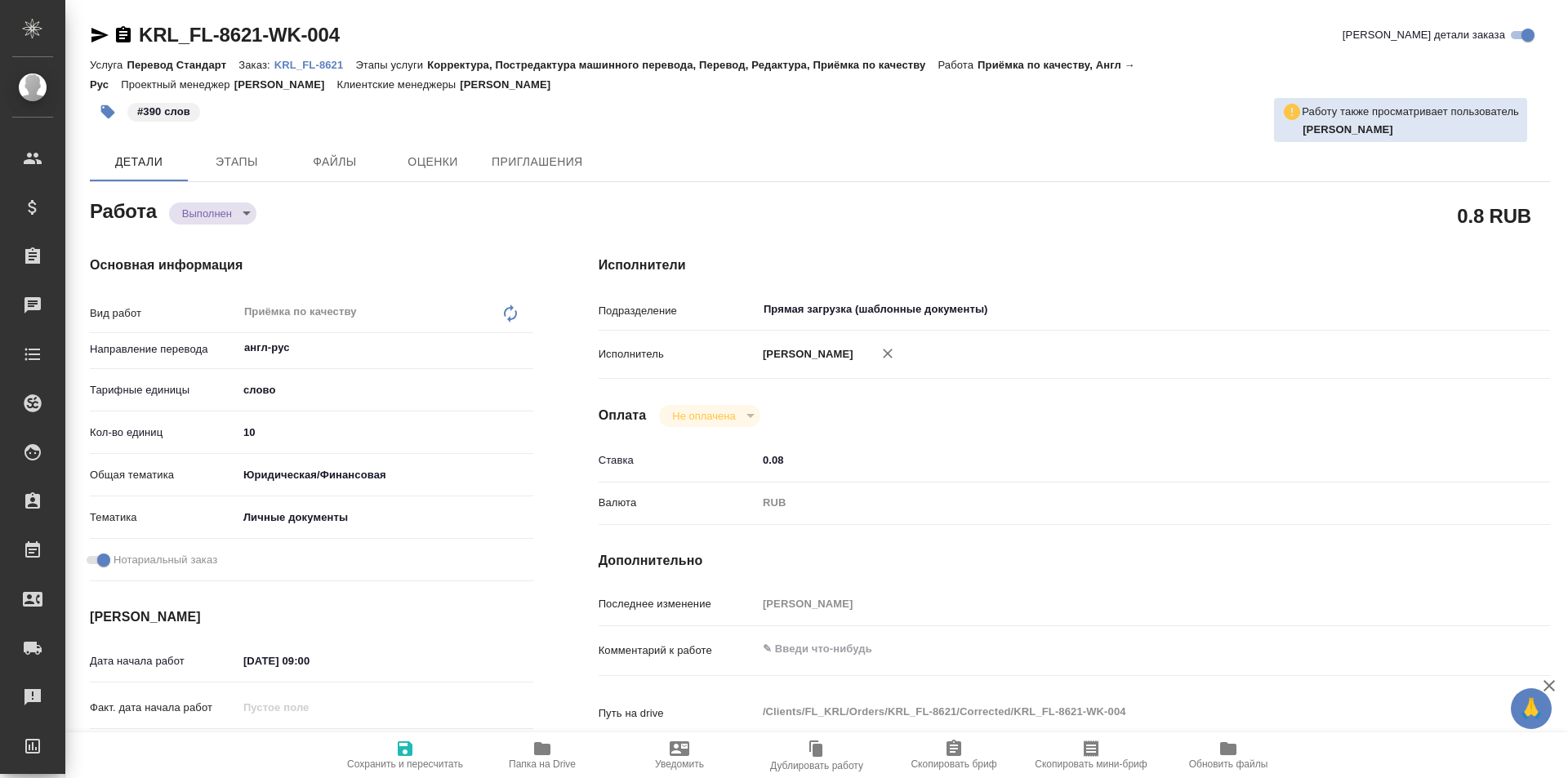
type textarea "x"
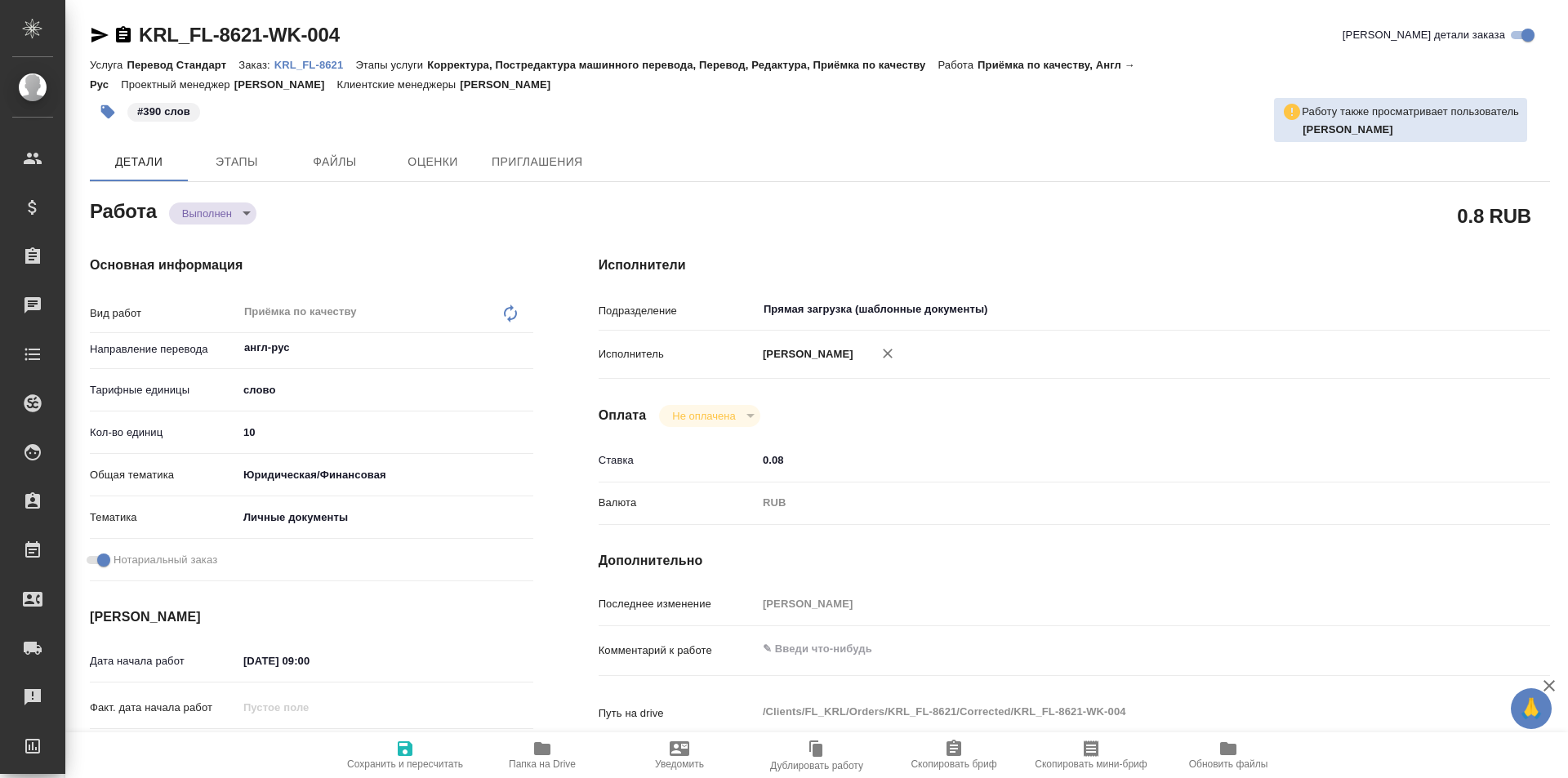
type textarea "x"
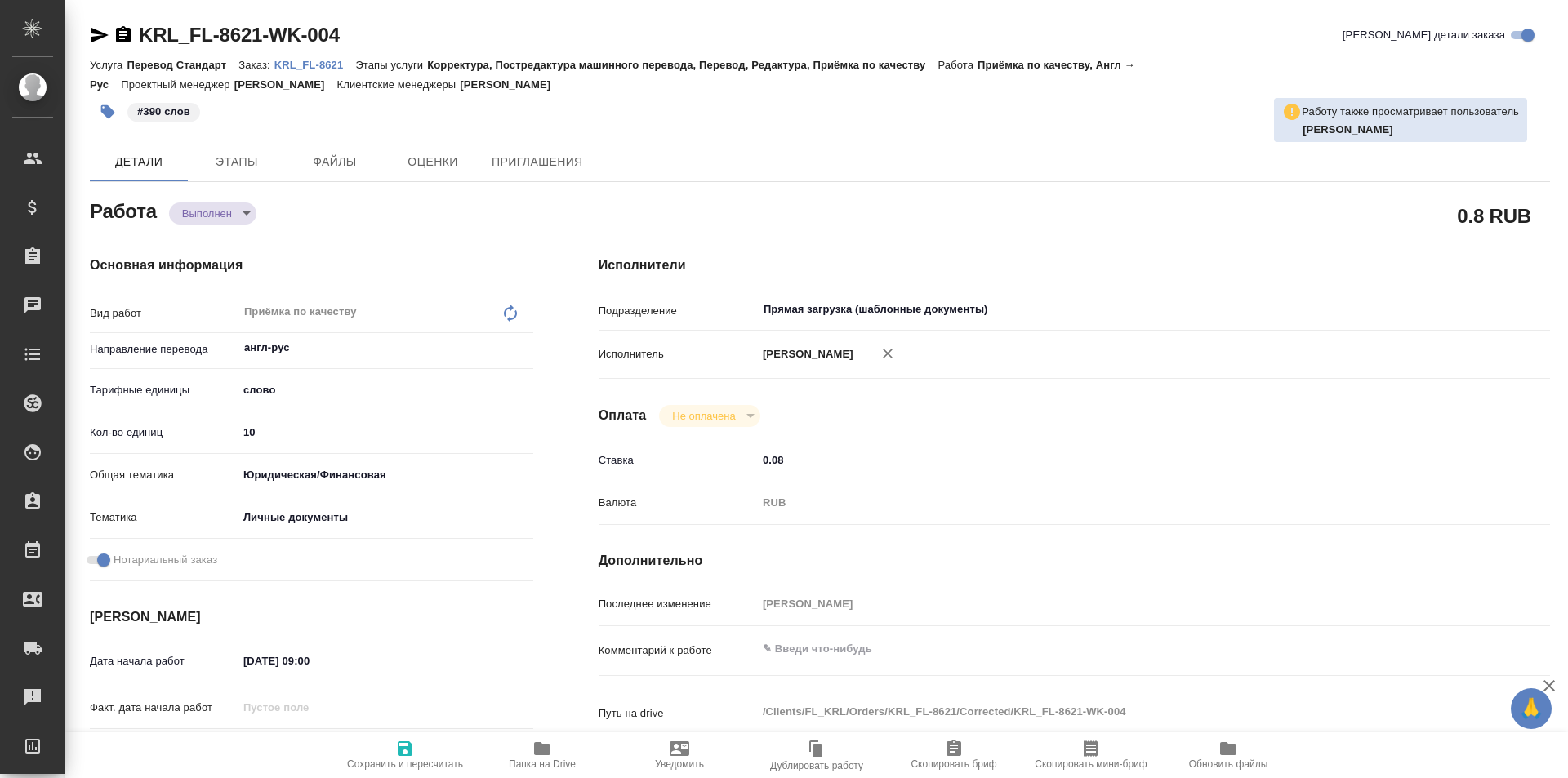
type textarea "x"
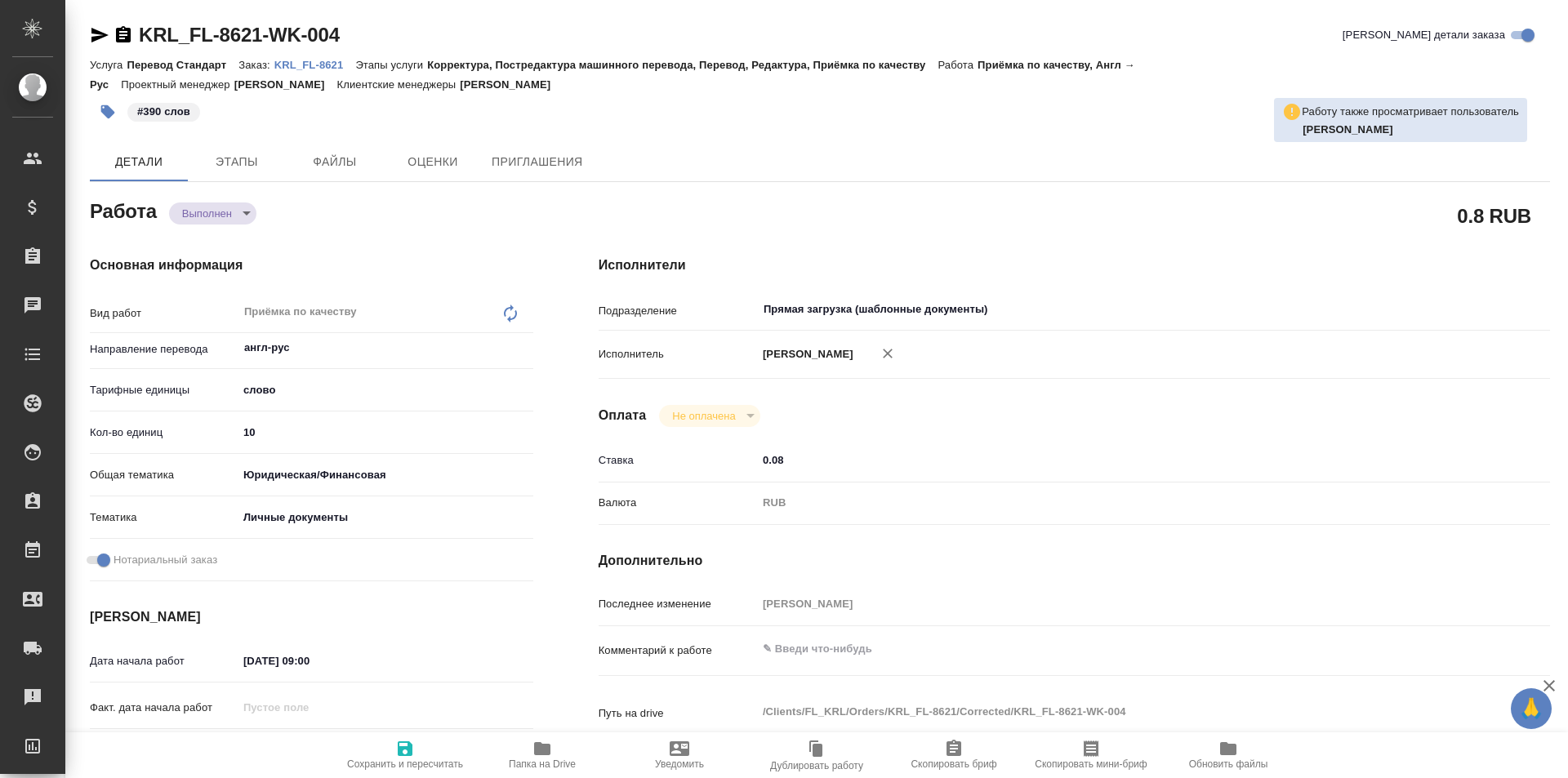
type textarea "x"
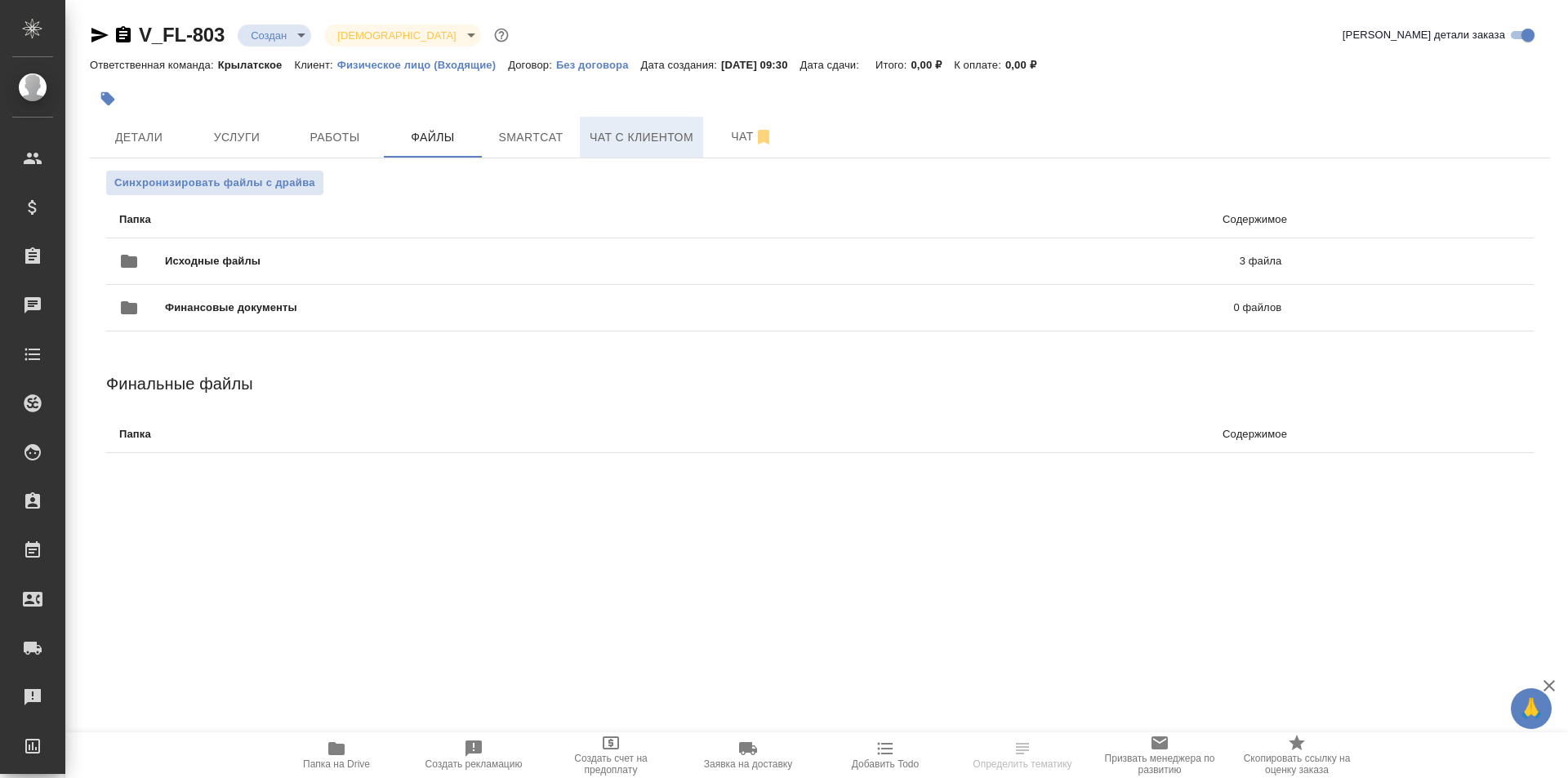
click at [649, 146] on span "Чат с клиентом" at bounding box center [642, 137] width 103 height 21
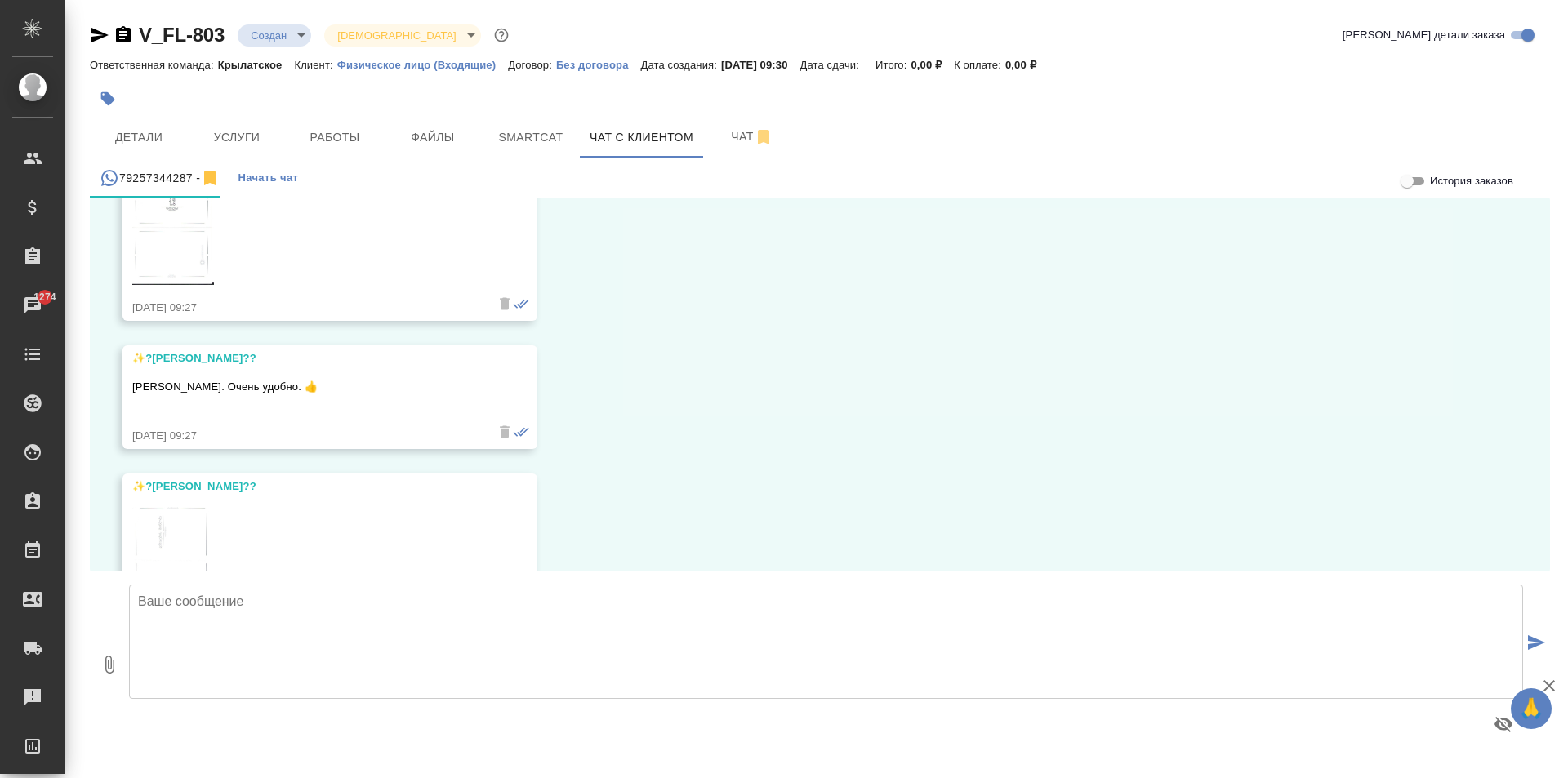
scroll to position [2176, 0]
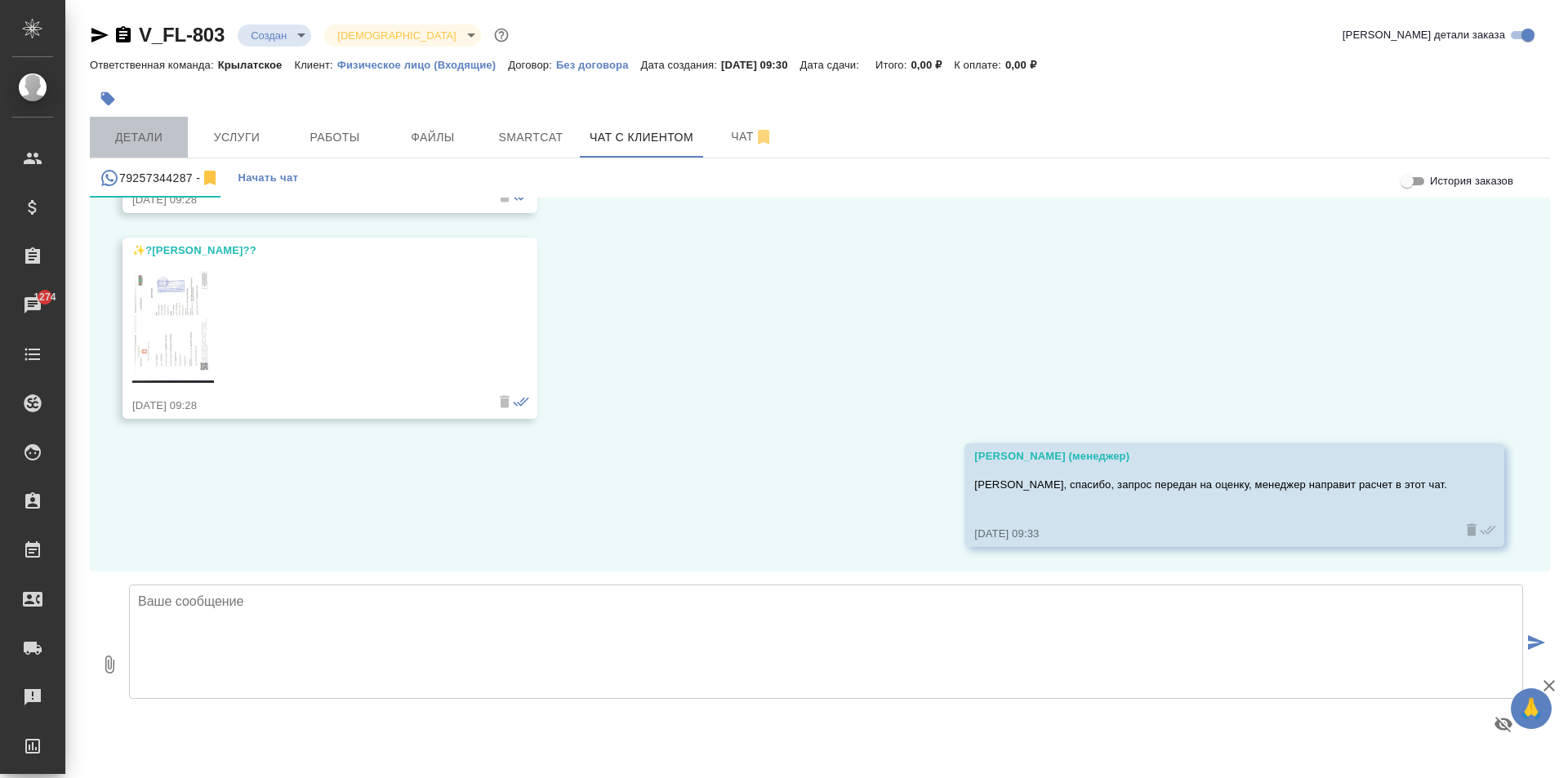
click at [147, 134] on span "Детали" at bounding box center [138, 137] width 79 height 21
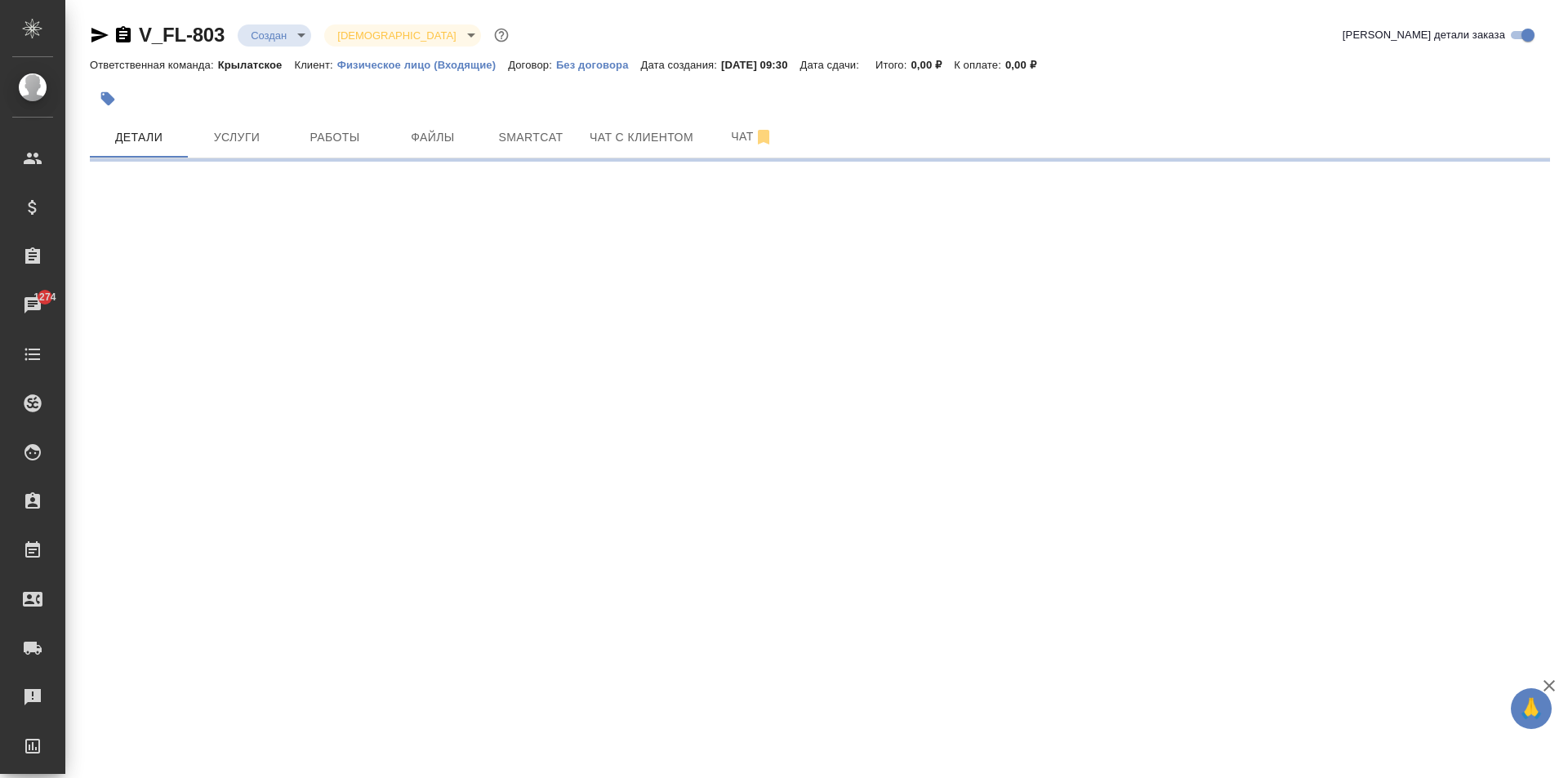
select select "RU"
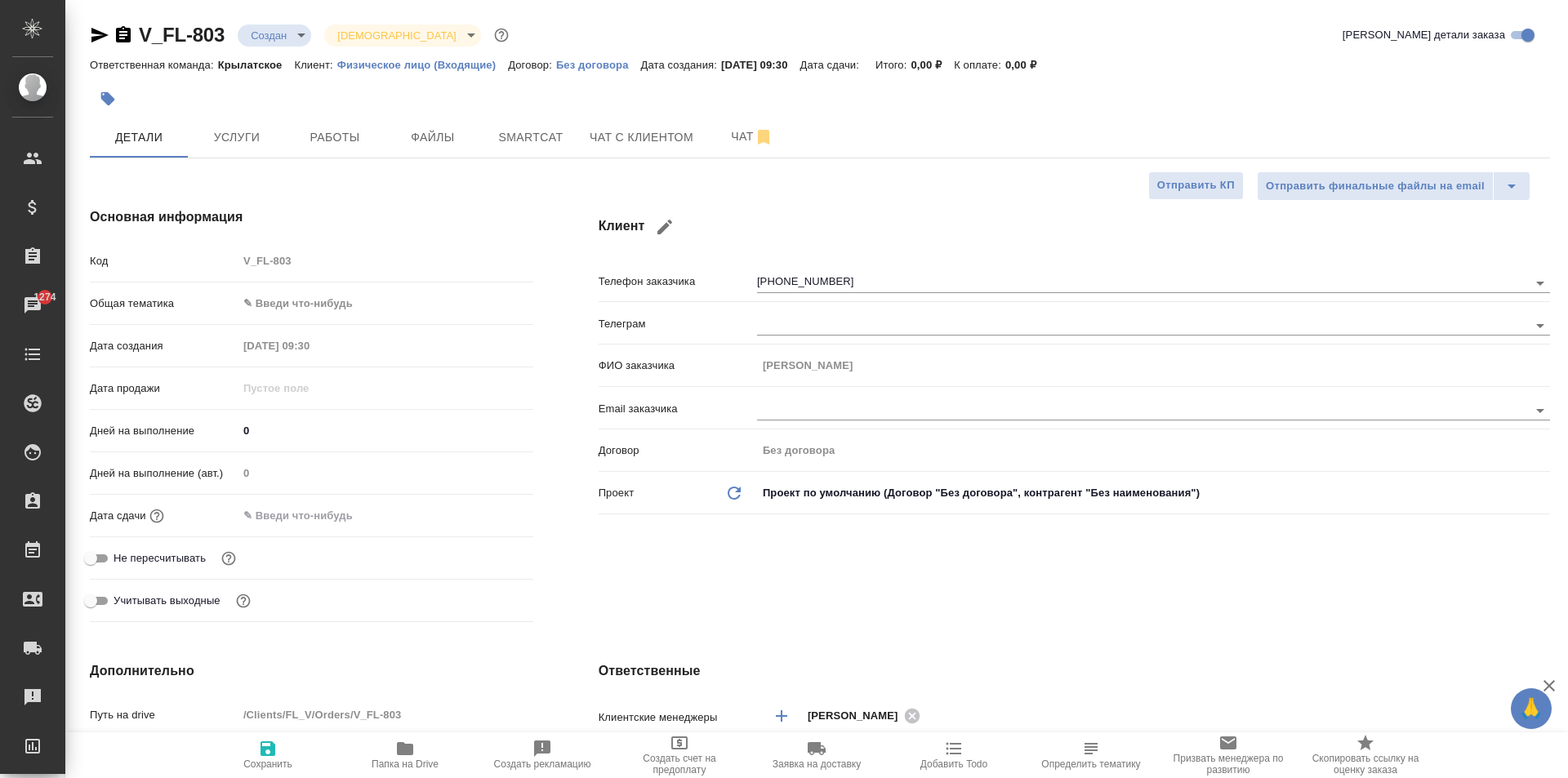
type textarea "x"
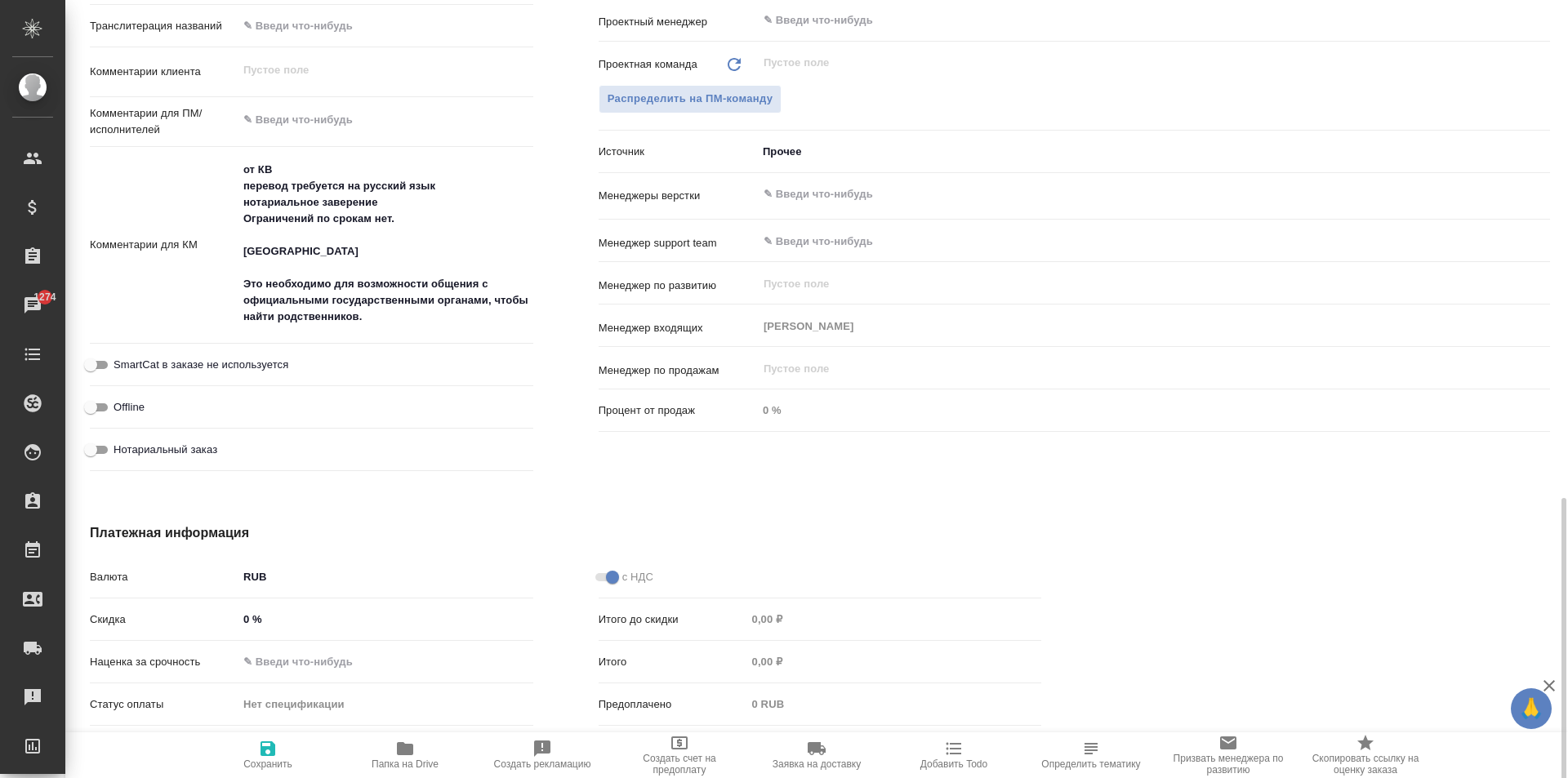
scroll to position [897, 0]
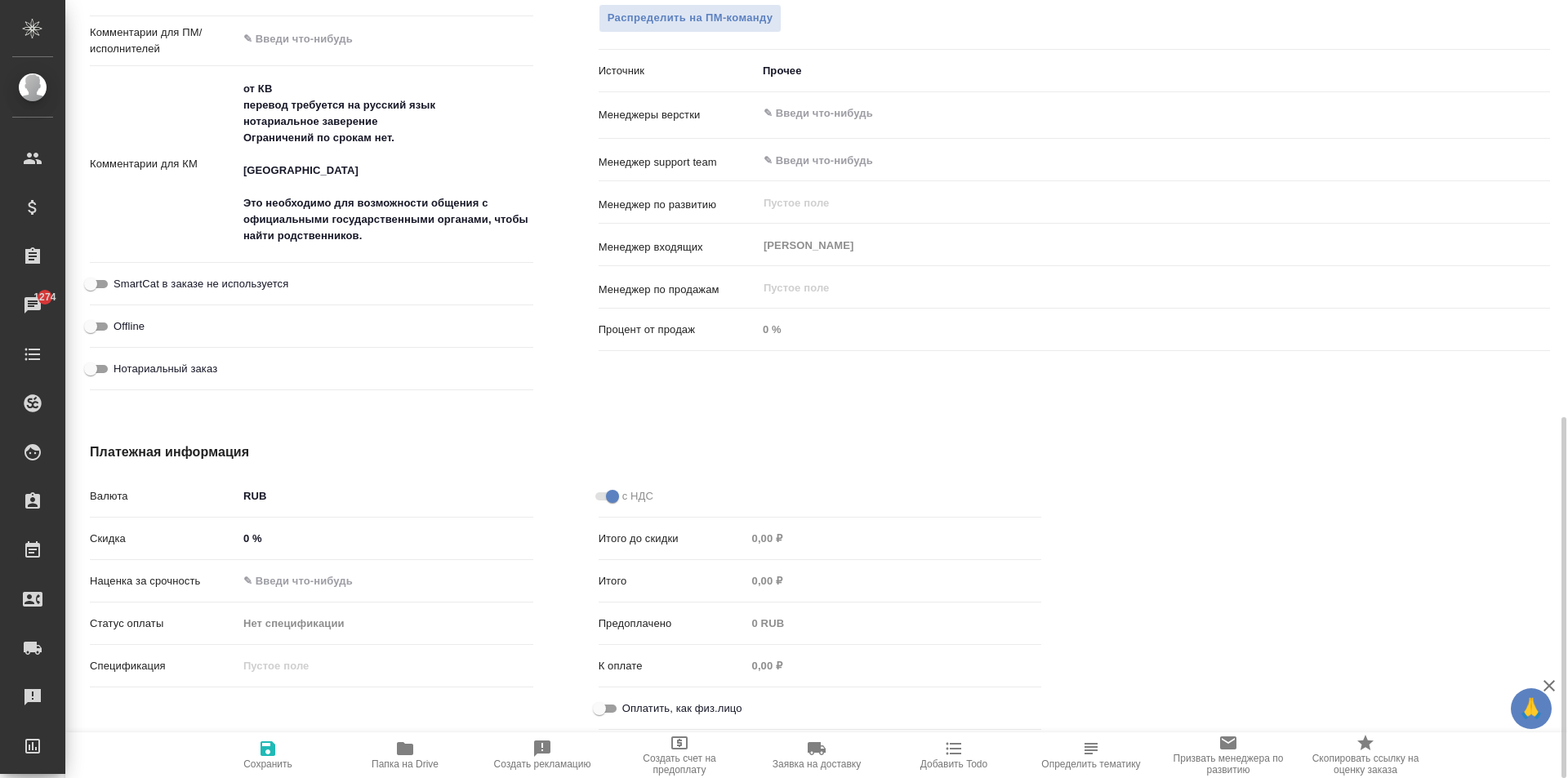
click at [651, 701] on span "Оплатить, как физ.лицо" at bounding box center [683, 708] width 120 height 16
click at [629, 701] on input "Оплатить, как физ.лицо" at bounding box center [599, 709] width 59 height 20
checkbox input "true"
type textarea "x"
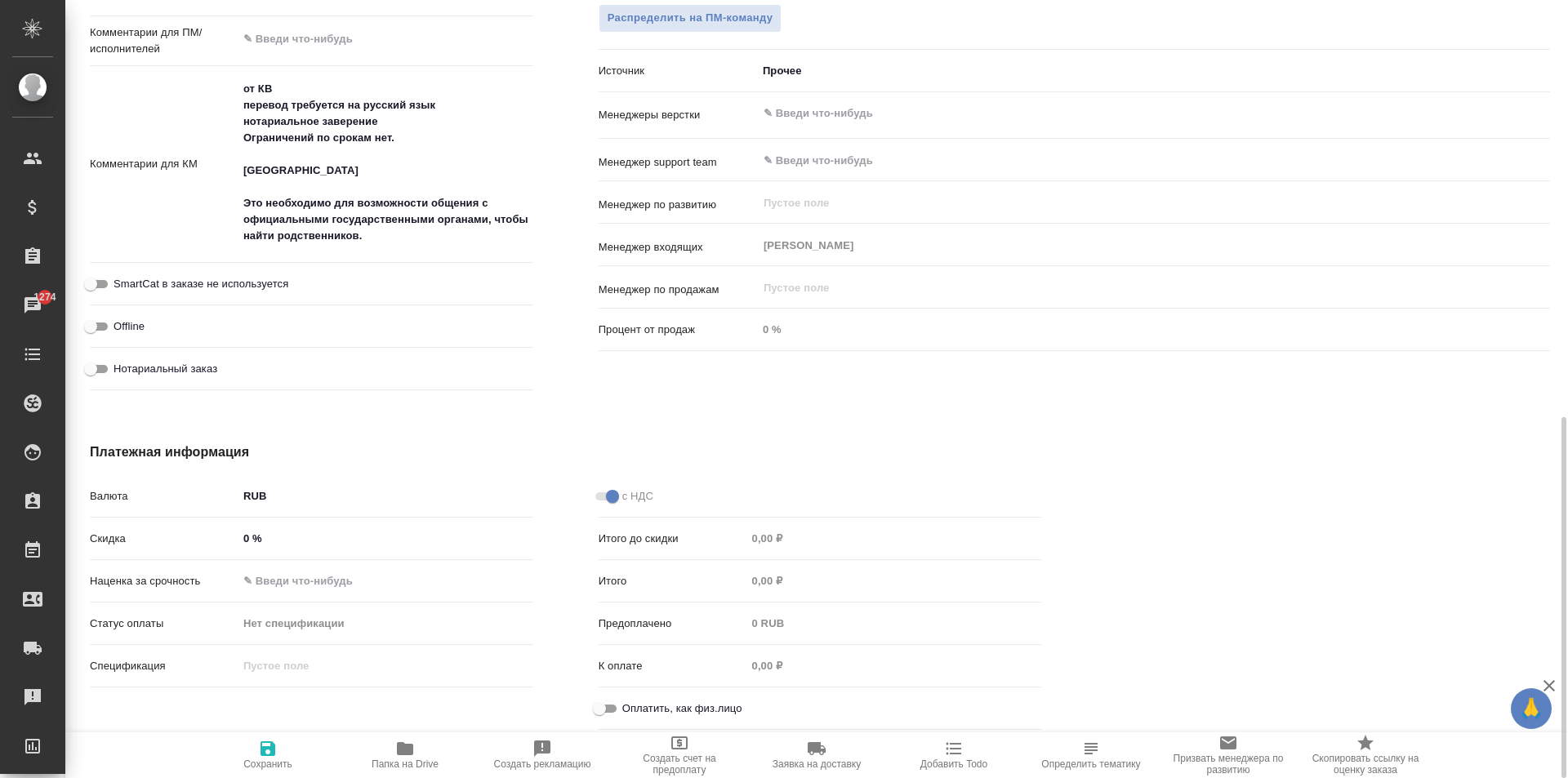
type textarea "x"
click at [207, 367] on span "Нотариальный заказ" at bounding box center [165, 369] width 103 height 16
click at [120, 367] on input "Нотариальный заказ" at bounding box center [91, 369] width 59 height 20
checkbox input "true"
type textarea "x"
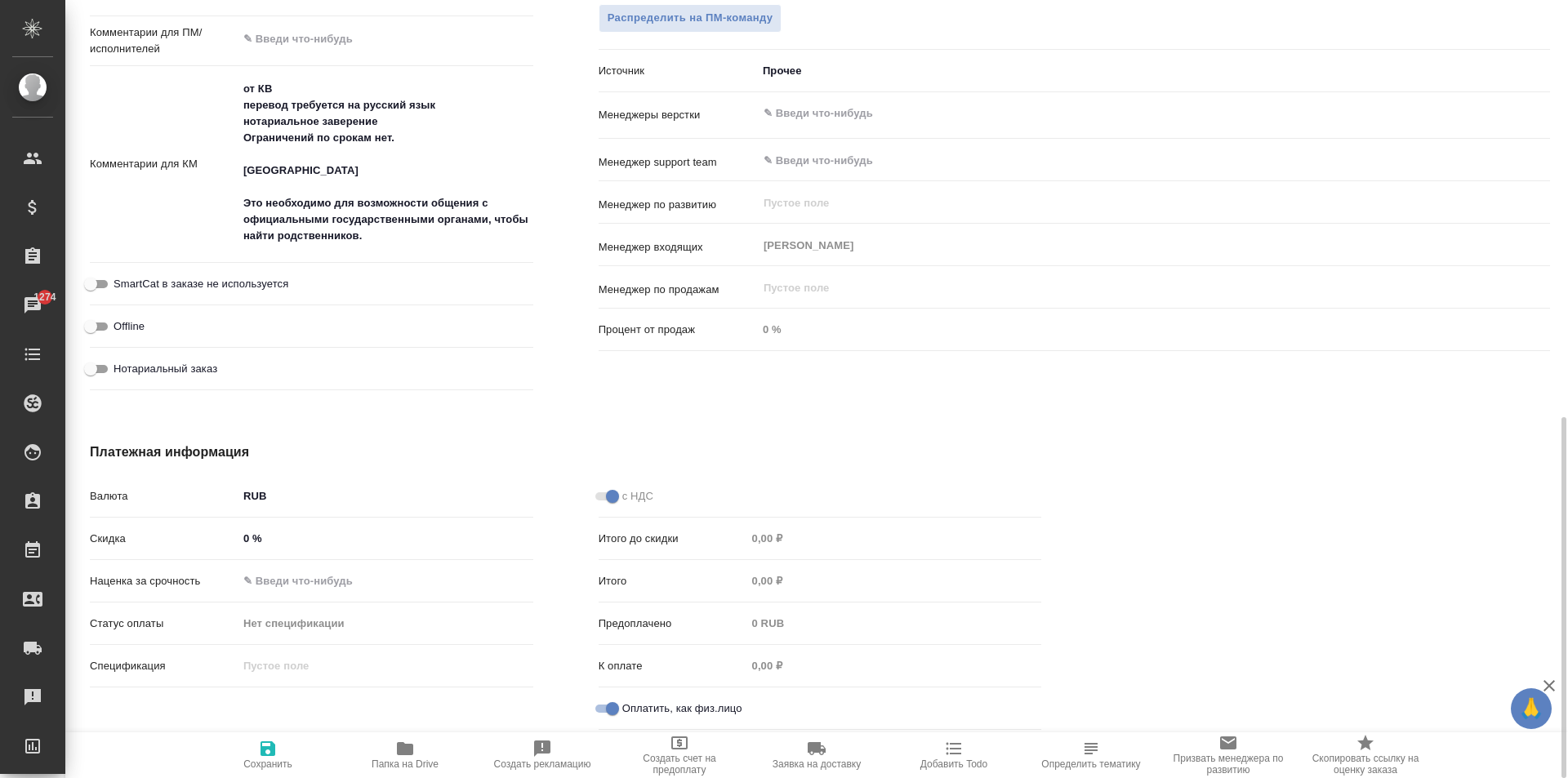
type textarea "x"
click at [212, 284] on span "SmartCat в заказе не используется" at bounding box center [201, 285] width 175 height 16
click at [120, 284] on input "SmartCat в заказе не используется" at bounding box center [91, 285] width 59 height 20
checkbox input "true"
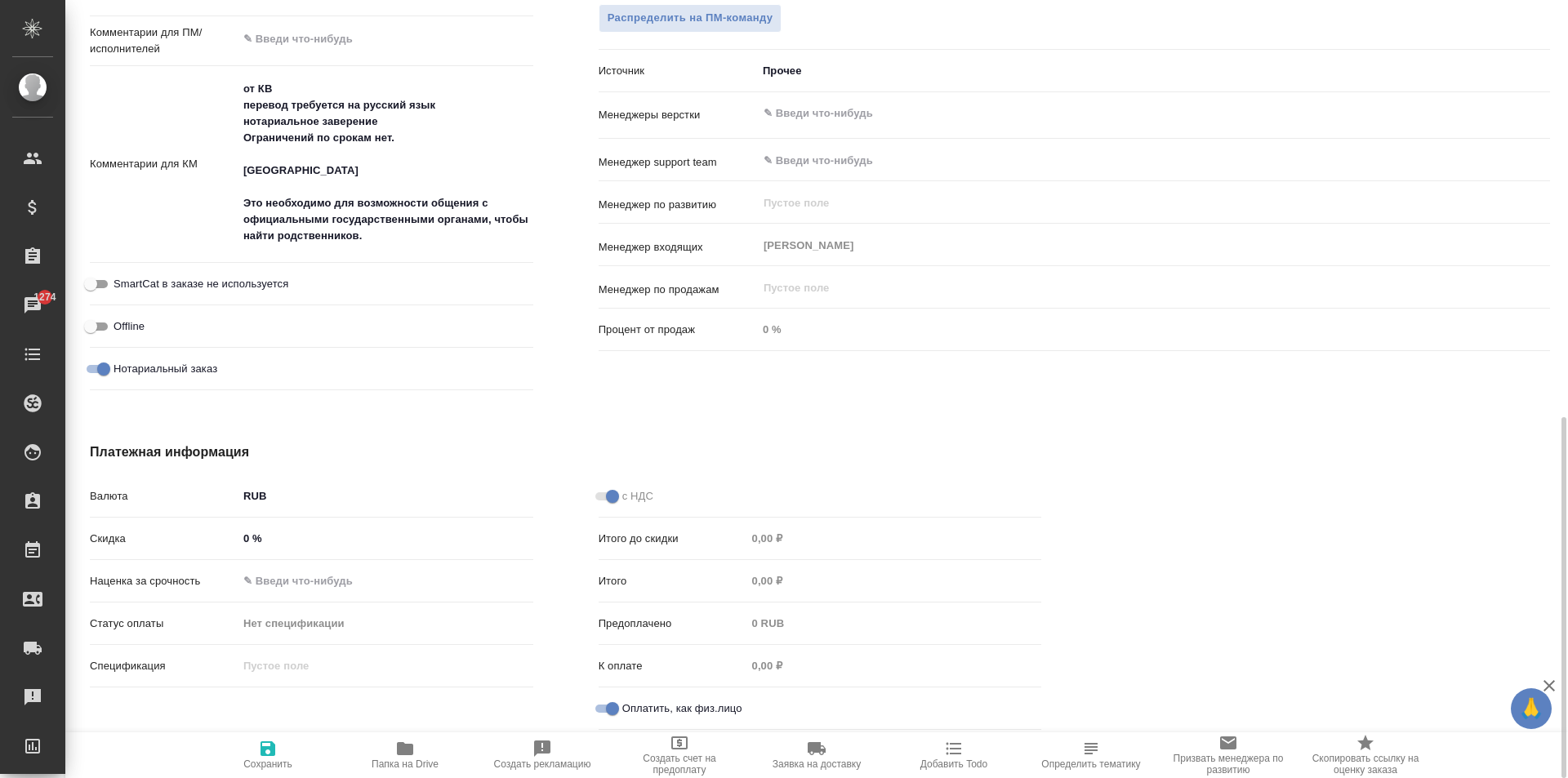
type textarea "x"
click at [212, 284] on span "SmartCat в заказе не используется" at bounding box center [201, 285] width 175 height 16
click at [133, 284] on input "SmartCat в заказе не используется" at bounding box center [103, 285] width 59 height 20
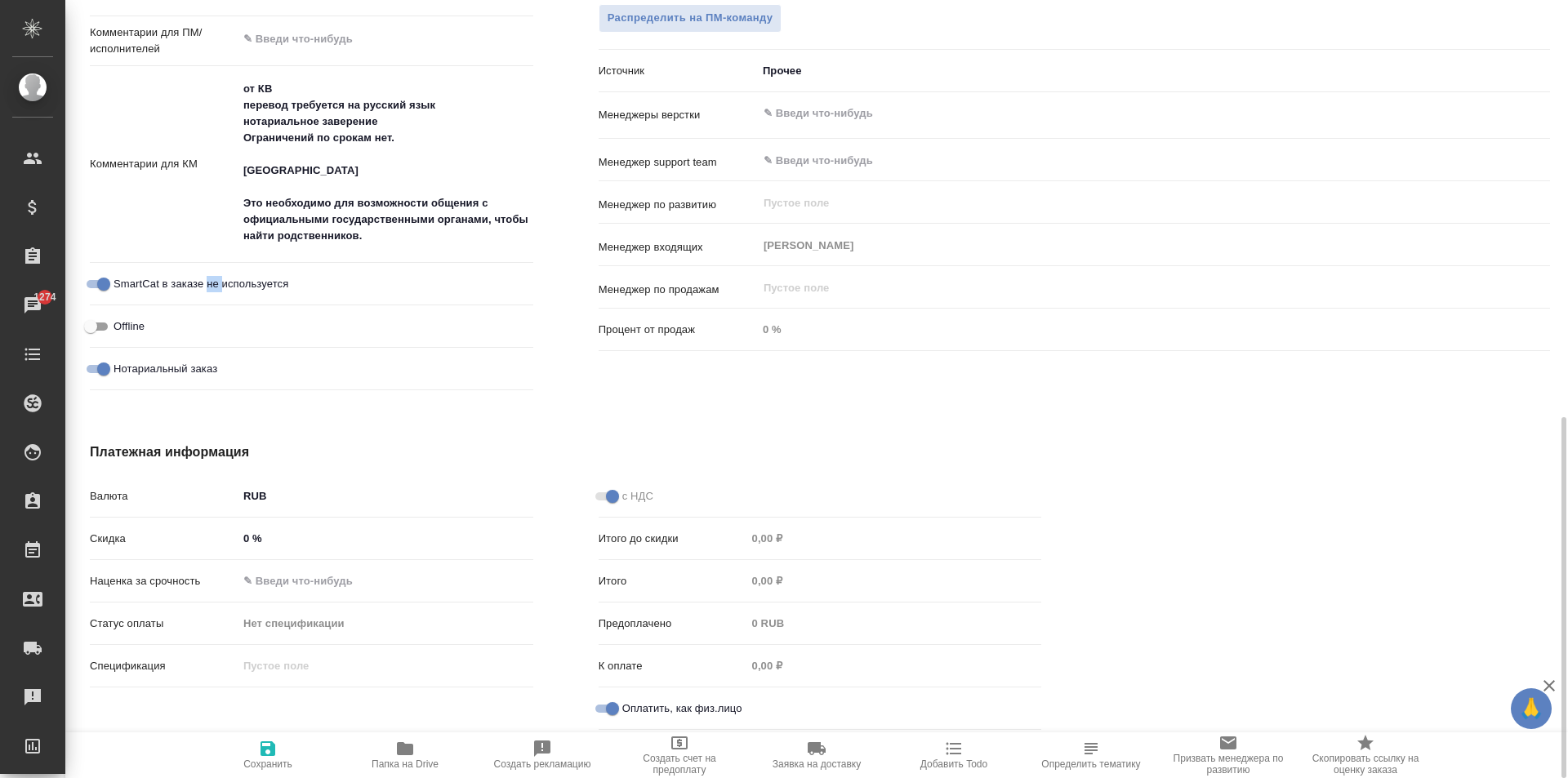
checkbox input "false"
type textarea "x"
click at [238, 748] on span "Сохранить" at bounding box center [268, 754] width 117 height 31
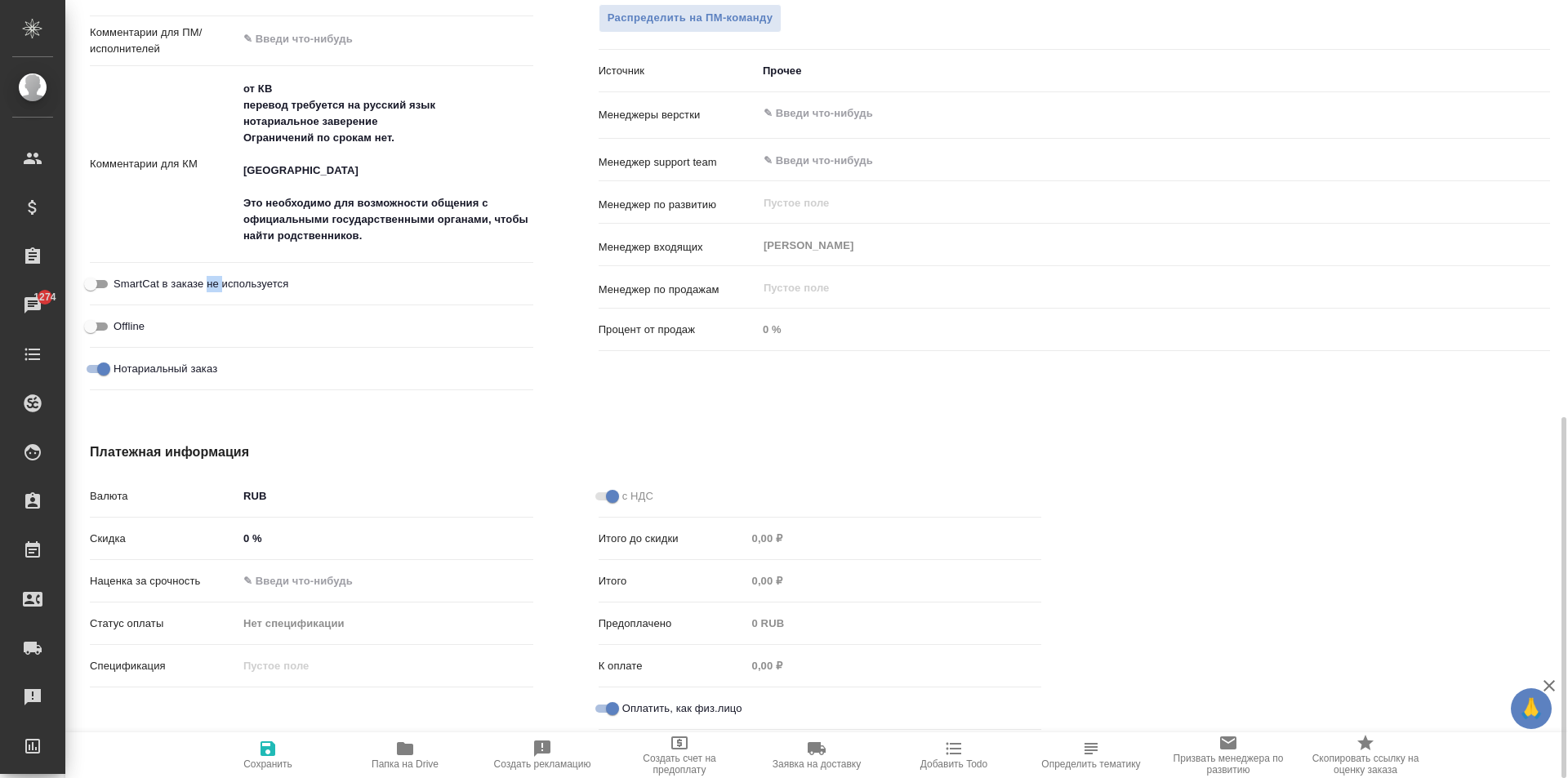
type textarea "x"
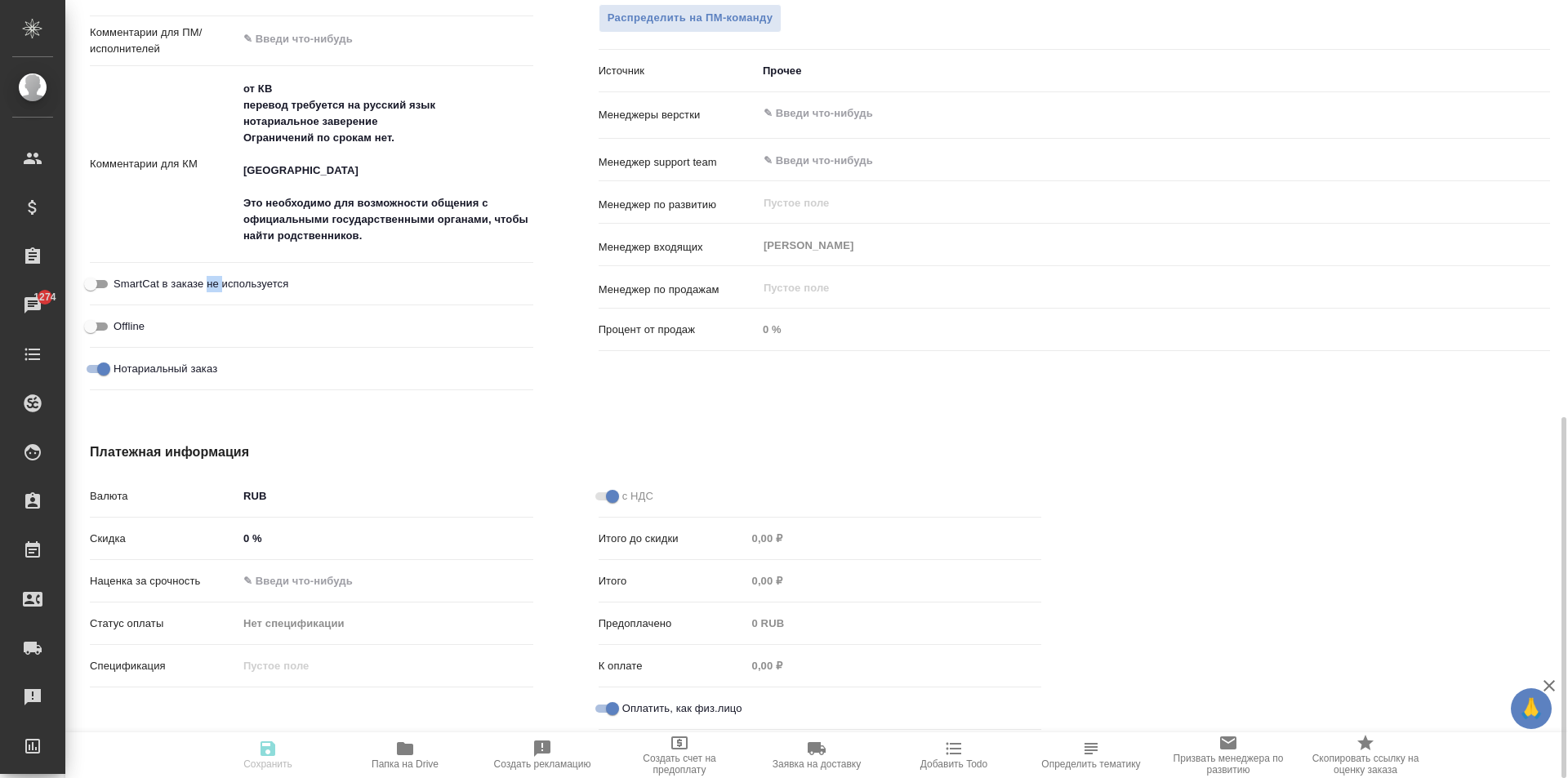
type textarea "x"
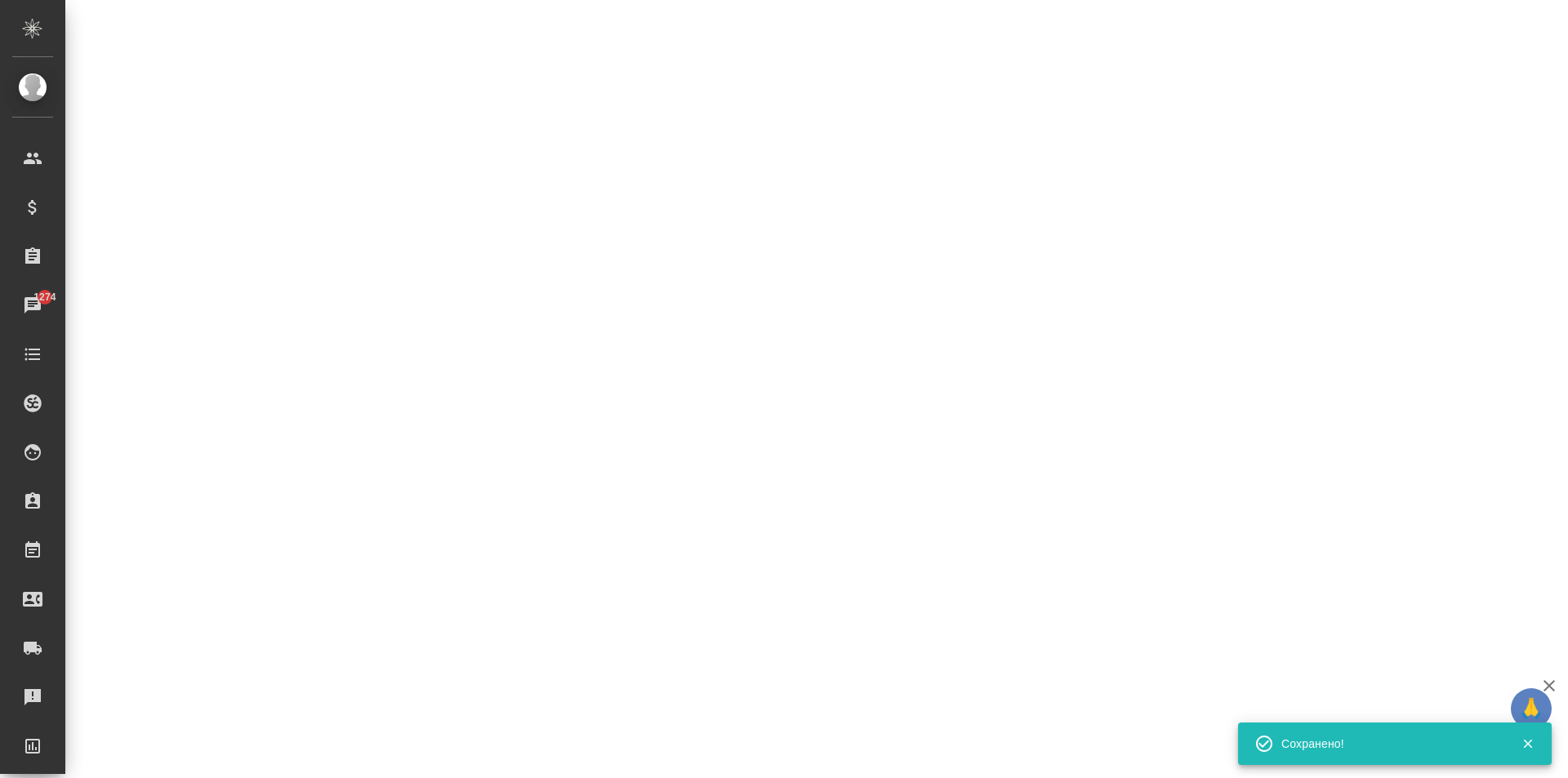
select select "RU"
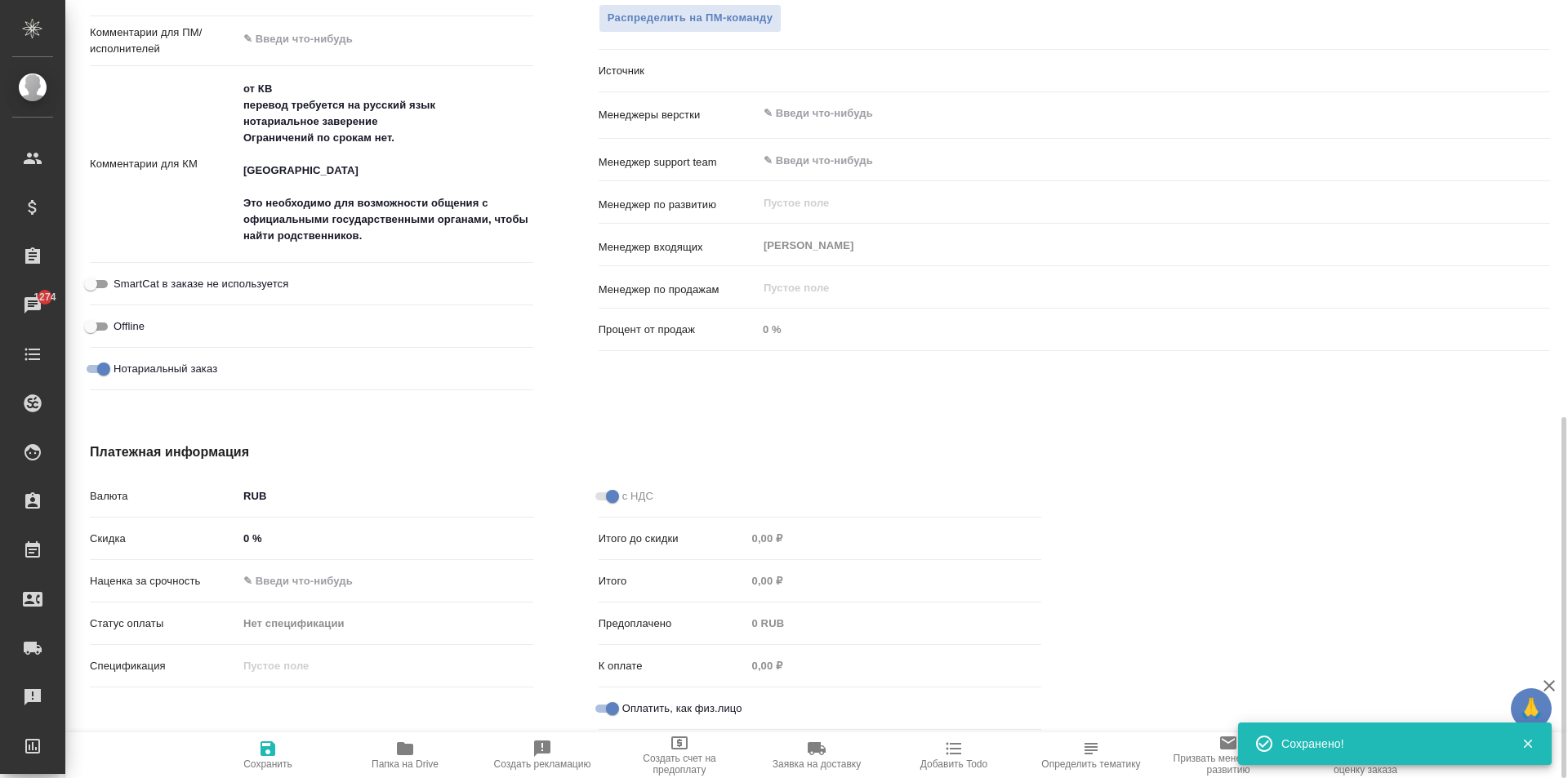
type textarea "x"
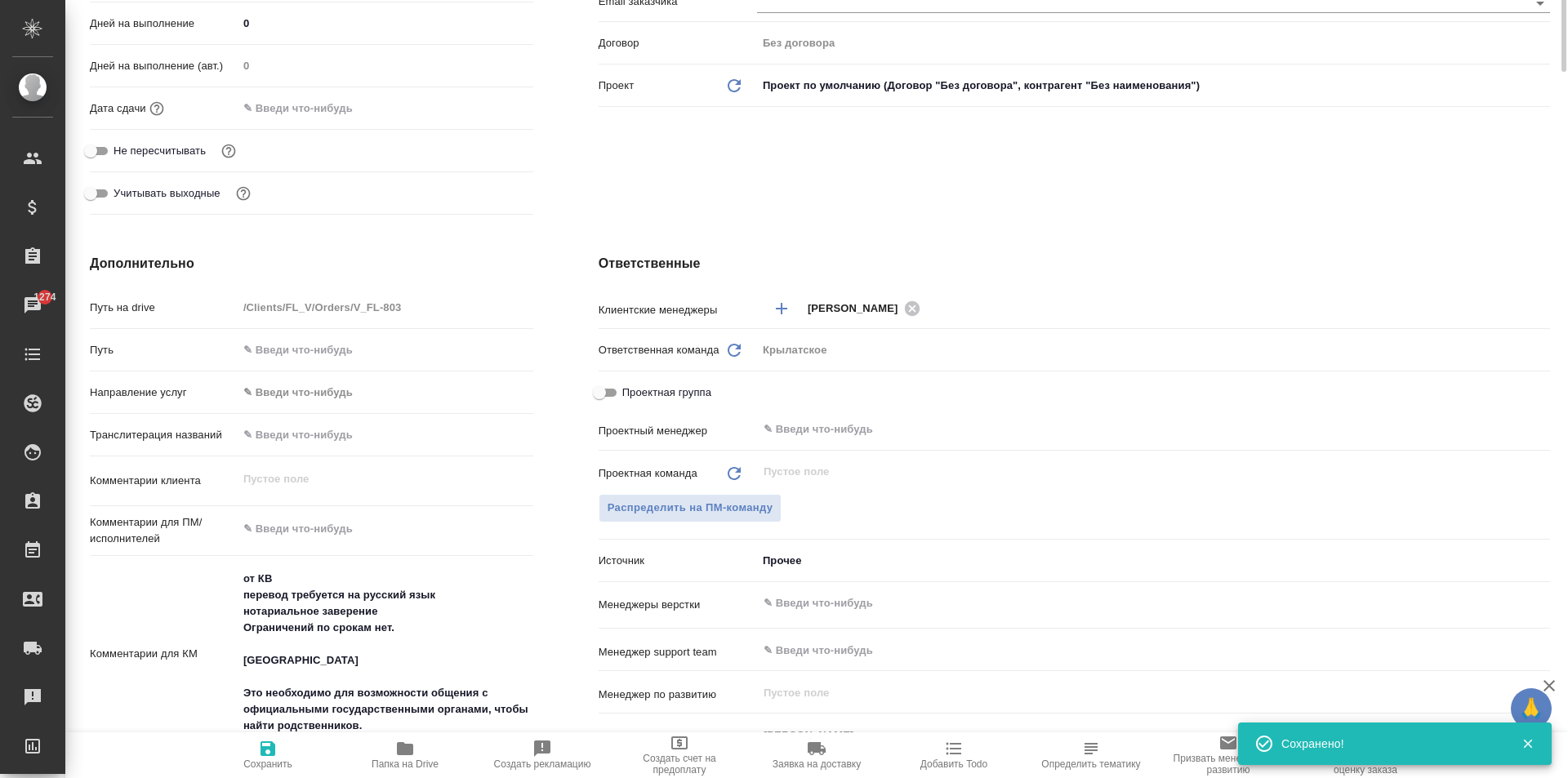
scroll to position [0, 0]
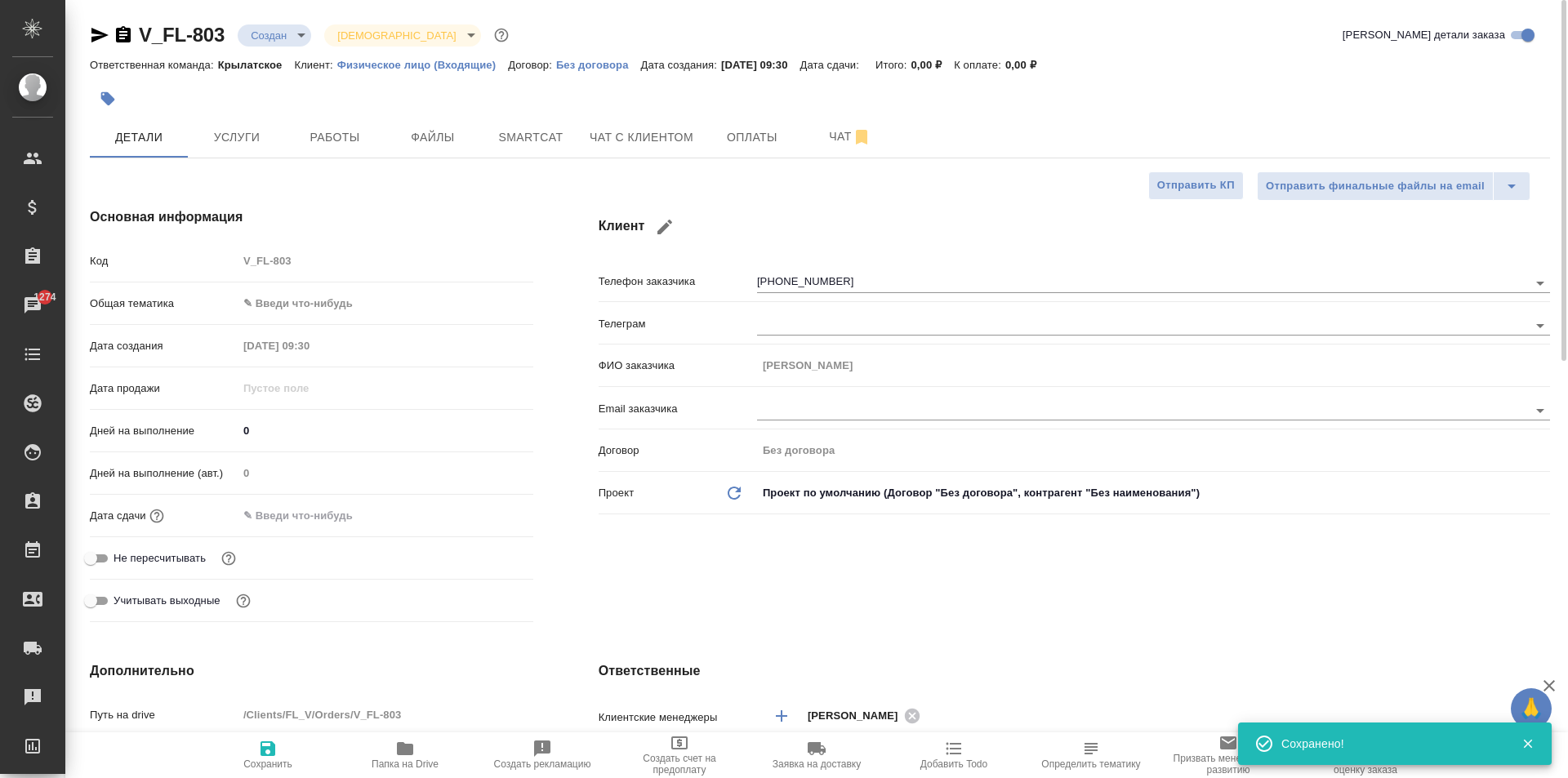
click at [103, 90] on button "button" at bounding box center [107, 98] width 36 height 36
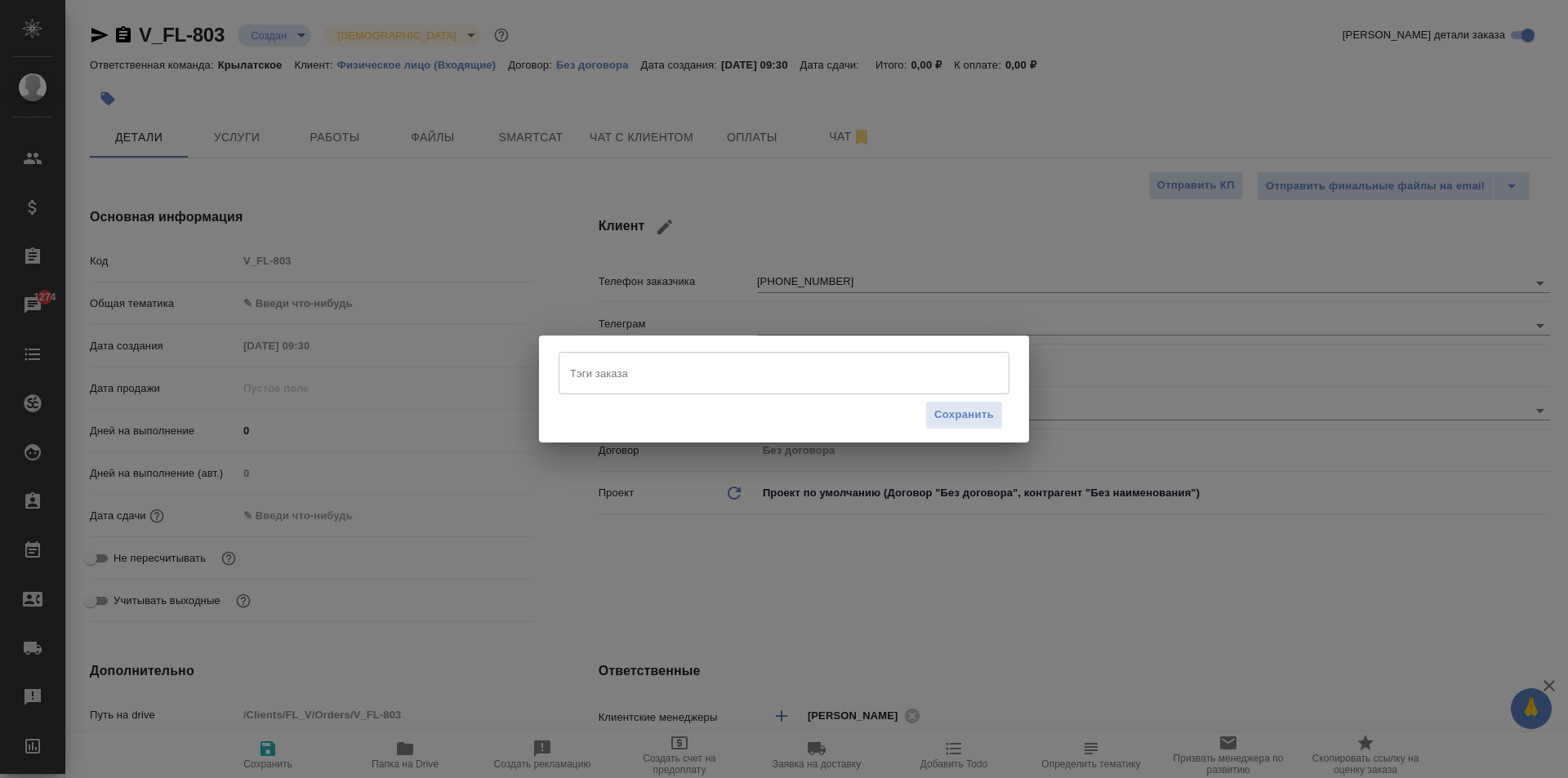
click at [600, 376] on input "Тэги заказа" at bounding box center [768, 373] width 405 height 28
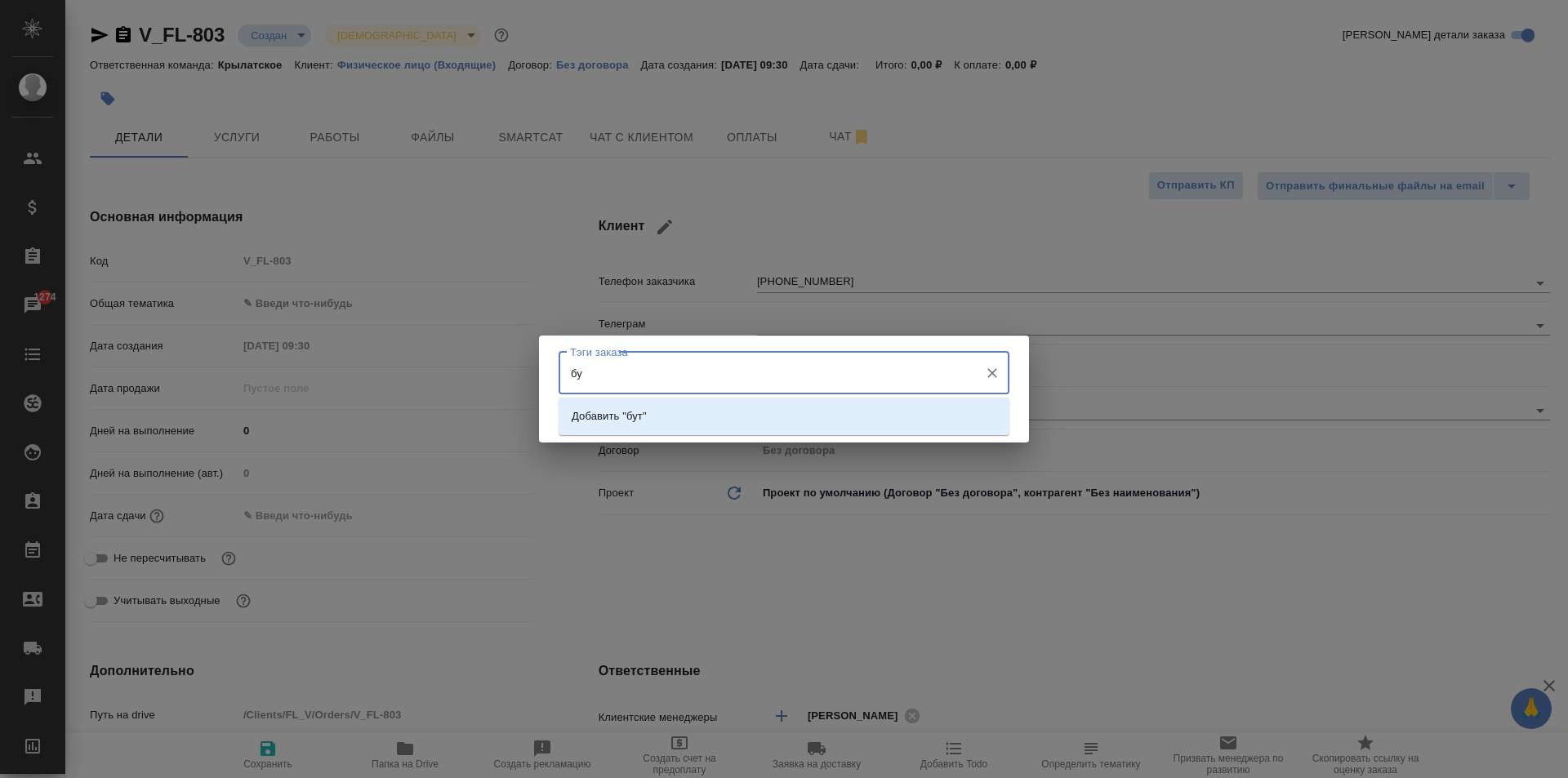
type input "б"
type input "заказ уйдёт на бутырскую"
click at [820, 420] on li "Добавить "заказ уйдёт на бутырскую "" at bounding box center [784, 417] width 451 height 30
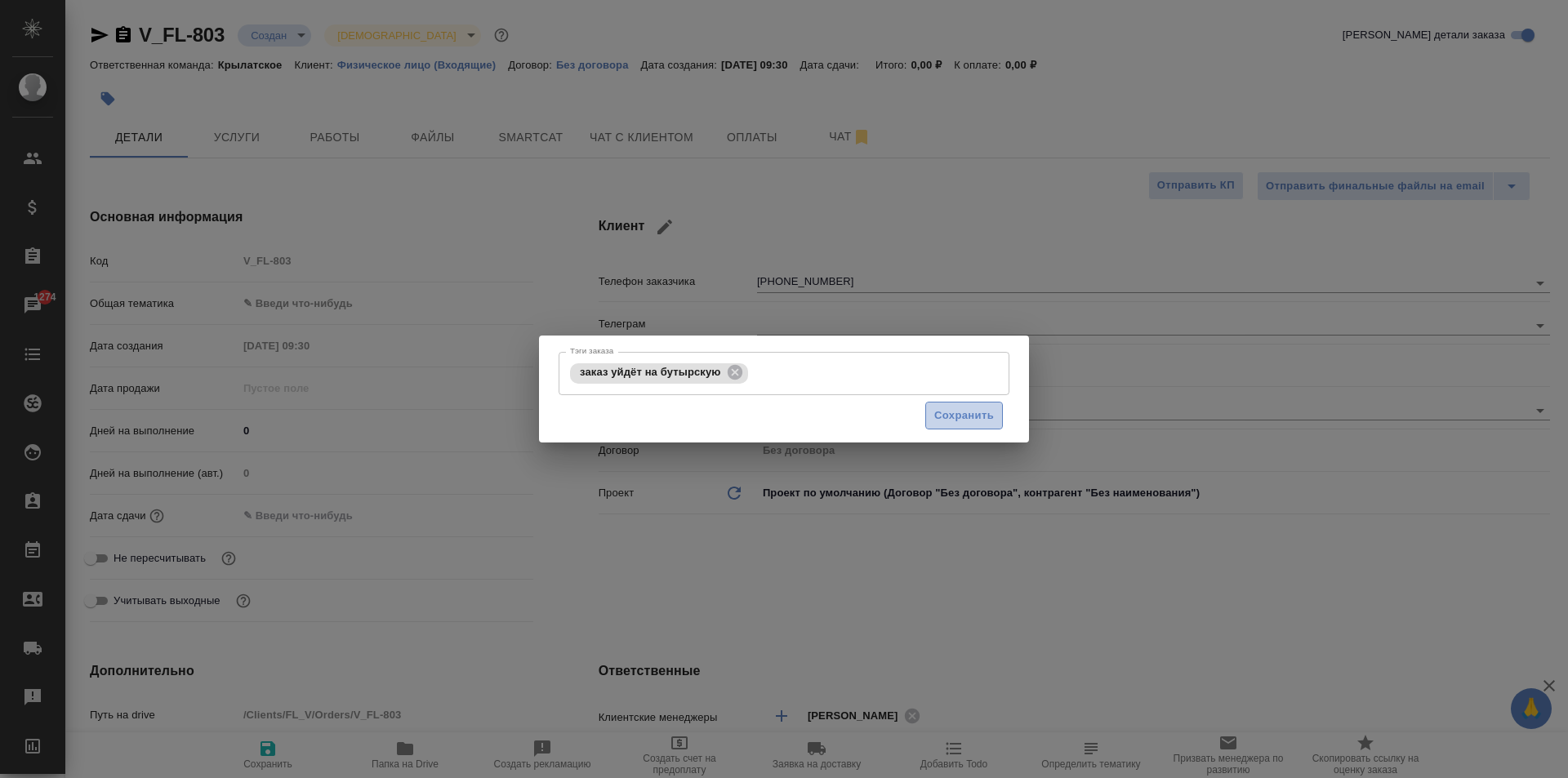
click at [946, 423] on button "Сохранить" at bounding box center [964, 416] width 78 height 29
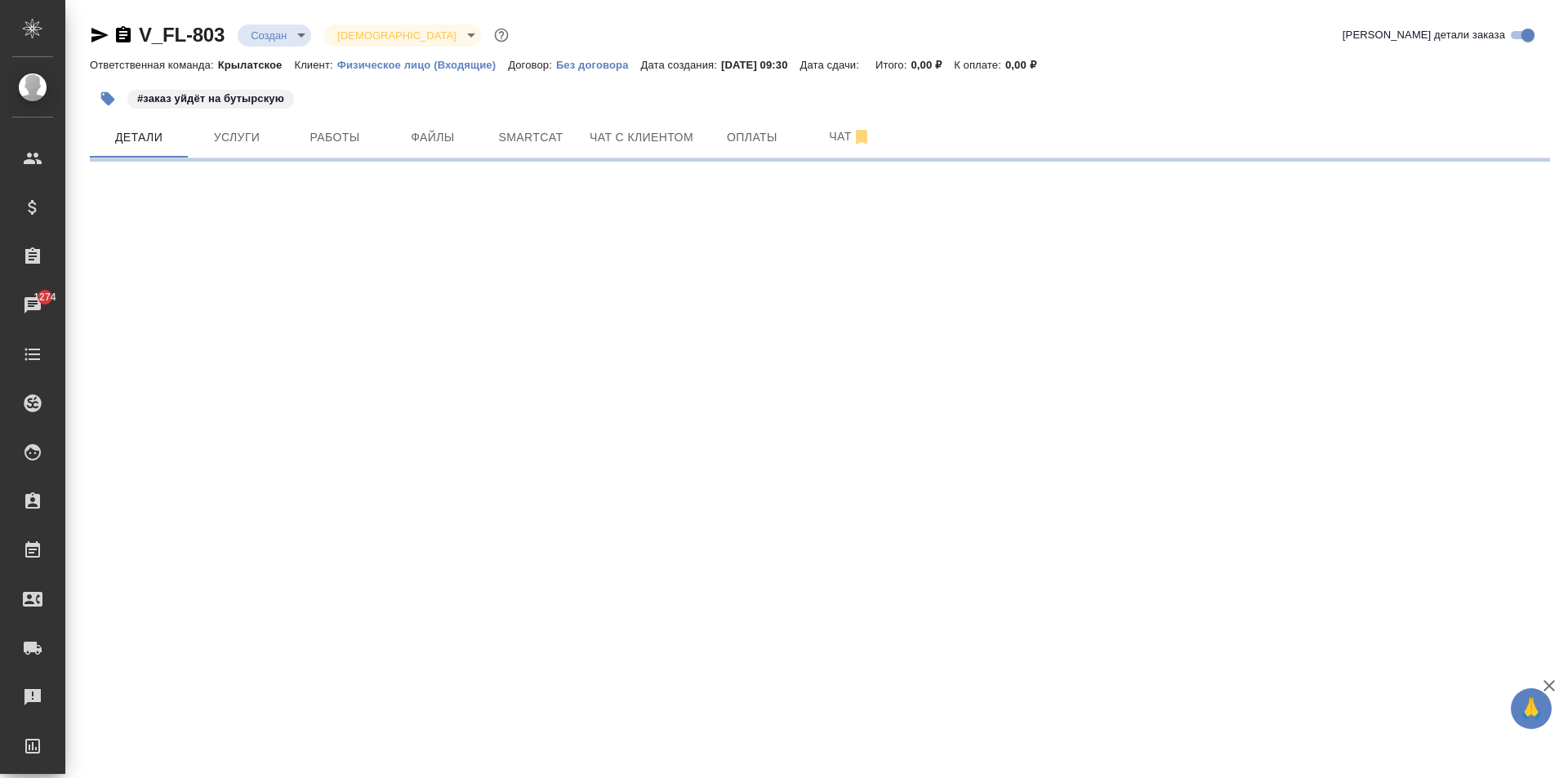
select select "RU"
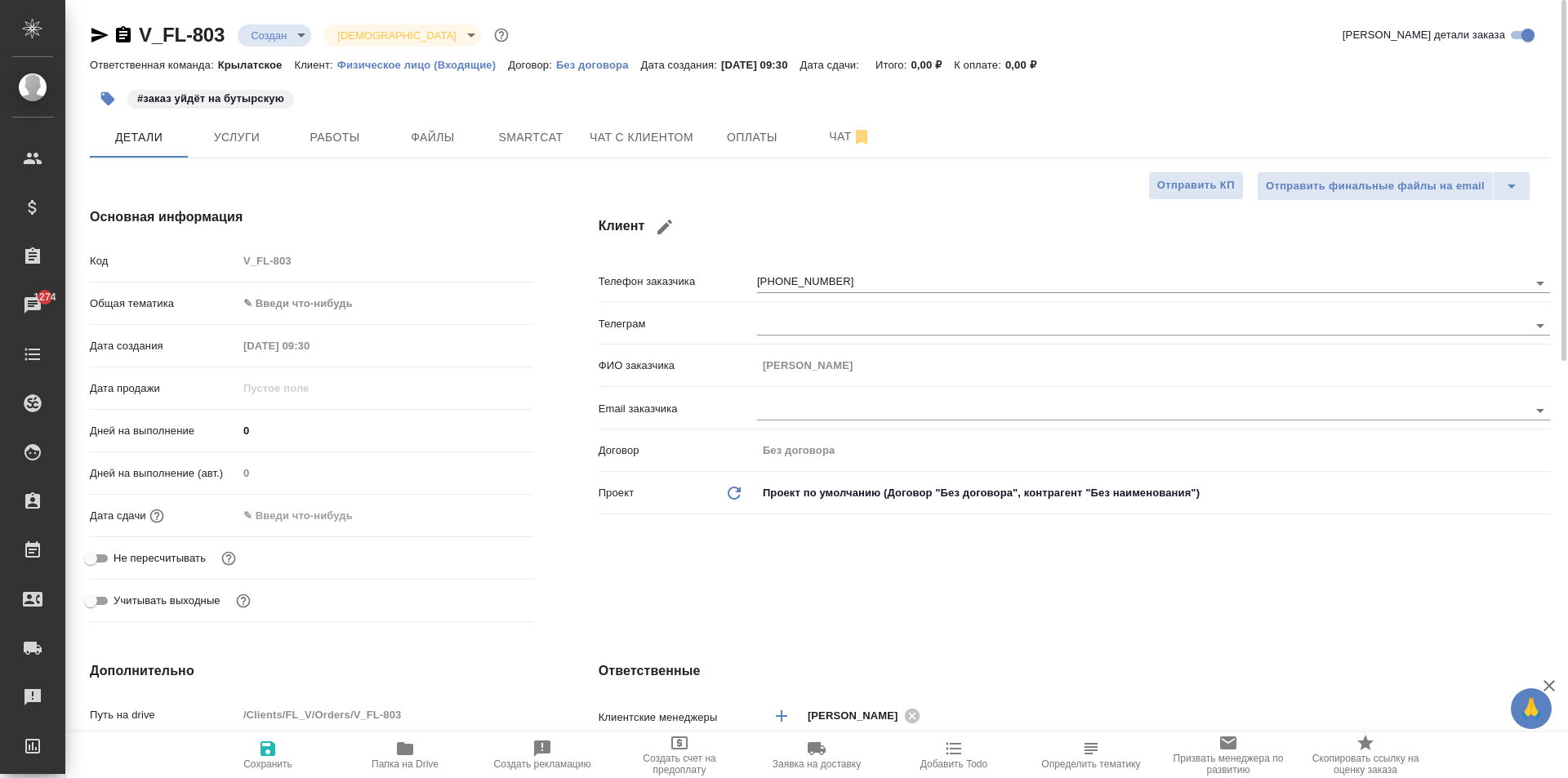
type textarea "x"
click at [437, 145] on span "Файлы" at bounding box center [433, 137] width 79 height 21
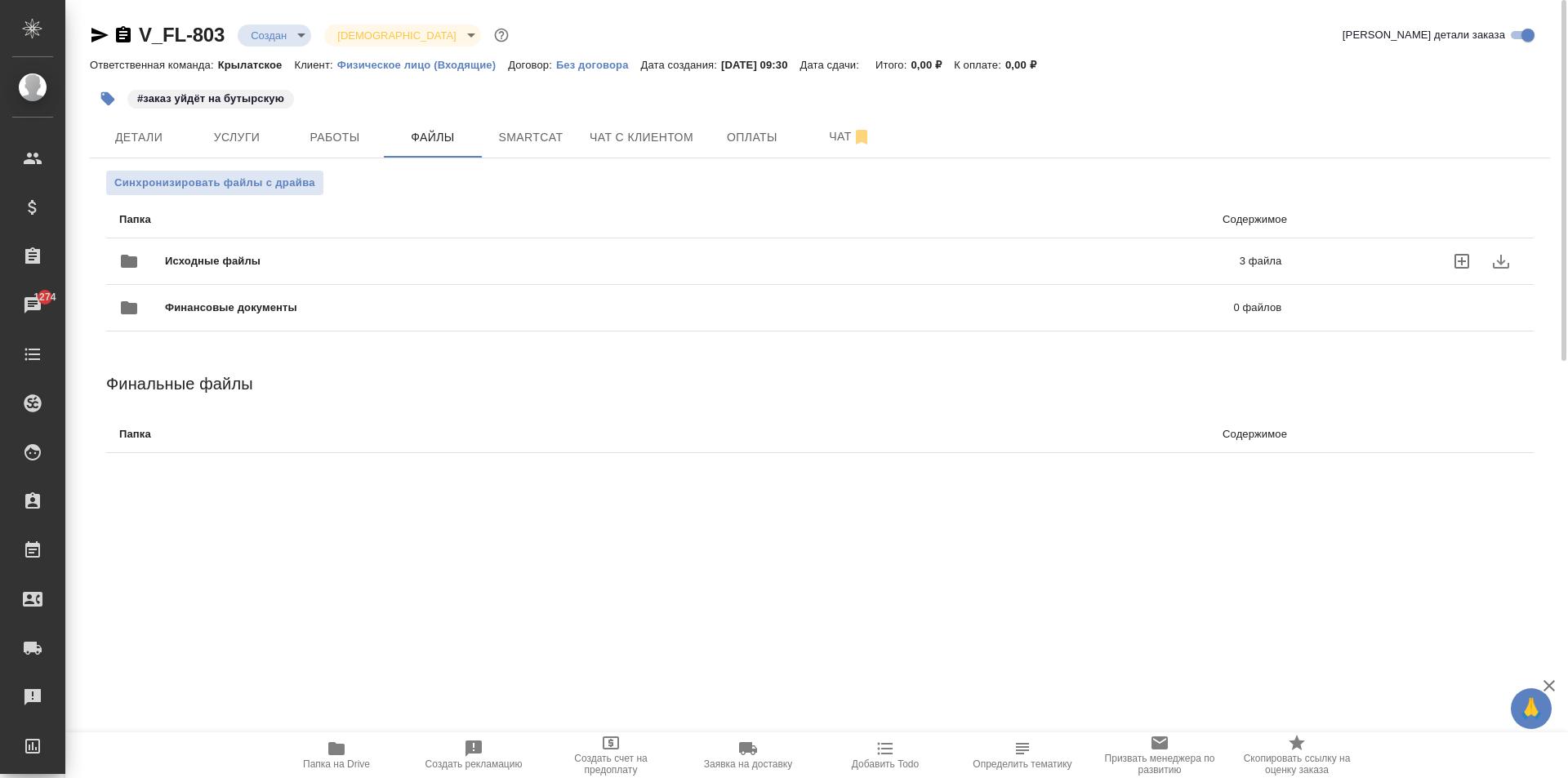
click at [285, 265] on span "Исходные файлы" at bounding box center [458, 262] width 585 height 16
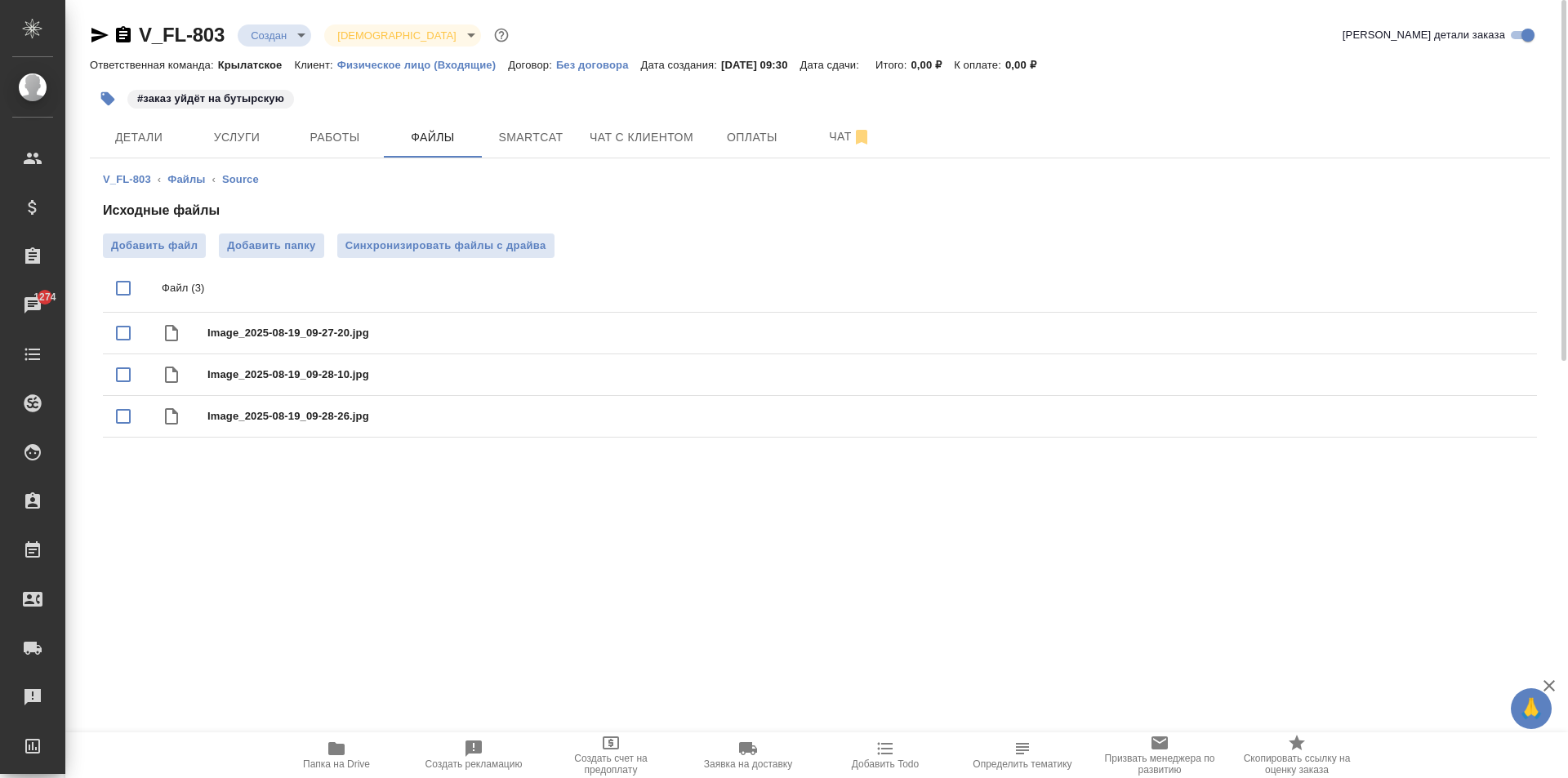
click at [333, 750] on icon "button" at bounding box center [336, 748] width 16 height 13
click at [274, 116] on button "Услуги" at bounding box center [237, 136] width 98 height 41
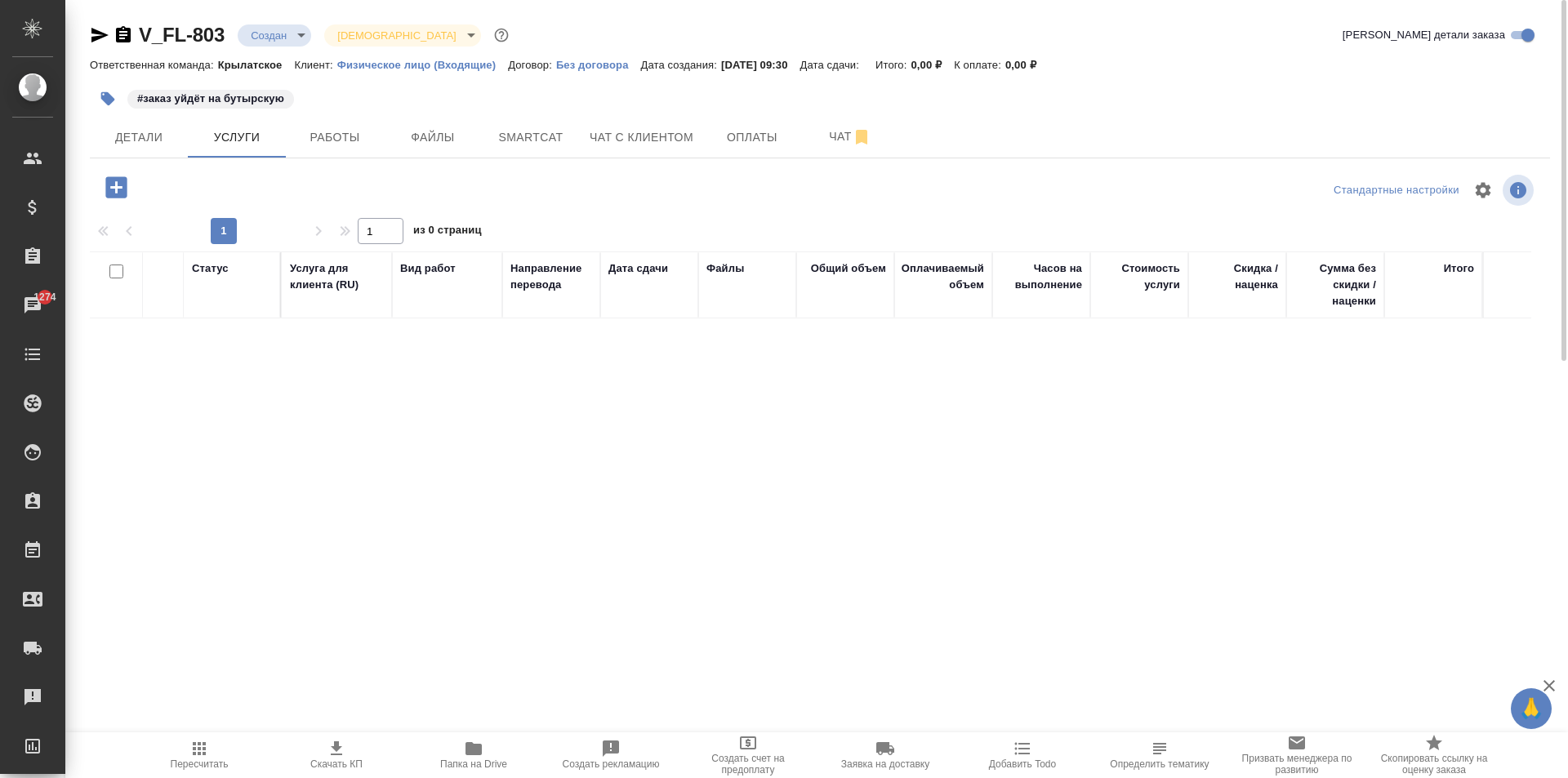
click at [128, 185] on icon "button" at bounding box center [116, 187] width 29 height 29
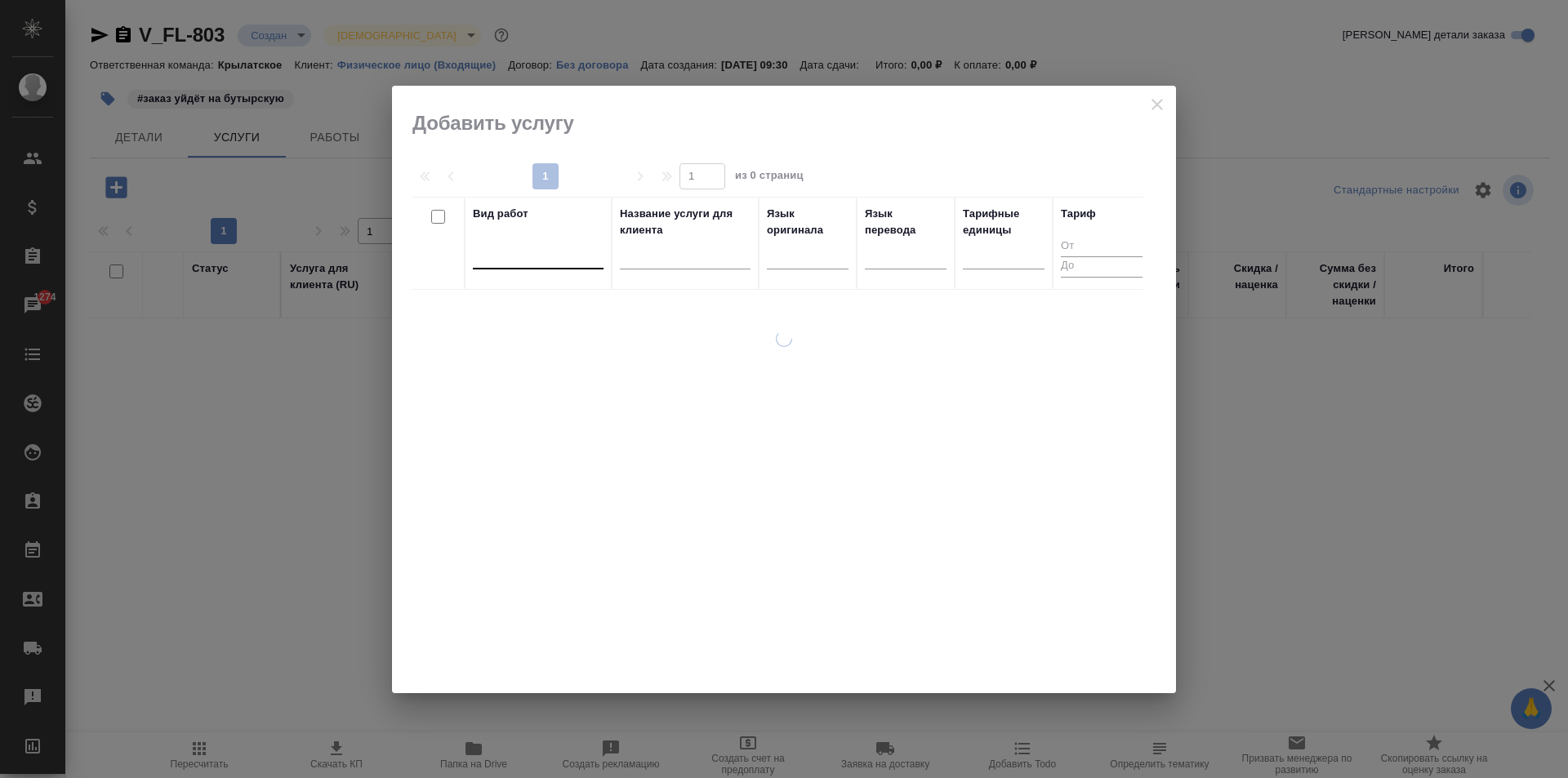
click at [545, 245] on div at bounding box center [537, 253] width 130 height 24
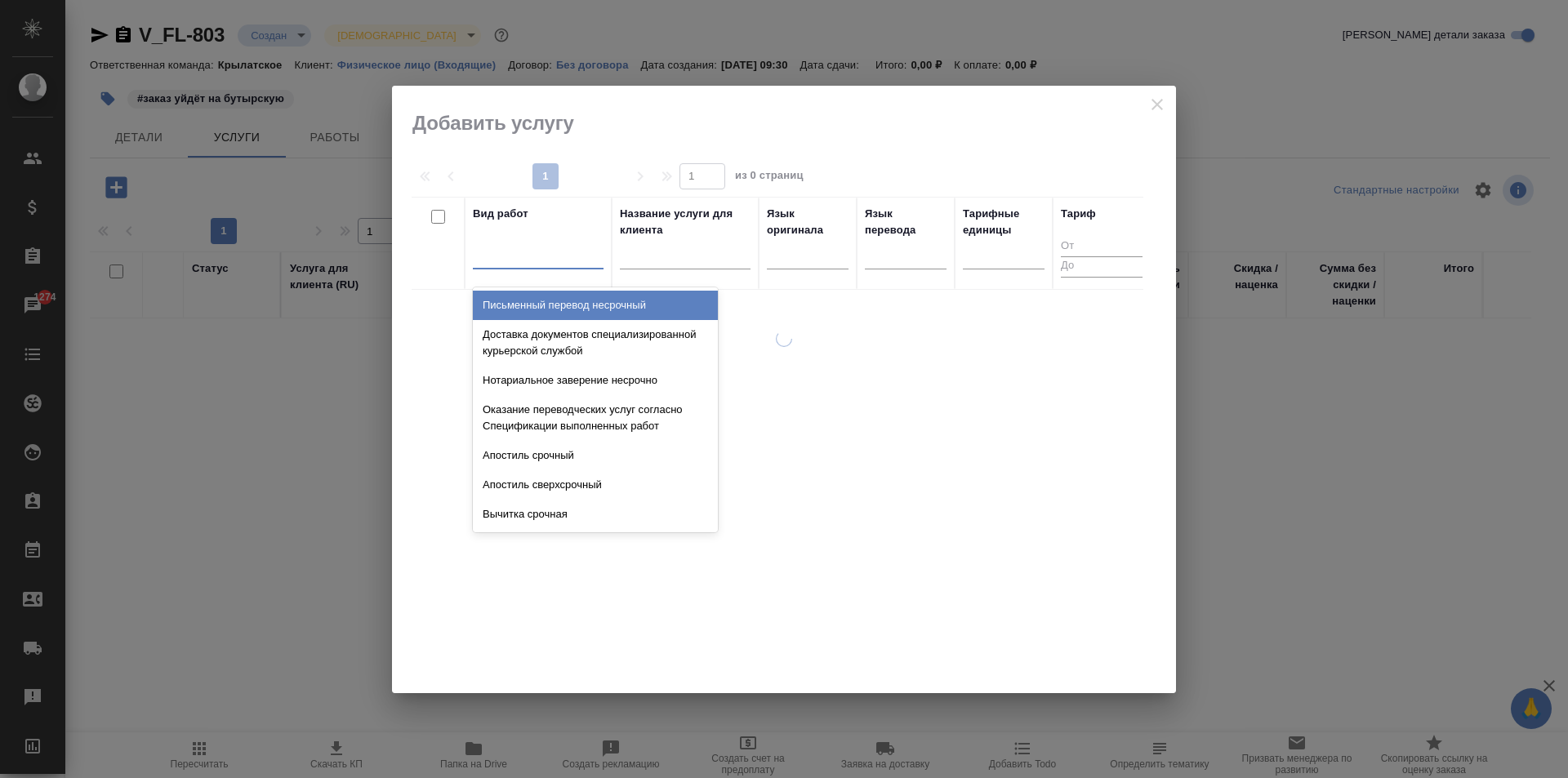
type input "а"
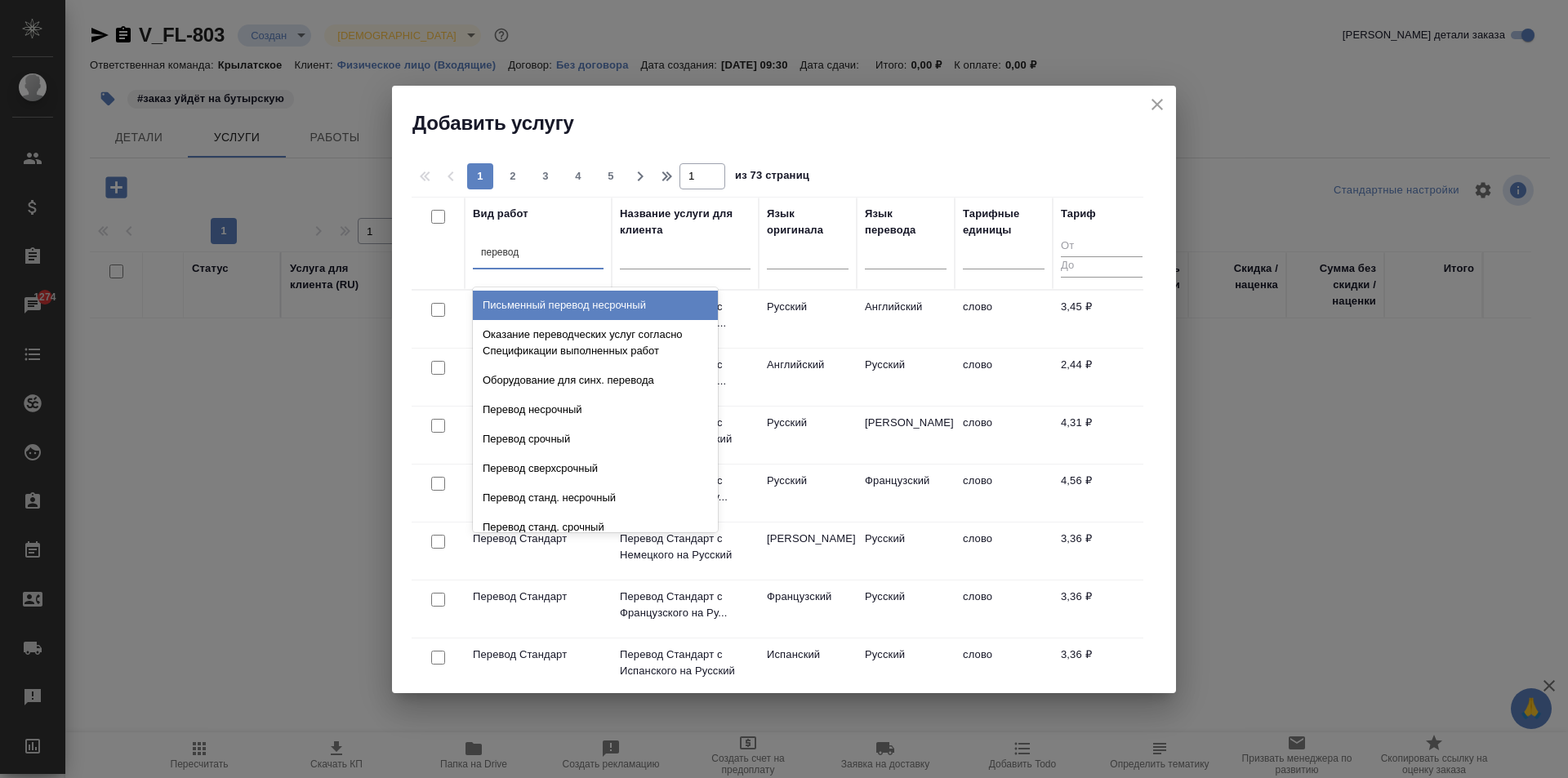
type input "перевод ст"
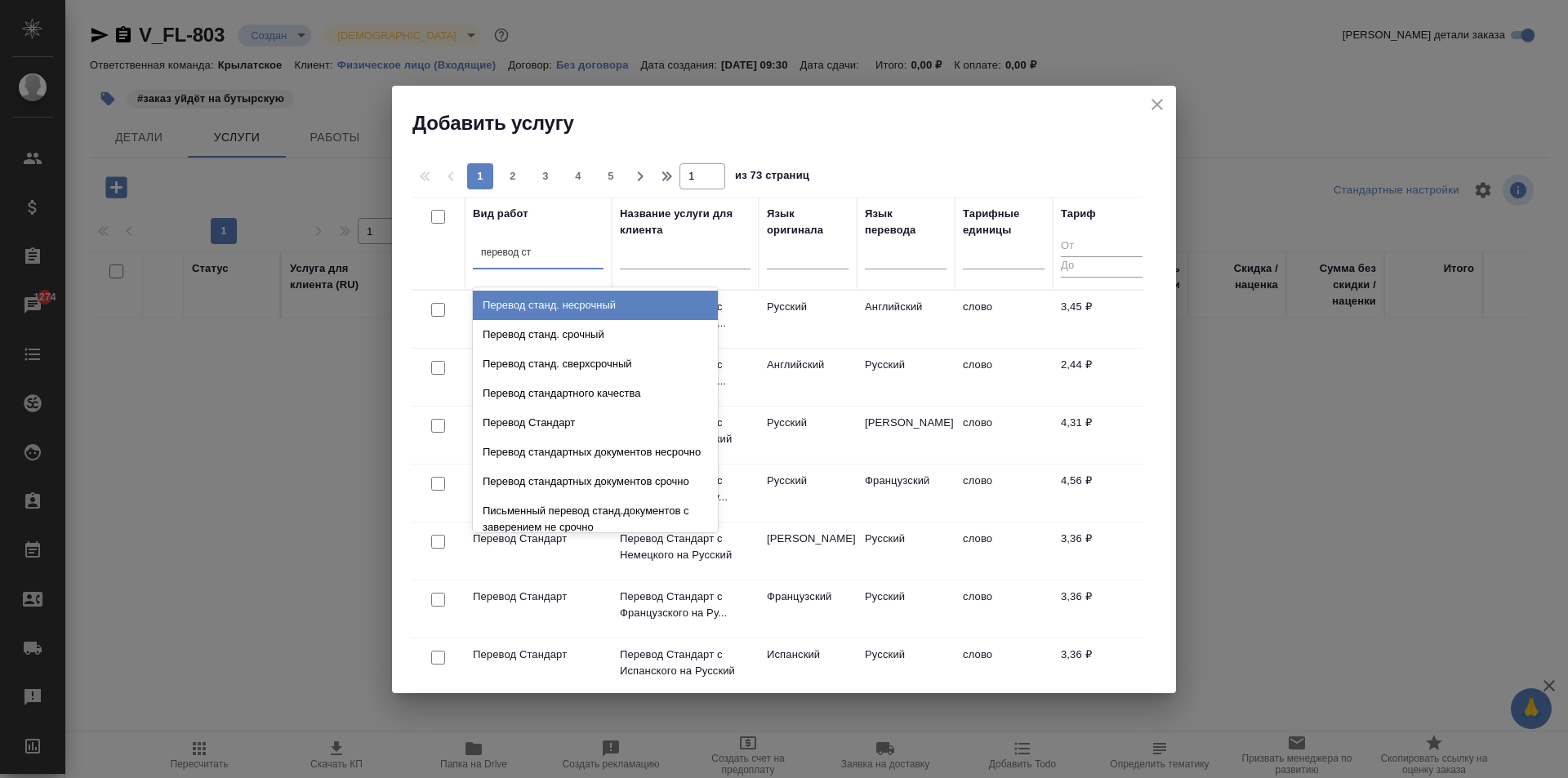
drag, startPoint x: 620, startPoint y: 296, endPoint x: 746, endPoint y: 300, distance: 126.1
click at [621, 296] on div "Перевод станд. несрочный" at bounding box center [595, 305] width 245 height 30
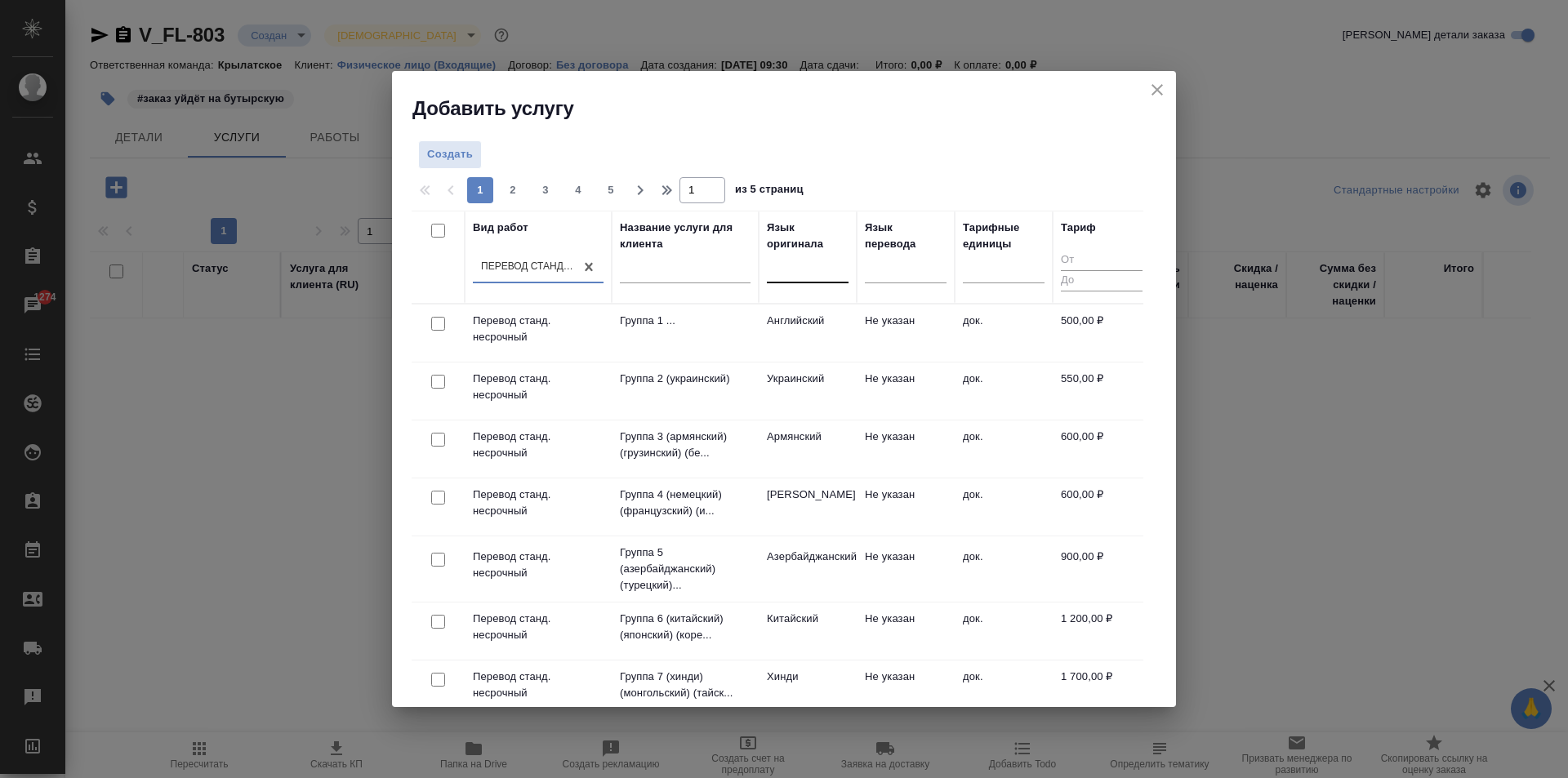
click at [823, 272] on div at bounding box center [808, 267] width 82 height 24
type input "гру"
click at [810, 313] on div "Грузинский" at bounding box center [889, 319] width 245 height 30
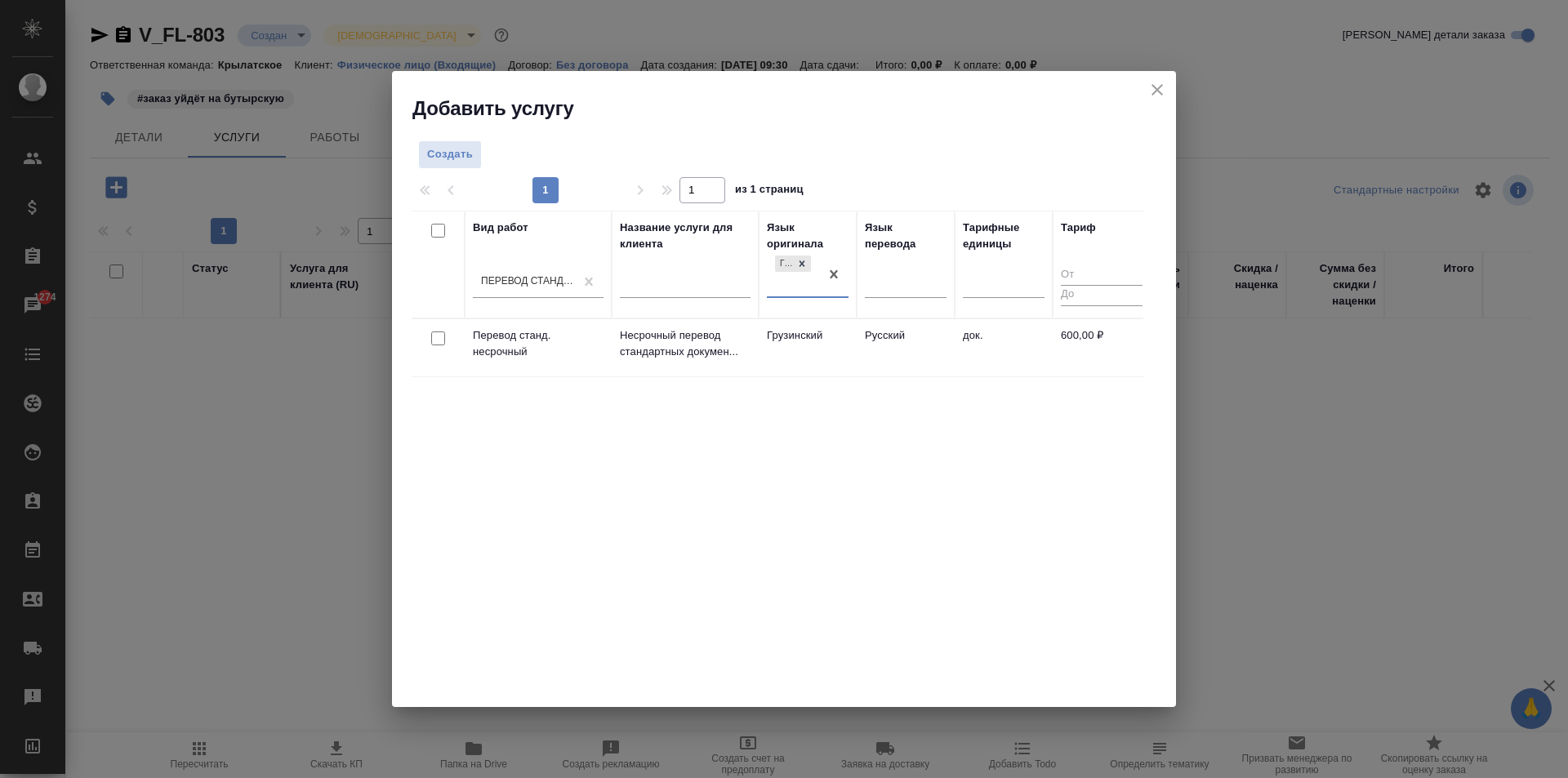
click at [888, 335] on td "Русский" at bounding box center [905, 347] width 98 height 57
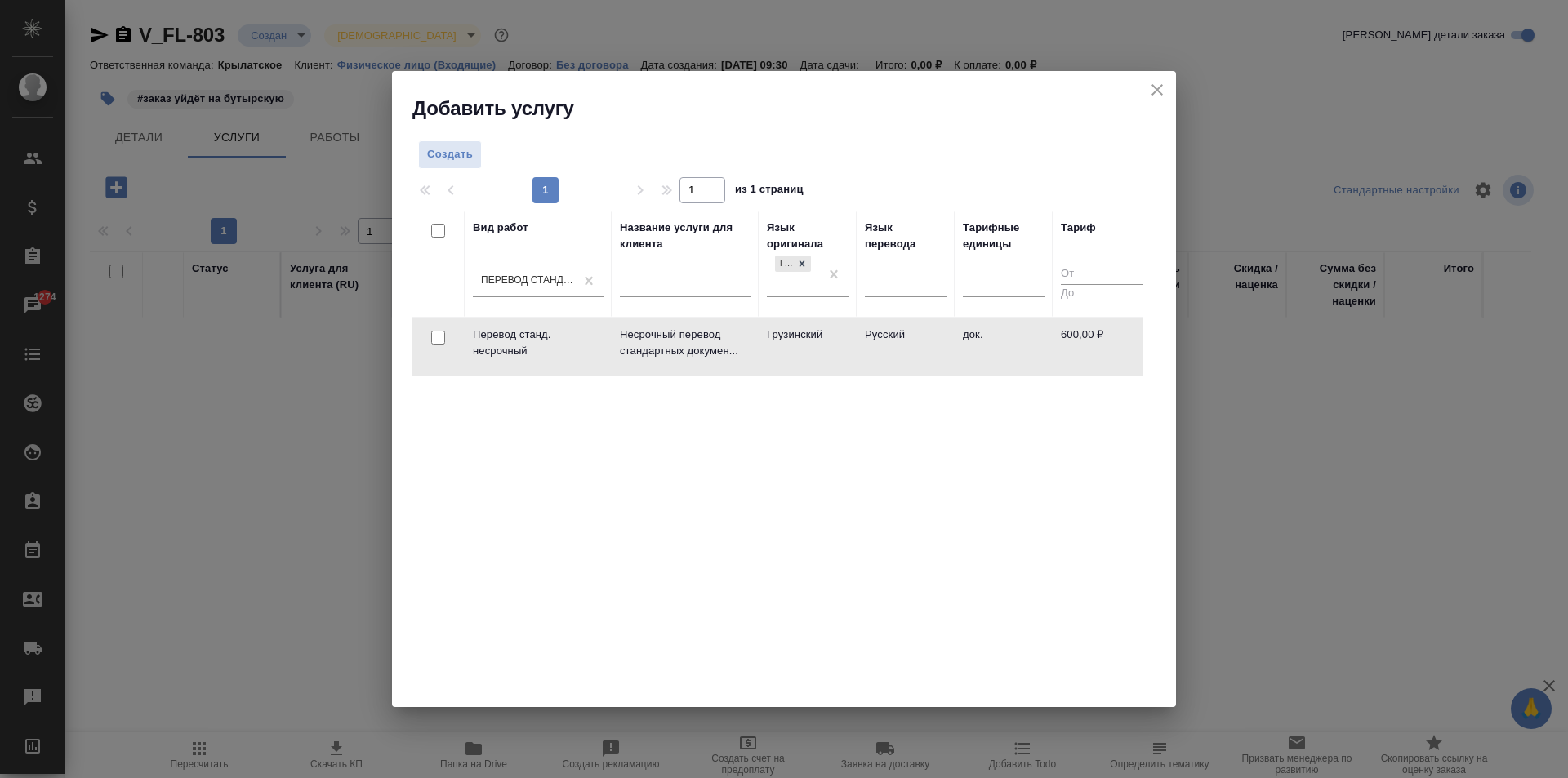
click at [889, 335] on td "Русский" at bounding box center [905, 346] width 98 height 57
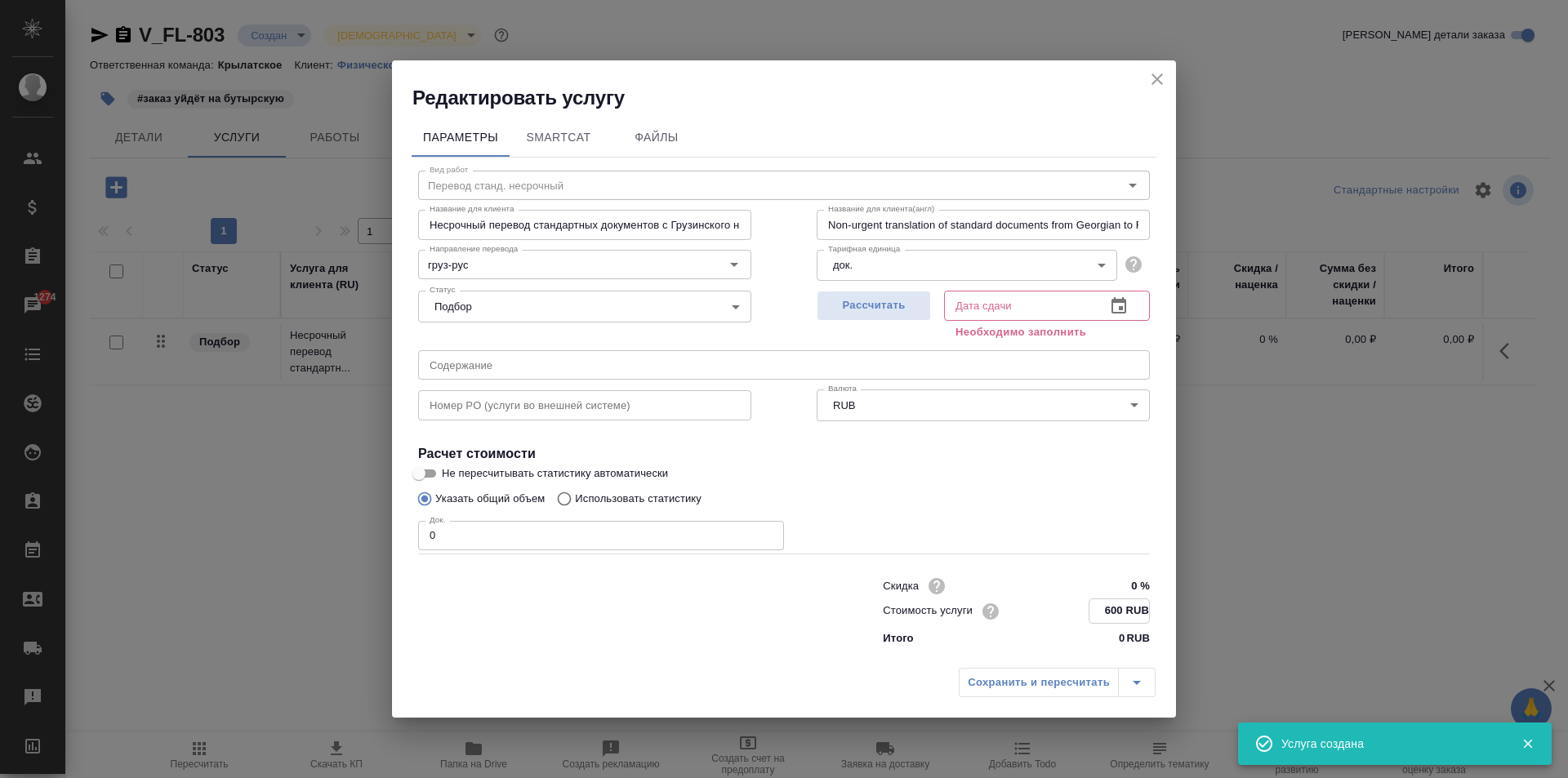
click at [1116, 618] on input "600 RUB" at bounding box center [1119, 612] width 60 height 24
type input "700 RUB"
drag, startPoint x: 594, startPoint y: 525, endPoint x: 249, endPoint y: 533, distance: 345.1
click at [249, 533] on div "Редактировать услугу Параметры SmartCat Файлы Вид работ Перевод станд. несрочны…" at bounding box center [784, 389] width 1568 height 778
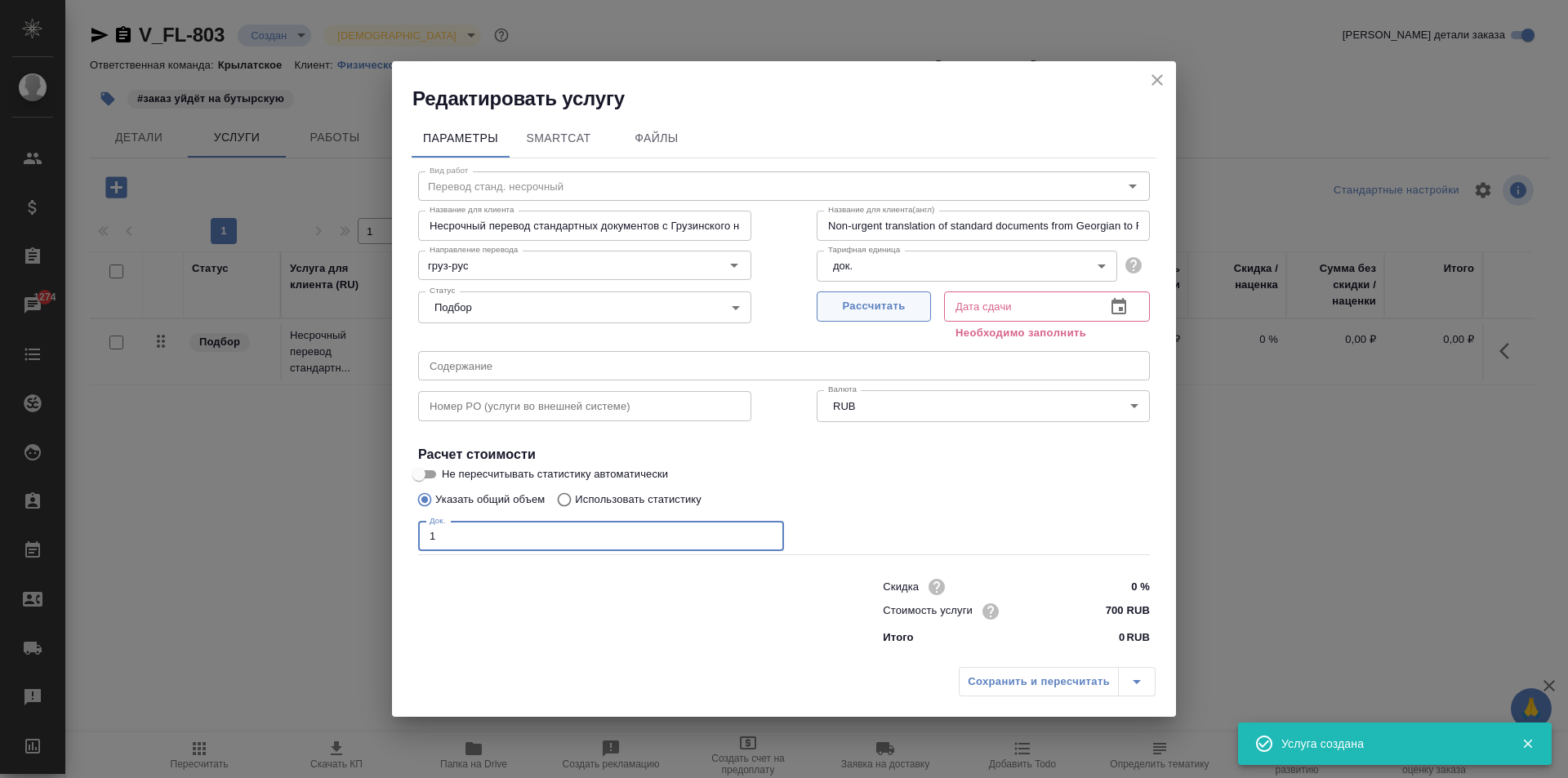
type input "1"
click at [879, 308] on span "Рассчитать" at bounding box center [874, 306] width 97 height 19
type input "19.08.2025 10:29"
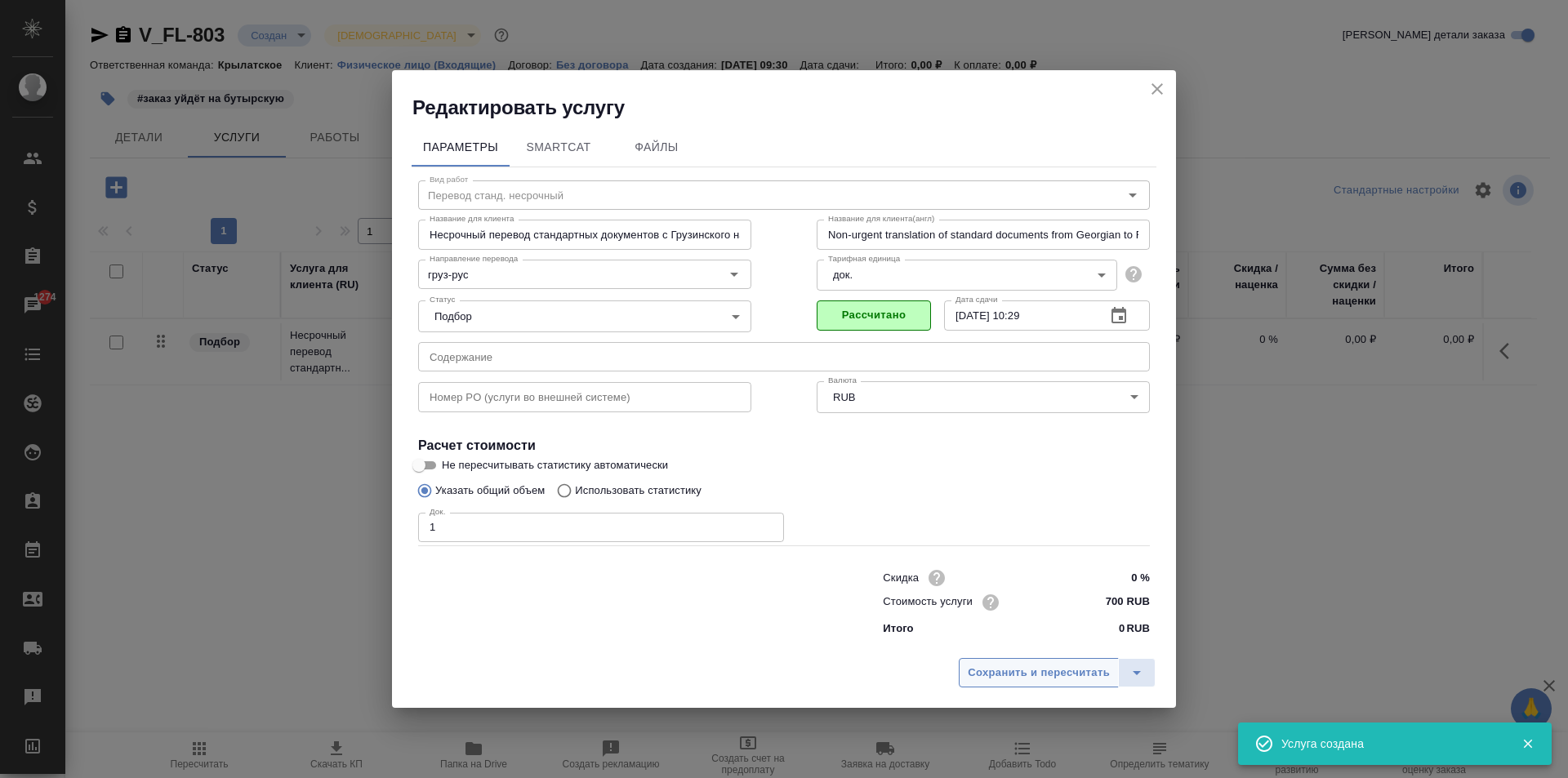
click at [997, 674] on span "Сохранить и пересчитать" at bounding box center [1039, 674] width 142 height 19
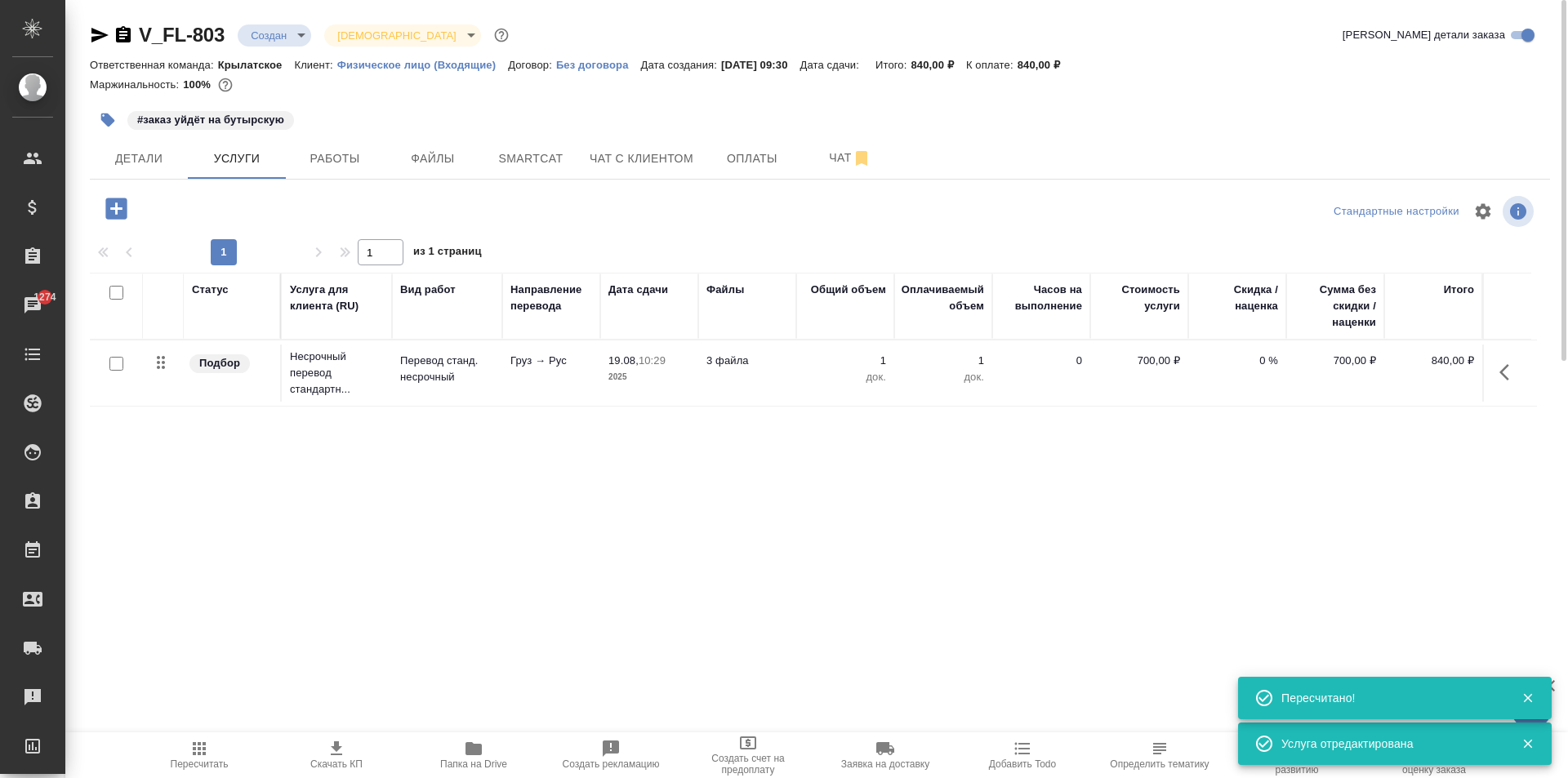
click at [120, 213] on icon "button" at bounding box center [115, 208] width 21 height 21
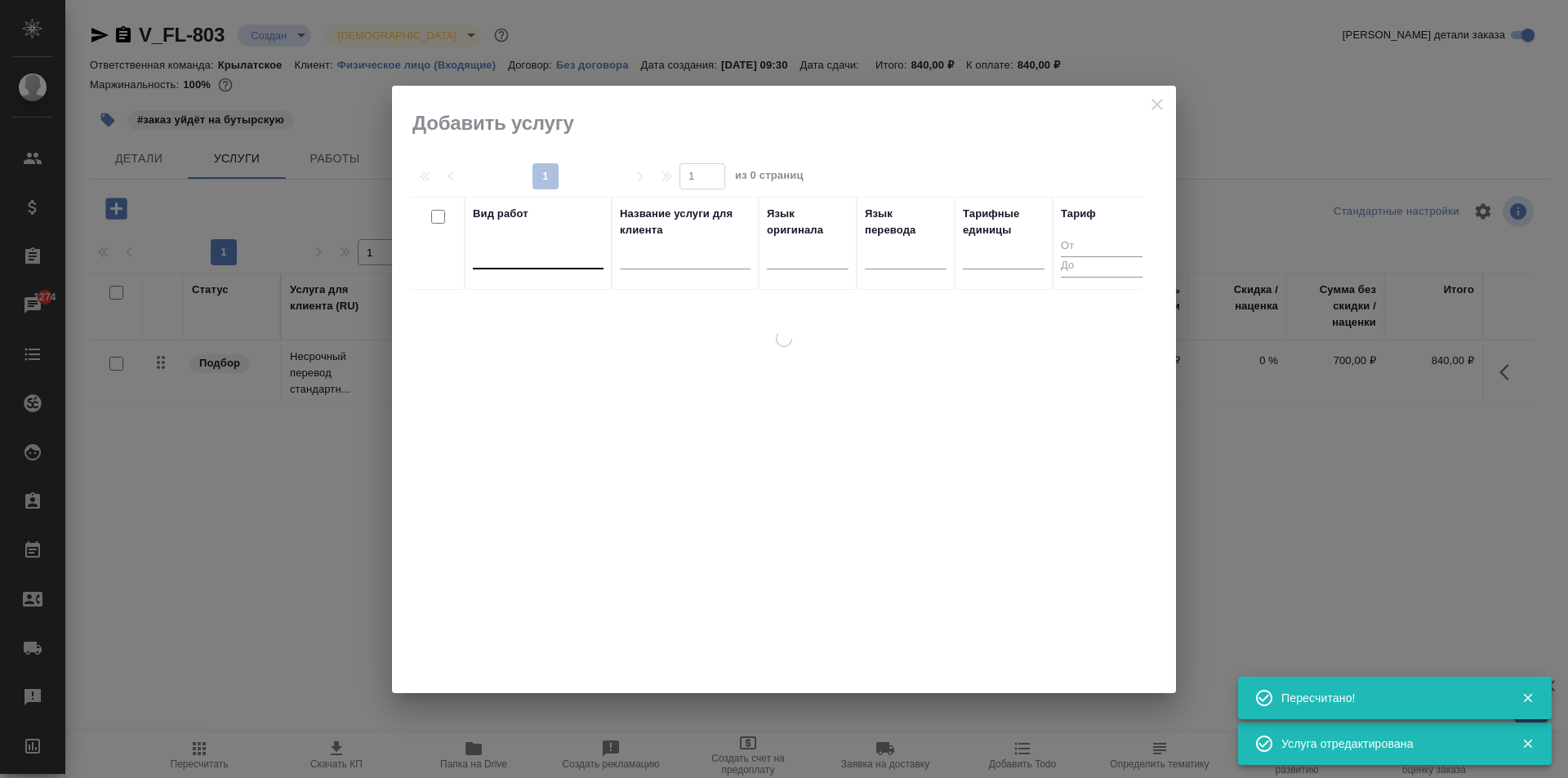
click at [540, 245] on div at bounding box center [537, 253] width 130 height 24
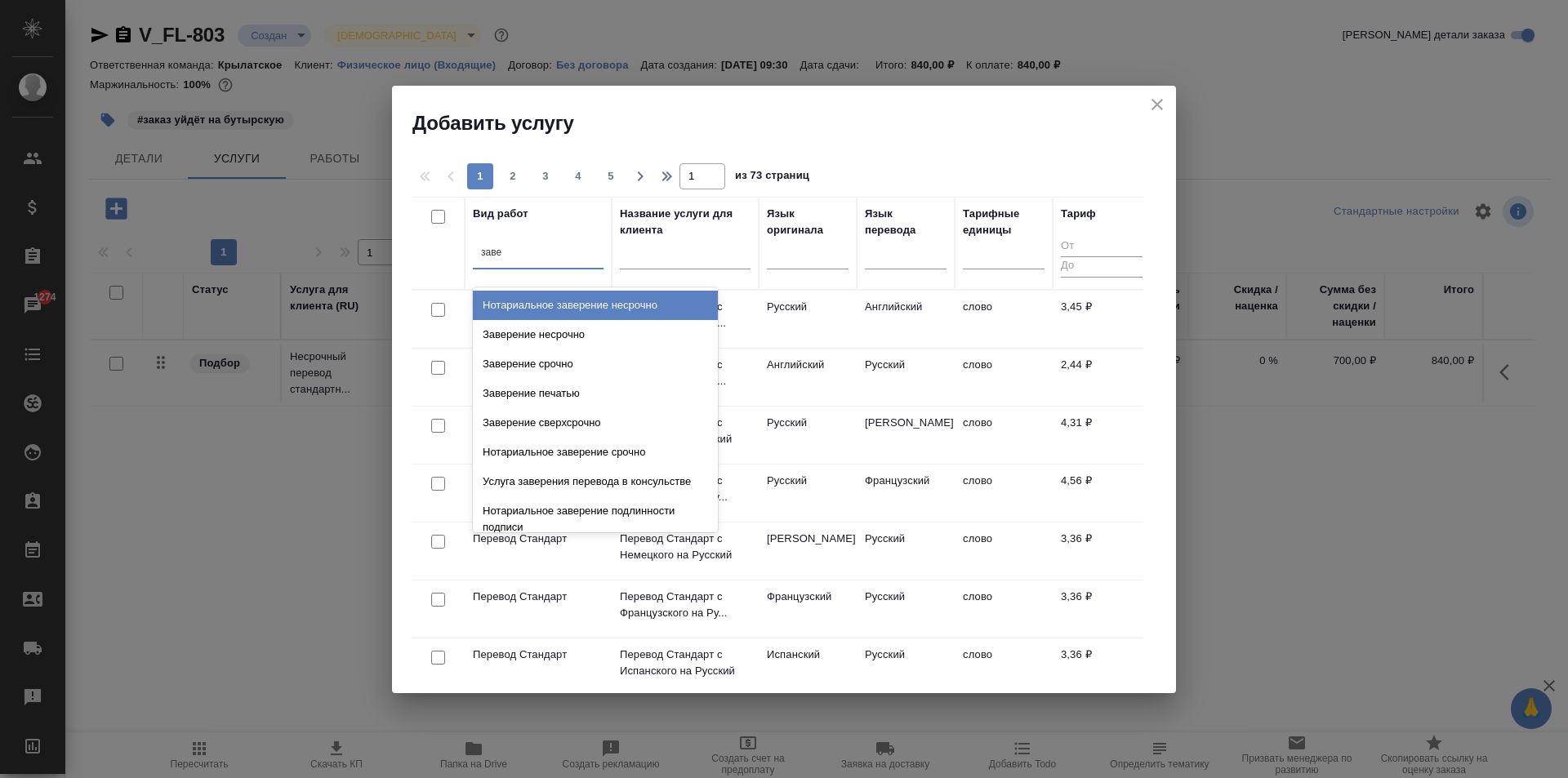
type input "завер"
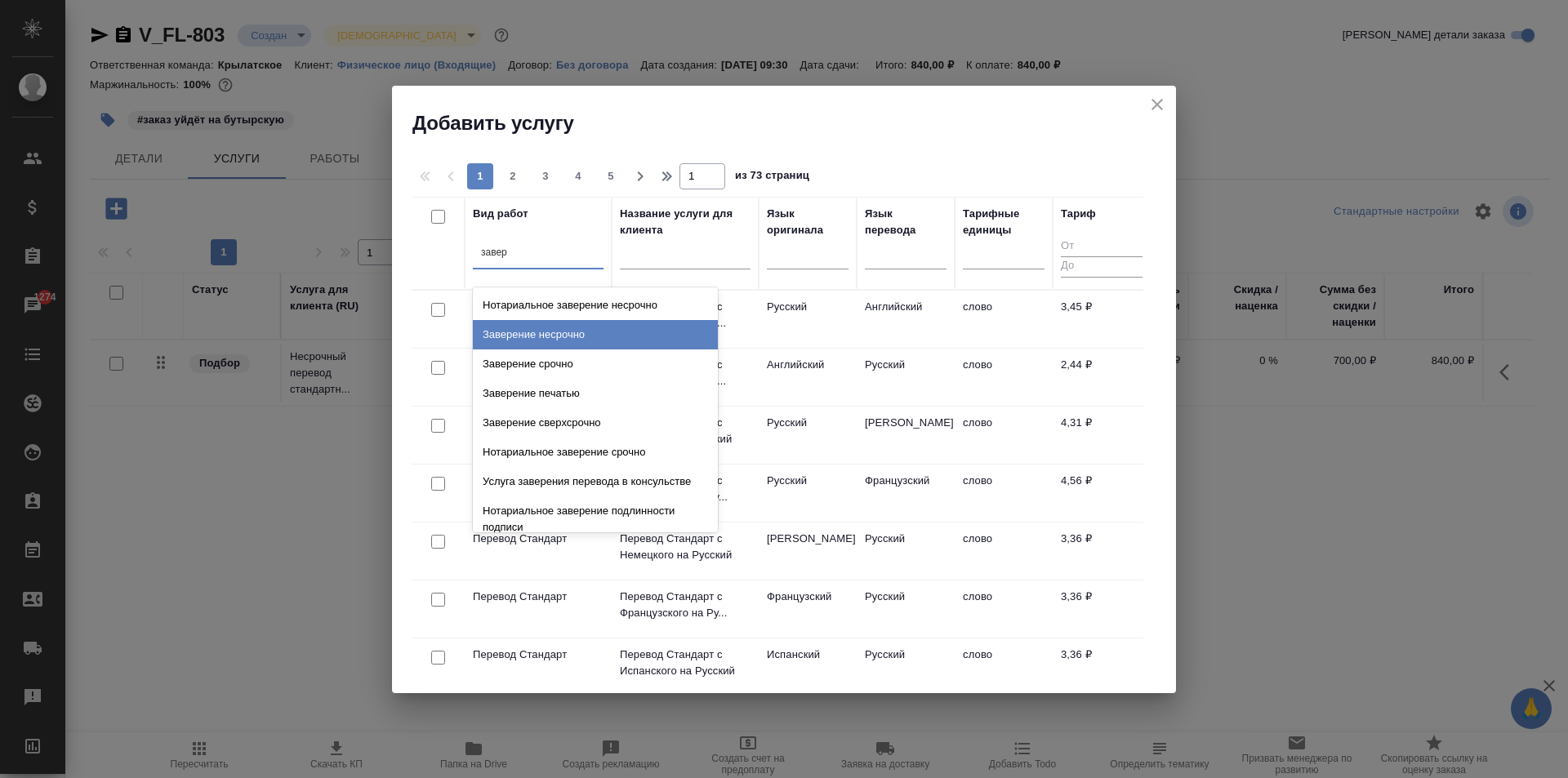
click at [616, 334] on div "Заверение несрочно" at bounding box center [595, 335] width 245 height 30
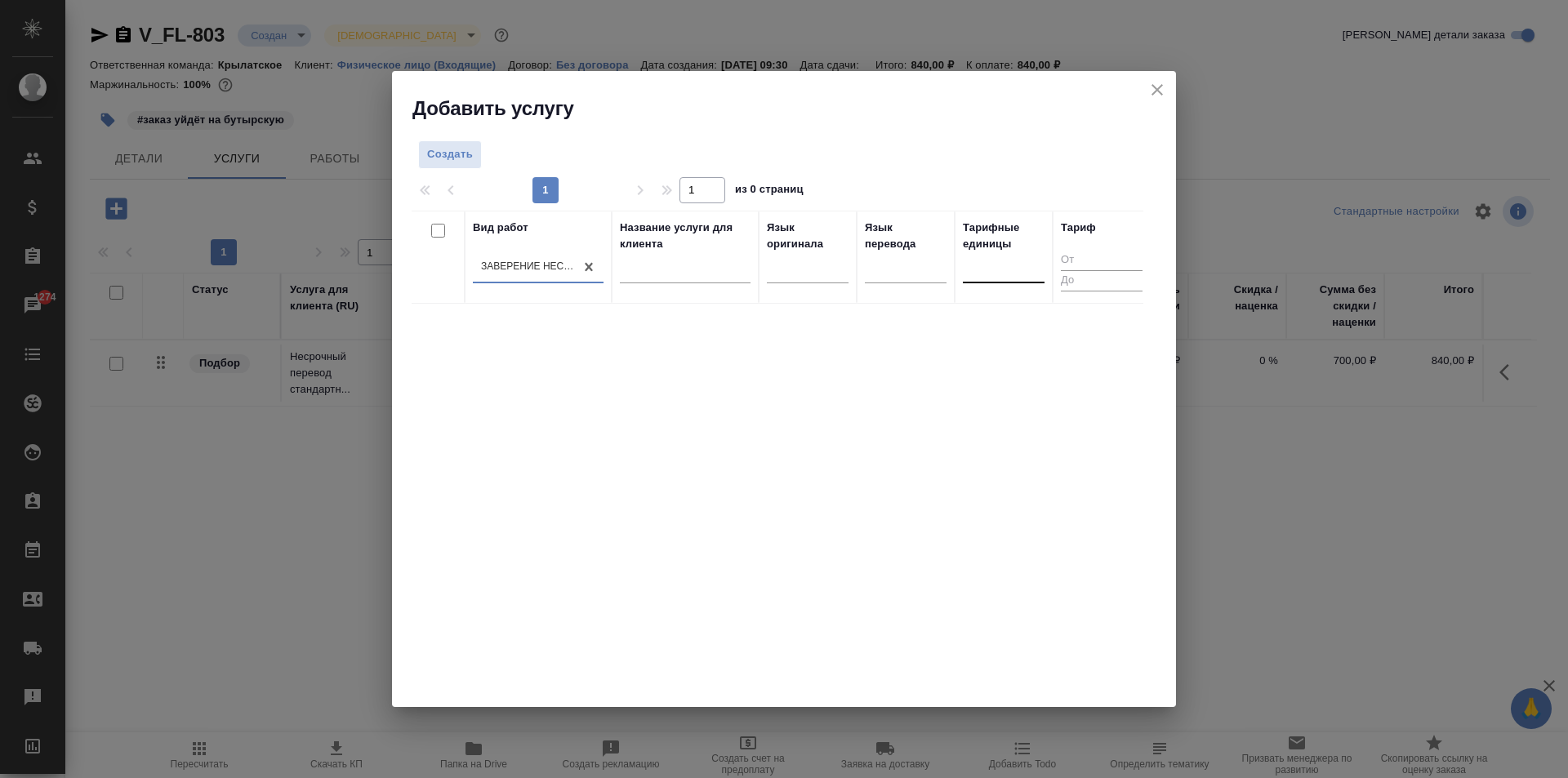
click at [1016, 270] on div at bounding box center [1004, 267] width 82 height 24
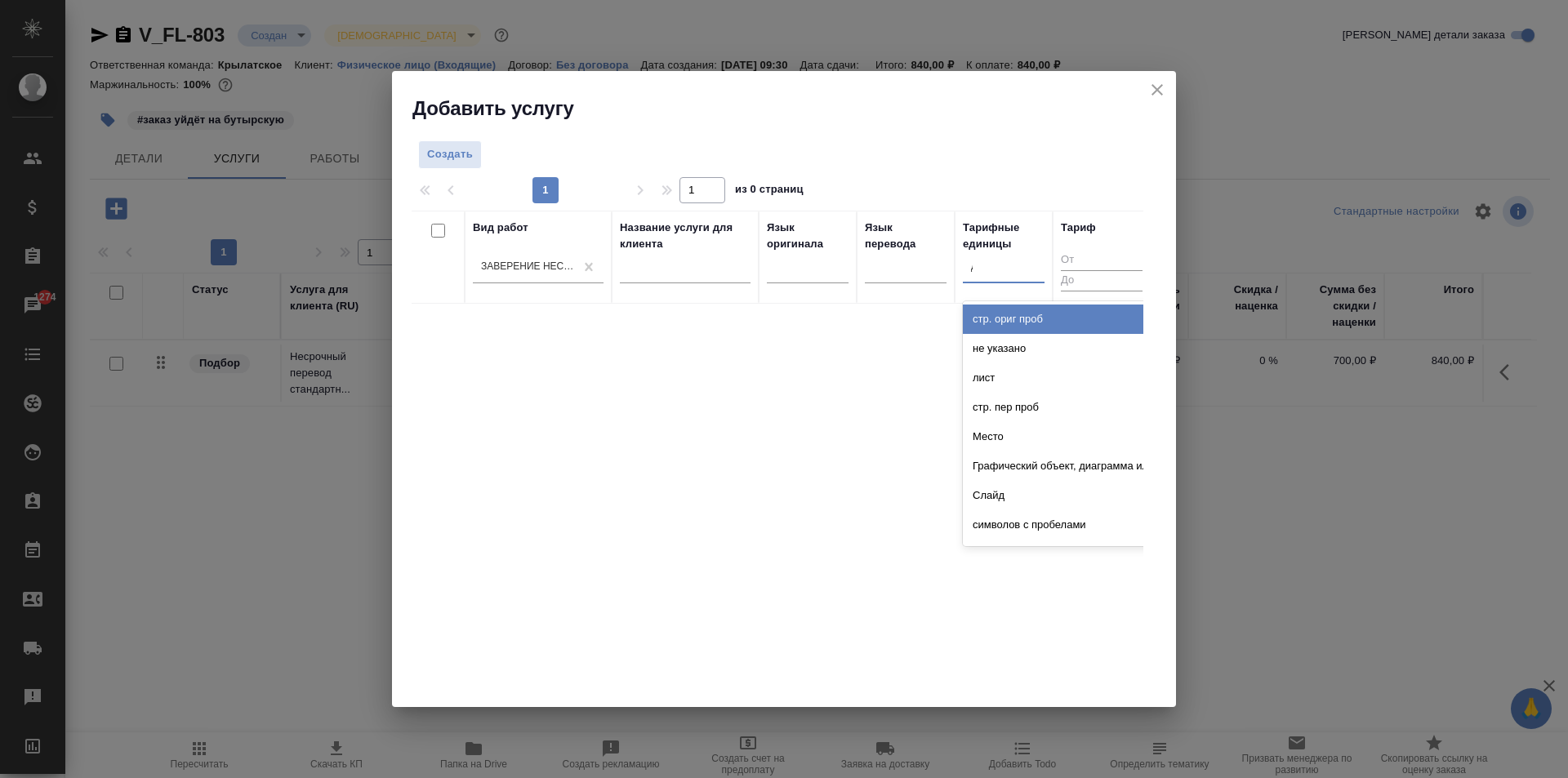
type input "до"
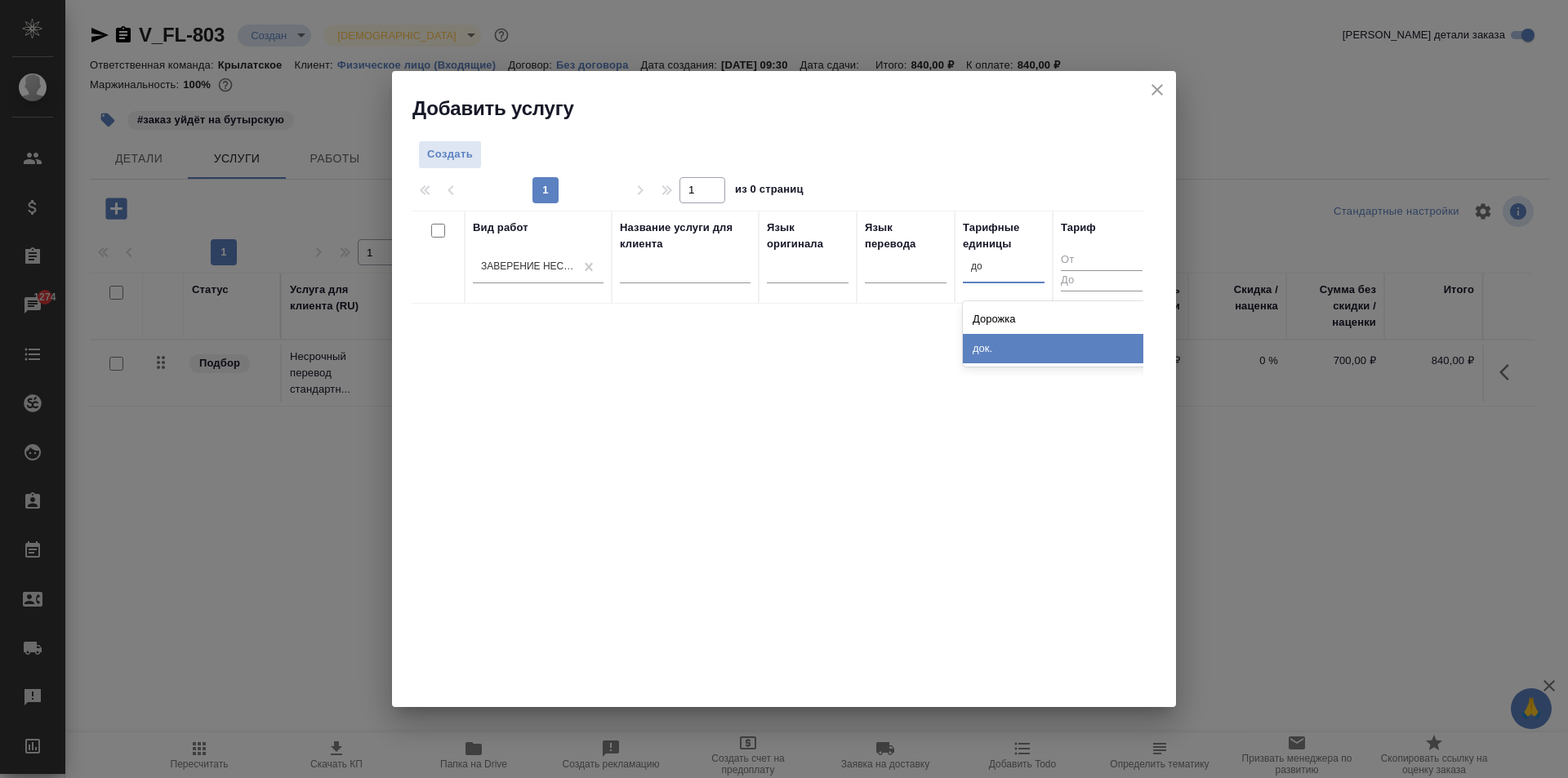
drag, startPoint x: 1027, startPoint y: 324, endPoint x: 1020, endPoint y: 350, distance: 26.9
click at [1020, 350] on div "Дорожка док." at bounding box center [1085, 334] width 245 height 66
click at [1020, 350] on div "док." at bounding box center [1085, 349] width 245 height 30
click at [452, 144] on button "Создать" at bounding box center [450, 154] width 64 height 29
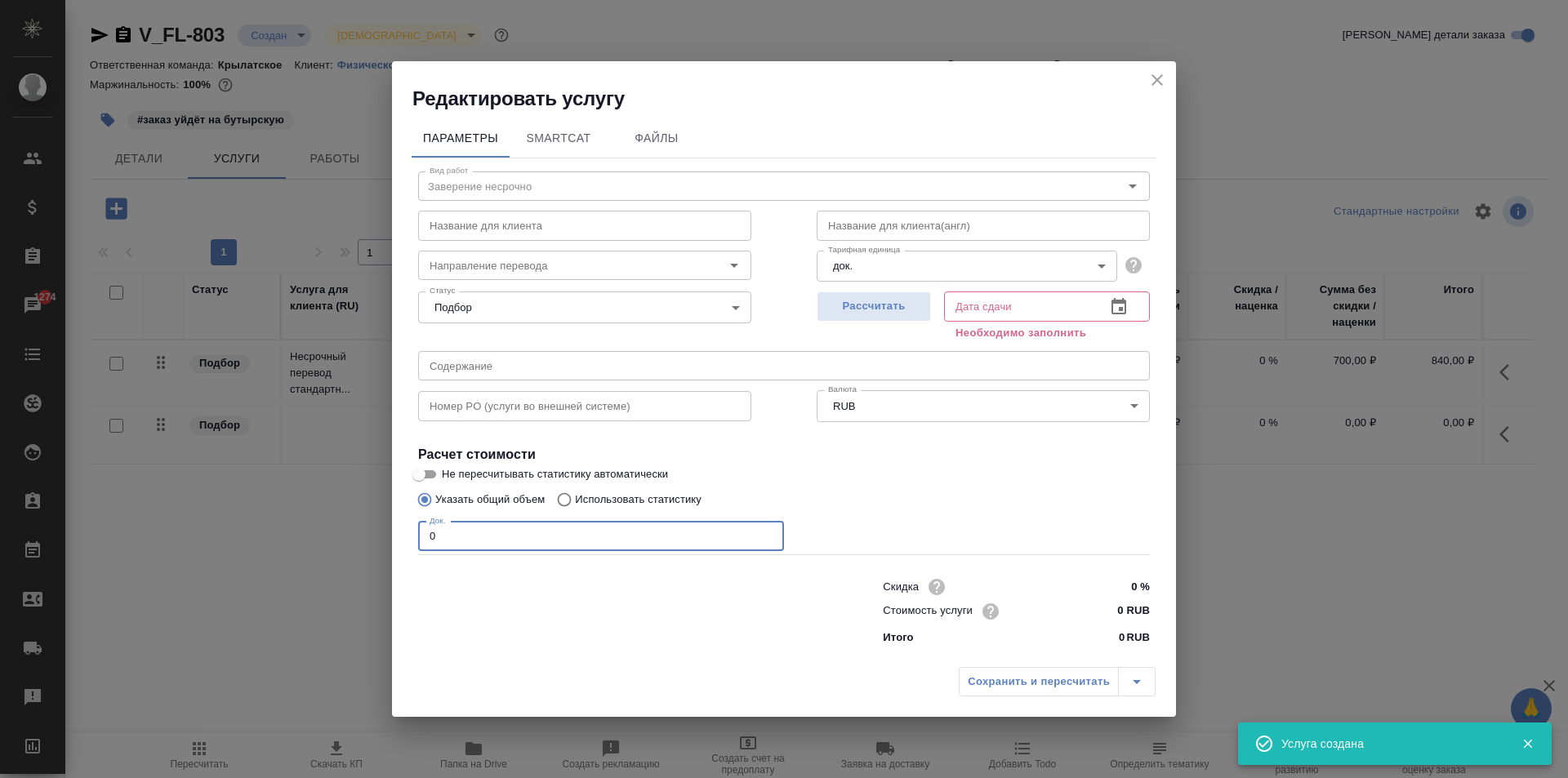
drag, startPoint x: 435, startPoint y: 543, endPoint x: 411, endPoint y: 537, distance: 24.7
click at [411, 537] on div "Параметры SmartCat Файлы Вид работ Заверение несрочно Вид работ Название для кл…" at bounding box center [784, 385] width 784 height 547
type input "1"
click at [1116, 604] on input "0 RUB" at bounding box center [1119, 612] width 60 height 24
drag, startPoint x: 1104, startPoint y: 617, endPoint x: 1134, endPoint y: 616, distance: 30.0
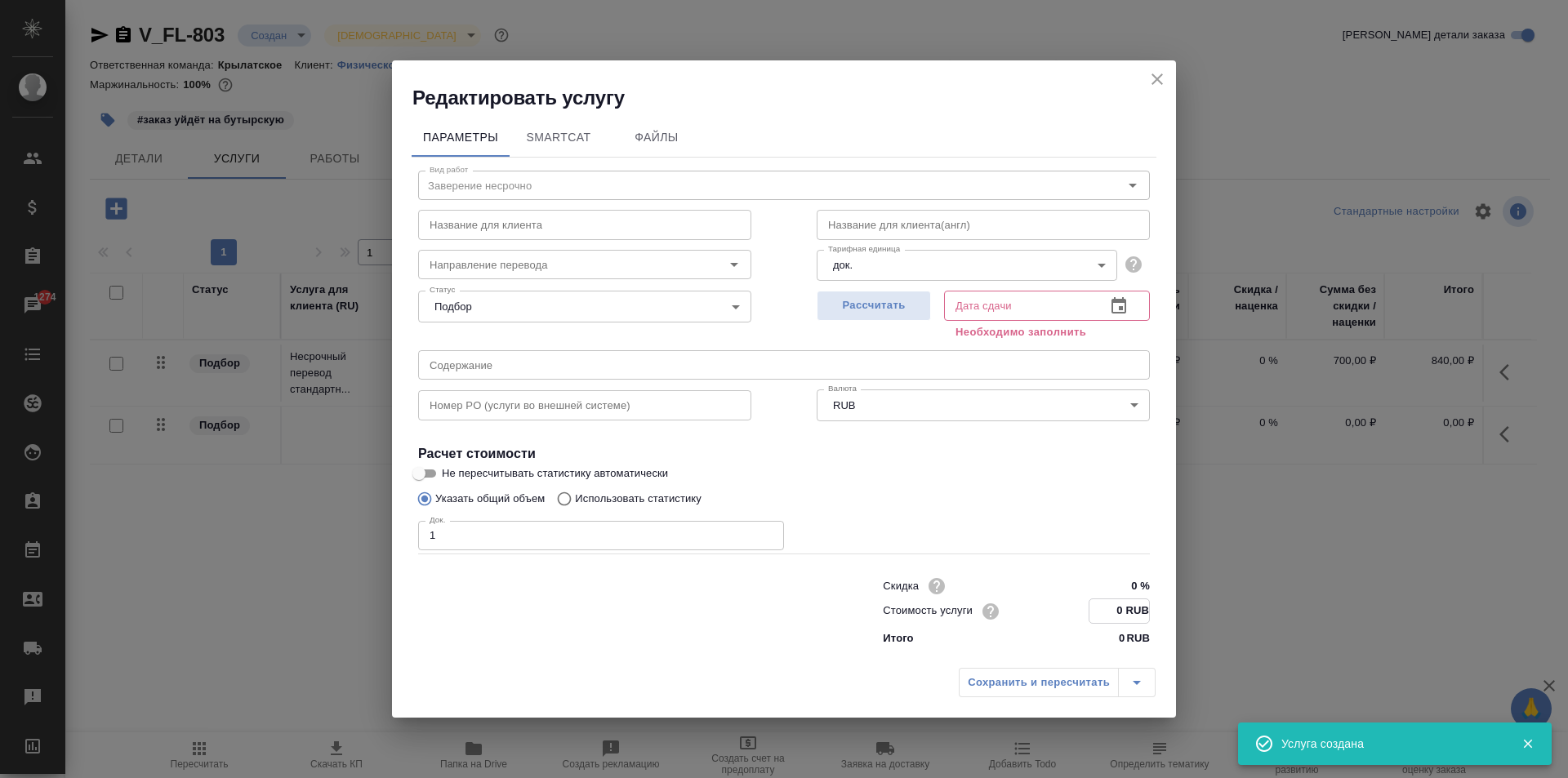
click at [1134, 616] on input "0 RUB" at bounding box center [1119, 612] width 60 height 24
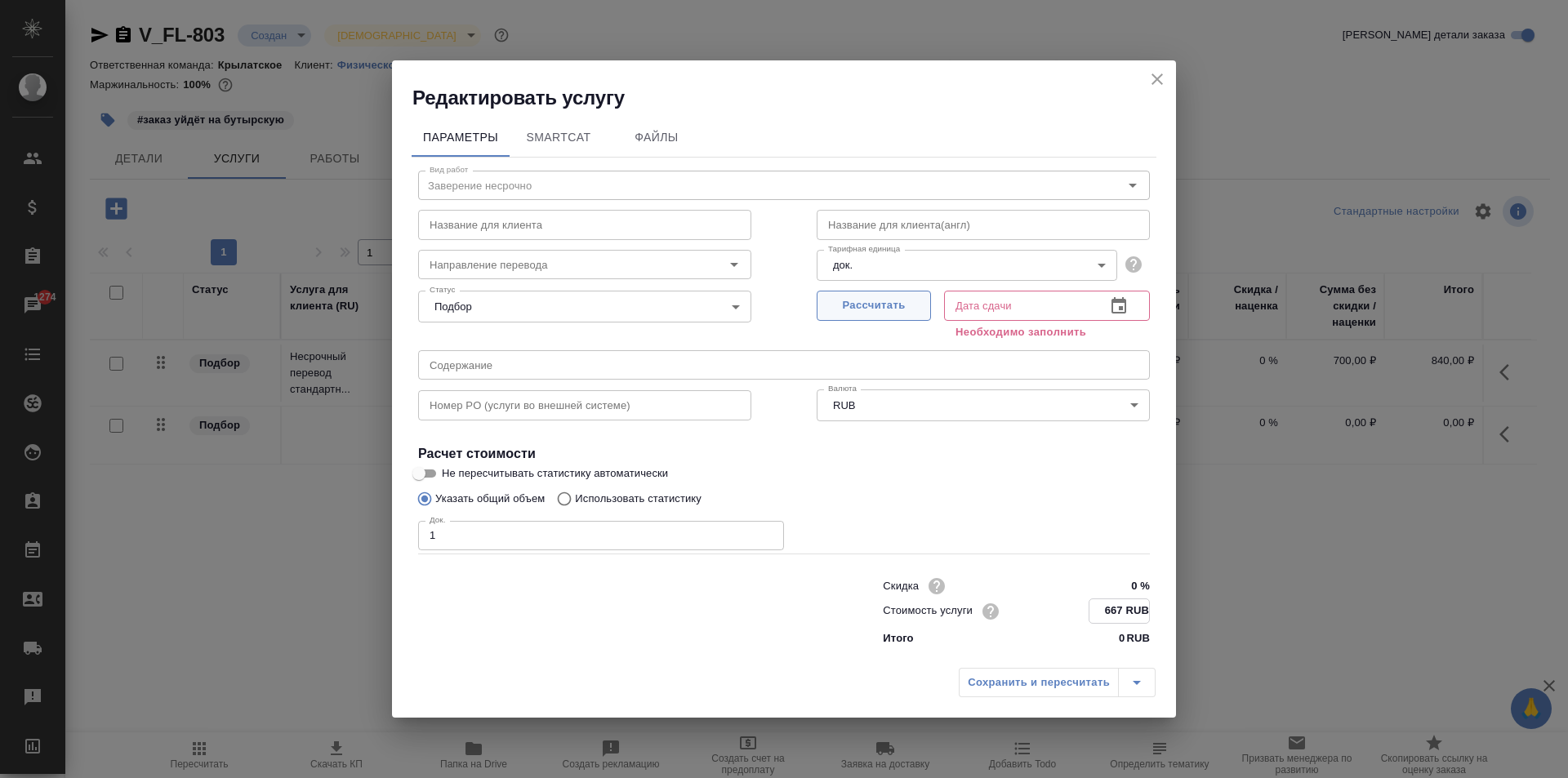
type input "667 RUB"
click at [879, 317] on button "Рассчитать" at bounding box center [874, 306] width 114 height 30
type input "19.08.2025 10:42"
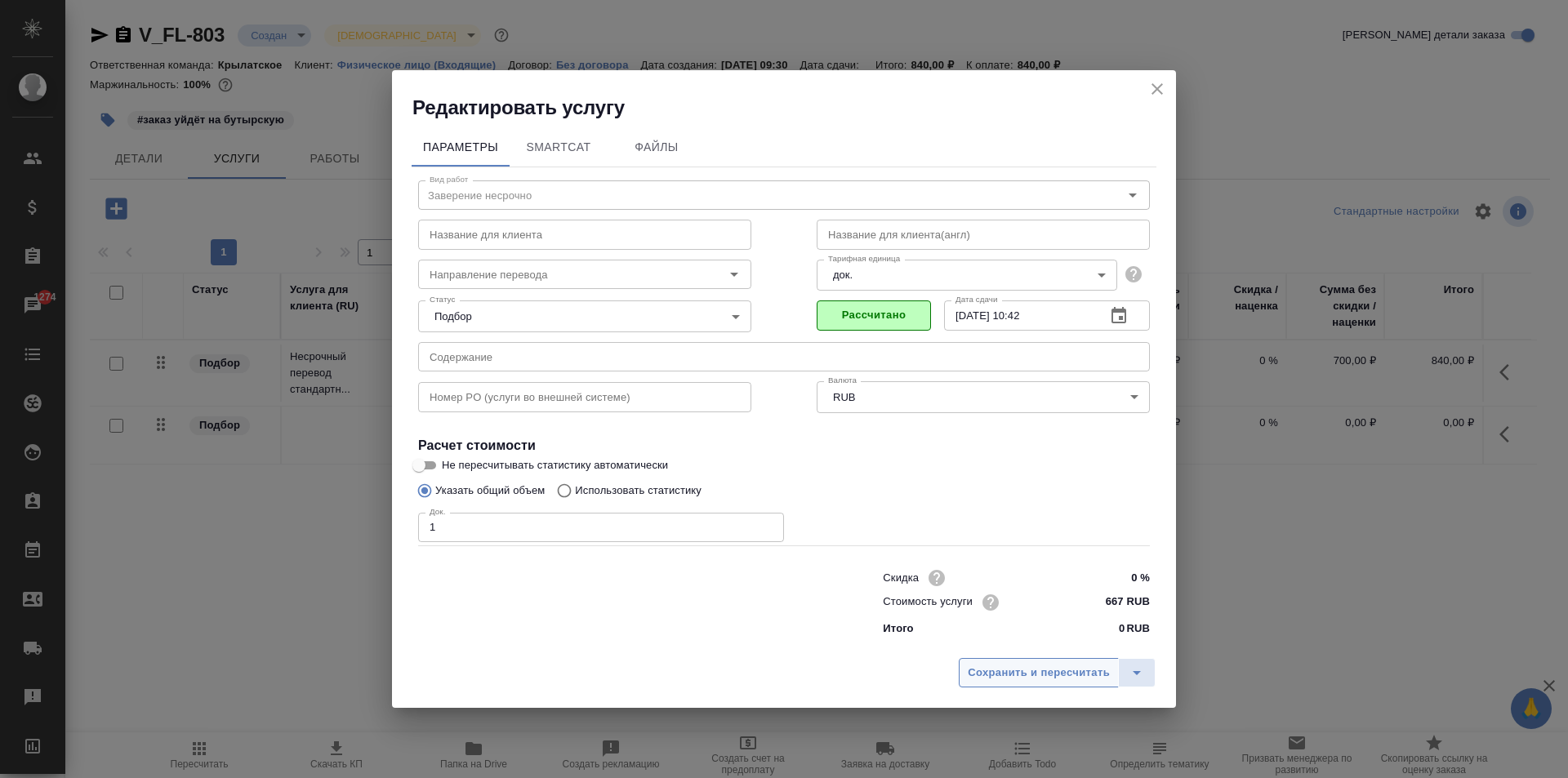
click at [1036, 678] on span "Сохранить и пересчитать" at bounding box center [1039, 674] width 142 height 19
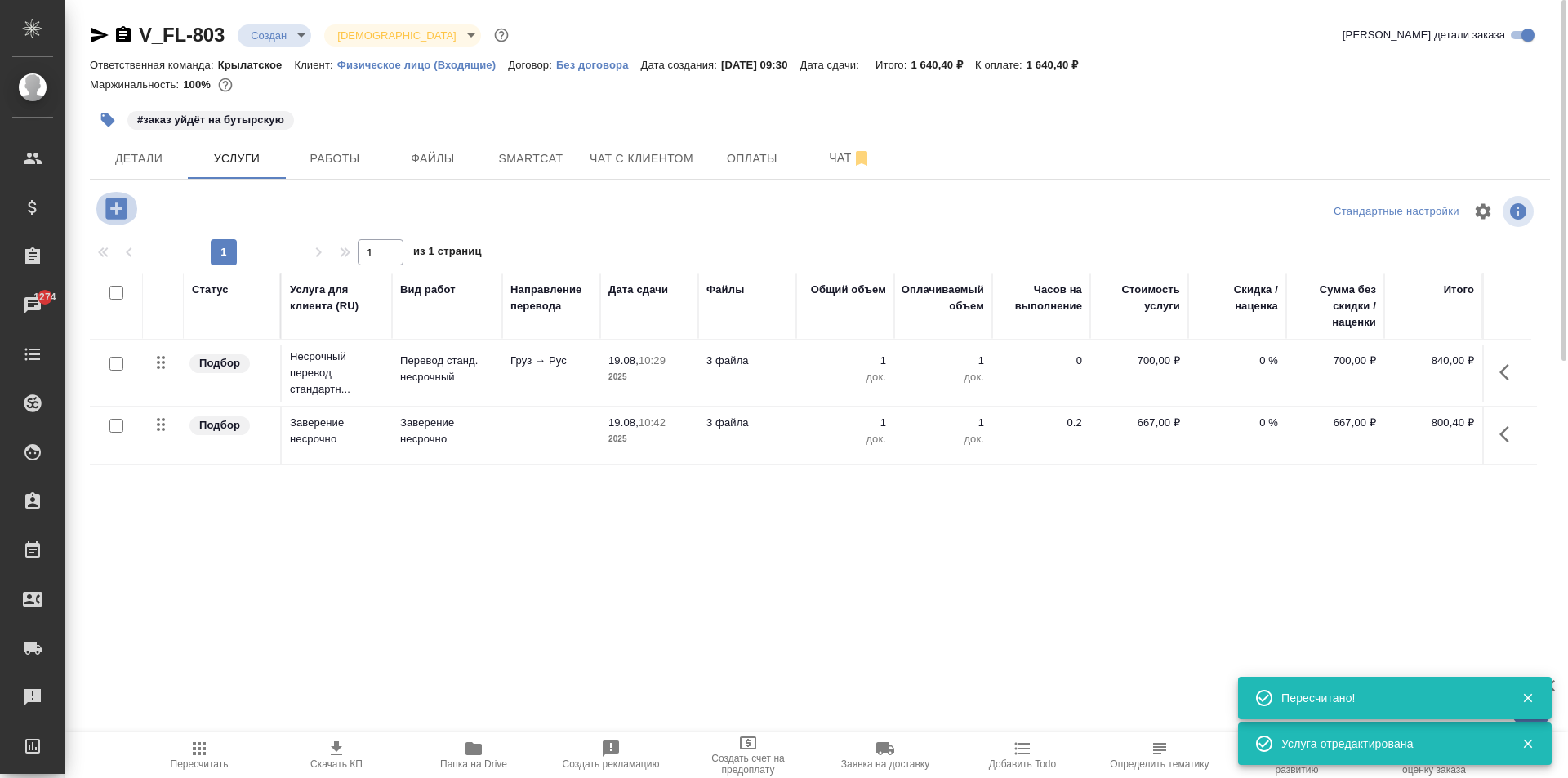
click at [119, 211] on icon "button" at bounding box center [115, 208] width 21 height 21
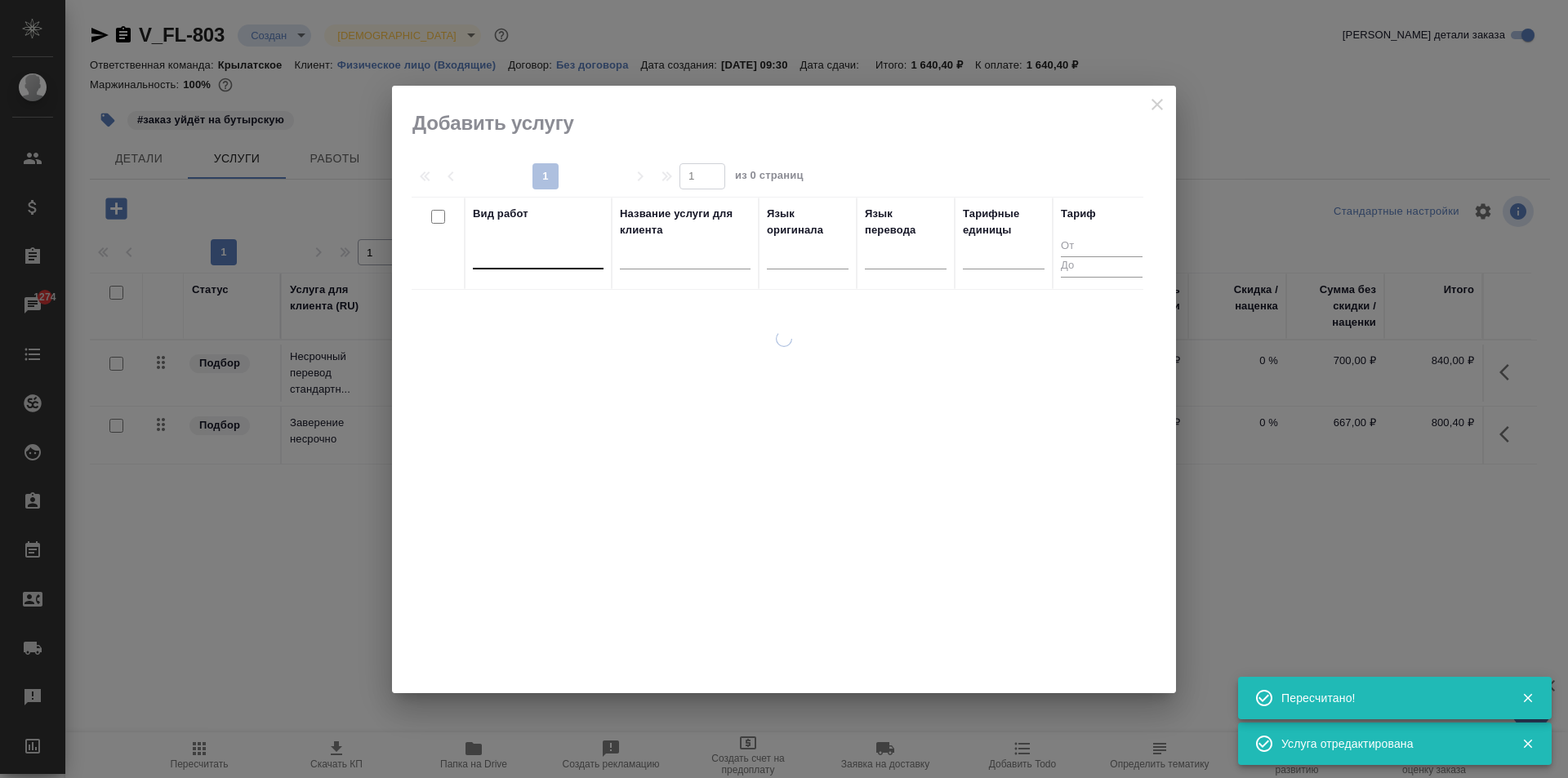
click at [564, 254] on div at bounding box center [537, 253] width 130 height 24
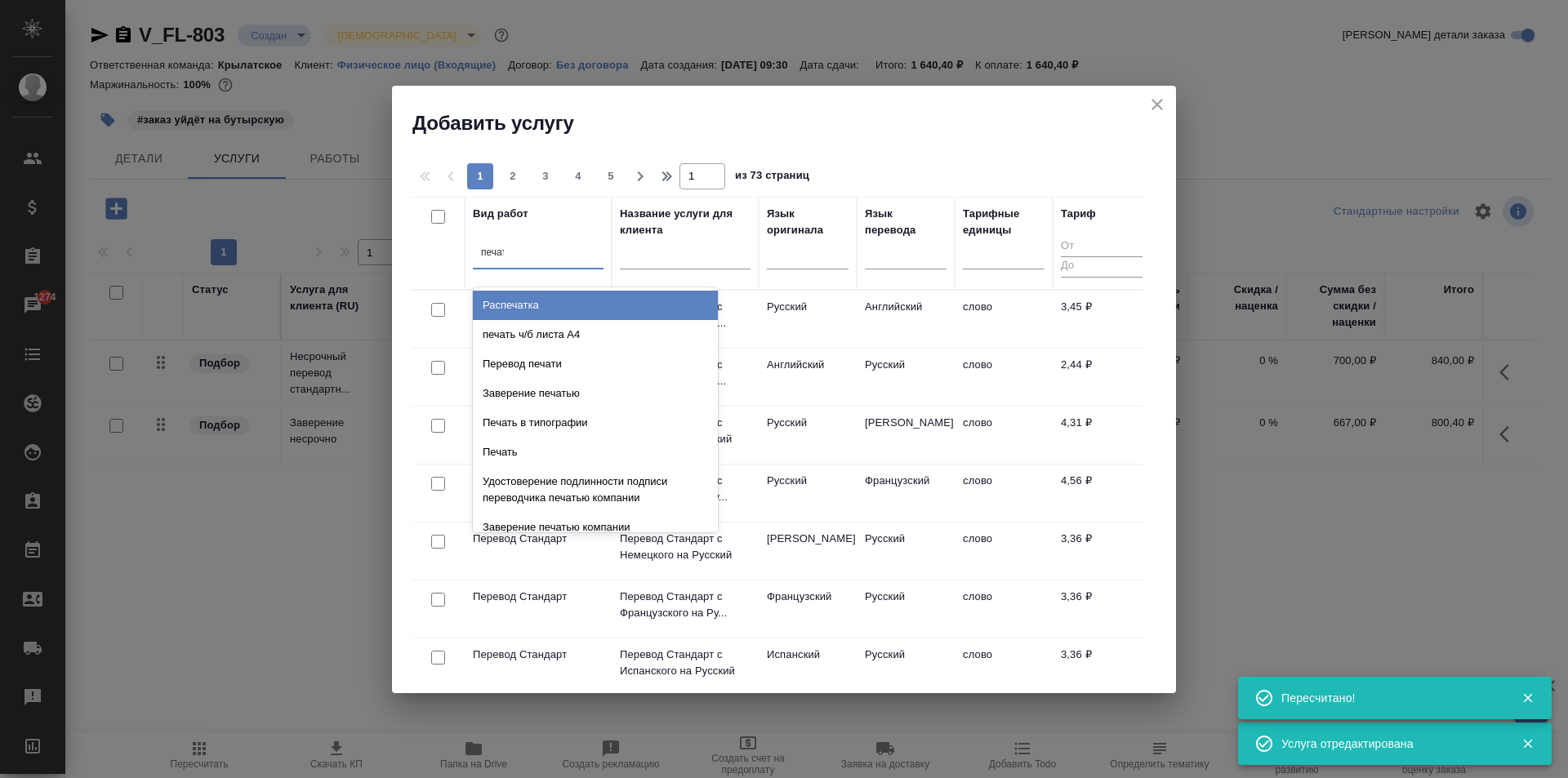
type input "печати"
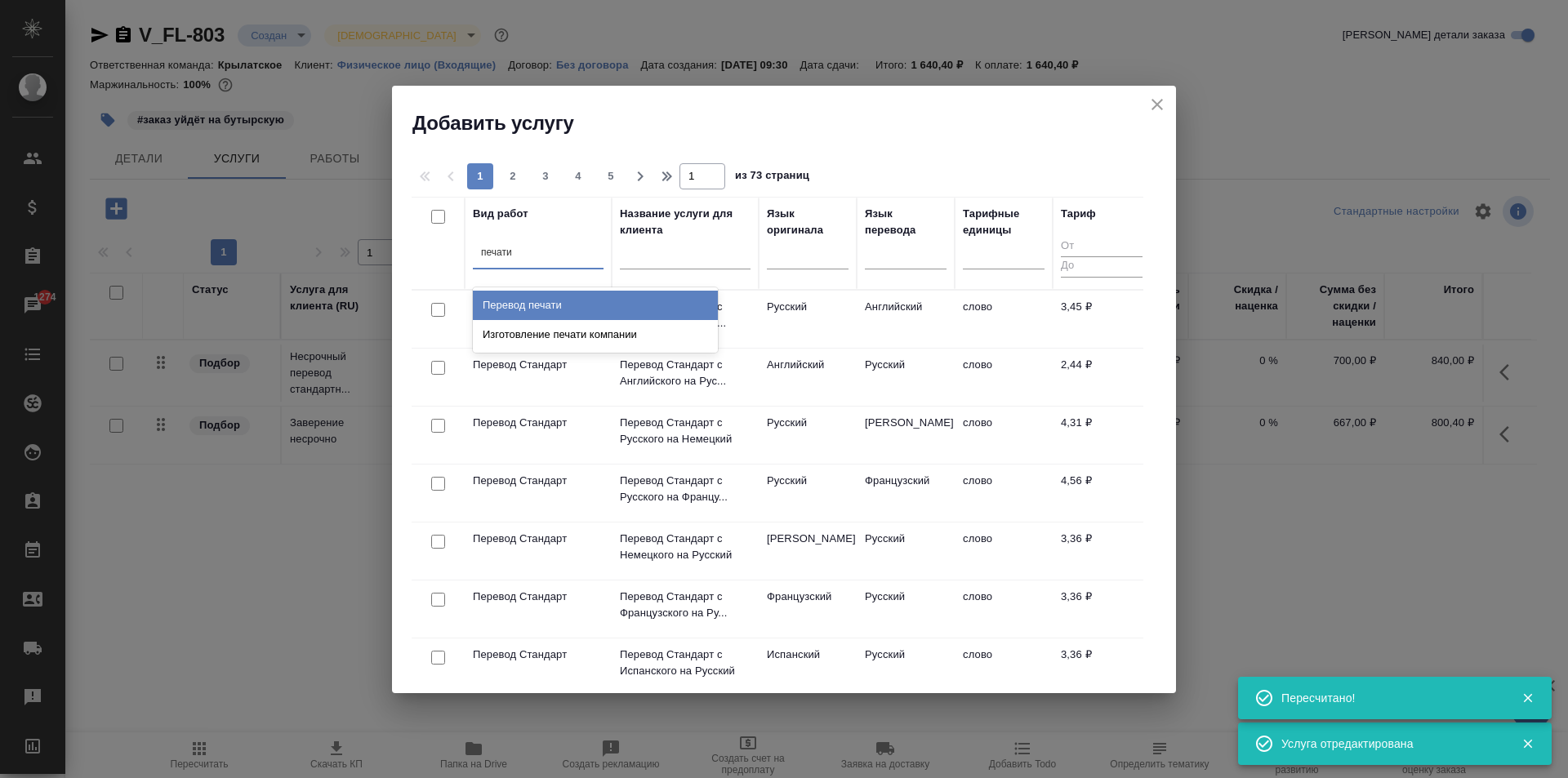
click at [593, 311] on div "Перевод печати" at bounding box center [595, 305] width 245 height 30
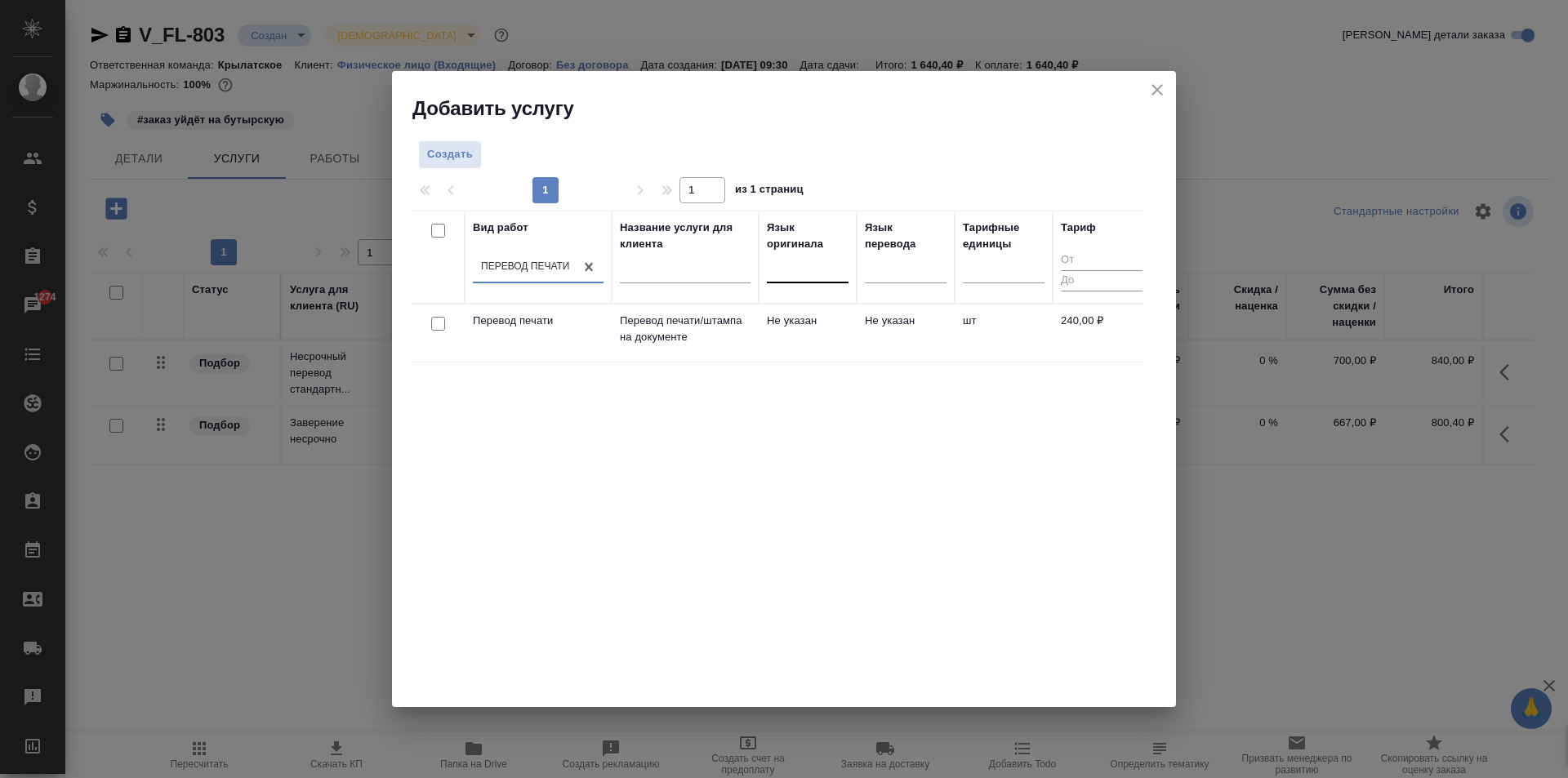
click at [791, 275] on div at bounding box center [808, 267] width 82 height 24
type input "гру"
drag, startPoint x: 819, startPoint y: 312, endPoint x: 867, endPoint y: 318, distance: 48.4
click at [820, 313] on div "Грузинский" at bounding box center [889, 319] width 245 height 30
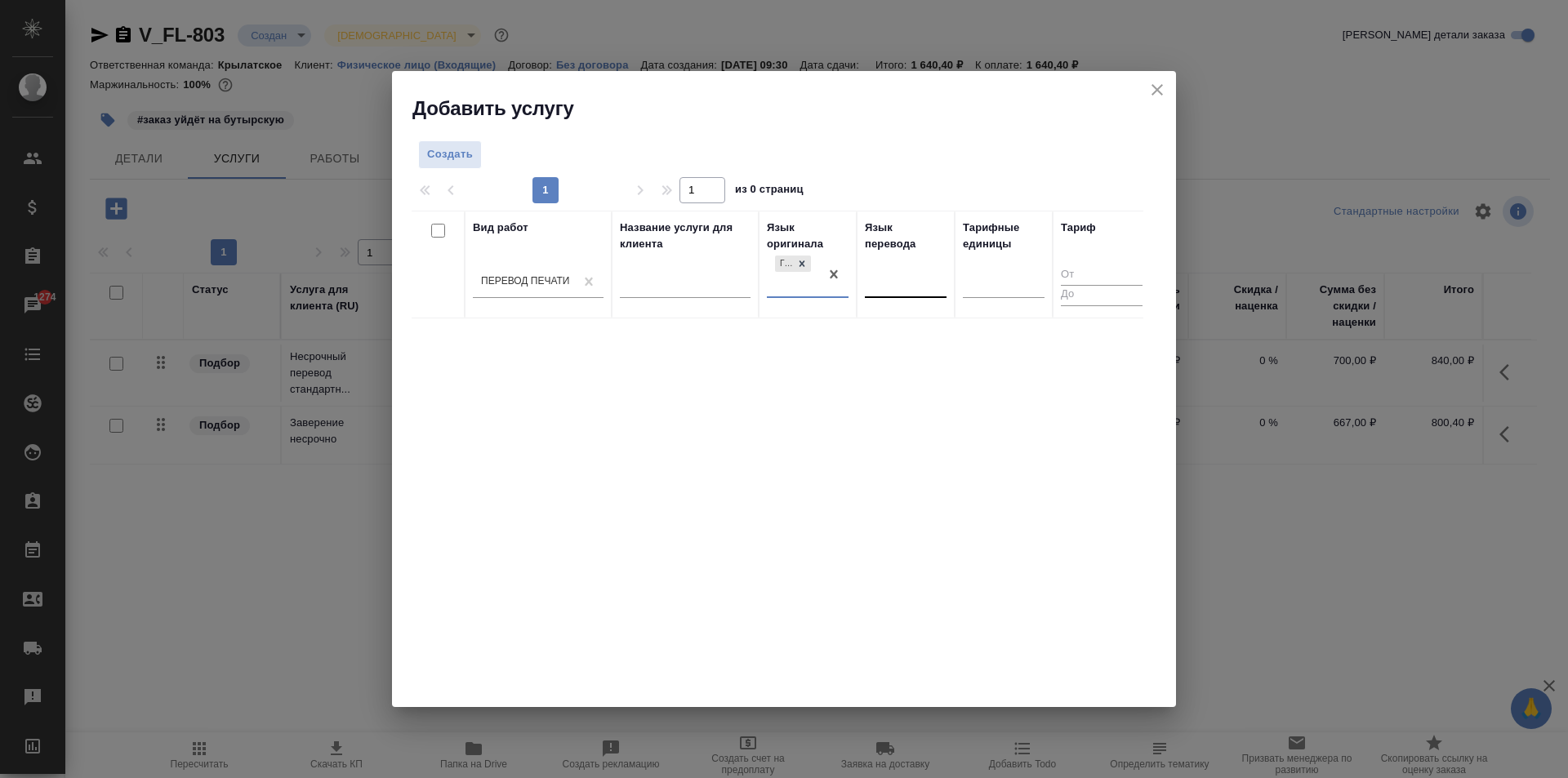
click at [929, 294] on div at bounding box center [906, 282] width 82 height 31
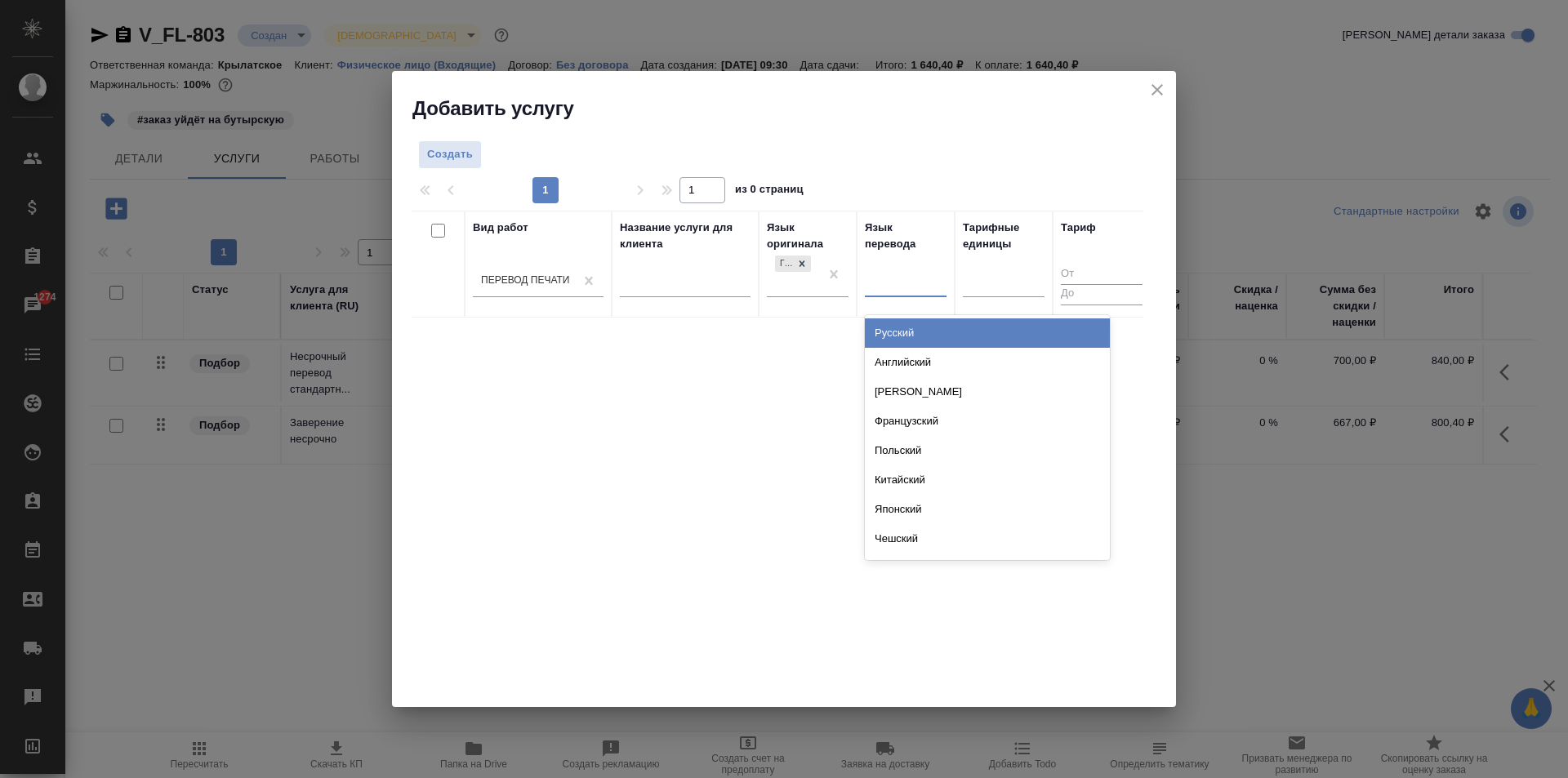
click at [934, 336] on div "Русский" at bounding box center [988, 333] width 245 height 30
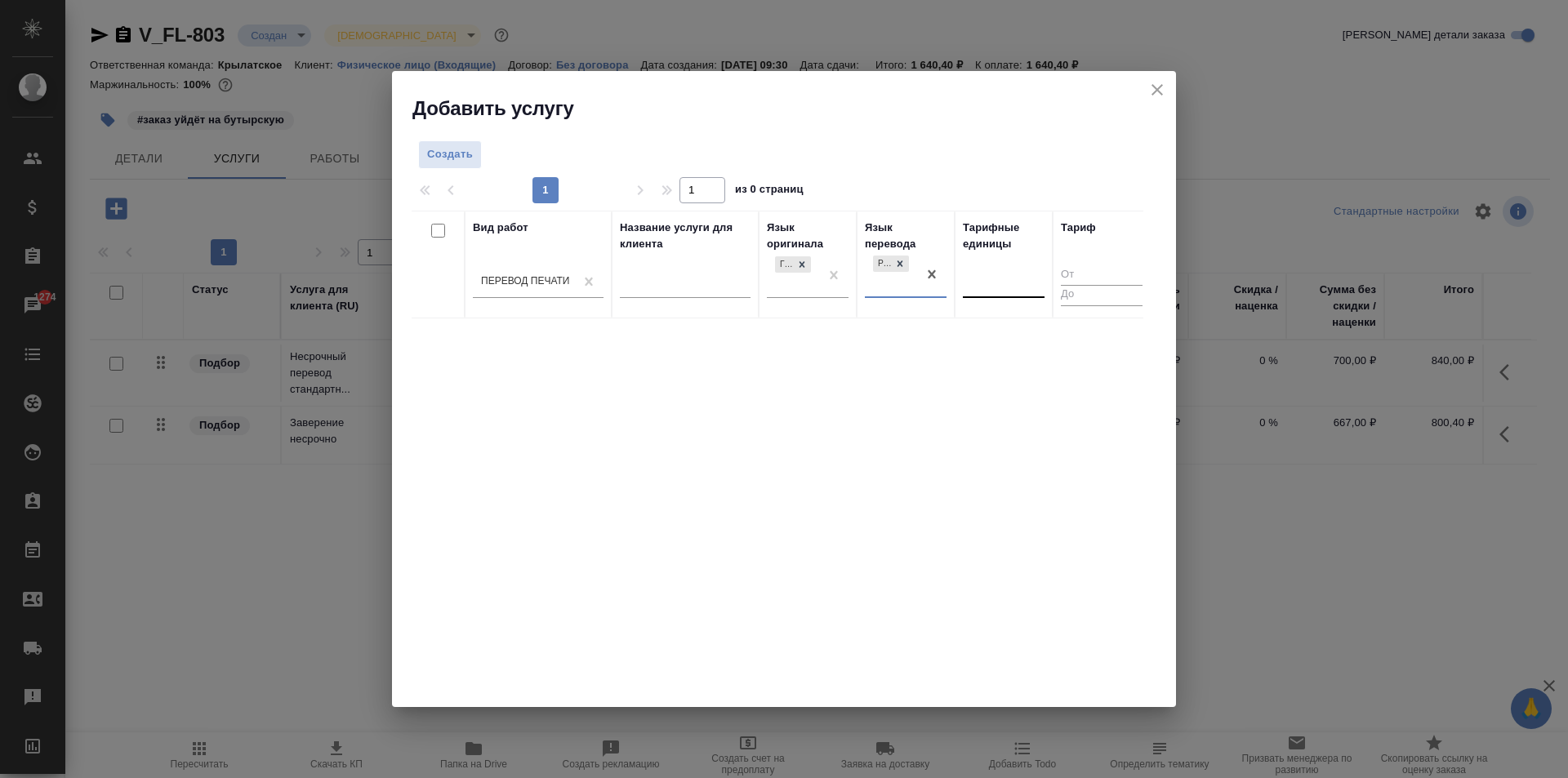
click at [965, 295] on th "Тарифные единицы" at bounding box center [1004, 265] width 98 height 107
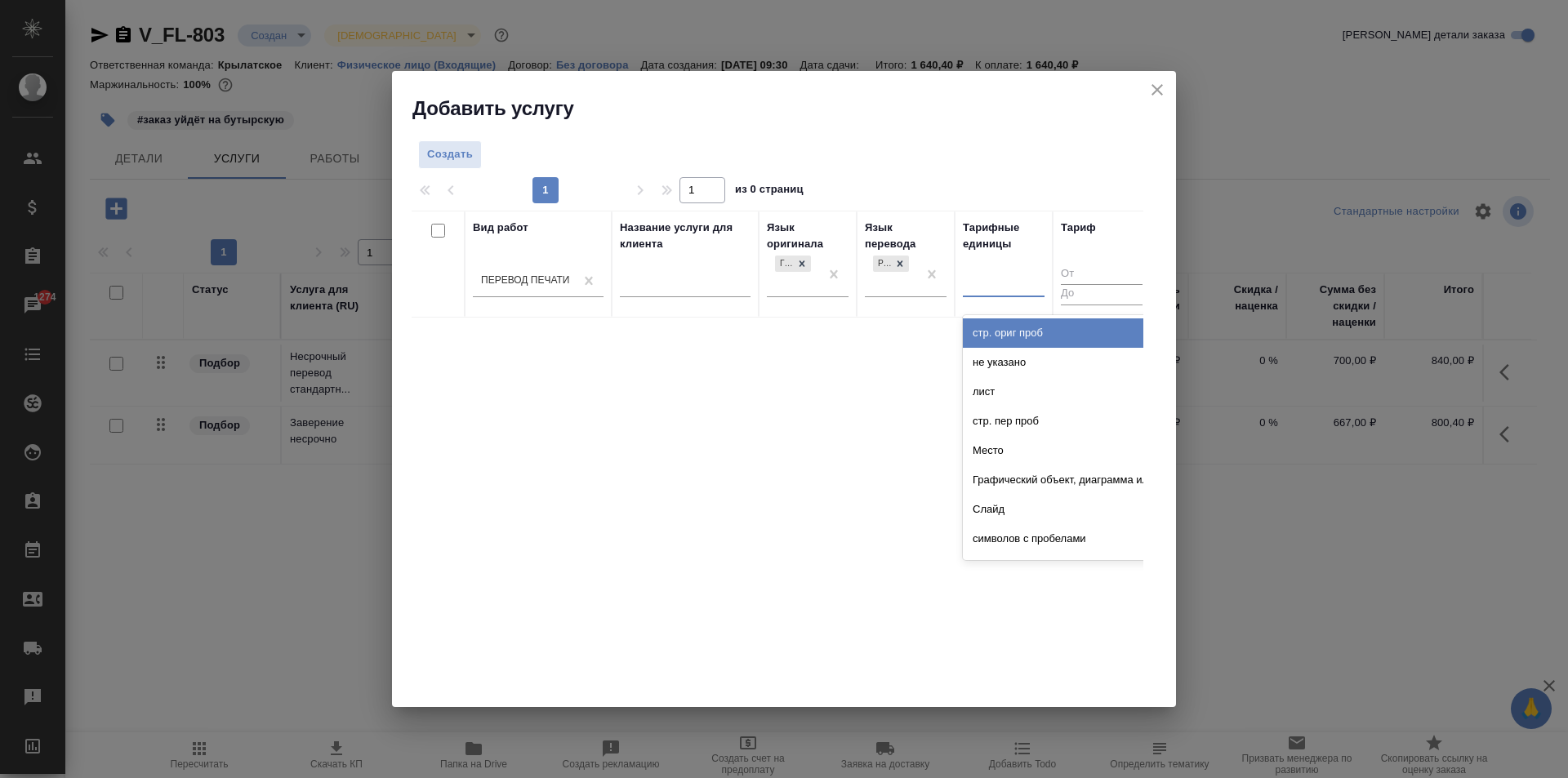
click at [989, 279] on div at bounding box center [1004, 281] width 82 height 24
type input "шт"
drag, startPoint x: 1001, startPoint y: 335, endPoint x: 983, endPoint y: 331, distance: 18.4
click at [998, 335] on div "шт" at bounding box center [1085, 333] width 245 height 30
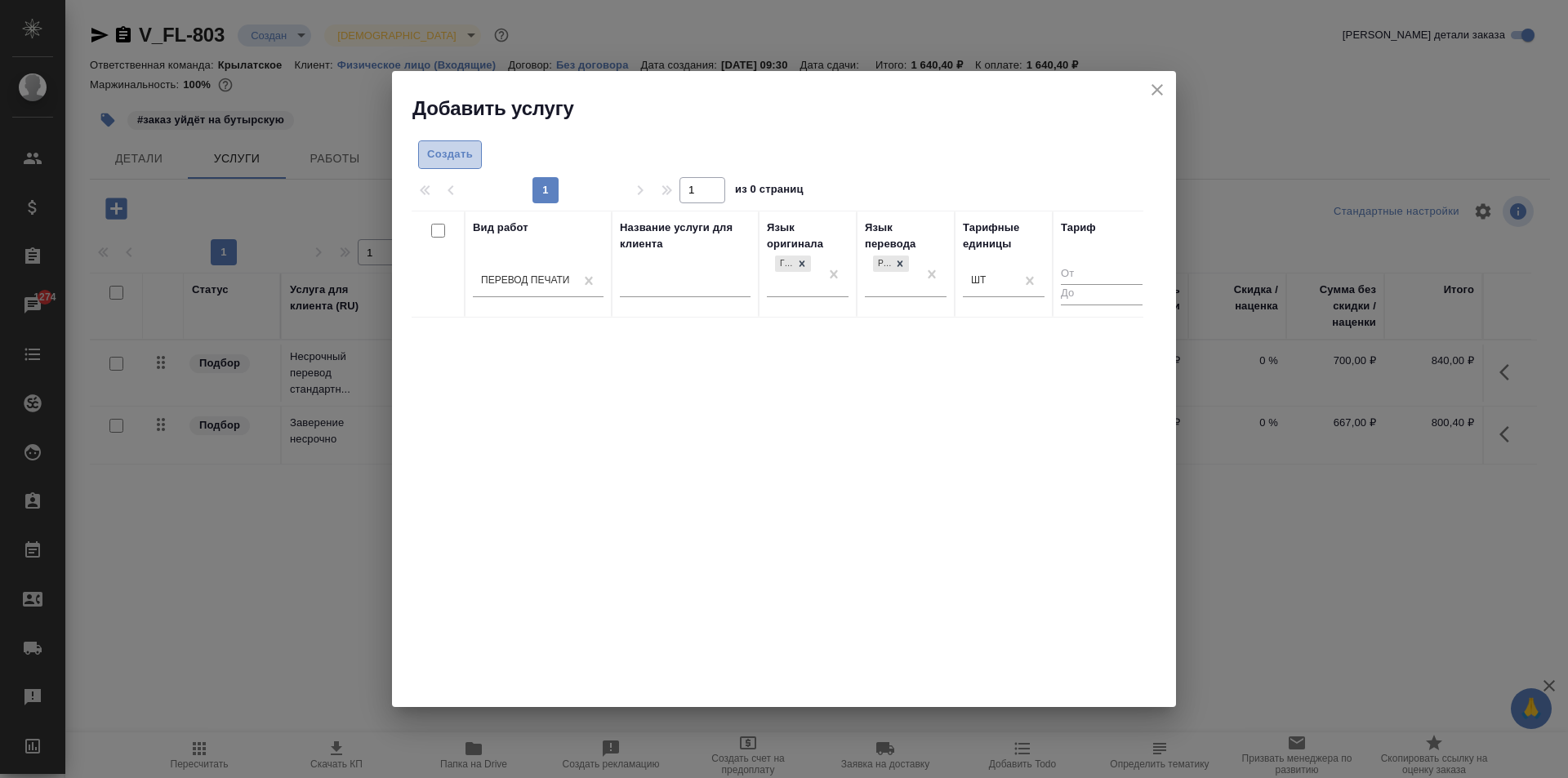
click at [448, 150] on span "Создать" at bounding box center [450, 154] width 46 height 19
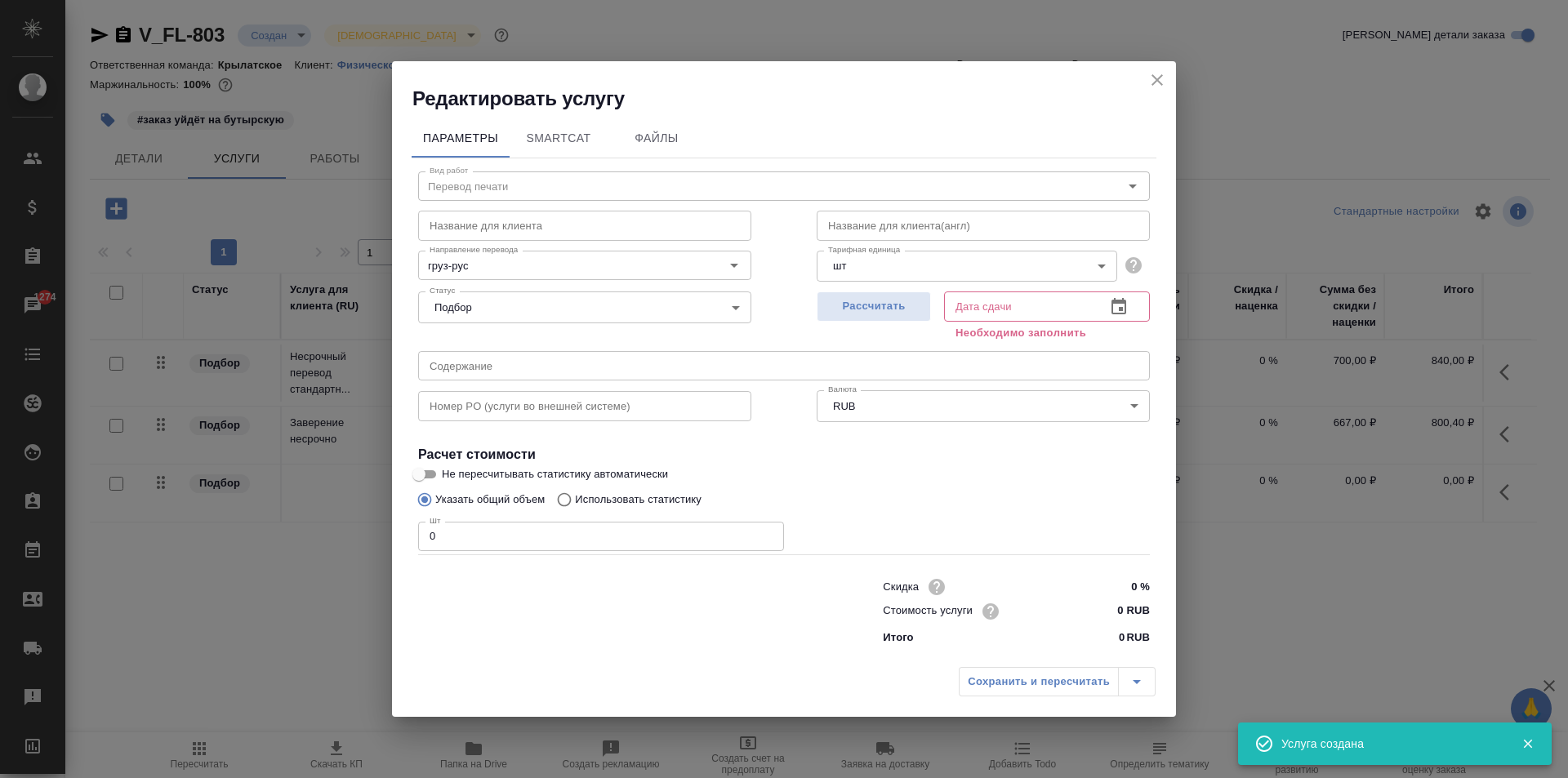
click at [1118, 616] on input "0 RUB" at bounding box center [1119, 612] width 62 height 24
type input "240 RUB"
drag, startPoint x: 443, startPoint y: 516, endPoint x: 283, endPoint y: 525, distance: 160.3
click at [283, 525] on div "Редактировать услугу Параметры SmartCat Файлы Вид работ Перевод печати Вид рабо…" at bounding box center [784, 389] width 1568 height 778
type input "1"
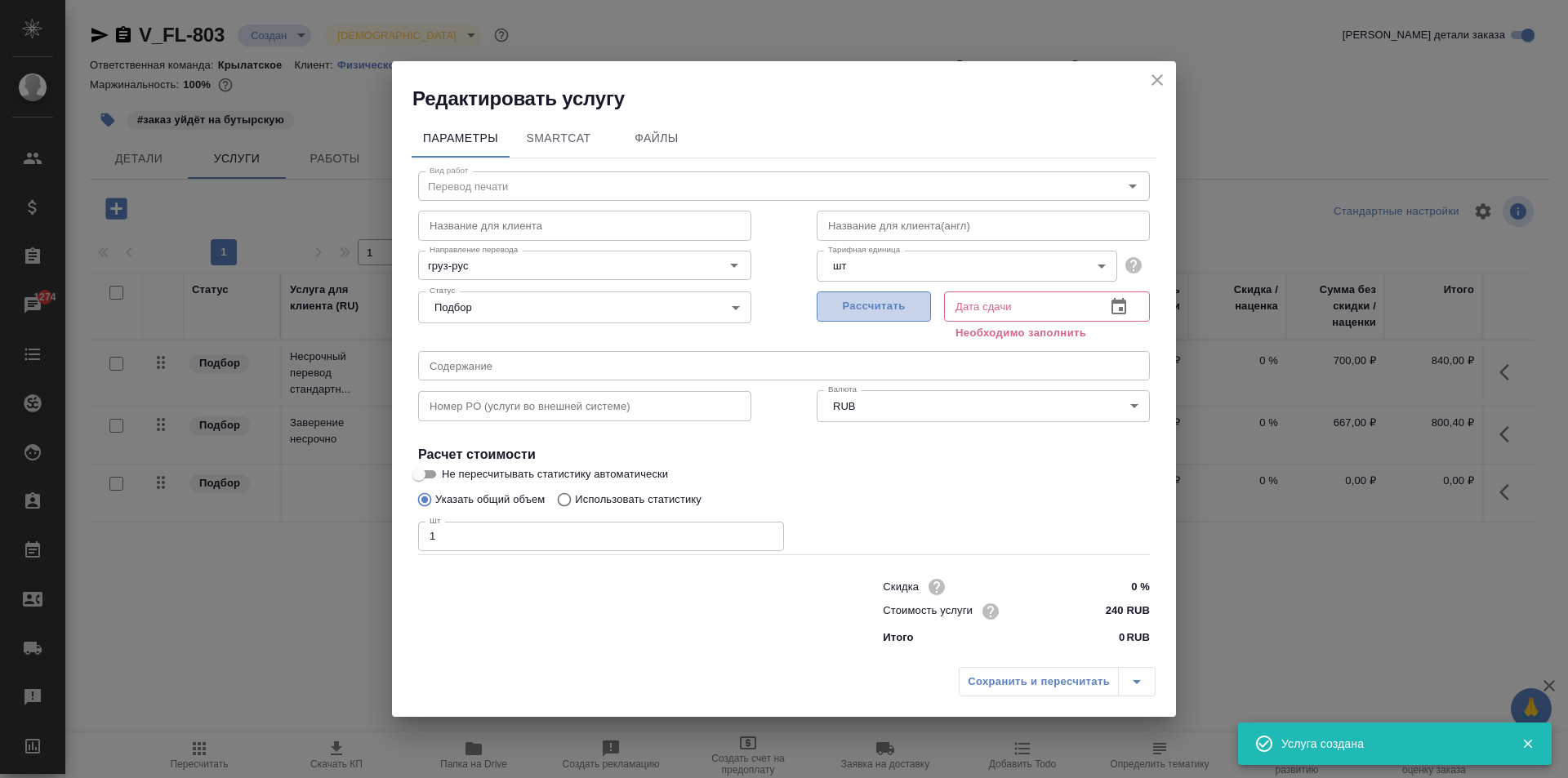
click at [835, 313] on span "Рассчитать" at bounding box center [874, 306] width 97 height 19
type input "19.08.2025 10:30"
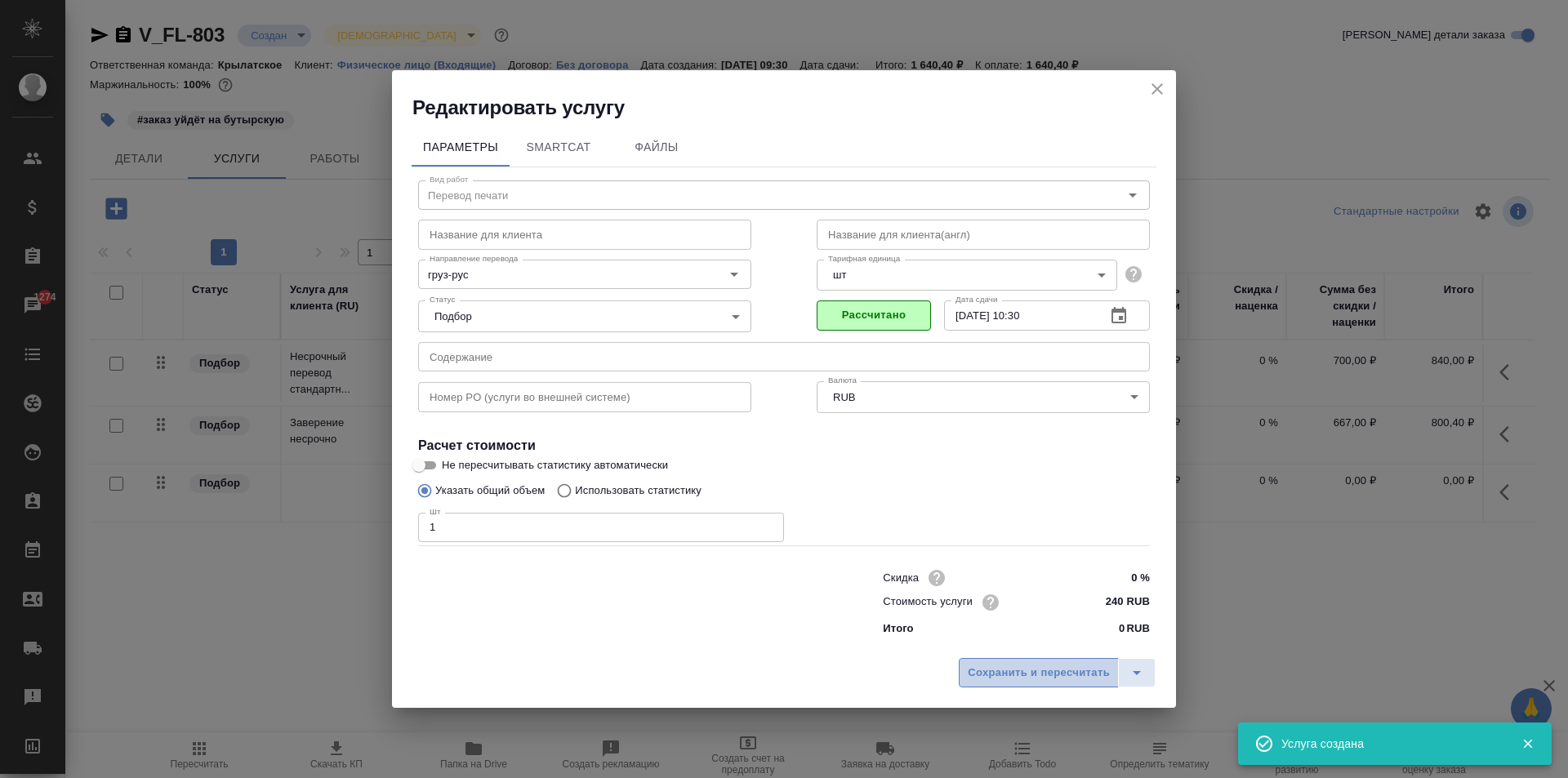
click at [1003, 668] on span "Сохранить и пересчитать" at bounding box center [1039, 674] width 142 height 19
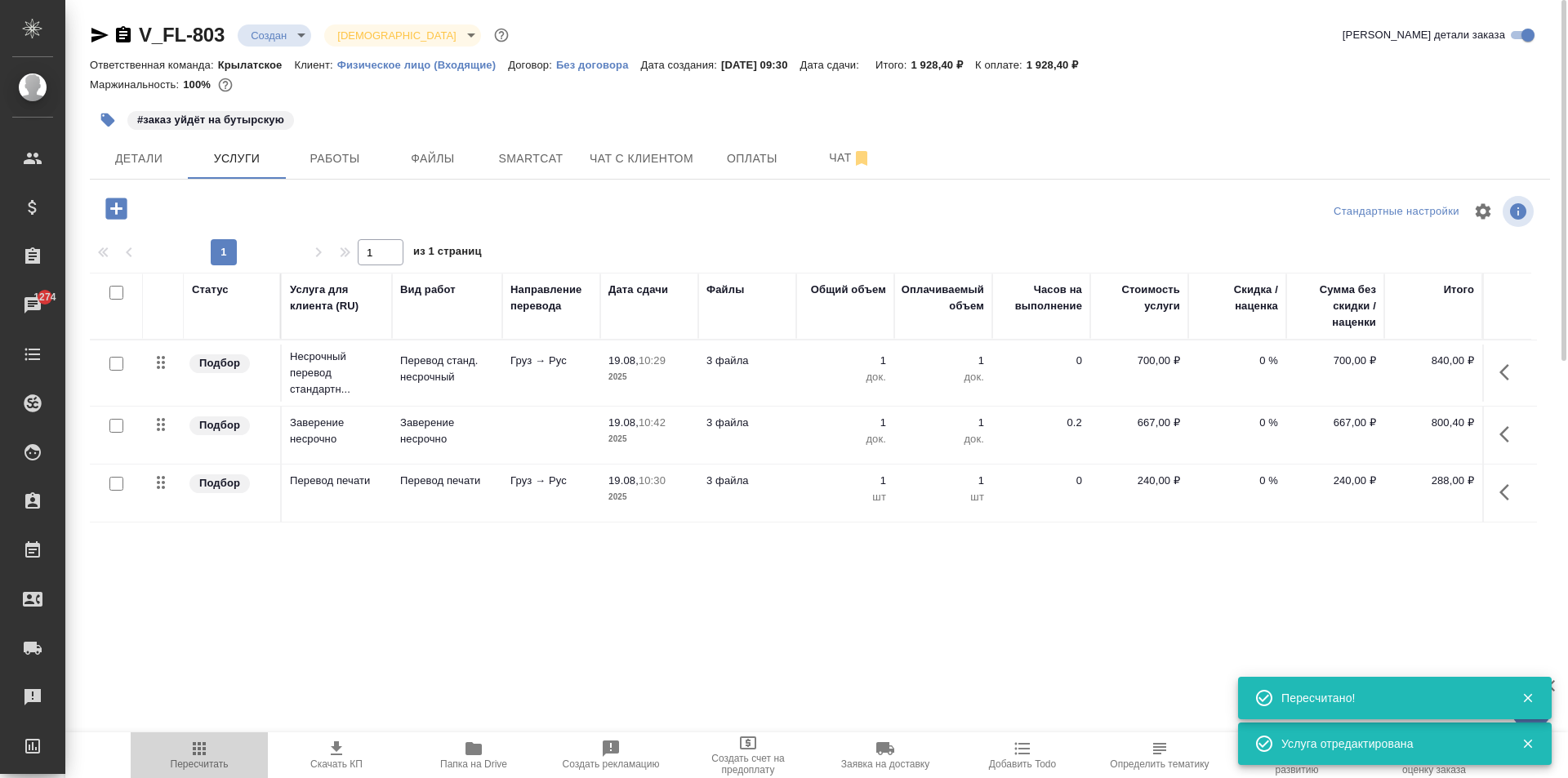
click at [215, 743] on span "Пересчитать" at bounding box center [199, 754] width 117 height 31
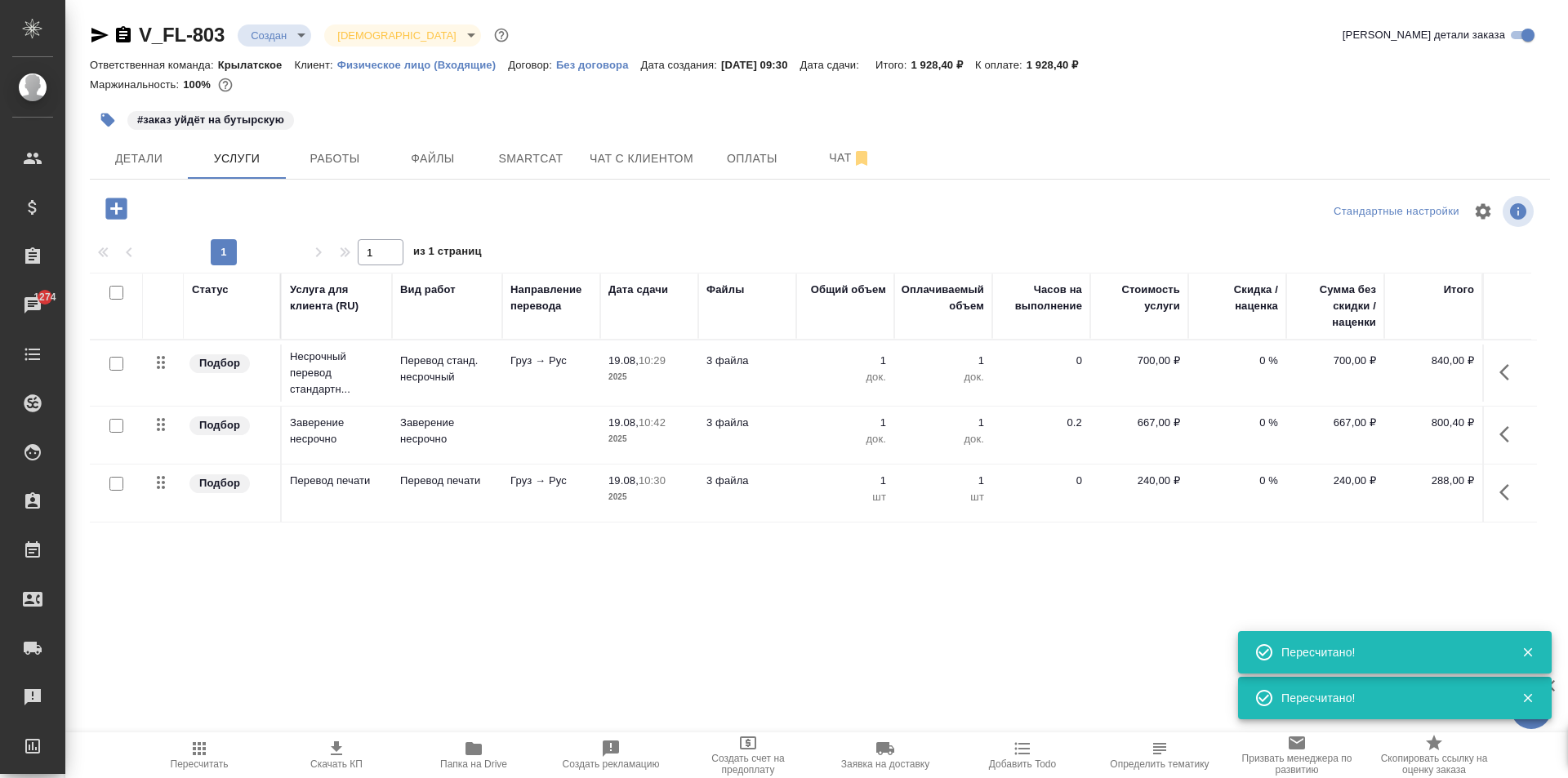
click at [194, 731] on div ".cls-1 fill:#fff; AWATERA Kasymov Timur Клиенты Спецификации Заказы 1274 Чаты T…" at bounding box center [784, 389] width 1568 height 778
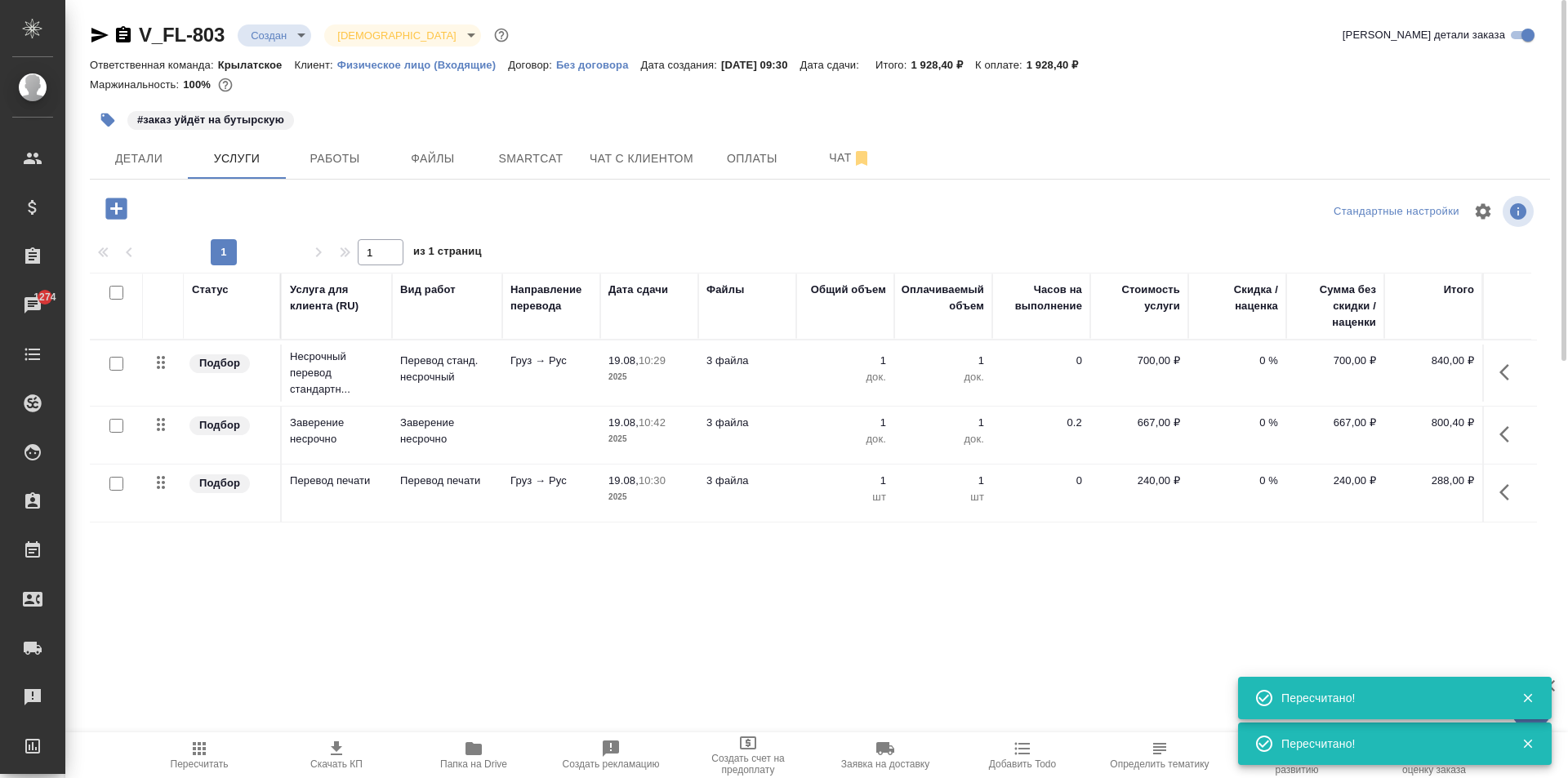
click at [191, 742] on icon "button" at bounding box center [199, 749] width 20 height 20
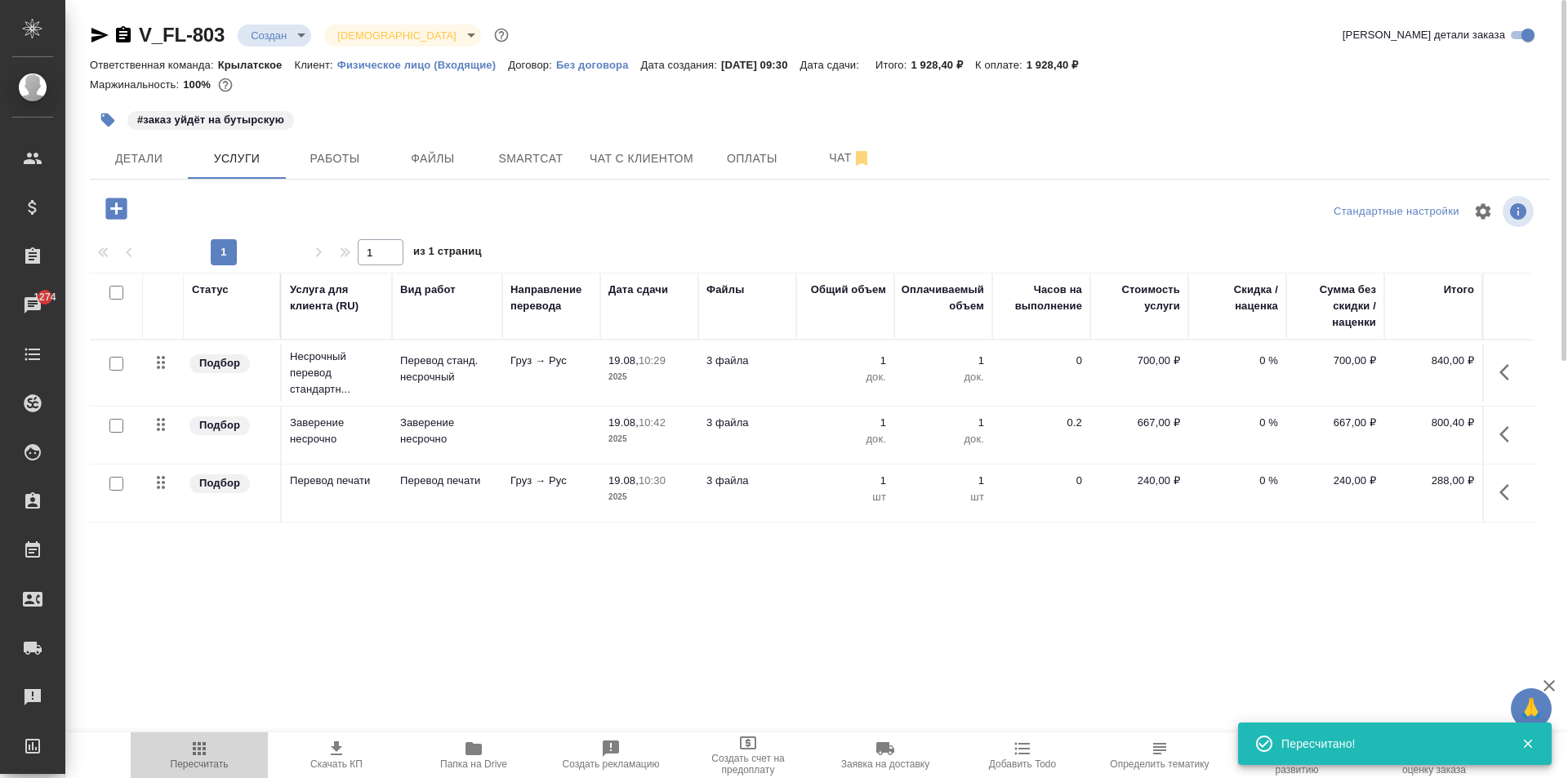
click at [178, 755] on span "Пересчитать" at bounding box center [199, 754] width 117 height 31
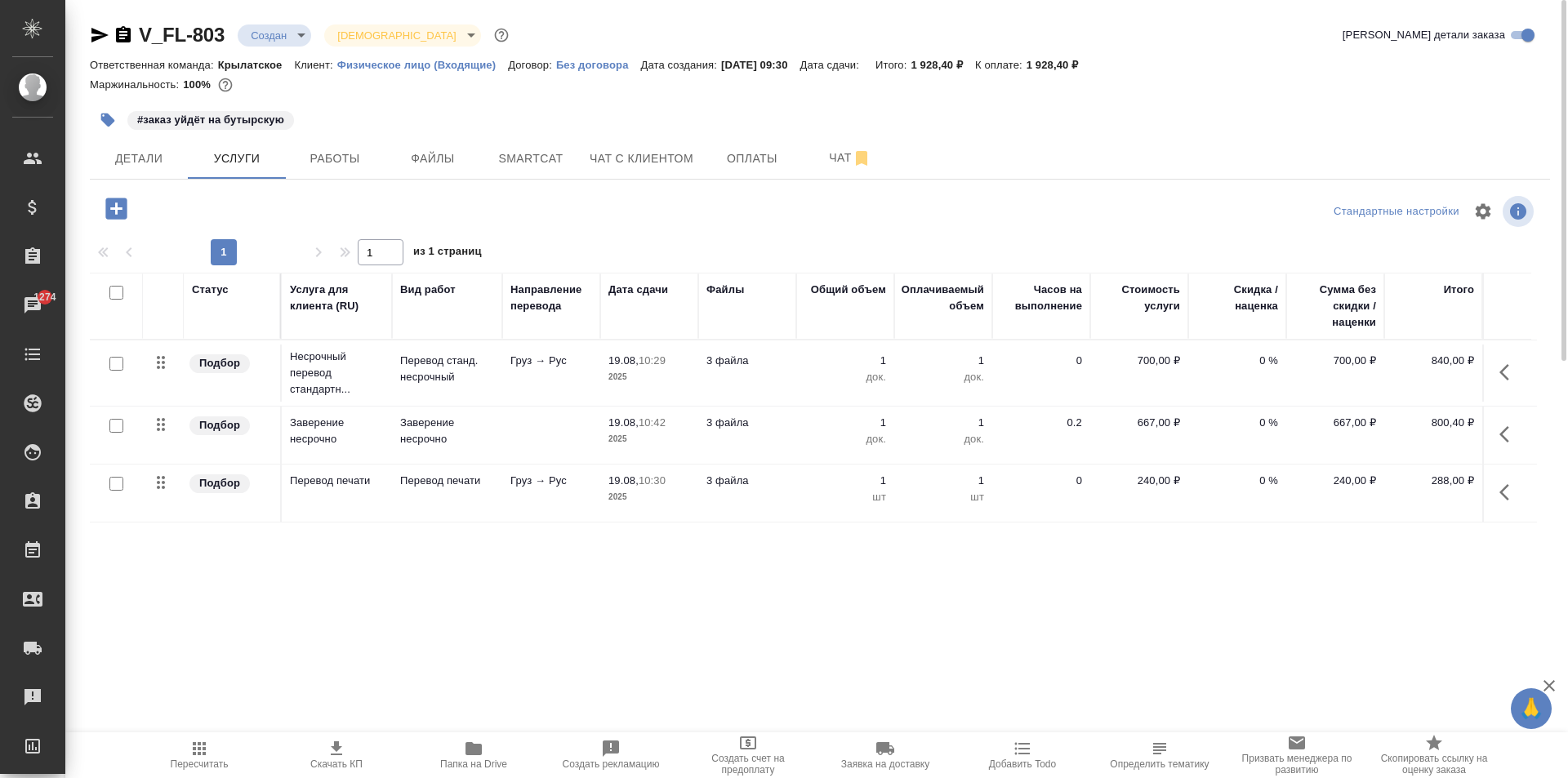
click at [1510, 486] on icon "button" at bounding box center [1509, 492] width 20 height 20
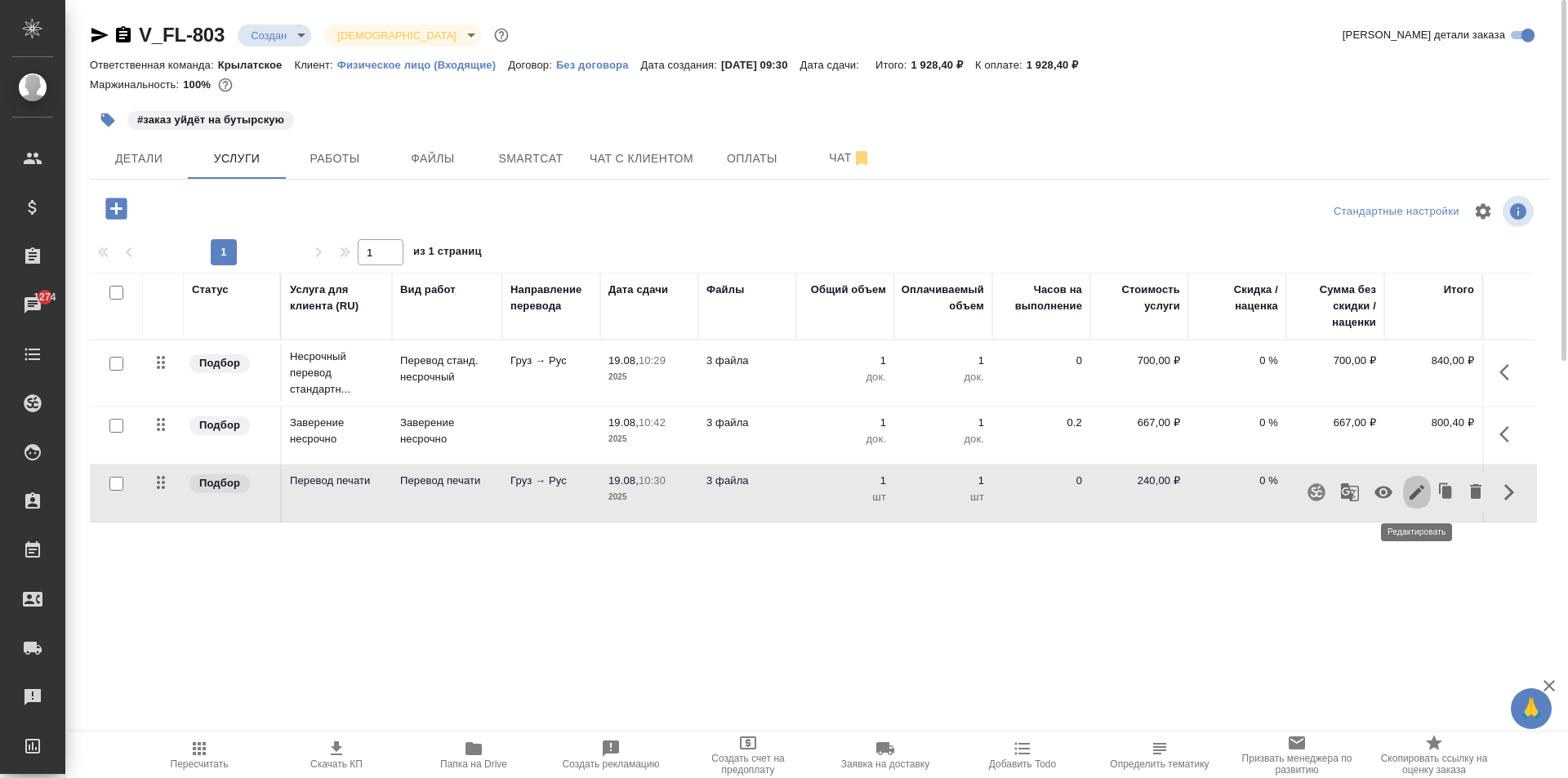
click at [1422, 482] on button "button" at bounding box center [1418, 491] width 28 height 39
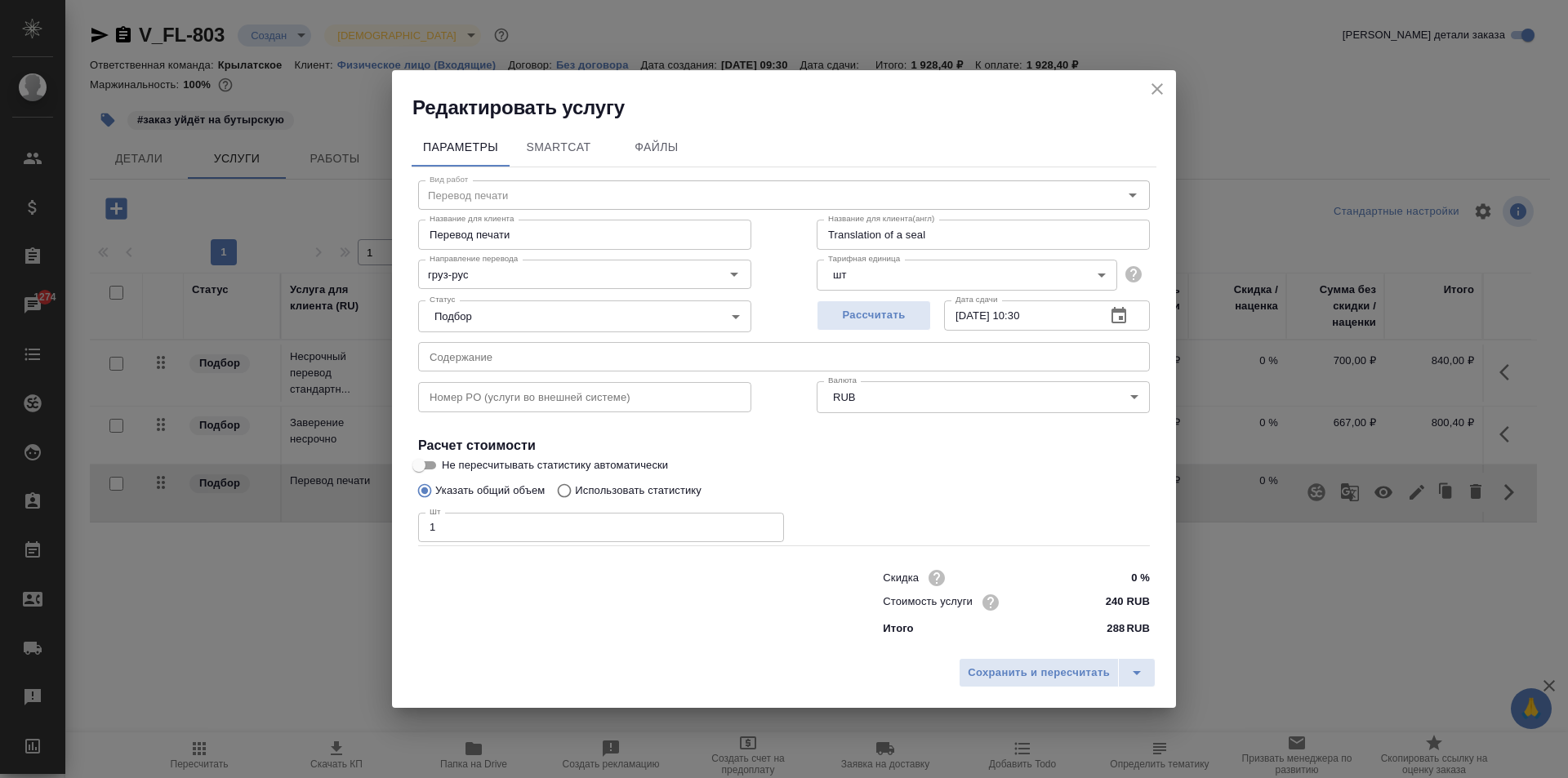
click at [1117, 600] on input "240 RUB" at bounding box center [1119, 603] width 62 height 24
click at [1117, 600] on input "240 RUB" at bounding box center [1119, 603] width 60 height 24
type input "250 RUB"
click at [1088, 665] on span "Сохранить и пересчитать" at bounding box center [1039, 674] width 142 height 19
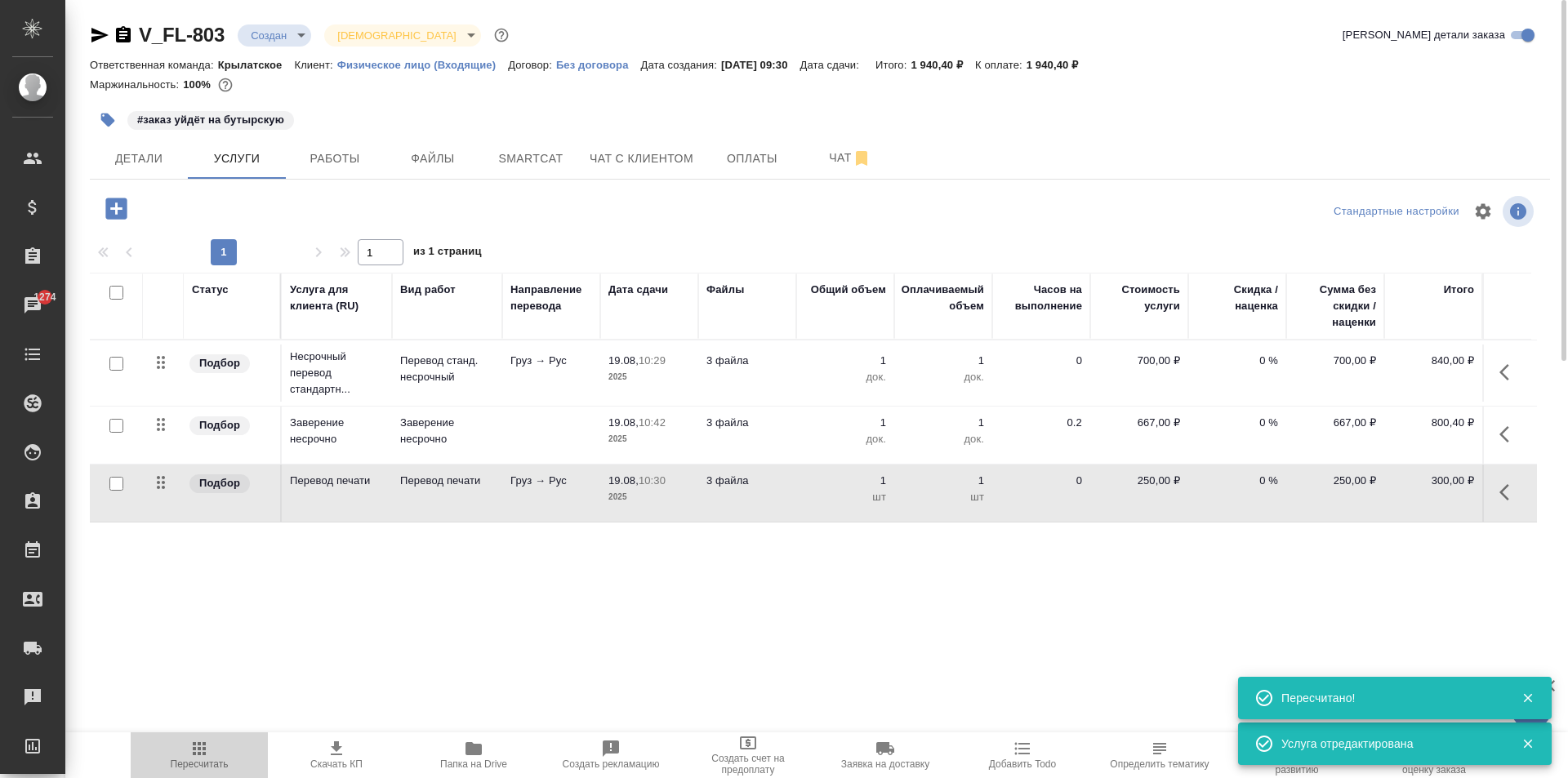
click at [181, 751] on span "Пересчитать" at bounding box center [199, 754] width 117 height 31
click at [226, 742] on span "Пересчитать" at bounding box center [199, 754] width 117 height 31
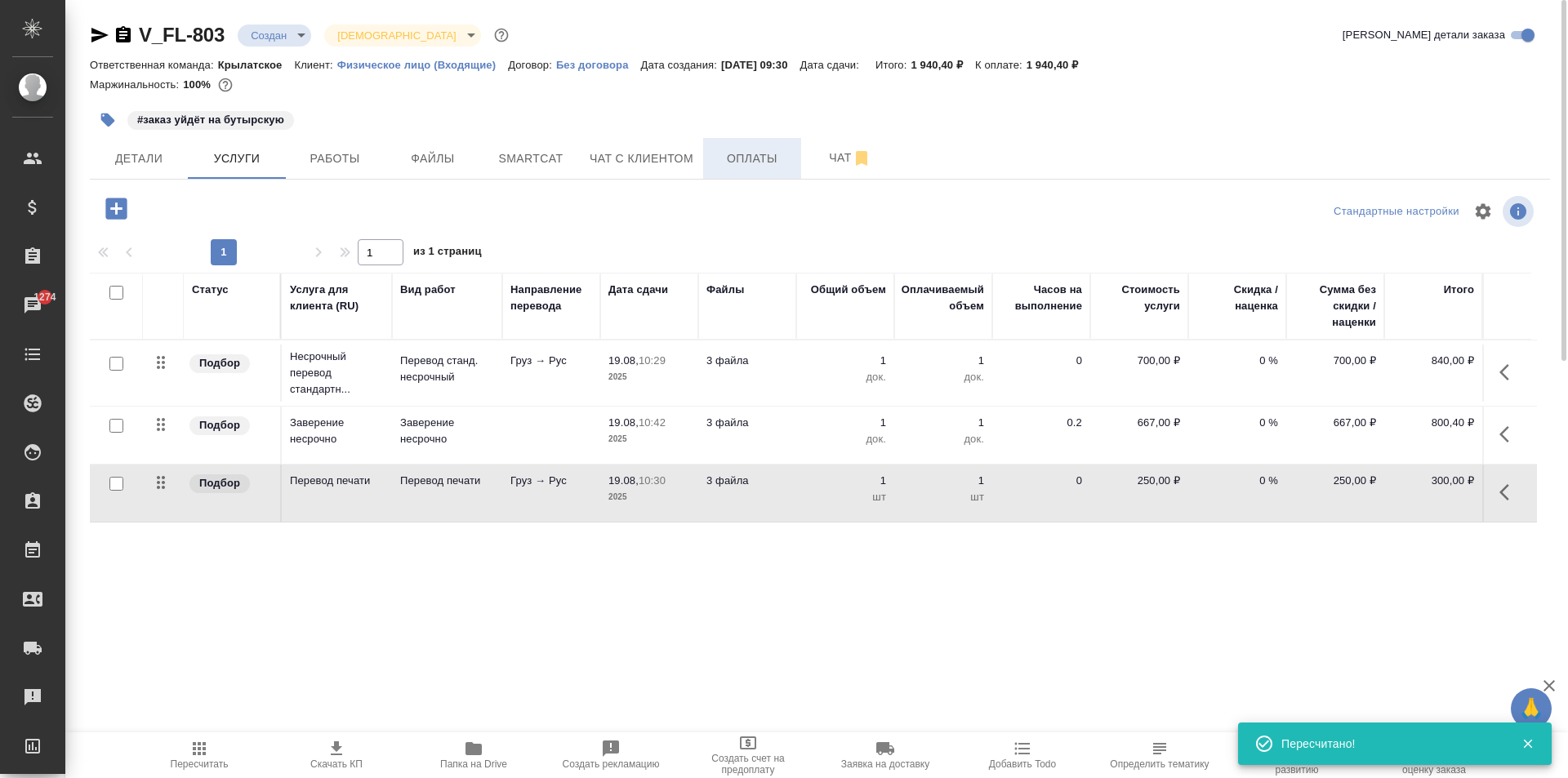
click at [728, 162] on span "Оплаты" at bounding box center [752, 158] width 79 height 21
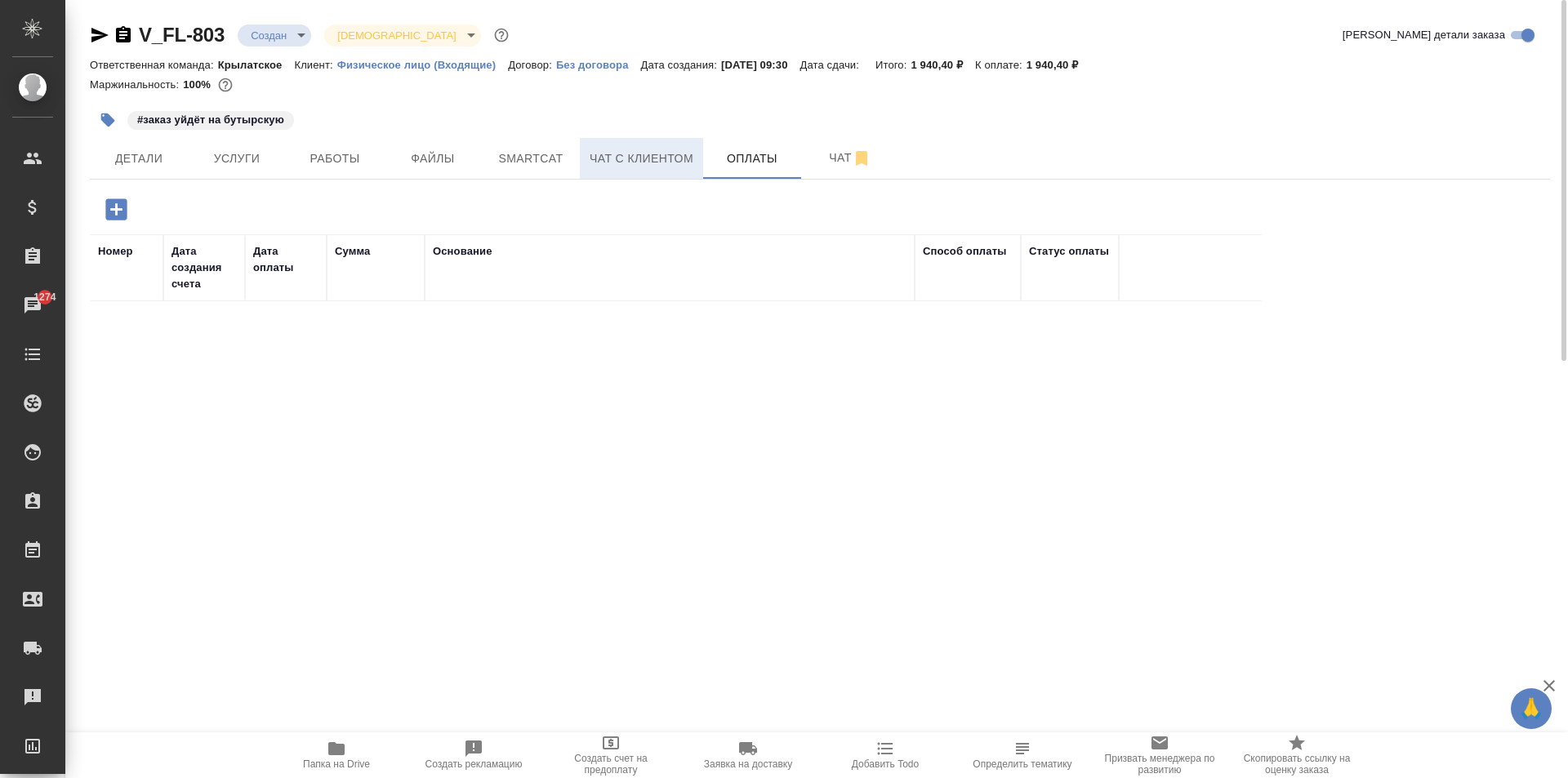
click at [615, 166] on span "Чат с клиентом" at bounding box center [642, 158] width 103 height 21
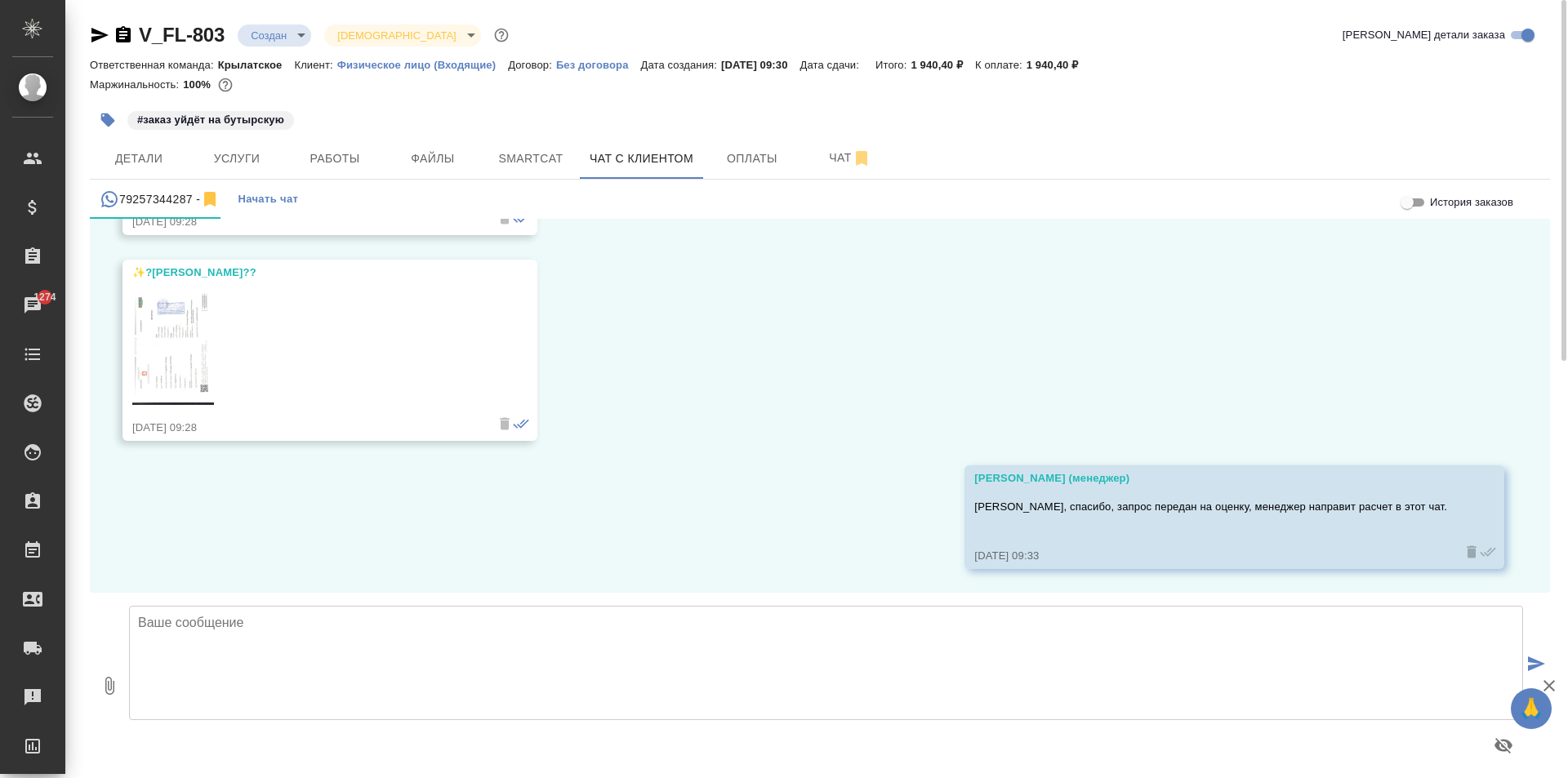
scroll to position [2176, 0]
drag, startPoint x: 1331, startPoint y: 654, endPoint x: 882, endPoint y: 606, distance: 451.6
click at [1329, 654] on textarea at bounding box center [827, 663] width 1395 height 114
paste textarea "Срок исполнения: 2-3 рабочих дня. Стоимость заказа составит: 1 941 руб. (!) в с…"
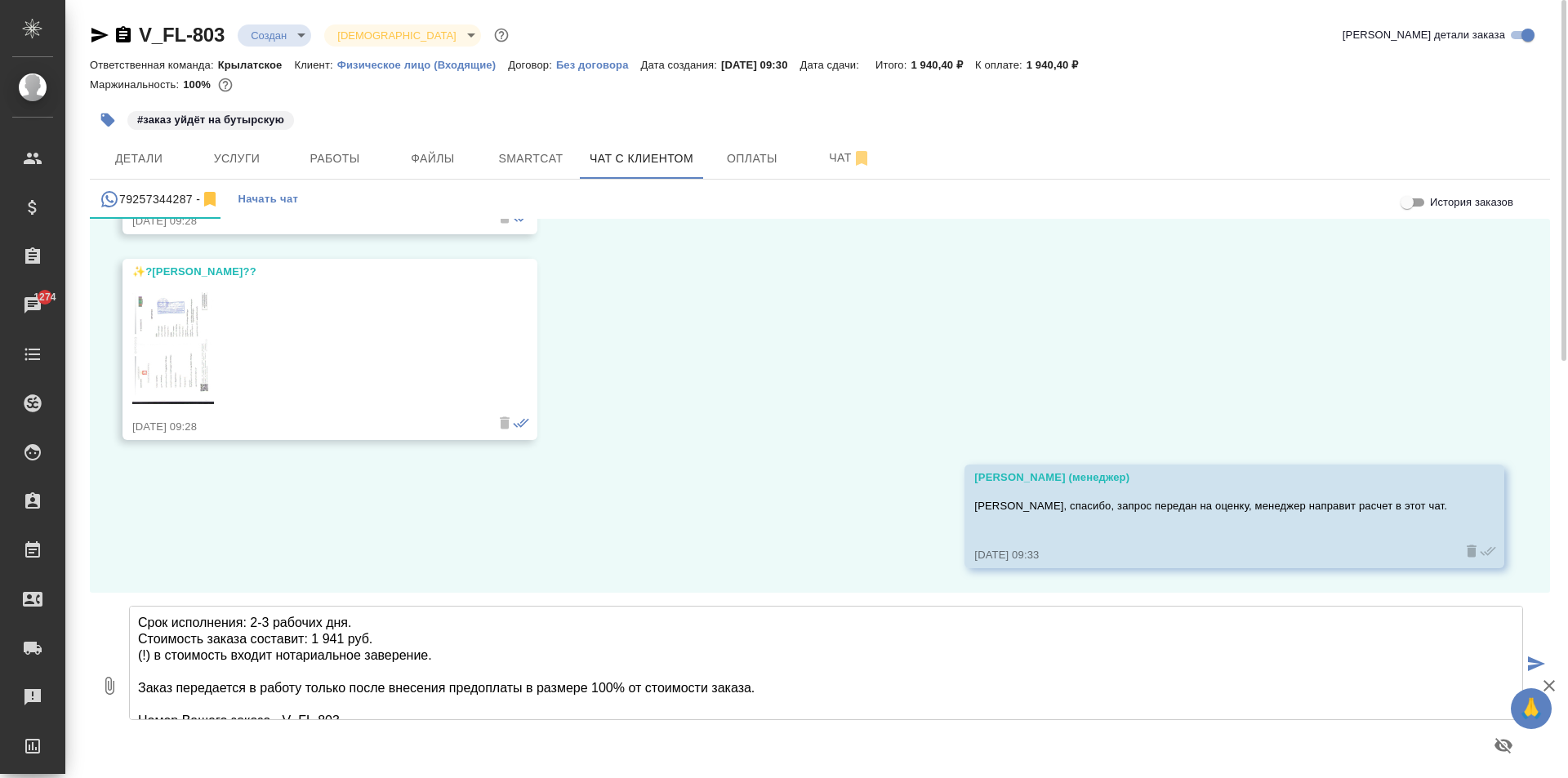
scroll to position [57, 0]
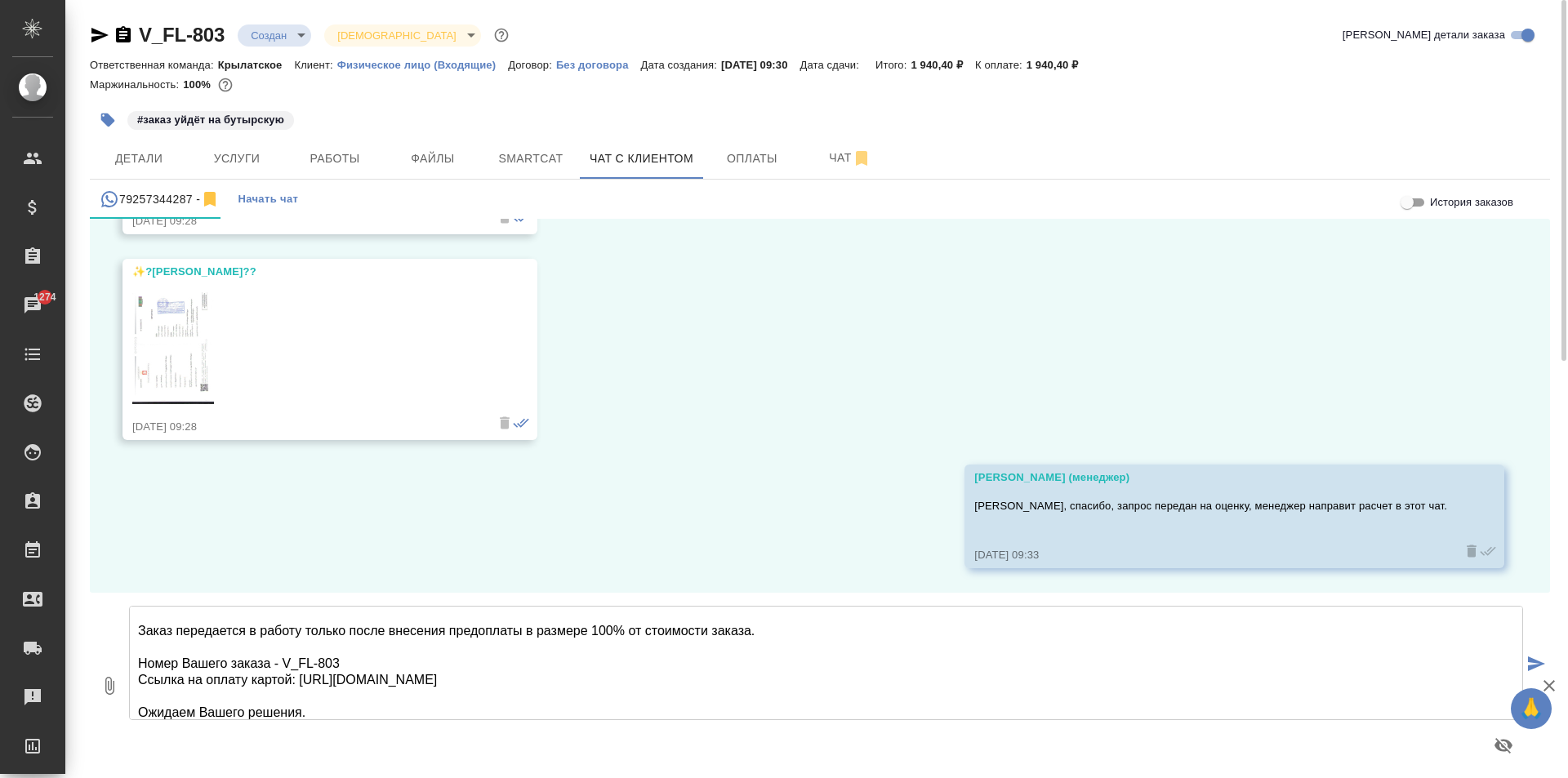
type textarea "Срок исполнения: 2-3 рабочих дня. Стоимость заказа составит: 1 941 руб. (!) в с…"
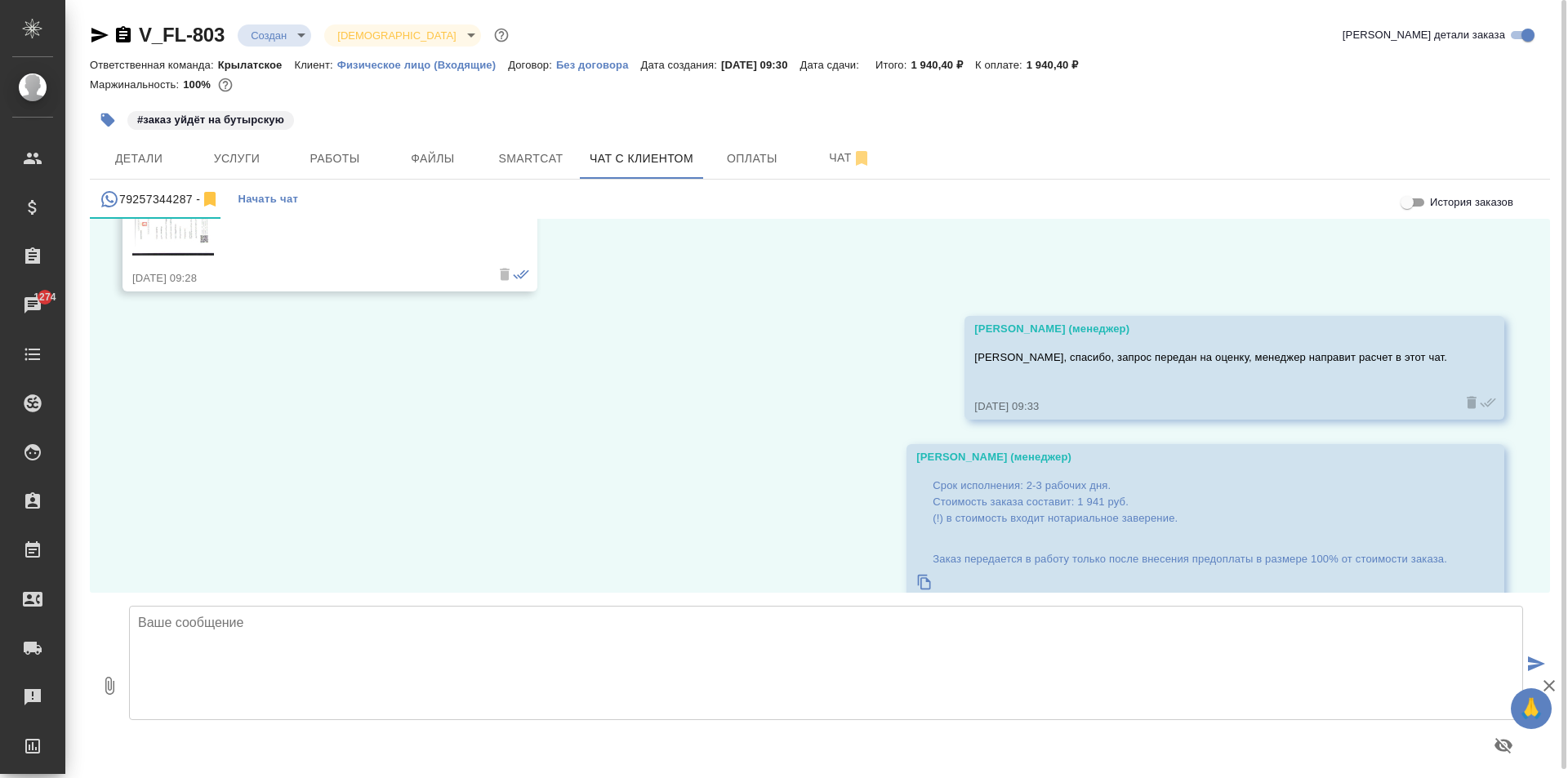
scroll to position [2476, 0]
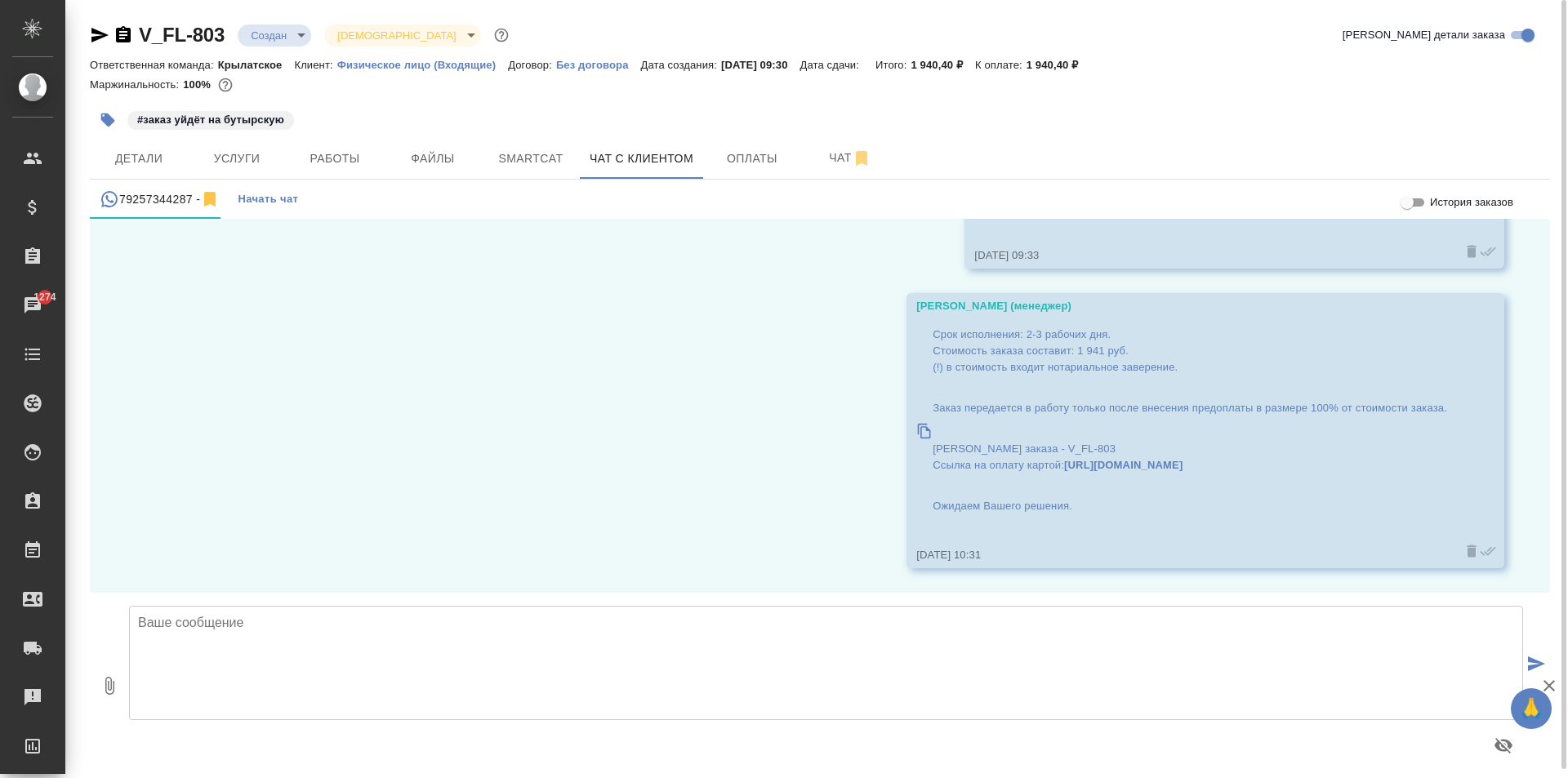
click at [286, 7] on div "V_FL-803 Создан new Святая троица holyTrinity Кратко детали заказа Ответственна…" at bounding box center [820, 394] width 1478 height 788
click at [297, 24] on body "🙏 .cls-1 fill:#fff; AWATERA Kasymov Timur Клиенты Спецификации Заказы 1274 Чаты…" at bounding box center [784, 389] width 1568 height 778
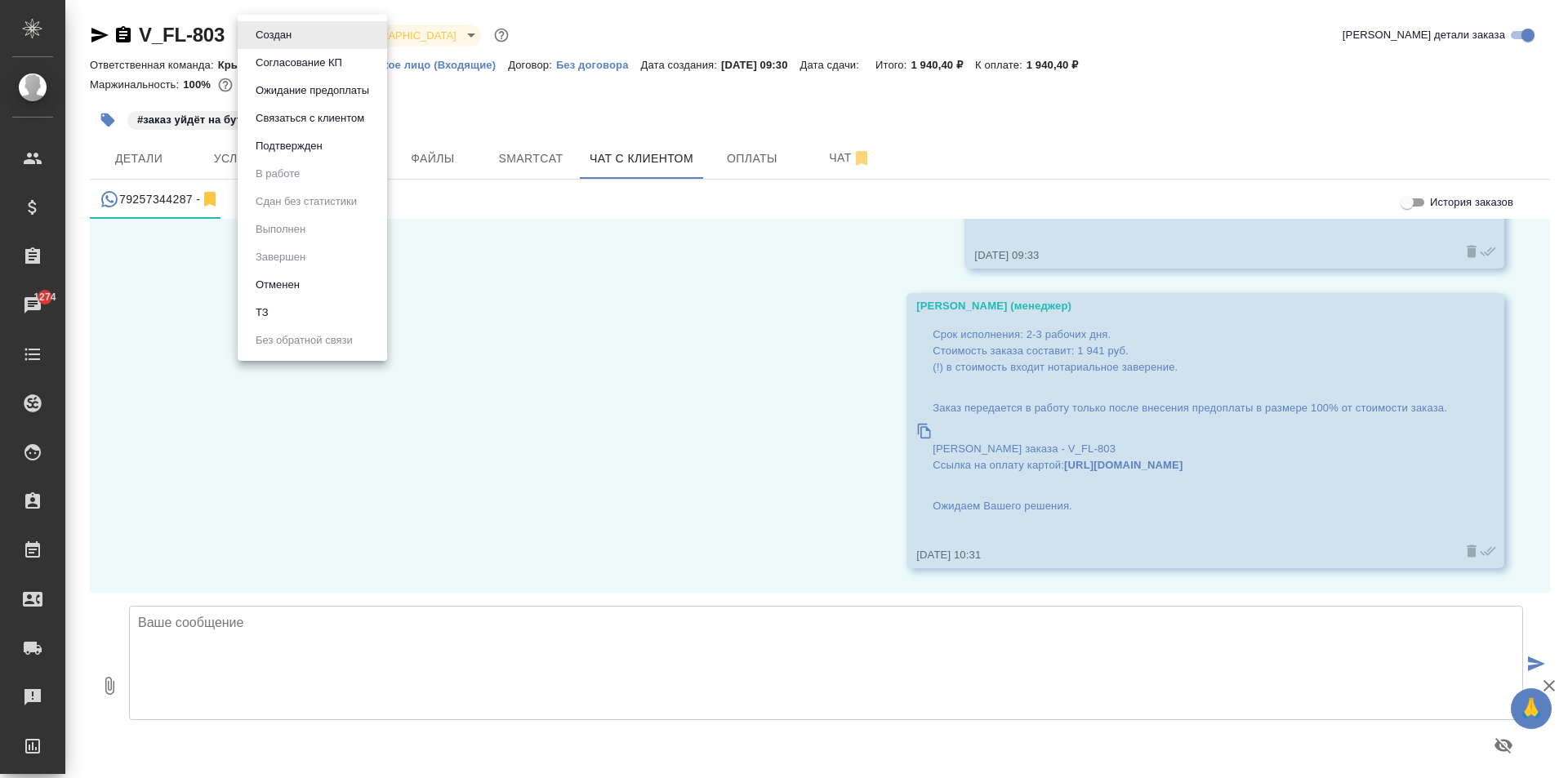
click at [296, 44] on button "Ожидание предоплаты" at bounding box center [274, 35] width 46 height 18
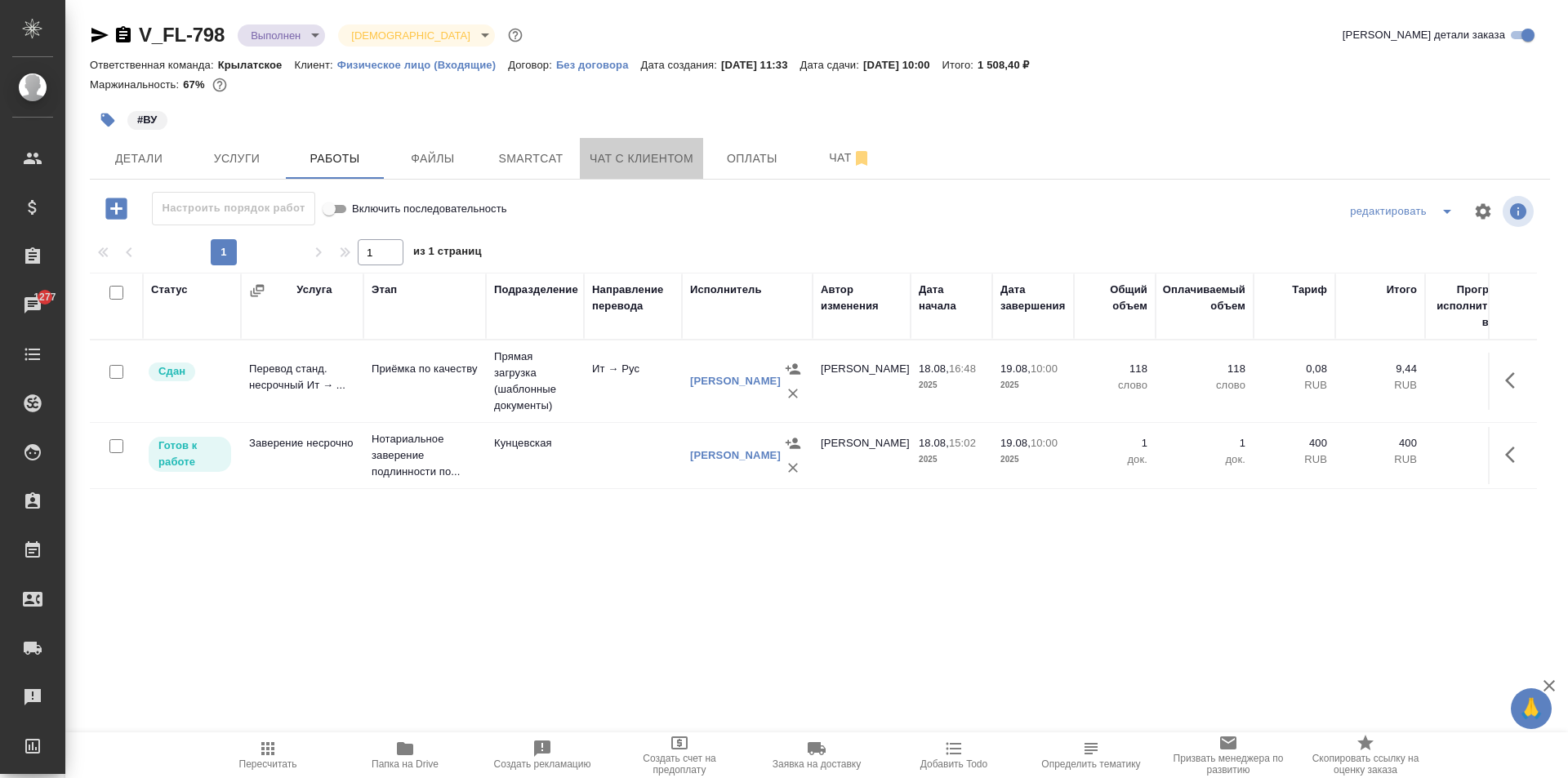
click at [665, 150] on span "Чат с клиентом" at bounding box center [642, 158] width 103 height 21
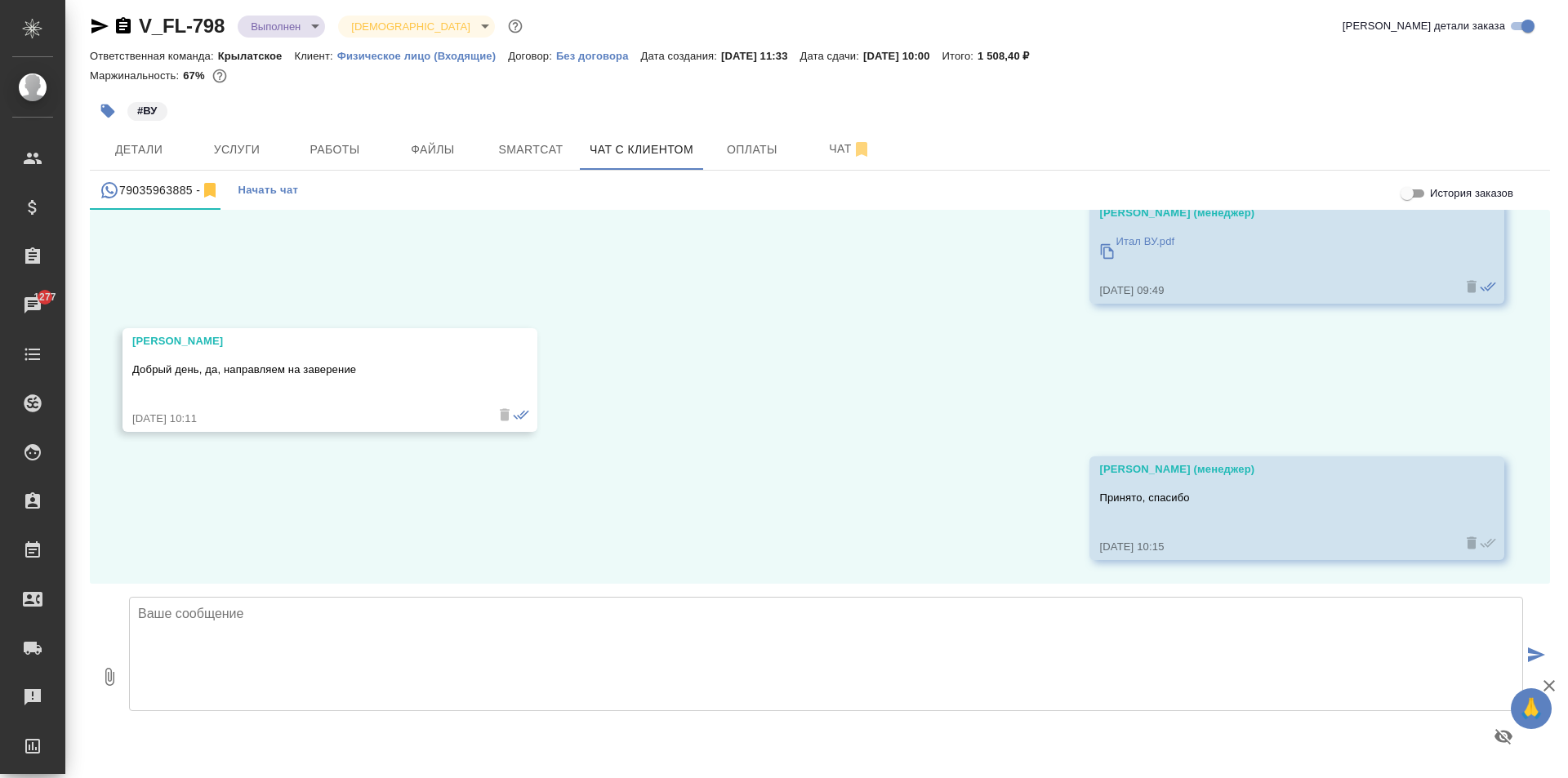
scroll to position [4248, 0]
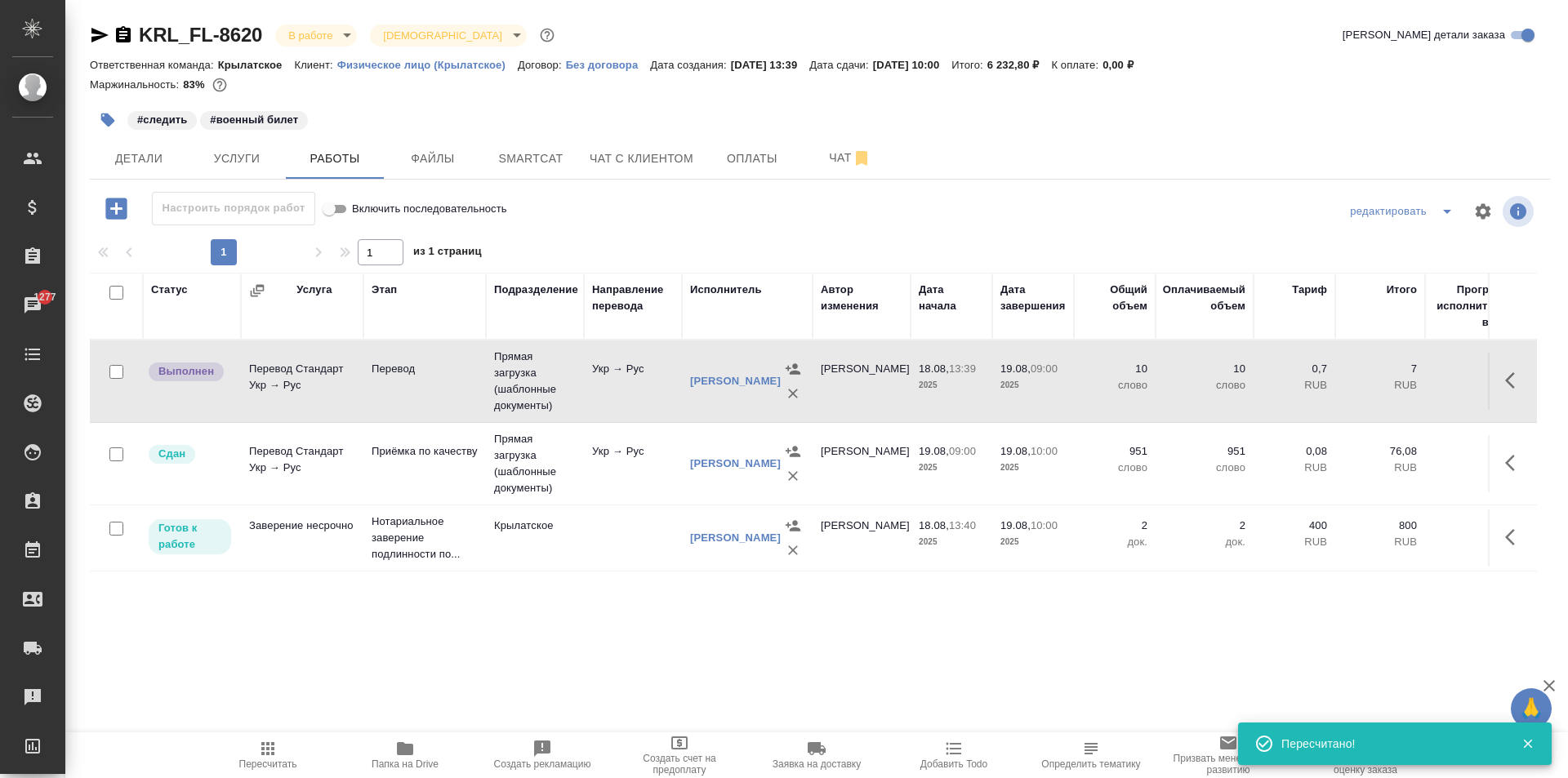
drag, startPoint x: 276, startPoint y: 751, endPoint x: 289, endPoint y: 744, distance: 14.8
click at [275, 751] on icon "button" at bounding box center [268, 749] width 20 height 20
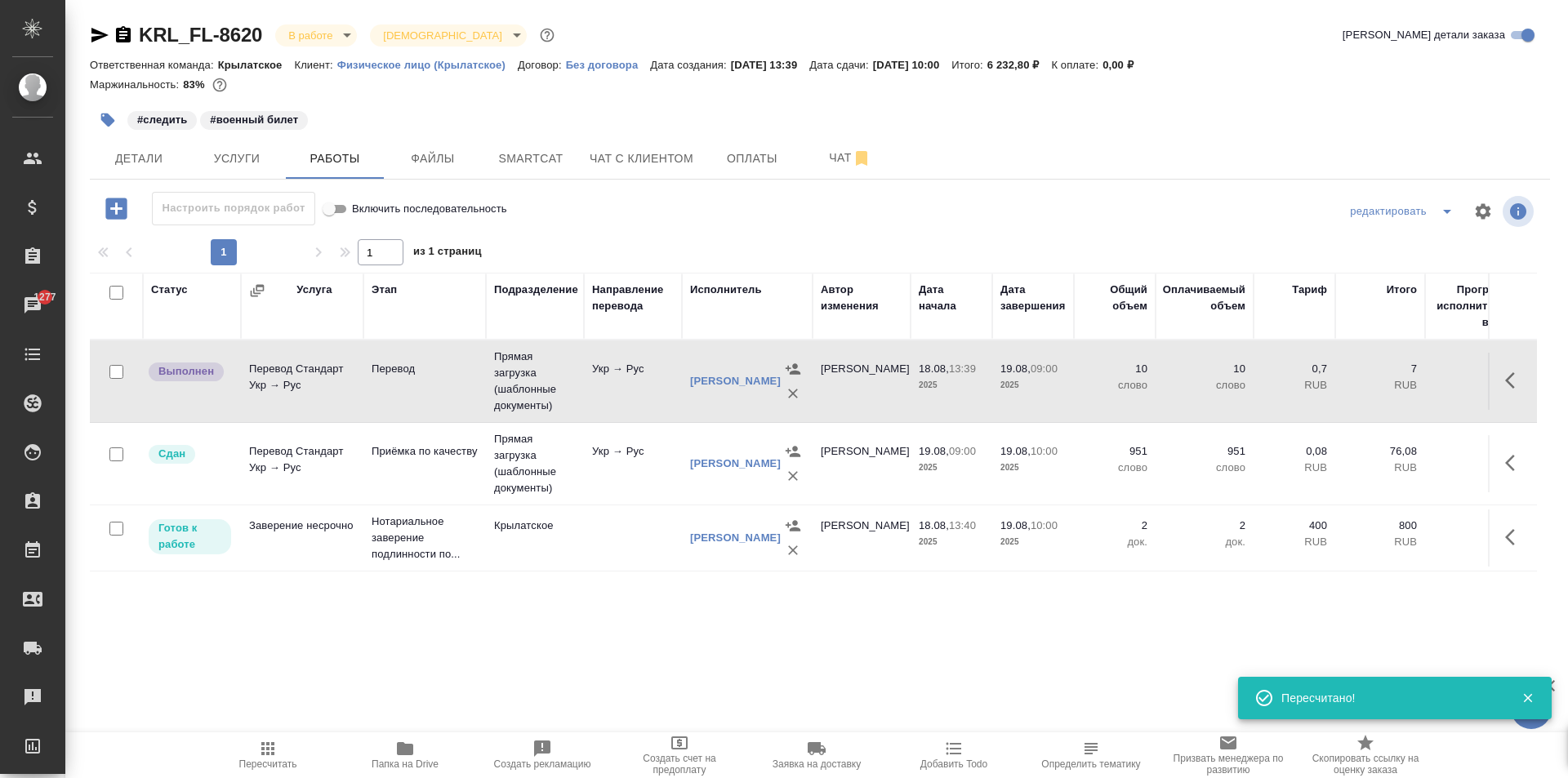
type input "distributed"
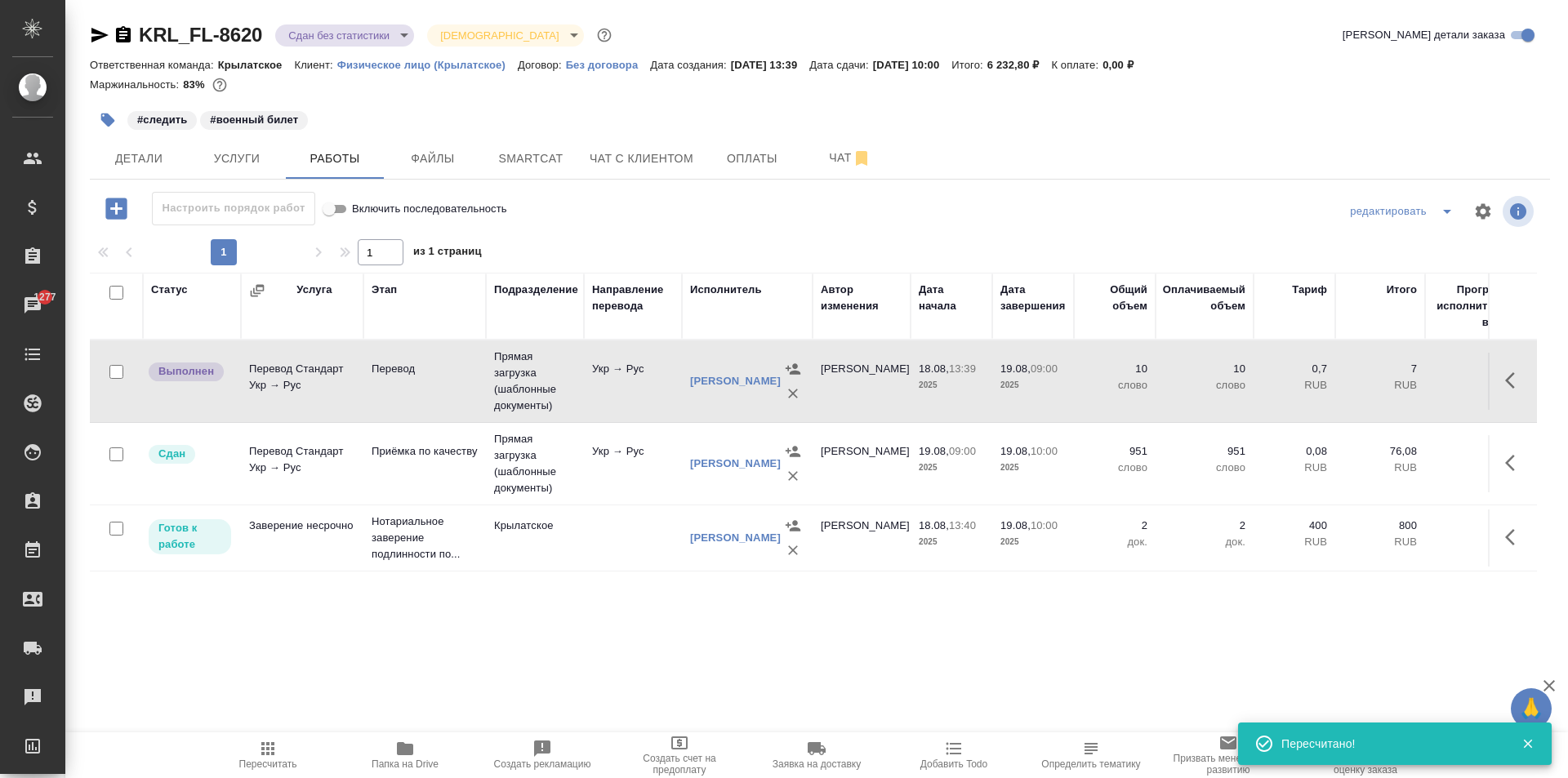
click at [1522, 370] on button "button" at bounding box center [1514, 380] width 39 height 39
click at [1393, 377] on icon "button" at bounding box center [1396, 381] width 20 height 20
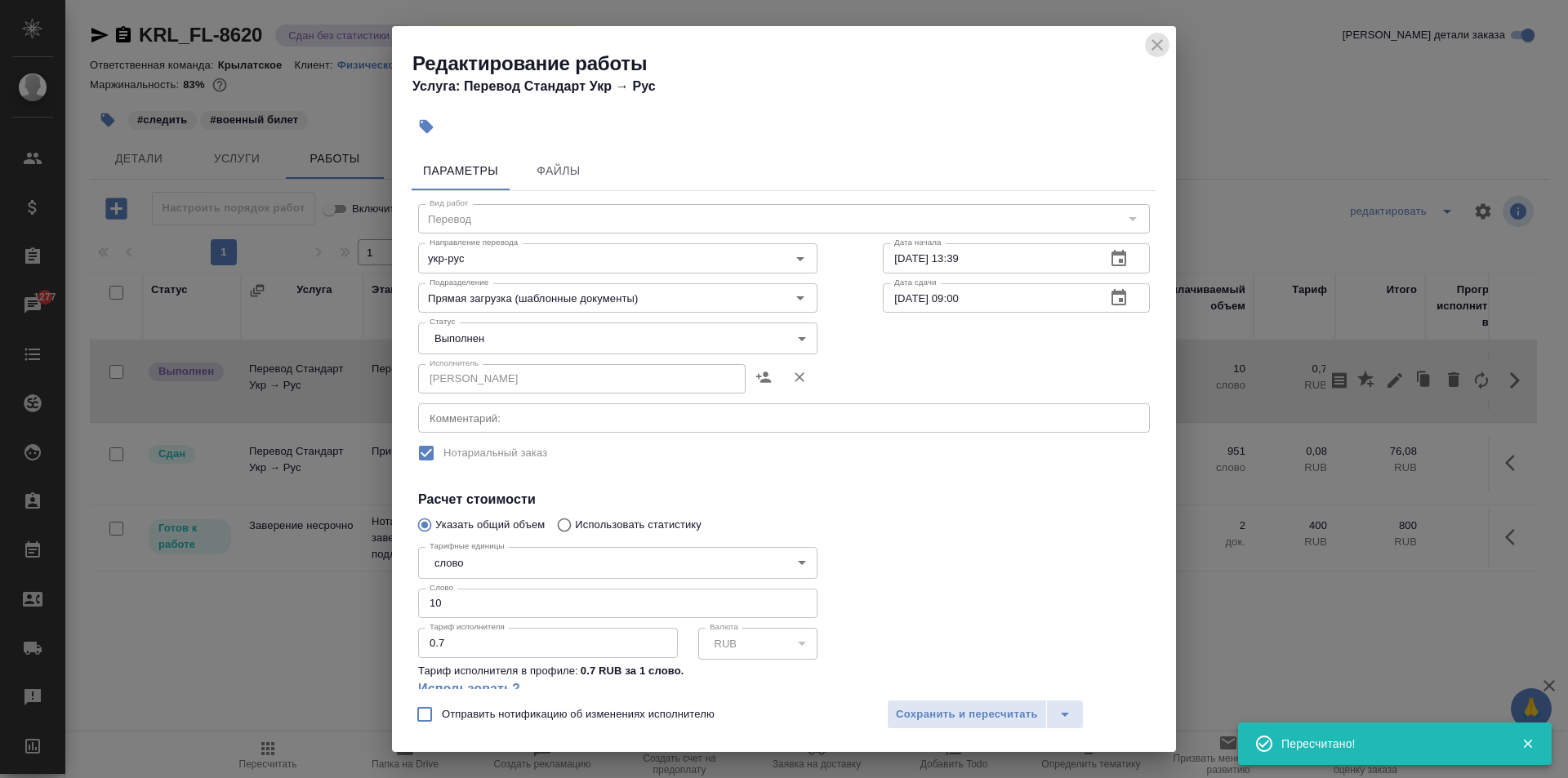
click at [1153, 42] on icon "close" at bounding box center [1158, 45] width 20 height 20
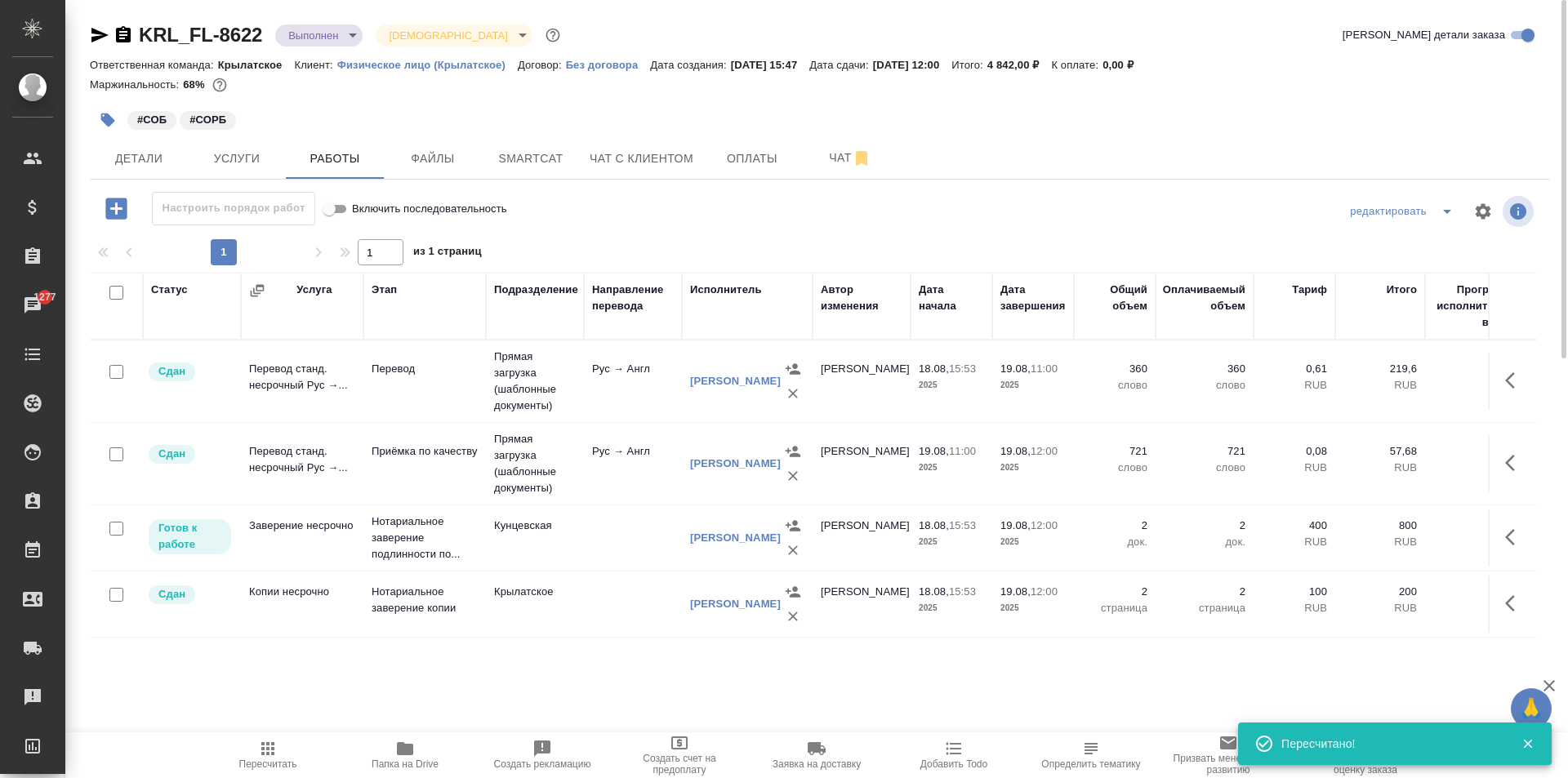
click at [252, 771] on button "Пересчитать" at bounding box center [268, 755] width 137 height 46
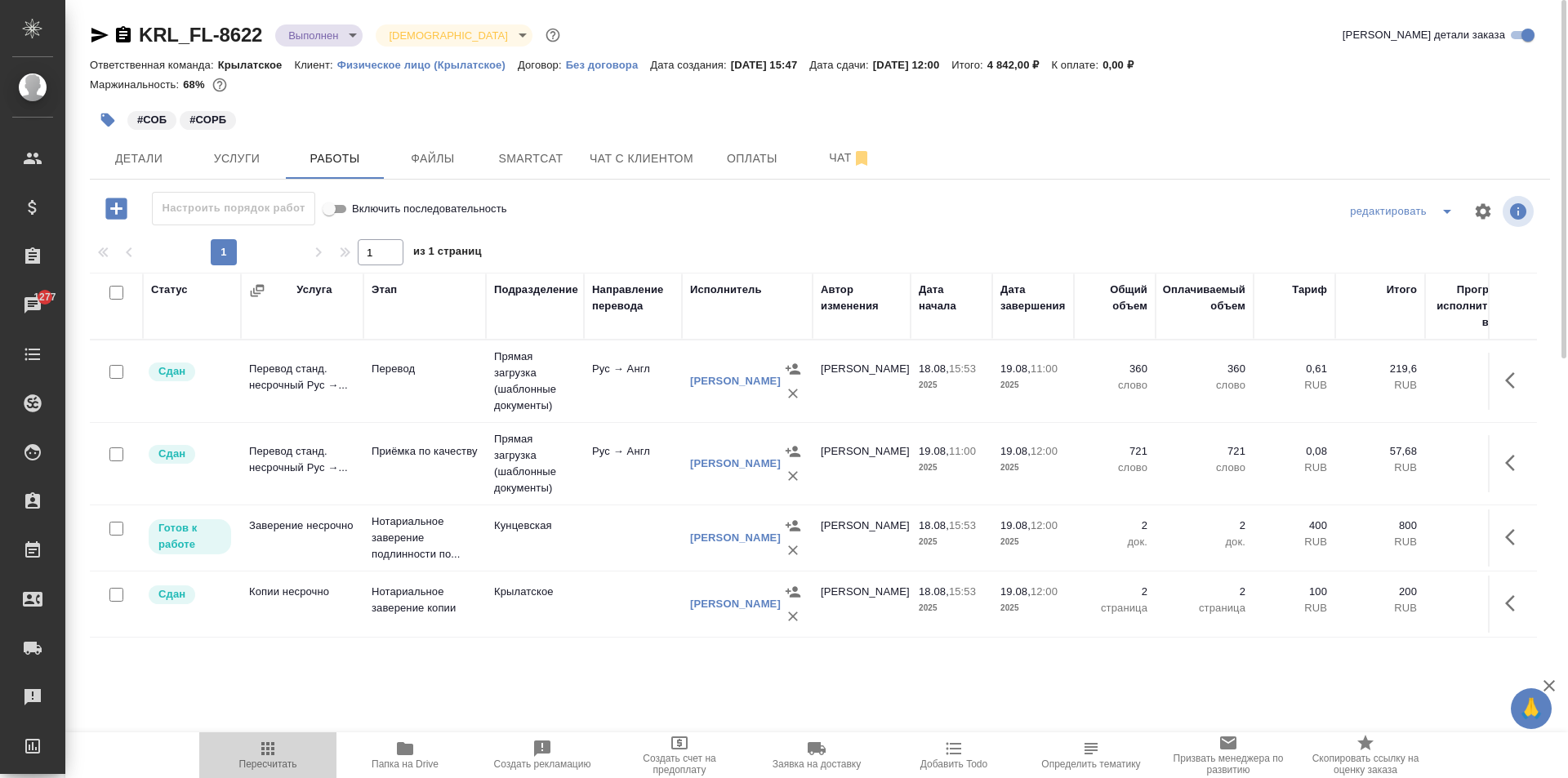
click at [287, 744] on span "Пересчитать" at bounding box center [268, 754] width 117 height 31
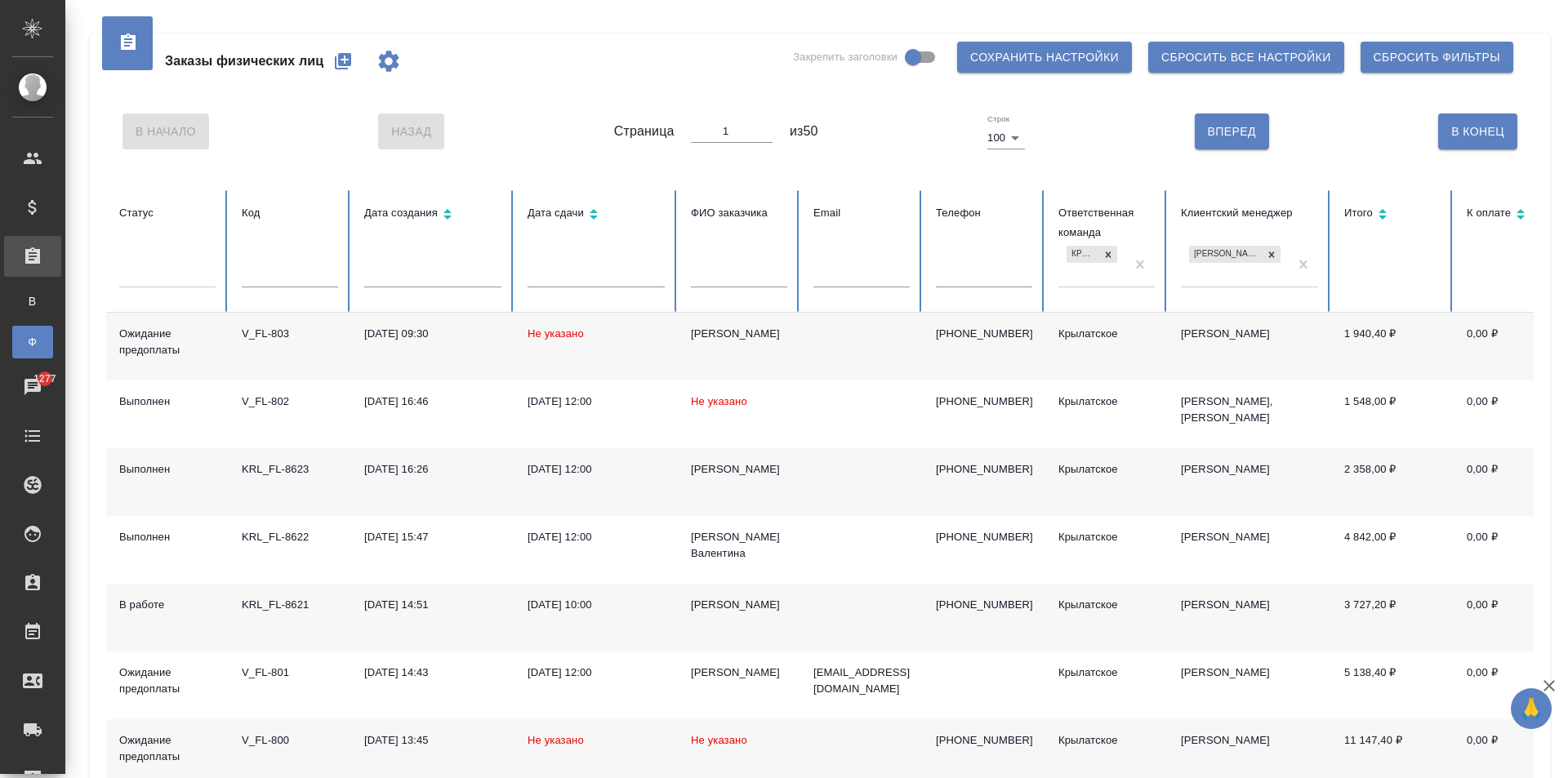
click at [714, 468] on div "[PERSON_NAME]" at bounding box center [739, 470] width 97 height 16
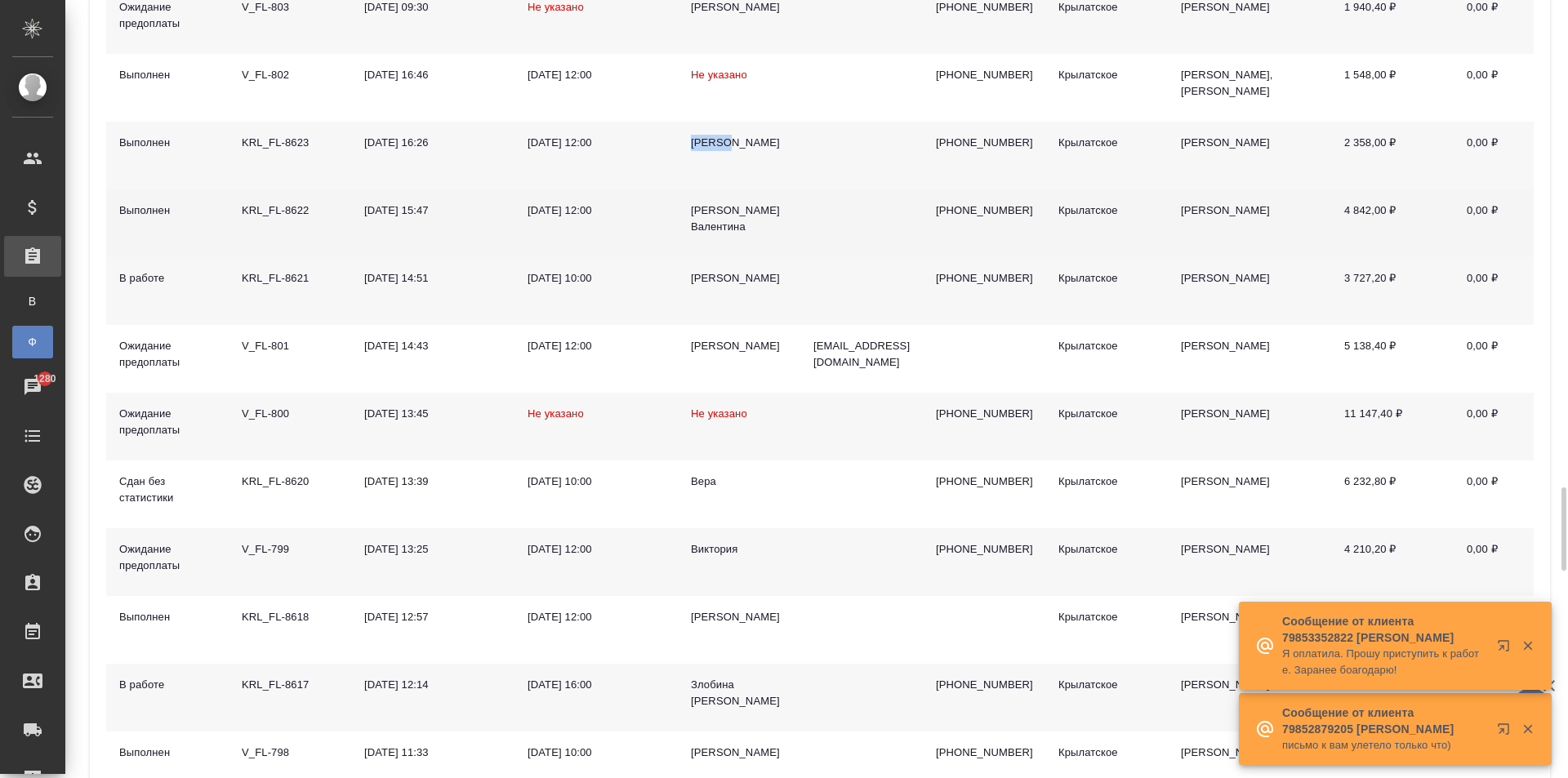
scroll to position [735, 0]
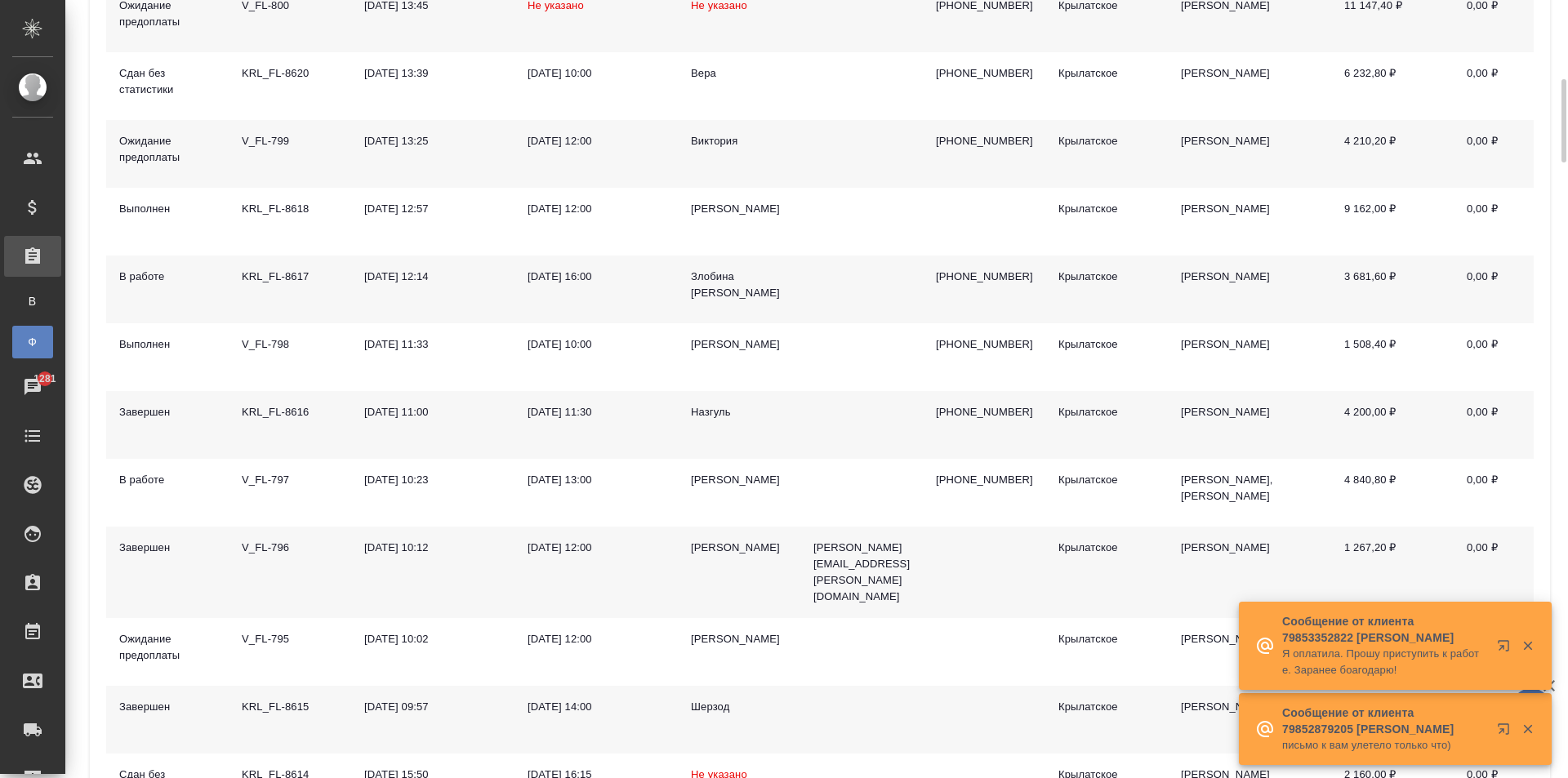
click at [742, 271] on div "Злобина [PERSON_NAME]" at bounding box center [739, 285] width 97 height 33
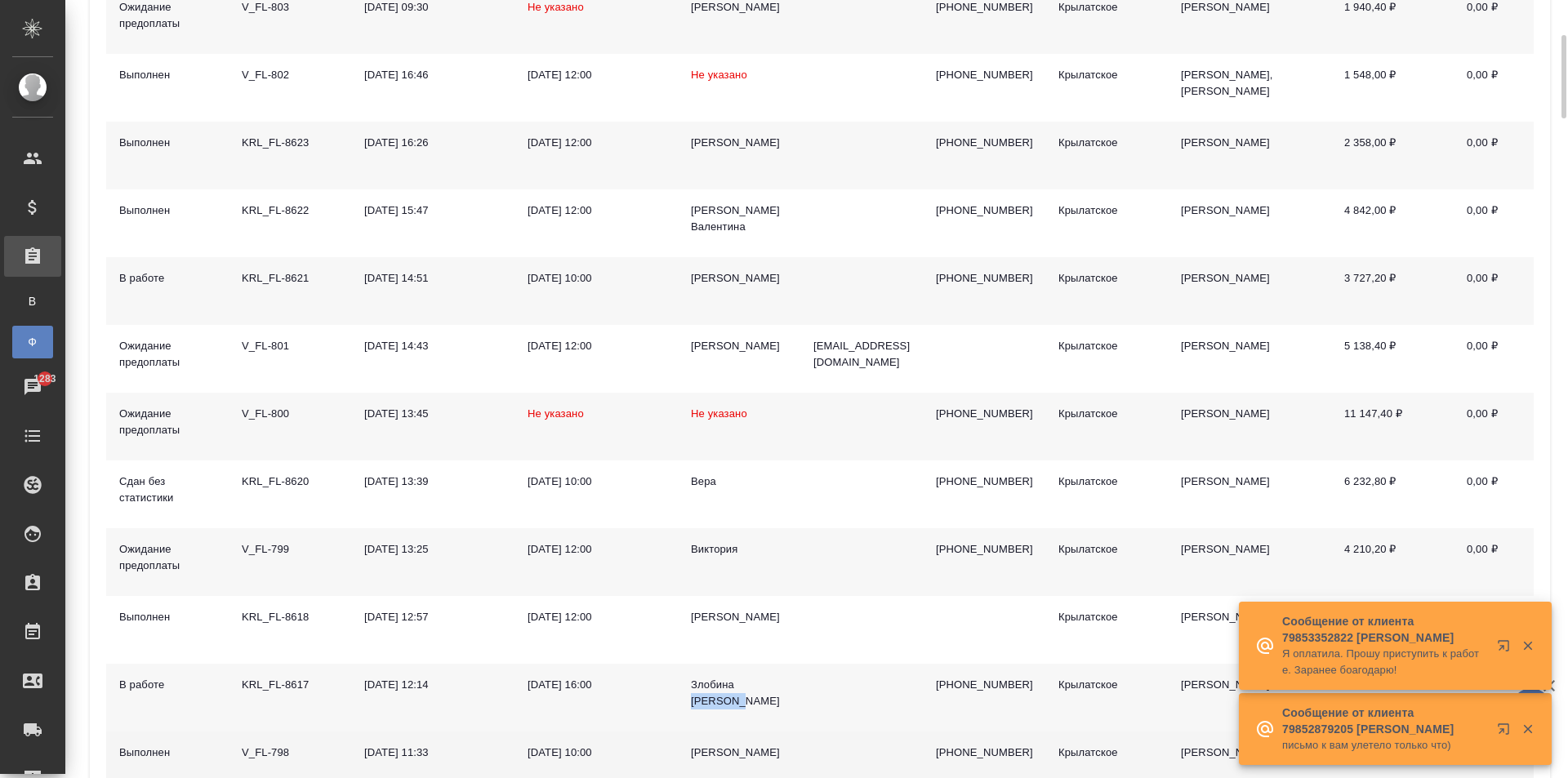
scroll to position [245, 0]
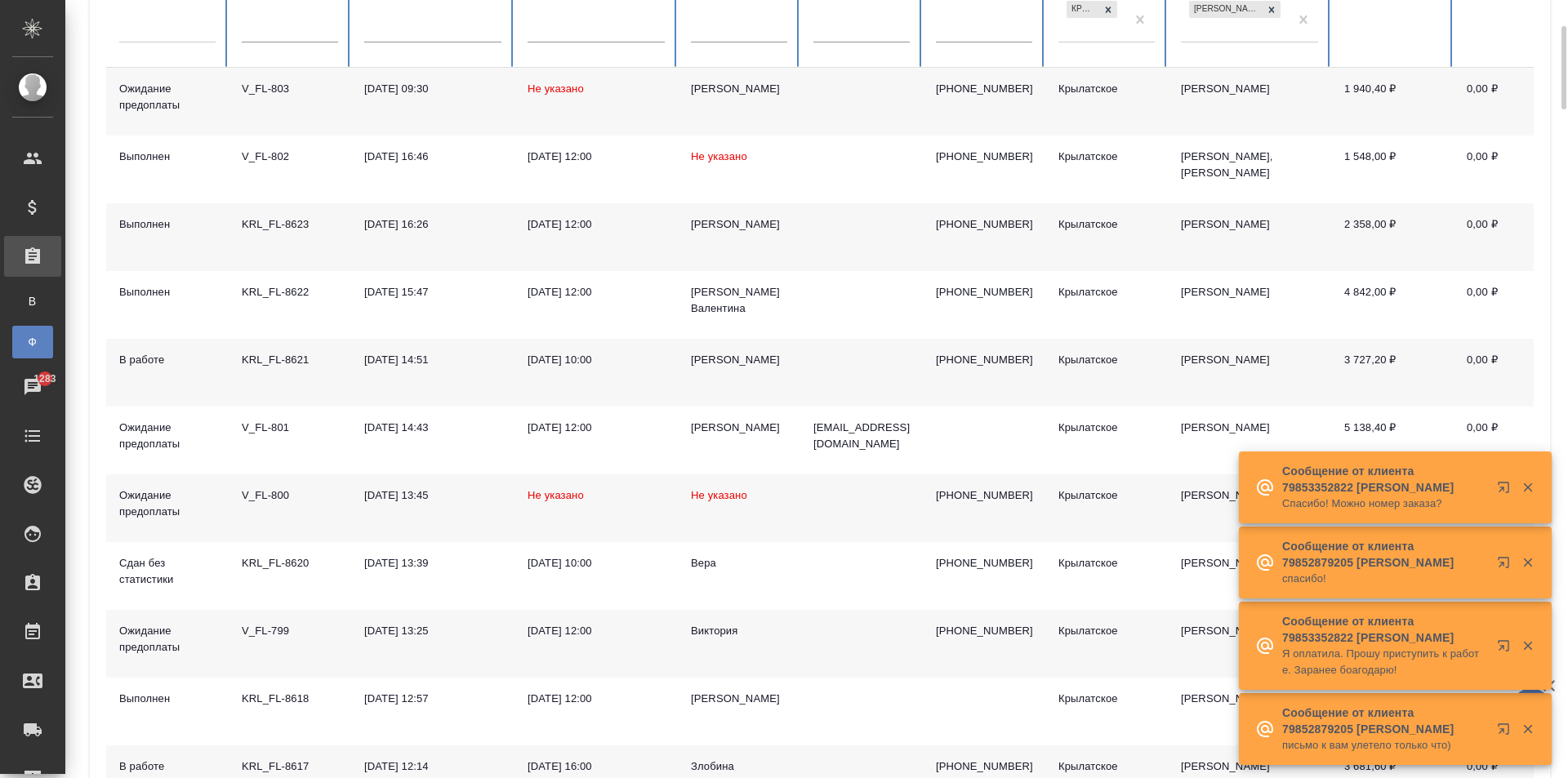
click at [714, 354] on div "[PERSON_NAME]" at bounding box center [739, 360] width 97 height 16
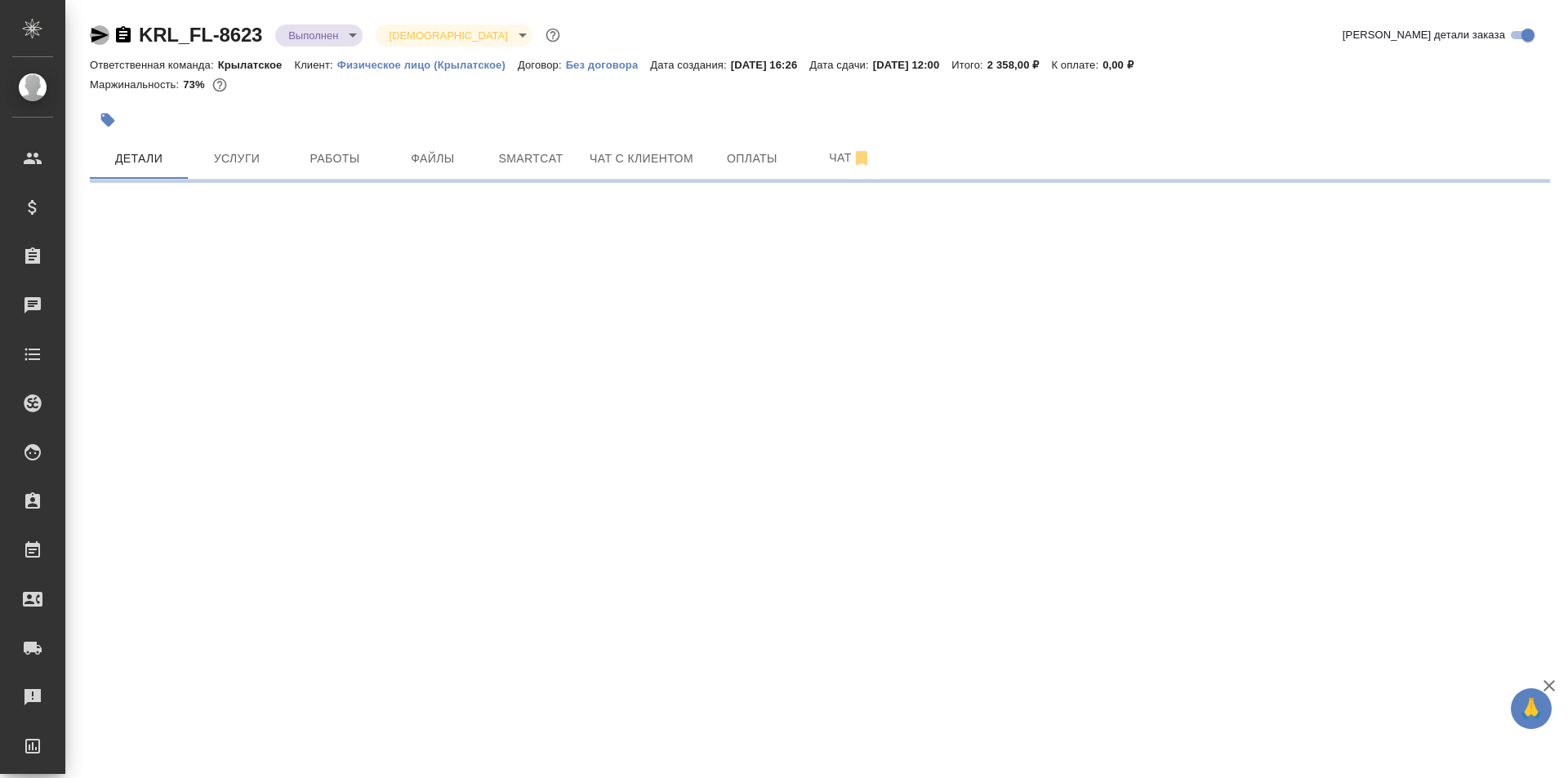
click at [98, 43] on icon "button" at bounding box center [99, 35] width 20 height 20
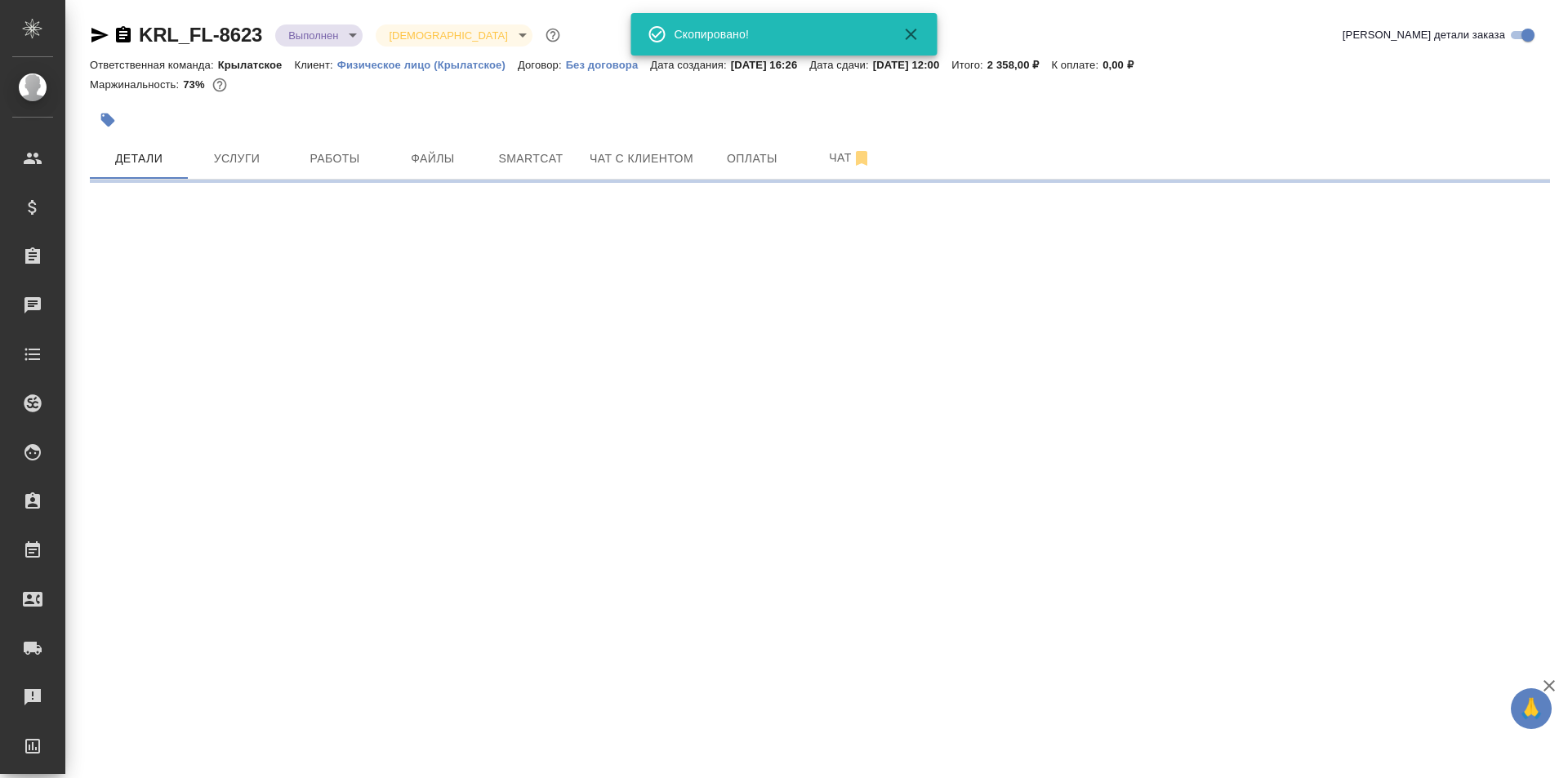
select select "RU"
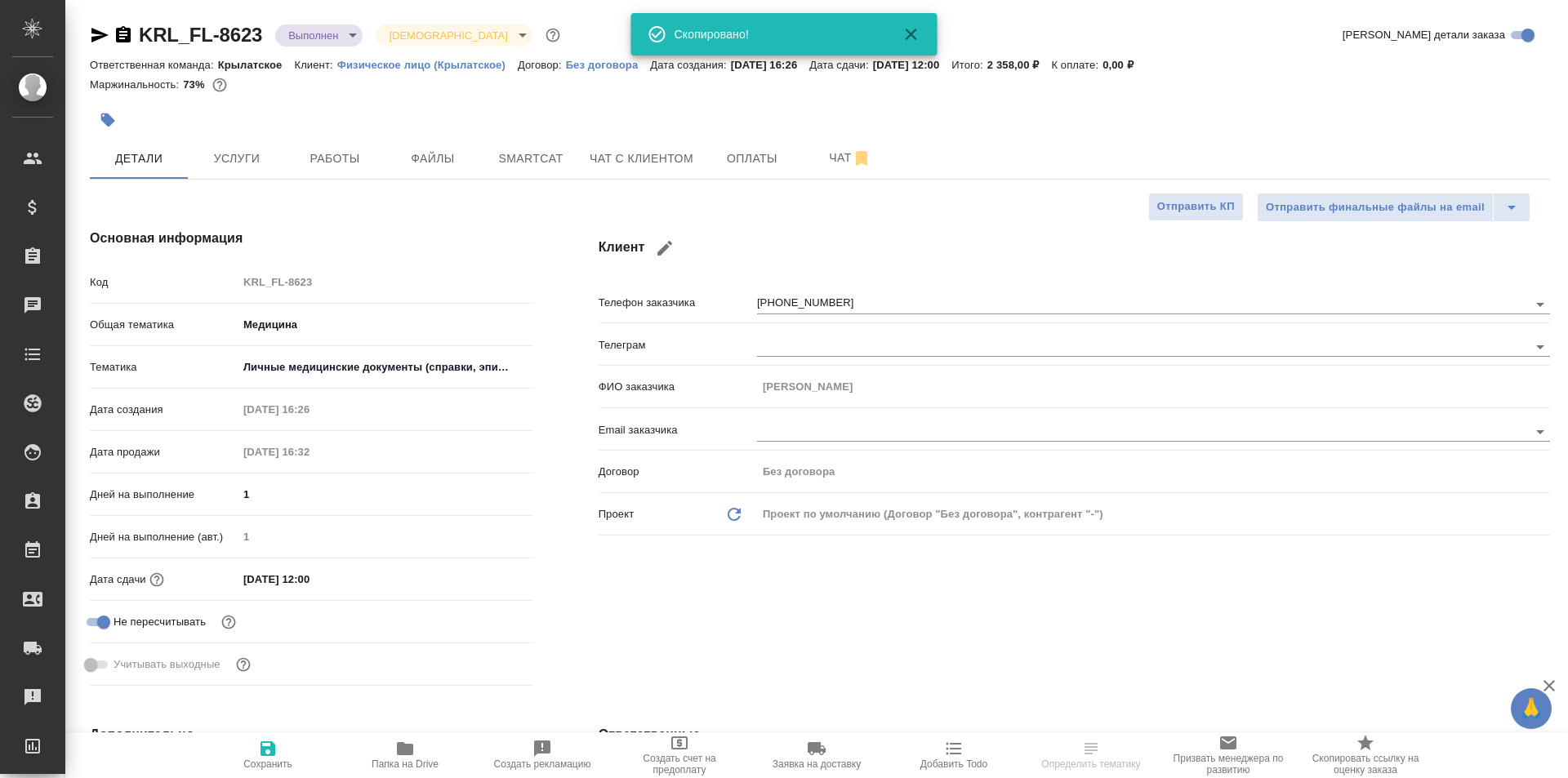
type textarea "x"
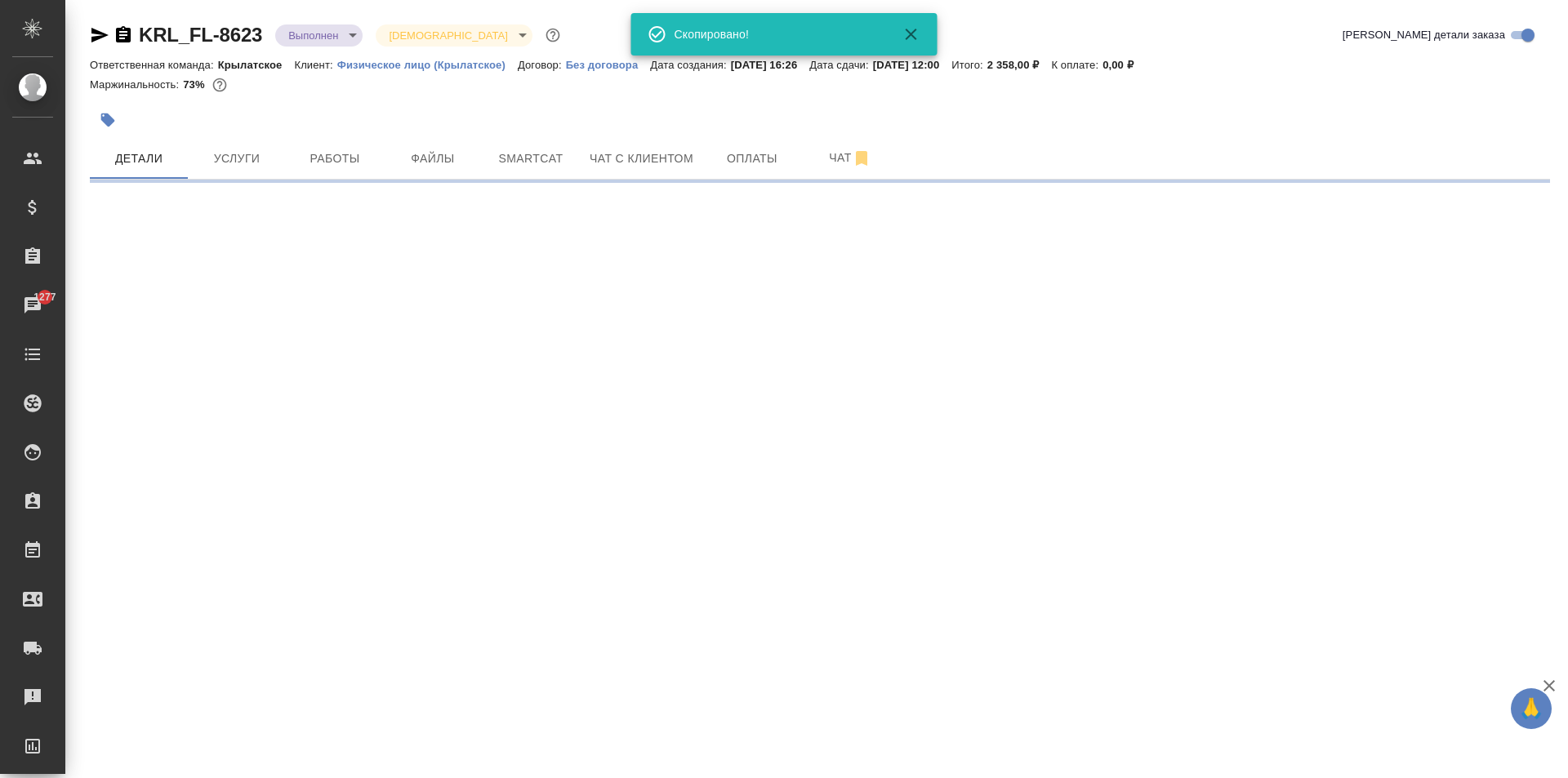
select select "RU"
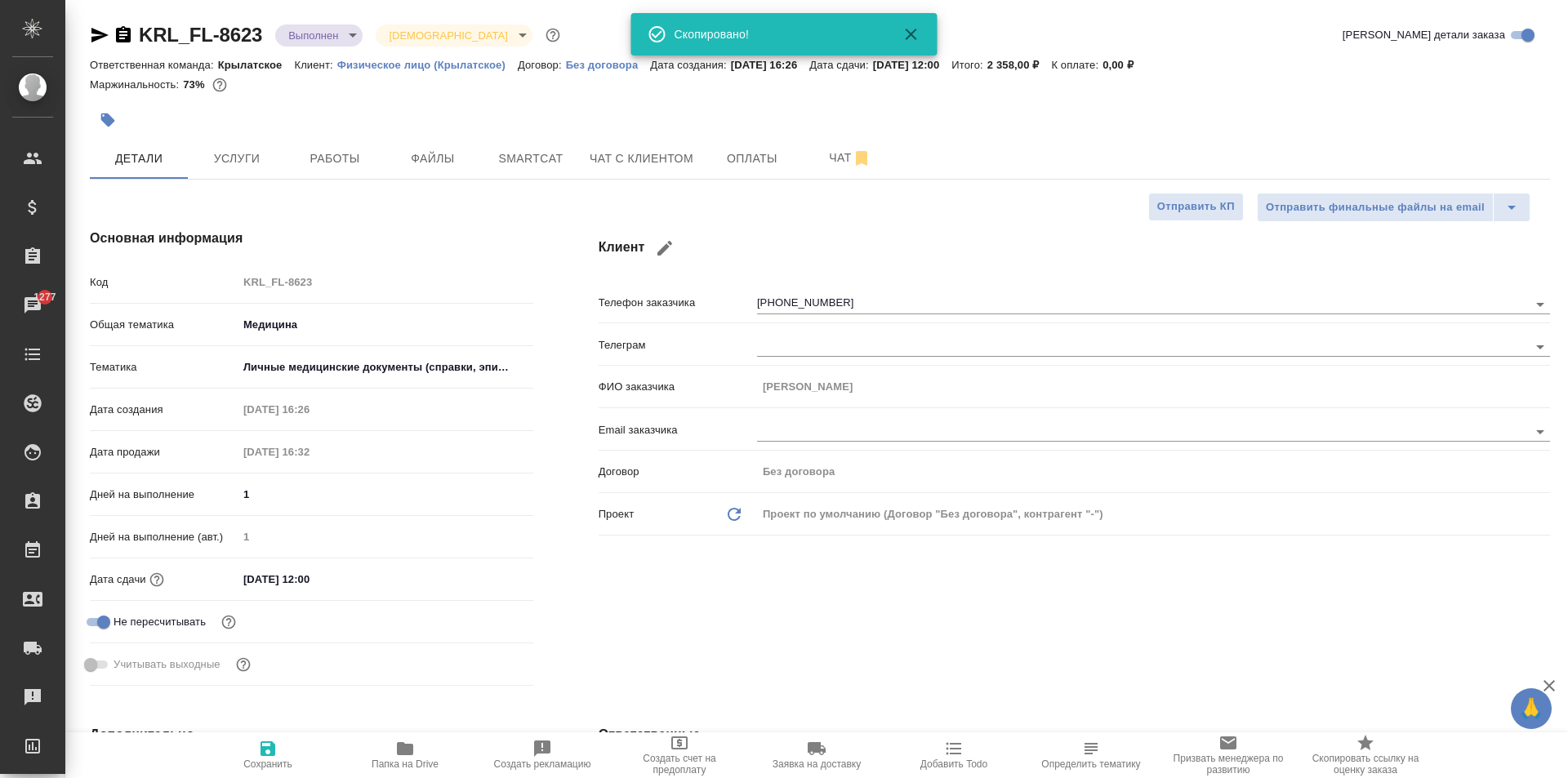
type textarea "x"
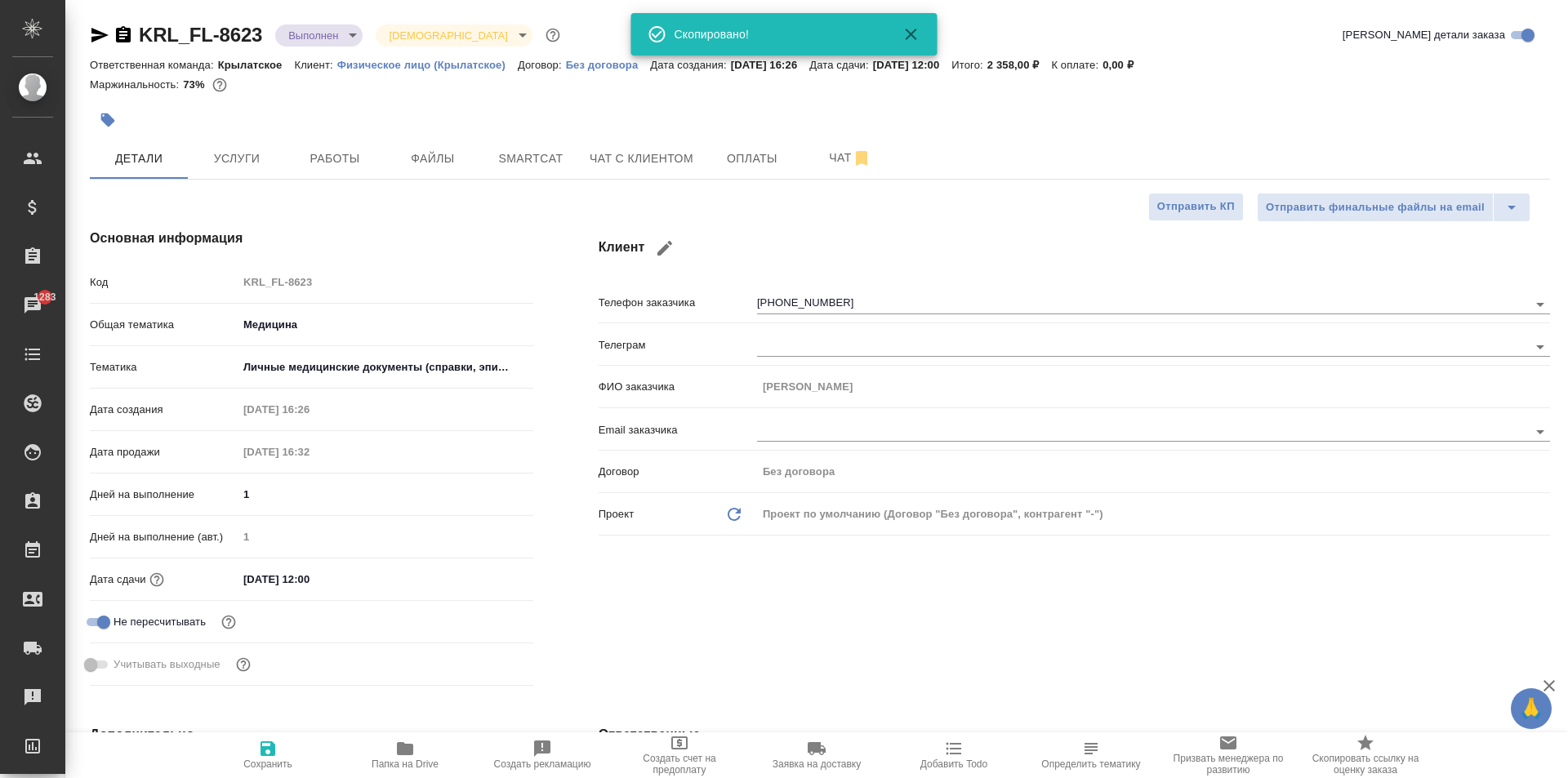
type textarea "x"
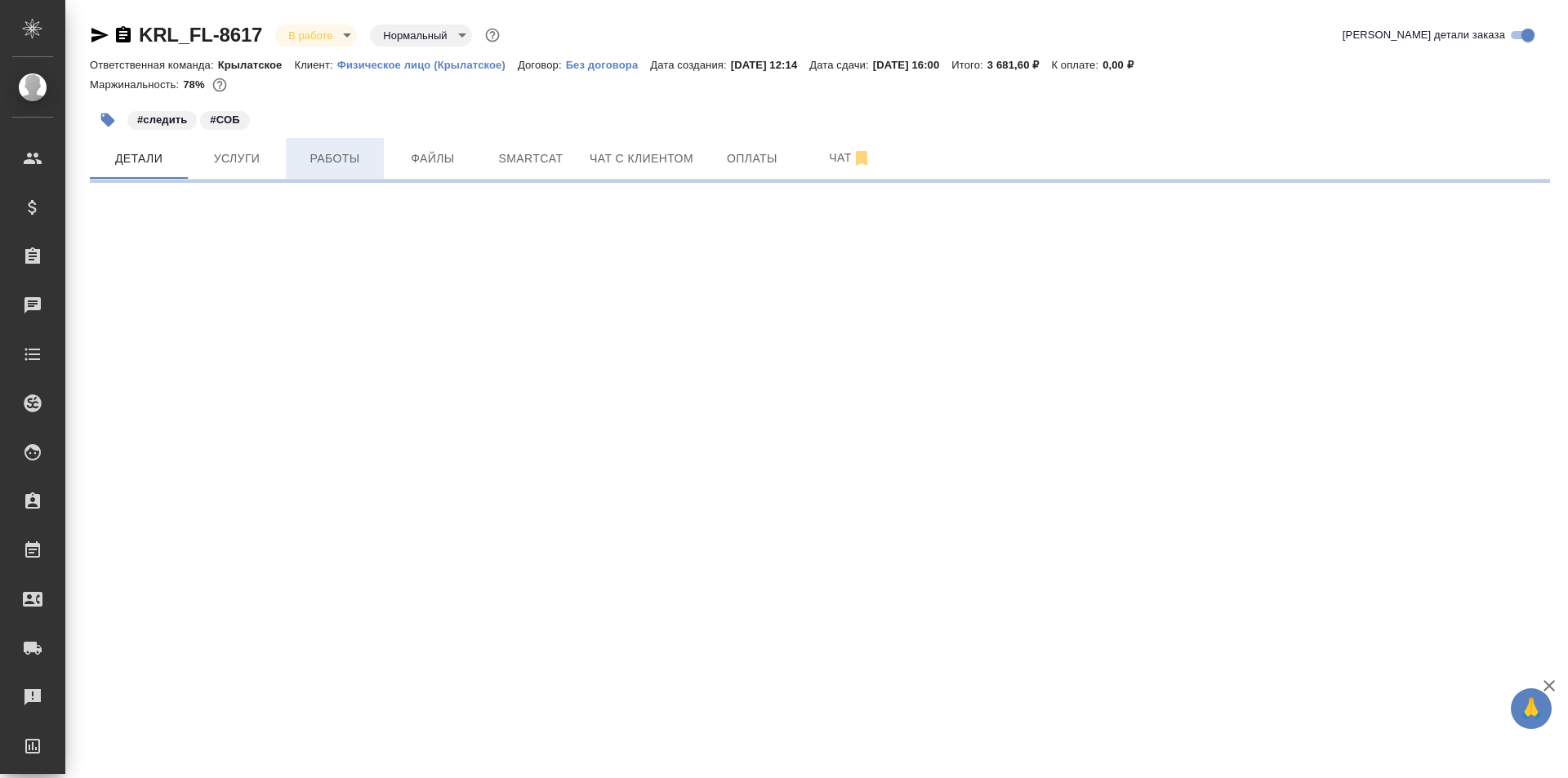
click at [335, 155] on span "Работы" at bounding box center [334, 158] width 79 height 21
select select "RU"
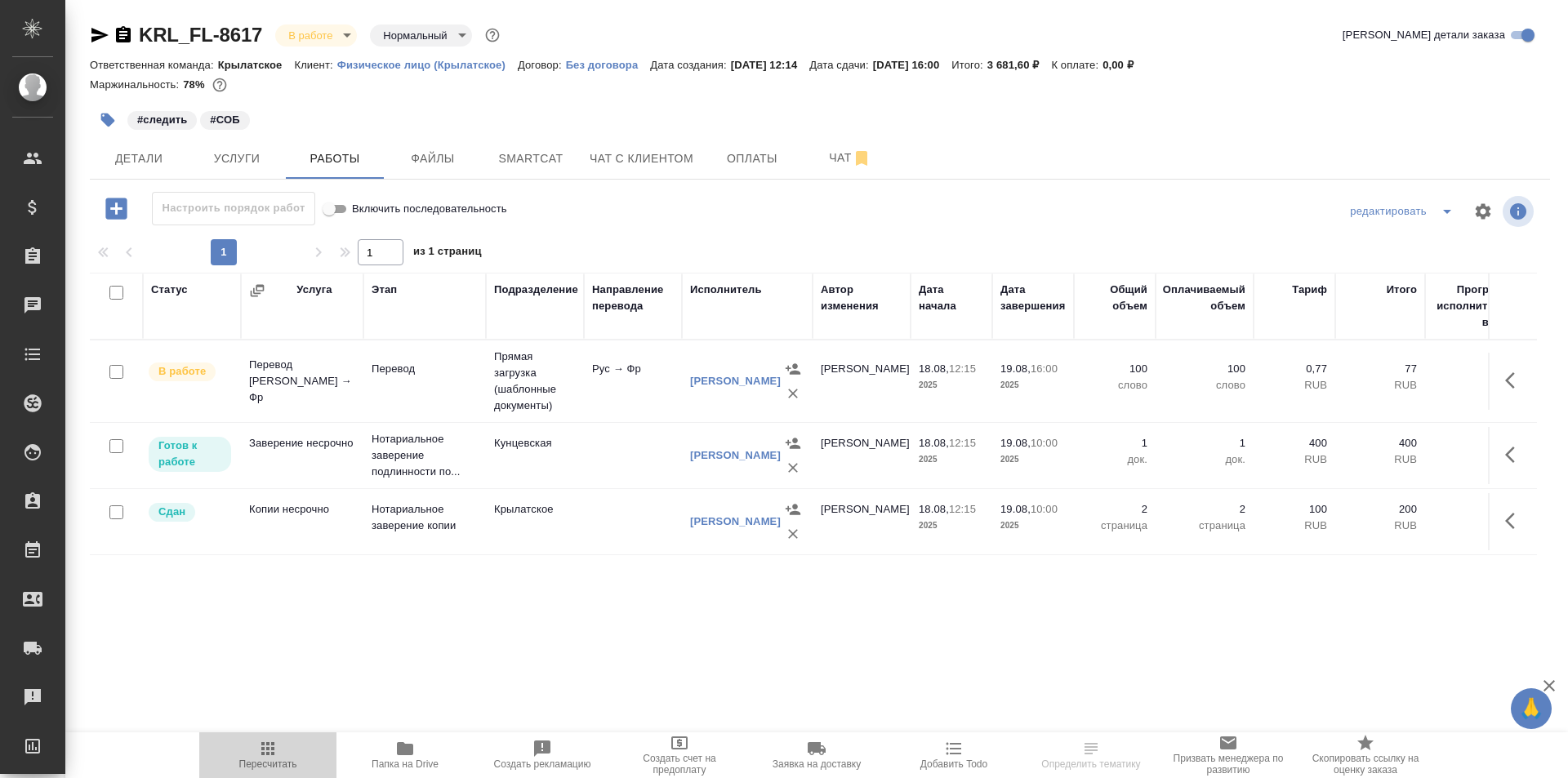
click at [259, 757] on icon "button" at bounding box center [268, 749] width 20 height 20
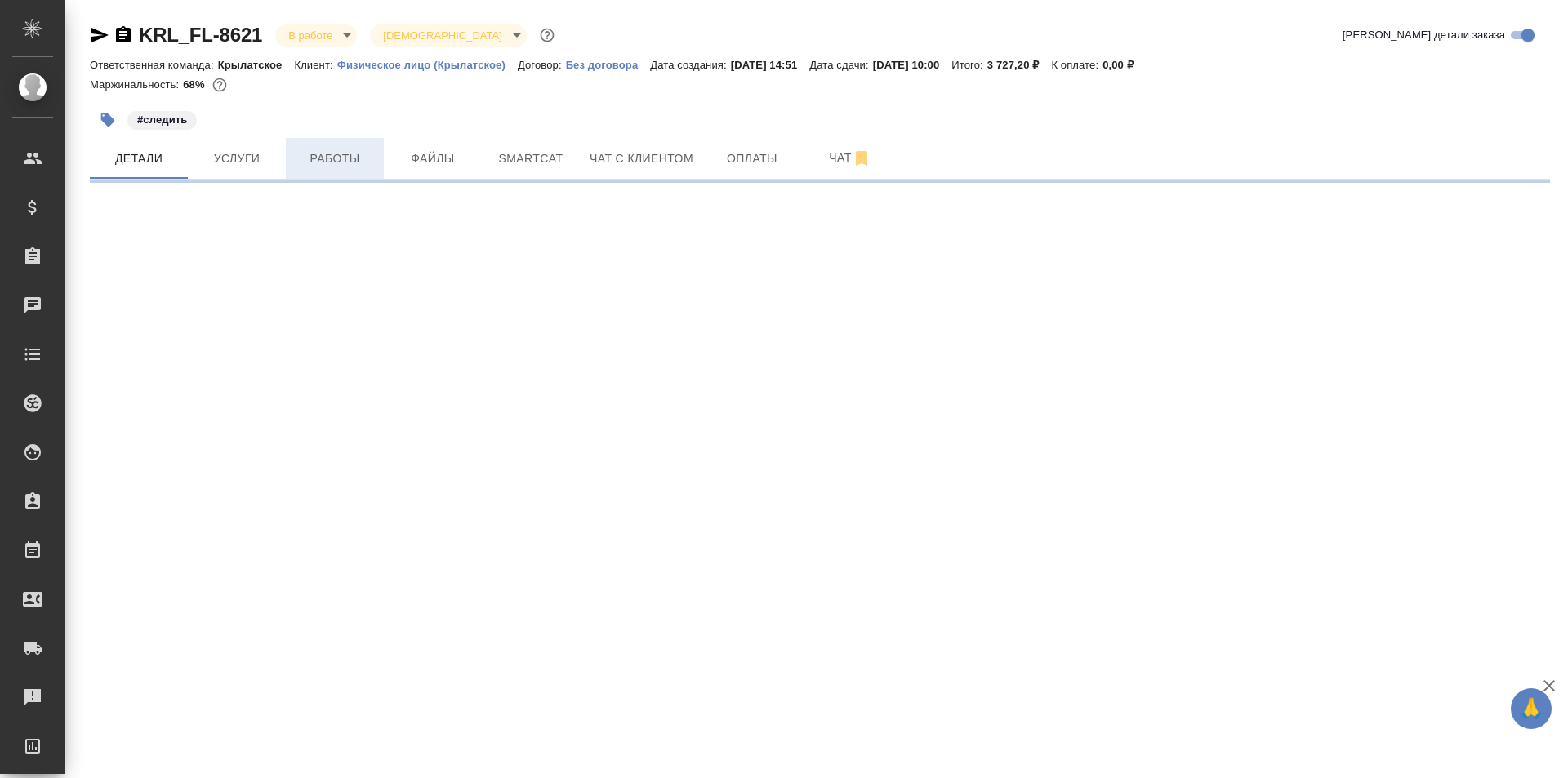
click at [326, 166] on span "Работы" at bounding box center [334, 158] width 79 height 21
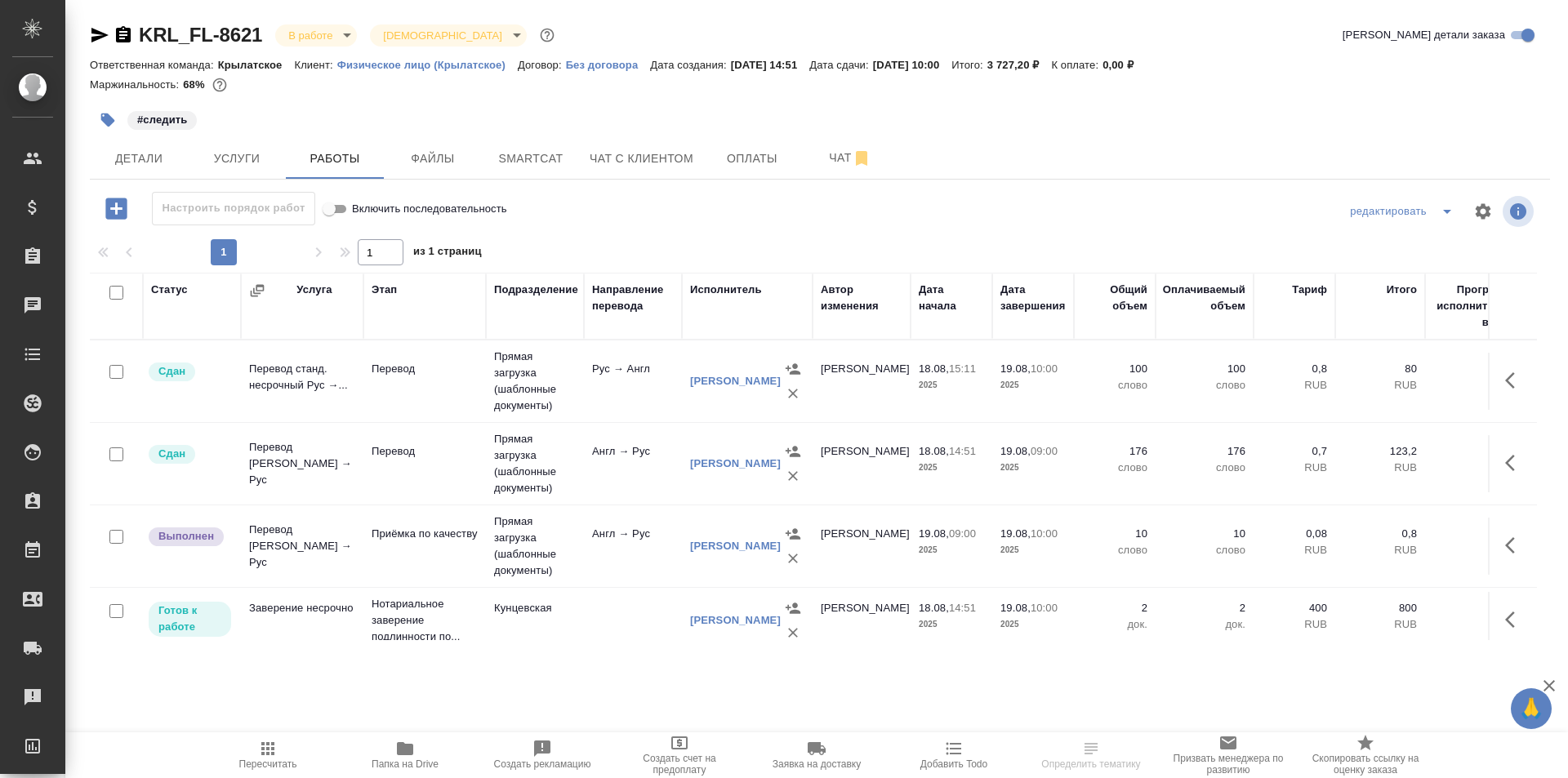
click at [271, 744] on icon "button" at bounding box center [268, 749] width 20 height 20
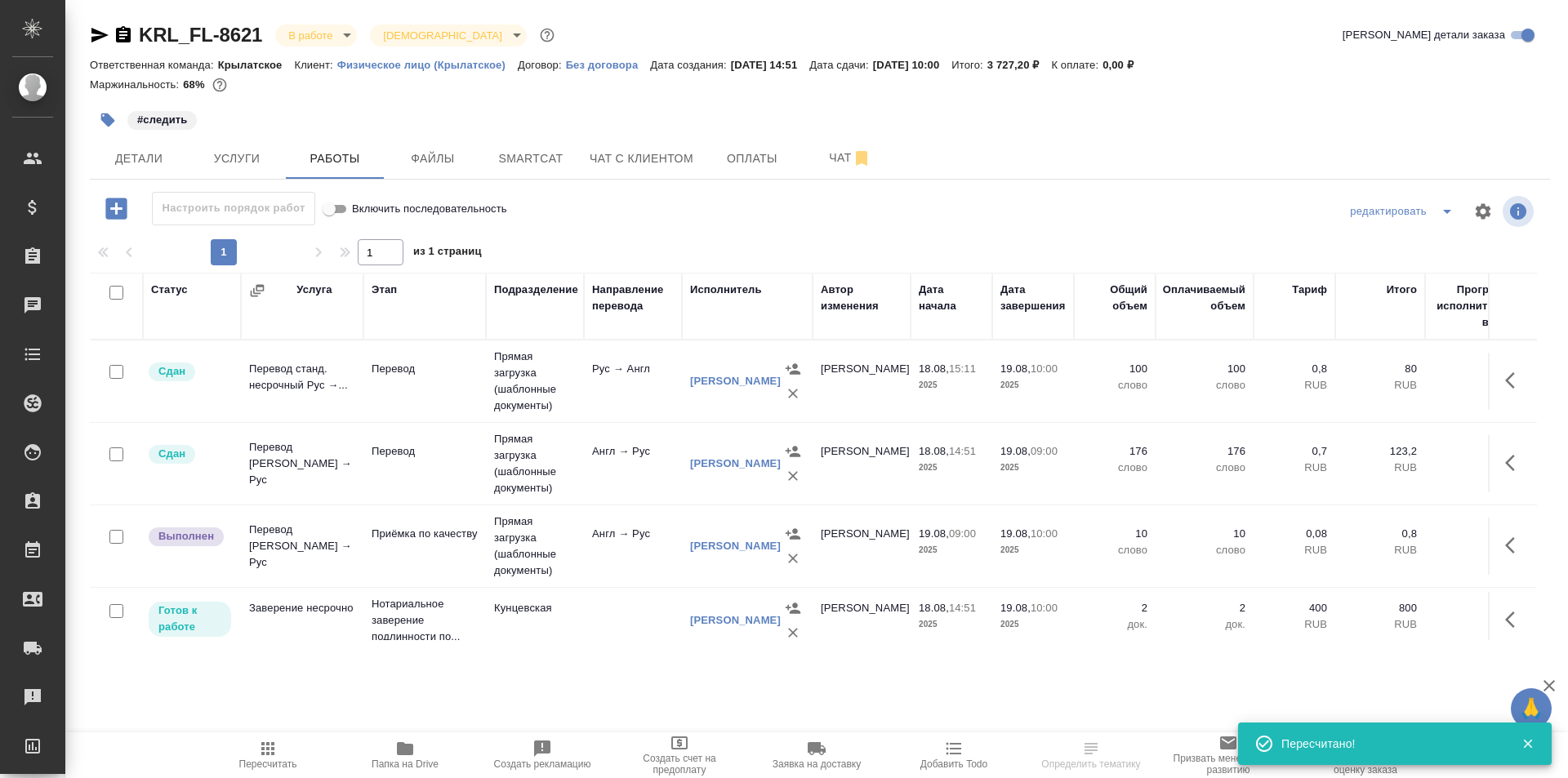
scroll to position [26, 0]
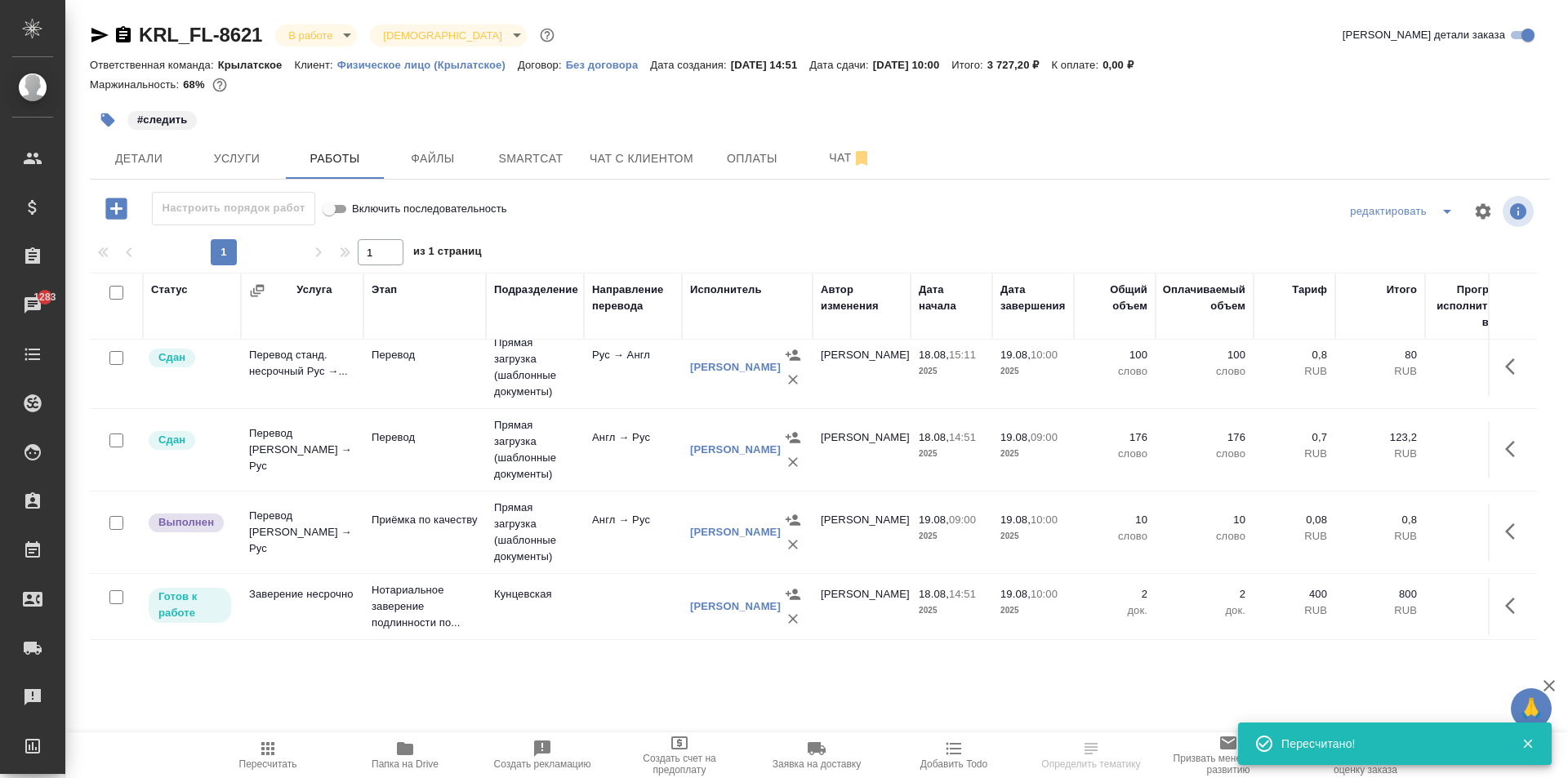
click at [1495, 516] on button "button" at bounding box center [1514, 531] width 39 height 39
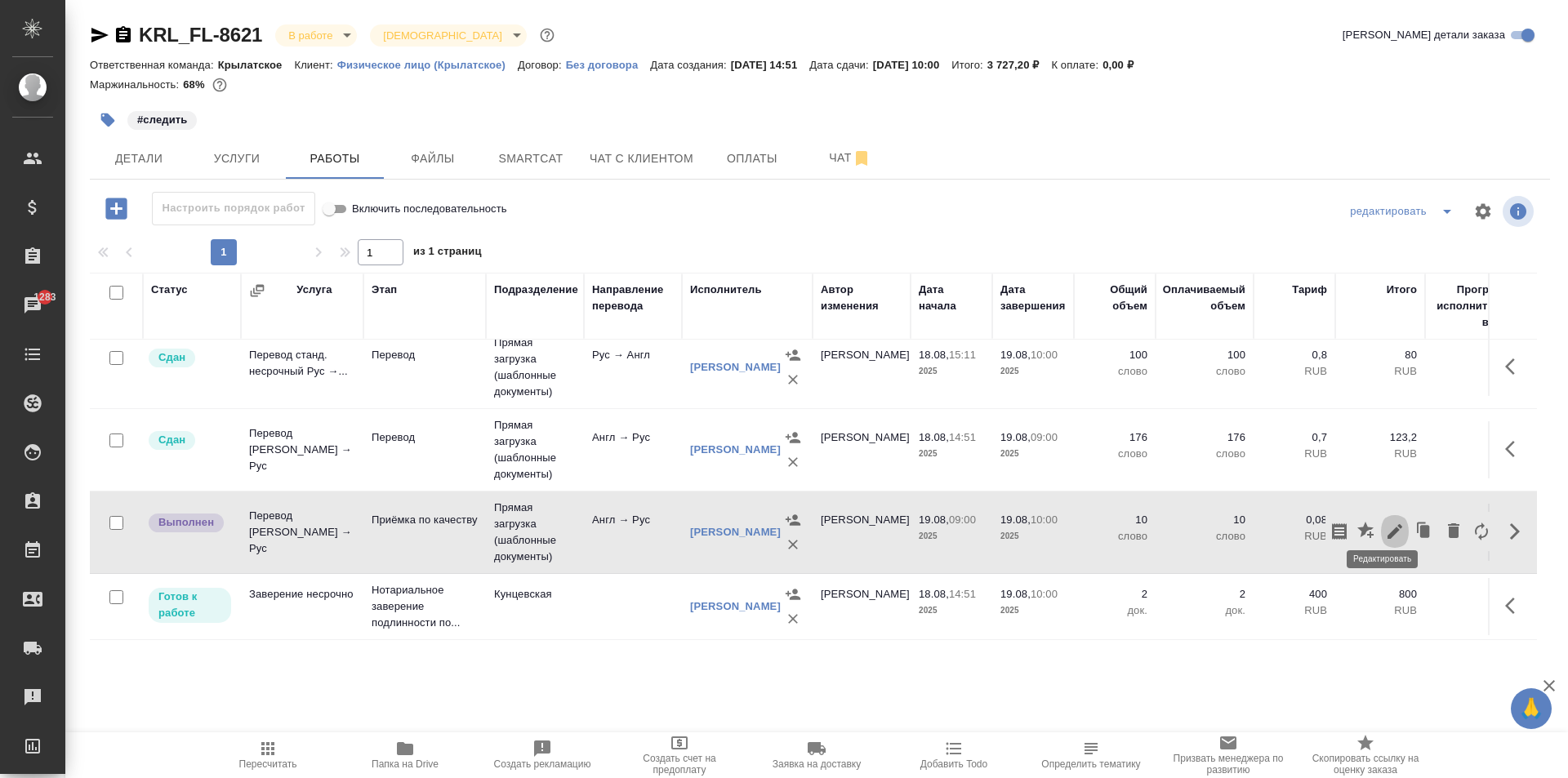
click at [1388, 524] on icon "button" at bounding box center [1395, 531] width 15 height 15
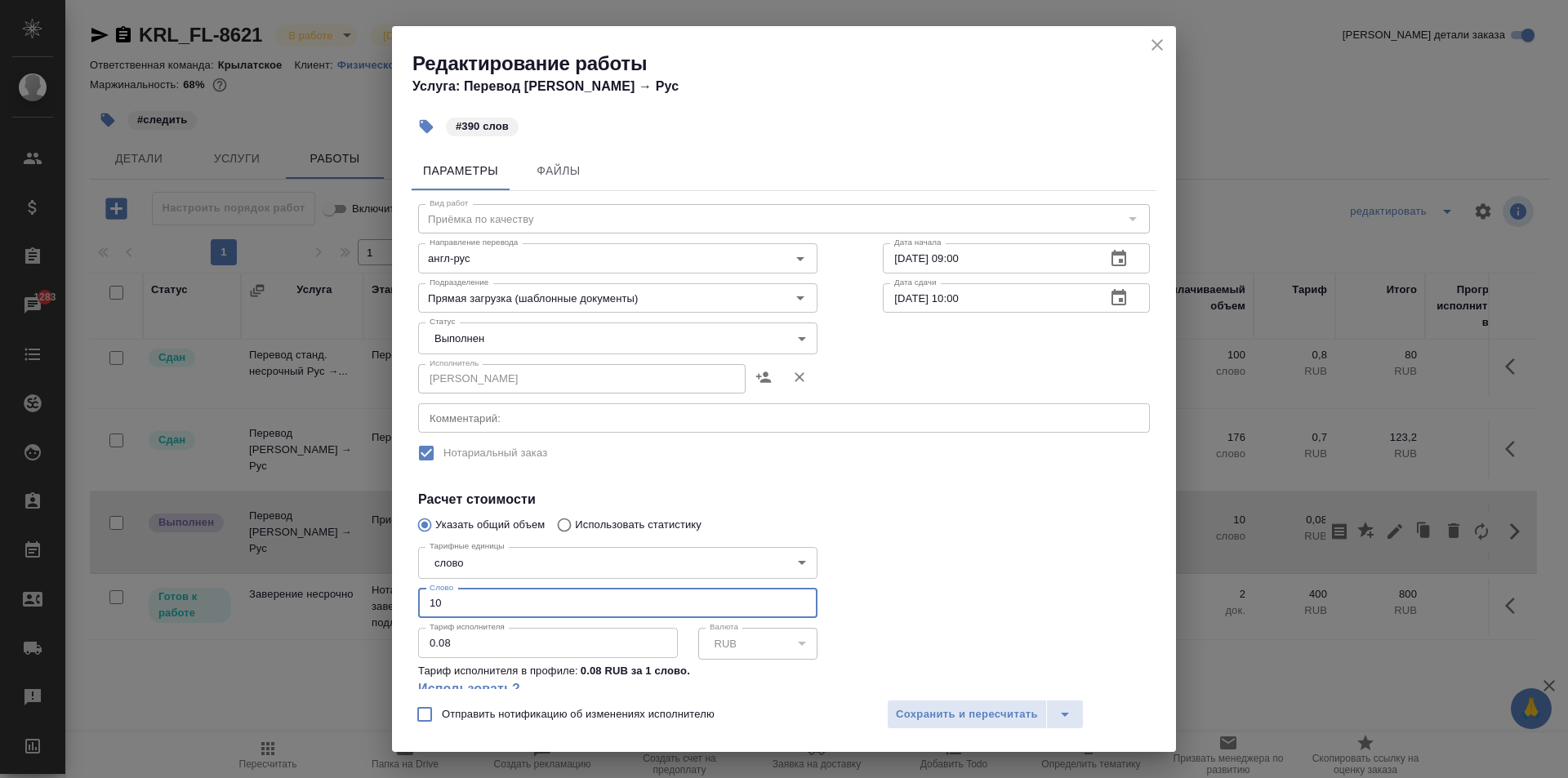
drag, startPoint x: 430, startPoint y: 605, endPoint x: 371, endPoint y: 602, distance: 59.1
click at [371, 602] on div "Редактирование работы Услуга: Перевод Стандарт Англ → Рус #390 слов Параметры Ф…" at bounding box center [784, 389] width 1568 height 778
type input "390"
click at [464, 341] on body "🙏 .cls-1 fill:#fff; AWATERA [PERSON_NAME] Спецификации Заказы 1283 Чаты Todo Пр…" at bounding box center [784, 389] width 1568 height 778
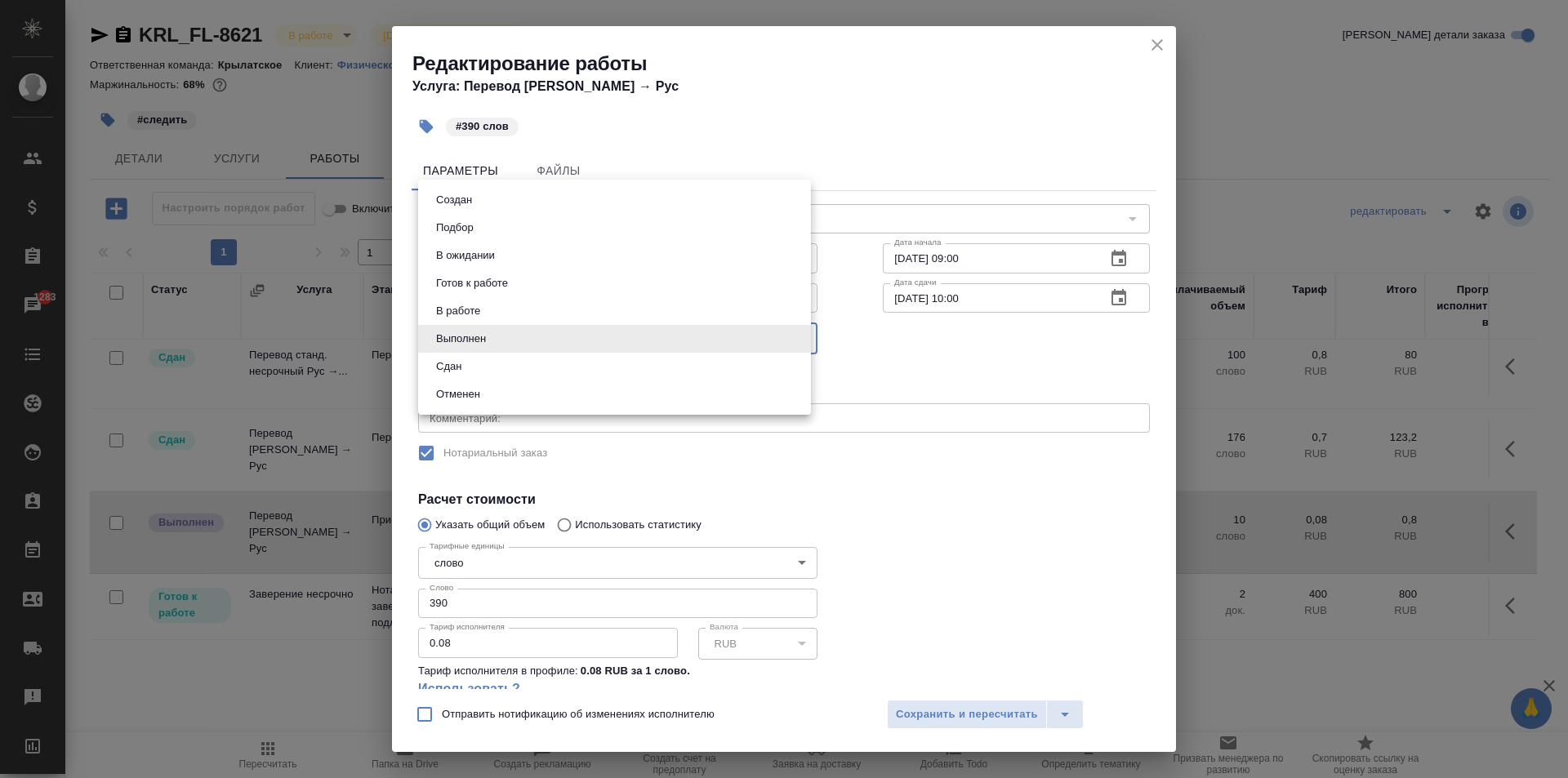
click at [474, 366] on li "Сдан" at bounding box center [614, 367] width 393 height 28
type input "closed"
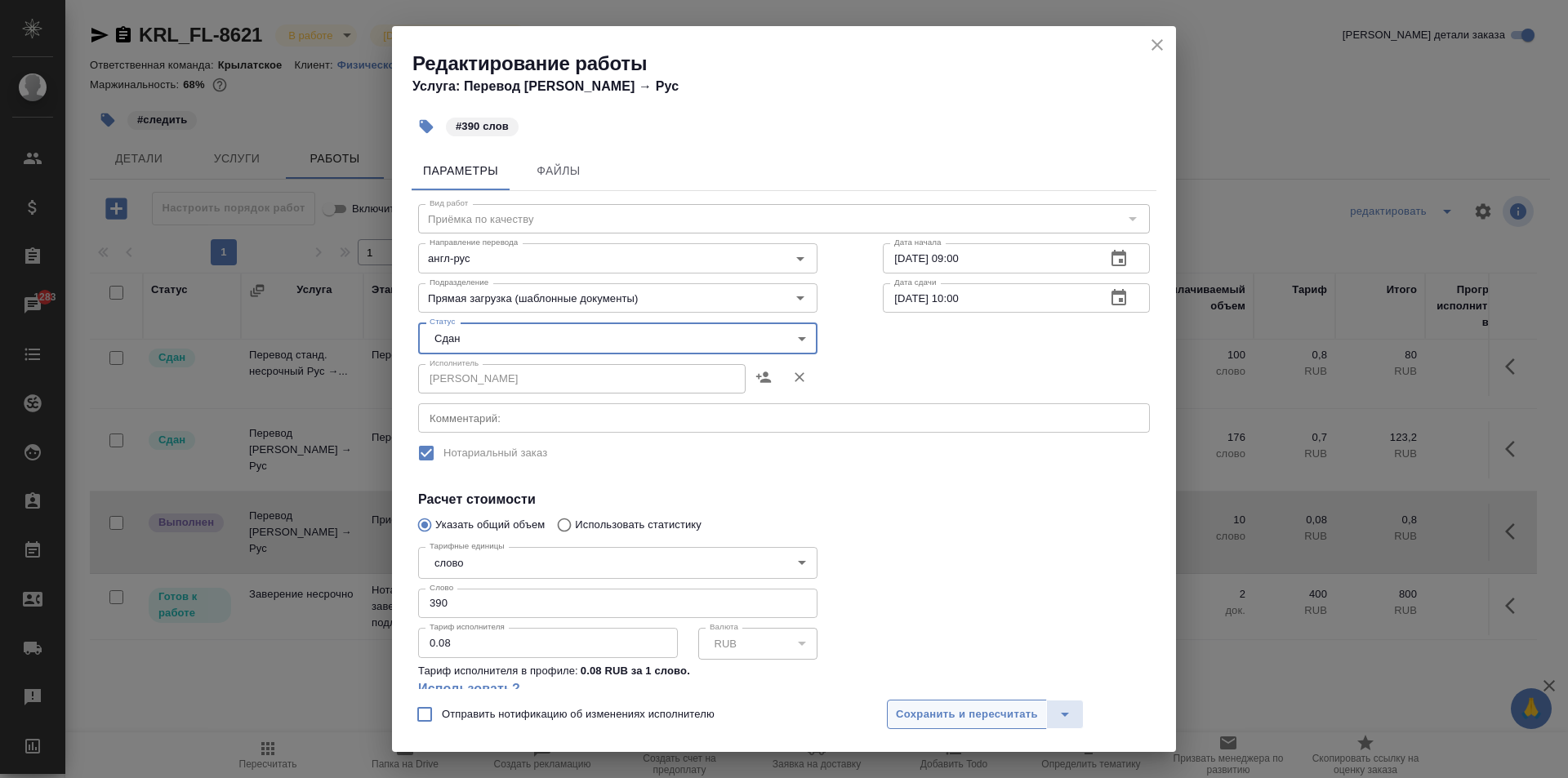
click at [934, 707] on span "Сохранить и пересчитать" at bounding box center [967, 714] width 142 height 19
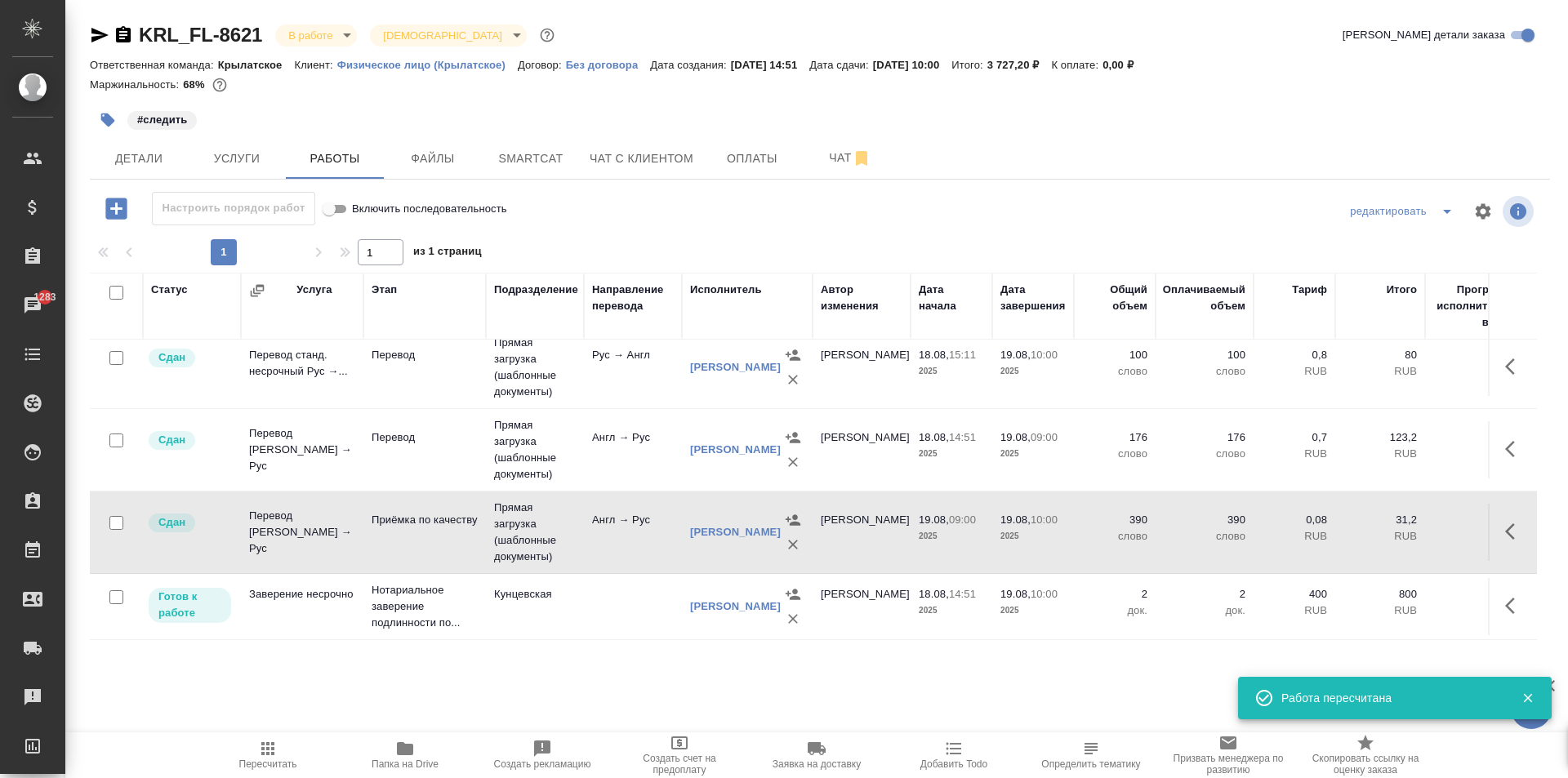
click at [249, 748] on span "Пересчитать" at bounding box center [268, 754] width 117 height 31
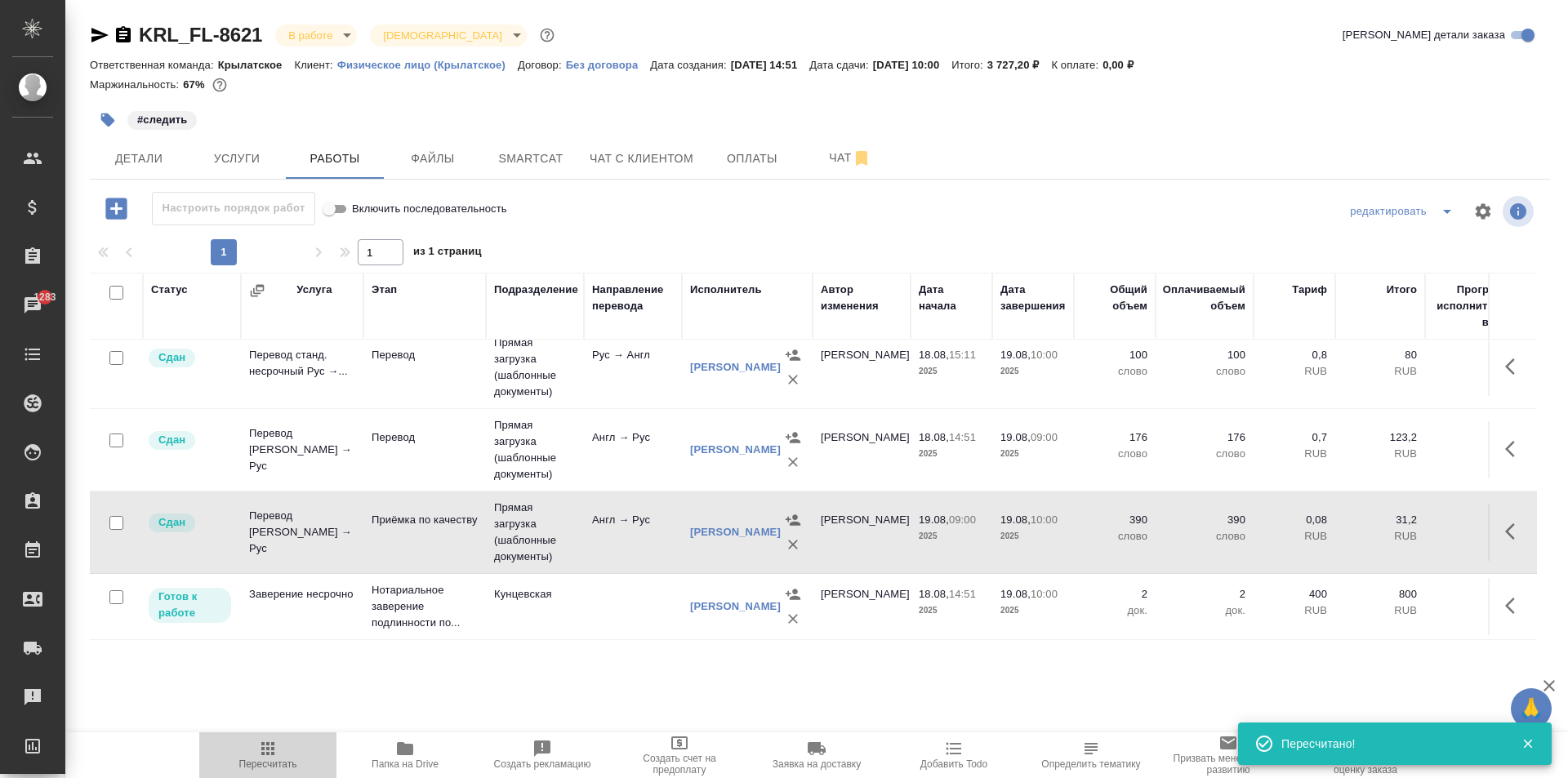
click at [285, 750] on span "Пересчитать" at bounding box center [268, 754] width 117 height 31
click at [623, 152] on span "Чат с клиентом" at bounding box center [642, 158] width 103 height 21
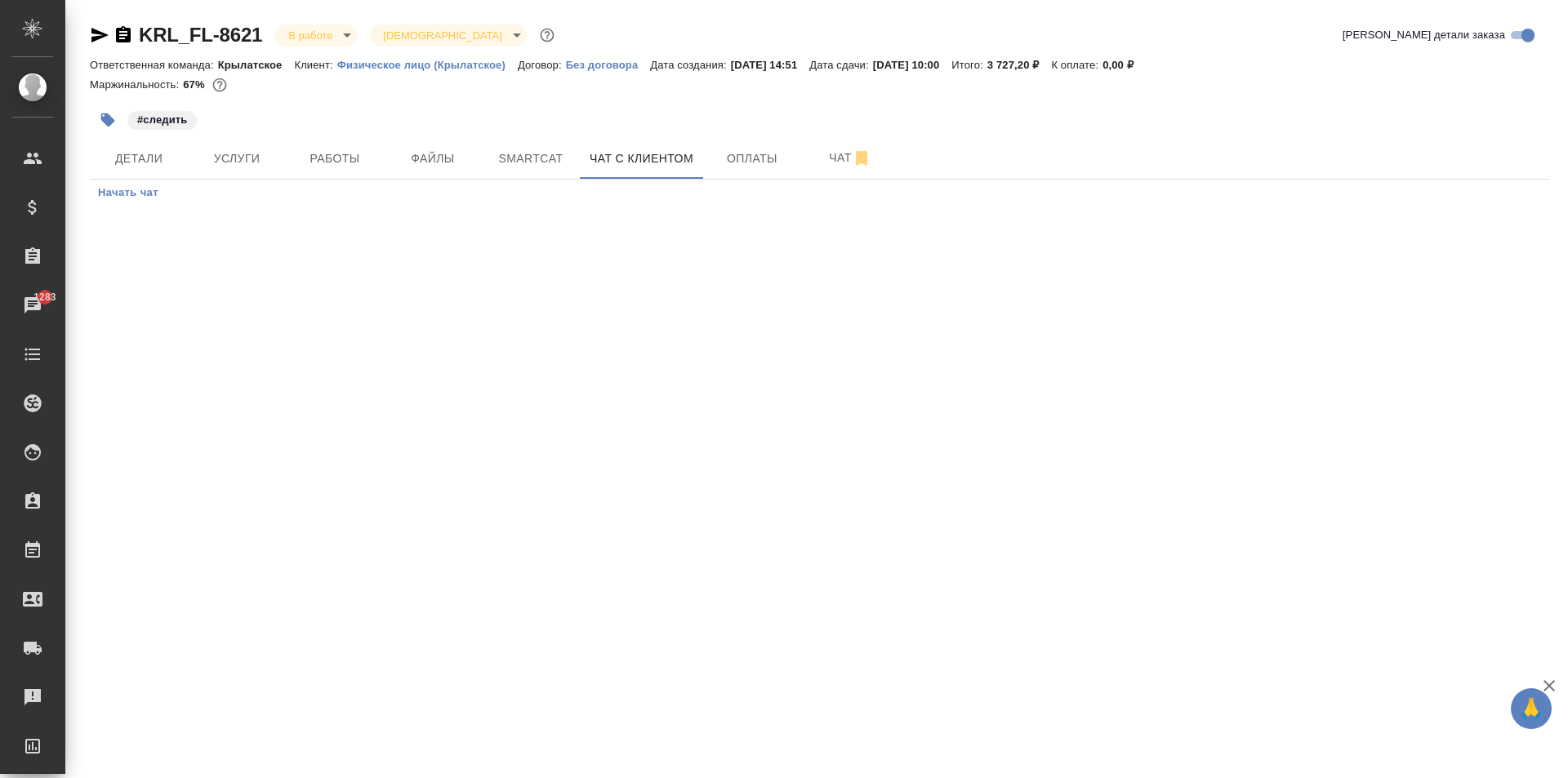
click at [133, 199] on span "Начать чат" at bounding box center [128, 193] width 61 height 19
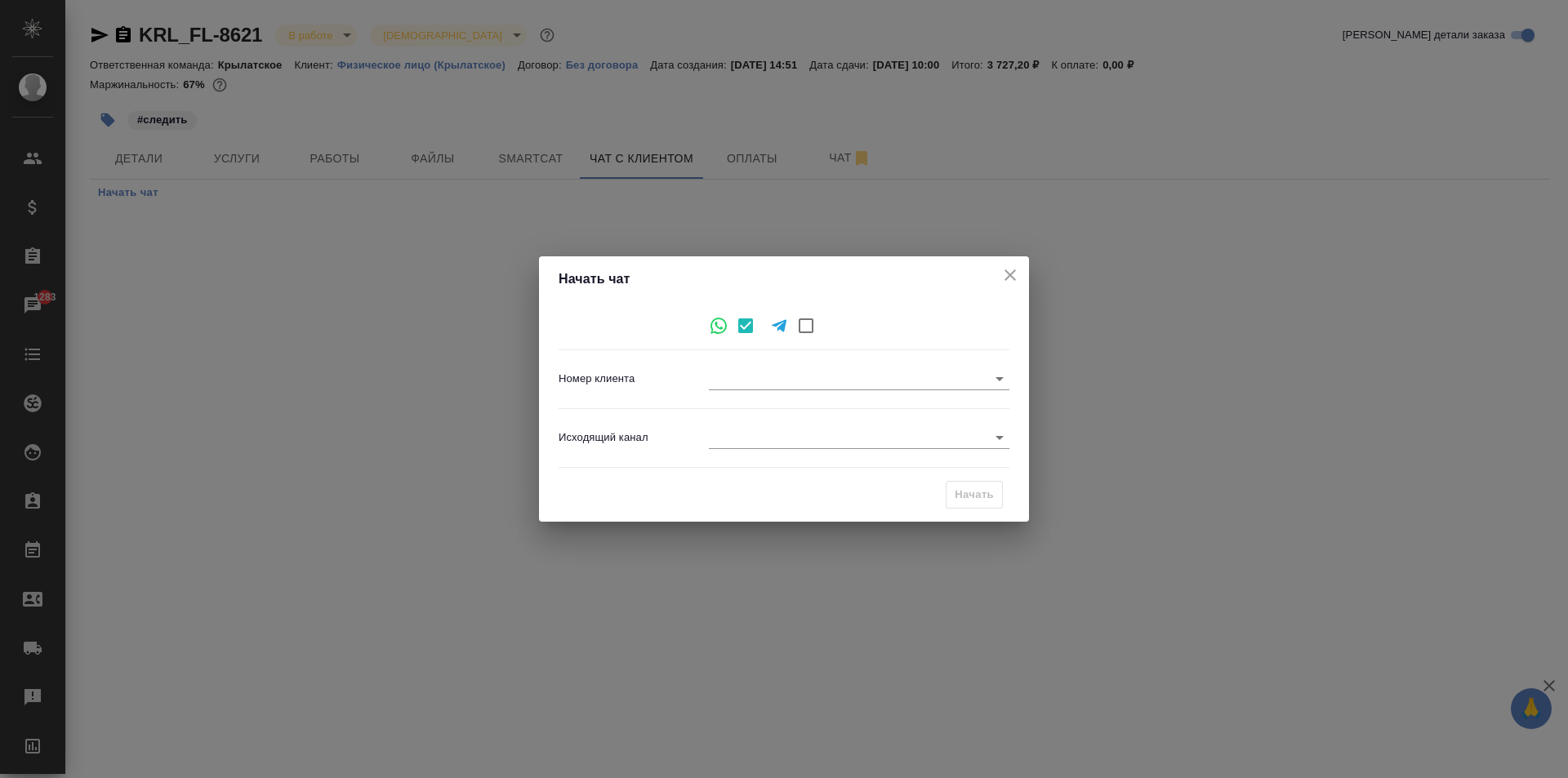
type input "eaff13152c8487c5864c95d2"
click at [835, 427] on body "🙏 .cls-1 fill:#fff; AWATERA Kasymov Timur Клиенты Спецификации Заказы 1283 Чаты…" at bounding box center [784, 389] width 1568 height 778
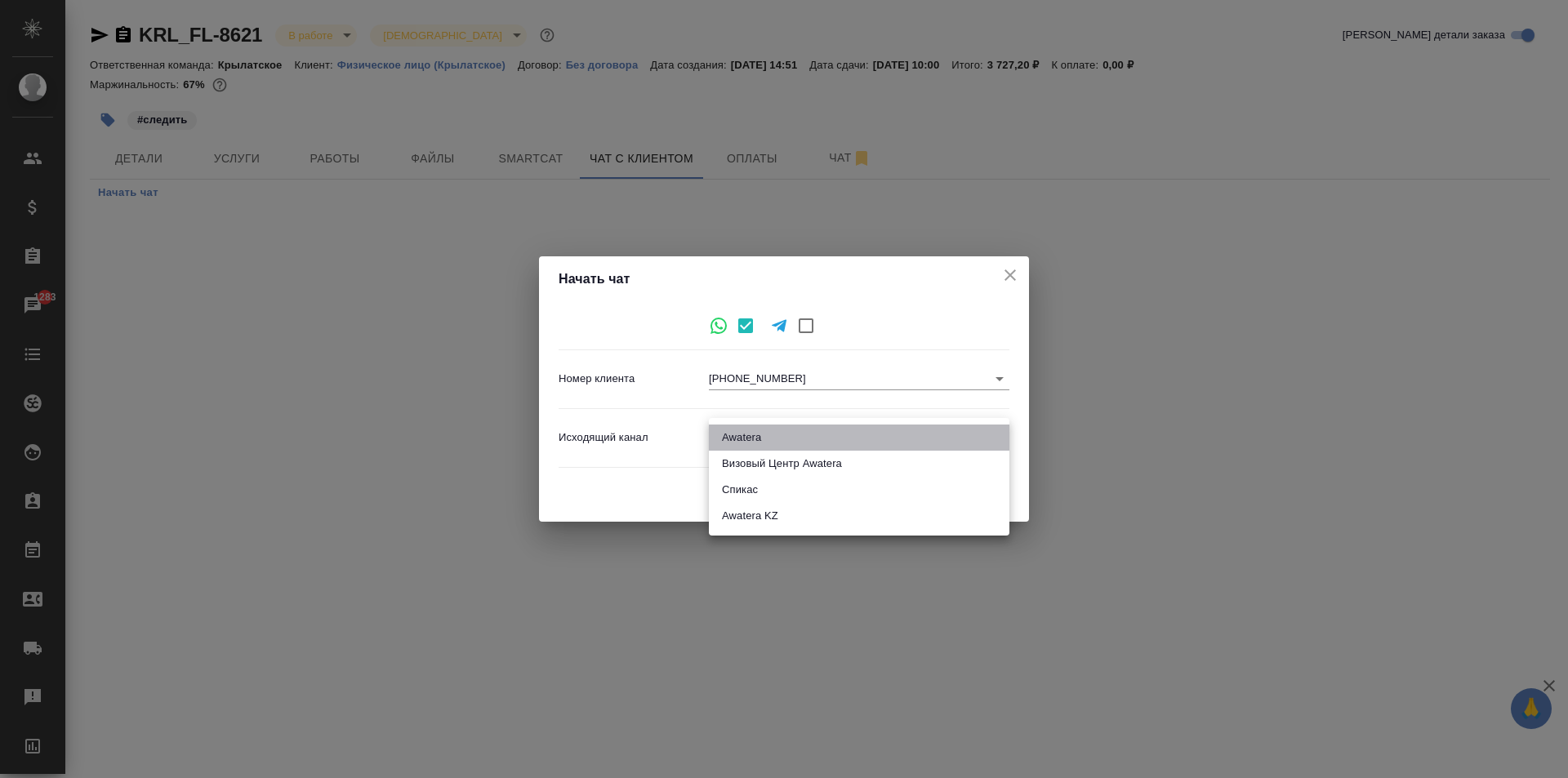
click at [811, 436] on li "Awatera" at bounding box center [860, 438] width 300 height 26
type input "2"
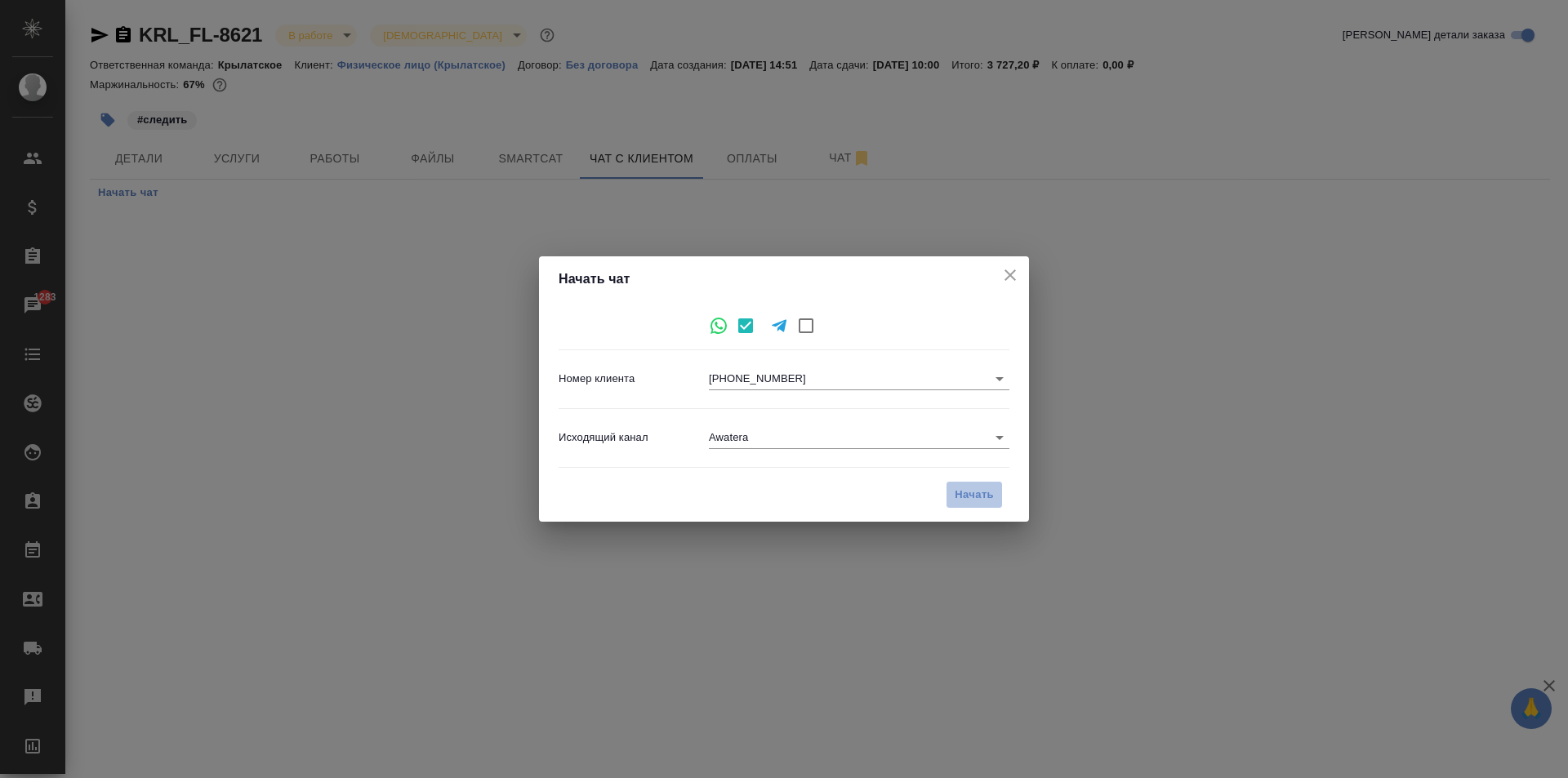
click at [992, 484] on button "Начать" at bounding box center [974, 495] width 57 height 29
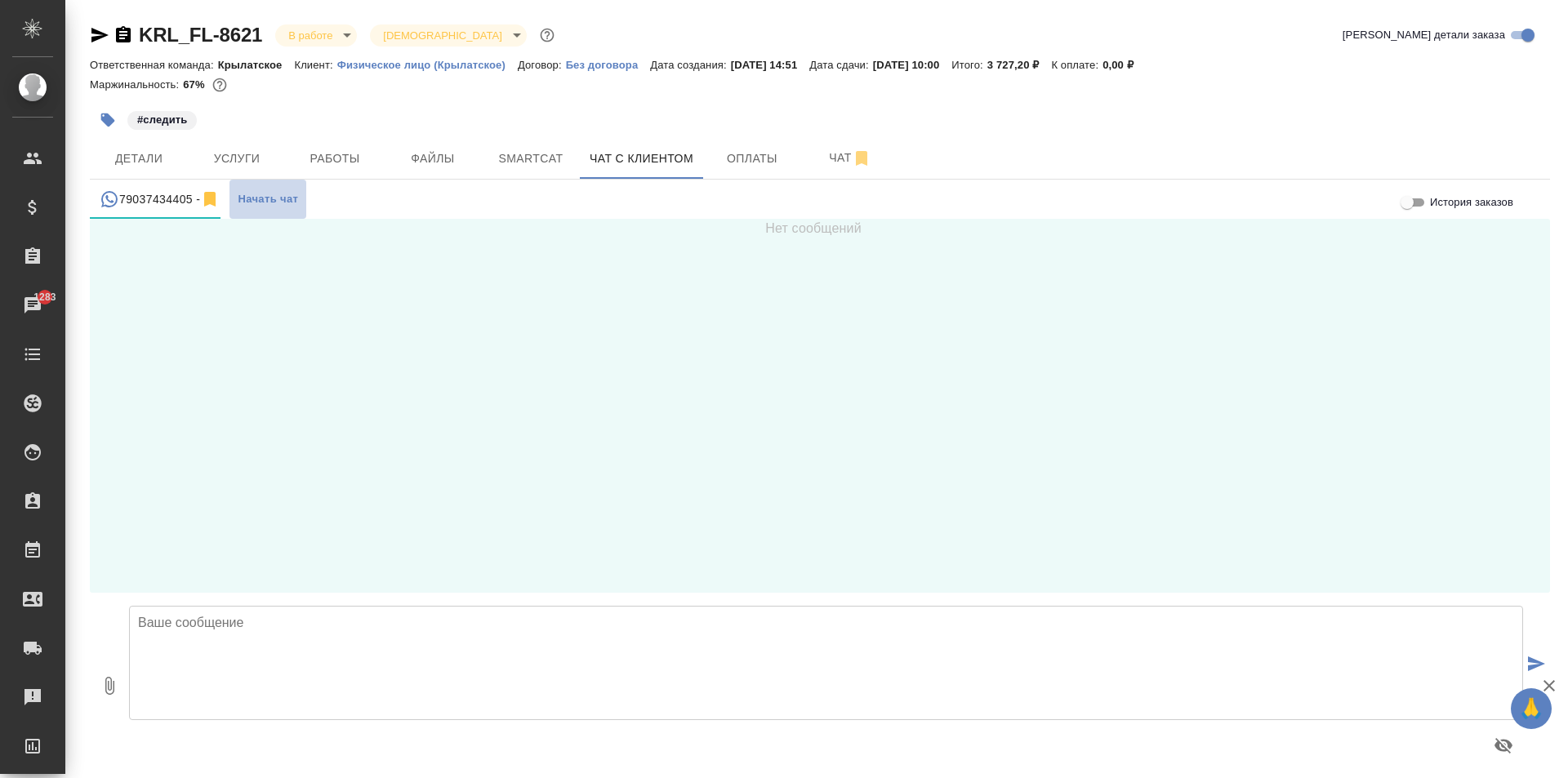
click at [258, 195] on span "Начать чат" at bounding box center [268, 199] width 61 height 19
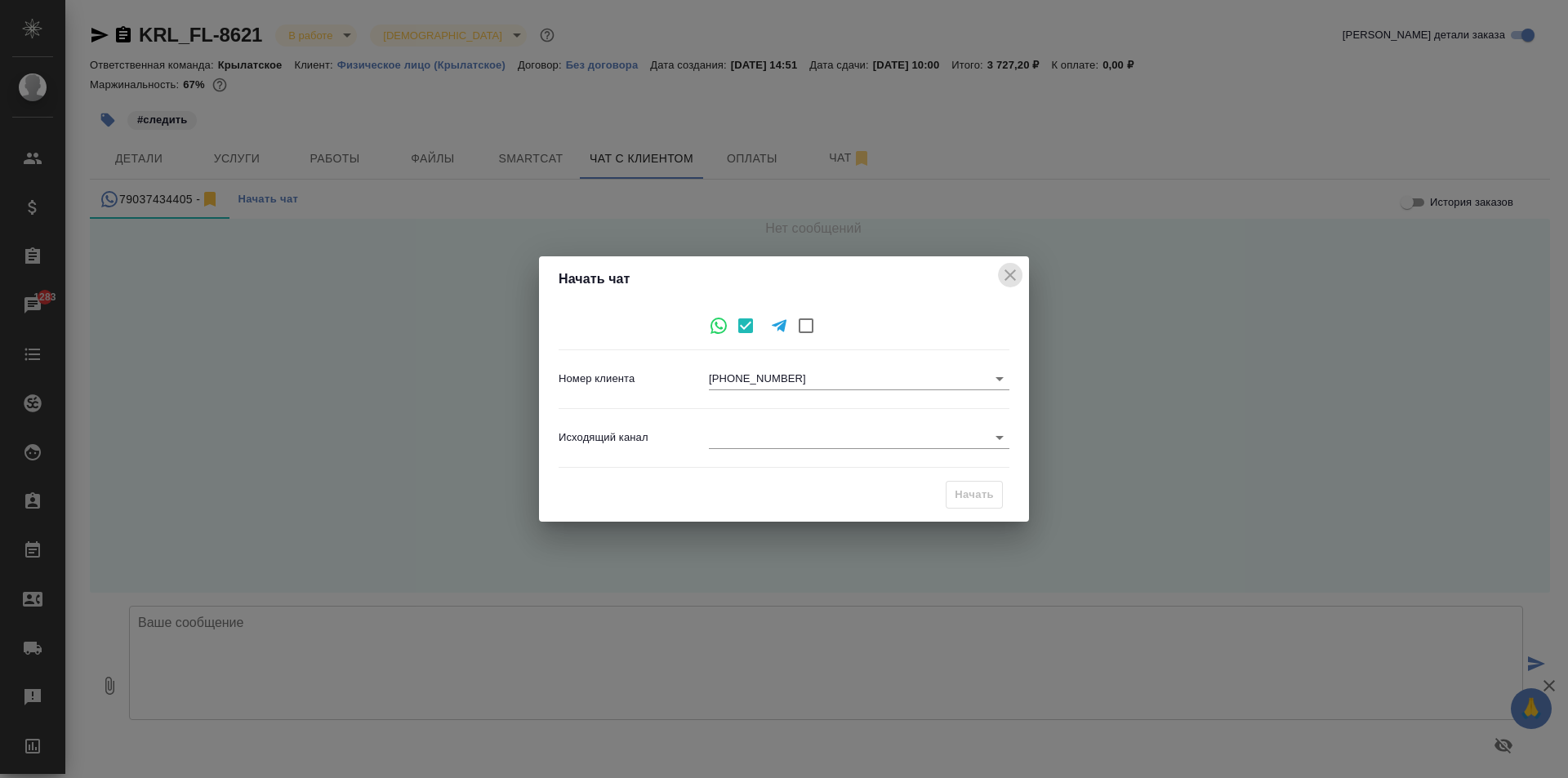
click at [1014, 270] on icon "close" at bounding box center [1011, 276] width 20 height 20
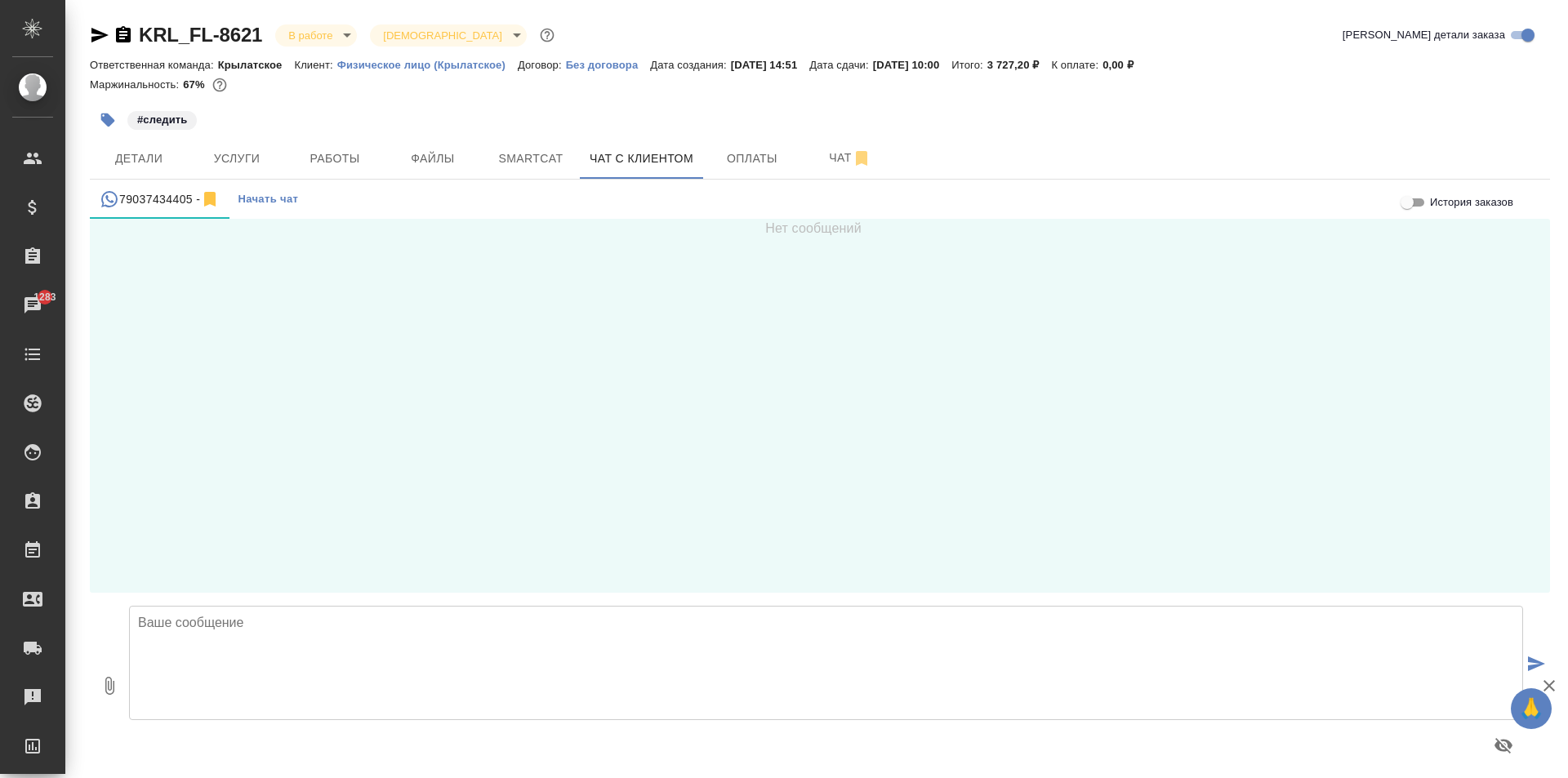
click at [167, 199] on div "79037434405 -" at bounding box center [159, 199] width 120 height 21
click at [281, 200] on span "Начать чат" at bounding box center [268, 199] width 61 height 19
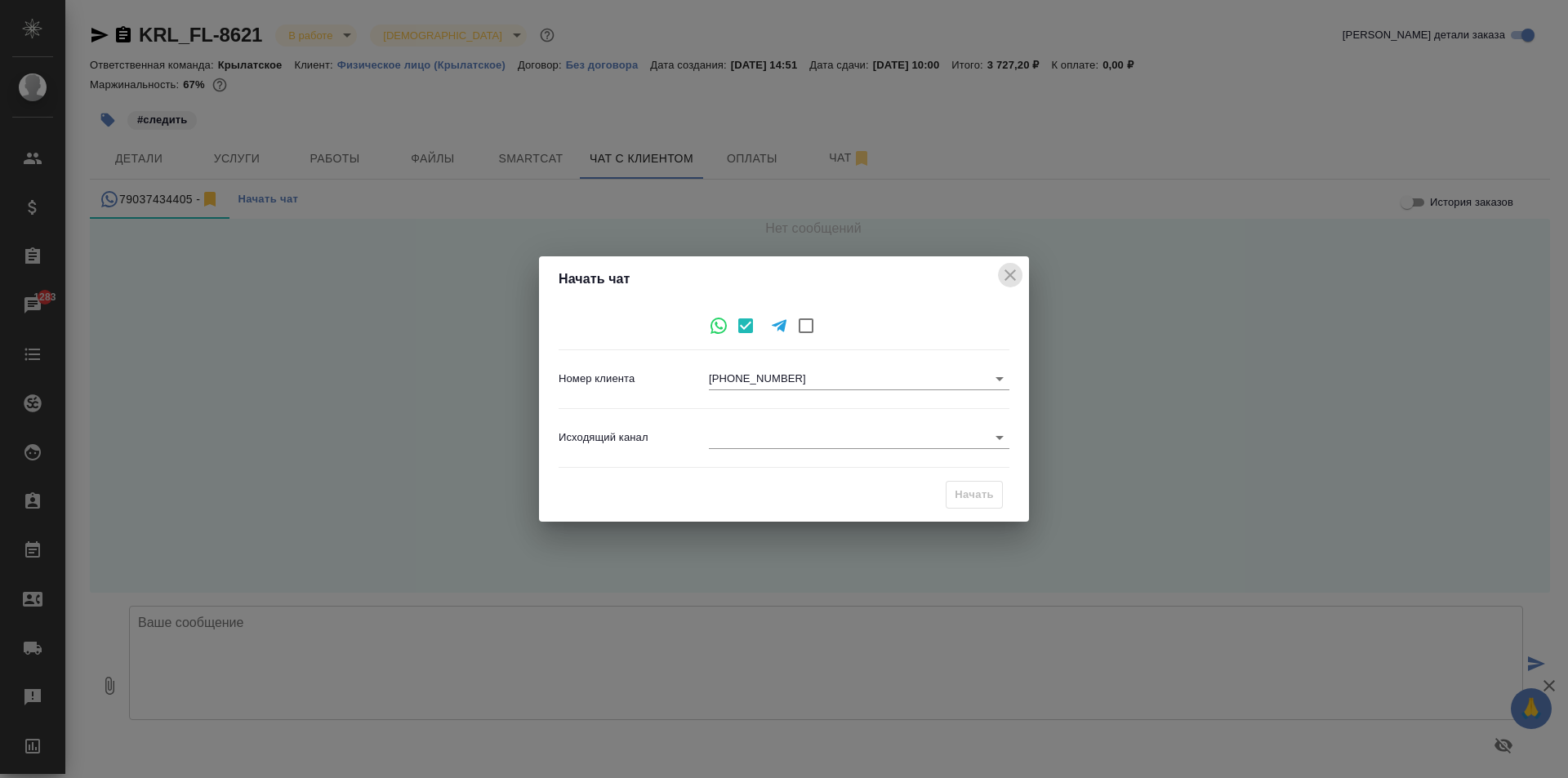
click at [1010, 274] on icon "close" at bounding box center [1010, 275] width 11 height 11
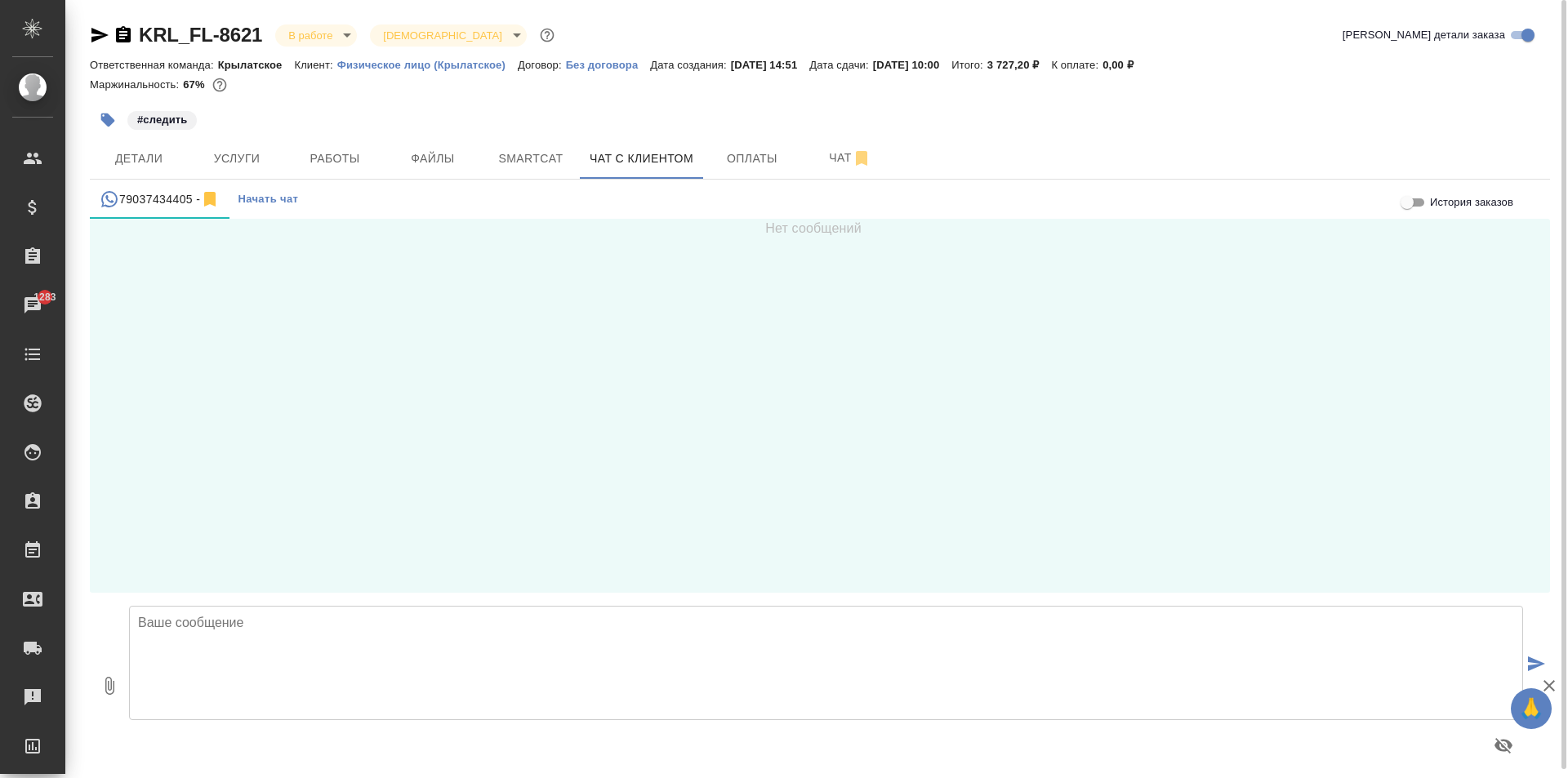
click at [194, 641] on textarea at bounding box center [827, 663] width 1395 height 114
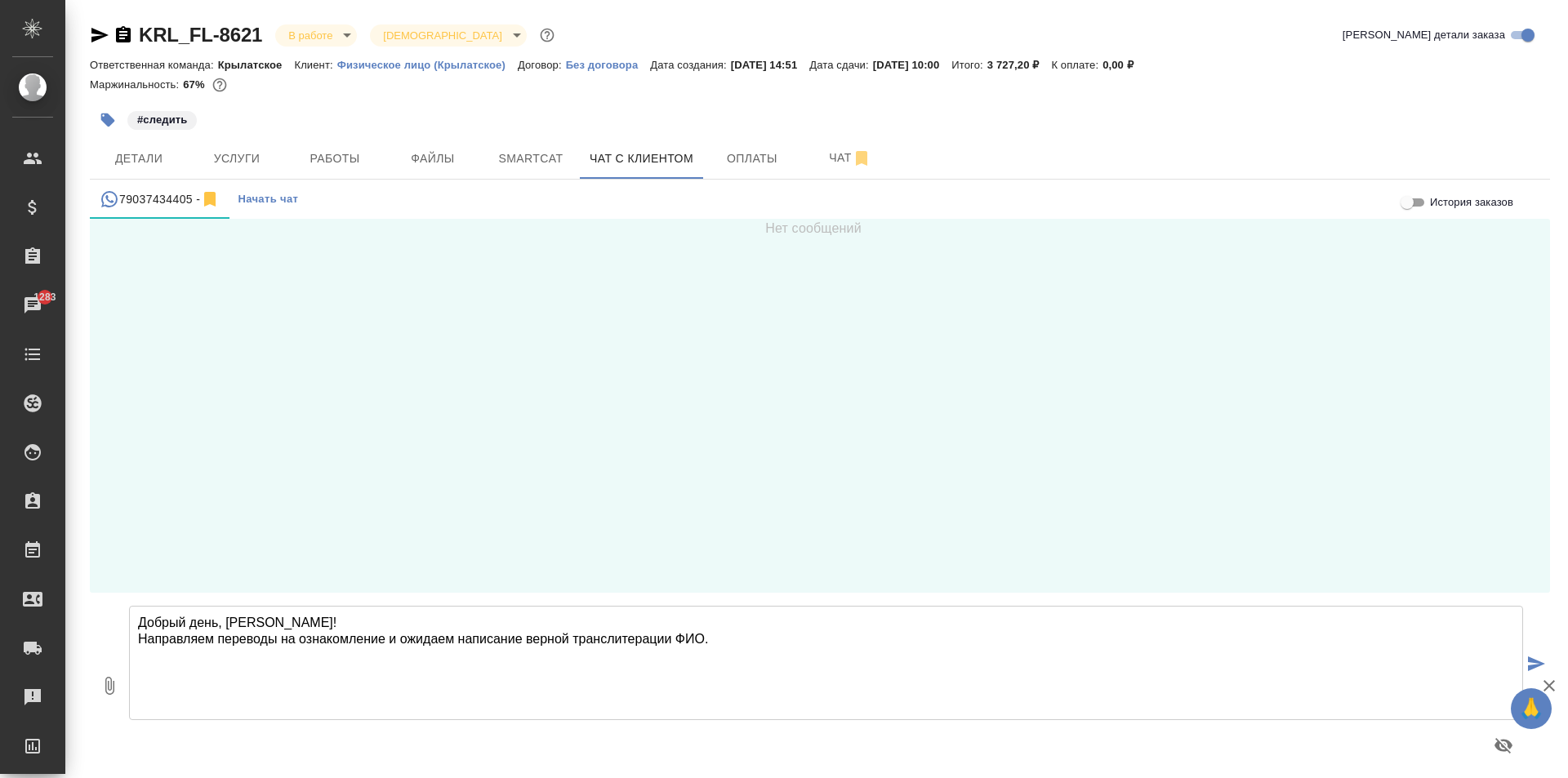
type textarea "Добрый день, Ольга! Направляем переводы на ознакомление и ожидаем написание вер…"
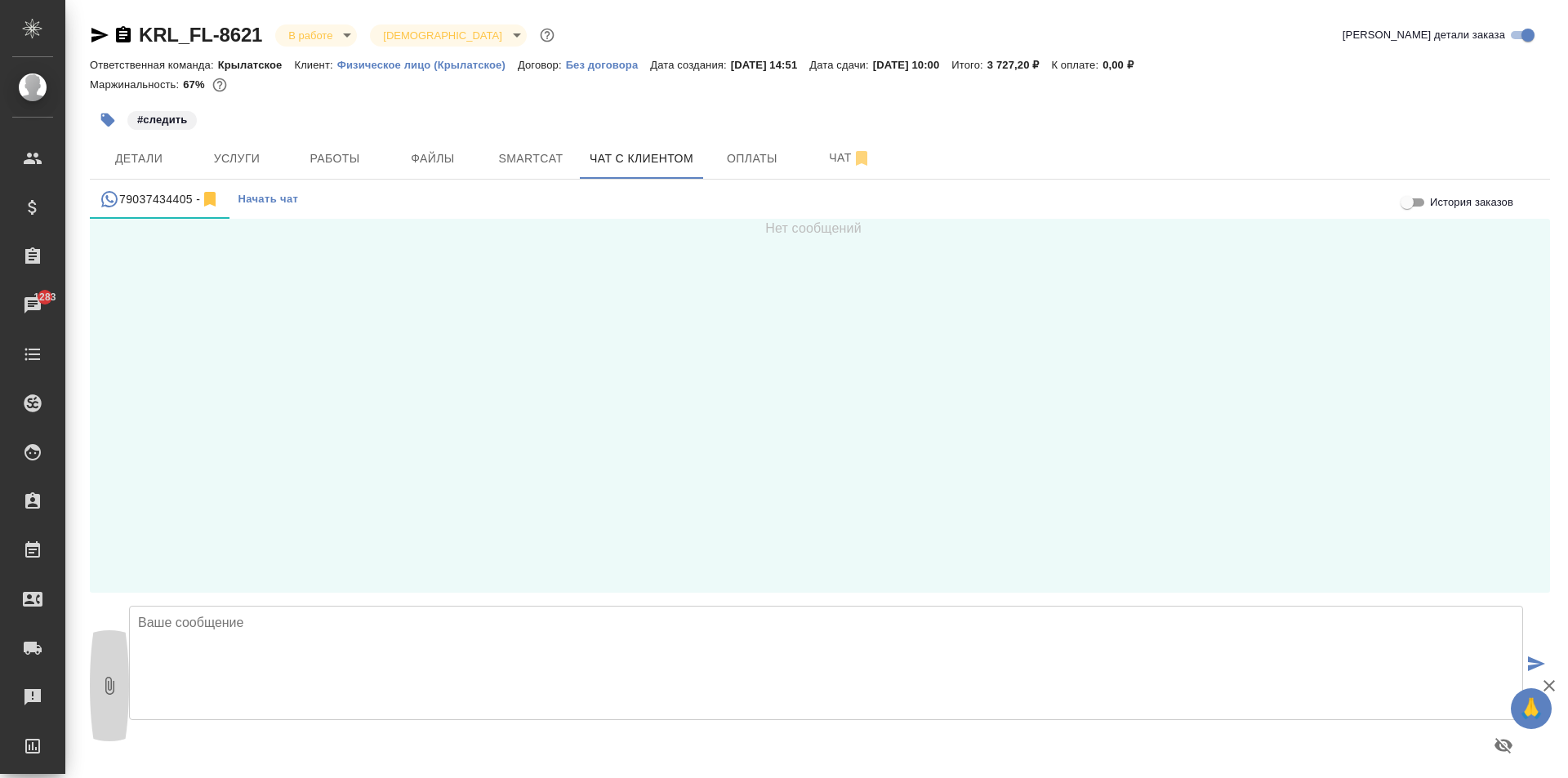
click at [115, 692] on icon "button" at bounding box center [109, 686] width 20 height 20
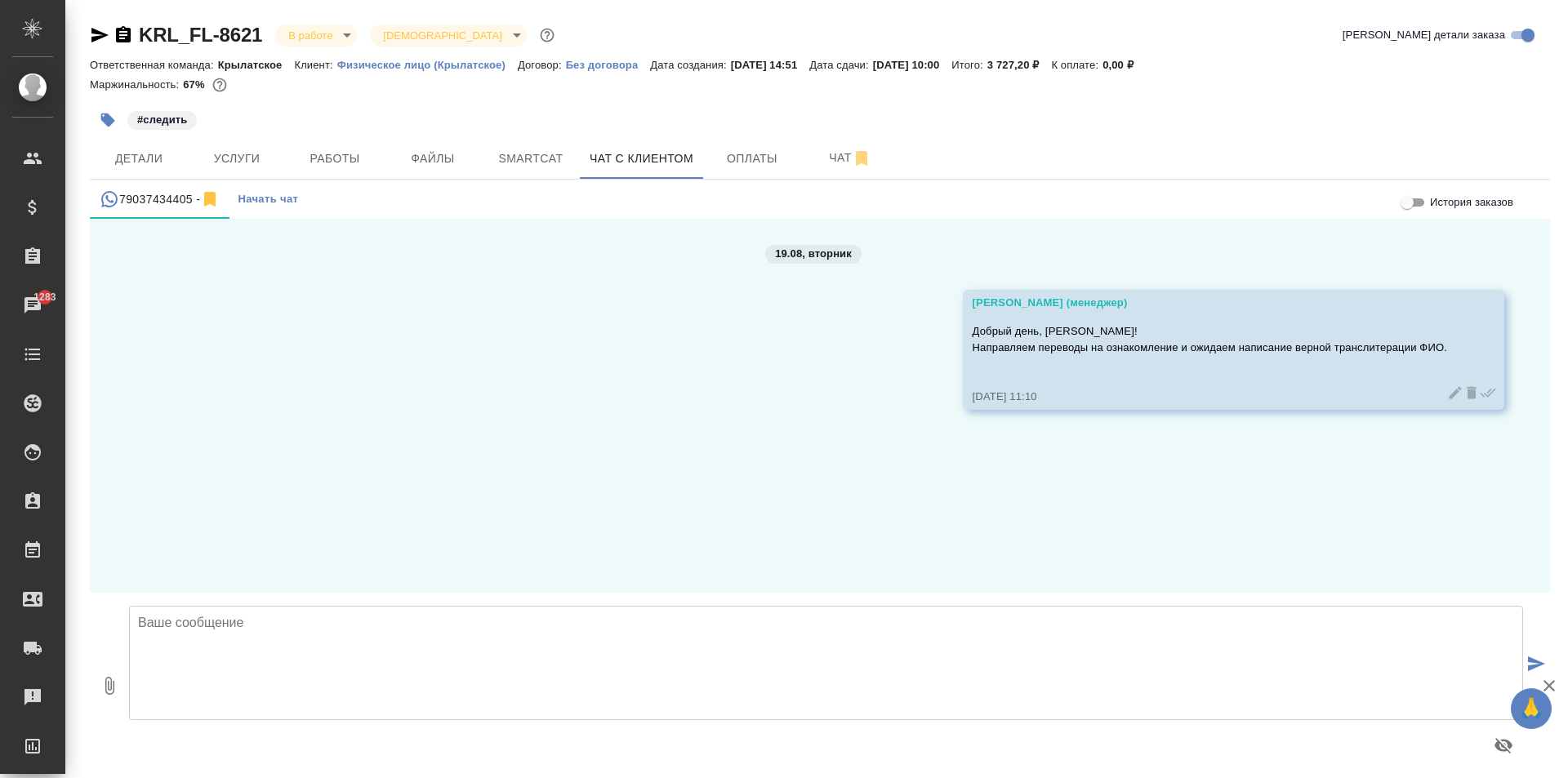
type input "C:\fakepath\KRL_FL-8621 Справка Ольга №2 ___rus.pdf"
click at [309, 643] on textarea at bounding box center [827, 663] width 1395 height 114
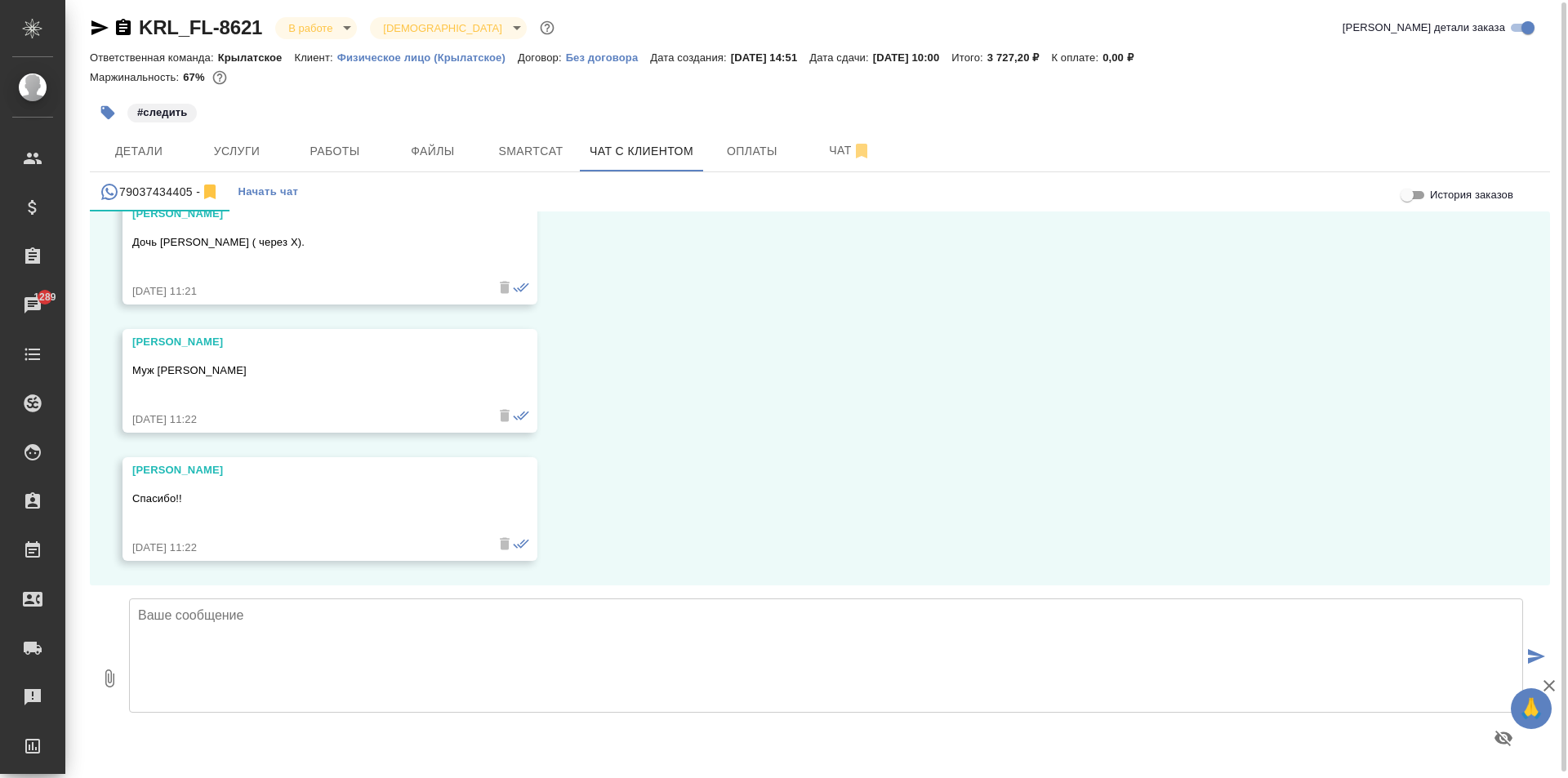
scroll to position [9, 0]
click at [98, 686] on button "0" at bounding box center [108, 677] width 39 height 185
type input "C:\fakepath\KRL_FL-8621 Справка Ольга №2 ___rus.pdf"
click at [355, 635] on textarea at bounding box center [827, 654] width 1395 height 114
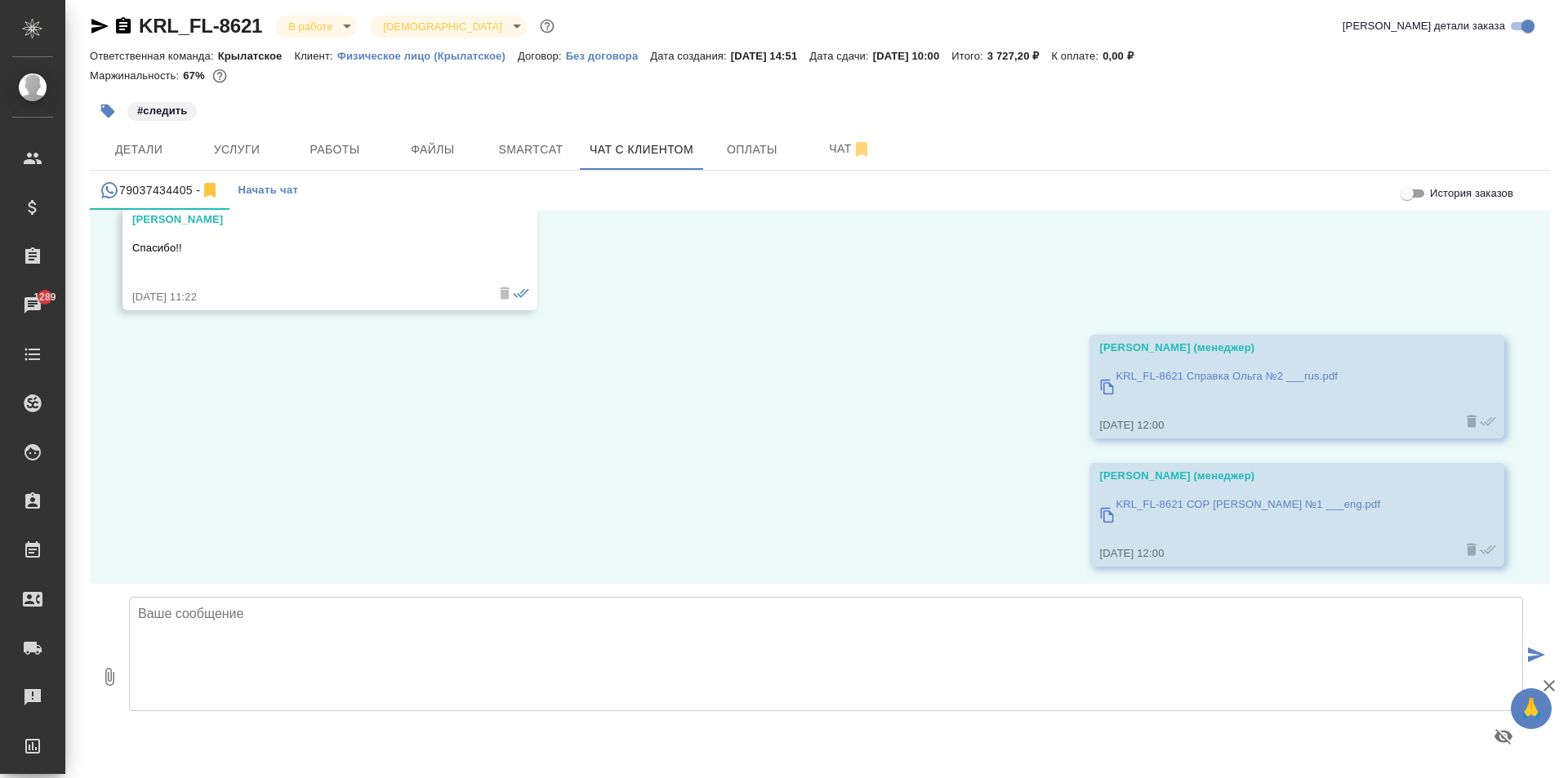
scroll to position [996, 0]
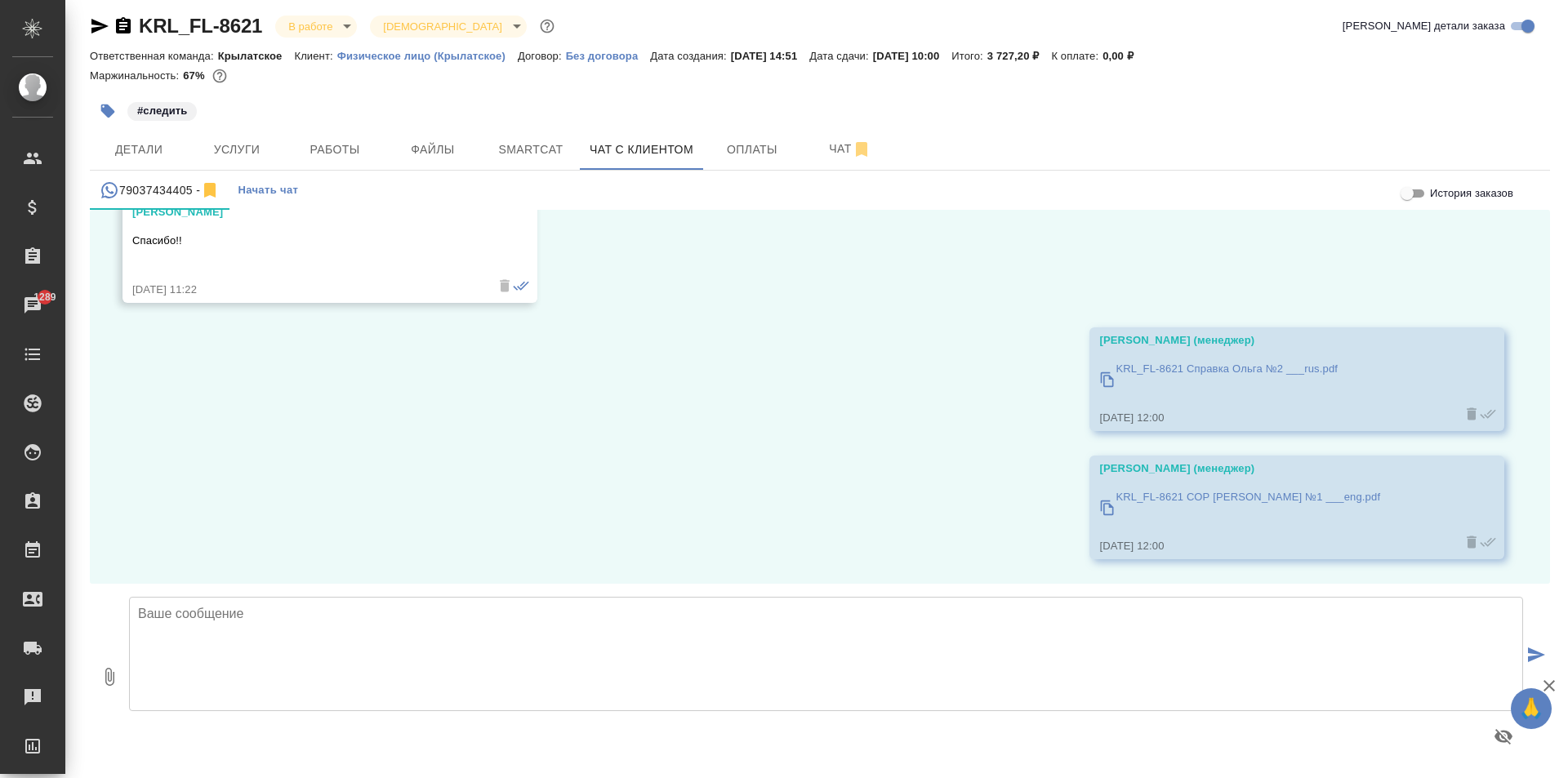
click at [231, 649] on textarea at bounding box center [827, 654] width 1395 height 114
type textarea "N"
type textarea "Теперь"
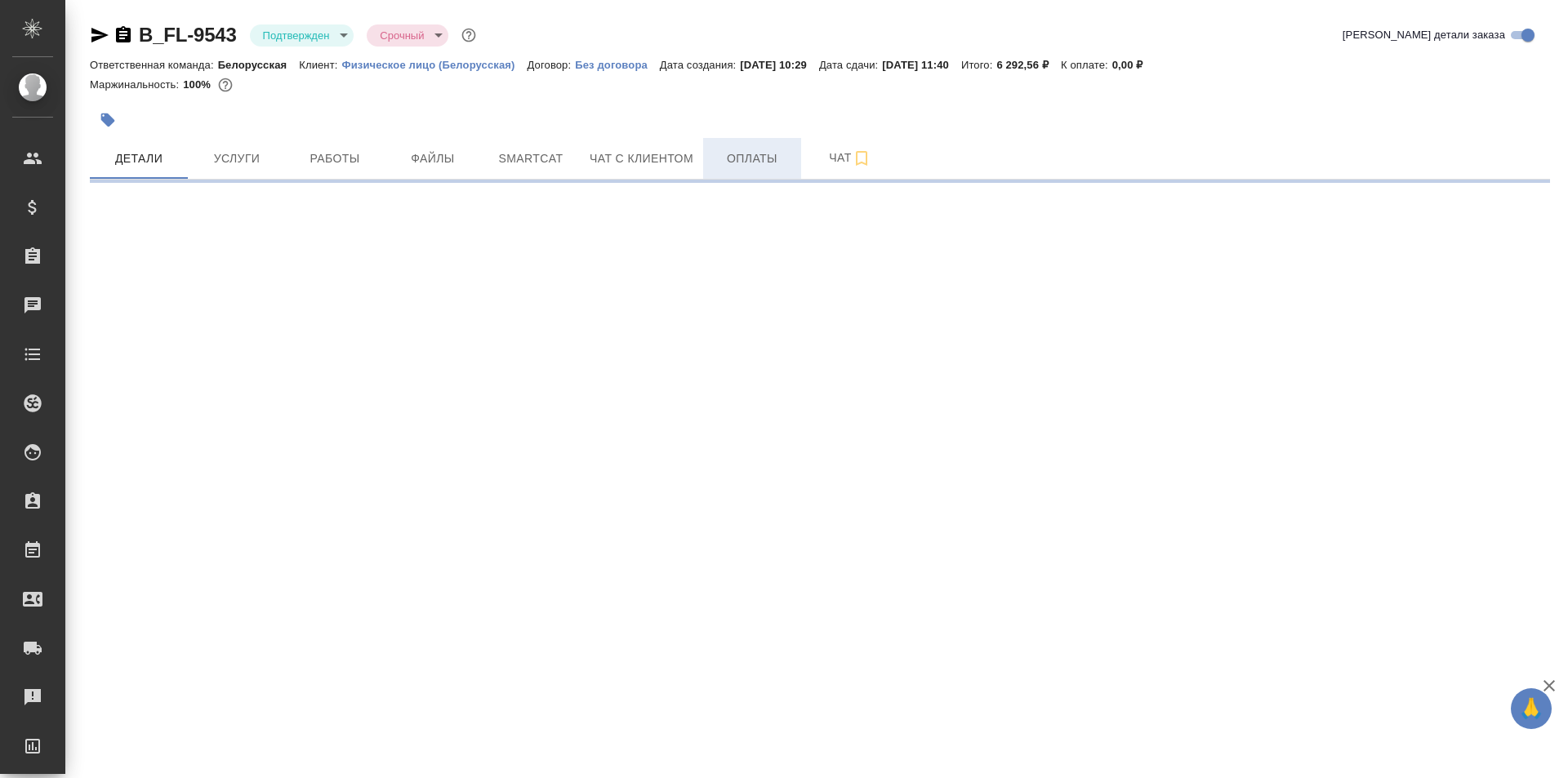
select select "RU"
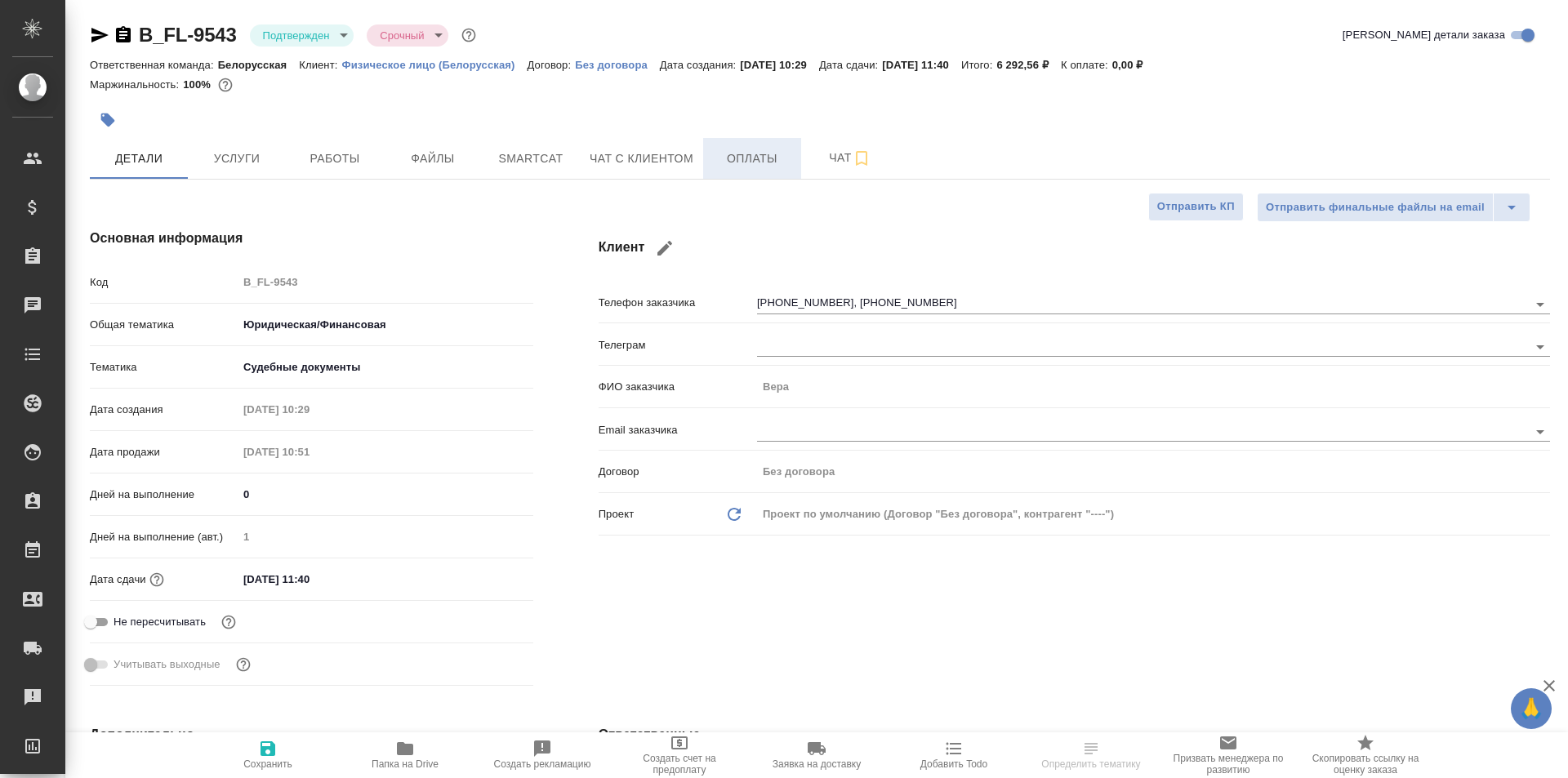
type textarea "x"
click at [742, 152] on span "Оплаты" at bounding box center [752, 158] width 79 height 21
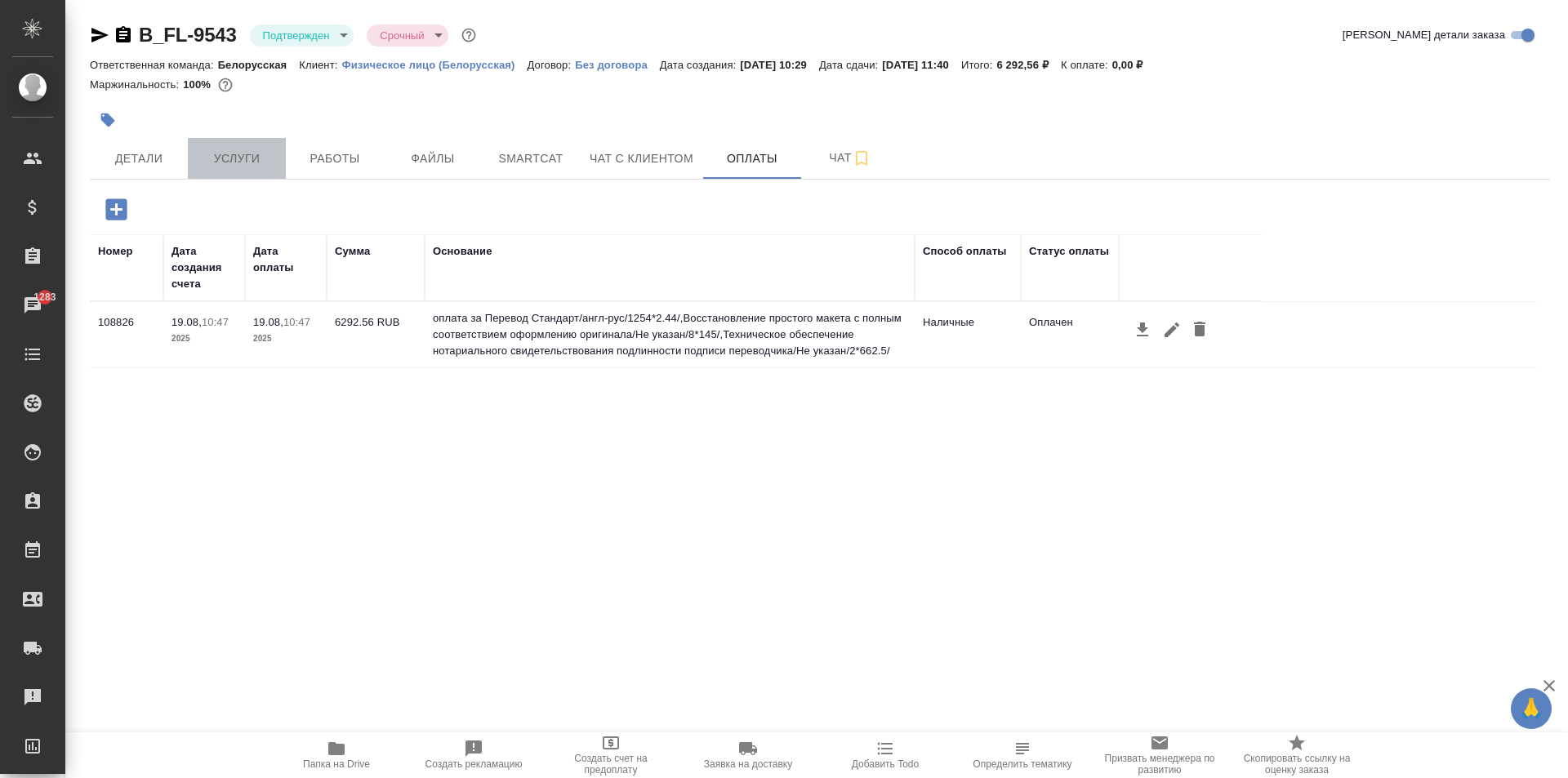
click at [257, 155] on span "Услуги" at bounding box center [237, 158] width 79 height 21
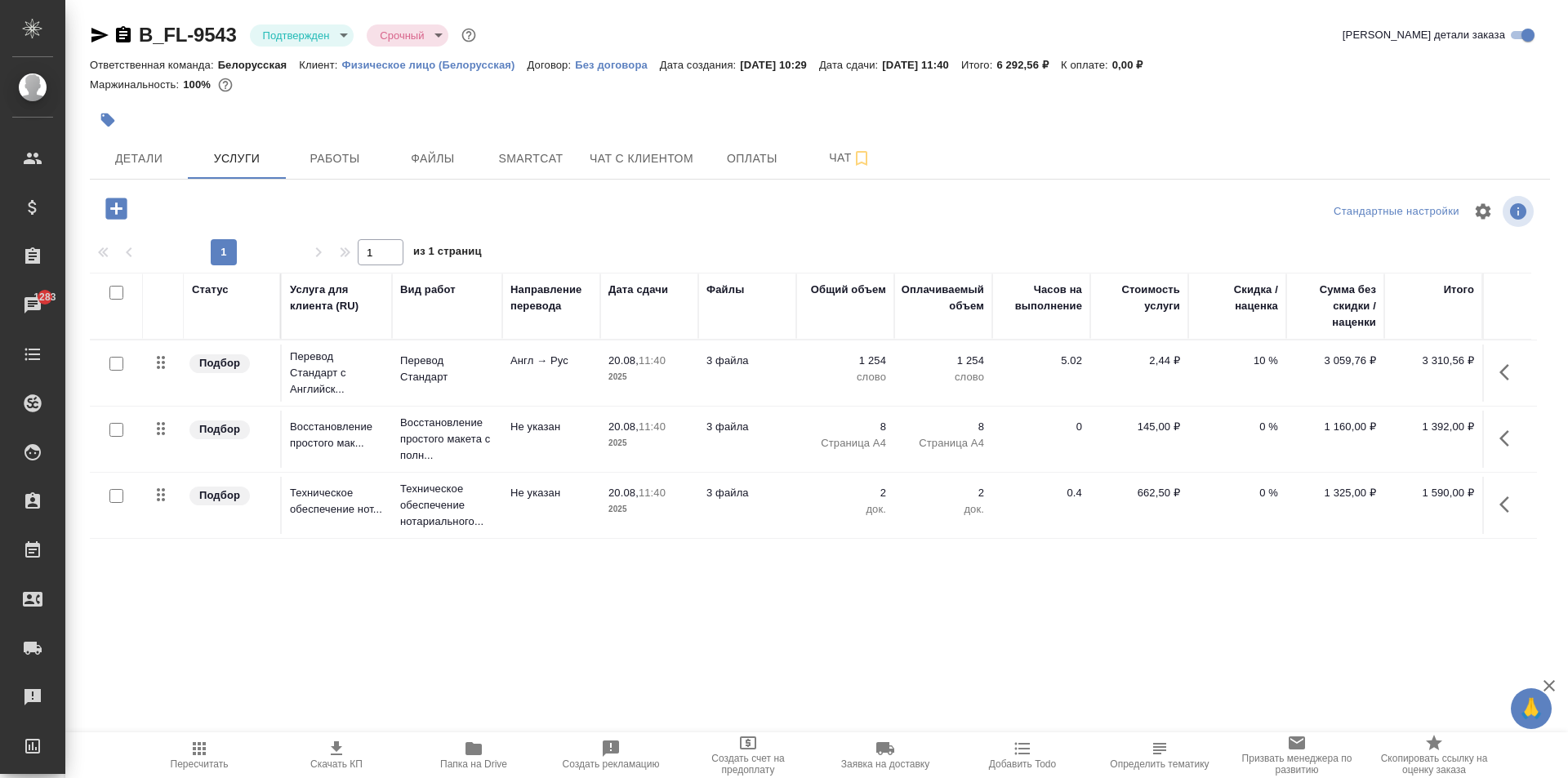
click at [139, 766] on button "Пересчитать" at bounding box center [199, 755] width 137 height 46
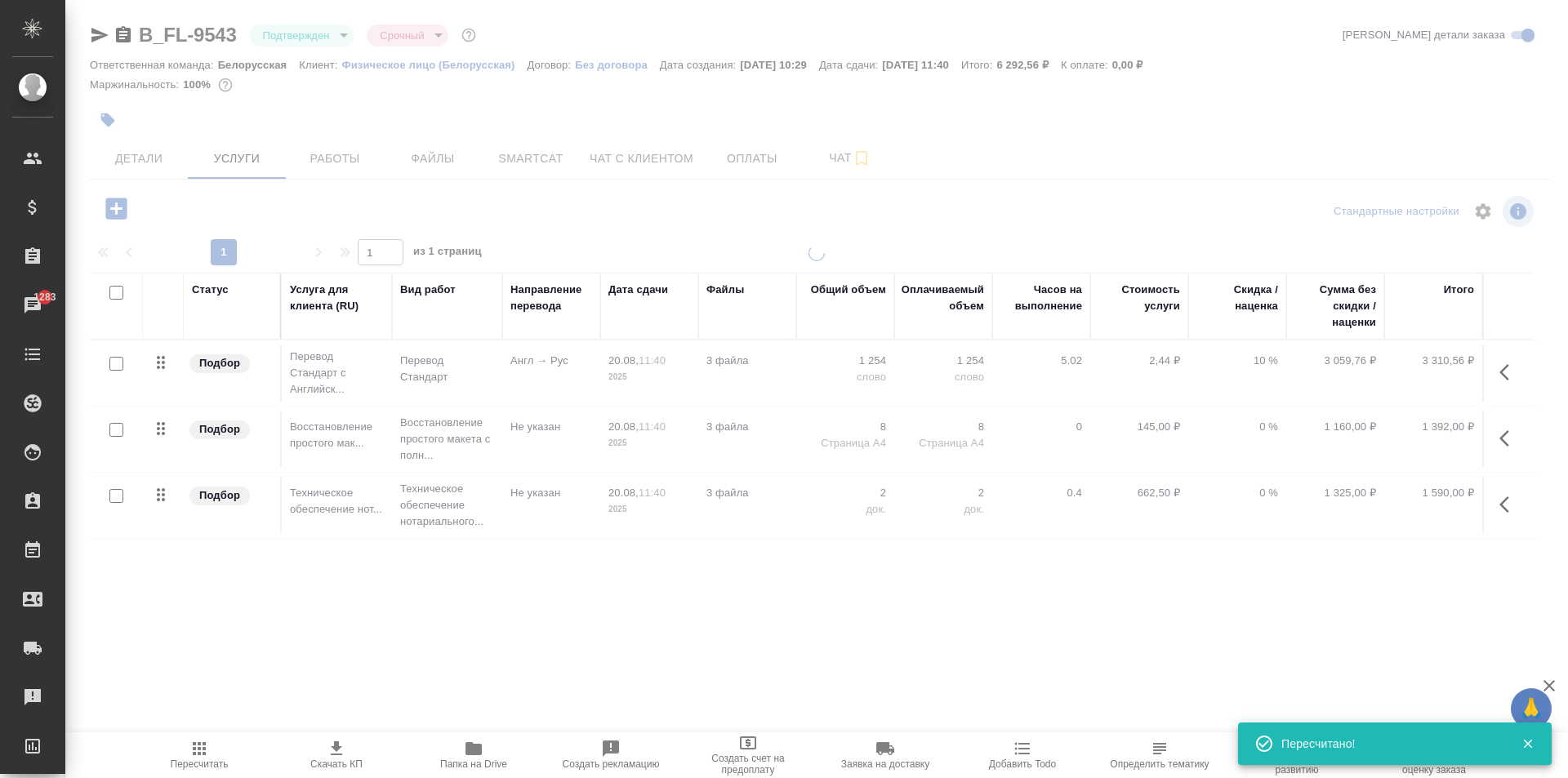
type input "normal"
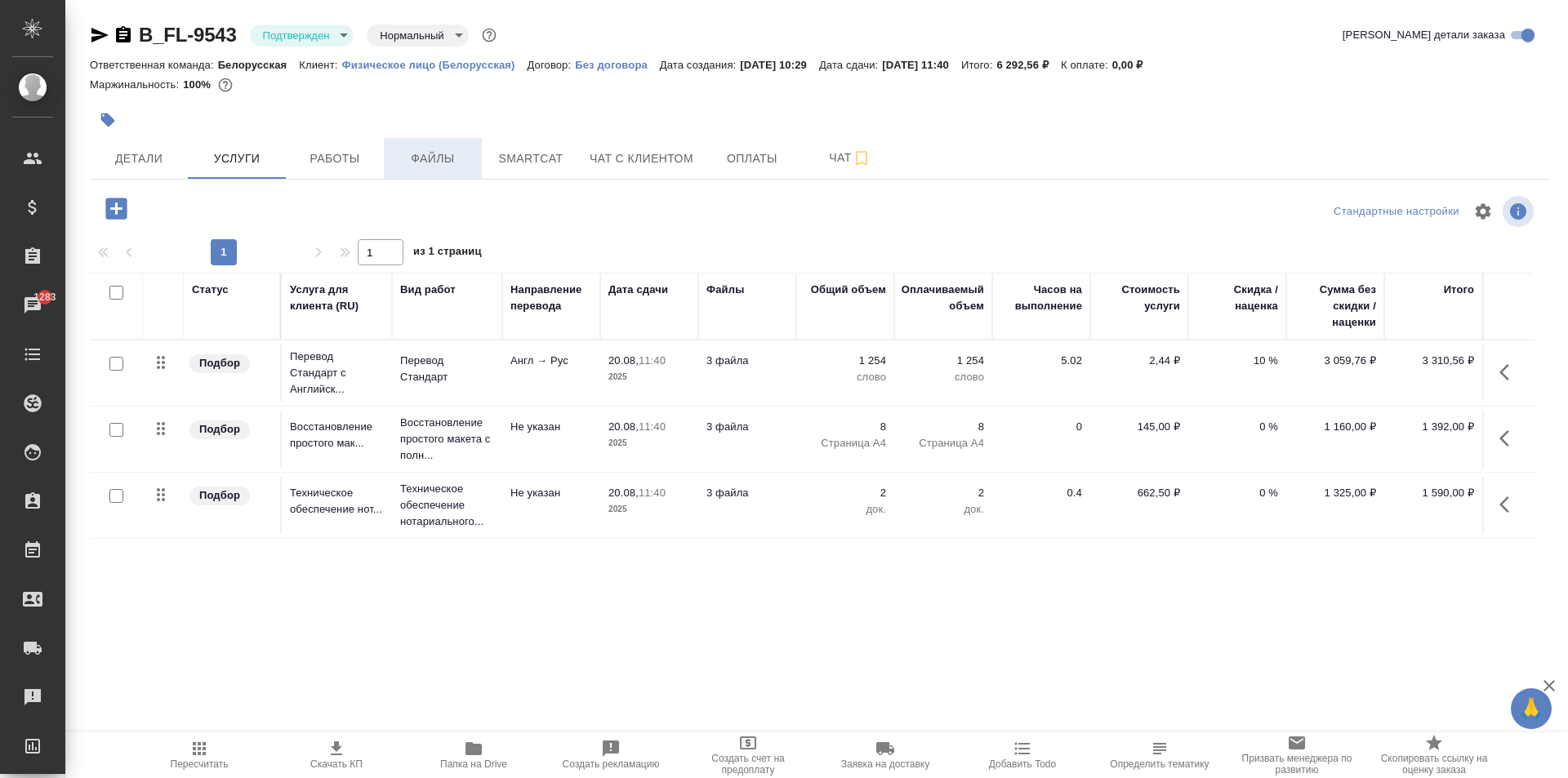
click at [450, 155] on span "Файлы" at bounding box center [433, 158] width 79 height 21
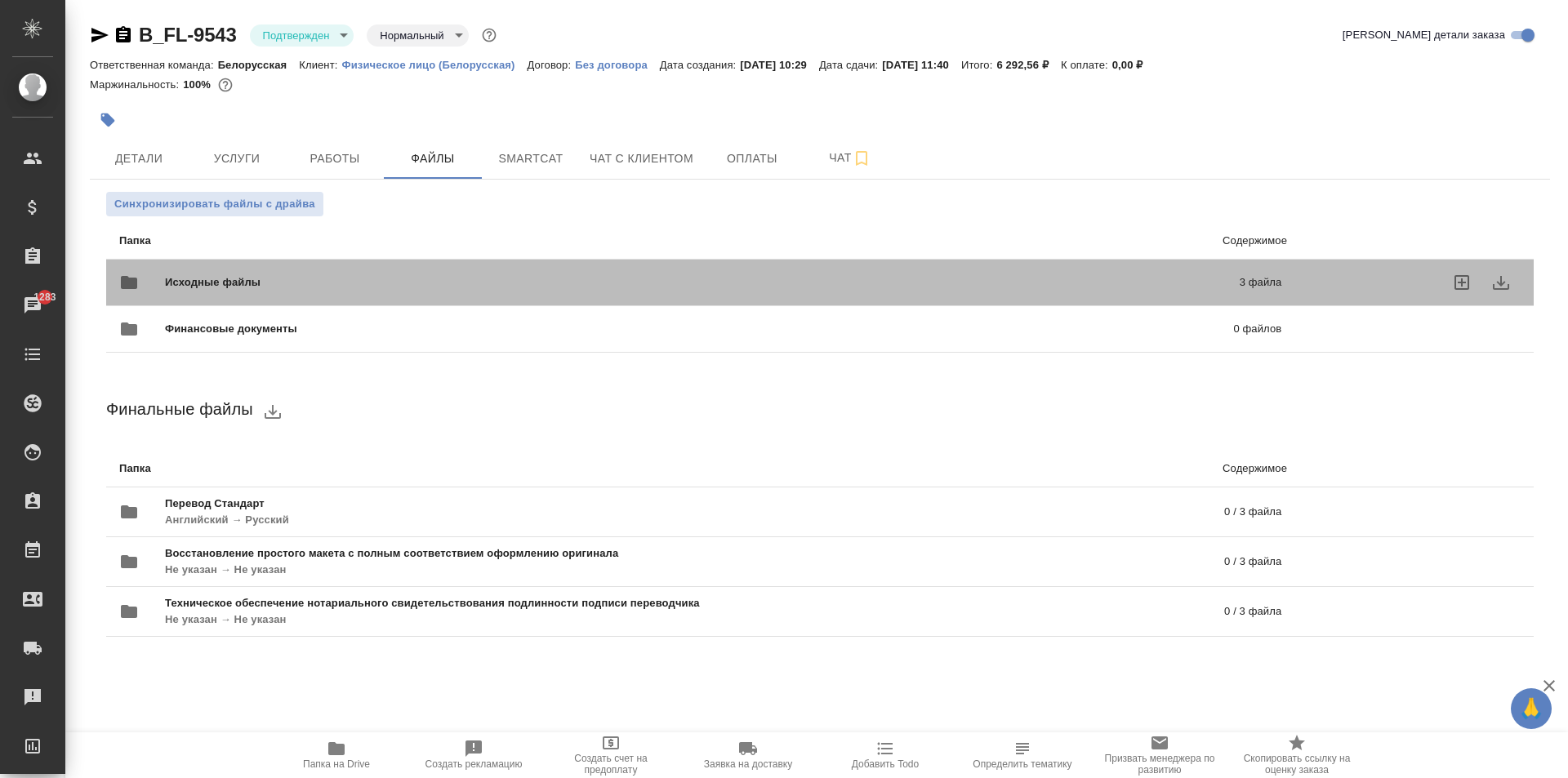
click at [256, 263] on div "Исходные файлы 3 файла" at bounding box center [699, 283] width 1195 height 72
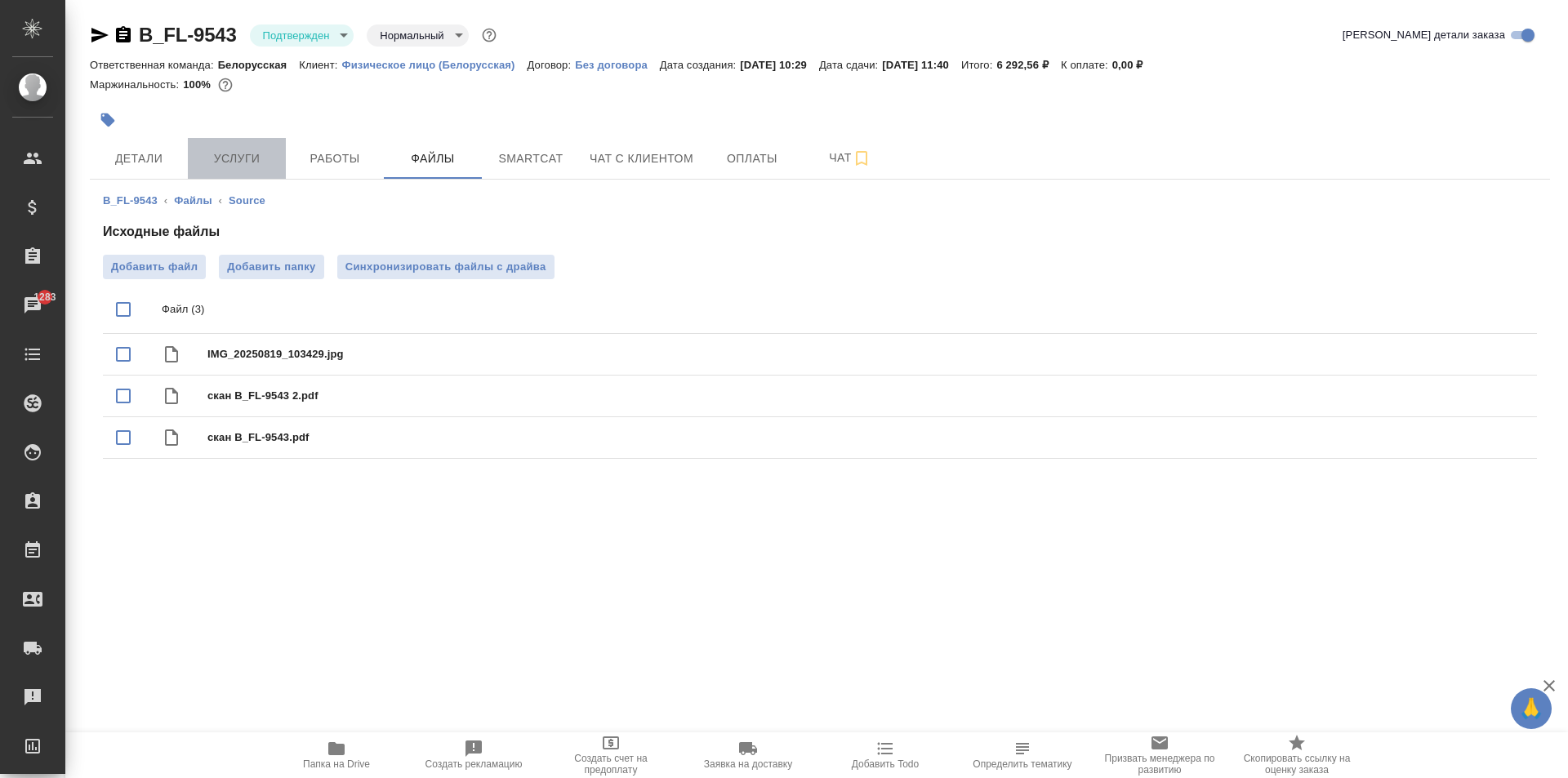
click at [256, 154] on span "Услуги" at bounding box center [237, 158] width 79 height 21
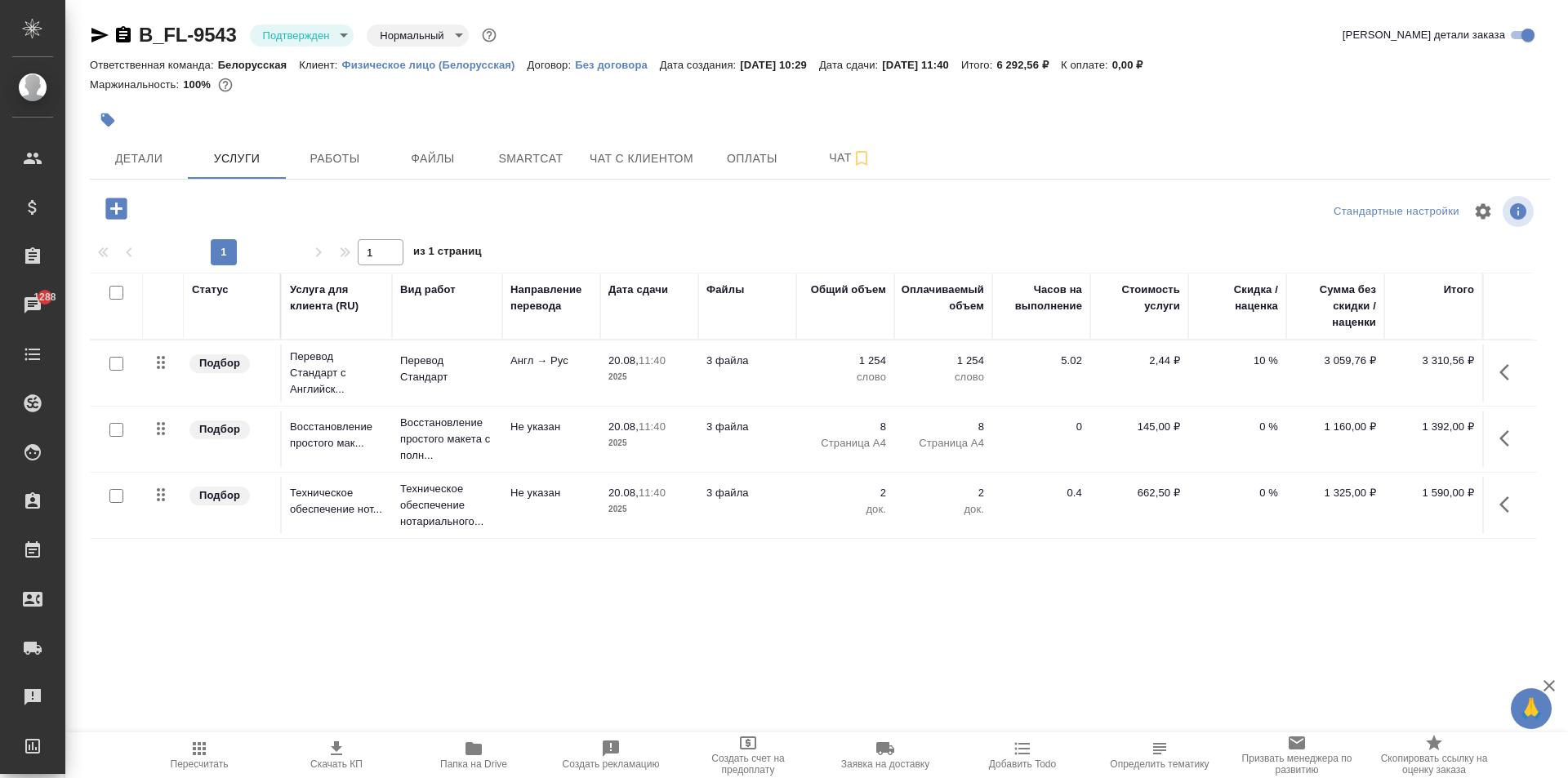
click at [665, 221] on div at bounding box center [820, 211] width 487 height 39
click at [131, 34] on icon "button" at bounding box center [123, 35] width 20 height 20
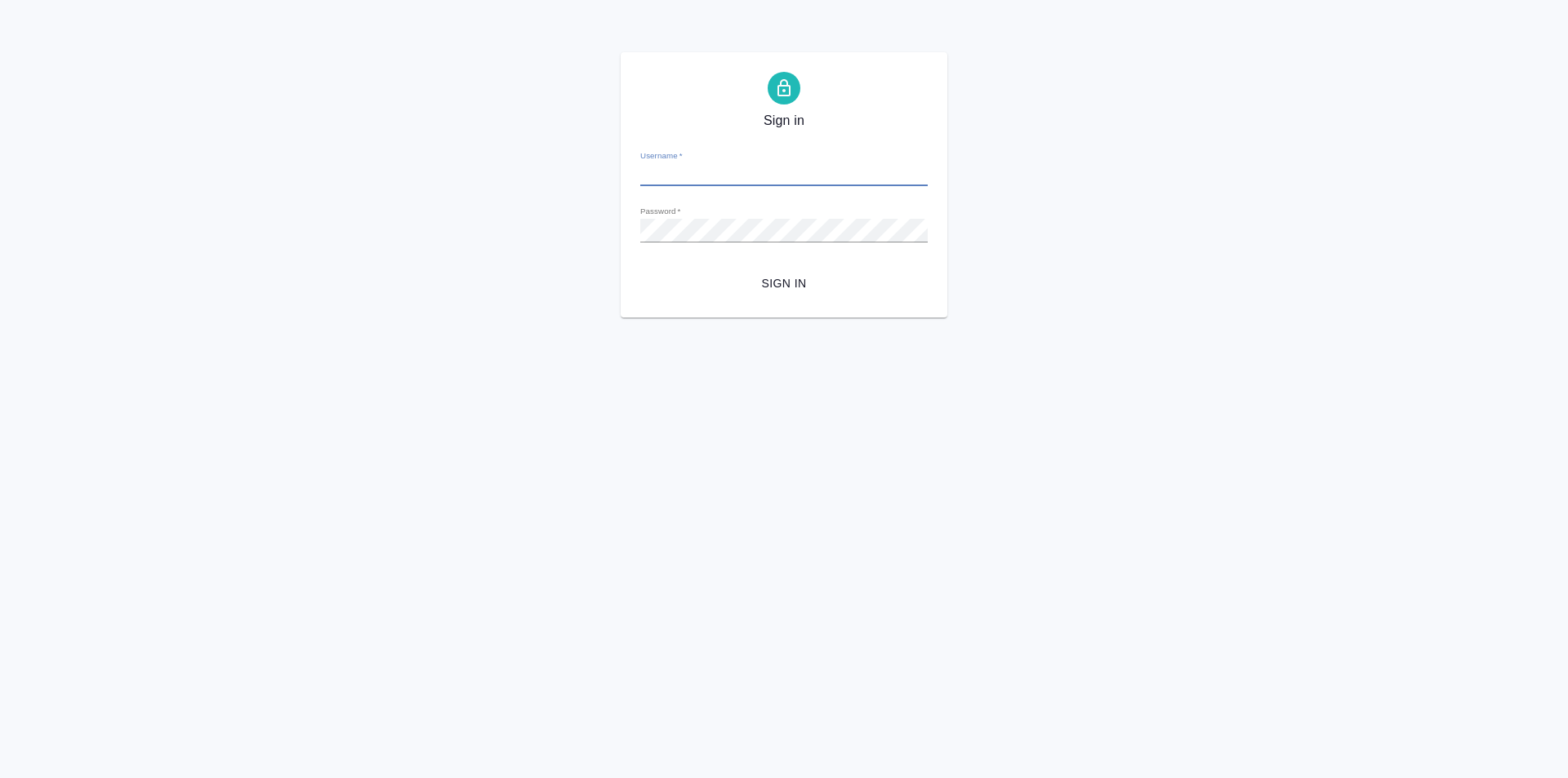
type input "[PERSON_NAME][EMAIL_ADDRESS][DOMAIN_NAME]"
drag, startPoint x: 841, startPoint y: 307, endPoint x: 818, endPoint y: 288, distance: 29.8
click at [838, 303] on div "Sign in Username   * [PERSON_NAME][EMAIL_ADDRESS][DOMAIN_NAME] Password   * url…" at bounding box center [784, 185] width 326 height 266
click at [816, 287] on span "Sign in" at bounding box center [784, 284] width 262 height 21
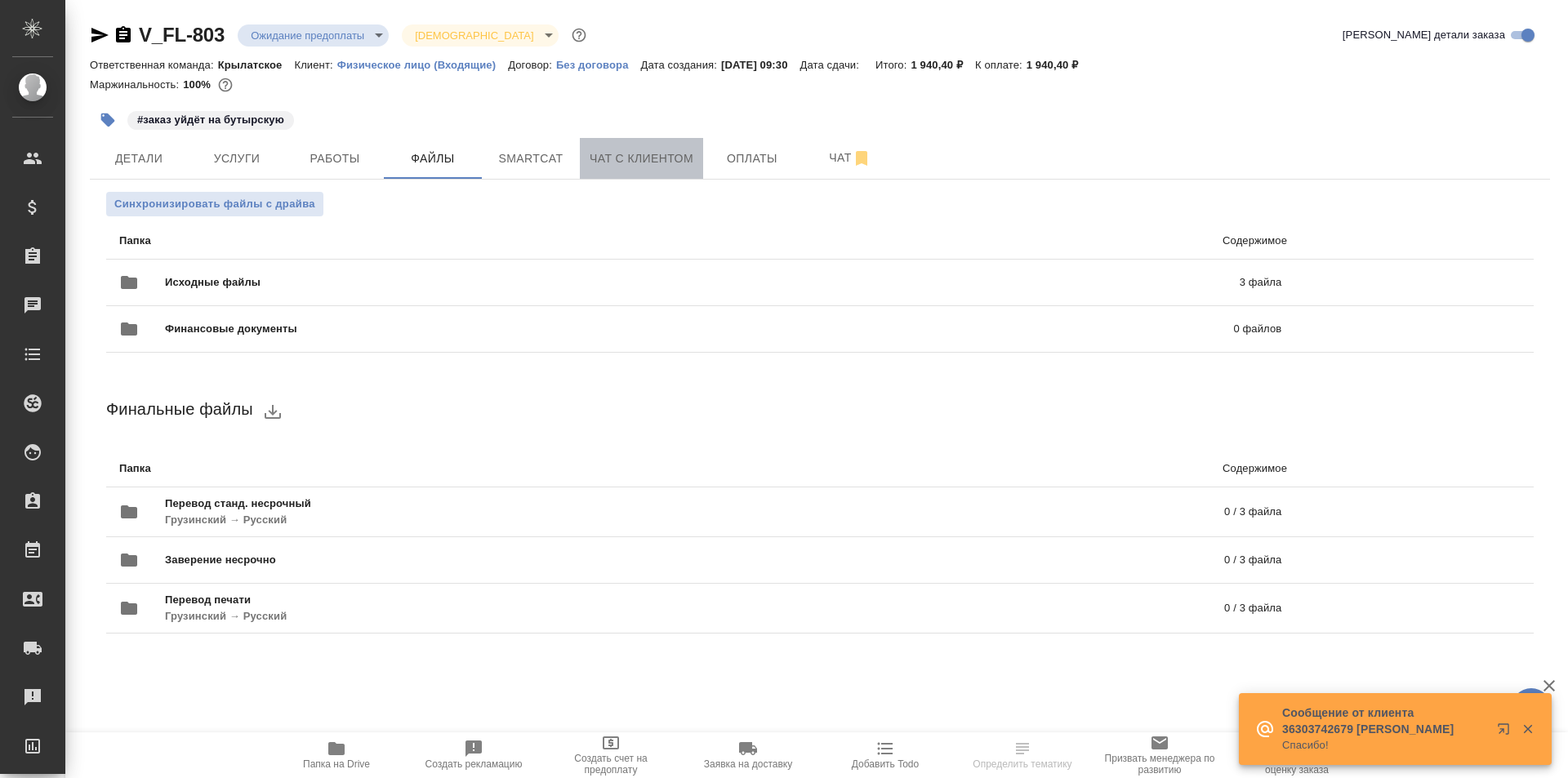
click at [658, 150] on span "Чат с клиентом" at bounding box center [642, 158] width 103 height 21
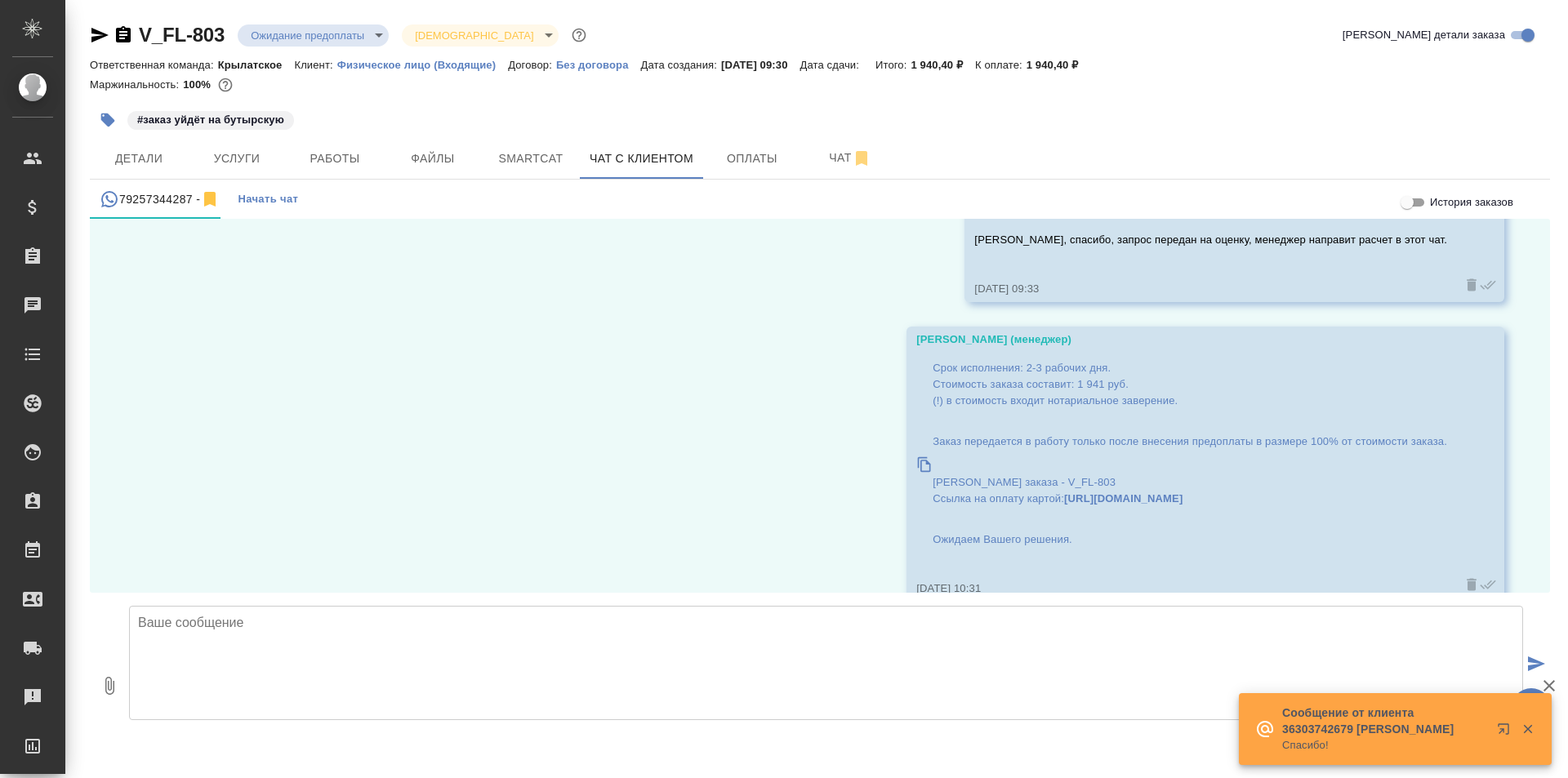
scroll to position [2476, 0]
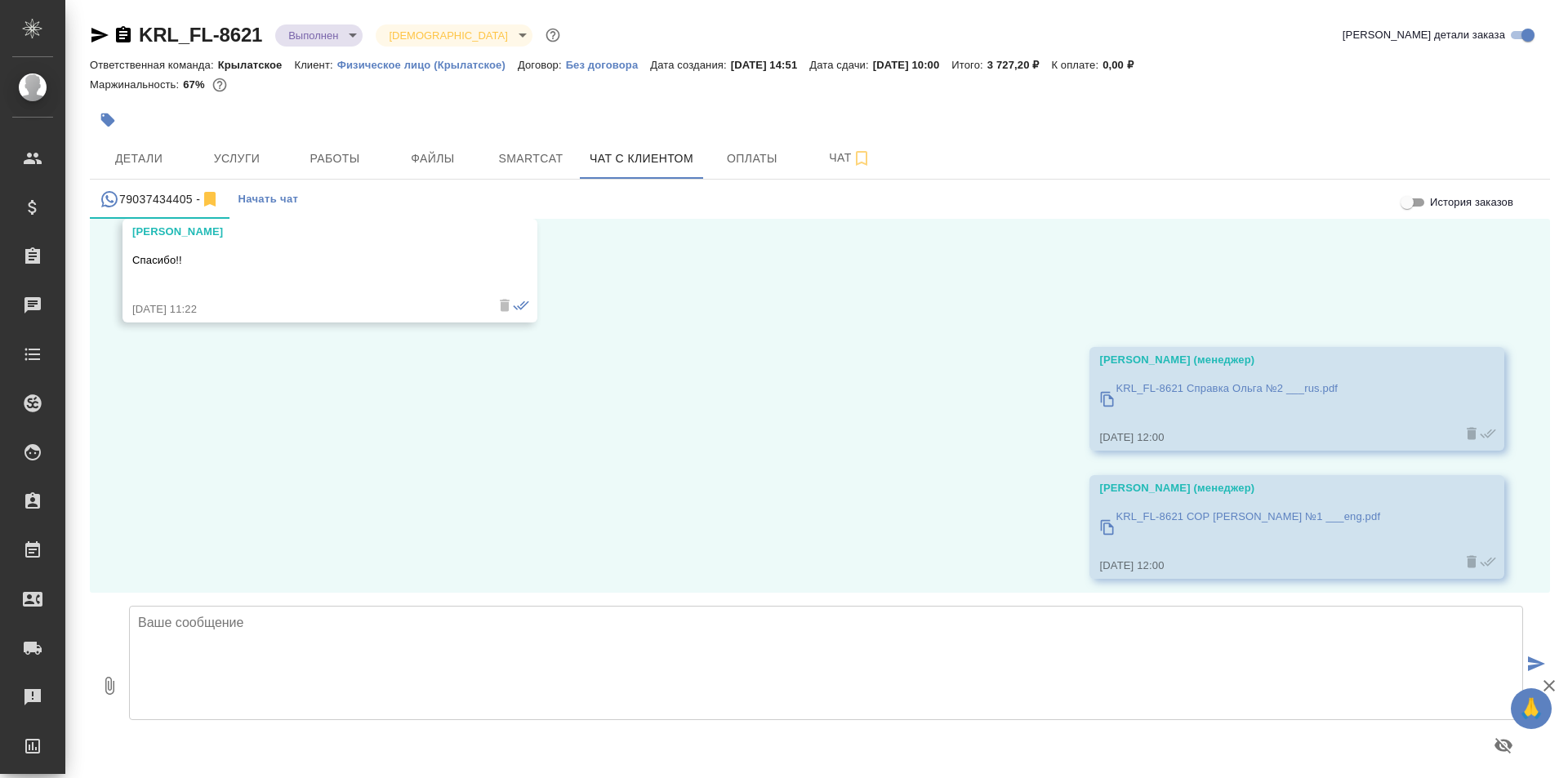
scroll to position [996, 0]
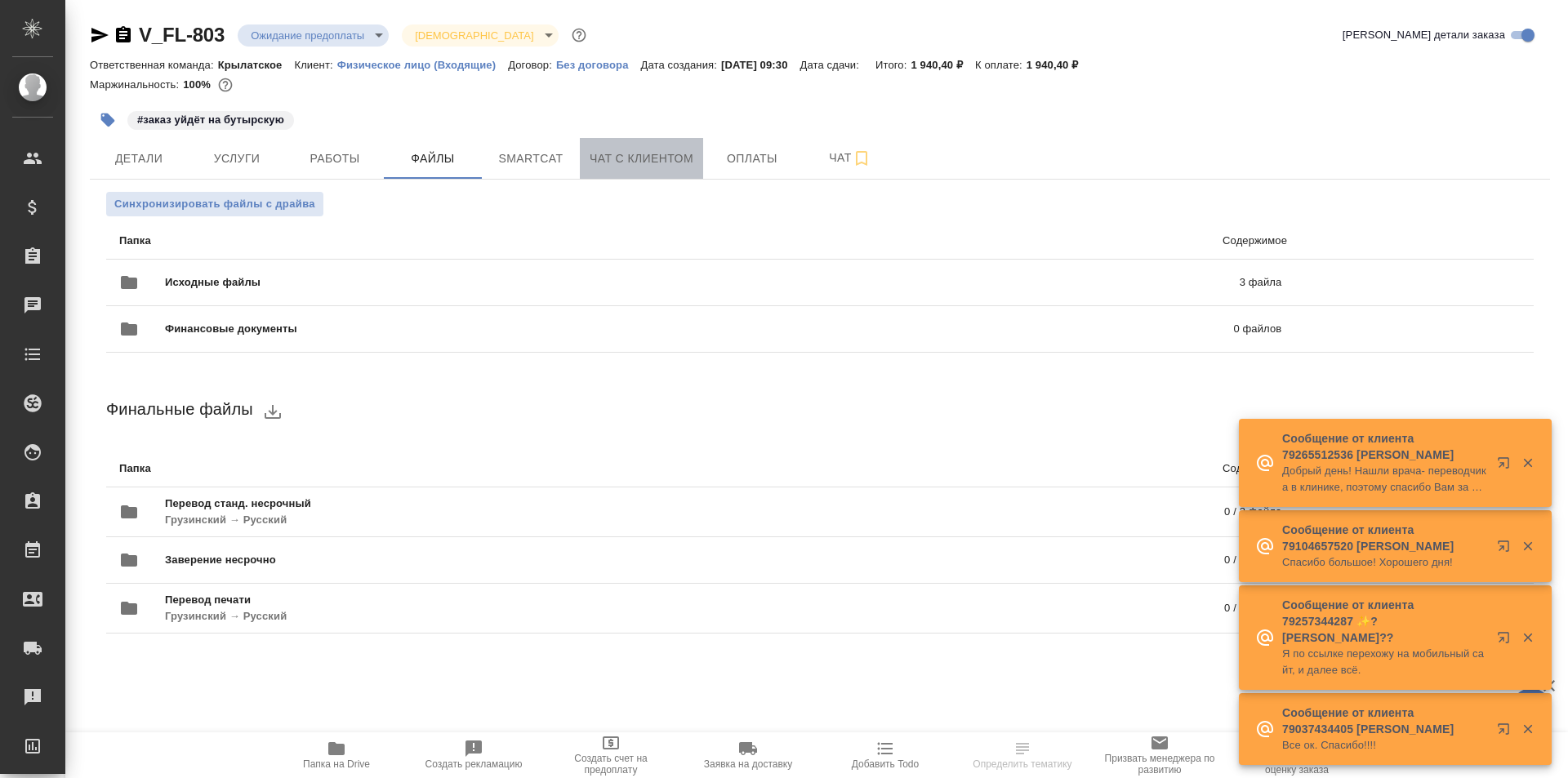
click at [667, 153] on span "Чат с клиентом" at bounding box center [642, 158] width 103 height 21
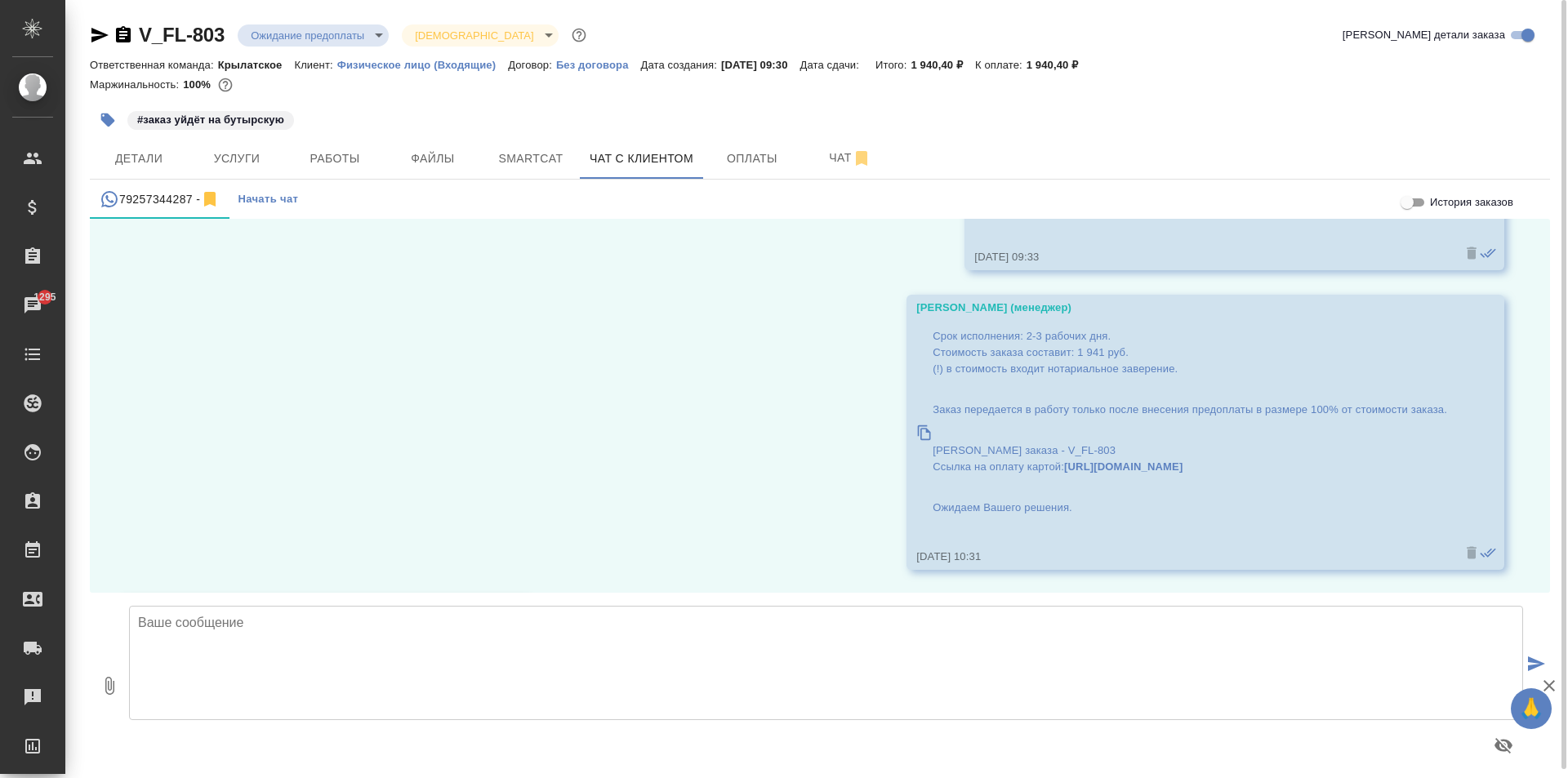
scroll to position [2258, 0]
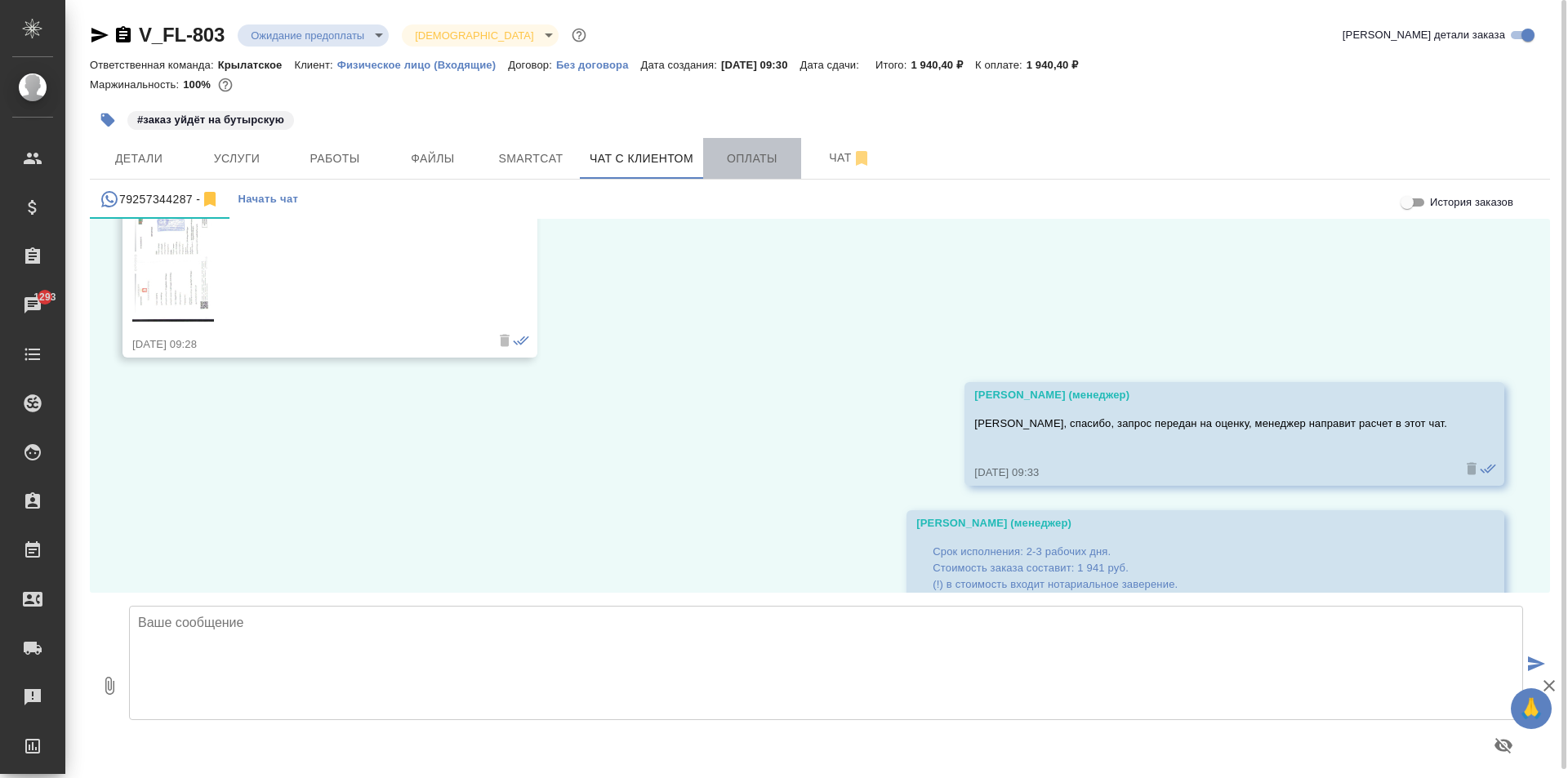
click at [774, 148] on span "Оплаты" at bounding box center [752, 158] width 79 height 21
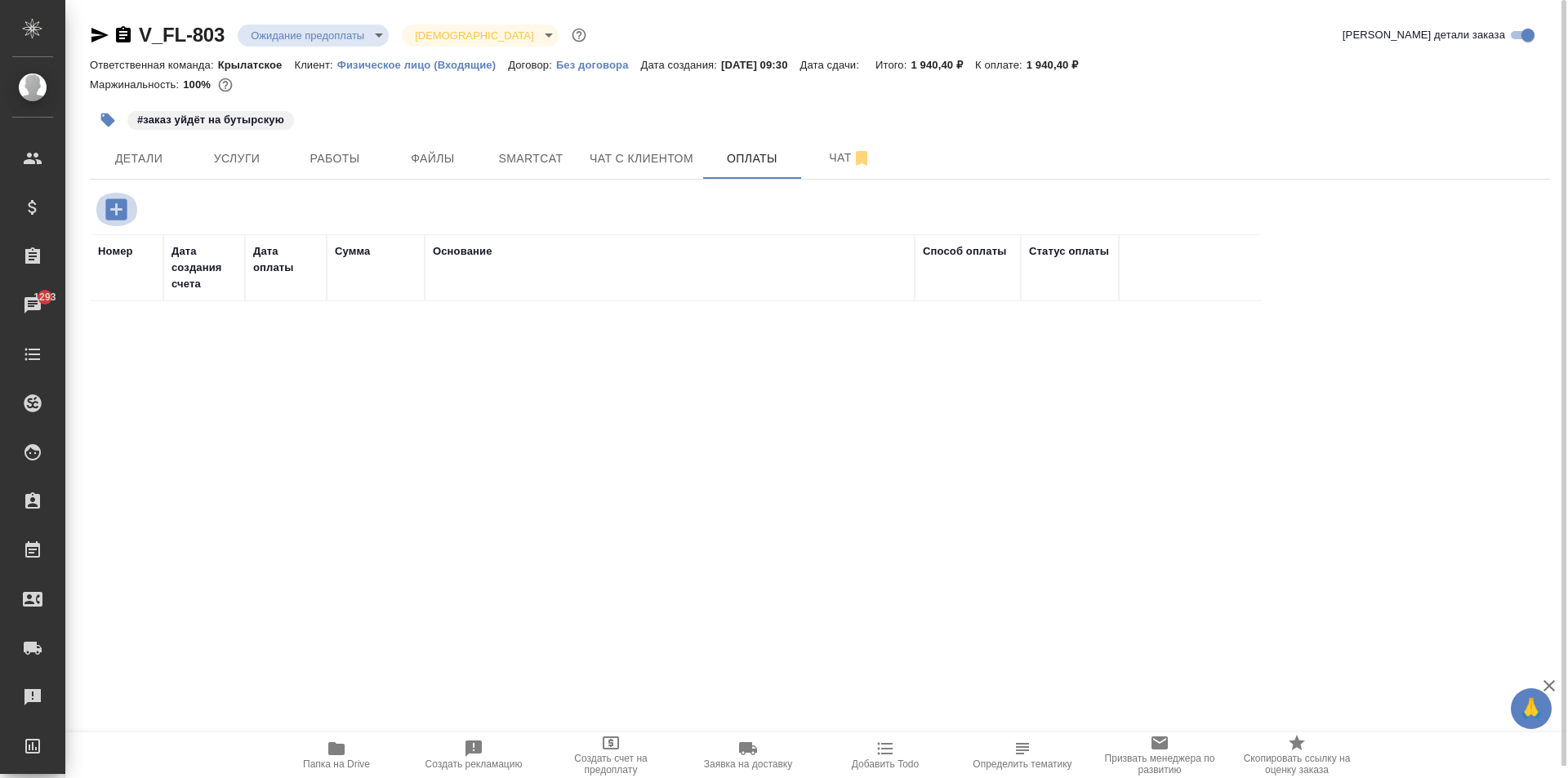
click at [131, 200] on button "button" at bounding box center [115, 210] width 45 height 34
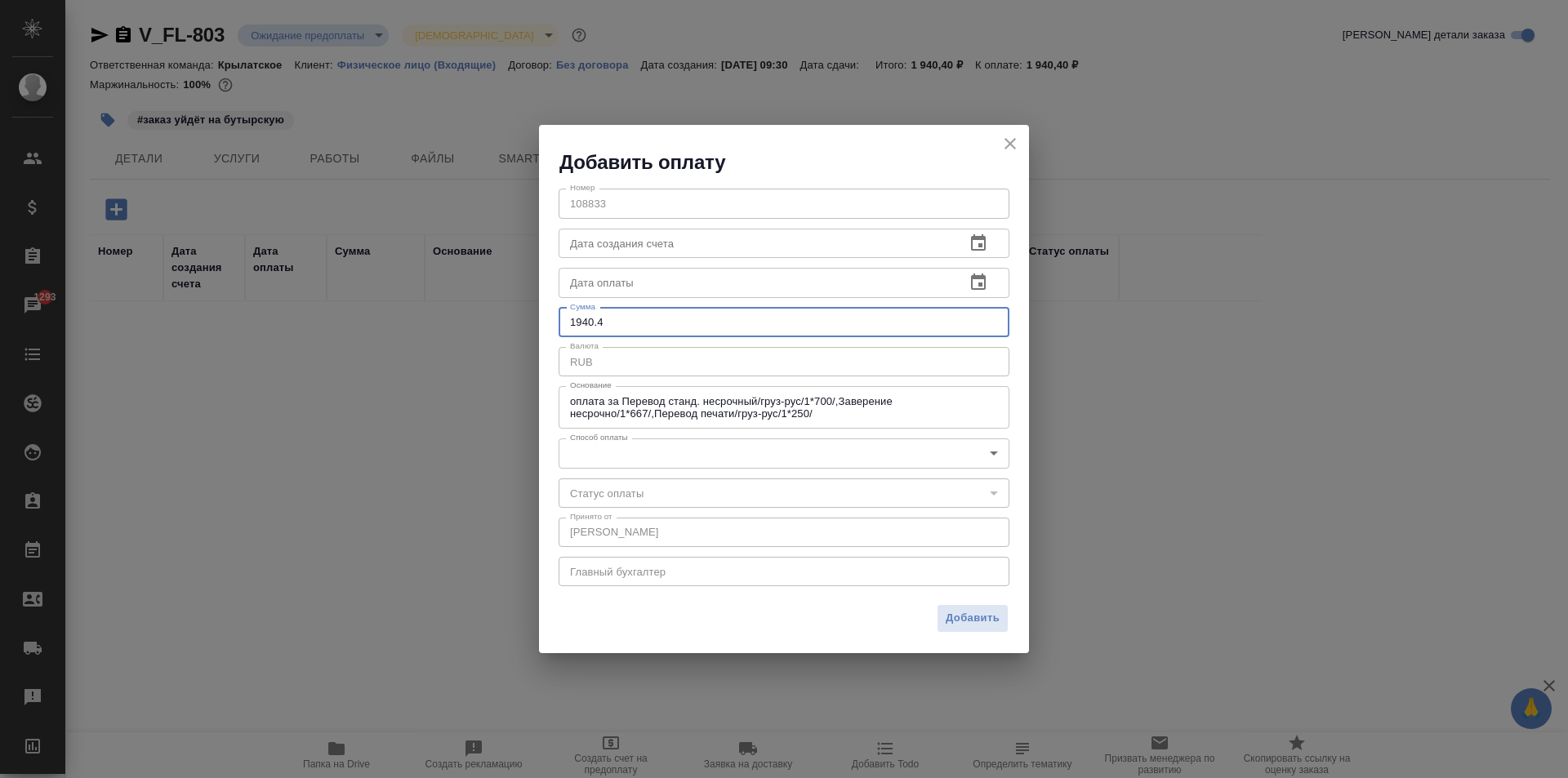
drag, startPoint x: 628, startPoint y: 320, endPoint x: 590, endPoint y: 337, distance: 41.6
click at [590, 337] on input "1940.4" at bounding box center [784, 323] width 451 height 30
type input "1941"
click at [637, 460] on body "🙏 .cls-1 fill:#fff; AWATERA Kasymov Timur Клиенты Спецификации Заказы 1293 Чаты…" at bounding box center [784, 389] width 1568 height 778
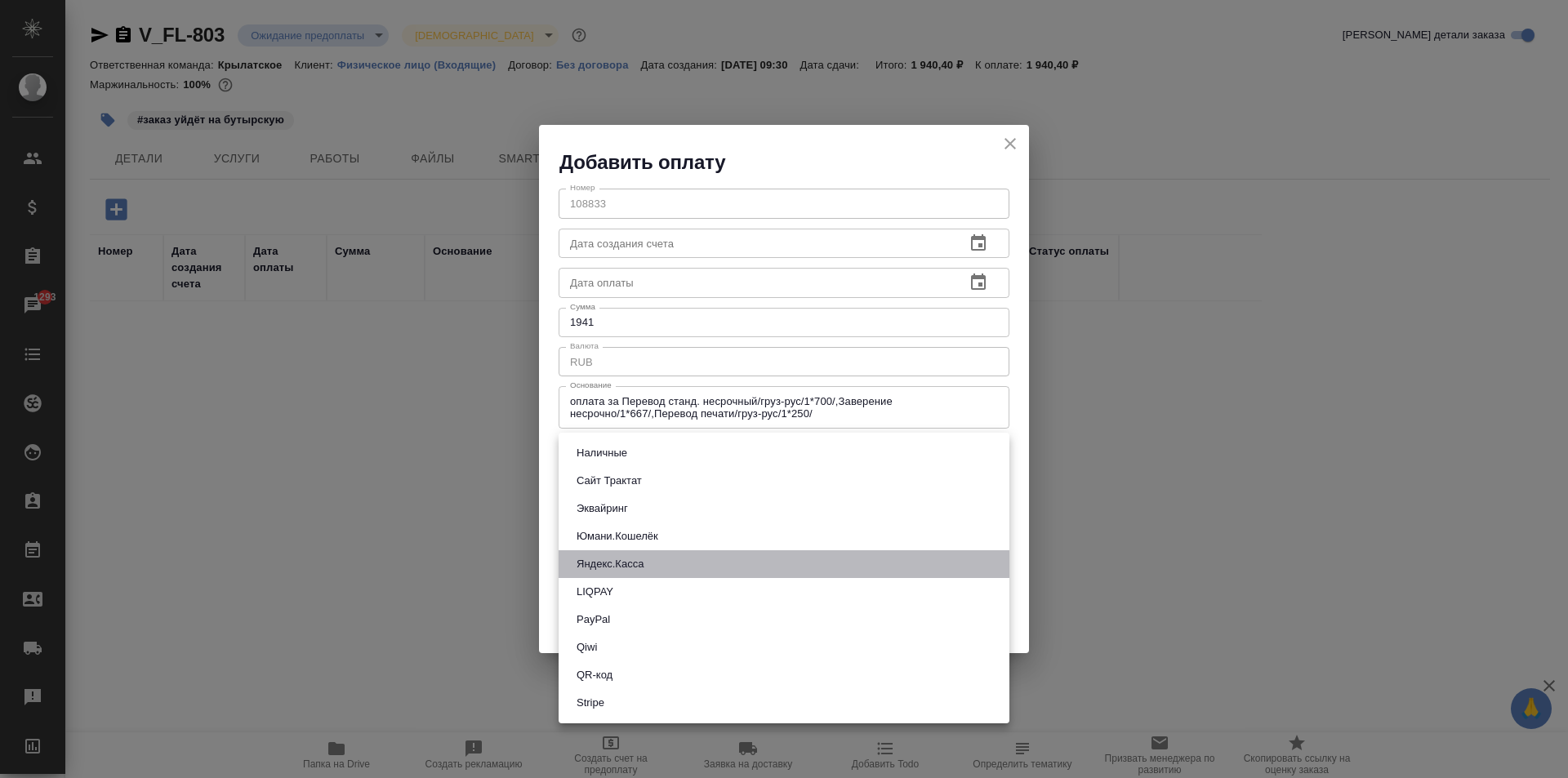
click at [659, 556] on li "Яндекс.Касса" at bounding box center [784, 564] width 451 height 28
type input "yandex-kassa"
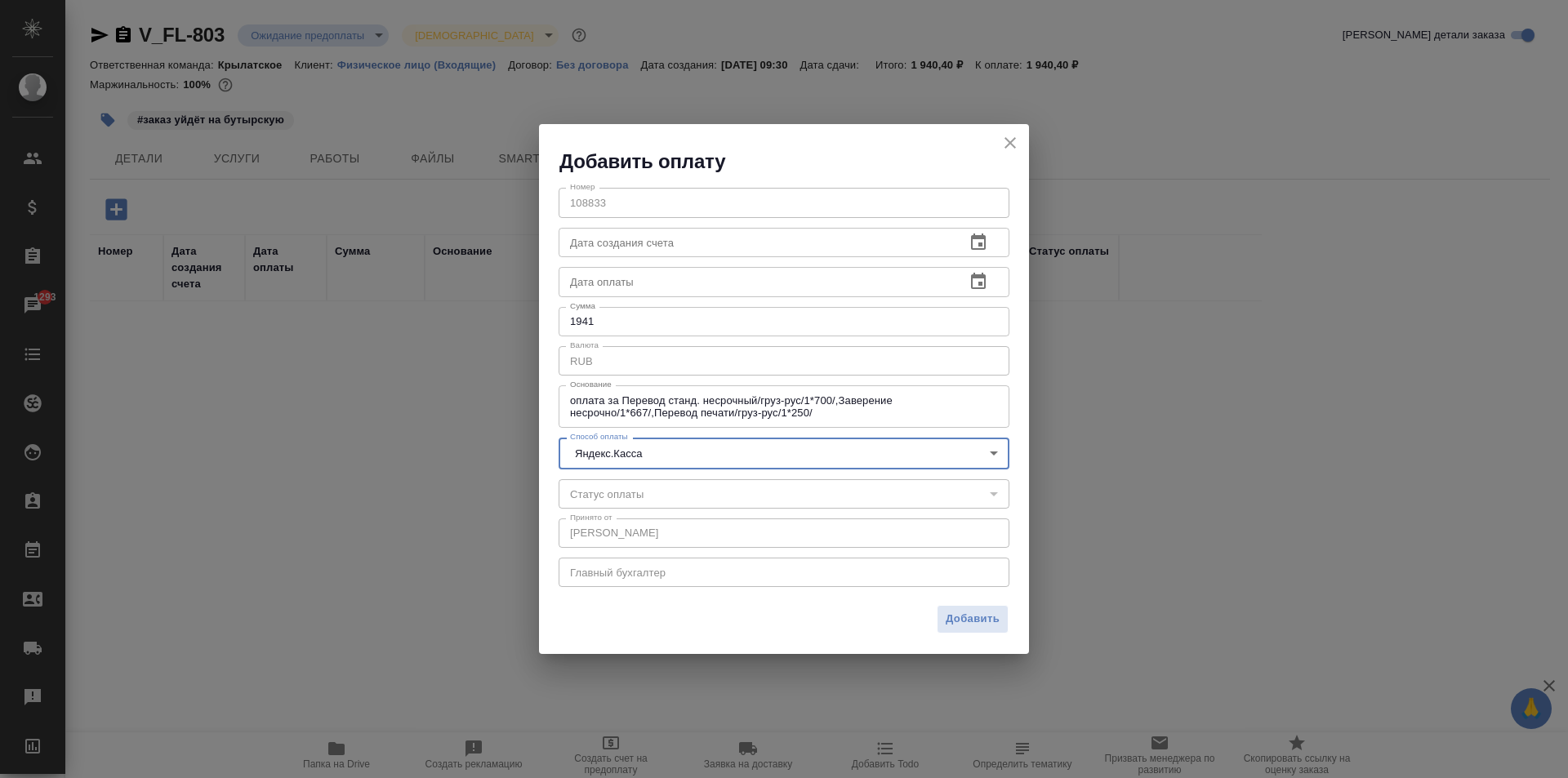
click at [956, 616] on span "Добавить" at bounding box center [973, 619] width 54 height 19
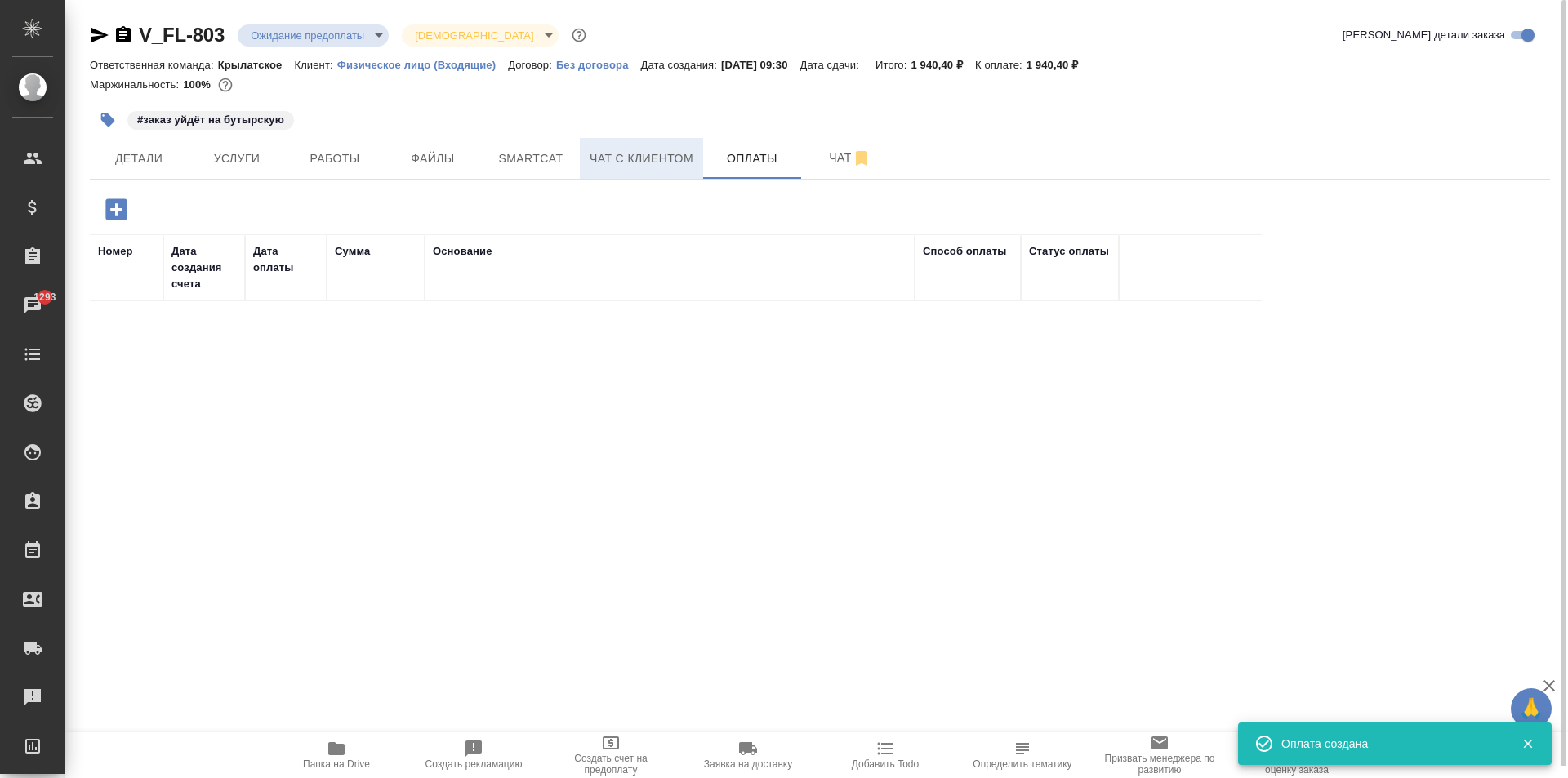
click at [660, 155] on span "Чат с клиентом" at bounding box center [642, 158] width 103 height 21
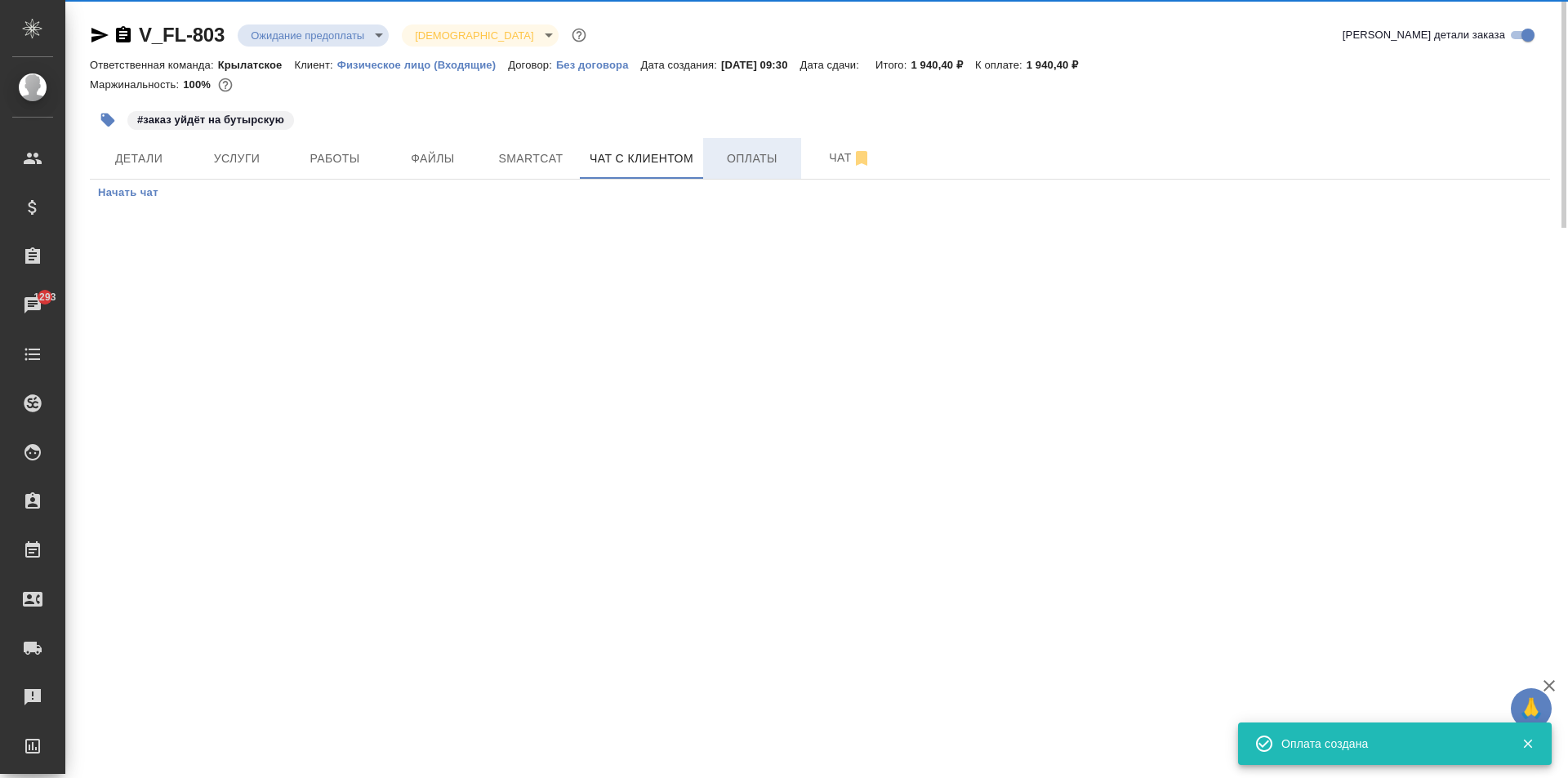
click at [728, 151] on span "Оплаты" at bounding box center [752, 158] width 79 height 21
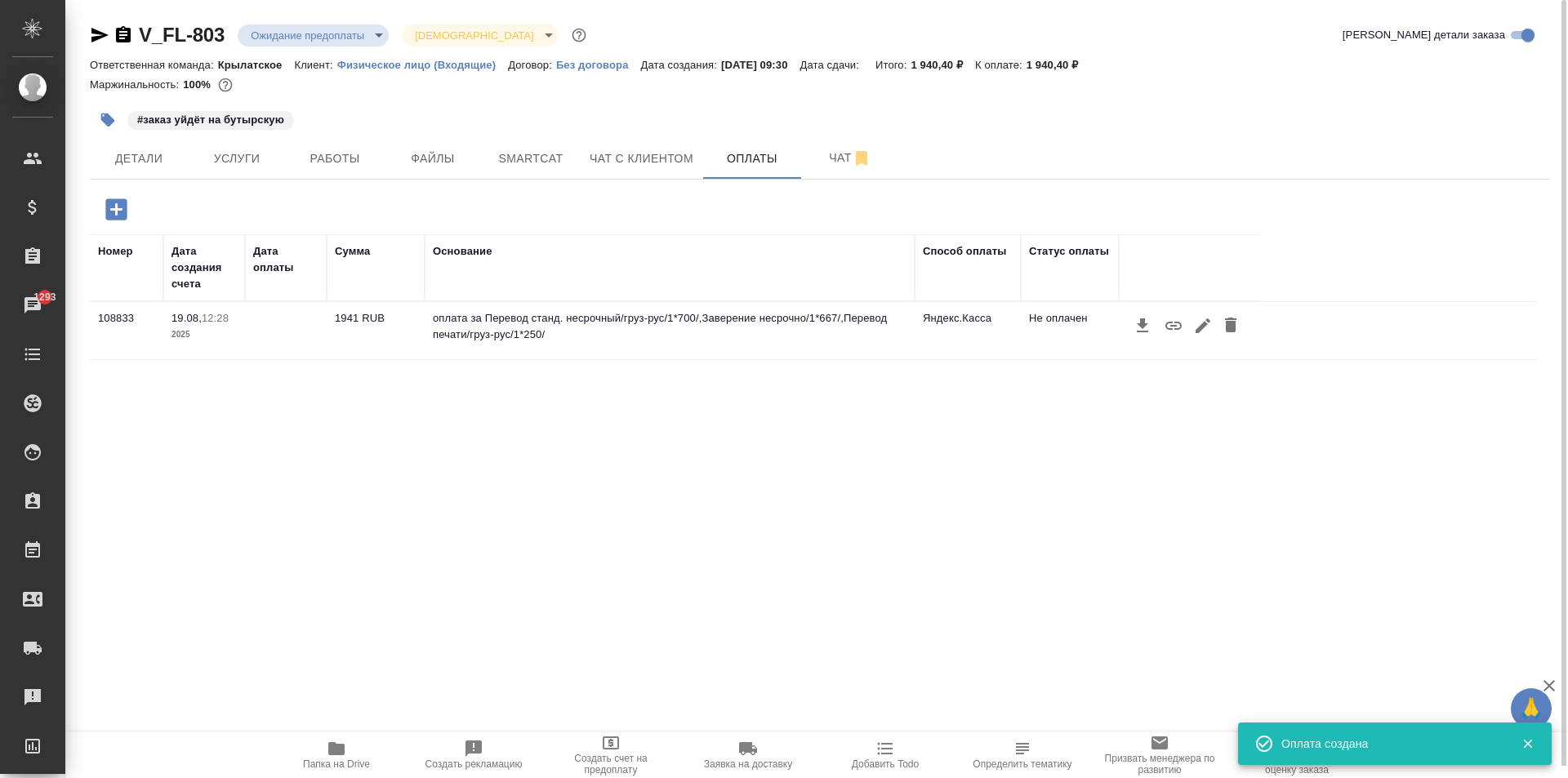
click at [1176, 324] on icon "button" at bounding box center [1174, 326] width 20 height 20
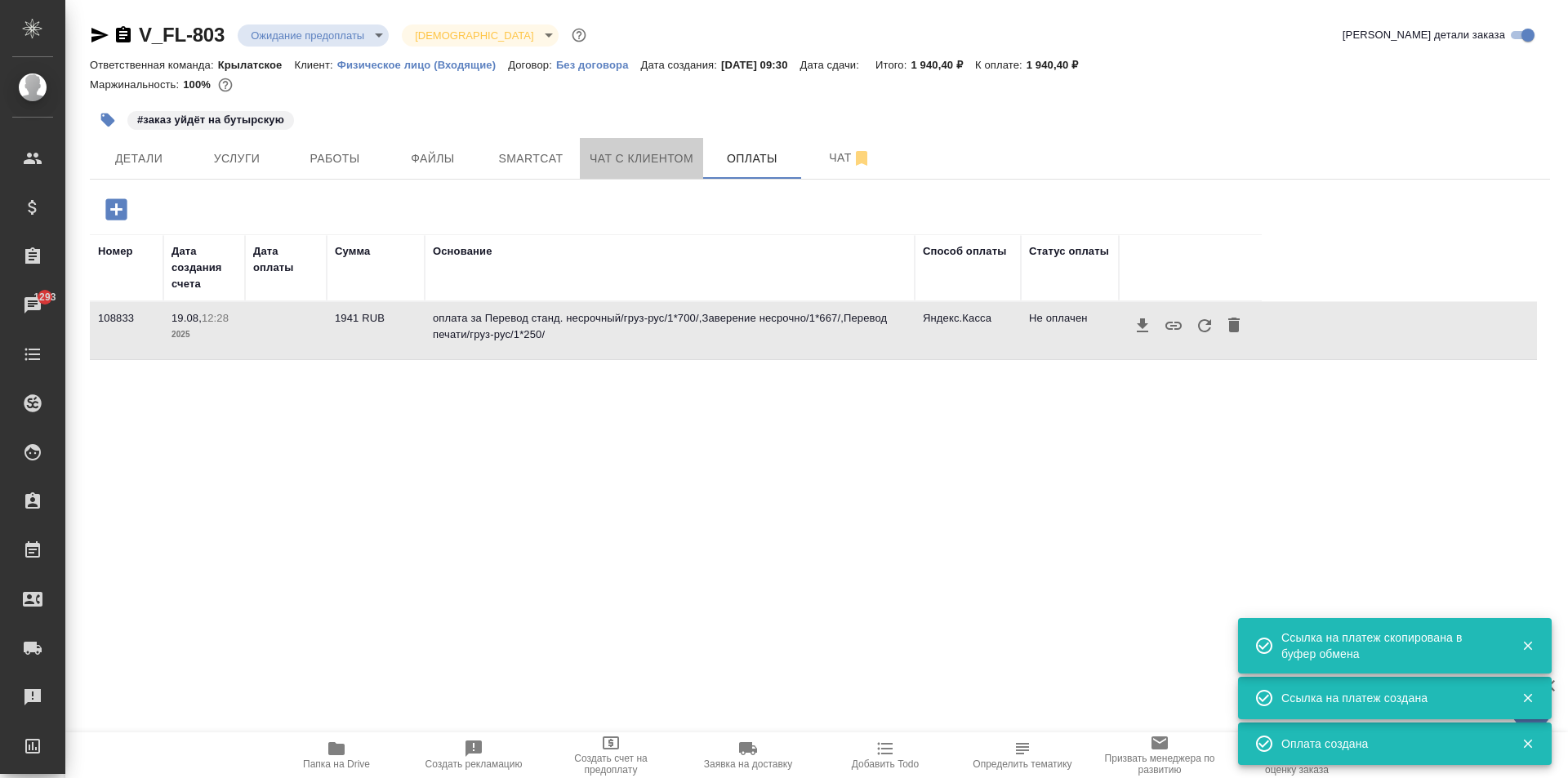
drag, startPoint x: 643, startPoint y: 168, endPoint x: 626, endPoint y: 234, distance: 68.2
click at [642, 168] on span "Чат с клиентом" at bounding box center [642, 158] width 103 height 21
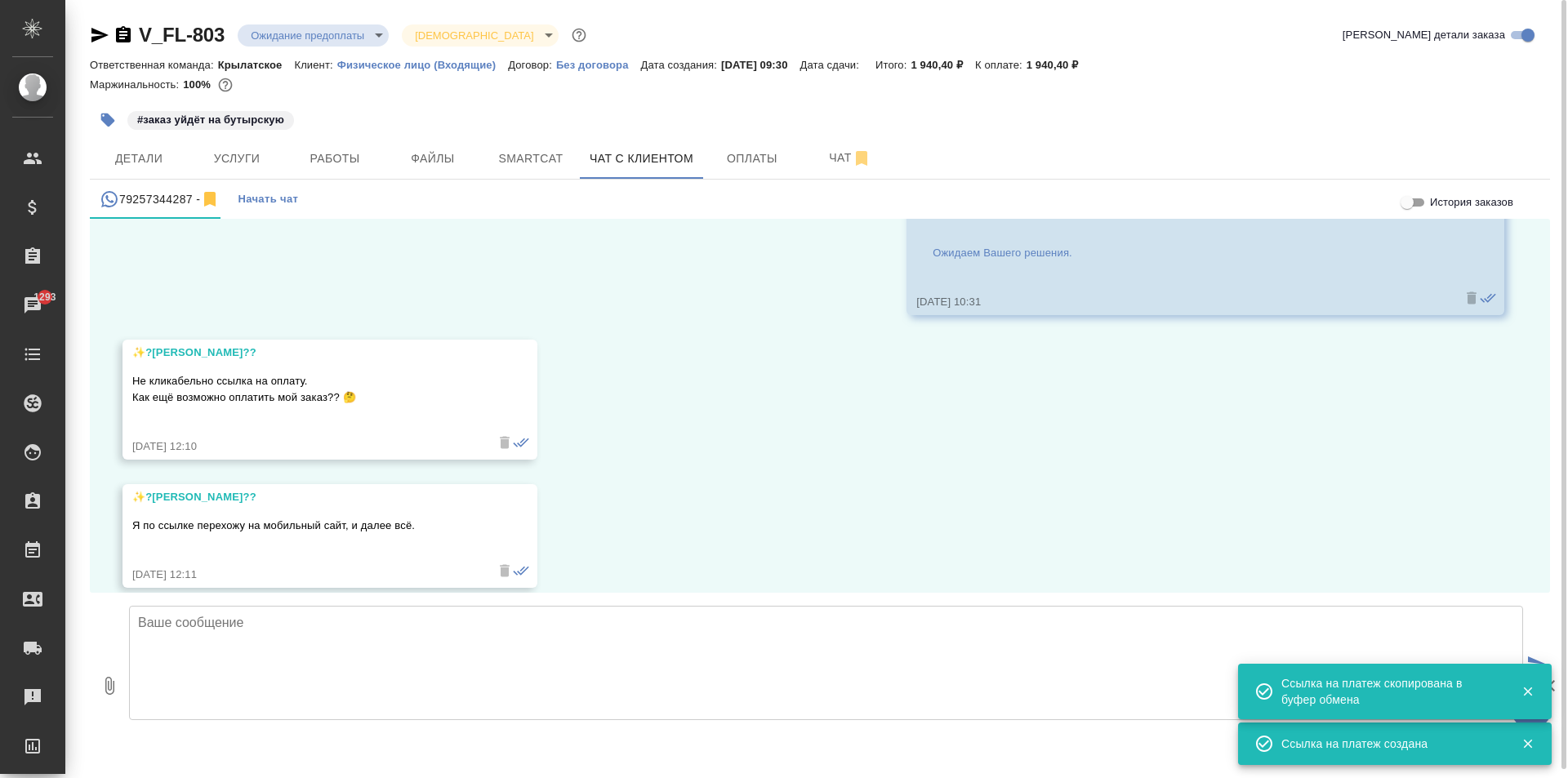
scroll to position [2749, 0]
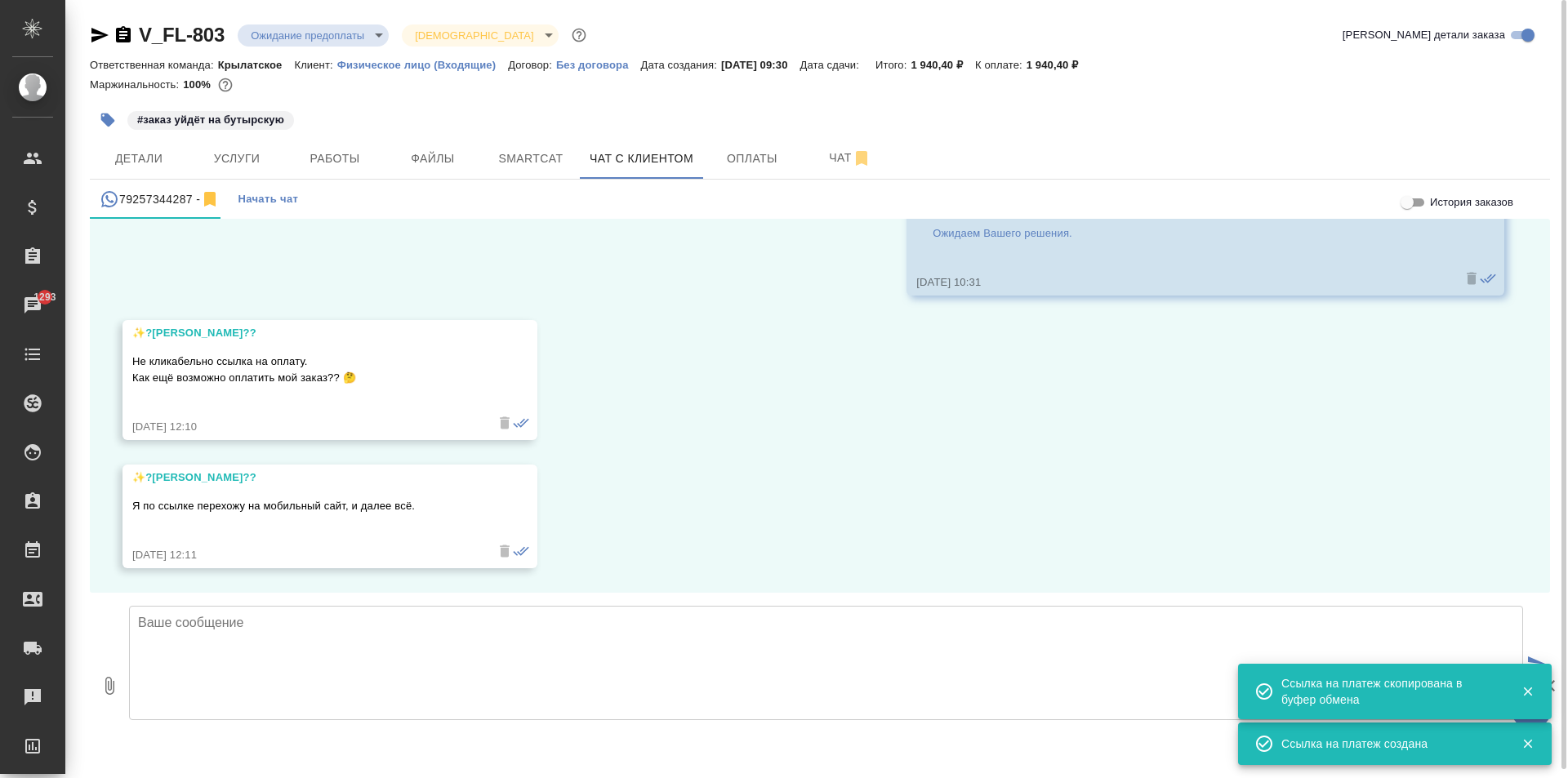
drag, startPoint x: 349, startPoint y: 598, endPoint x: 337, endPoint y: 616, distance: 21.6
click at [346, 600] on div at bounding box center [827, 685] width 1395 height 185
click at [337, 621] on textarea at bounding box center [827, 663] width 1395 height 114
type textarea "Y"
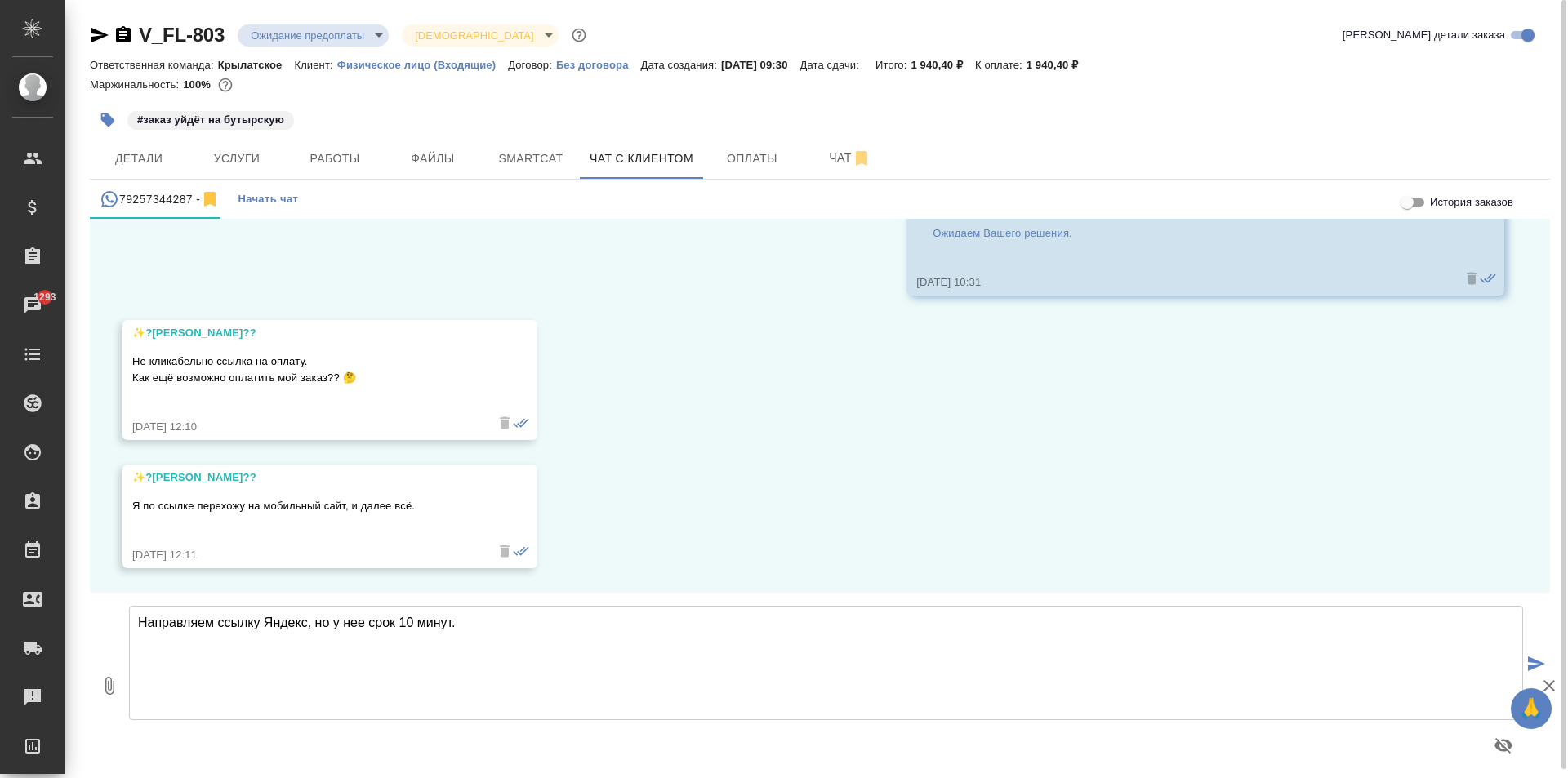
paste textarea "https://yoomoney.ru/checkout/payments/v2/contract?orderId=3036579e-000f-5001-80…"
type textarea "Направляем ссылку Яндекс, но у нее срок 10 минут. https://yoomoney.ru/checkout/…"
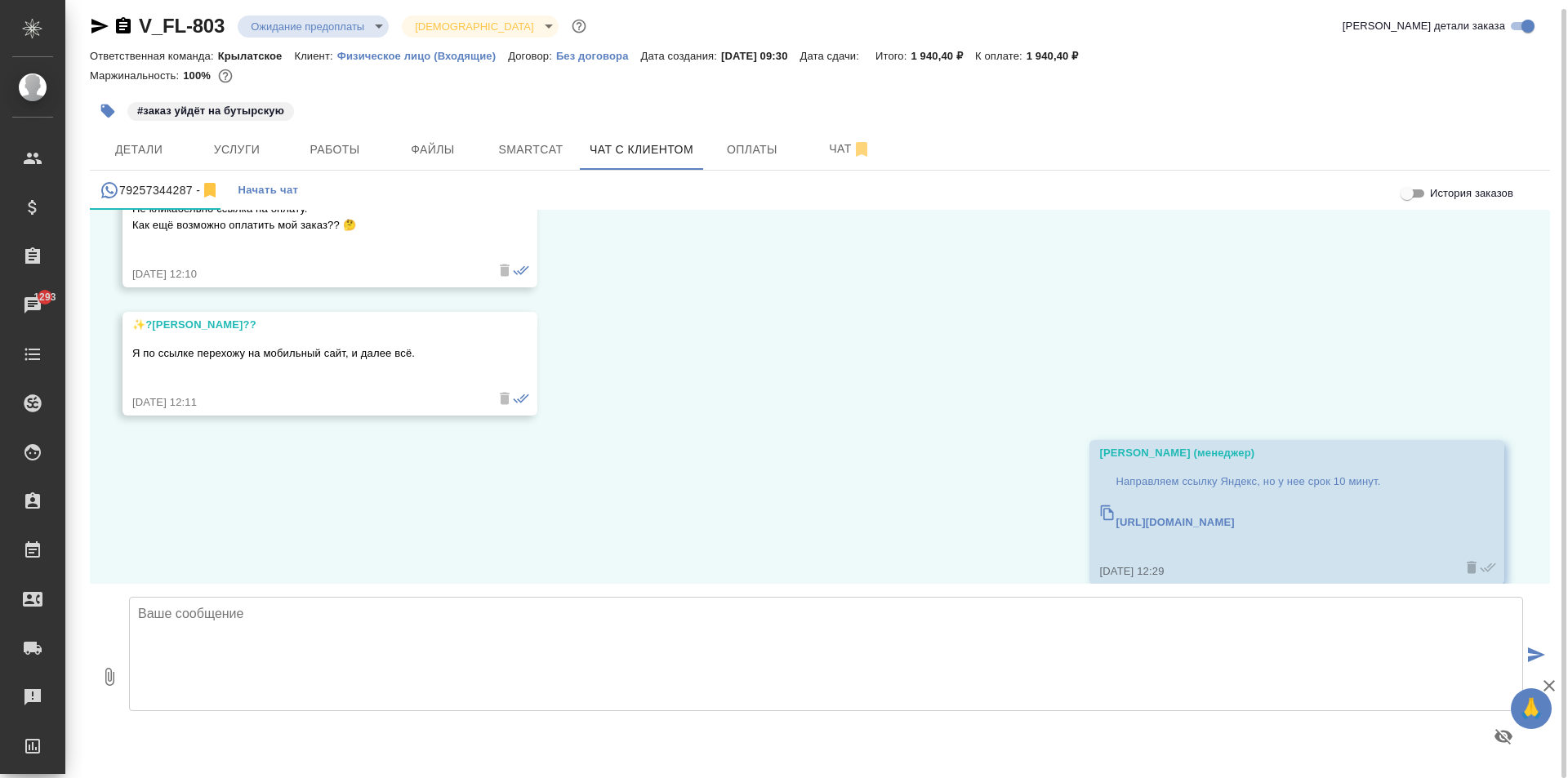
scroll to position [2918, 0]
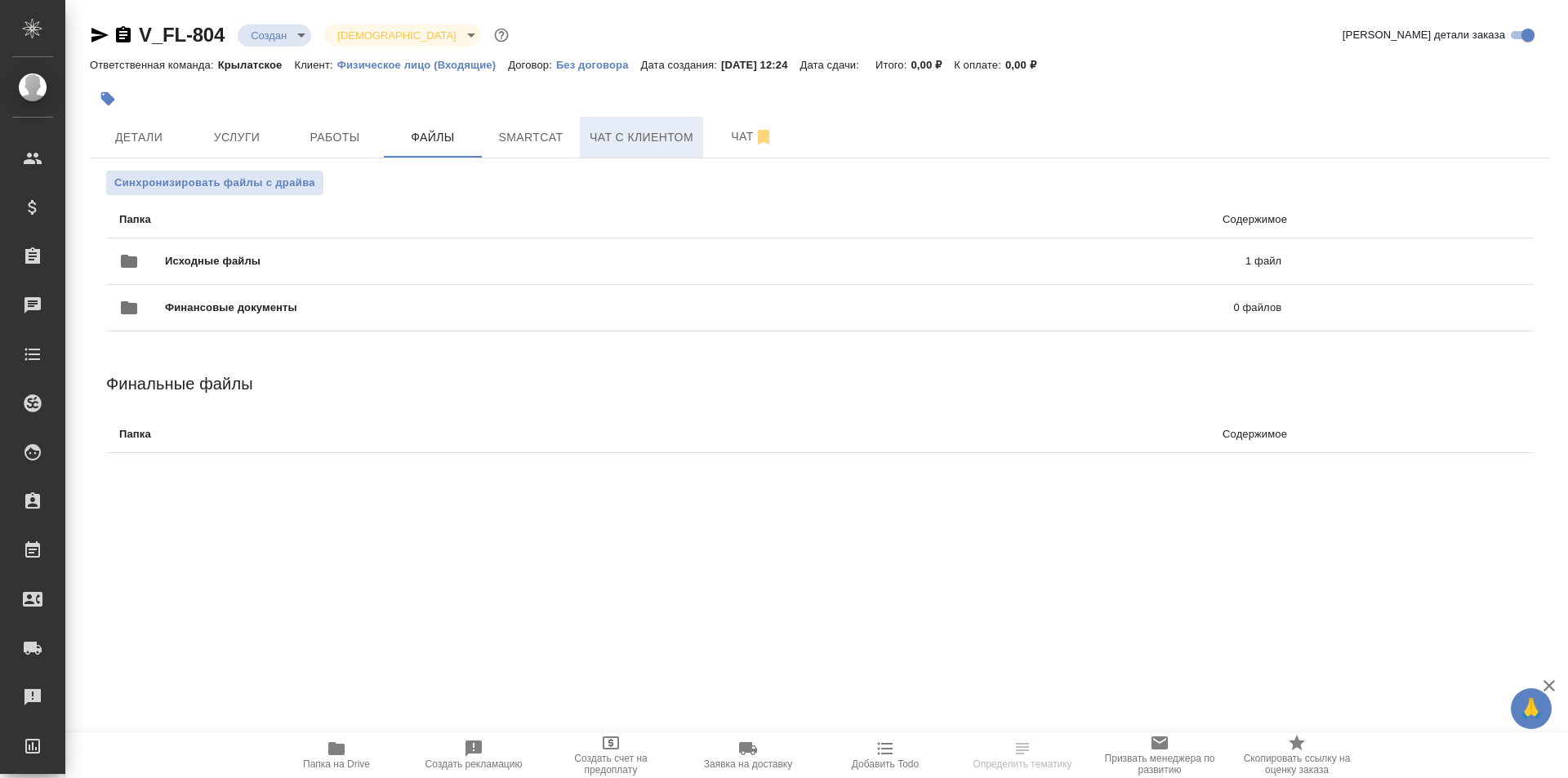
click at [628, 127] on span "Чат с клиентом" at bounding box center [642, 137] width 103 height 21
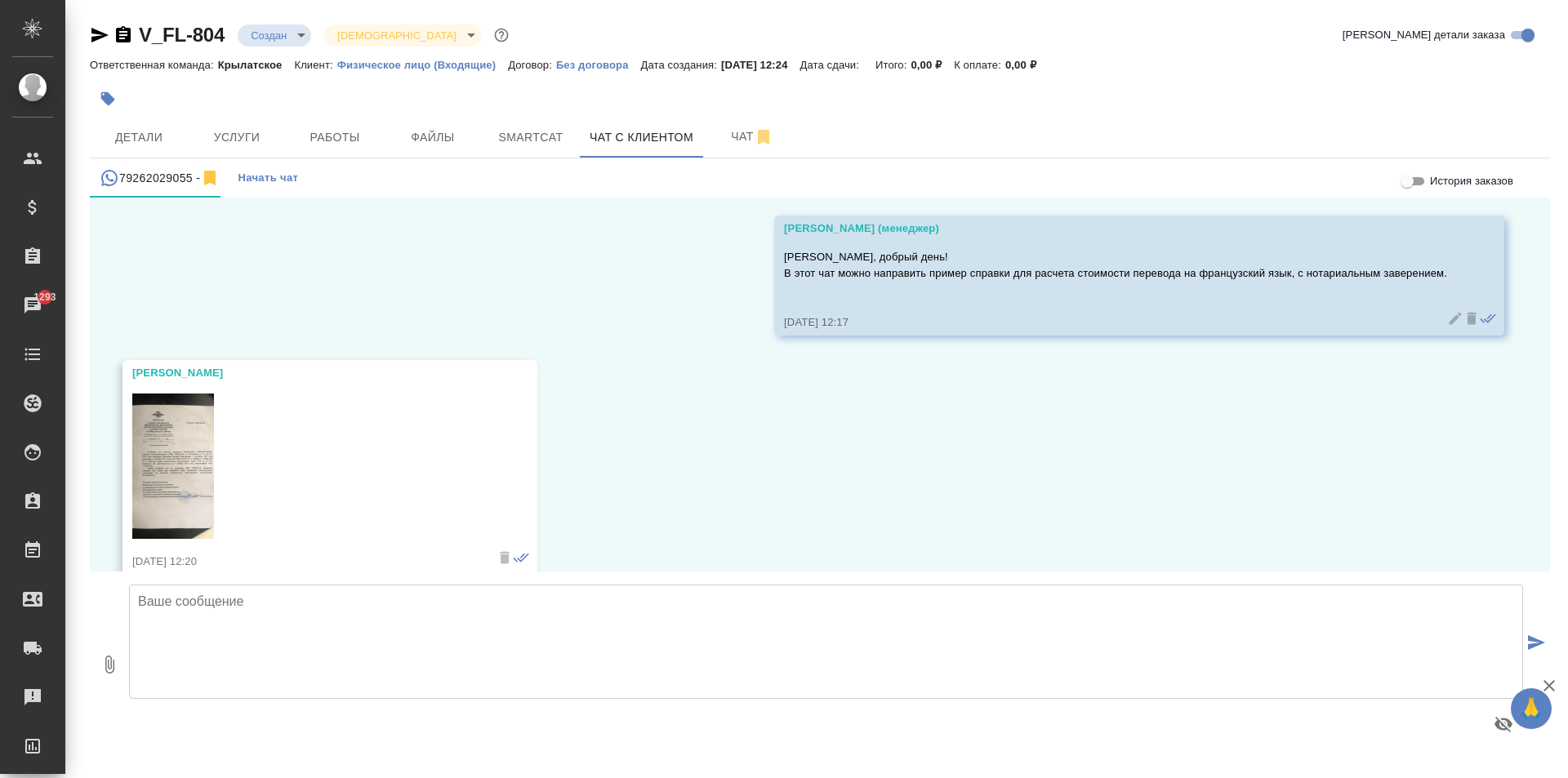
scroll to position [81, 0]
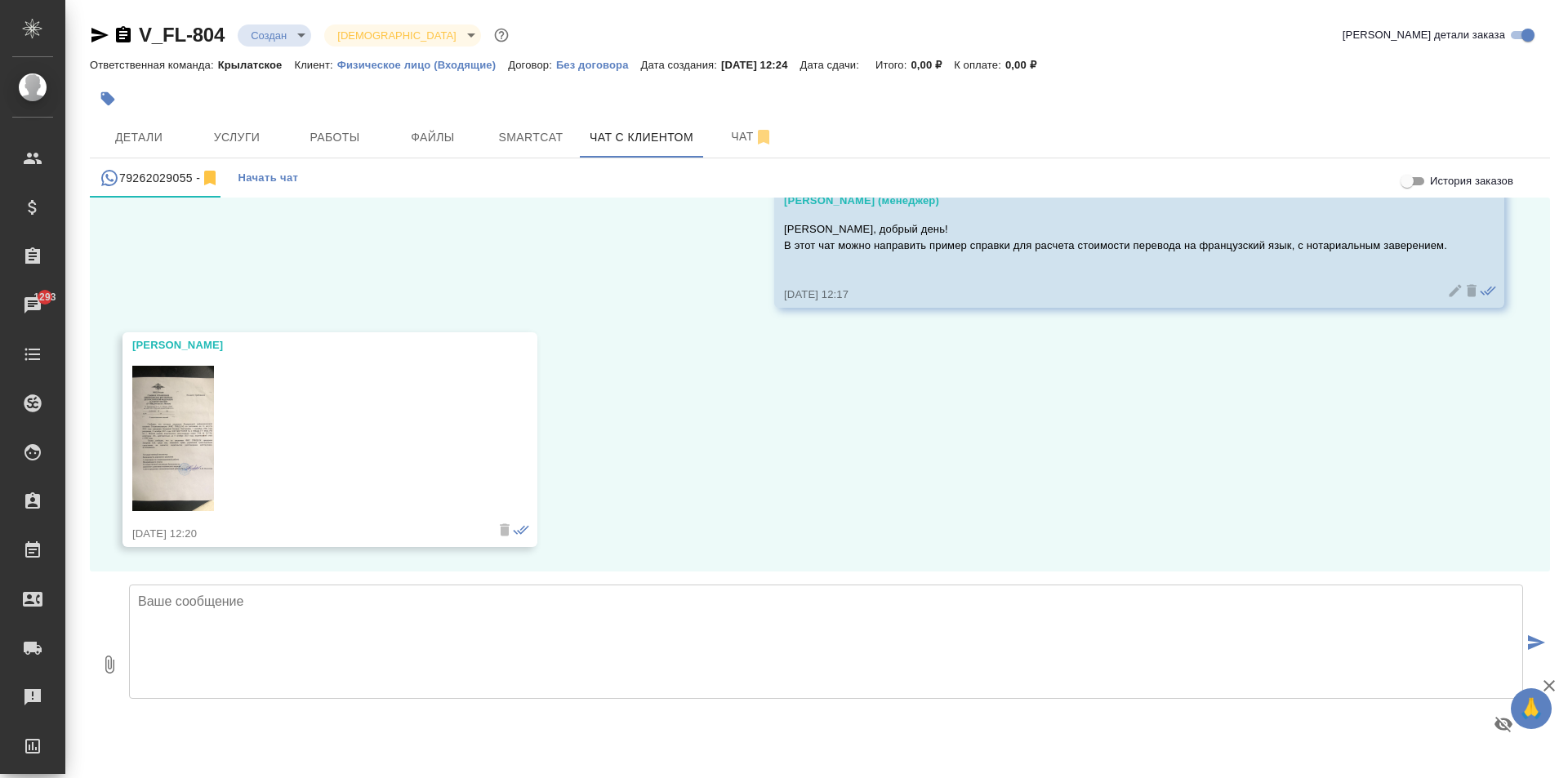
click at [144, 429] on img at bounding box center [173, 439] width 82 height 145
click at [129, 149] on button "Детали" at bounding box center [138, 136] width 98 height 41
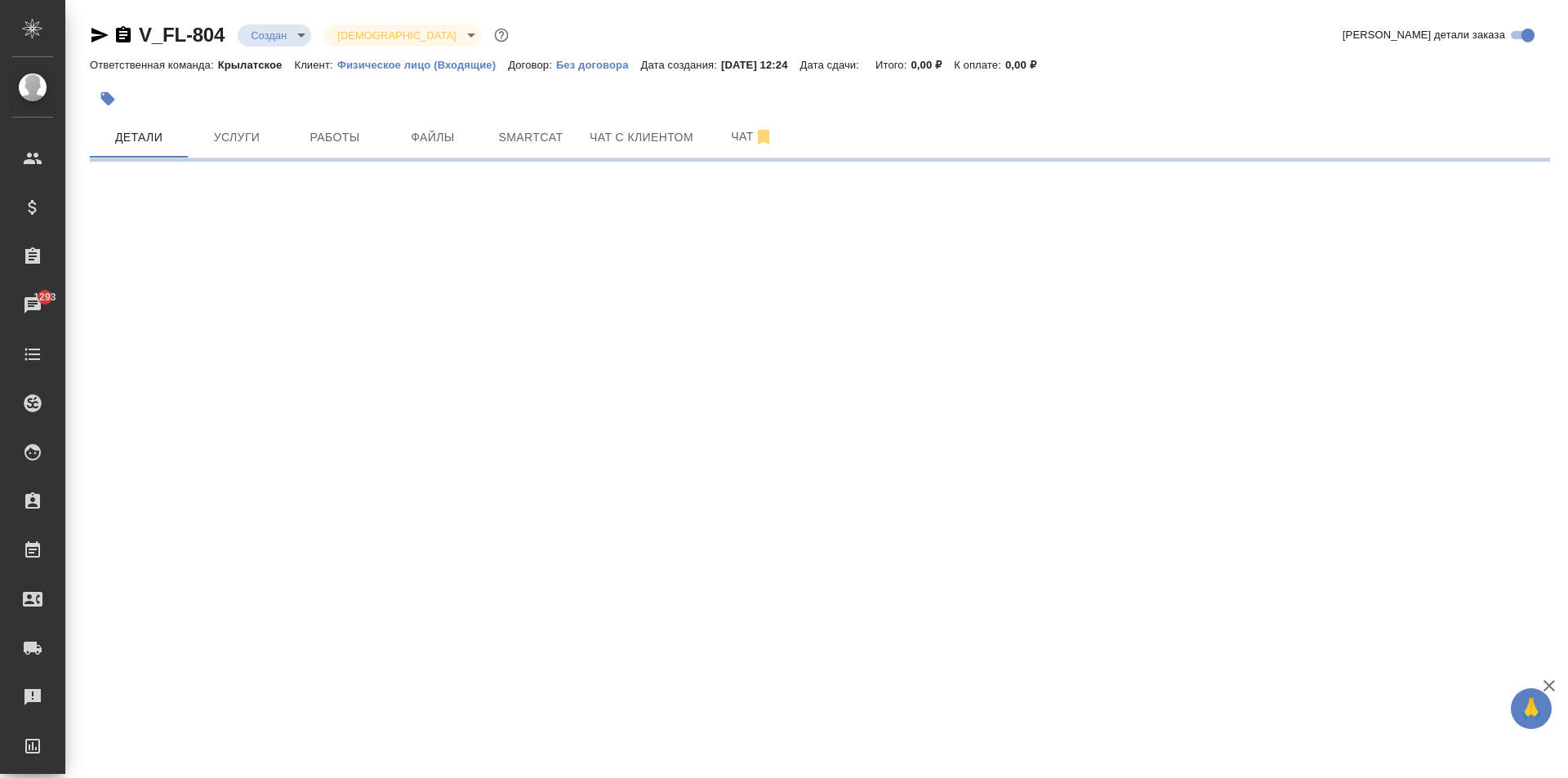
select select "RU"
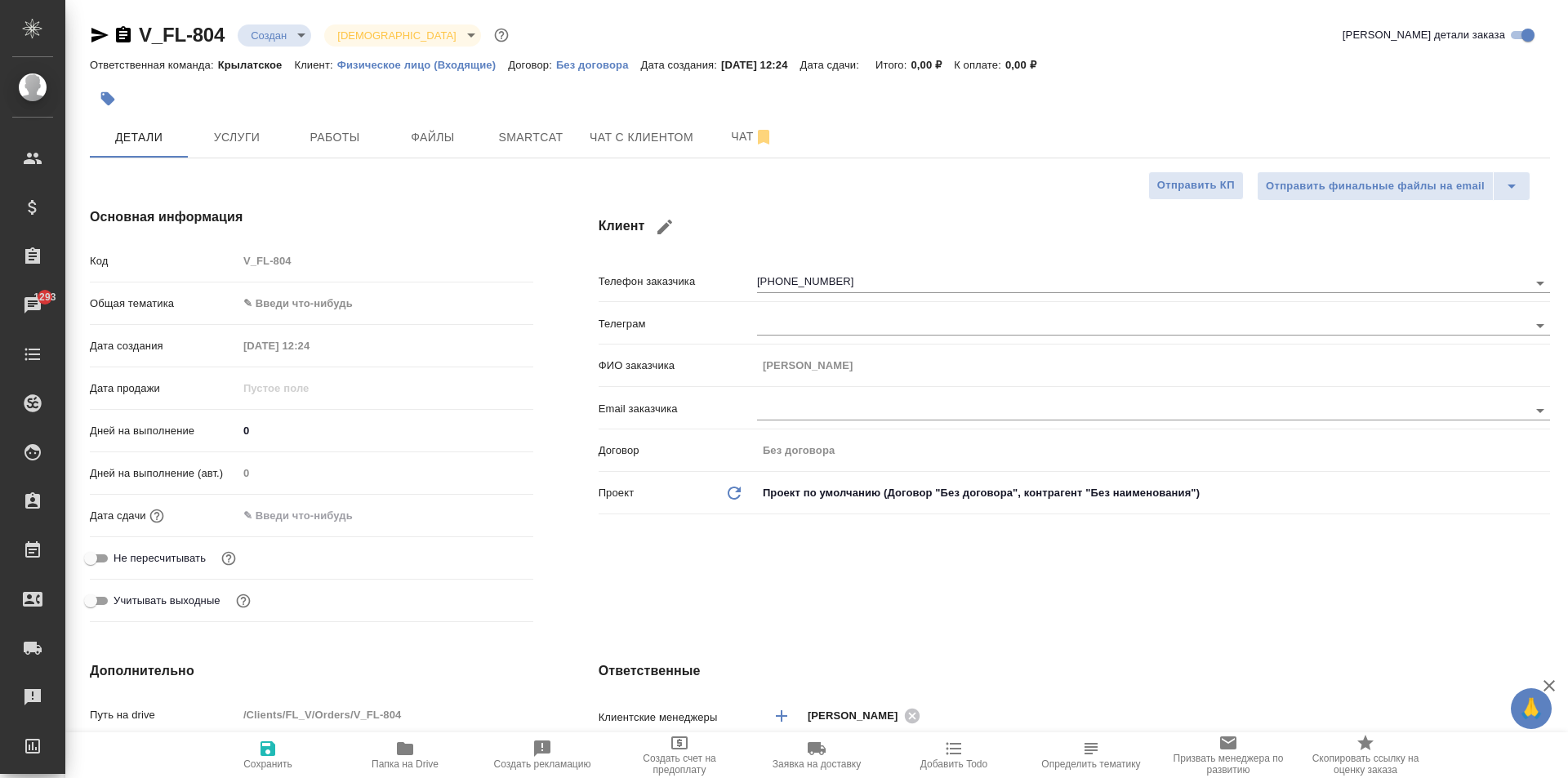
type textarea "x"
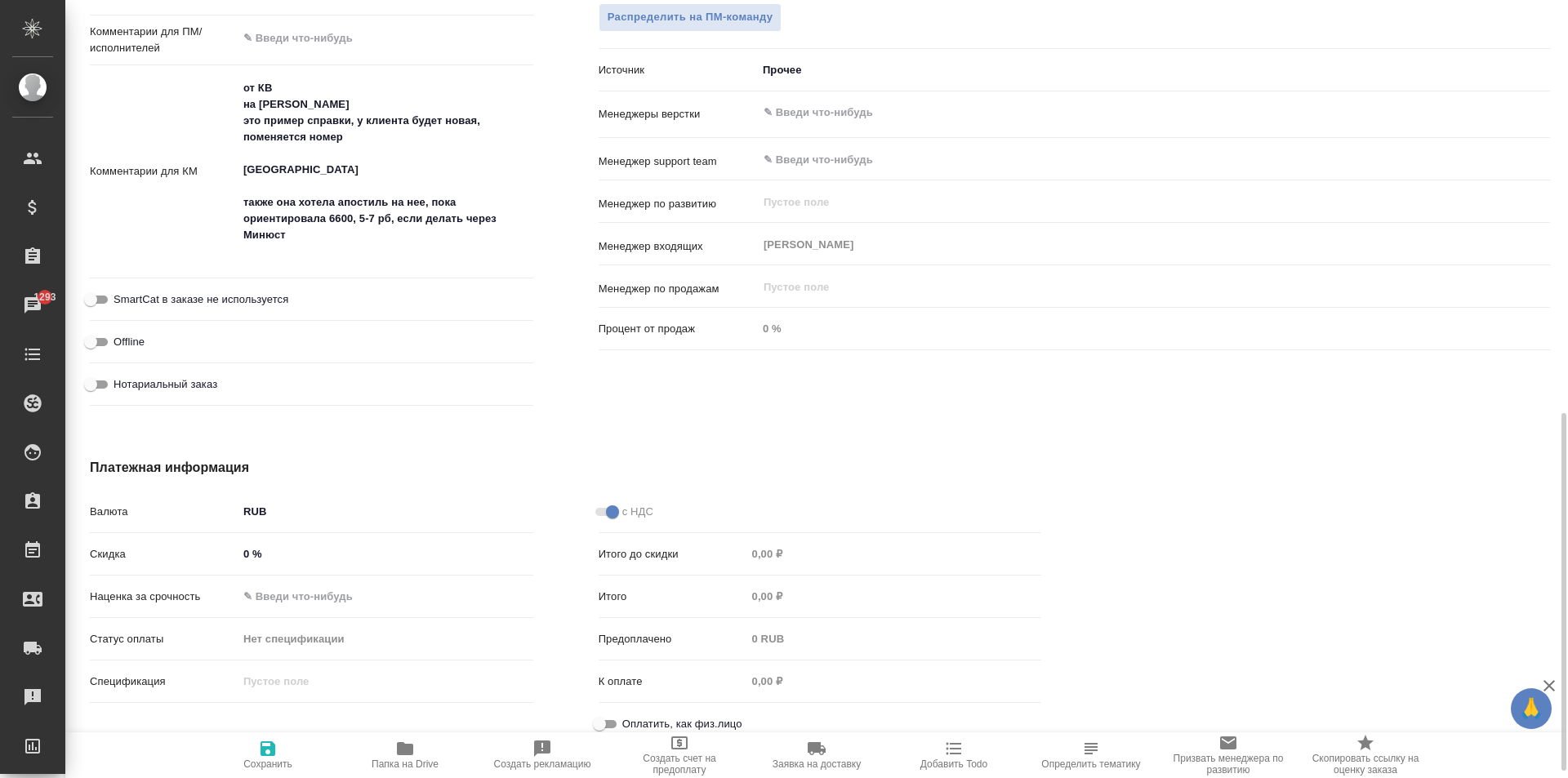
scroll to position [914, 0]
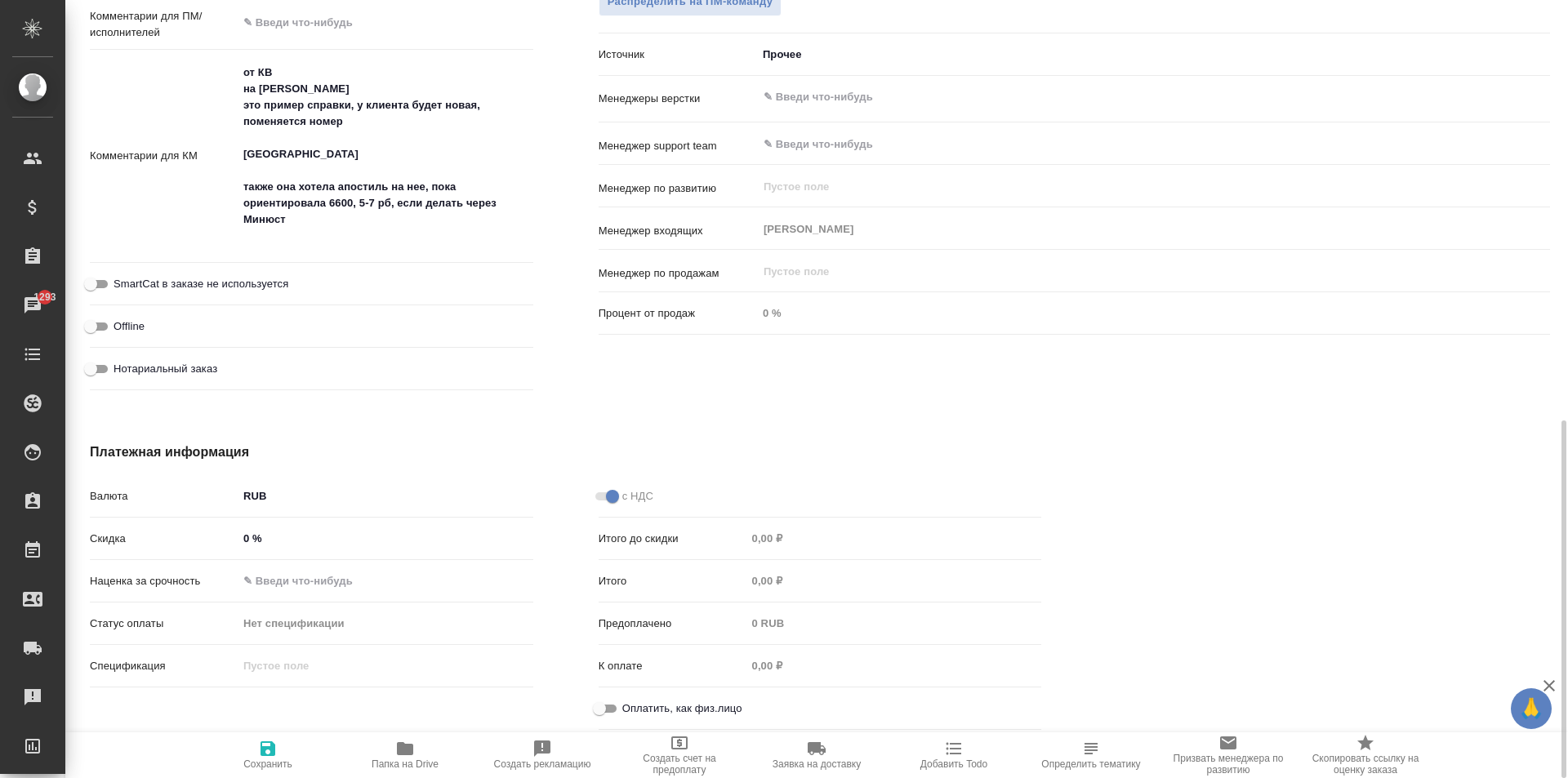
click at [615, 710] on input "Оплатить, как физ.лицо" at bounding box center [599, 709] width 59 height 20
checkbox input "true"
type textarea "x"
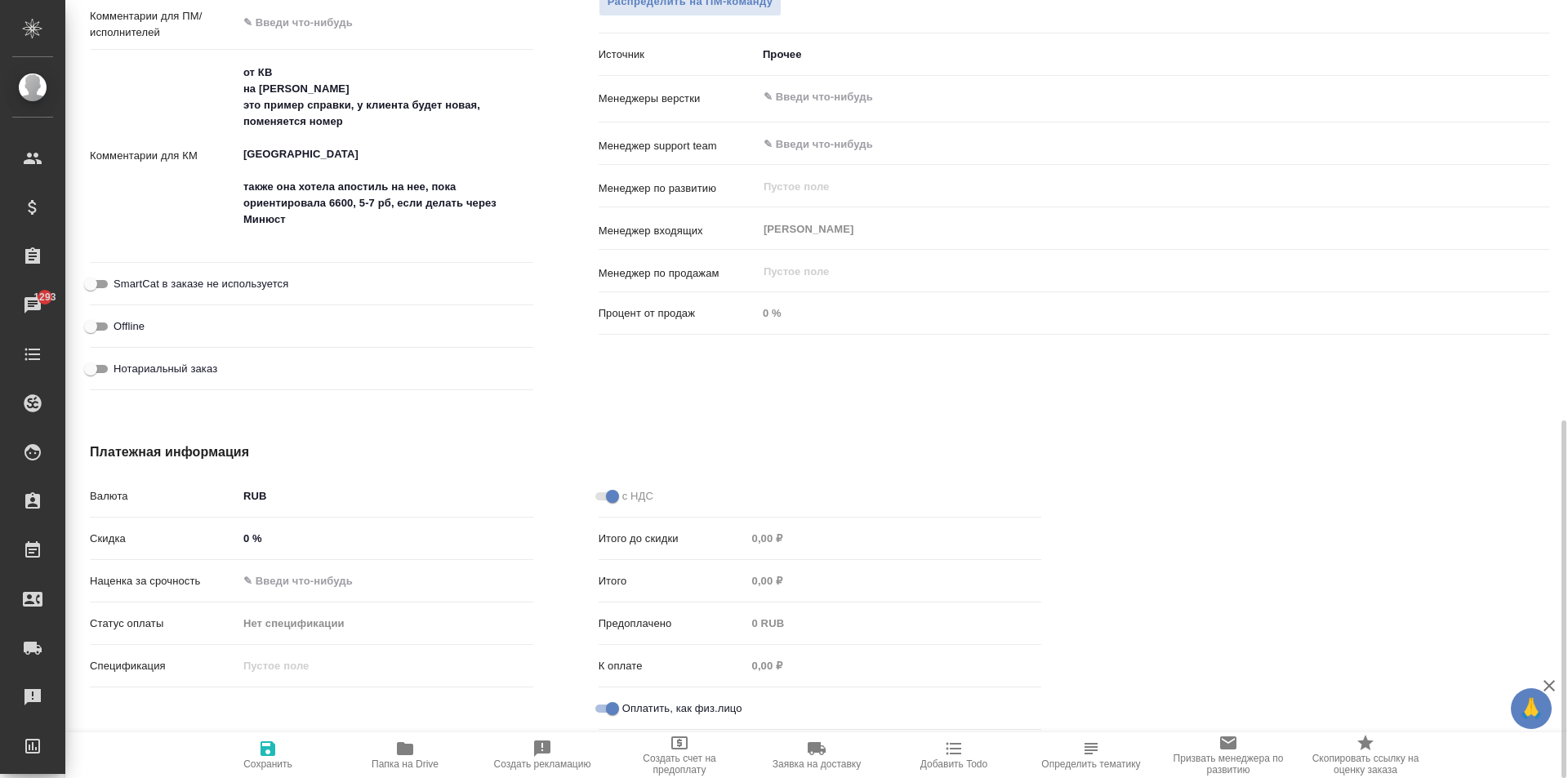
click at [167, 379] on div "Нотариальный заказ" at bounding box center [311, 368] width 444 height 29
click at [172, 372] on span "Нотариальный заказ" at bounding box center [165, 369] width 103 height 16
click at [120, 372] on input "Нотариальный заказ" at bounding box center [91, 369] width 59 height 20
checkbox input "true"
type textarea "x"
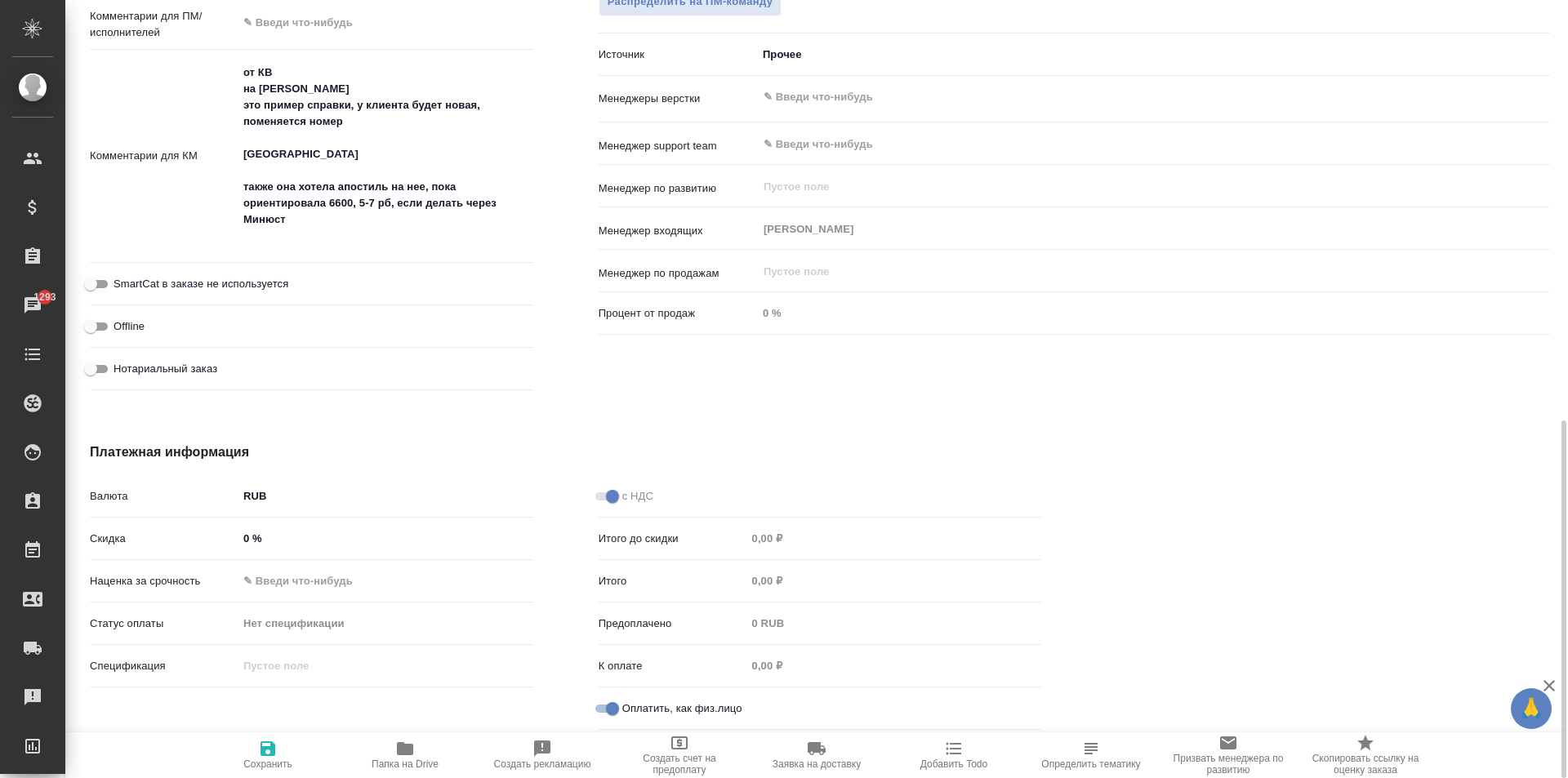
type textarea "x"
click at [289, 746] on span "Сохранить" at bounding box center [268, 754] width 117 height 31
type textarea "x"
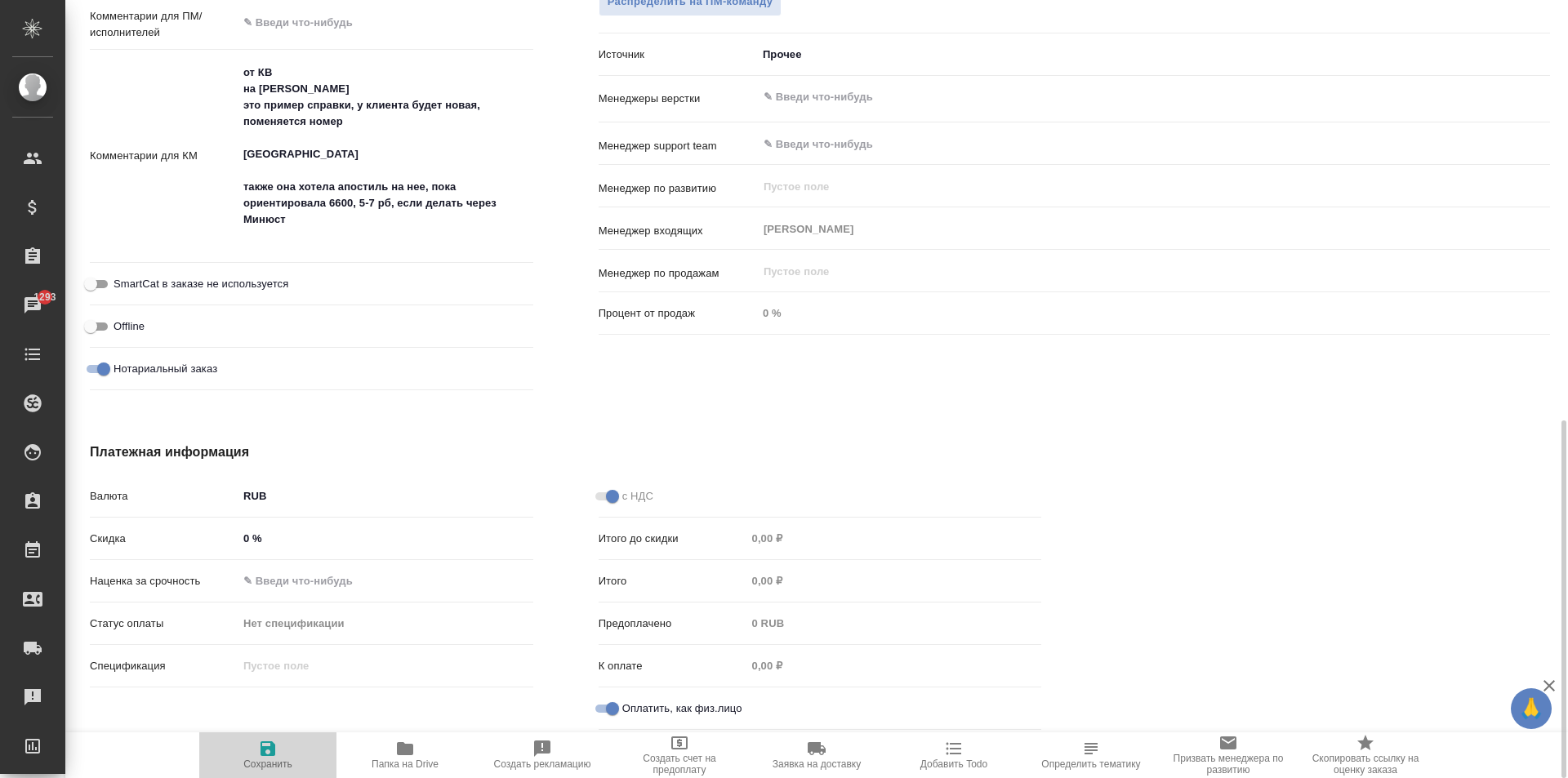
type textarea "x"
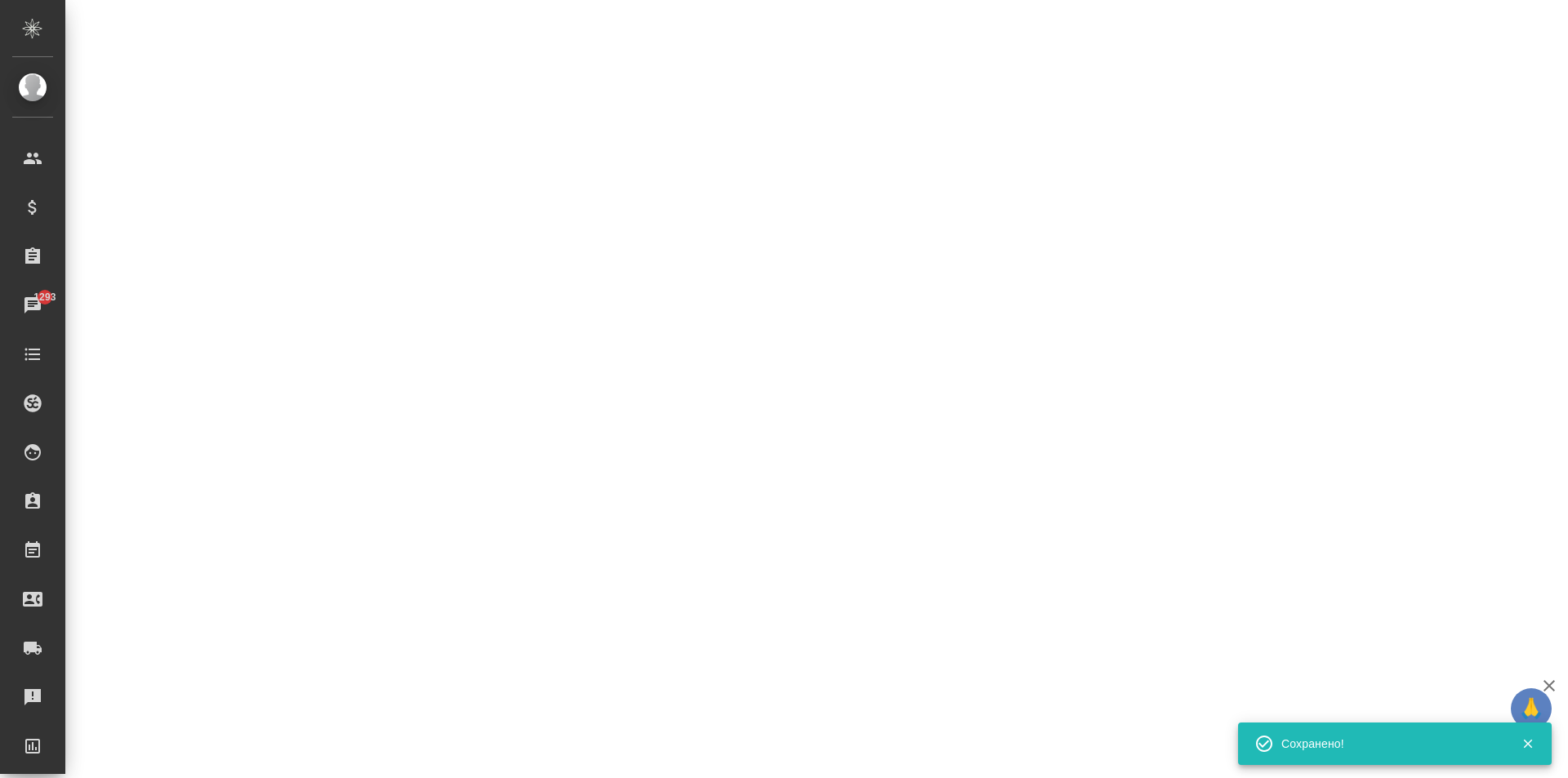
select select "RU"
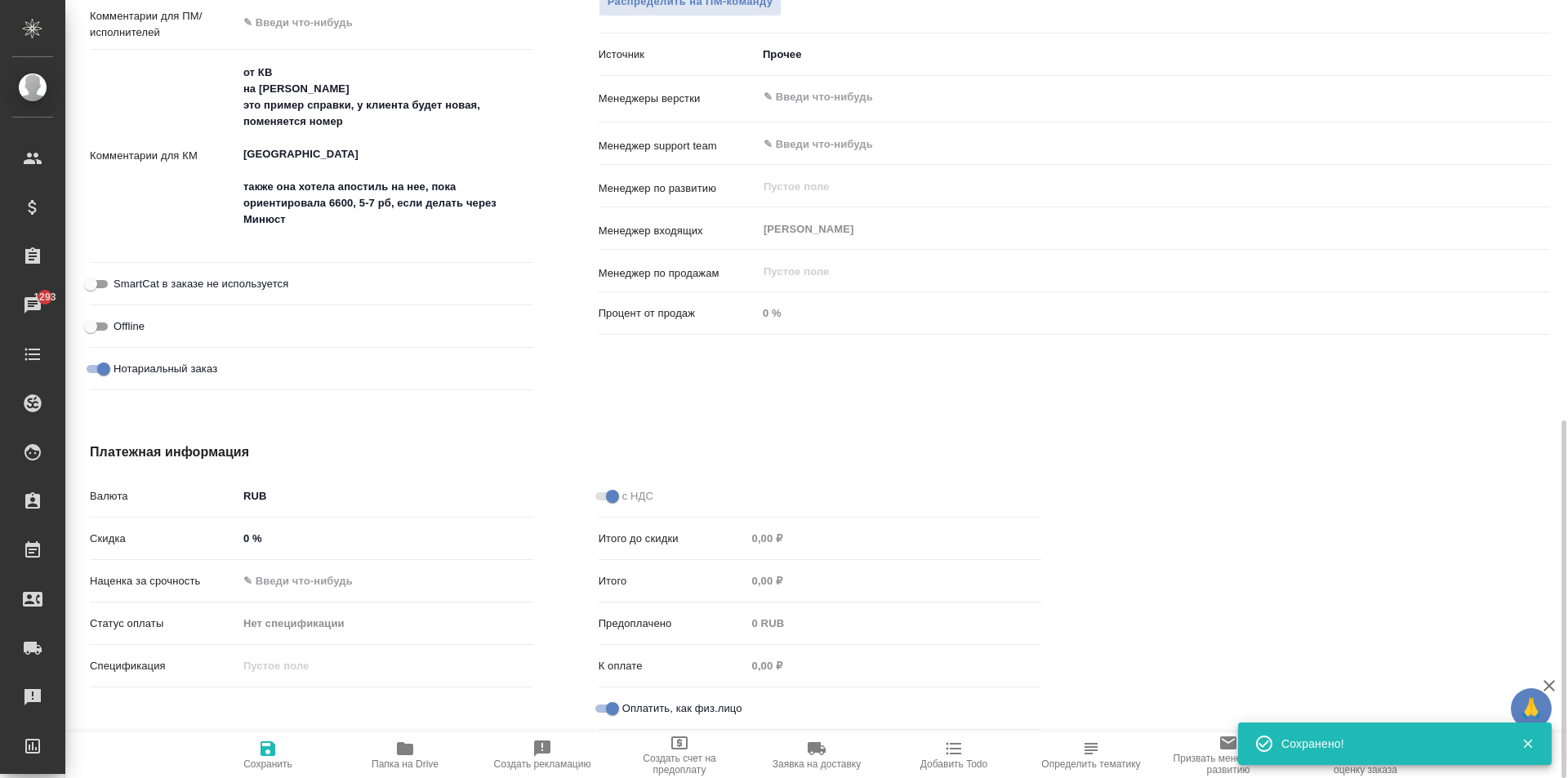
type textarea "x"
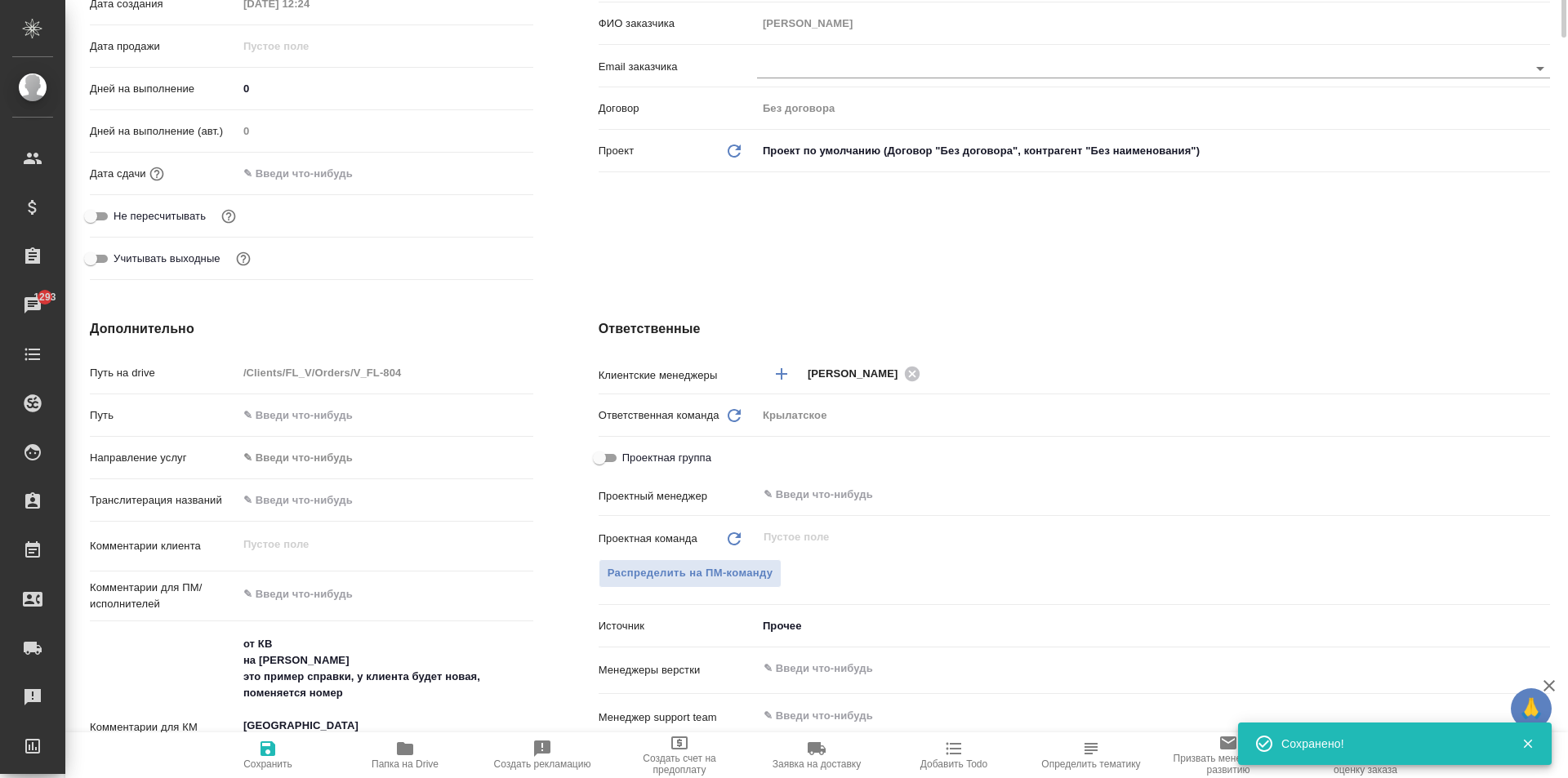
scroll to position [0, 0]
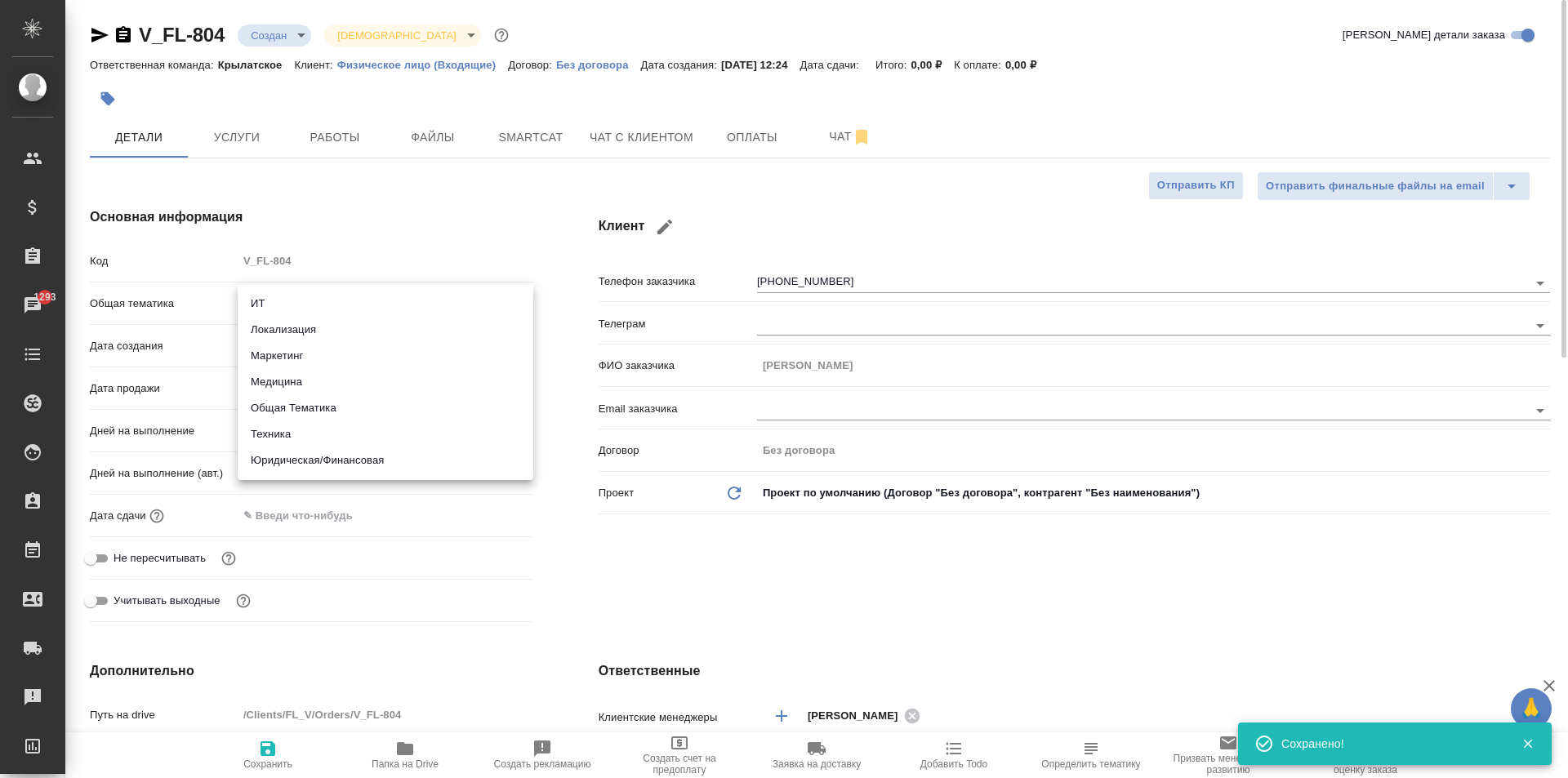
click at [309, 303] on body "🙏 .cls-1 fill:#fff; AWATERA [PERSON_NAME] Спецификации Заказы 1293 Чаты Todo Пр…" at bounding box center [784, 389] width 1568 height 778
click at [324, 460] on li "Юридическая/Финансовая" at bounding box center [385, 461] width 295 height 26
type input "yr-fn"
type textarea "x"
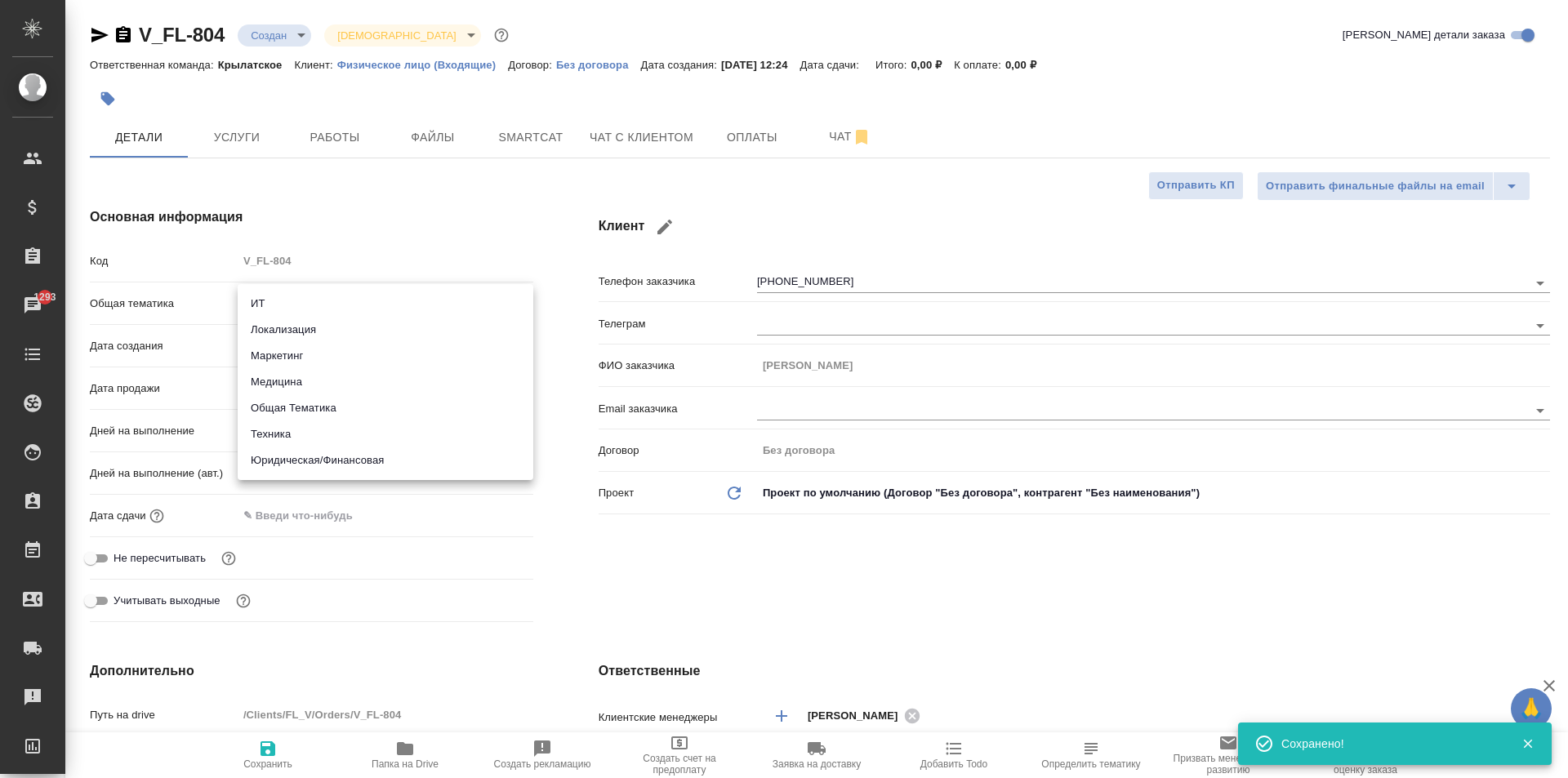
type textarea "x"
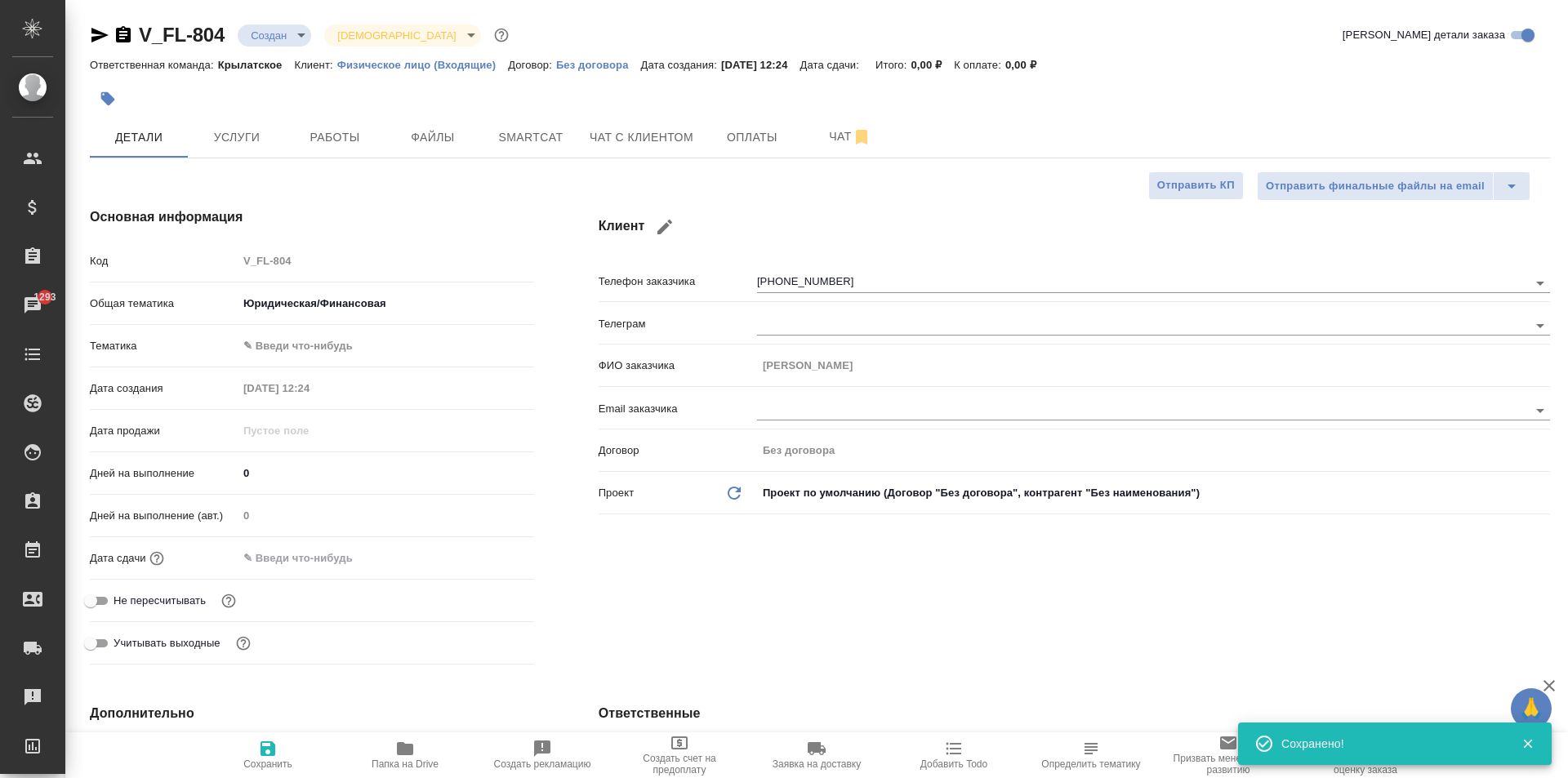
click at [307, 349] on body "🙏 .cls-1 fill:#fff; AWATERA [PERSON_NAME] Спецификации Заказы 1293 Чаты Todo Пр…" at bounding box center [784, 389] width 1568 height 778
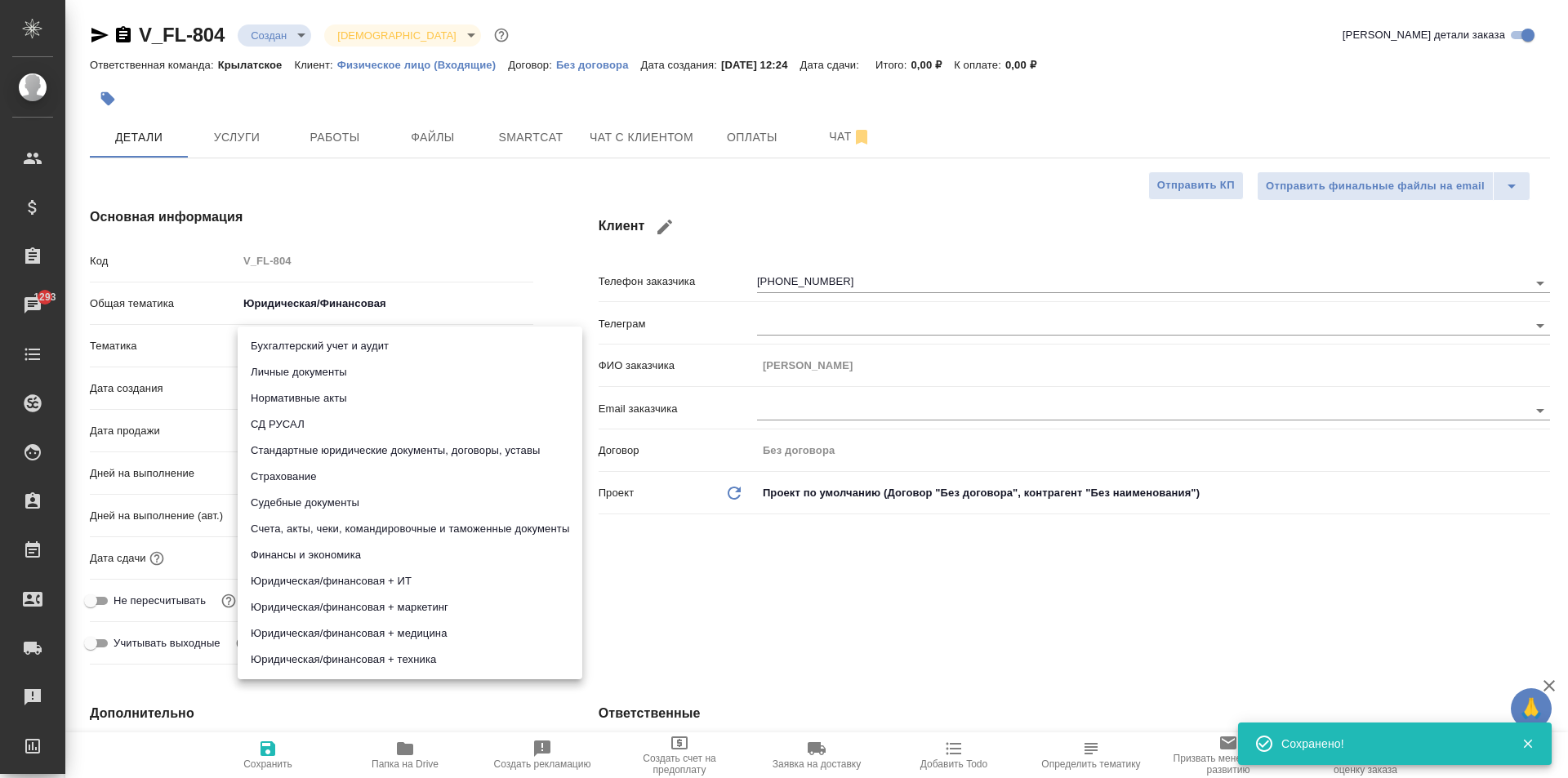
click at [307, 367] on li "Личные документы" at bounding box center [410, 372] width 344 height 26
type textarea "x"
type input "5a8b8b956a9677013d343cfe"
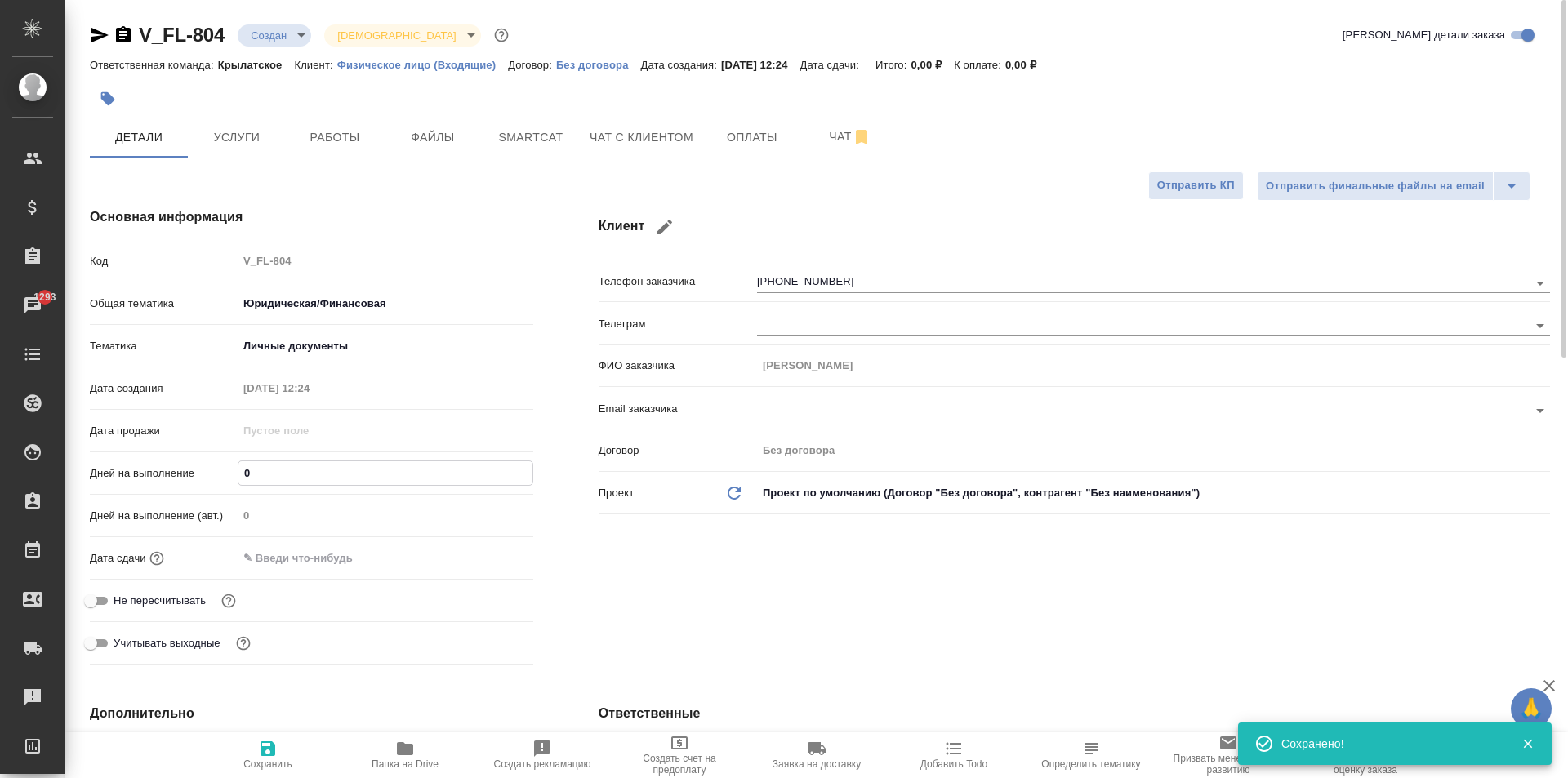
drag, startPoint x: 258, startPoint y: 460, endPoint x: 206, endPoint y: 450, distance: 53.0
click at [206, 450] on div "Код V_FL-804 Общая тематика Юридическая/Финансовая yr-fn Тематика Личные докуме…" at bounding box center [311, 459] width 444 height 425
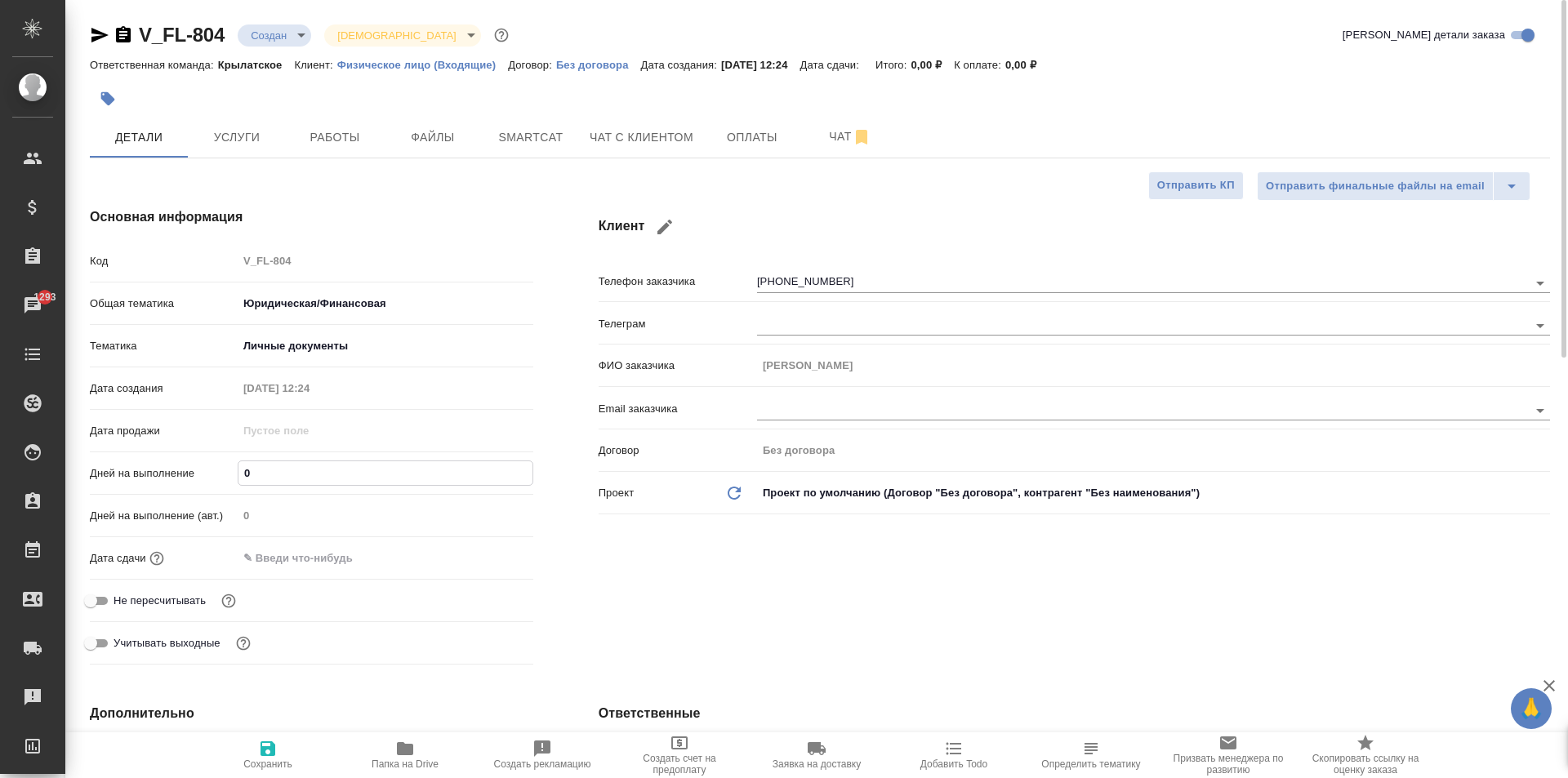
type input "1"
type textarea "x"
type input "1"
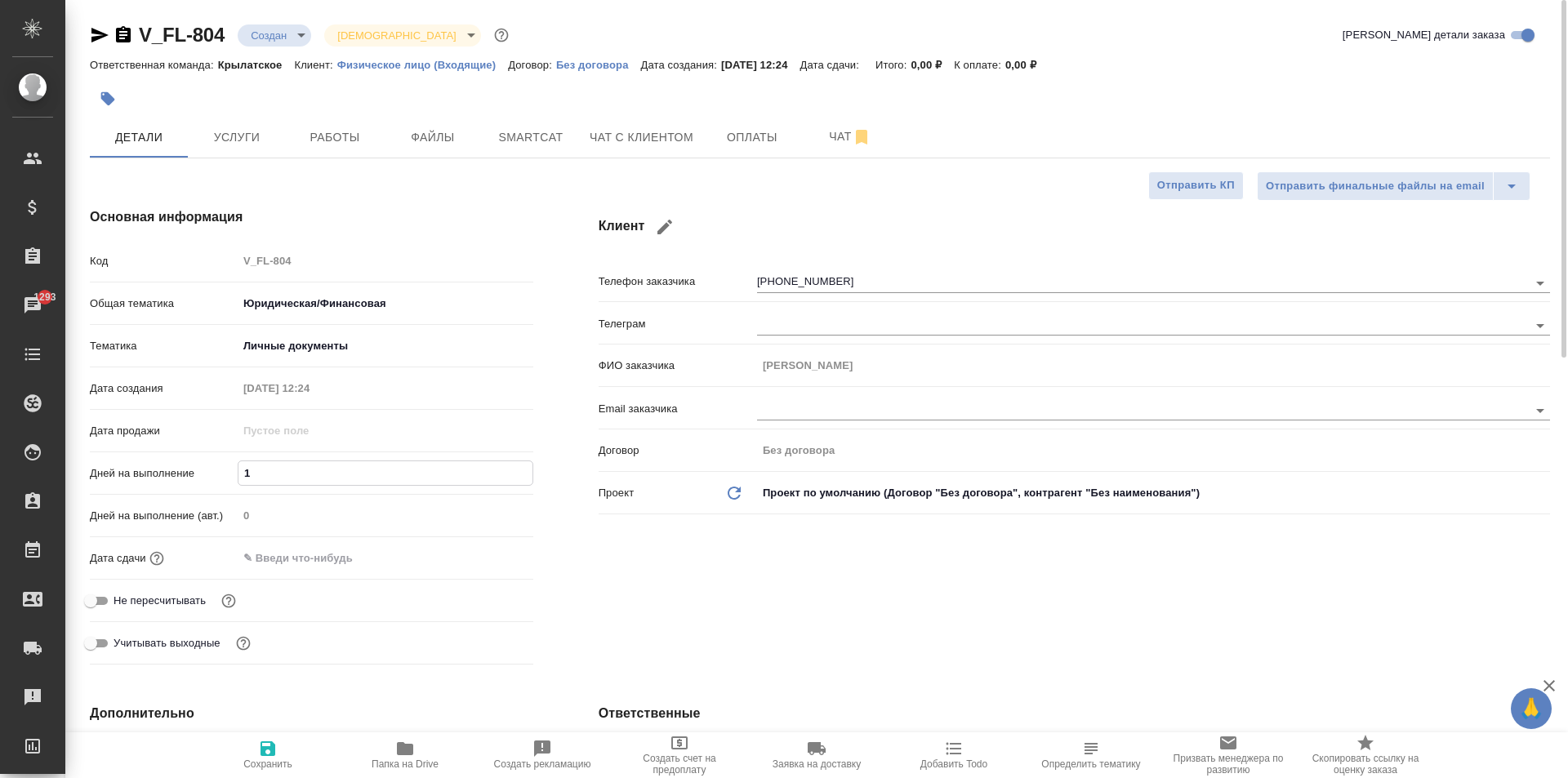
click at [258, 557] on input "text" at bounding box center [309, 558] width 143 height 24
click at [487, 550] on icon "button" at bounding box center [486, 557] width 15 height 16
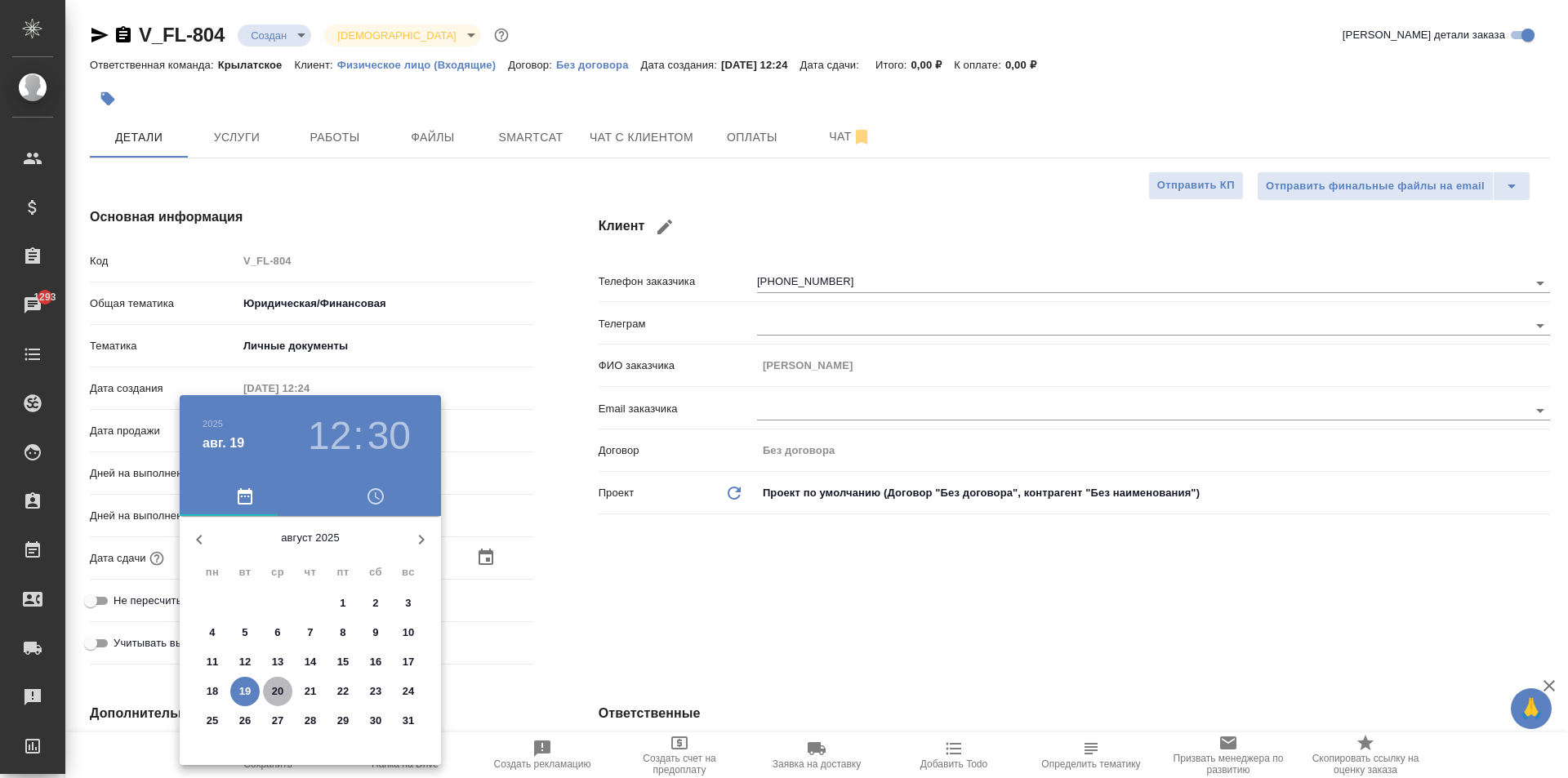
click at [275, 693] on p "20" at bounding box center [278, 691] width 12 height 16
type input "[DATE] 12:30"
type textarea "x"
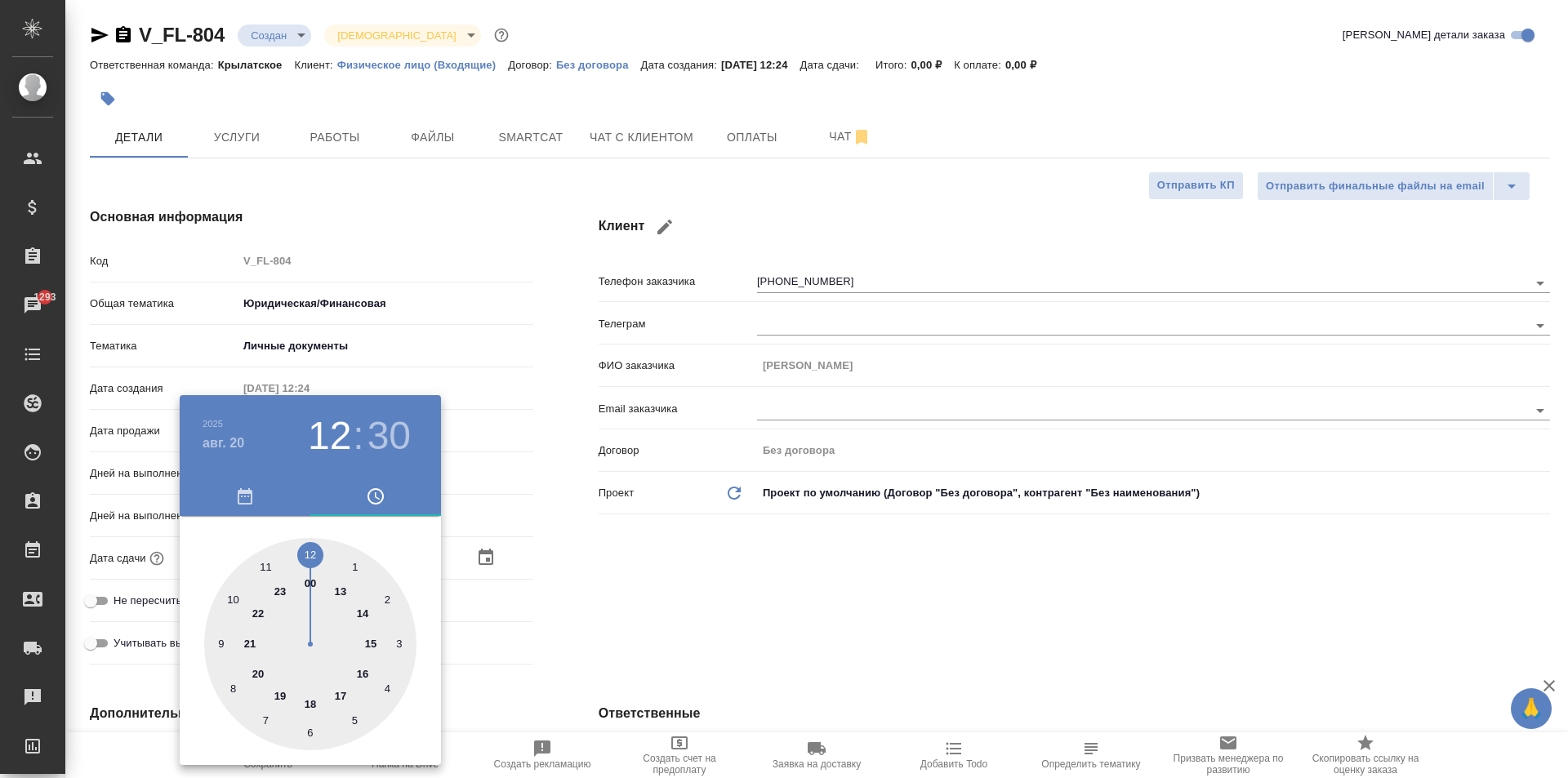
click at [630, 603] on div at bounding box center [784, 389] width 1568 height 778
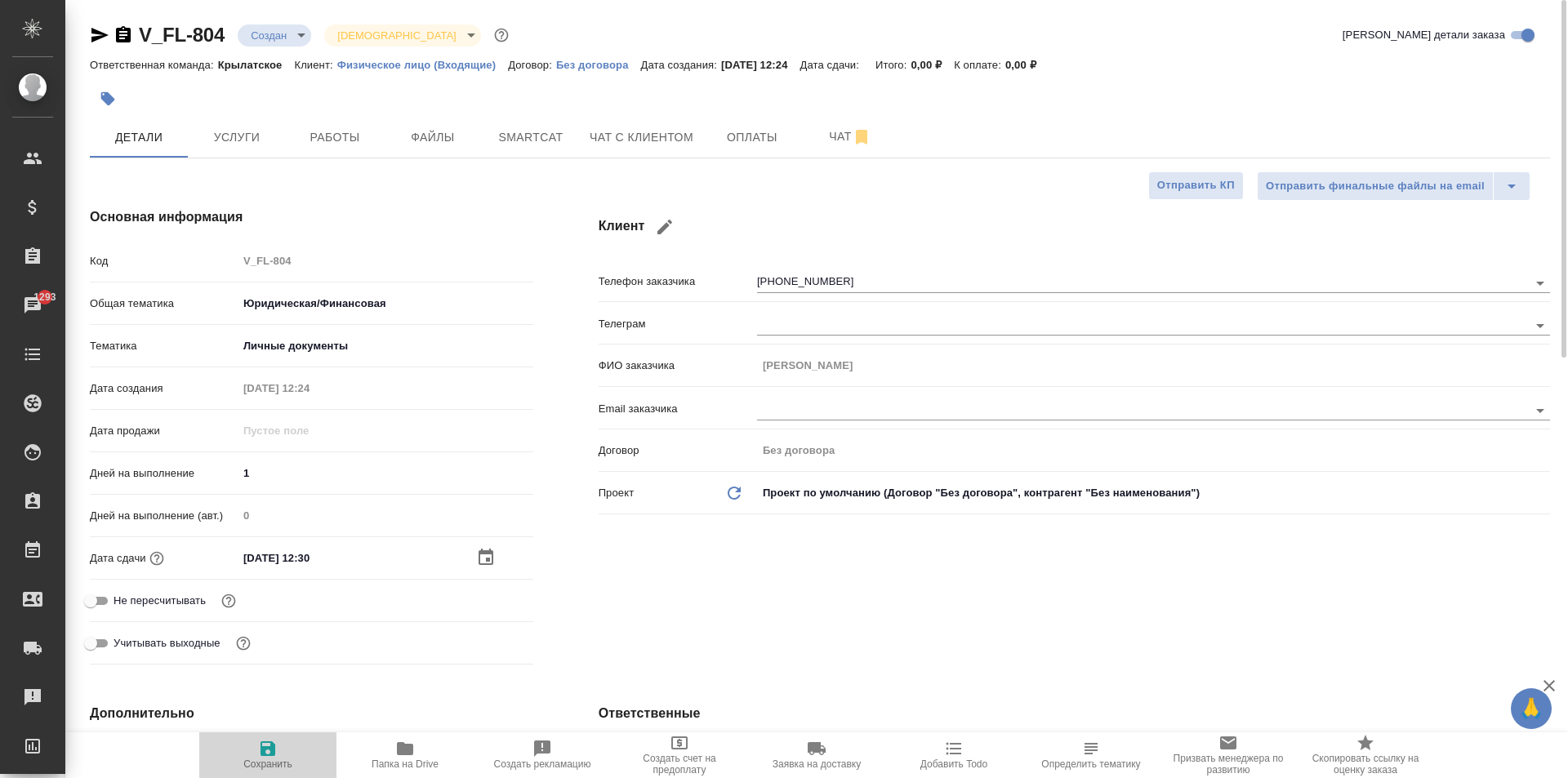
click at [247, 733] on button "Сохранить" at bounding box center [268, 755] width 137 height 46
type textarea "x"
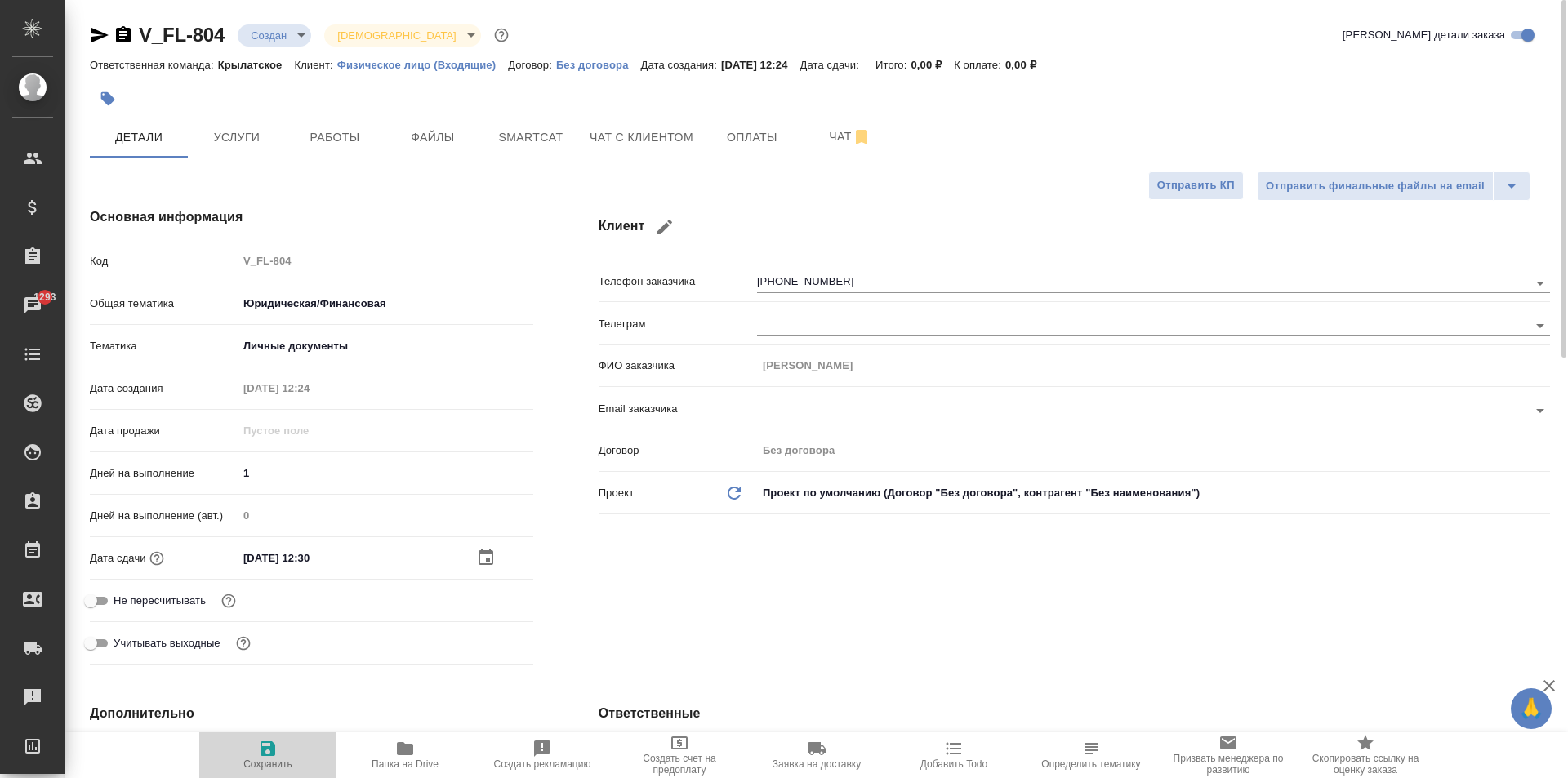
type textarea "x"
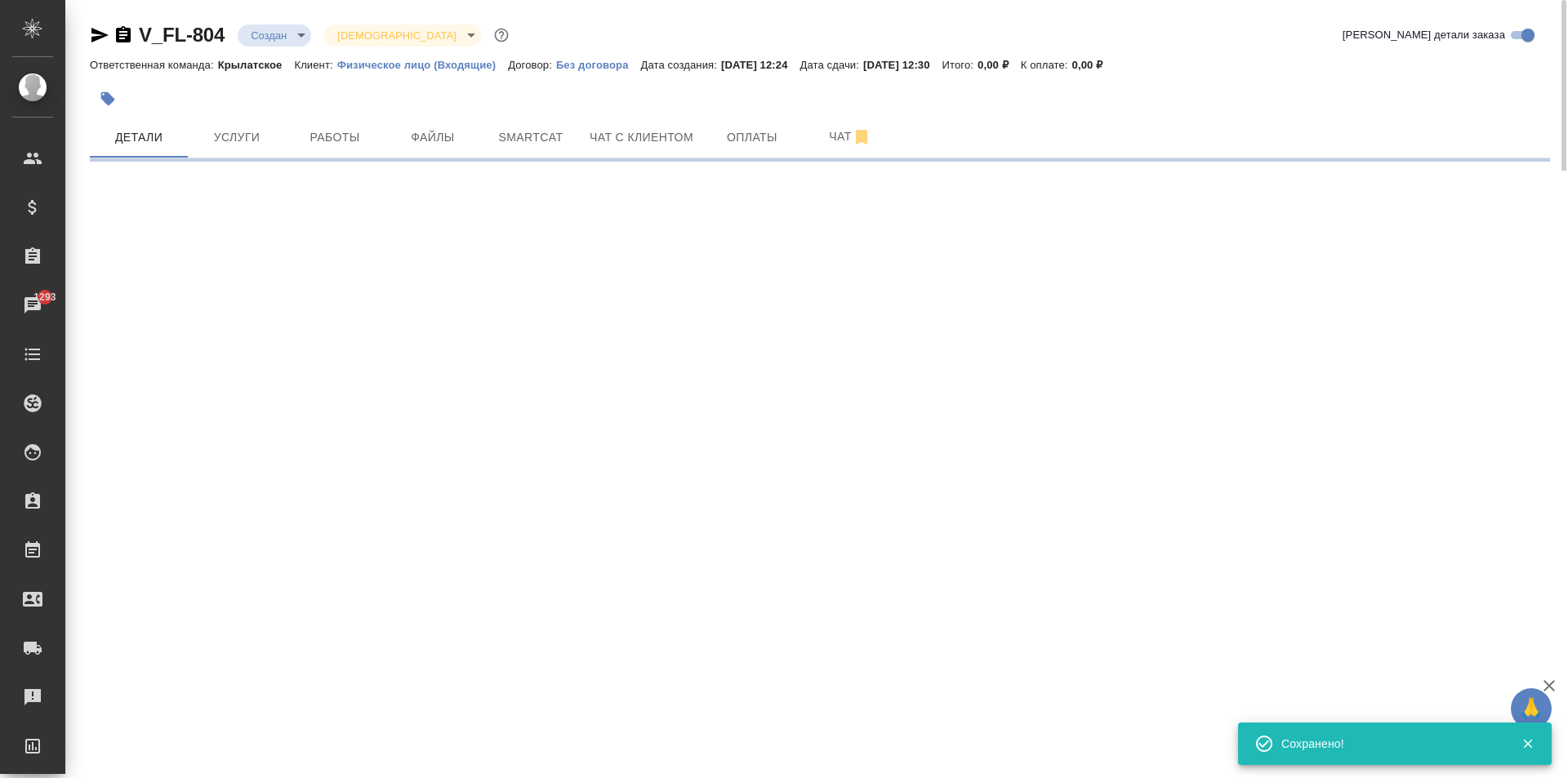
select select "RU"
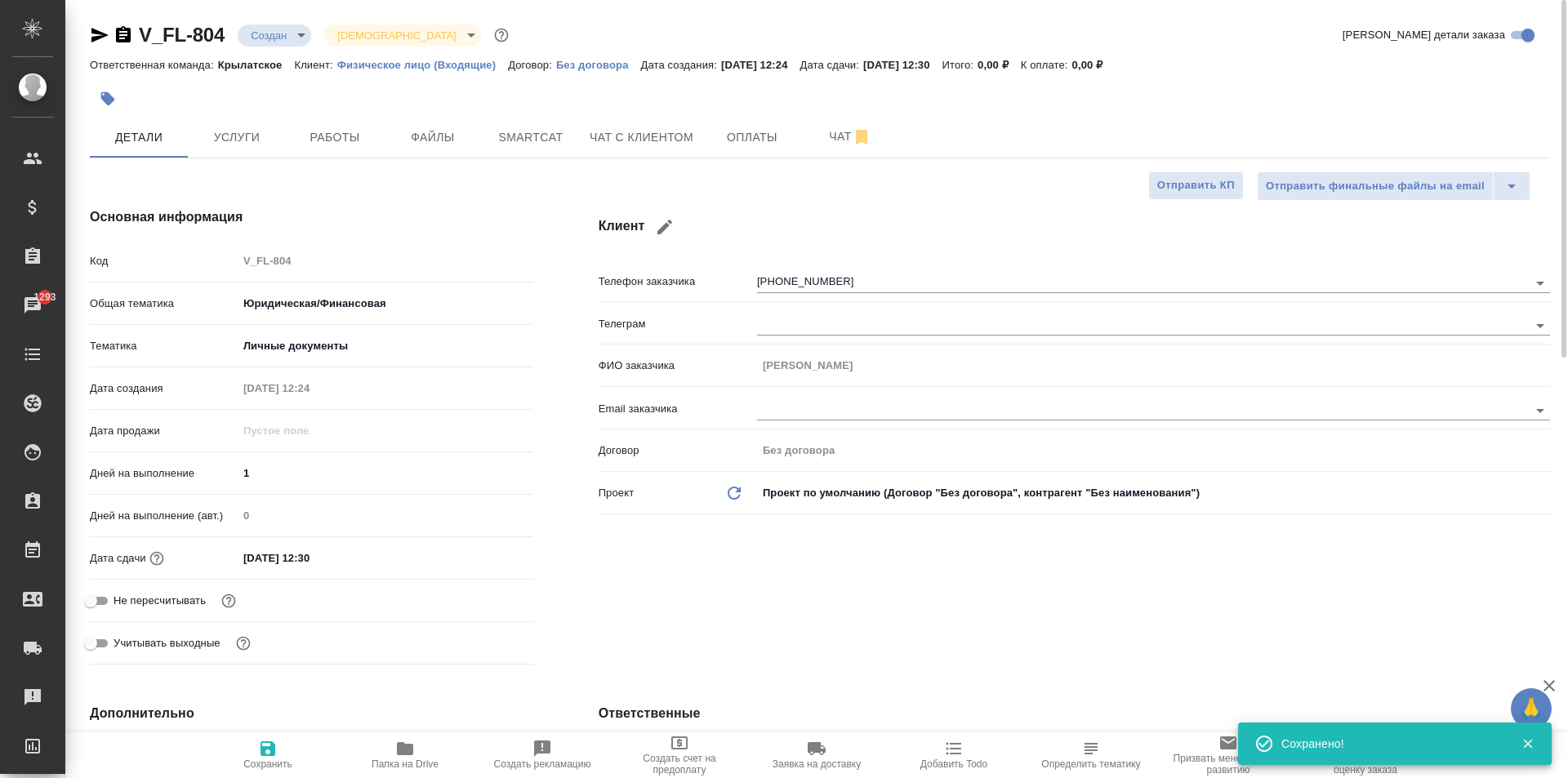
type textarea "x"
click at [232, 139] on span "Услуги" at bounding box center [237, 137] width 79 height 21
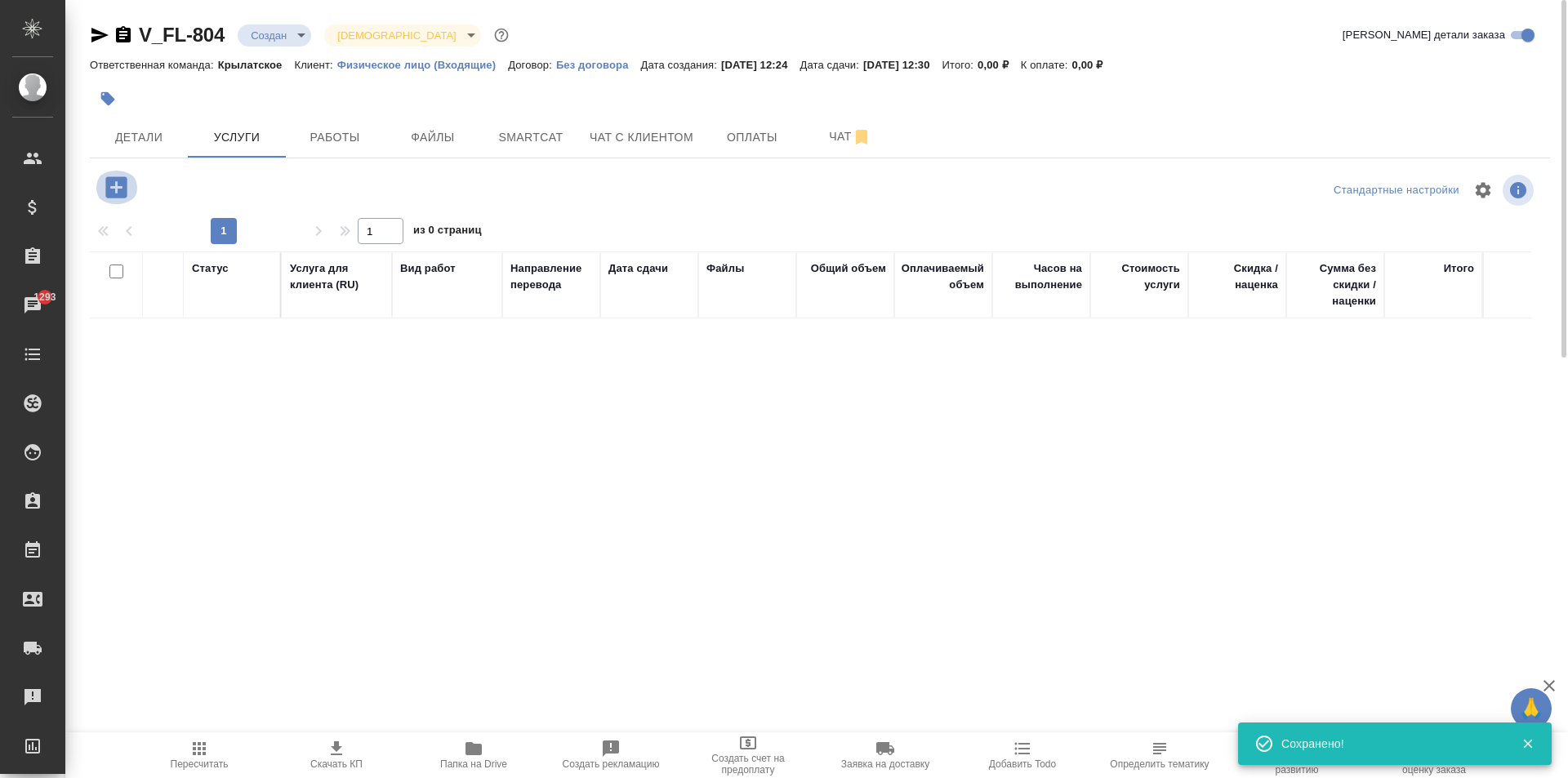
click at [125, 180] on icon "button" at bounding box center [115, 186] width 21 height 21
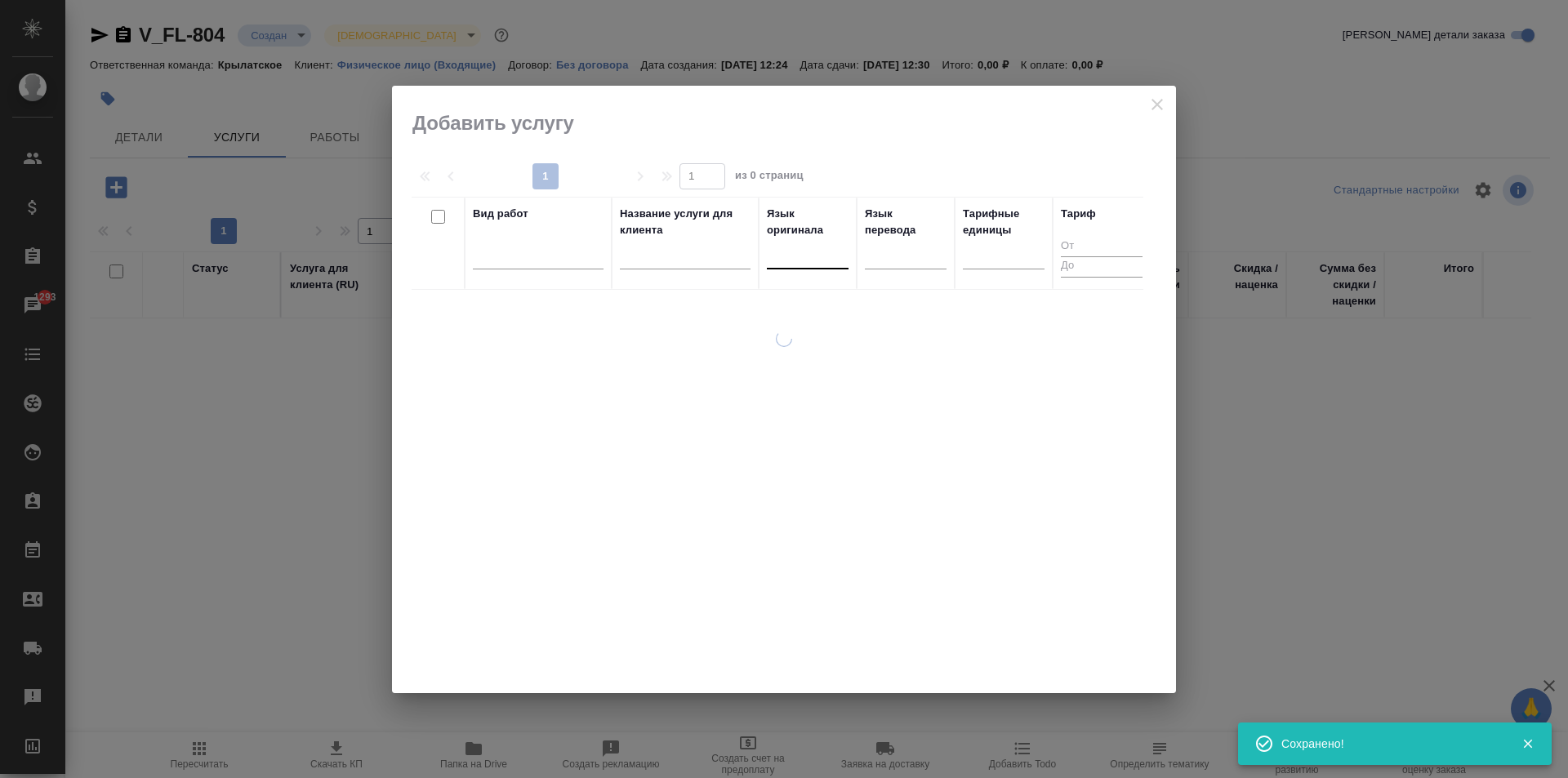
click at [802, 262] on div at bounding box center [808, 253] width 82 height 24
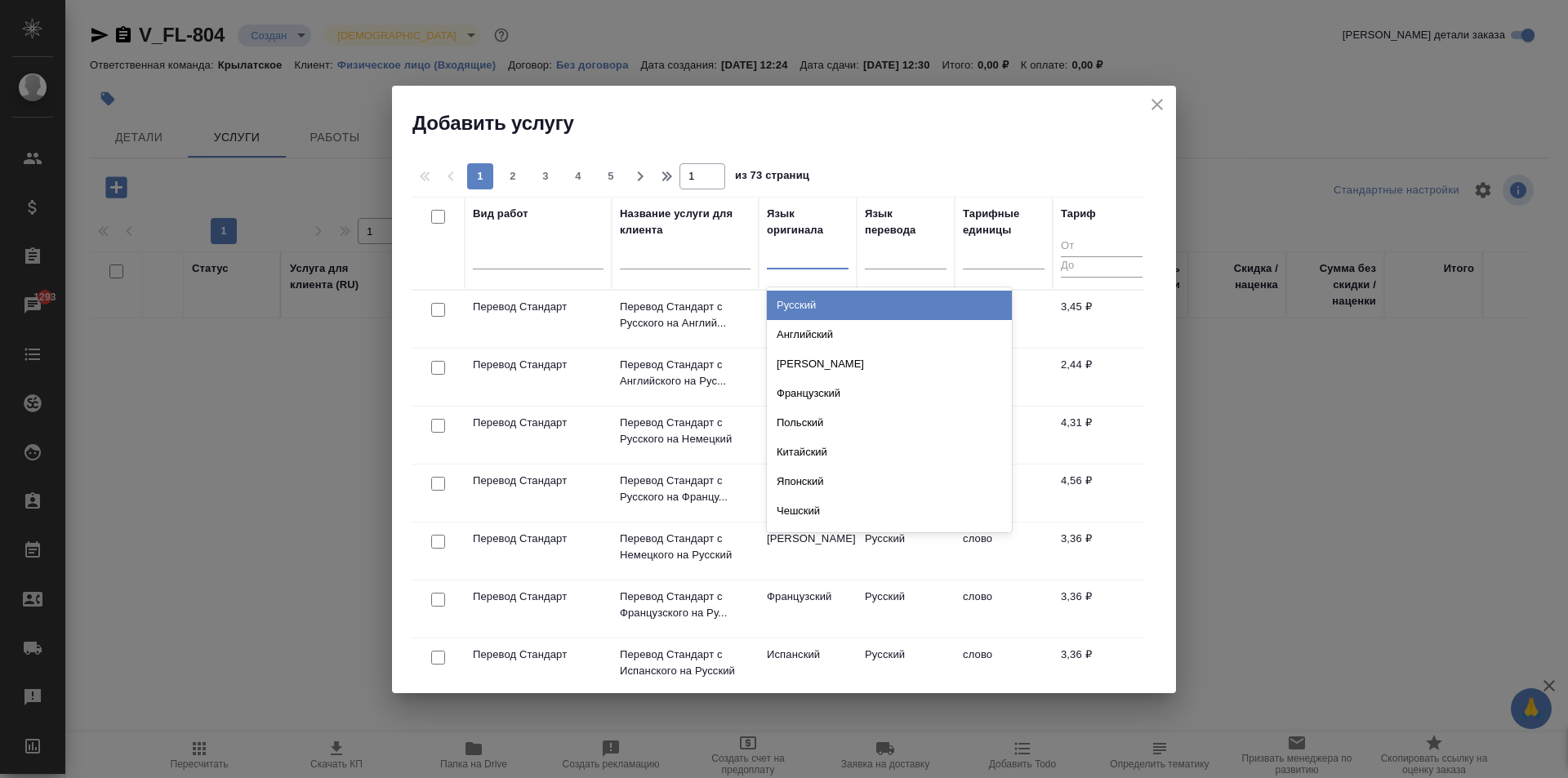
click at [802, 297] on div "Русский" at bounding box center [889, 305] width 245 height 30
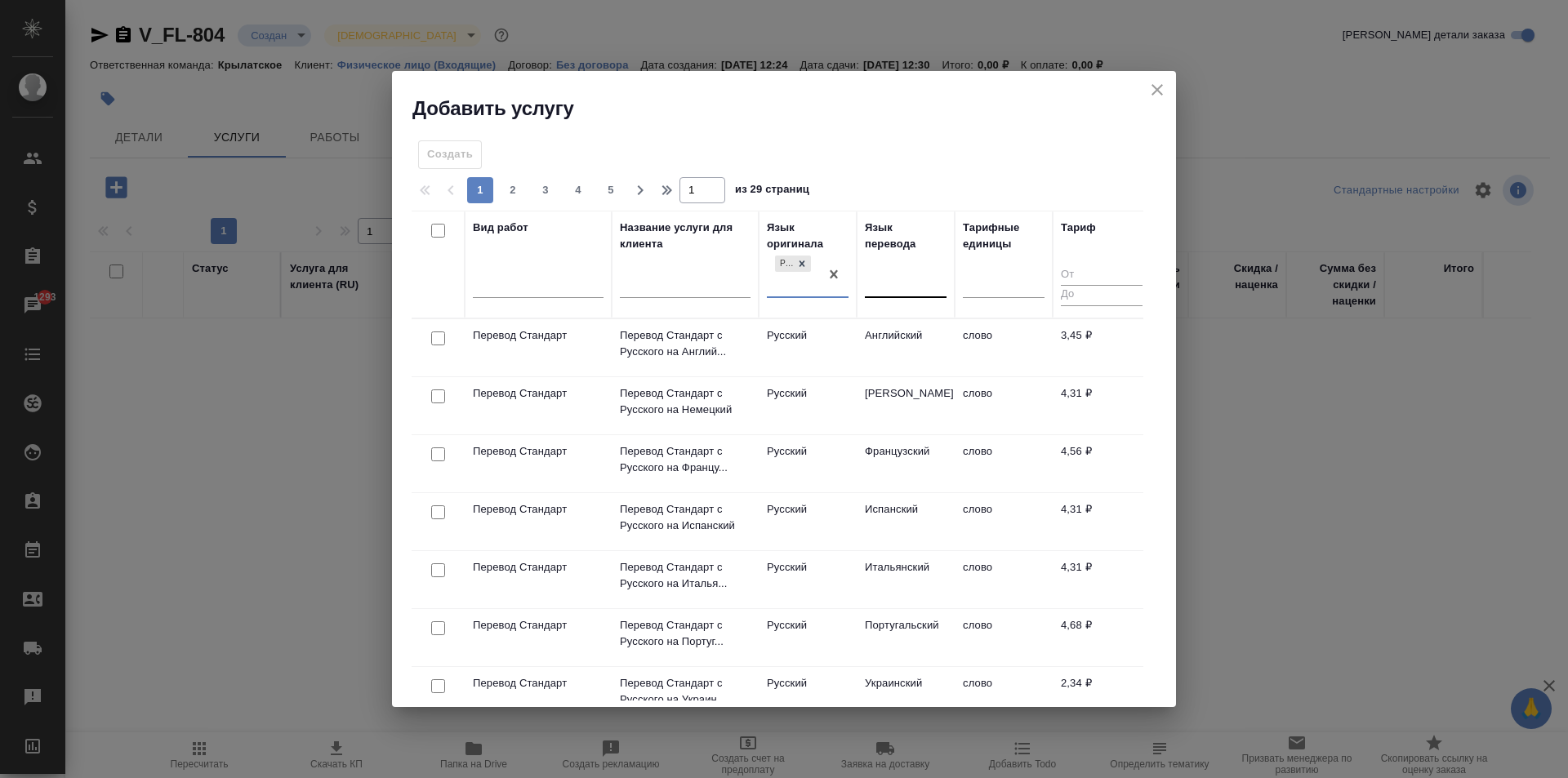
click at [887, 272] on div at bounding box center [906, 282] width 82 height 24
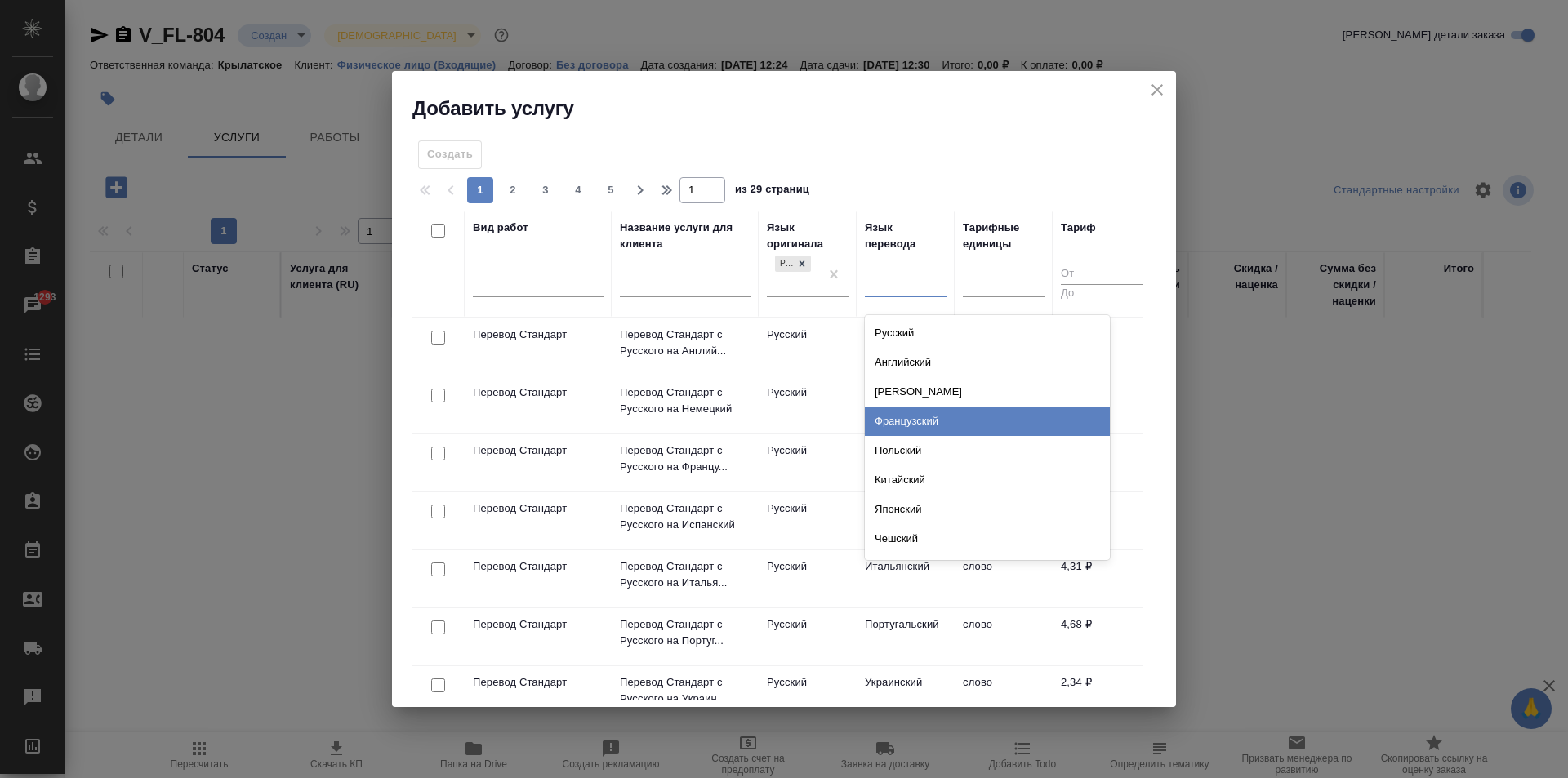
click at [934, 412] on div "Французский" at bounding box center [988, 422] width 245 height 30
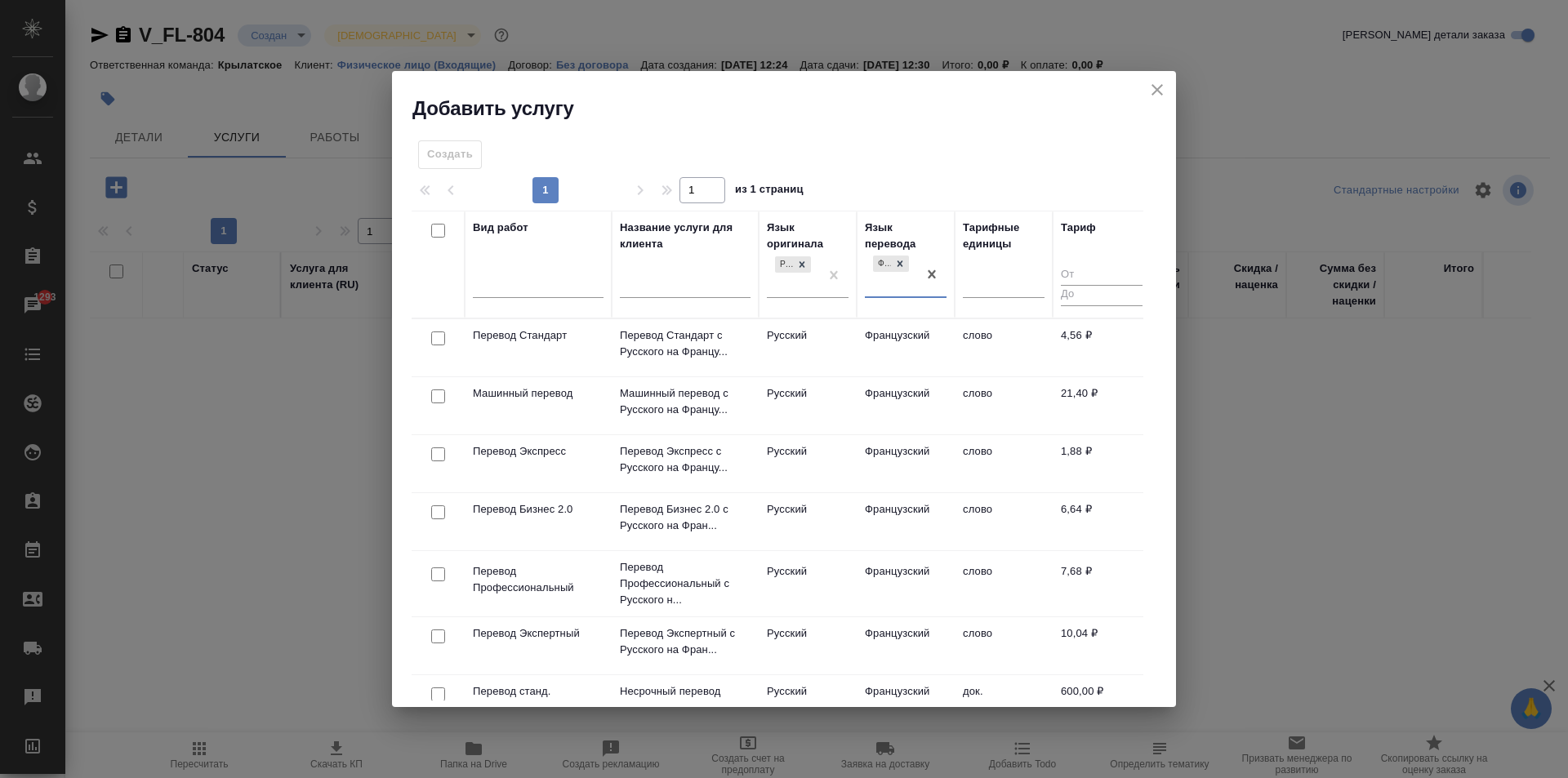
click at [883, 352] on td "Французский" at bounding box center [905, 347] width 98 height 57
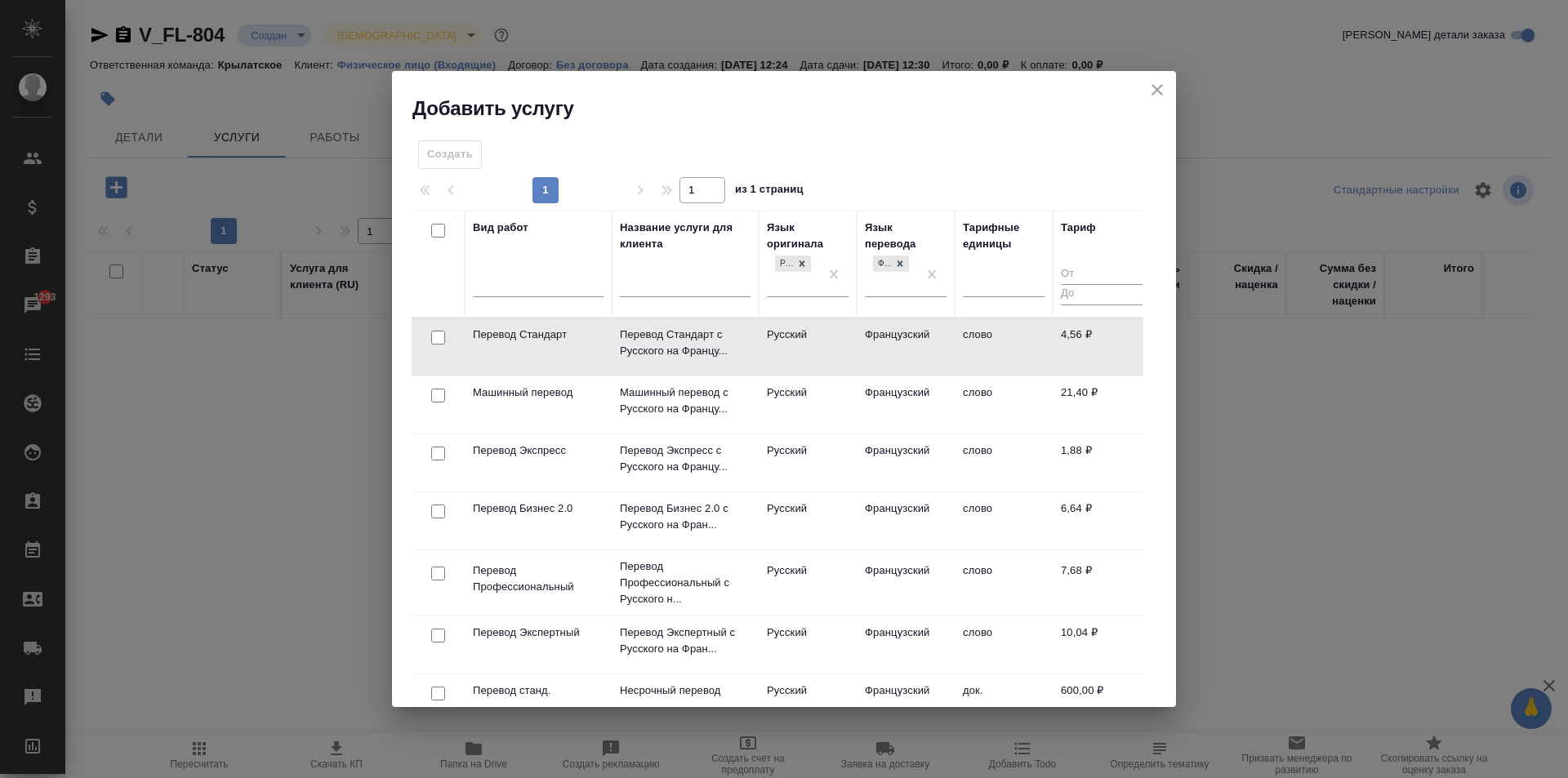
click at [883, 352] on td "Французский" at bounding box center [905, 346] width 98 height 57
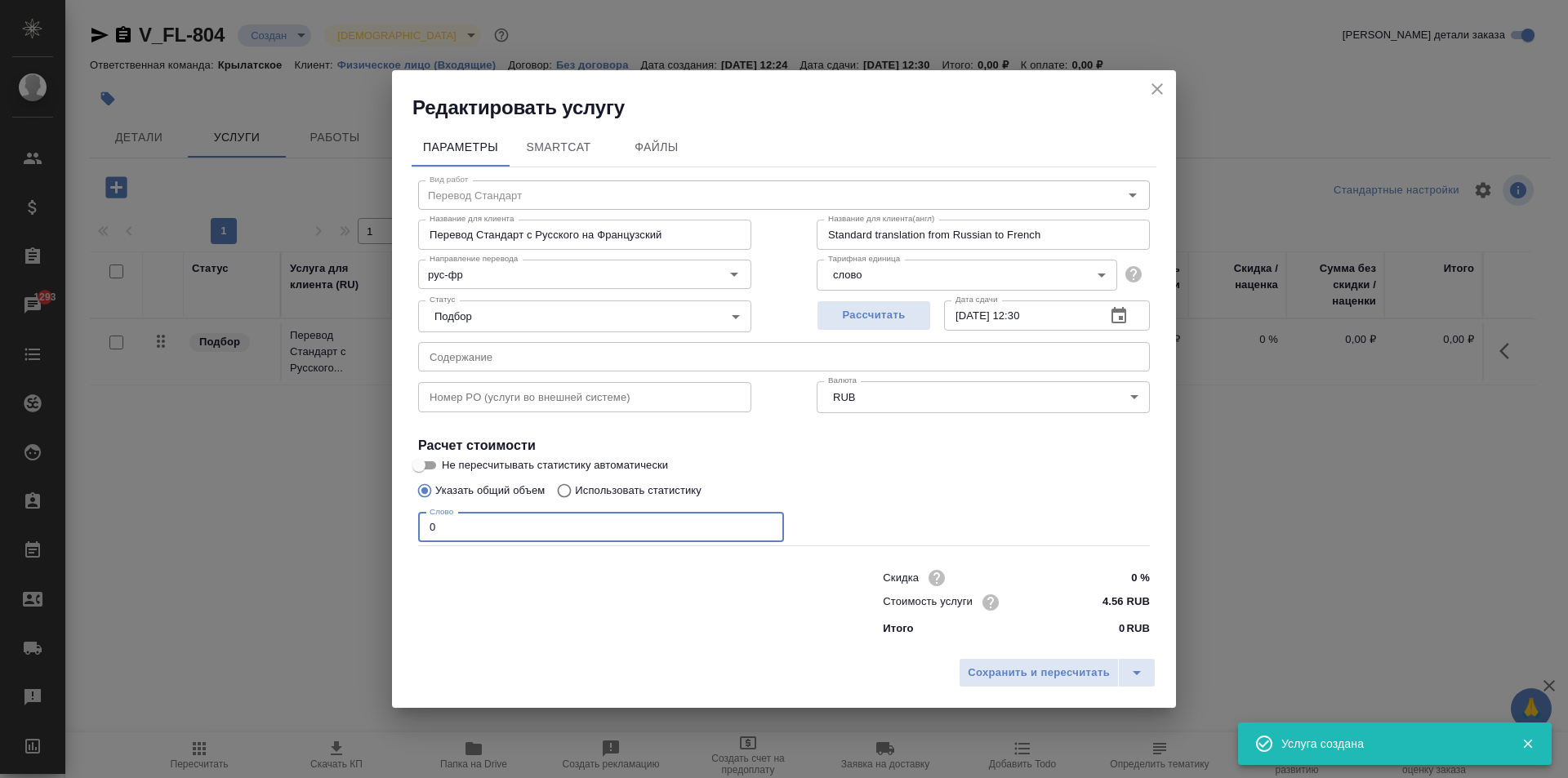
drag, startPoint x: 512, startPoint y: 516, endPoint x: 331, endPoint y: 488, distance: 183.2
click at [331, 488] on div "Редактировать услугу Параметры SmartCat Файлы Вид работ Перевод Стандарт Вид ра…" at bounding box center [784, 389] width 1568 height 778
type input "500"
click at [982, 660] on button "Сохранить и пересчитать" at bounding box center [1039, 674] width 160 height 30
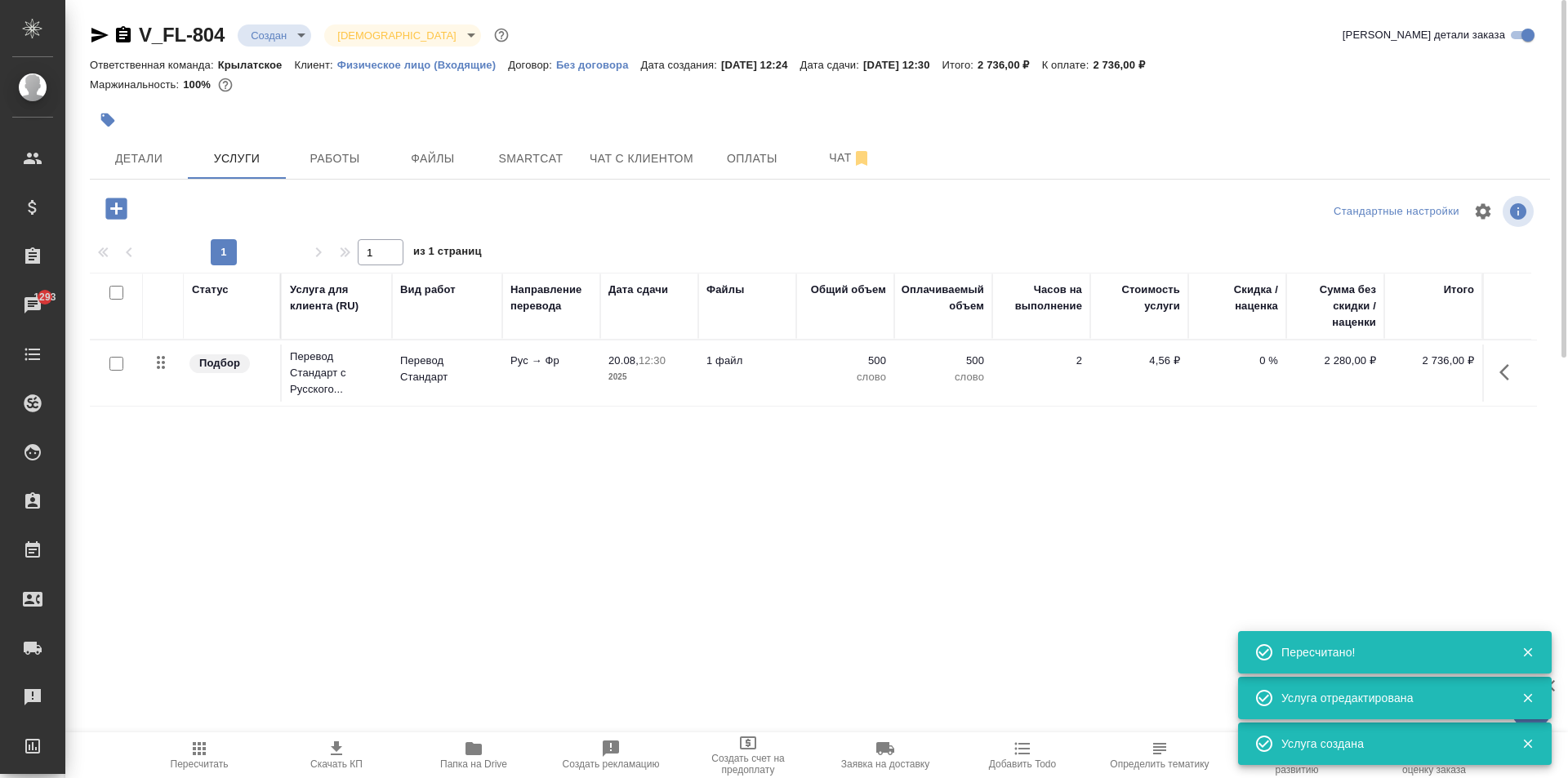
click at [116, 205] on icon "button" at bounding box center [116, 208] width 29 height 29
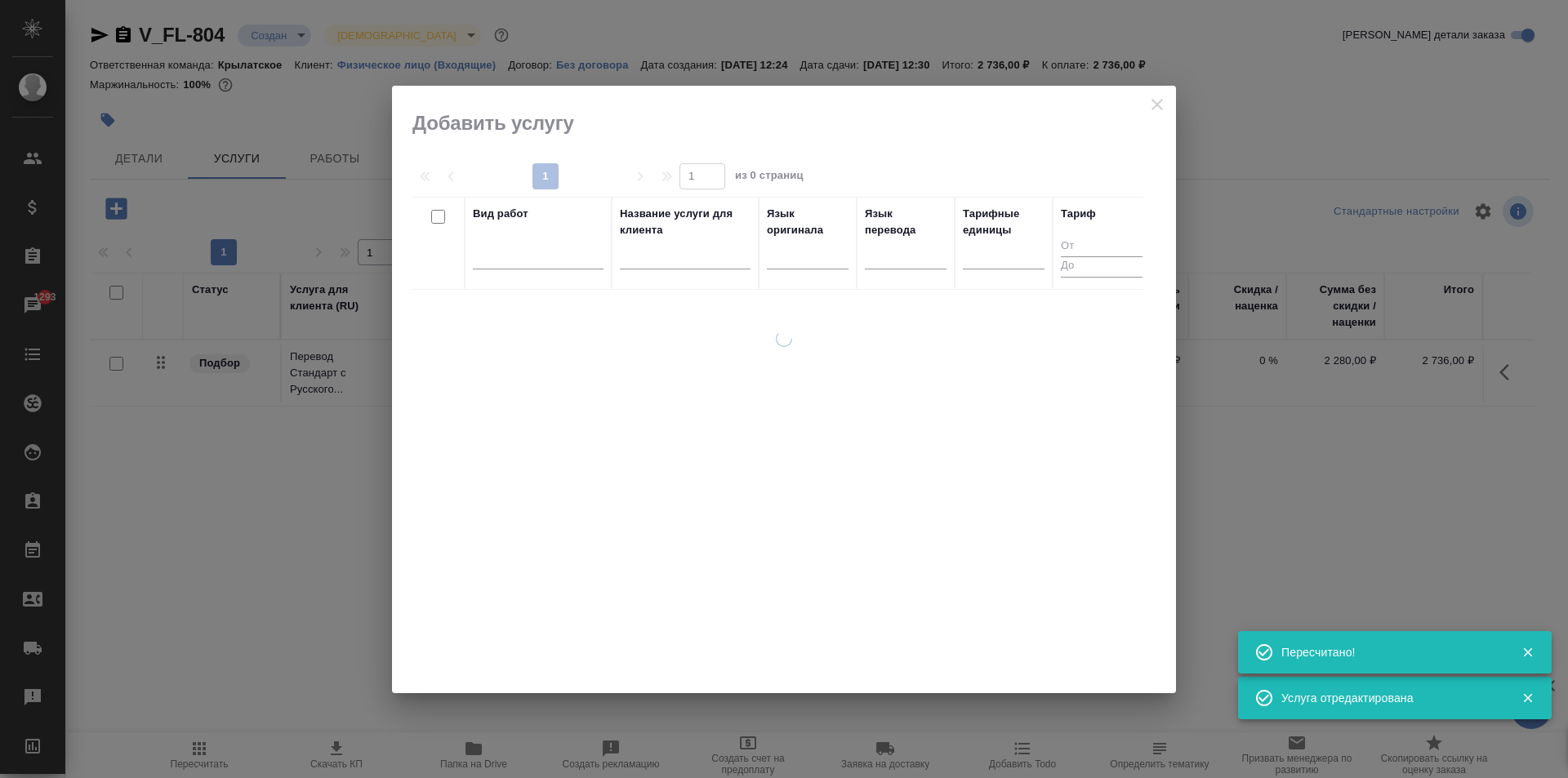
click at [562, 235] on div "Вид работ" at bounding box center [537, 244] width 130 height 76
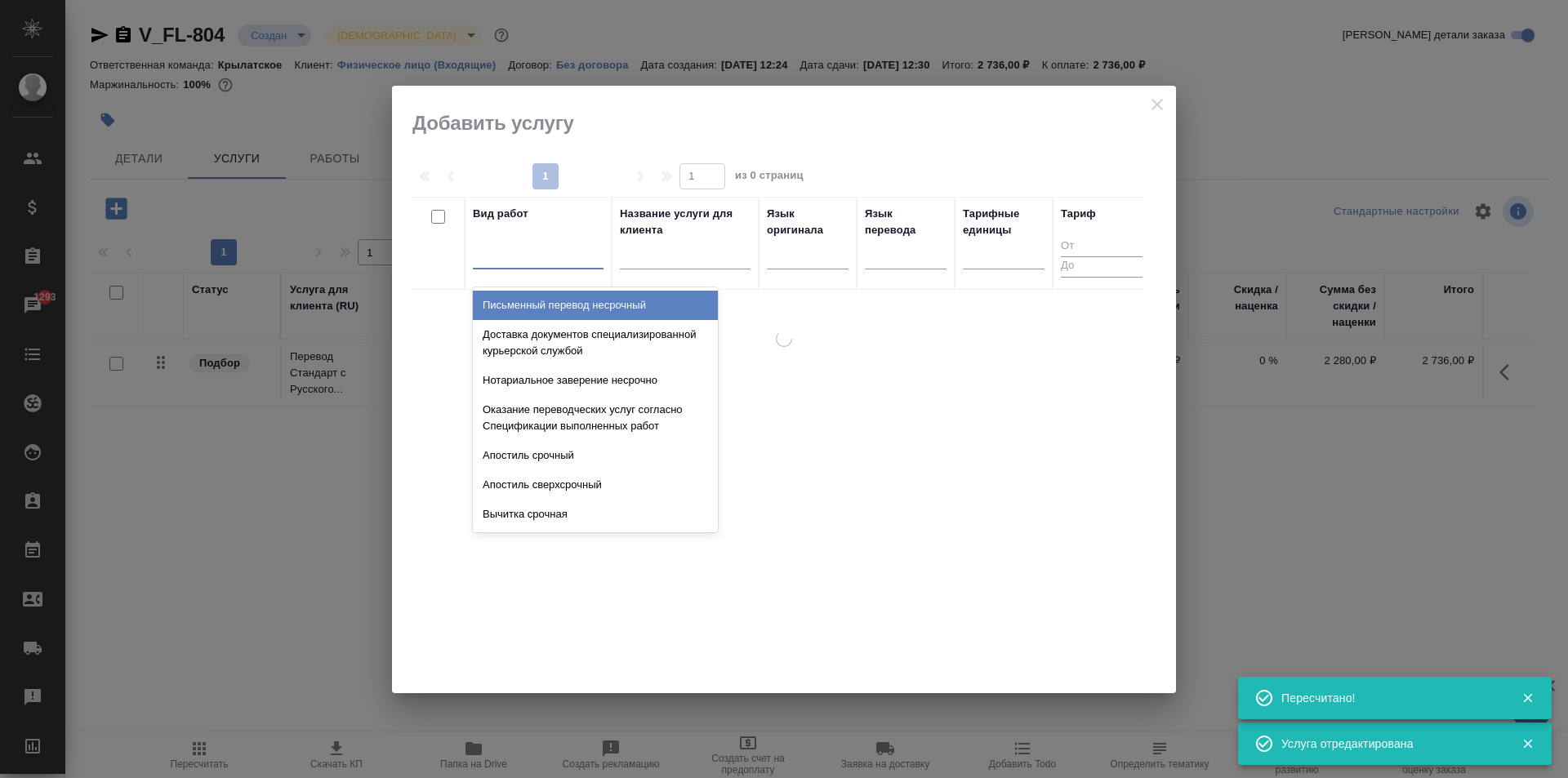
click at [581, 267] on div at bounding box center [537, 254] width 130 height 31
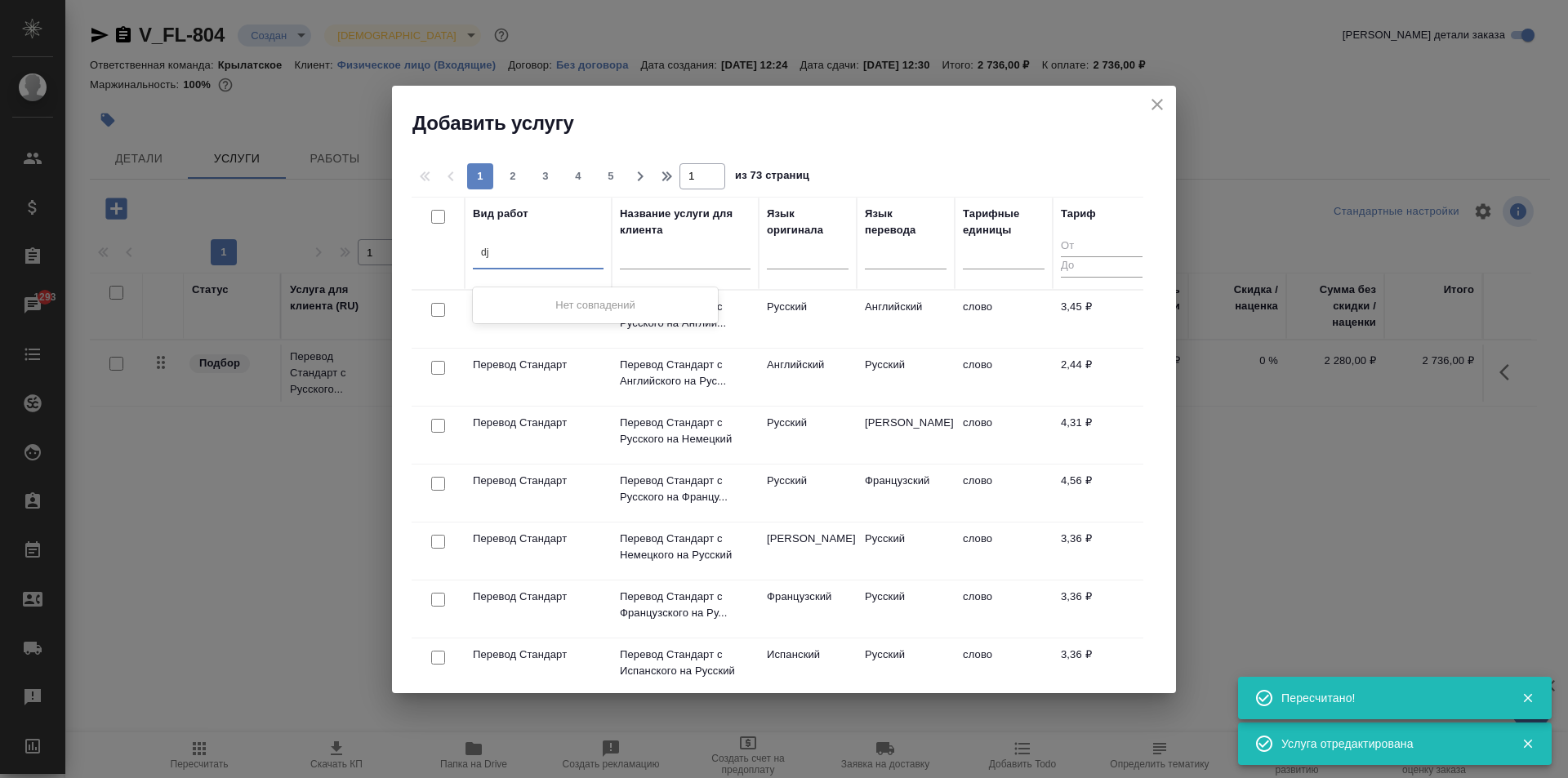
type input "d"
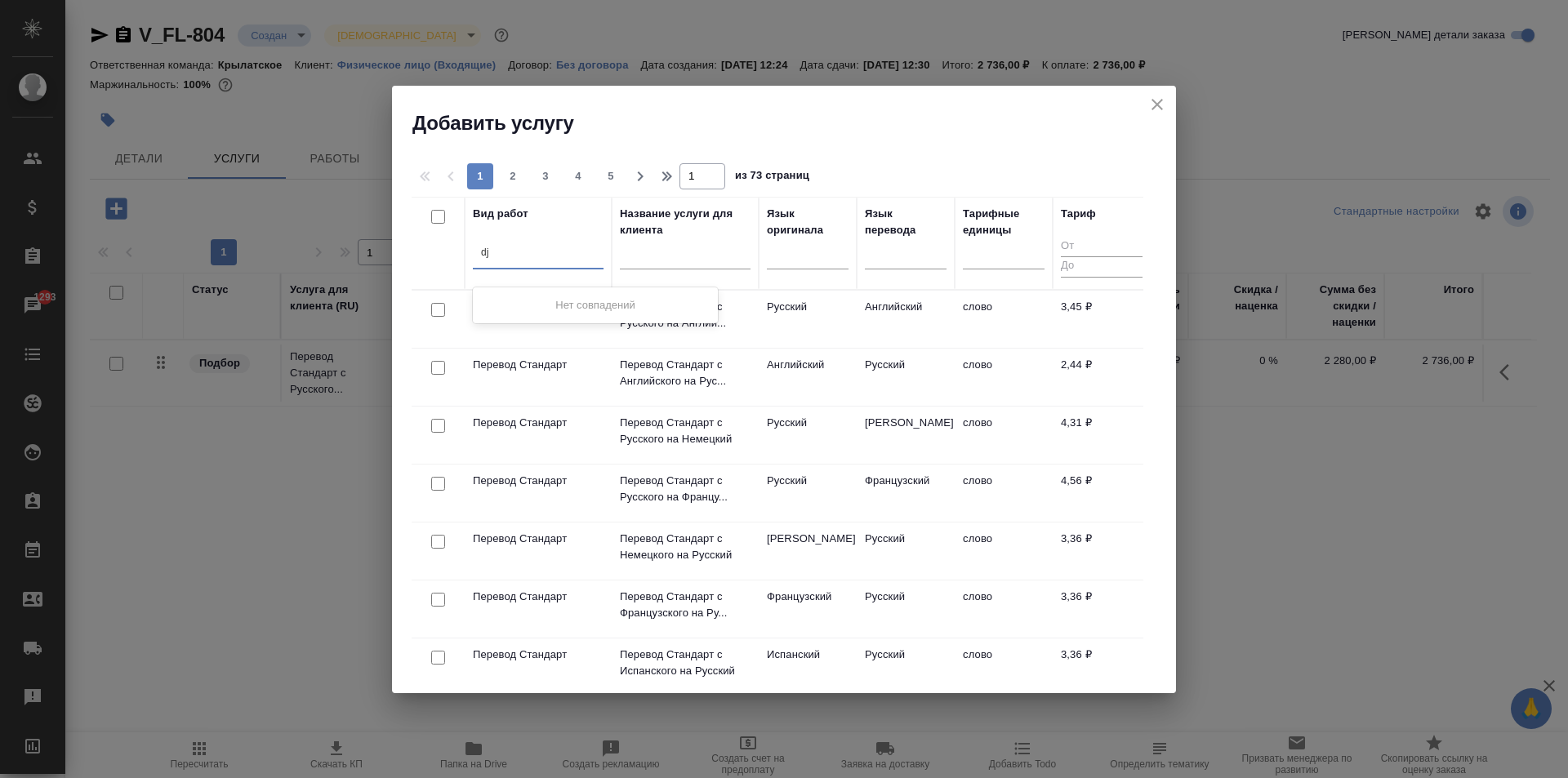
type input "d"
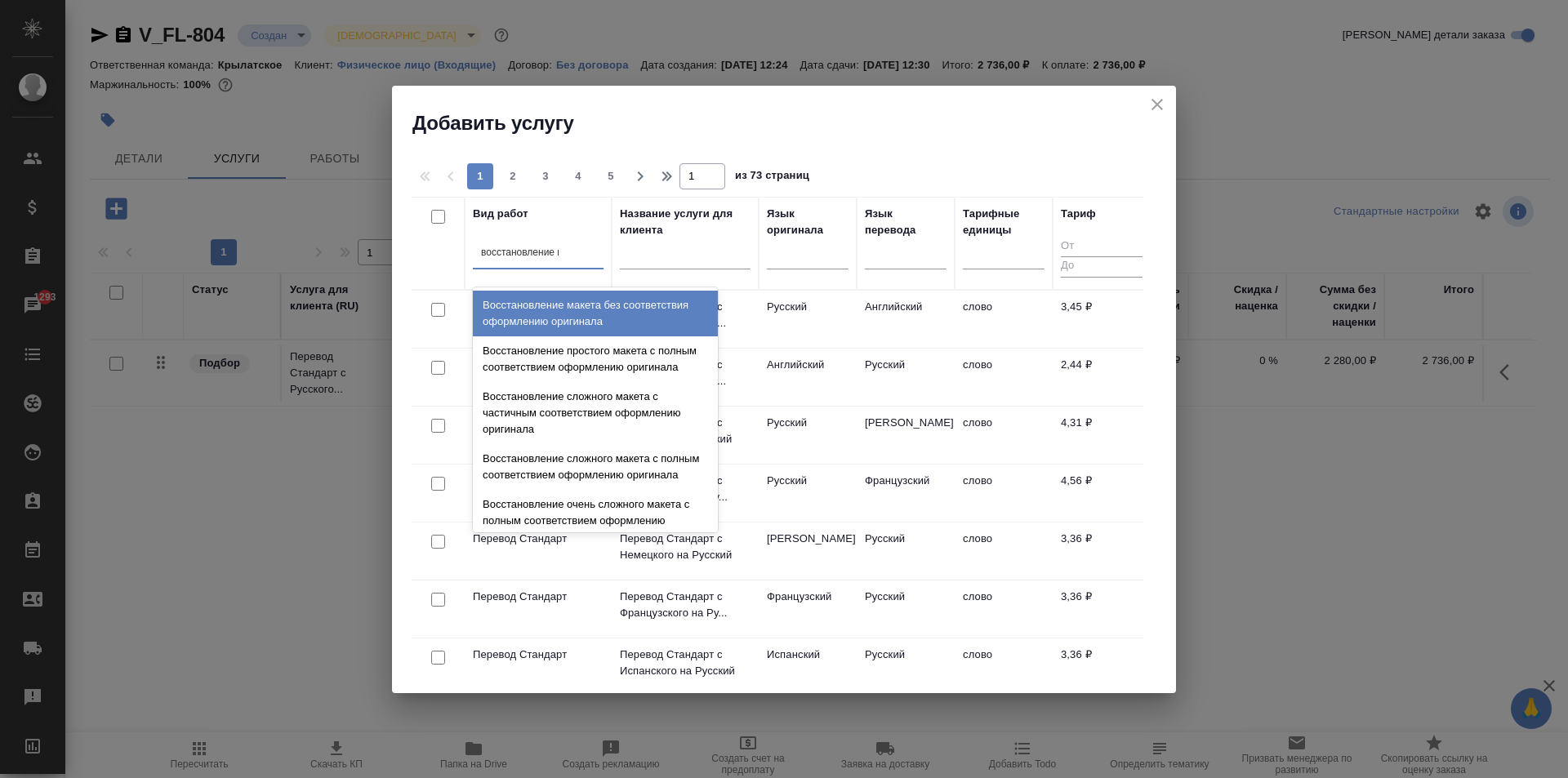
type input "восстановление ма"
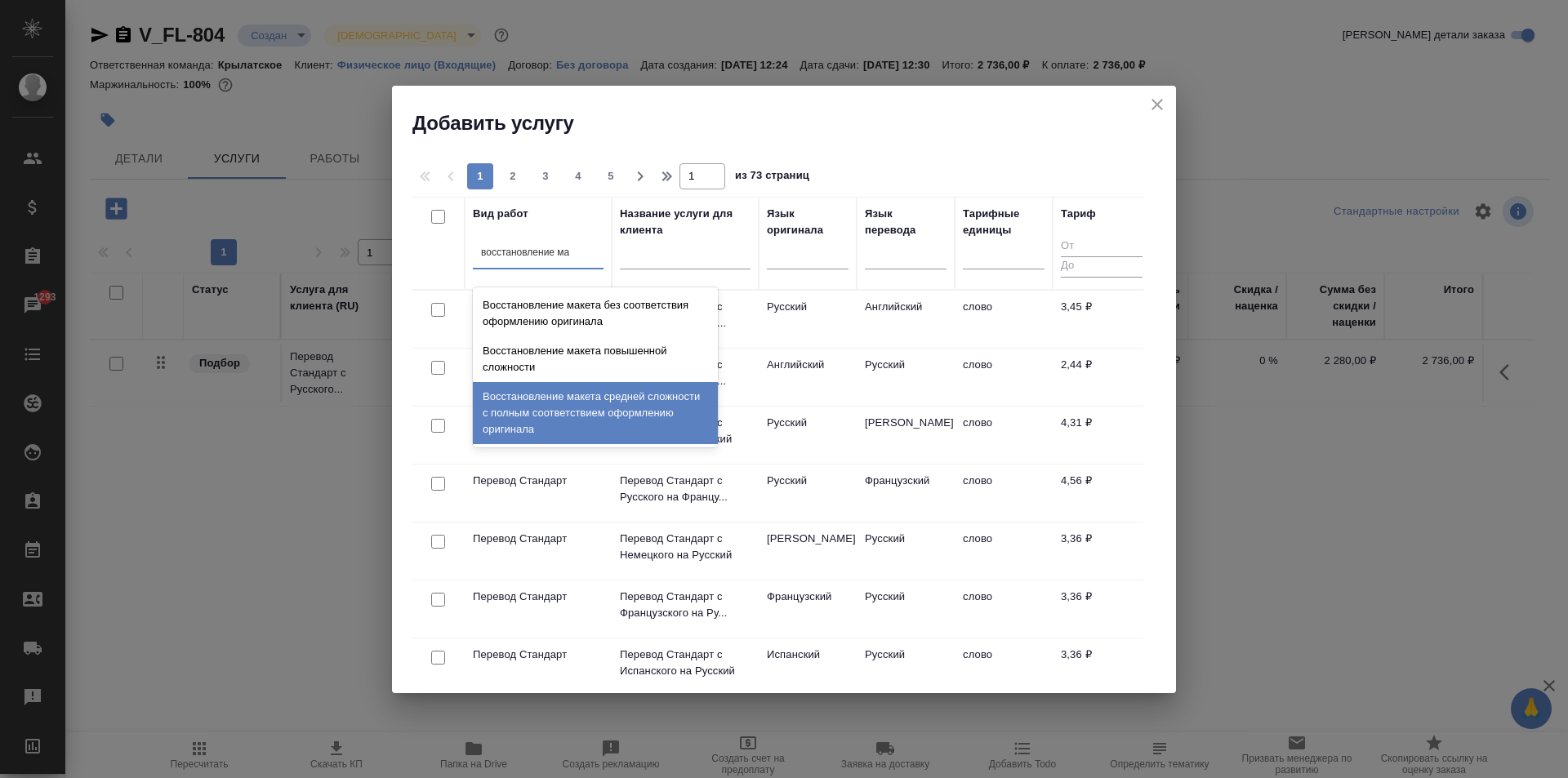
click at [572, 390] on div "Восстановление макета средней сложности с полным соответствием оформлению ориги…" at bounding box center [595, 413] width 245 height 62
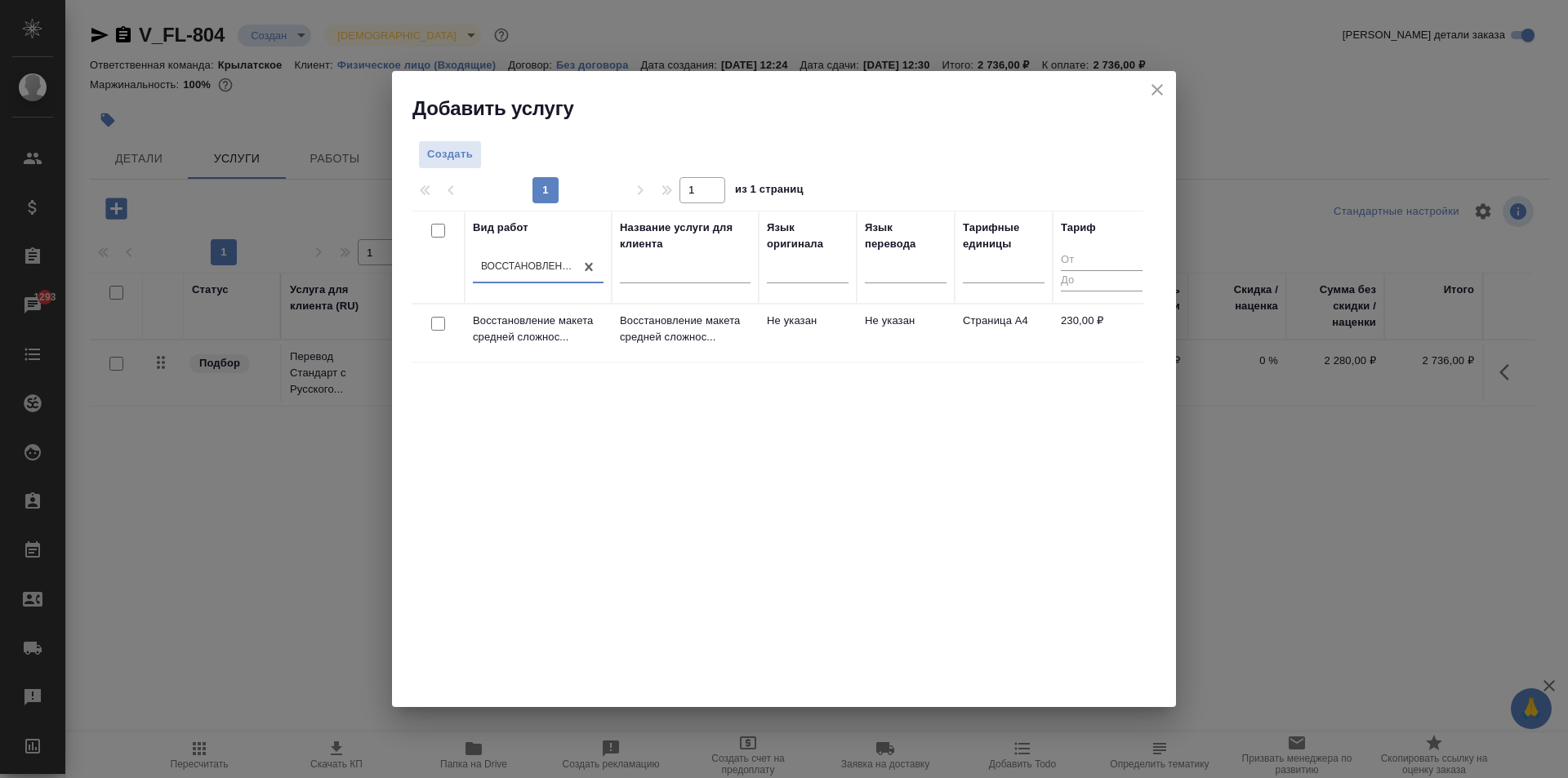
click at [623, 335] on p "Восстановление макета средней сложнос..." at bounding box center [685, 328] width 130 height 33
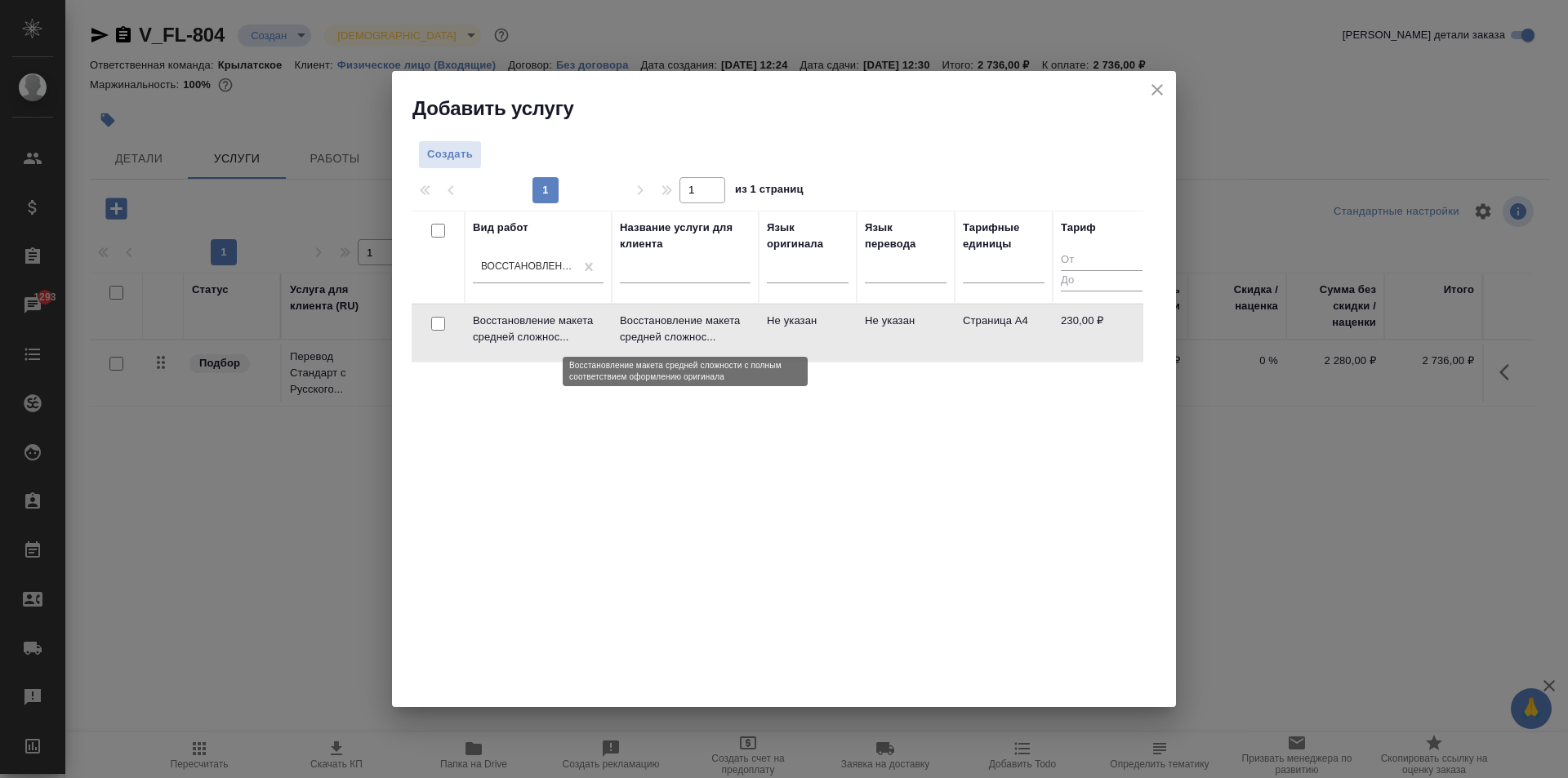
click at [623, 335] on p "Восстановление макета средней сложнос..." at bounding box center [685, 328] width 130 height 33
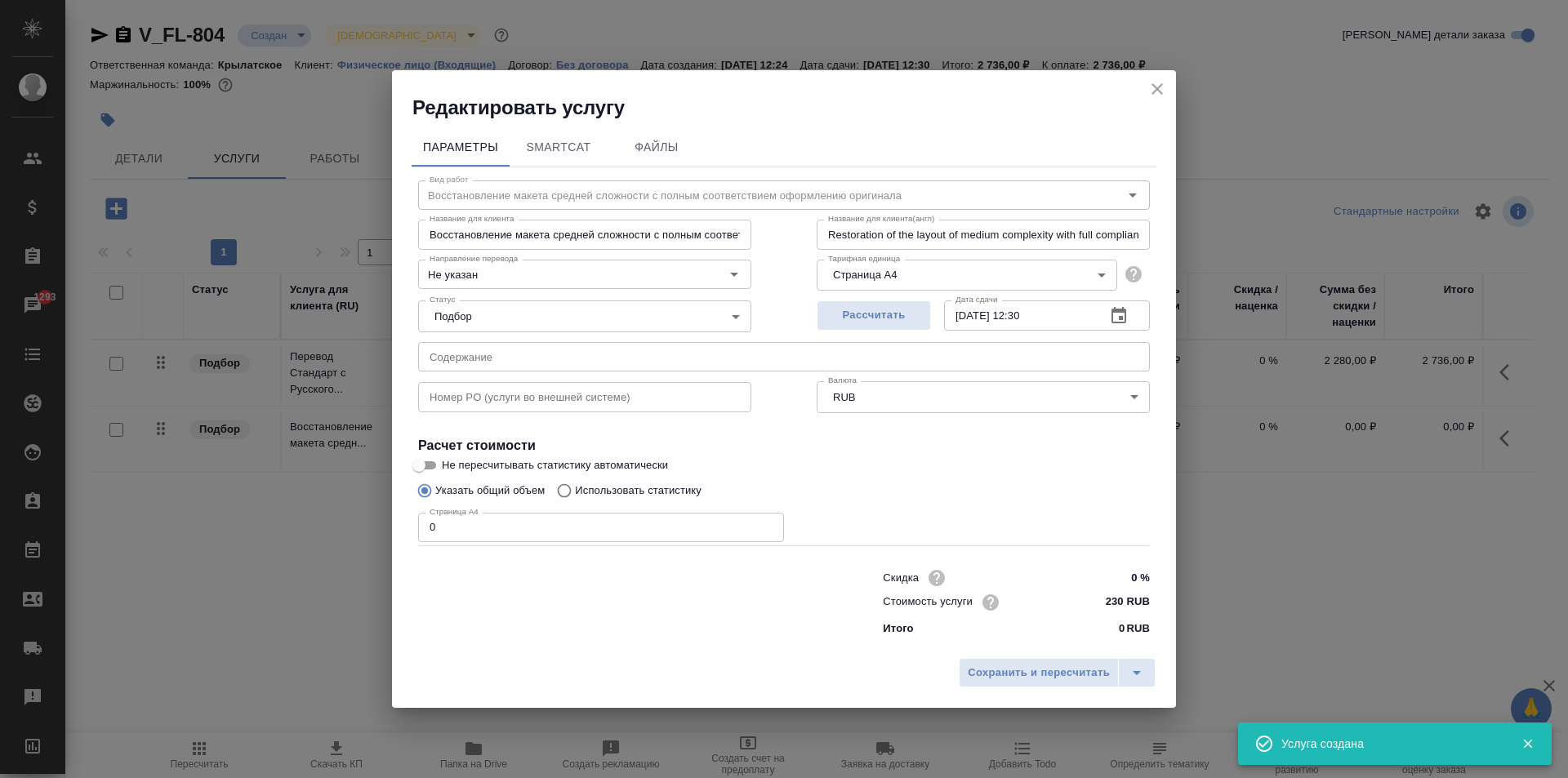
drag, startPoint x: 501, startPoint y: 536, endPoint x: 305, endPoint y: 526, distance: 196.3
click at [305, 526] on div "Редактировать услугу Параметры SmartCat Файлы Вид работ Восстановление макета с…" at bounding box center [784, 389] width 1568 height 778
type input "1"
click at [1010, 671] on span "Сохранить и пересчитать" at bounding box center [1039, 674] width 142 height 19
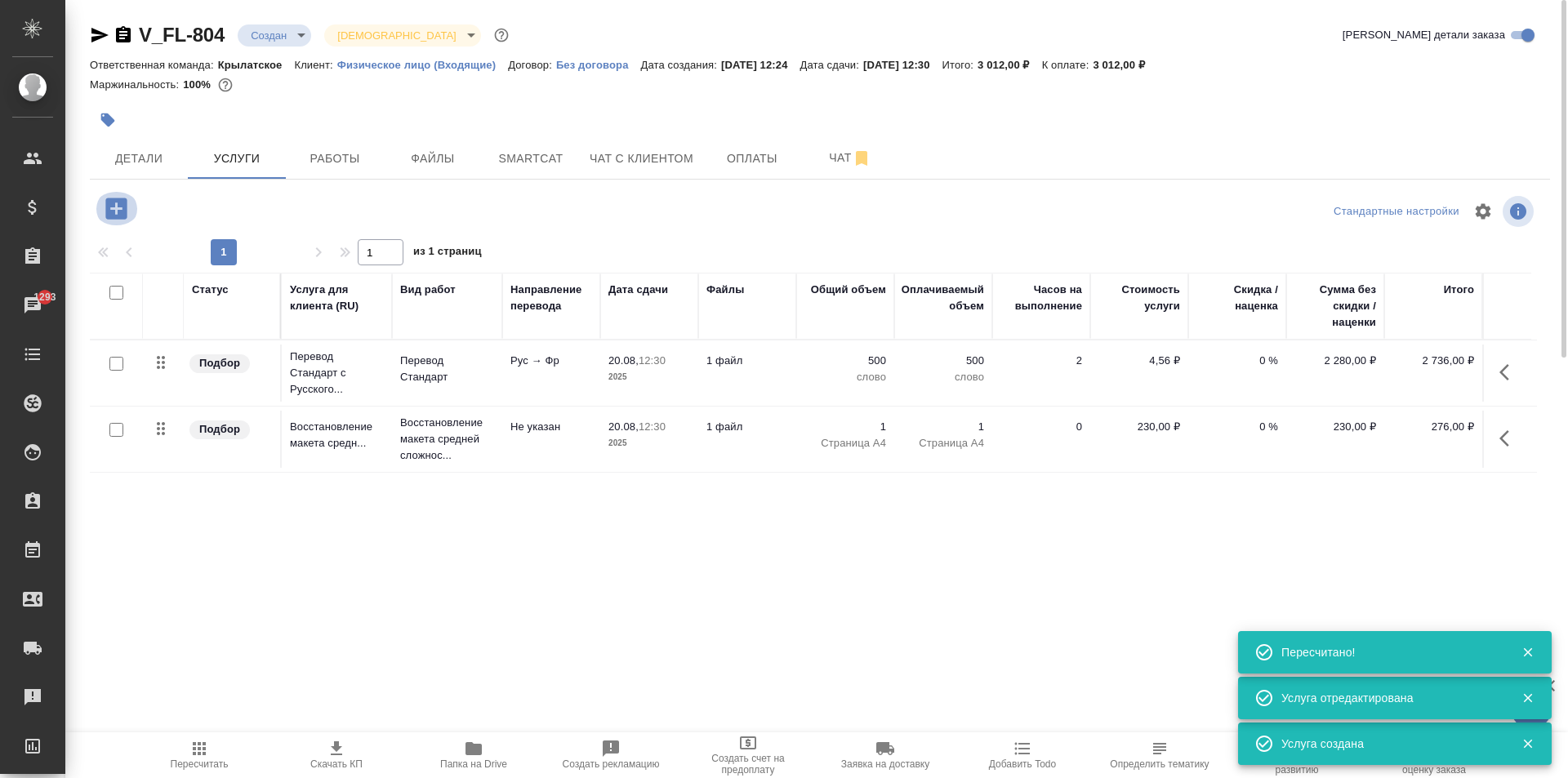
click at [110, 213] on icon "button" at bounding box center [115, 208] width 21 height 21
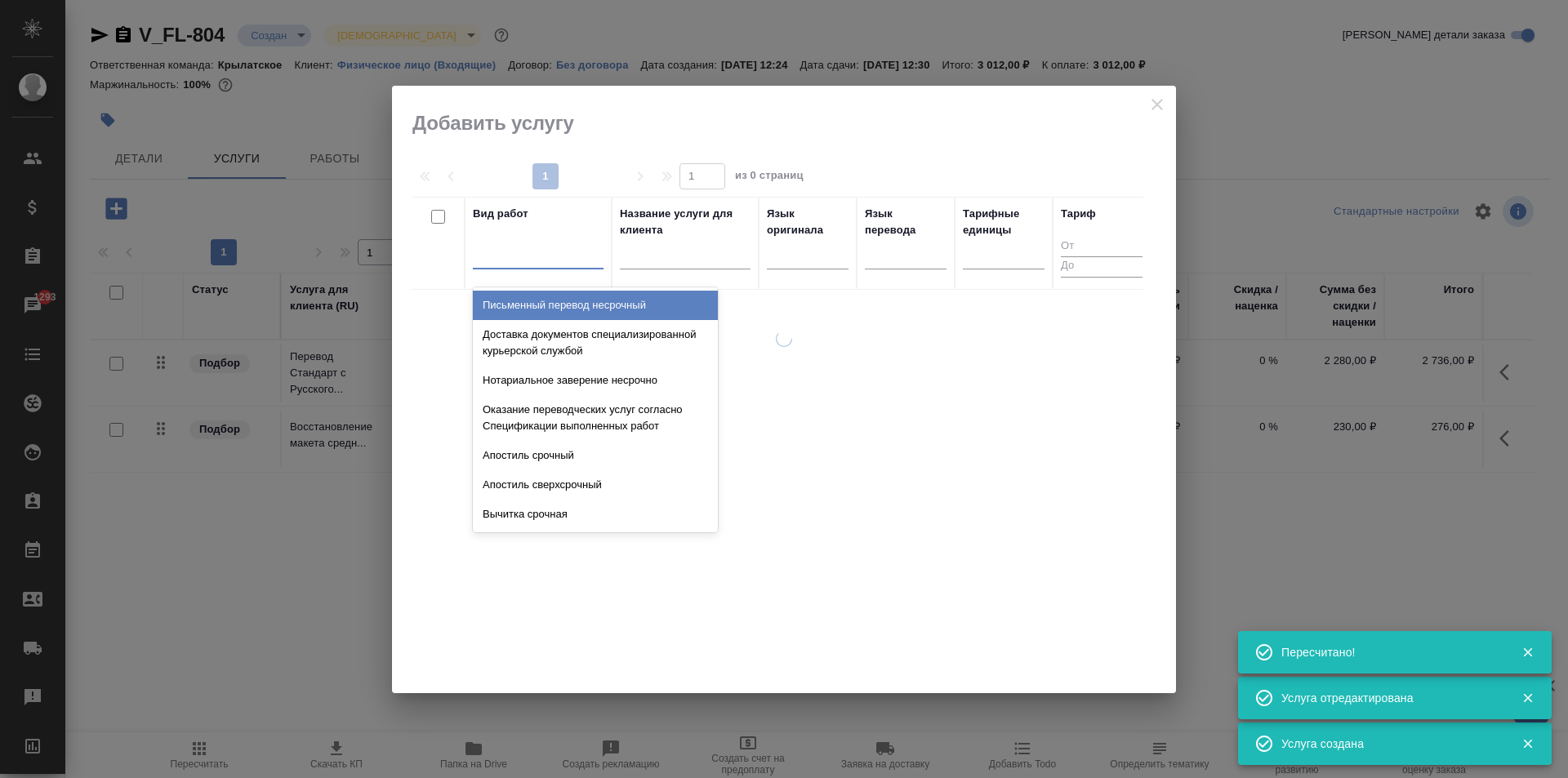
click at [489, 248] on div at bounding box center [537, 253] width 130 height 24
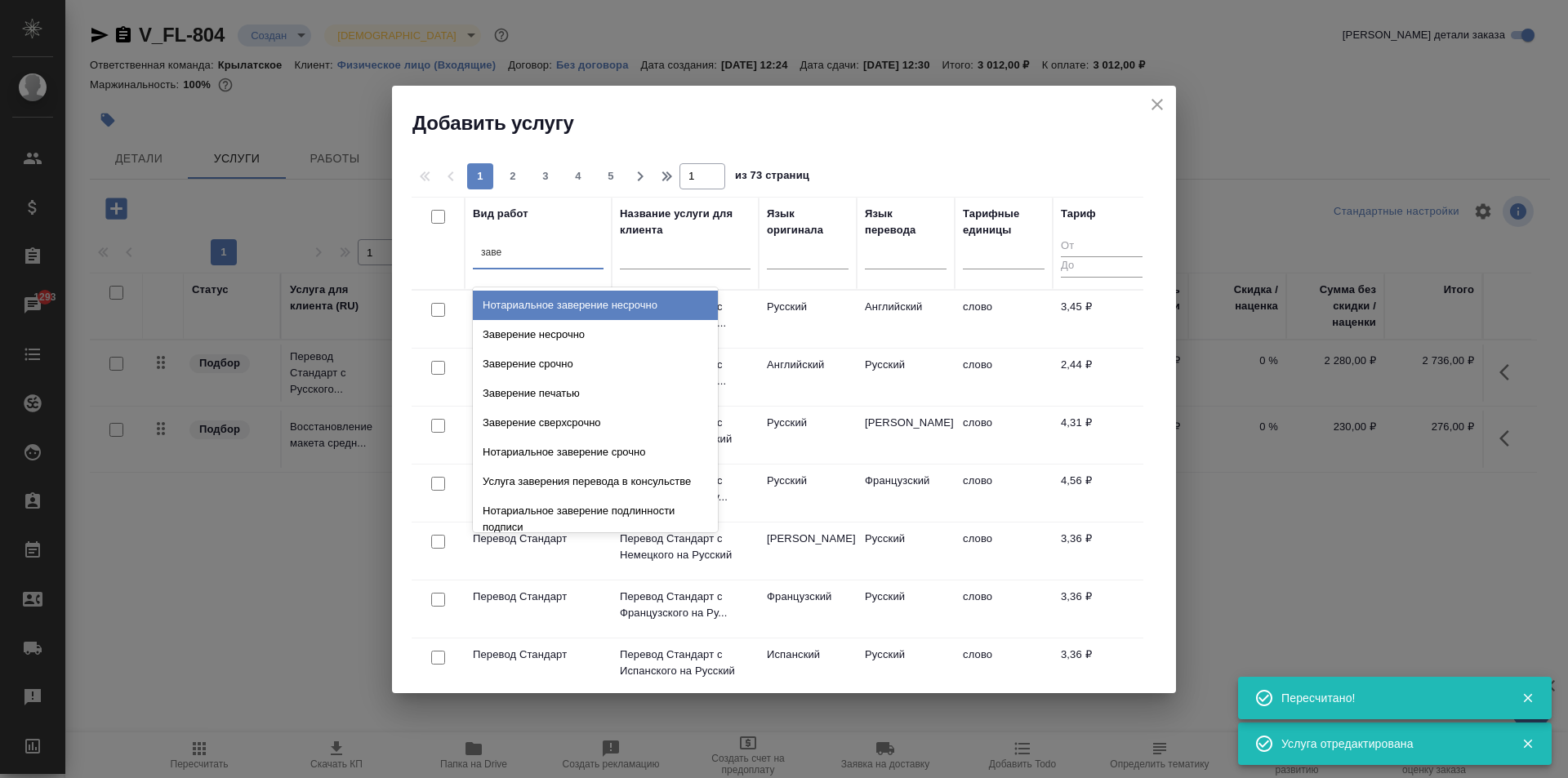
type input "завер"
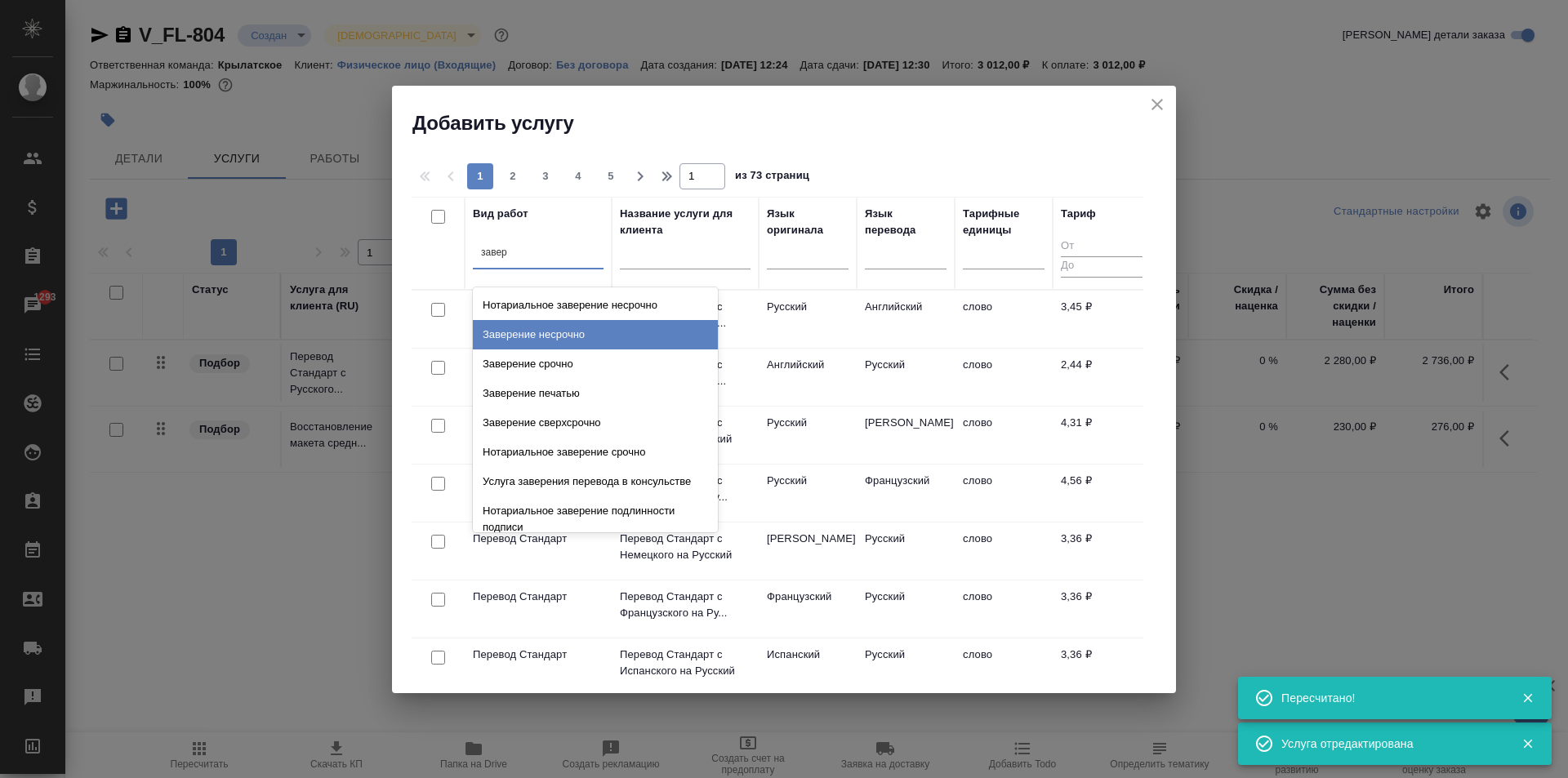
click at [591, 345] on div "Заверение несрочно" at bounding box center [595, 335] width 245 height 30
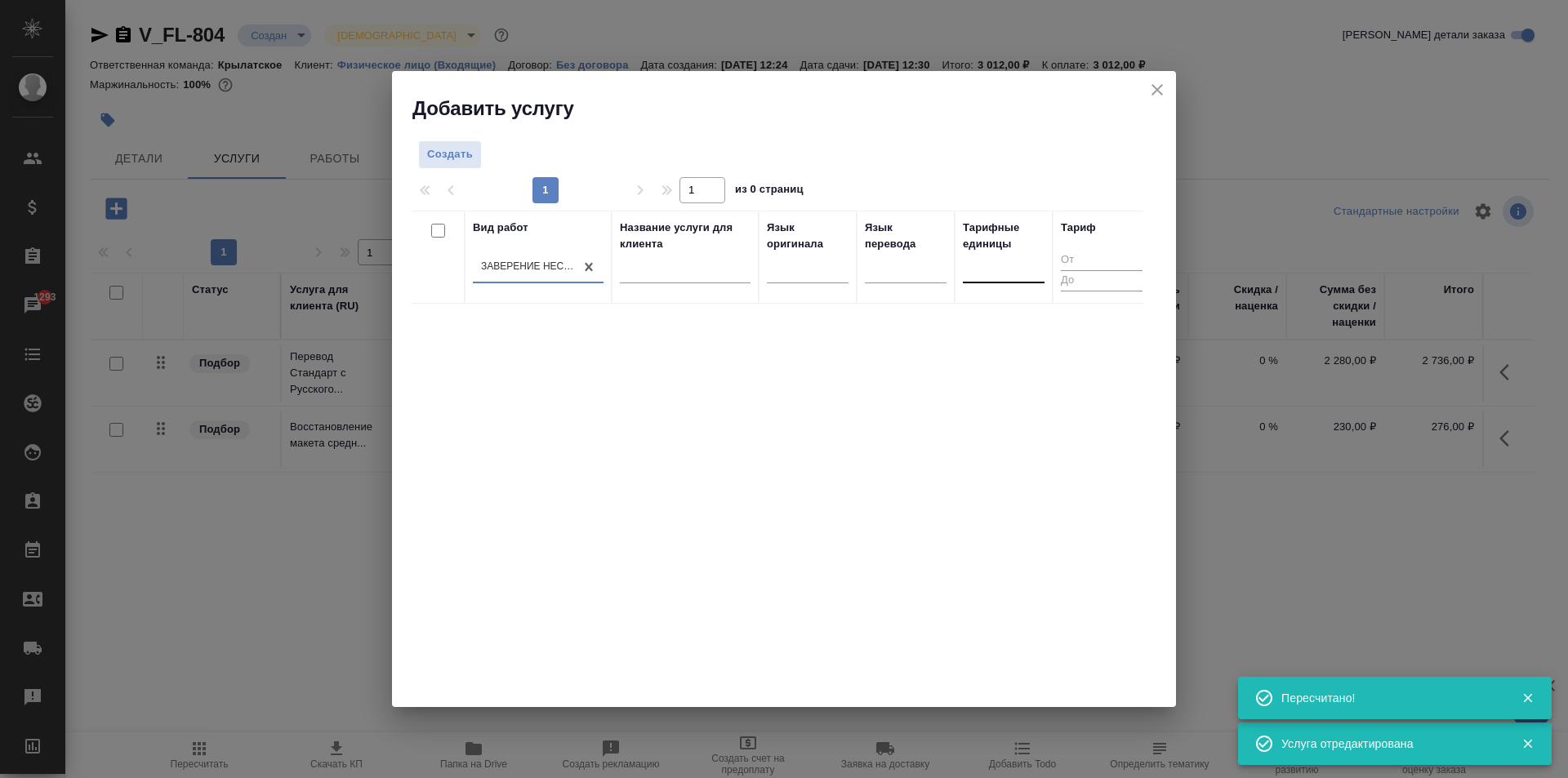
click at [1010, 271] on div at bounding box center [1004, 267] width 82 height 24
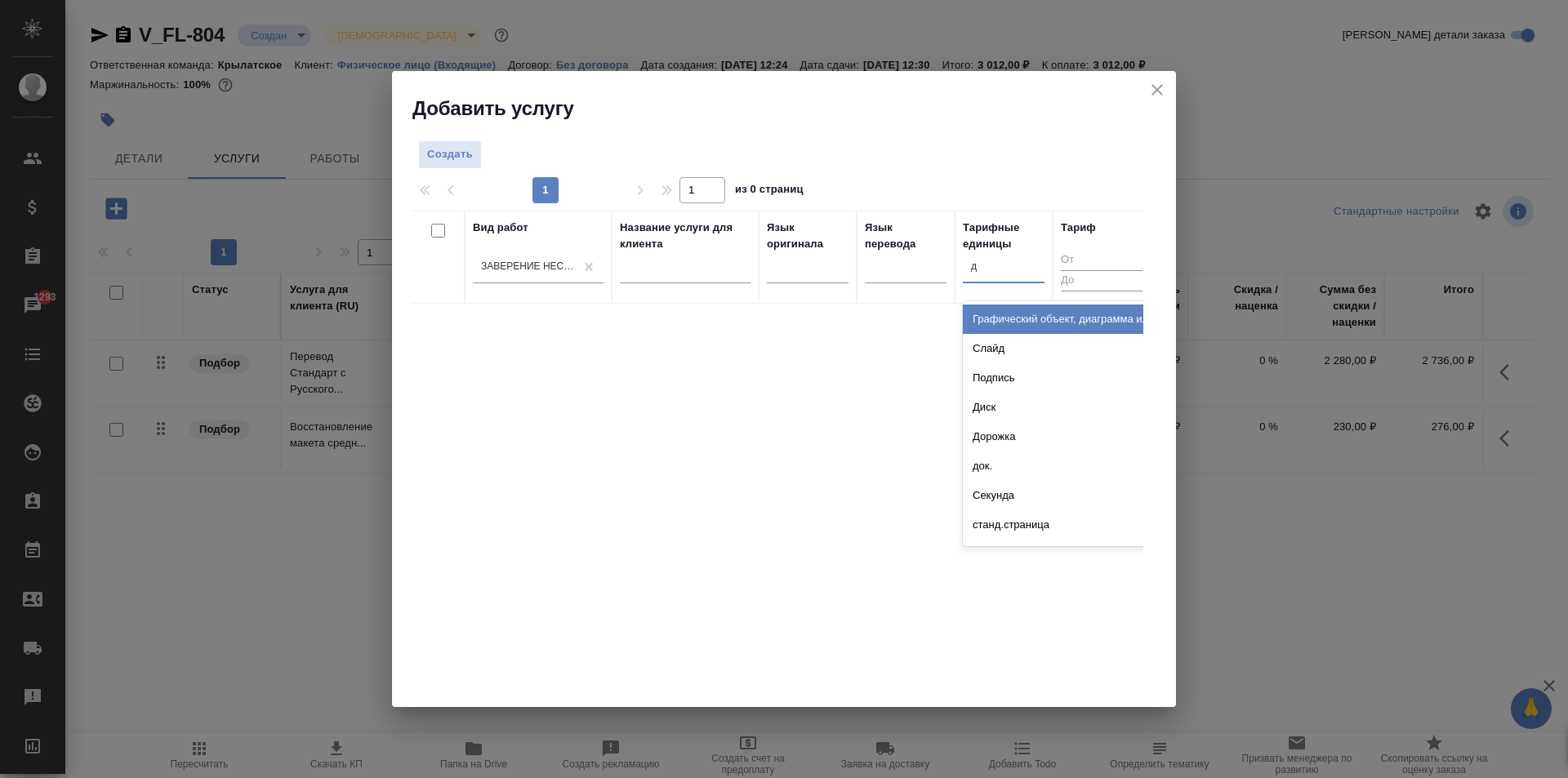
type input "до"
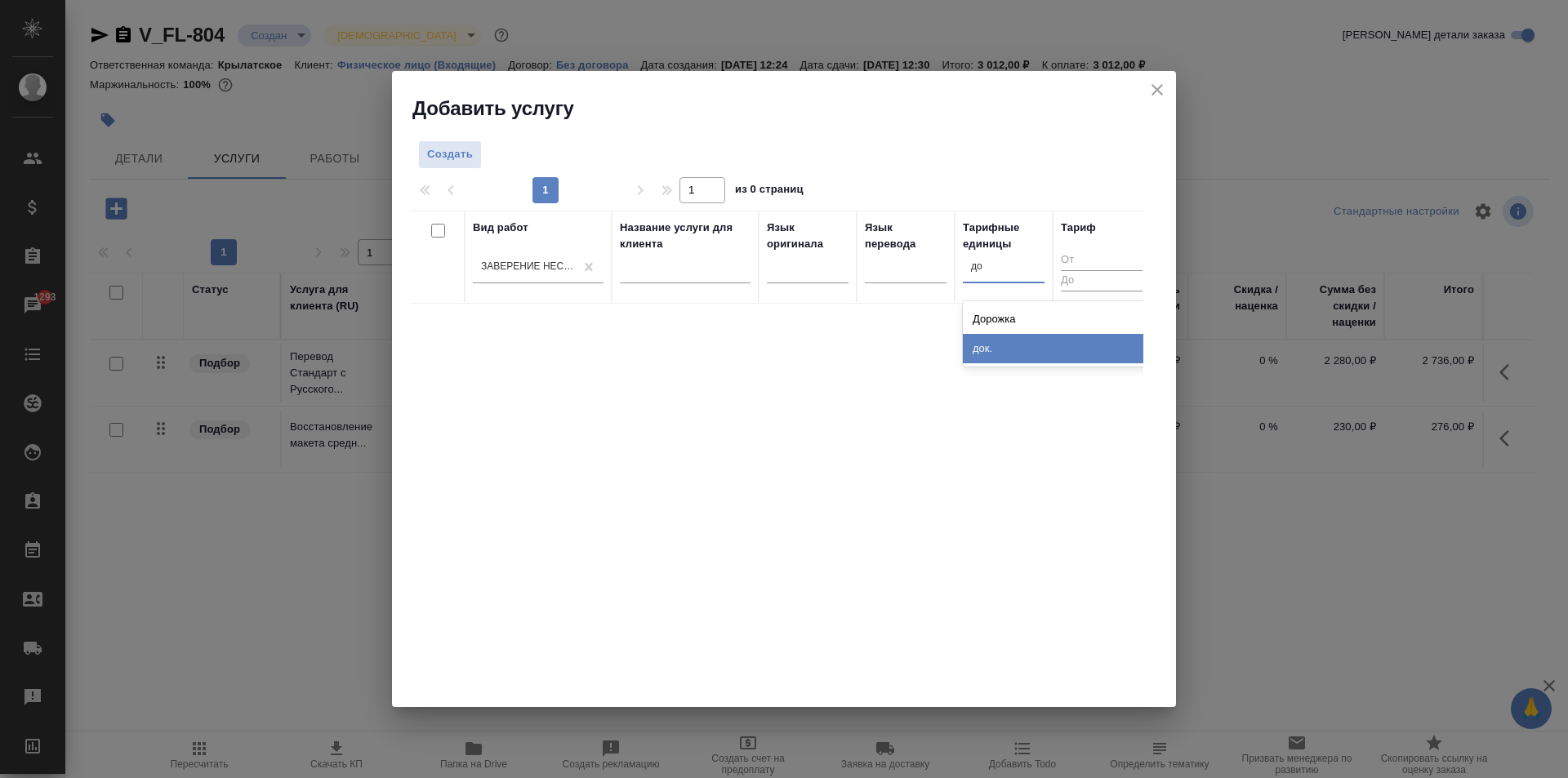
click at [1016, 354] on div "док." at bounding box center [1085, 349] width 245 height 30
drag, startPoint x: 402, startPoint y: 143, endPoint x: 424, endPoint y: 151, distance: 23.4
click at [407, 145] on div "Создать 1 1 из 0 страниц Вид работ Заверение несрочно Название услуги для клиен…" at bounding box center [784, 414] width 784 height 586
click at [441, 162] on span "Создать" at bounding box center [450, 154] width 46 height 19
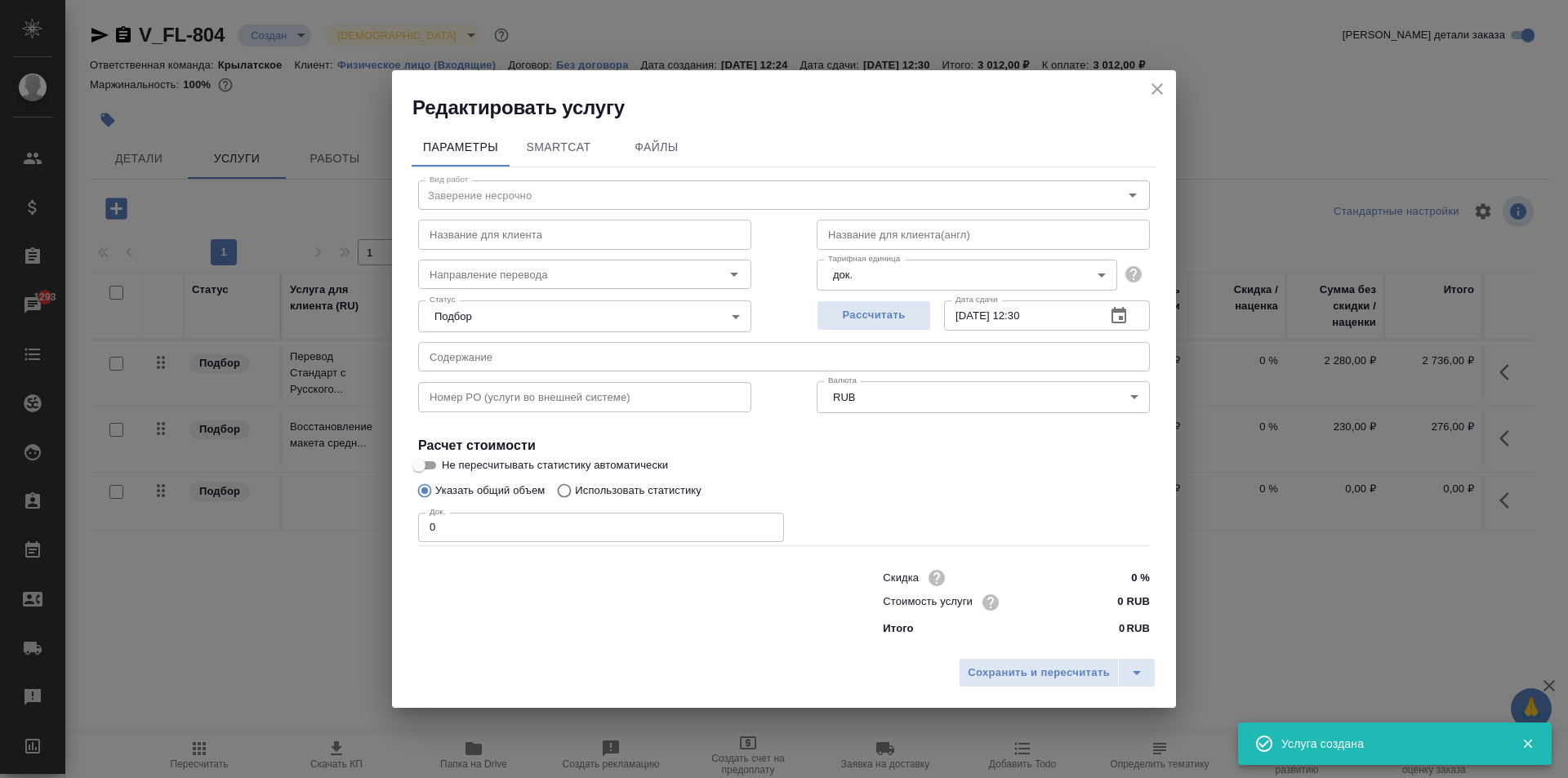
drag, startPoint x: 479, startPoint y: 537, endPoint x: 354, endPoint y: 522, distance: 125.9
click at [354, 522] on div "Редактировать услугу Параметры SmartCat Файлы Вид работ Заверение несрочно Вид …" at bounding box center [784, 389] width 1568 height 778
type input "1"
drag, startPoint x: 1101, startPoint y: 600, endPoint x: 1191, endPoint y: 614, distance: 91.1
click at [1191, 614] on div "Редактировать услугу Параметры SmartCat Файлы Вид работ Заверение несрочно Вид …" at bounding box center [784, 389] width 1568 height 778
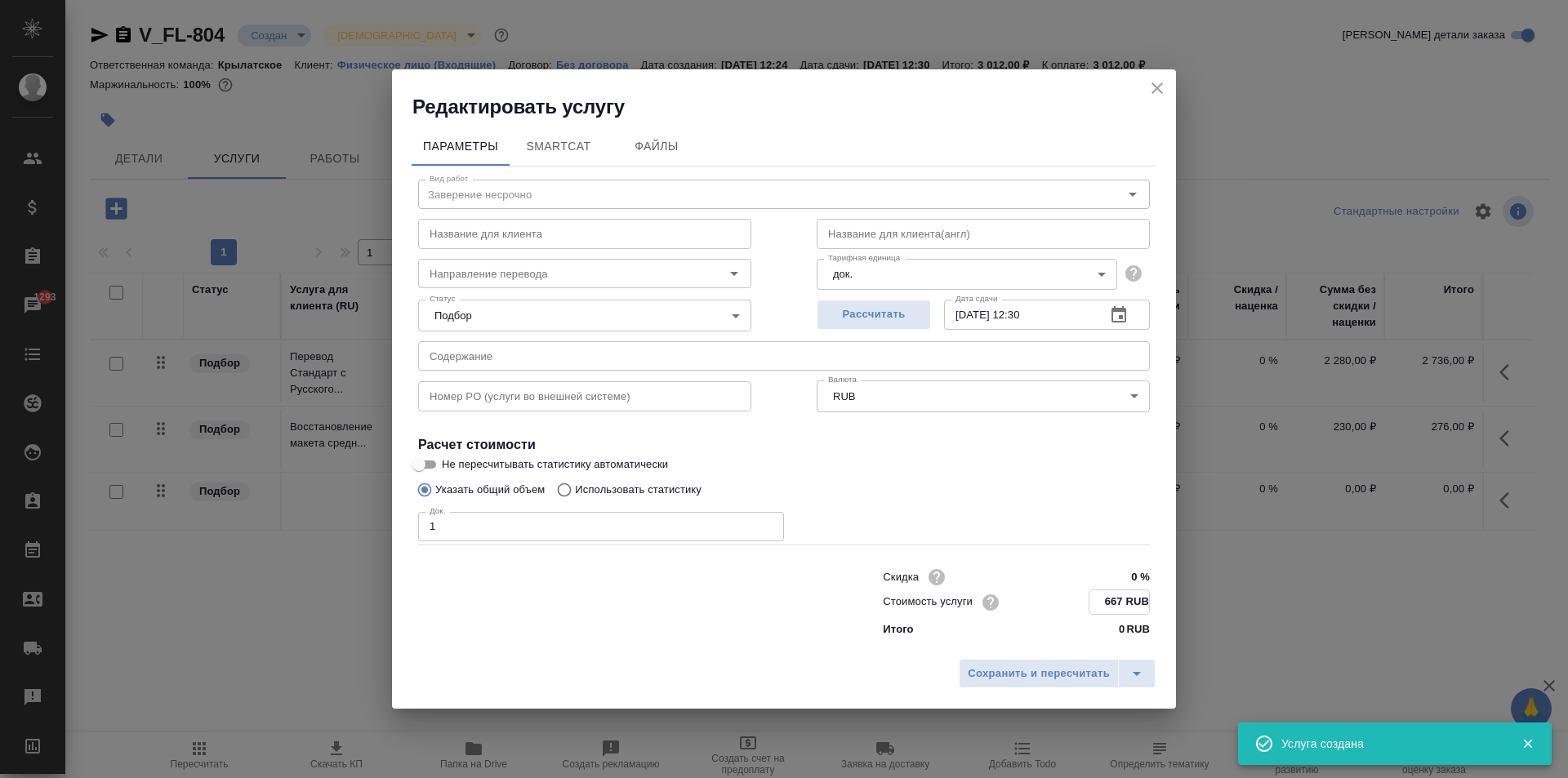
type input "667 RUB"
click at [1068, 699] on div "Сохранить и пересчитать" at bounding box center [784, 680] width 784 height 58
click at [1068, 682] on span "Сохранить и пересчитать" at bounding box center [1039, 674] width 142 height 19
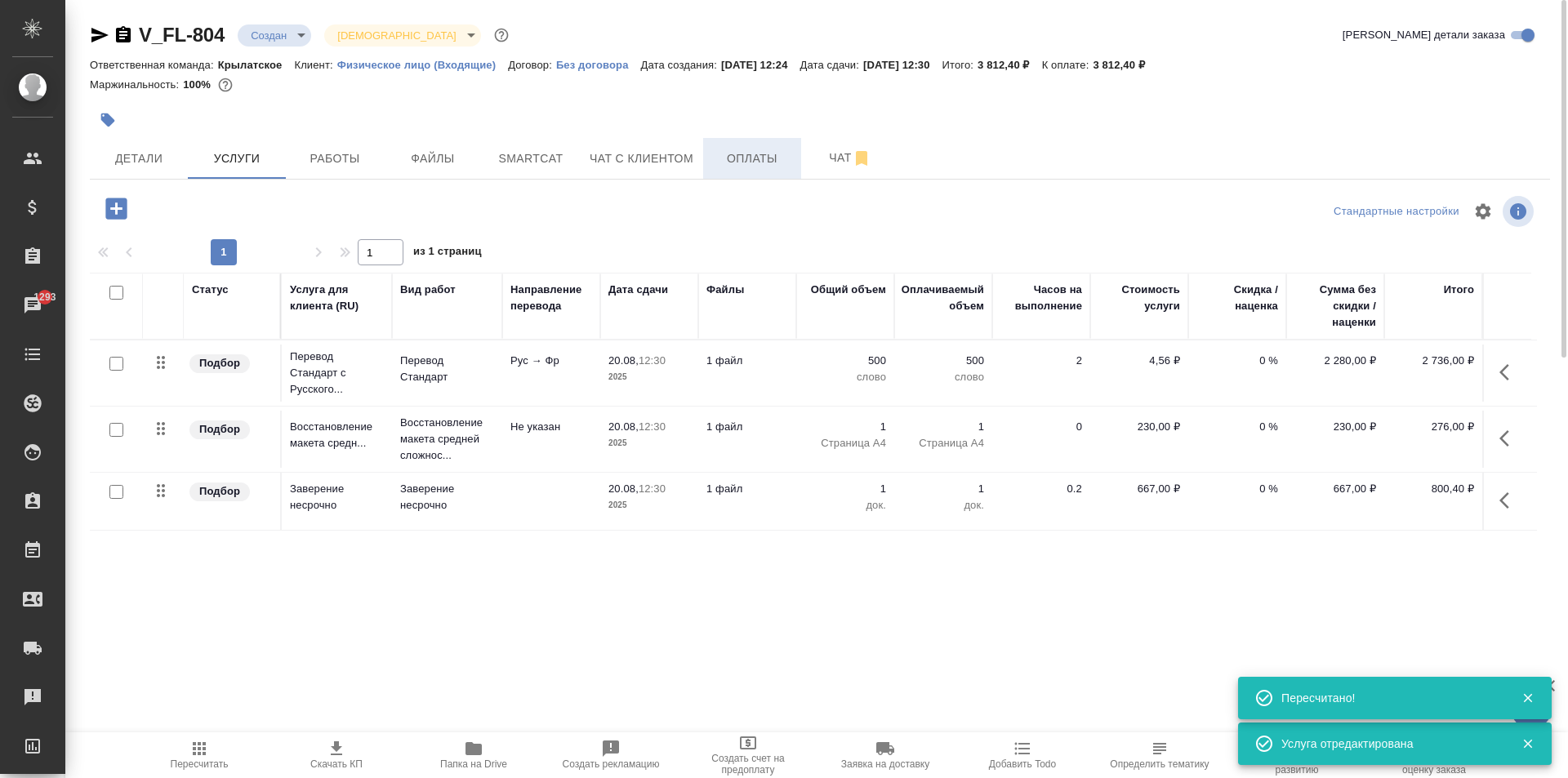
click at [758, 144] on button "Оплаты" at bounding box center [752, 158] width 98 height 41
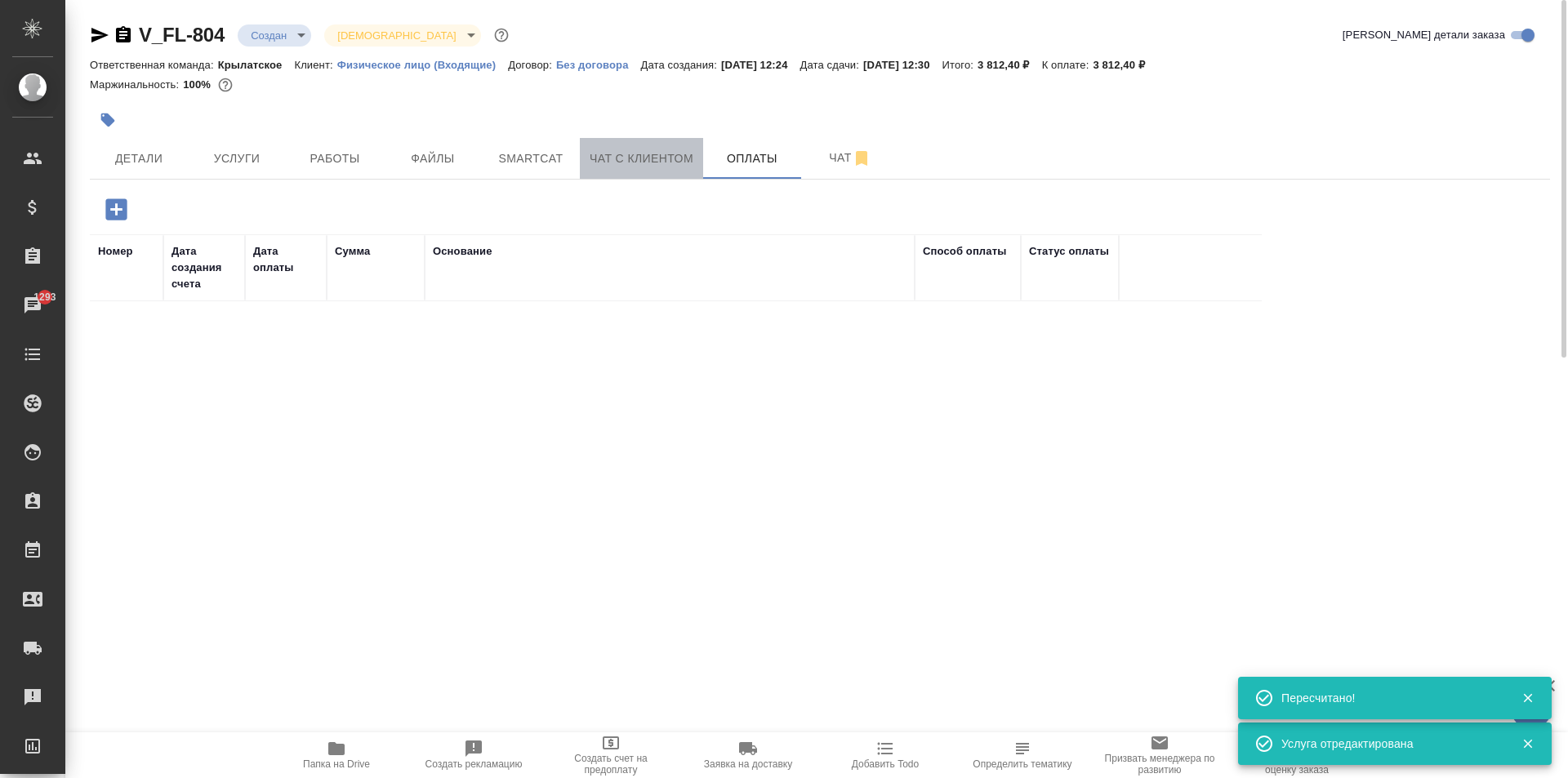
click at [649, 175] on button "Чат с клиентом" at bounding box center [642, 158] width 123 height 41
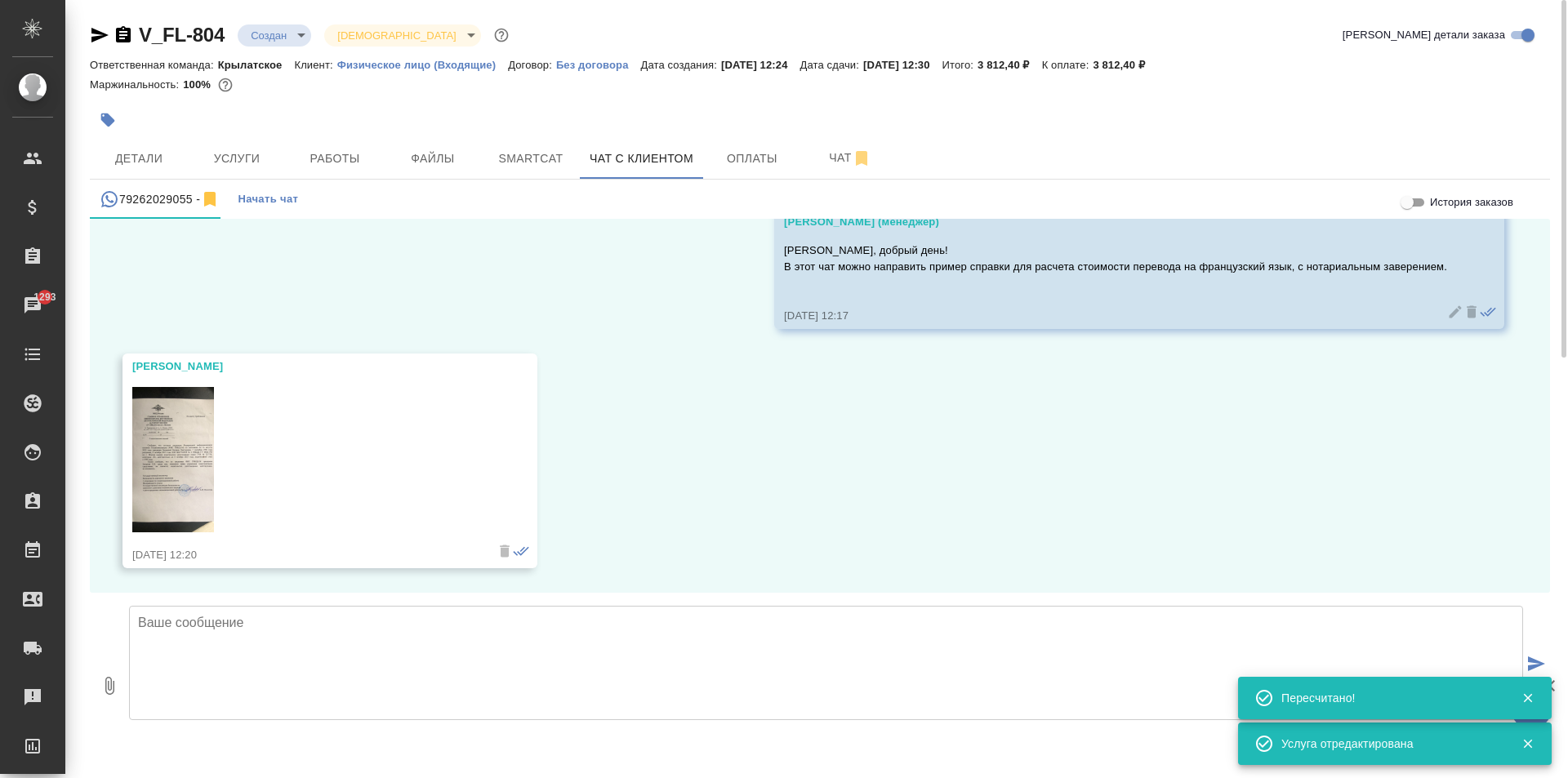
scroll to position [9, 0]
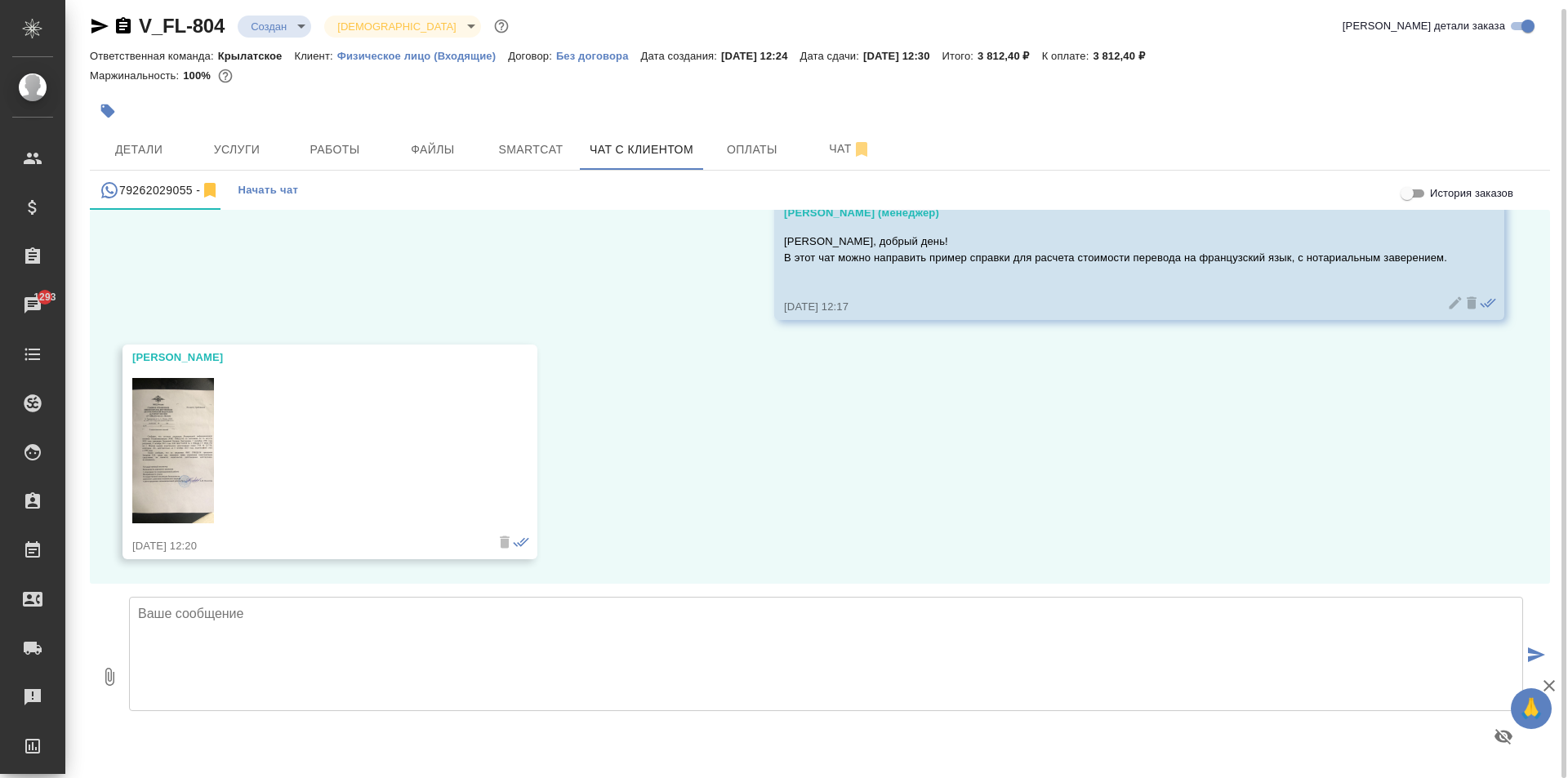
drag, startPoint x: 1261, startPoint y: 651, endPoint x: 1125, endPoint y: 646, distance: 136.1
click at [1260, 651] on textarea at bounding box center [827, 654] width 1395 height 114
paste textarea "[PERSON_NAME], данную справку можно апостилировать только путём снятия нотариал…"
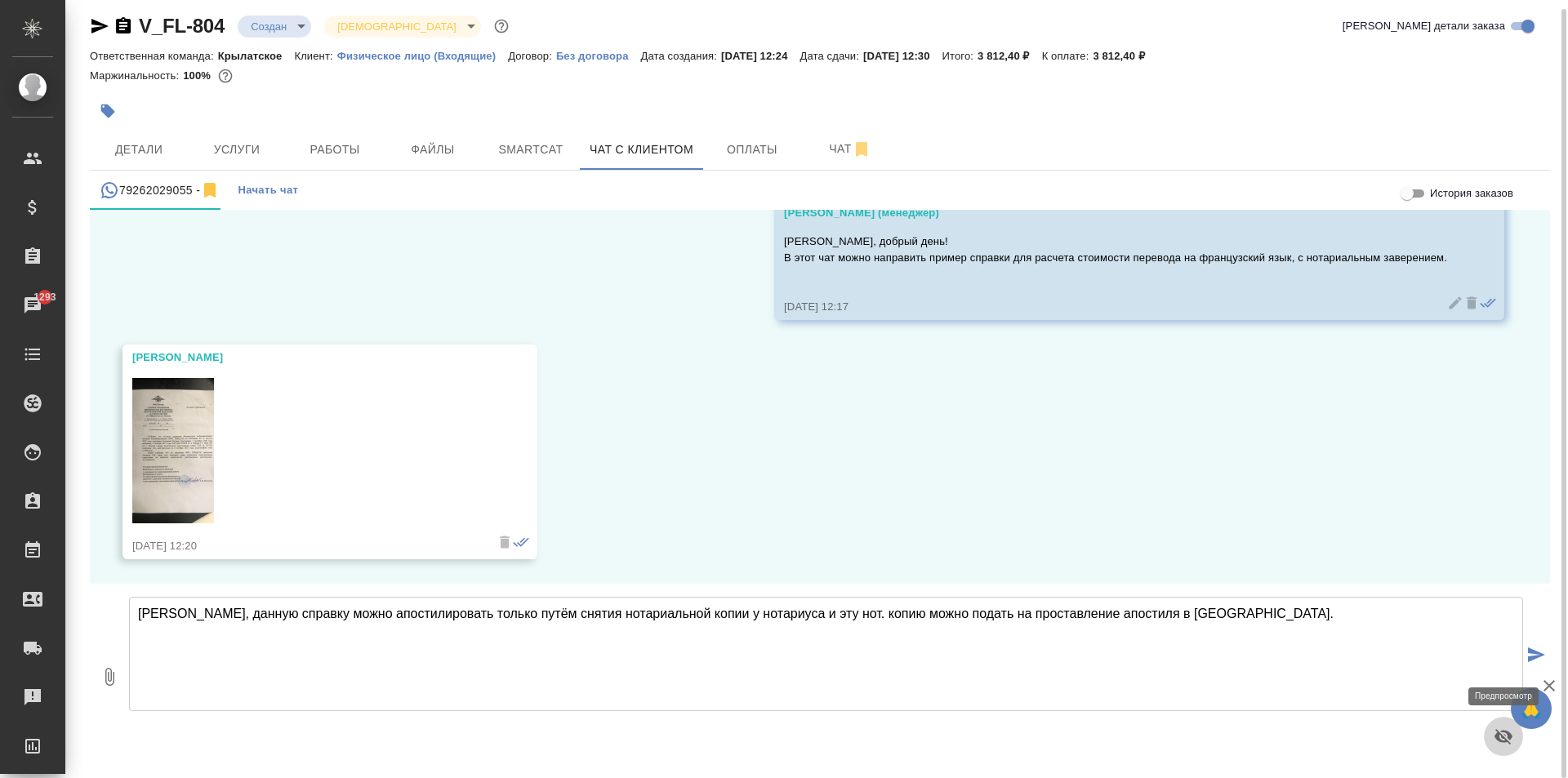
click at [1496, 734] on icon "button" at bounding box center [1504, 737] width 18 height 16
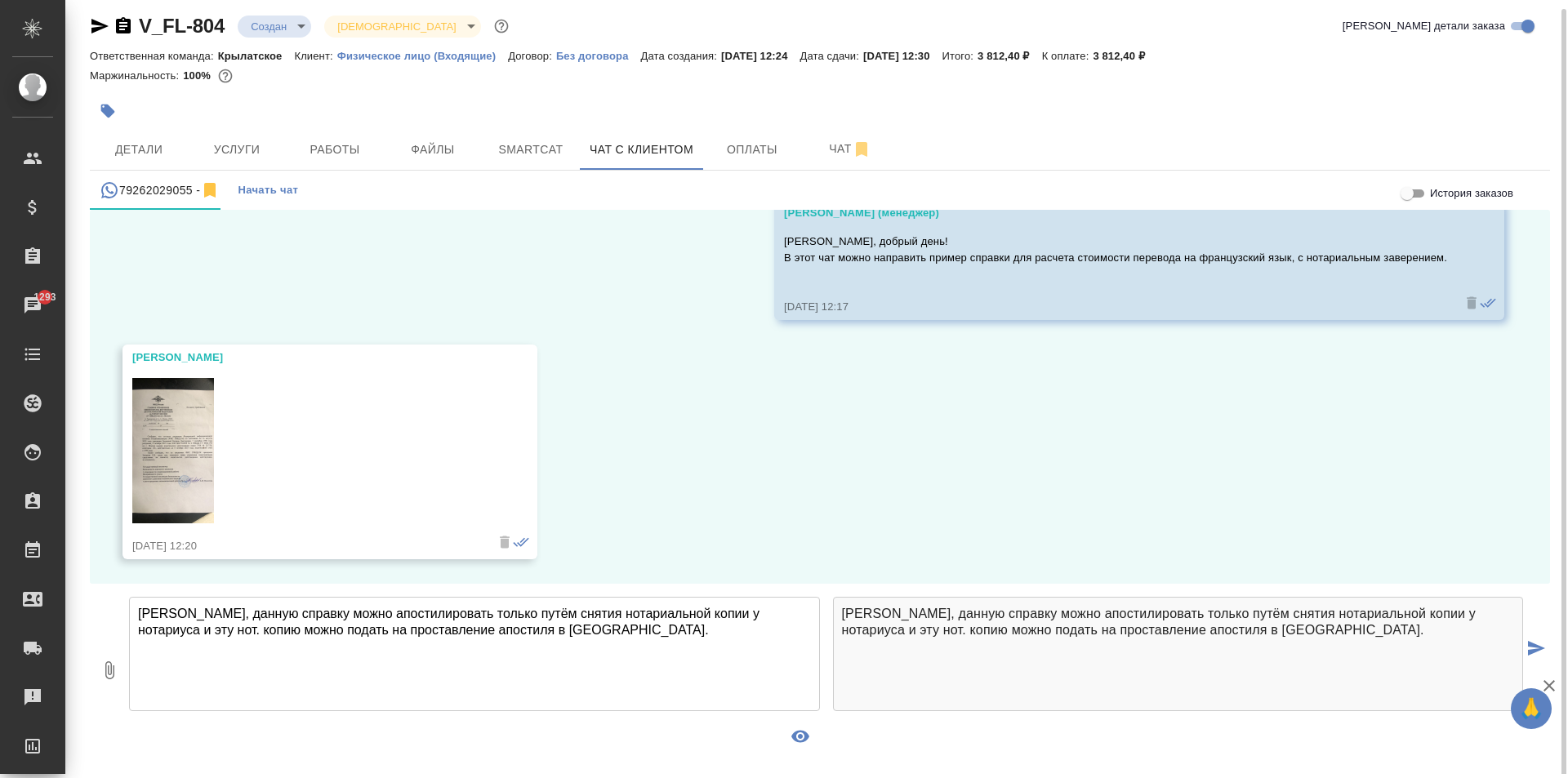
drag, startPoint x: 522, startPoint y: 614, endPoint x: 766, endPoint y: 614, distance: 244.0
click at [766, 614] on textarea "[PERSON_NAME], данную справку можно апостилировать только путём снятия нотариал…" at bounding box center [475, 654] width 691 height 114
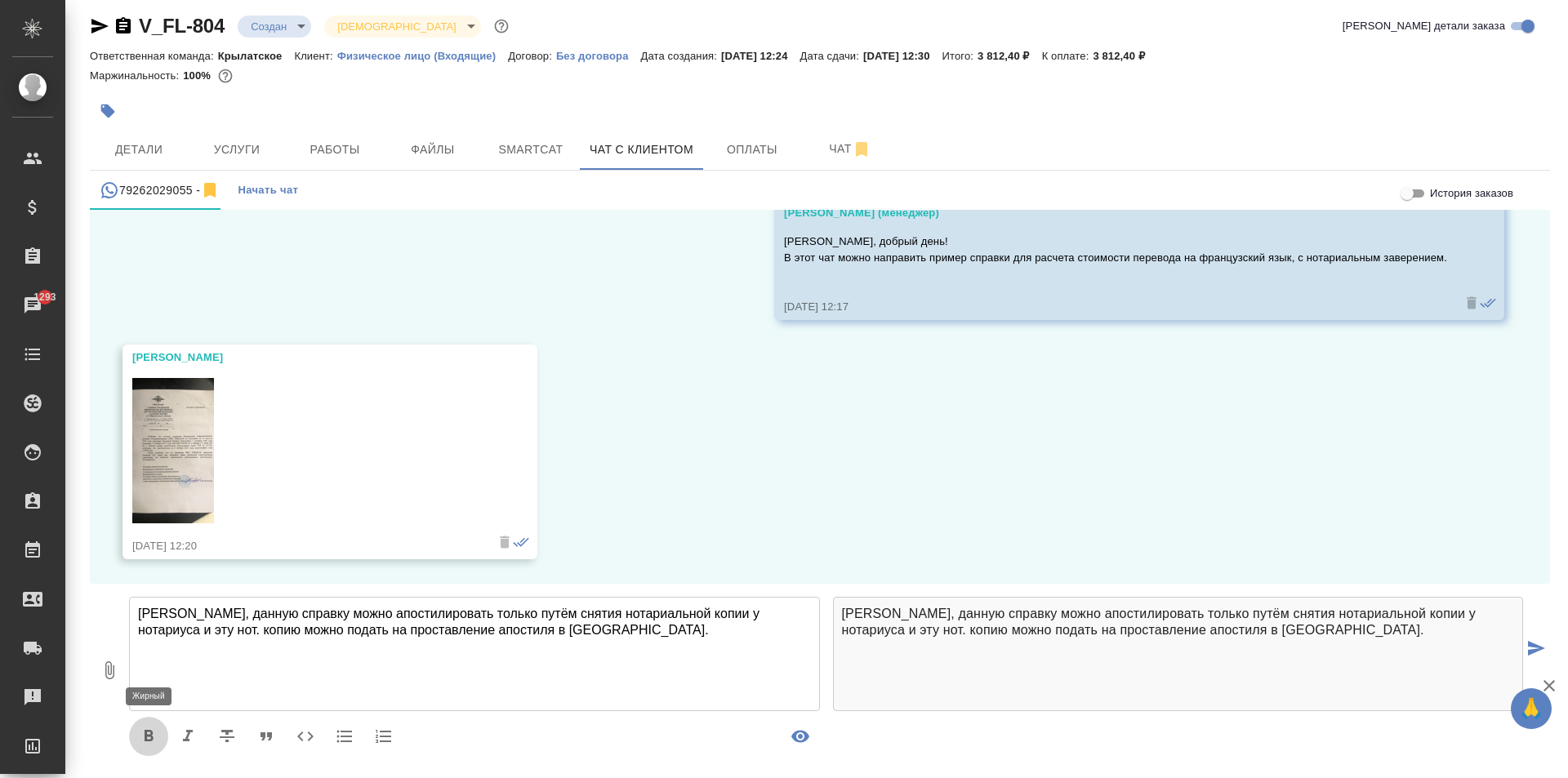
click at [148, 726] on button "button" at bounding box center [148, 736] width 39 height 39
click at [605, 630] on textarea "[PERSON_NAME], данную справку можно апостилировать только путём *снятия нотариа…" at bounding box center [475, 654] width 691 height 114
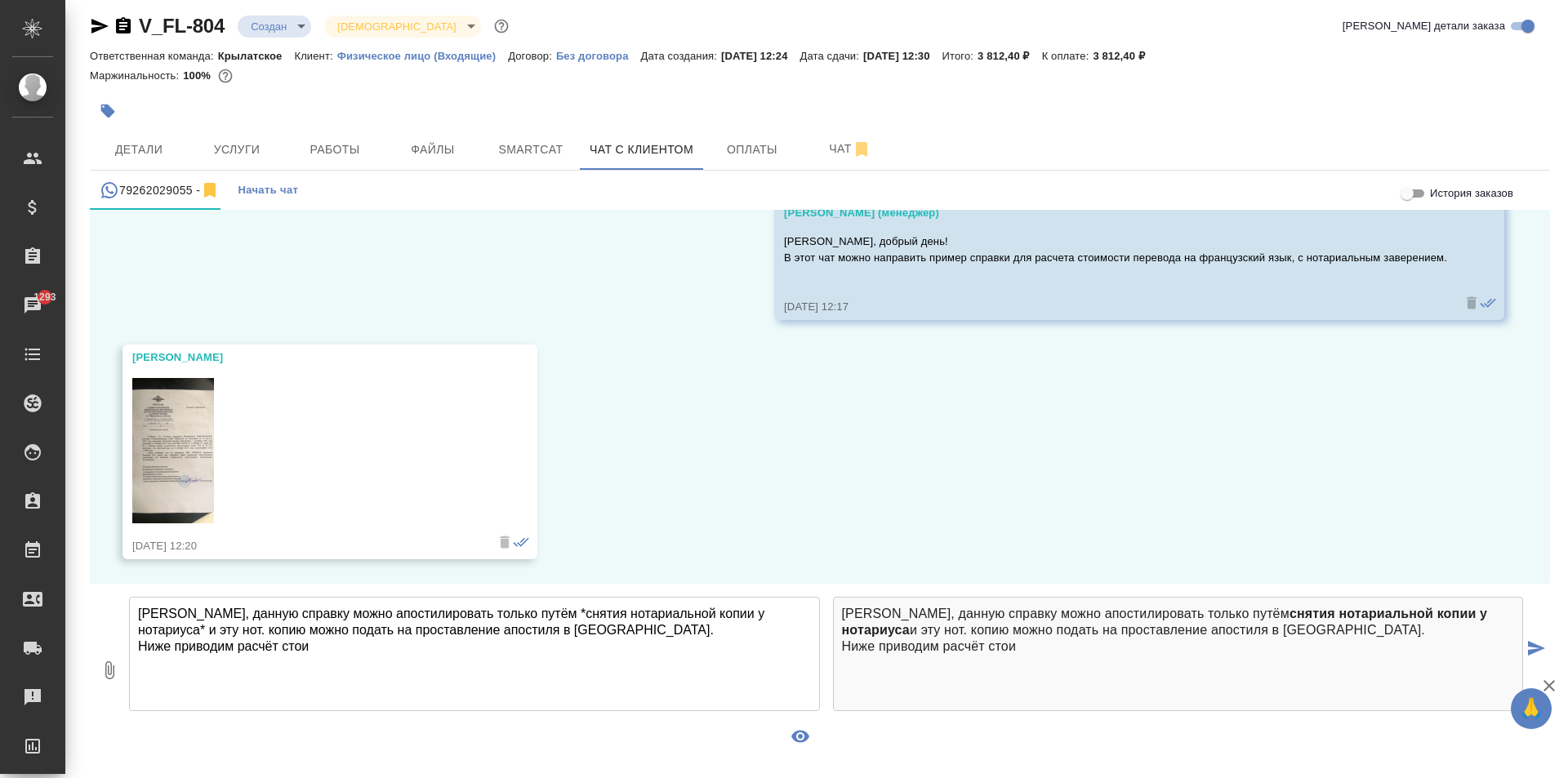
click at [621, 628] on textarea "[PERSON_NAME], данную справку можно апостилировать только путём *снятия нотариа…" at bounding box center [475, 654] width 691 height 114
click at [678, 634] on textarea "[PERSON_NAME], данную справку можно апостилировать только путём *снятия нотариа…" at bounding box center [475, 654] width 691 height 114
click at [639, 645] on textarea "[PERSON_NAME], данную справку можно апостилировать только путём *снятия нотариа…" at bounding box center [475, 654] width 691 height 114
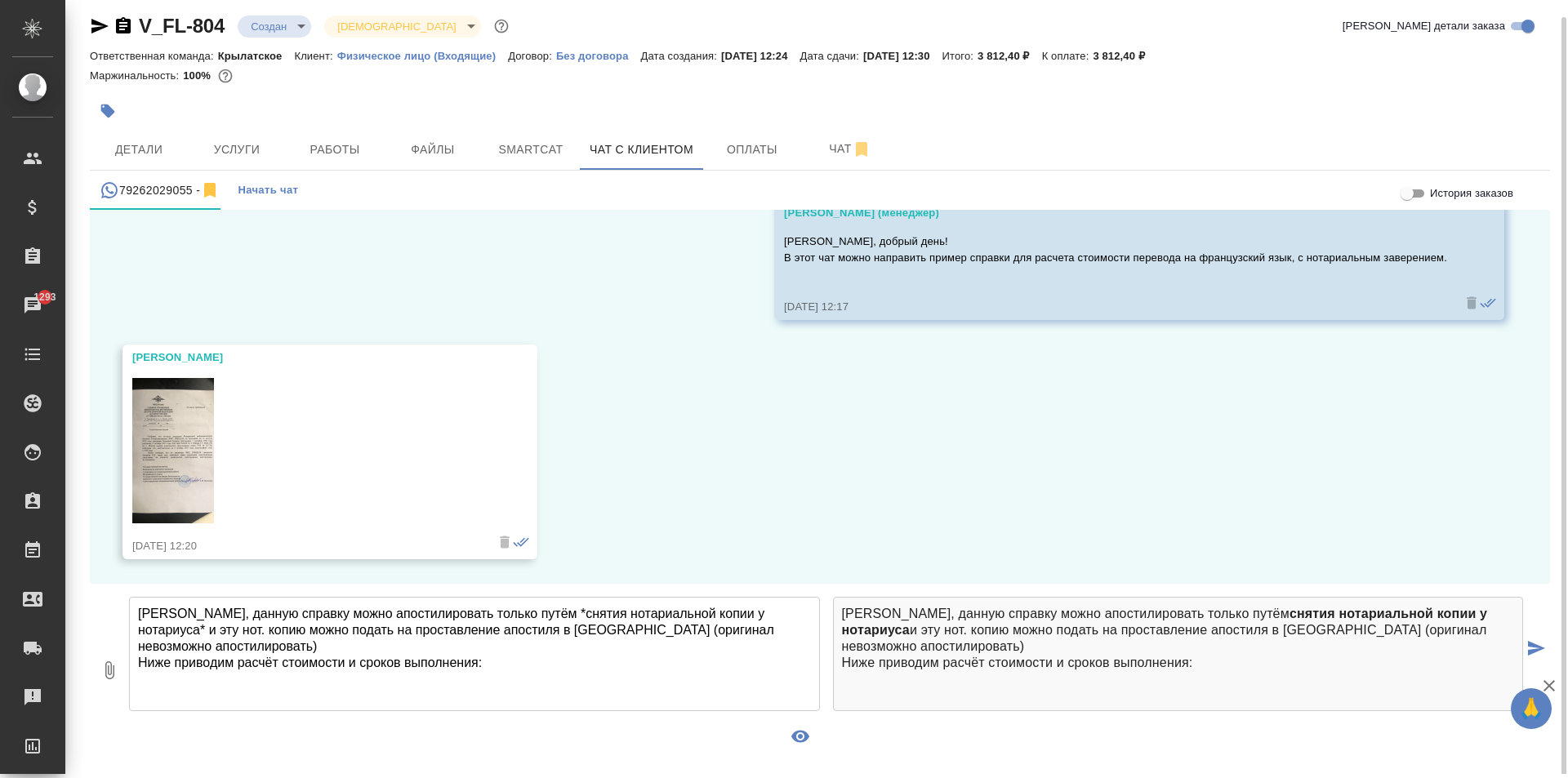
scroll to position [13, 0]
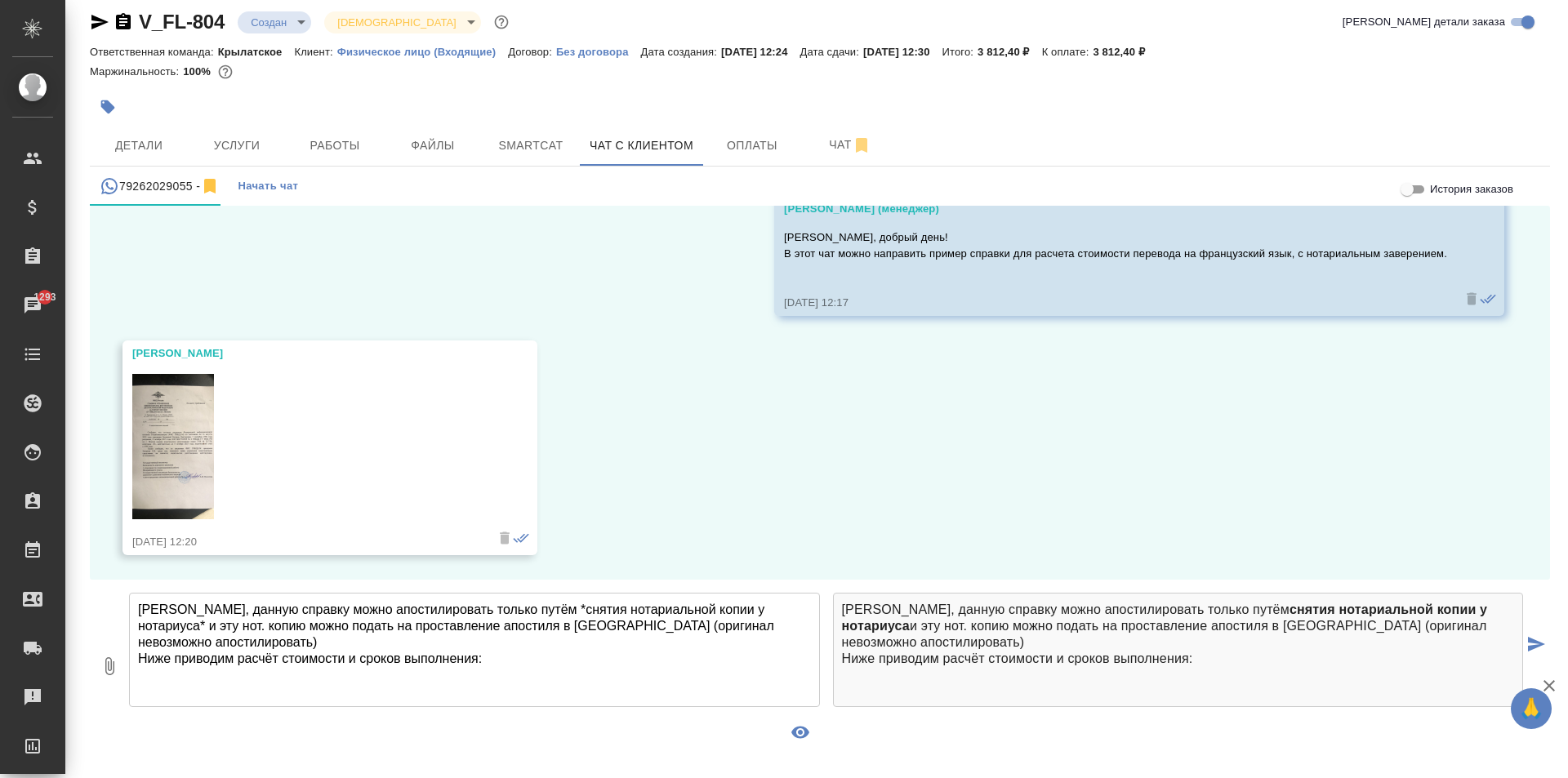
click at [1351, 667] on p "[PERSON_NAME], данную справку можно апостилировать только путём снятия нотариал…" at bounding box center [1179, 635] width 674 height 66
click at [362, 662] on textarea "[PERSON_NAME], данную справку можно апостилировать только путём *снятия нотариа…" at bounding box center [475, 650] width 691 height 114
click at [348, 679] on textarea "[PERSON_NAME], данную справку можно апостилировать только путём *снятия нотариа…" at bounding box center [475, 650] width 691 height 114
paste textarea "Срок исполнения: 2 рабочих дня. Стоимость заказа составит: 3 813 руб. (!) в сто…"
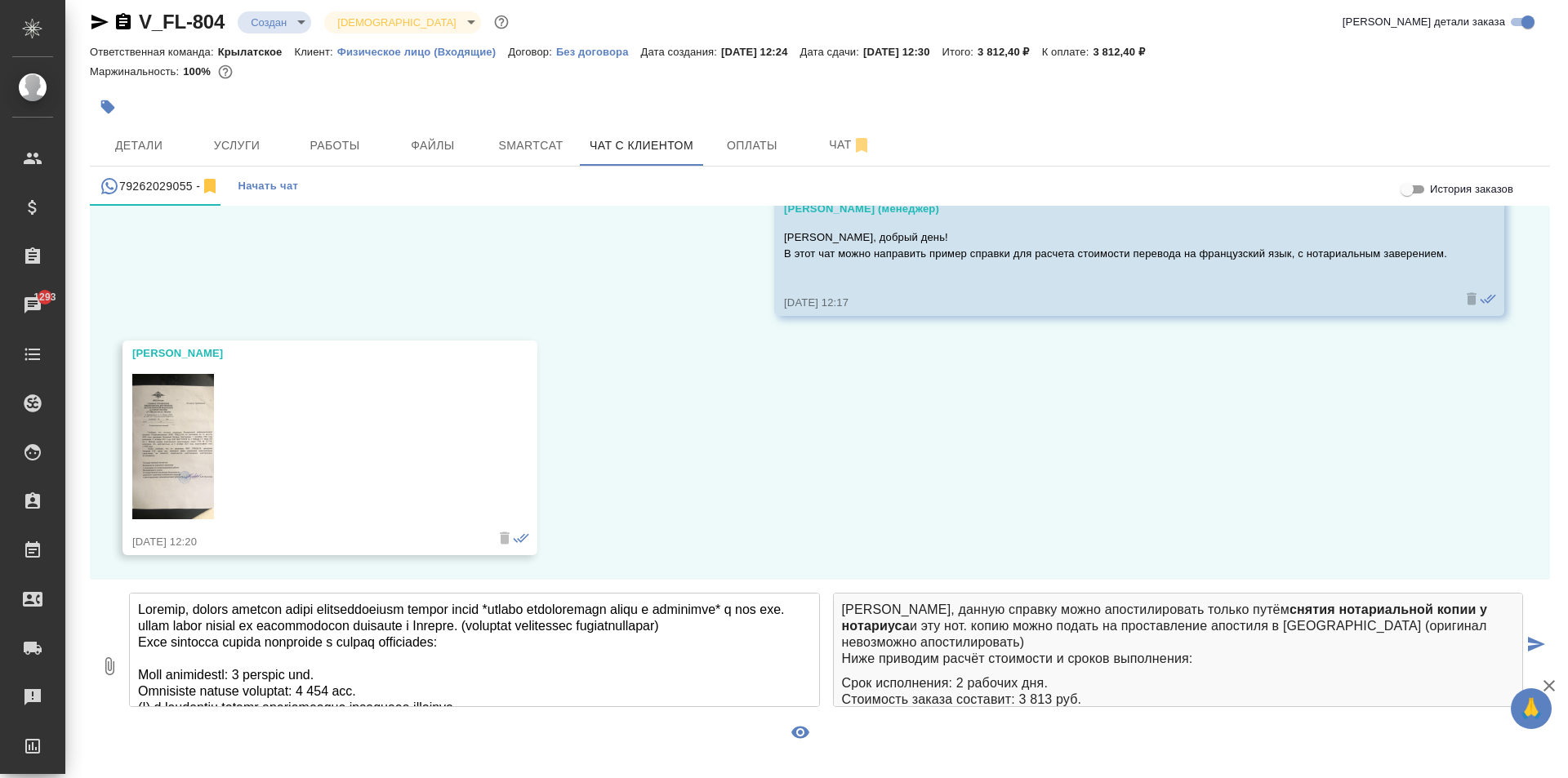
scroll to position [165, 0]
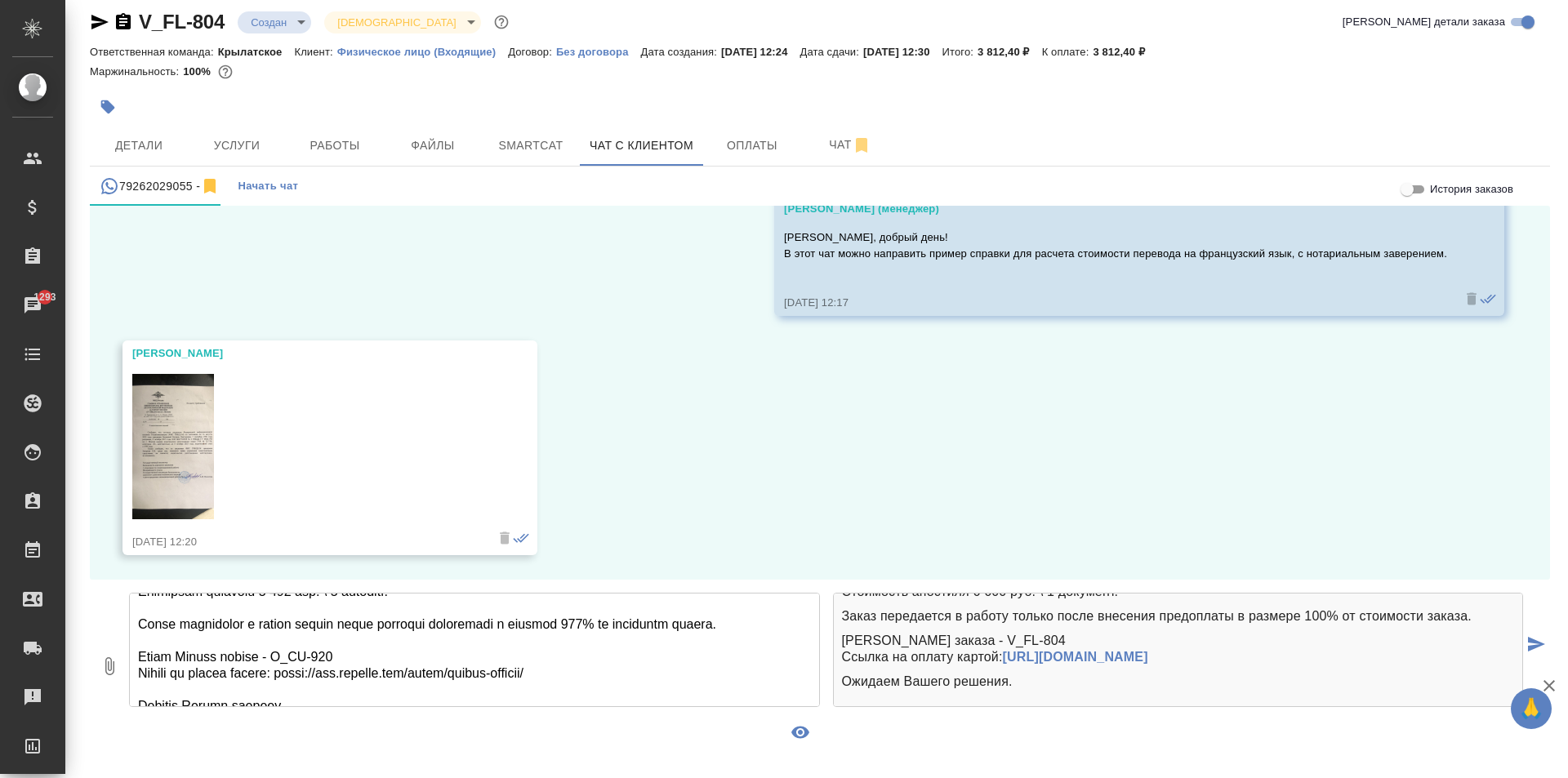
click at [389, 653] on textarea at bounding box center [475, 650] width 691 height 114
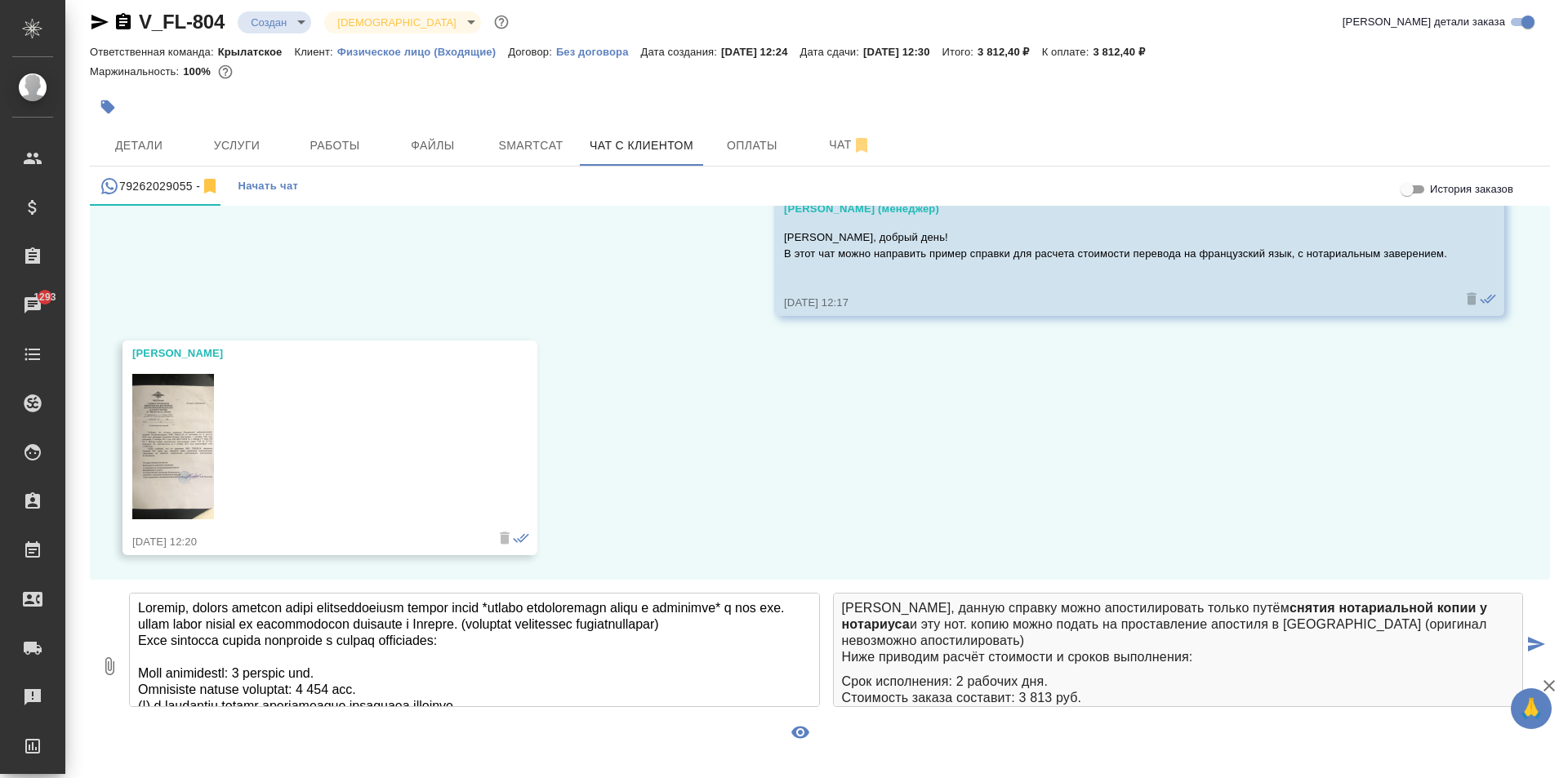
scroll to position [0, 0]
type textarea "Loremip, dolors ametcon adipi elitseddoeiusm tempor incid *utlabo etdoloremagn …"
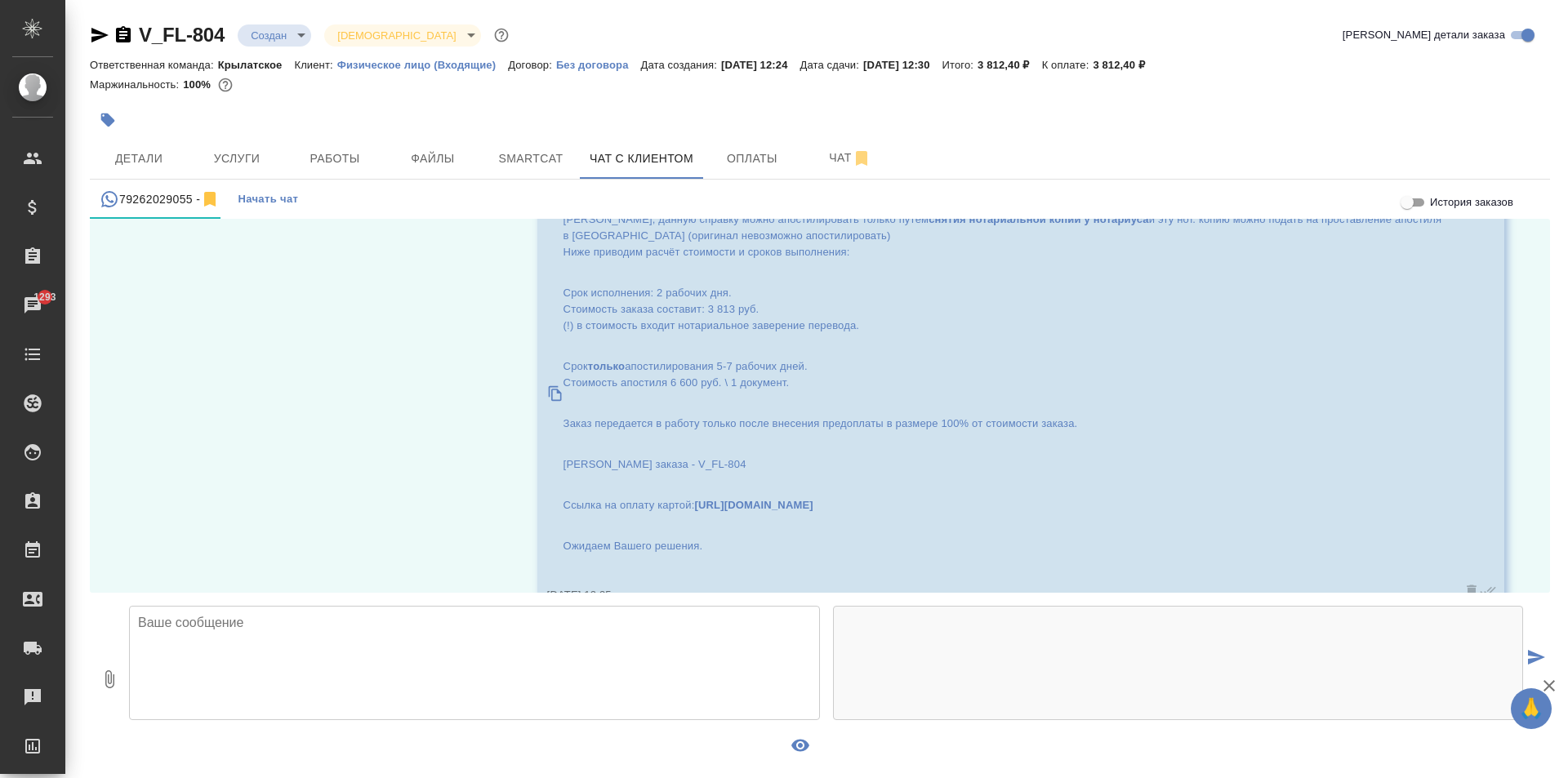
scroll to position [536, 0]
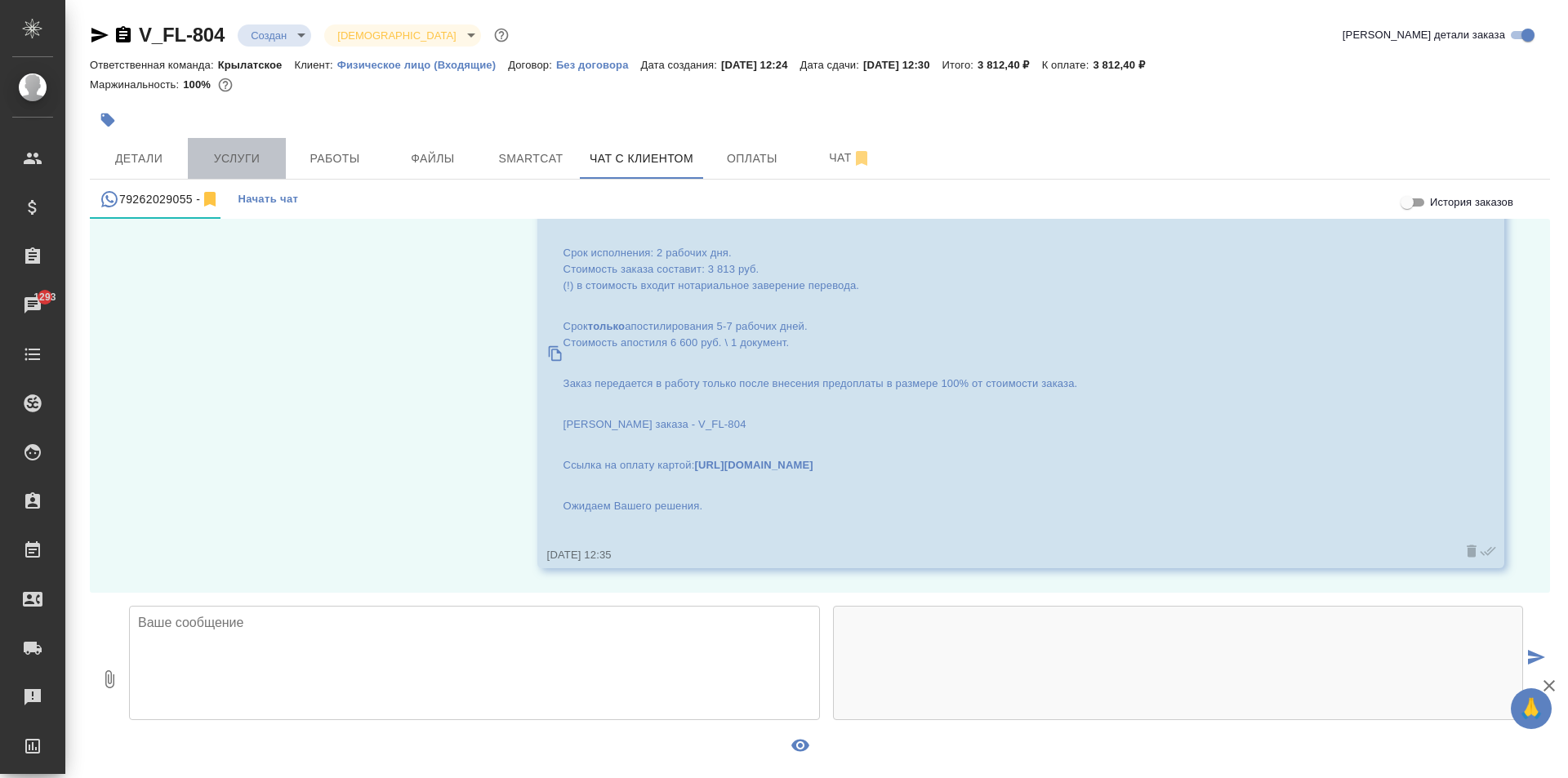
click at [241, 159] on span "Услуги" at bounding box center [237, 158] width 79 height 21
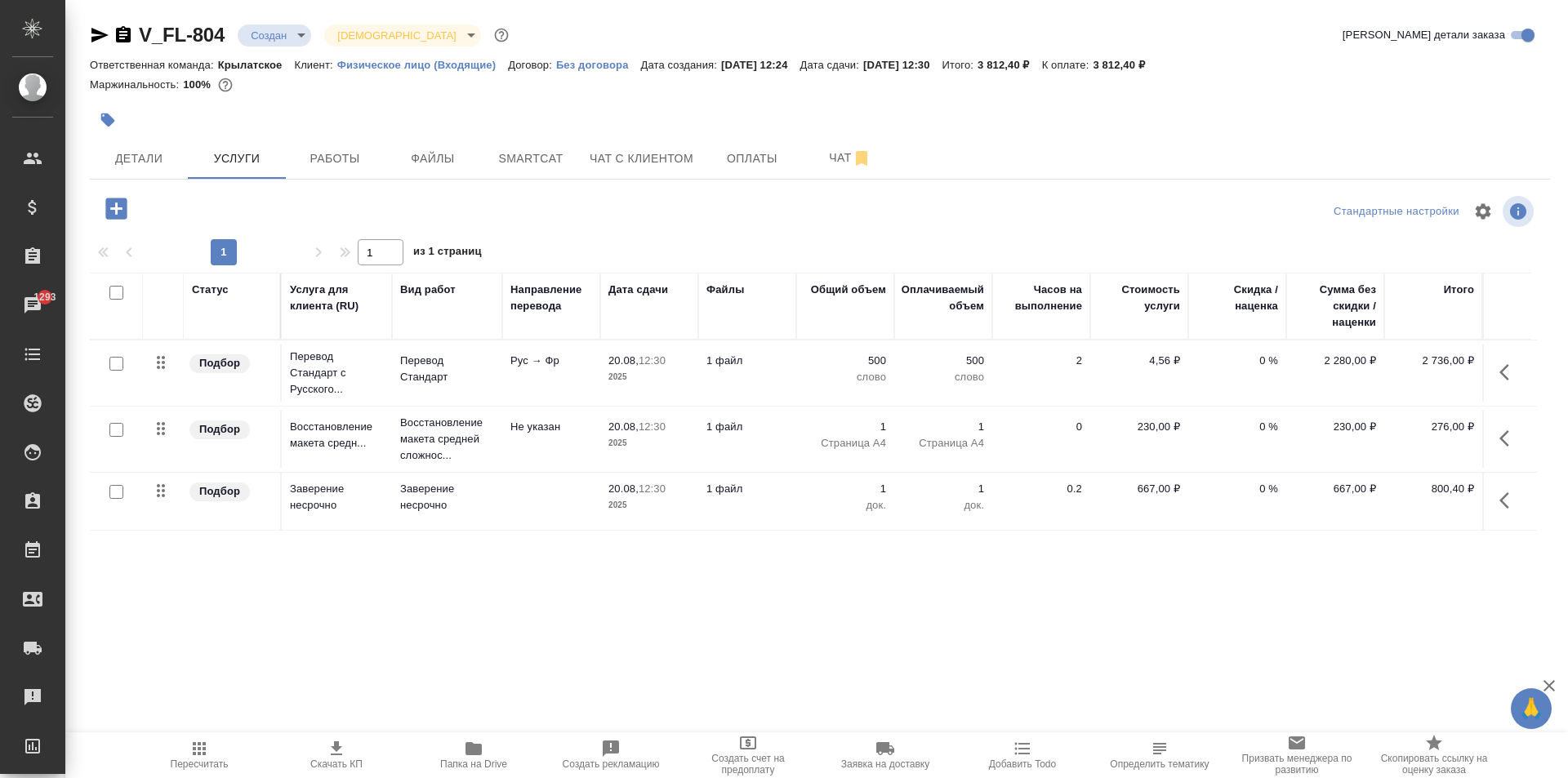
click at [208, 760] on span "Пересчитать" at bounding box center [200, 764] width 58 height 11
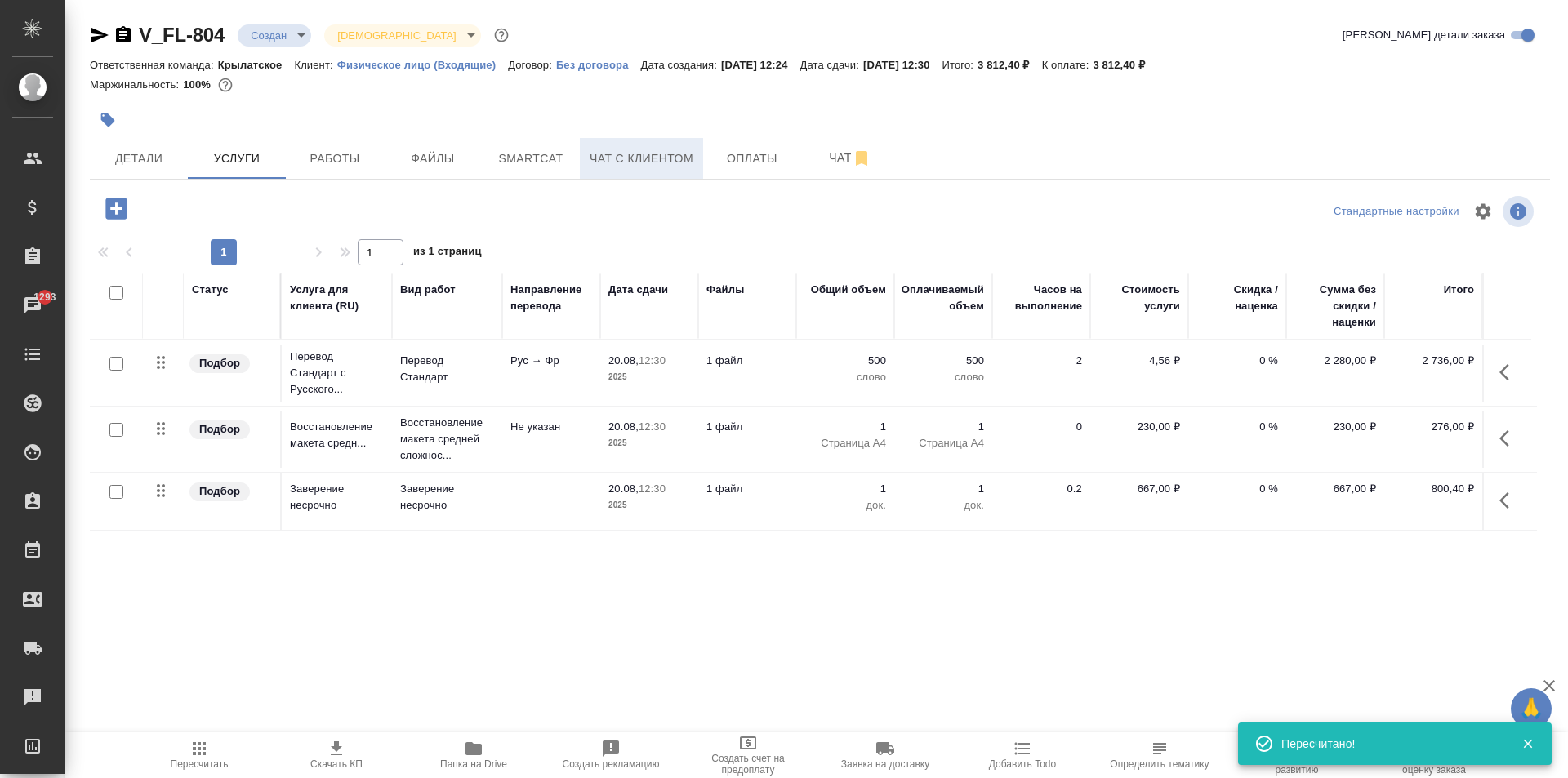
click at [619, 166] on span "Чат с клиентом" at bounding box center [642, 158] width 103 height 21
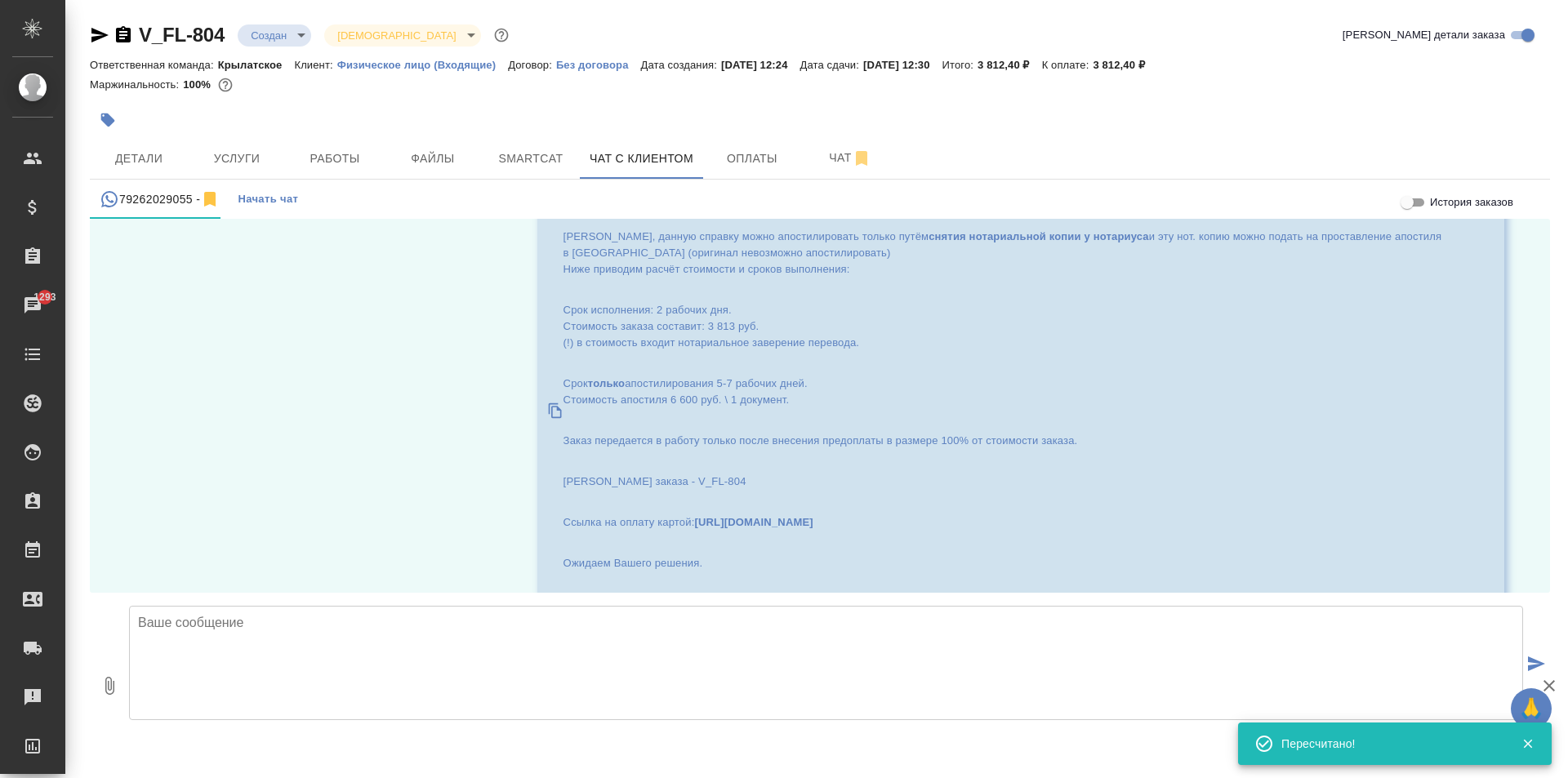
scroll to position [536, 0]
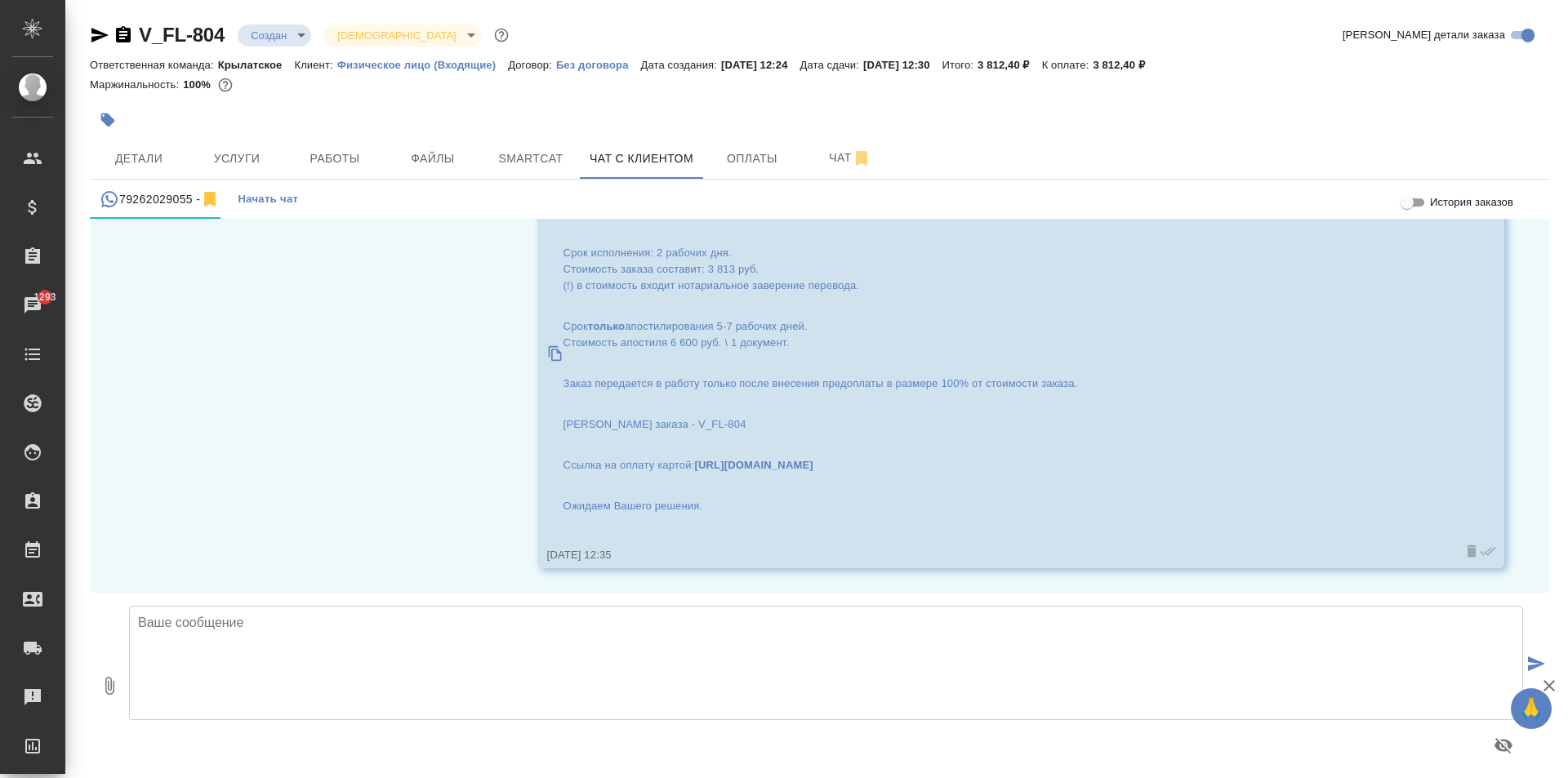
click at [294, 34] on body "🙏 .cls-1 fill:#fff; AWATERA [PERSON_NAME] Спецификации Заказы 1293 Чаты Todo Пр…" at bounding box center [784, 389] width 1568 height 778
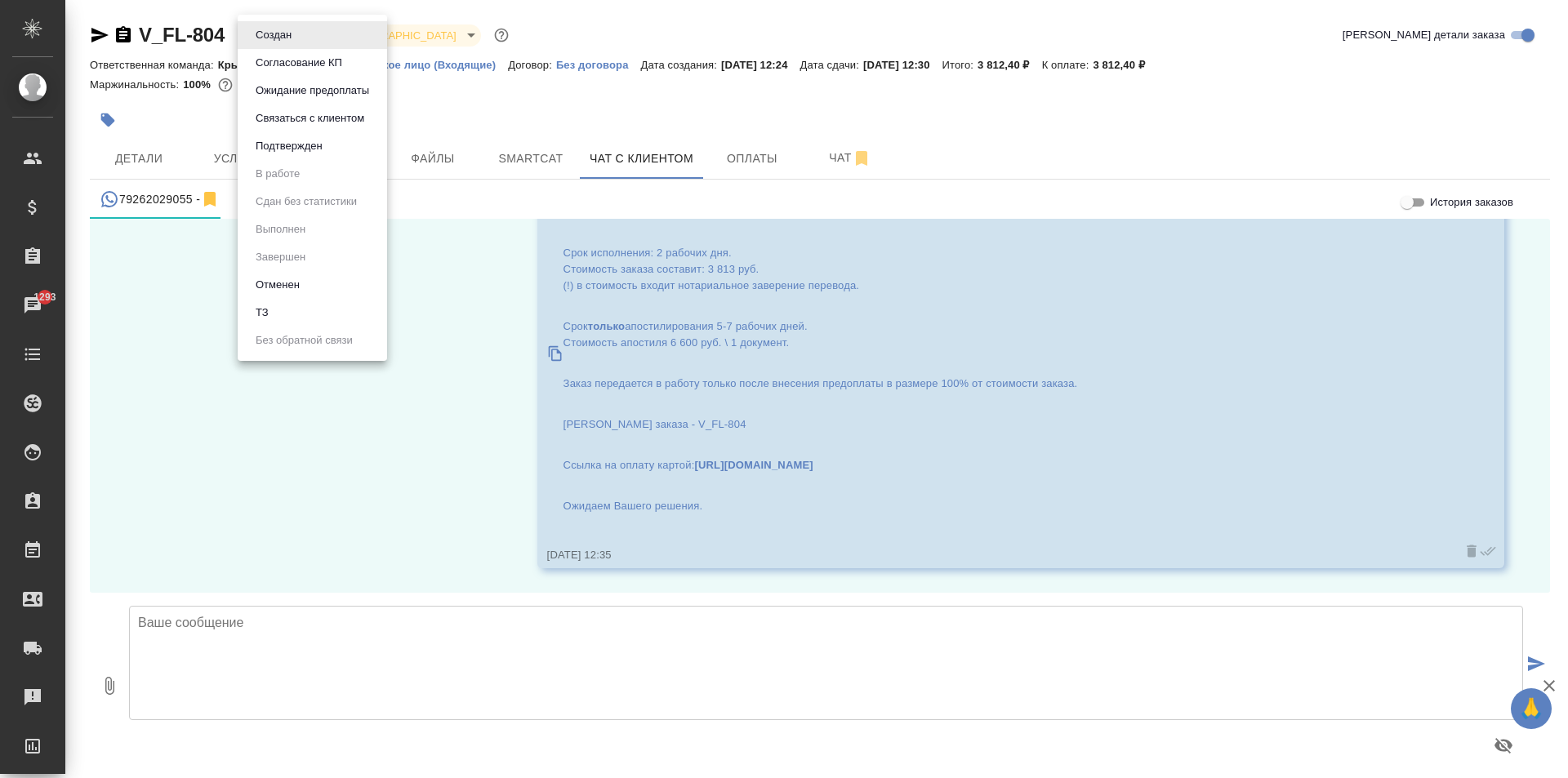
click at [296, 44] on button "Ожидание предоплаты" at bounding box center [274, 35] width 46 height 18
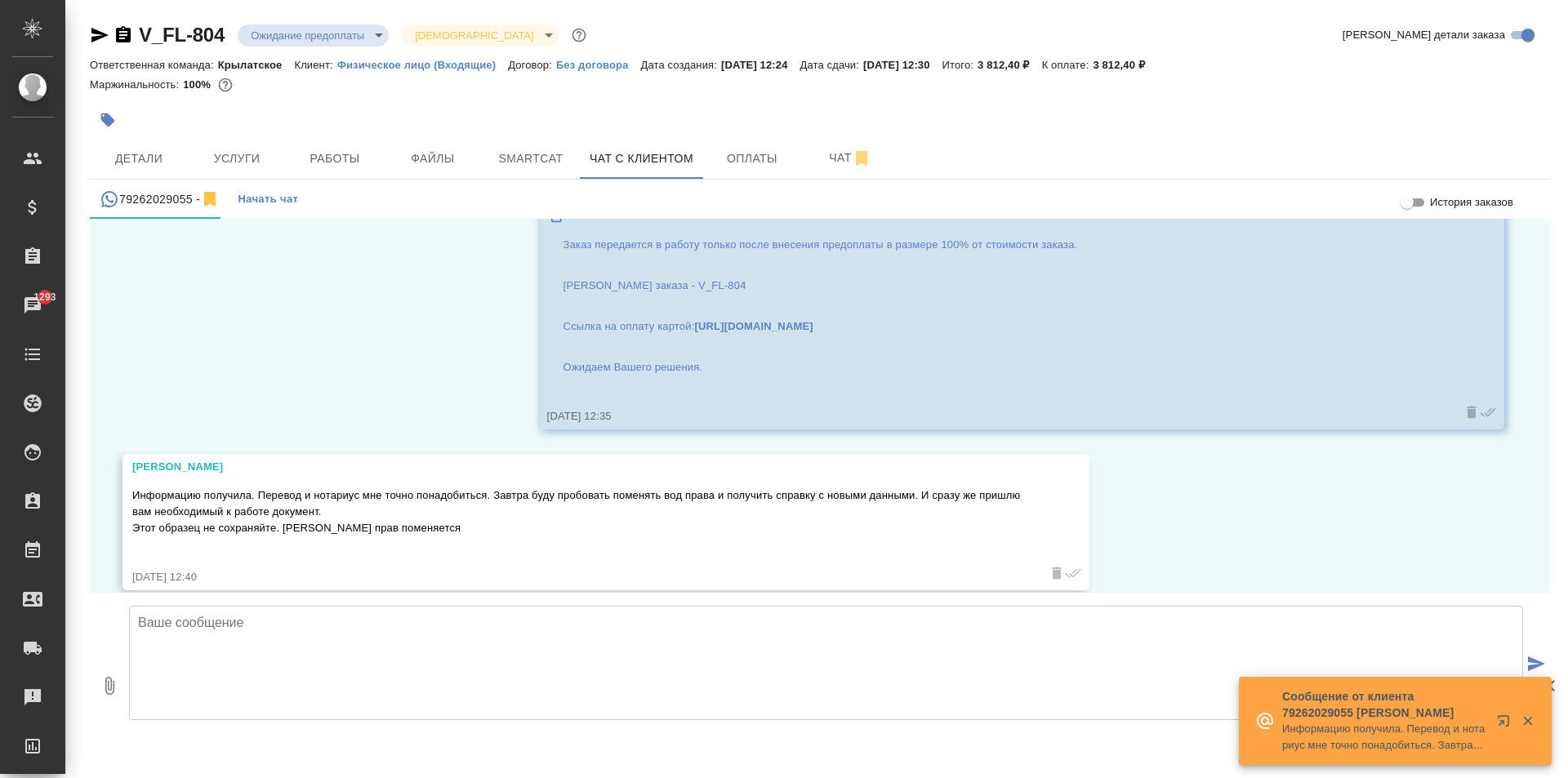
scroll to position [696, 0]
